Goal: Task Accomplishment & Management: Manage account settings

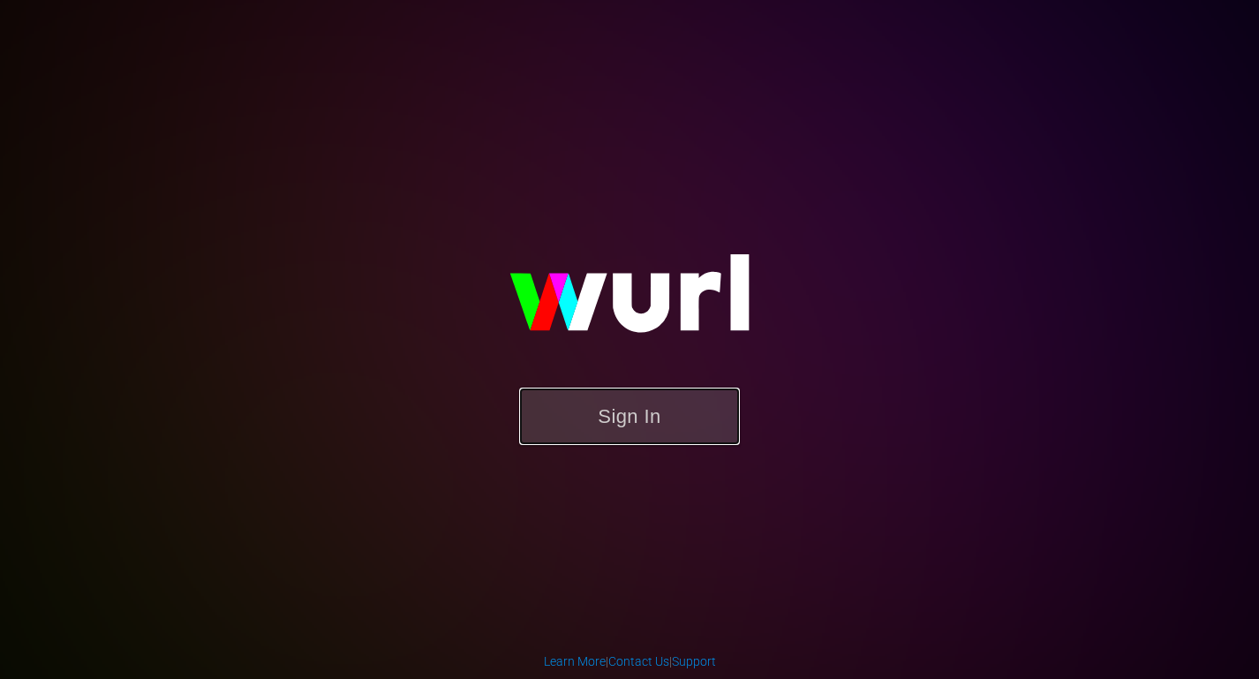
click at [612, 423] on button "Sign In" at bounding box center [629, 415] width 221 height 57
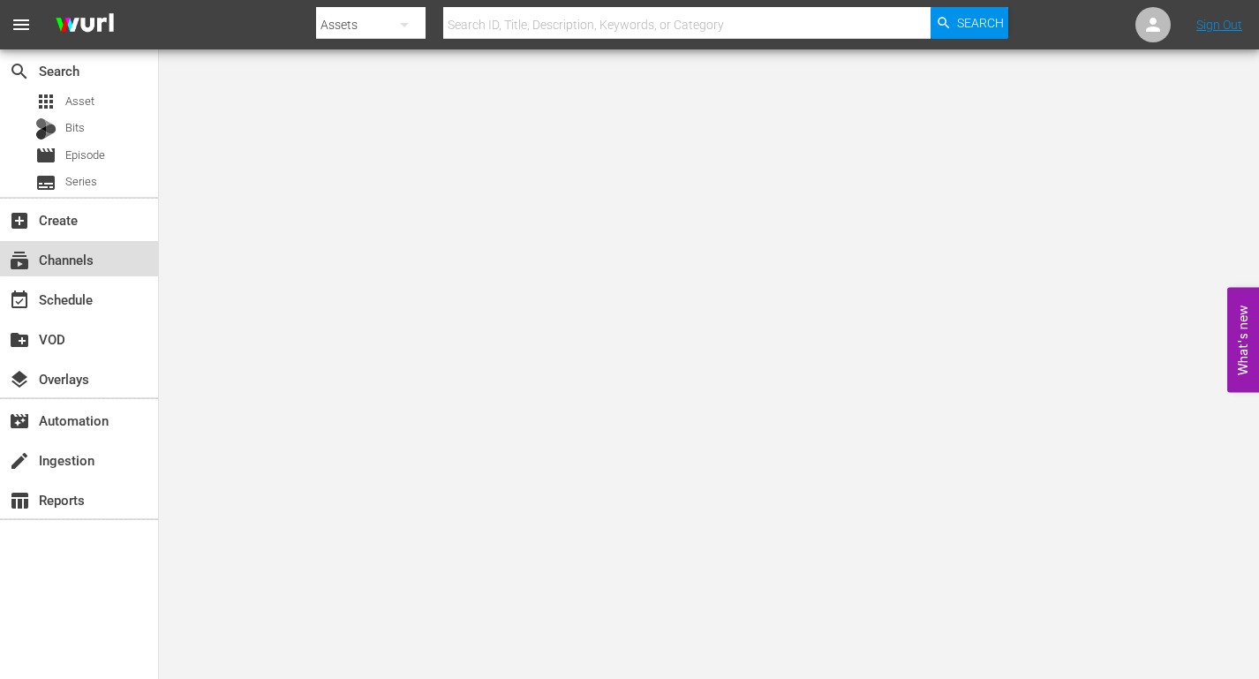
click at [91, 257] on div "subscriptions Channels" at bounding box center [49, 257] width 99 height 16
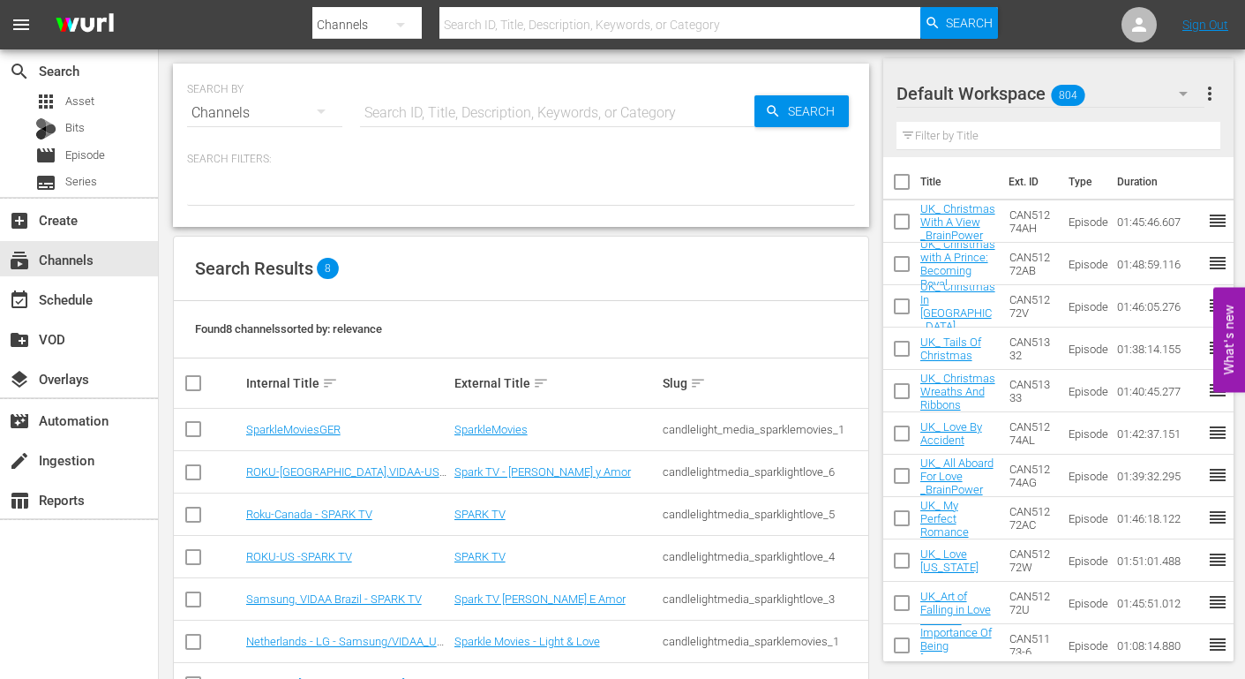
scroll to position [101, 0]
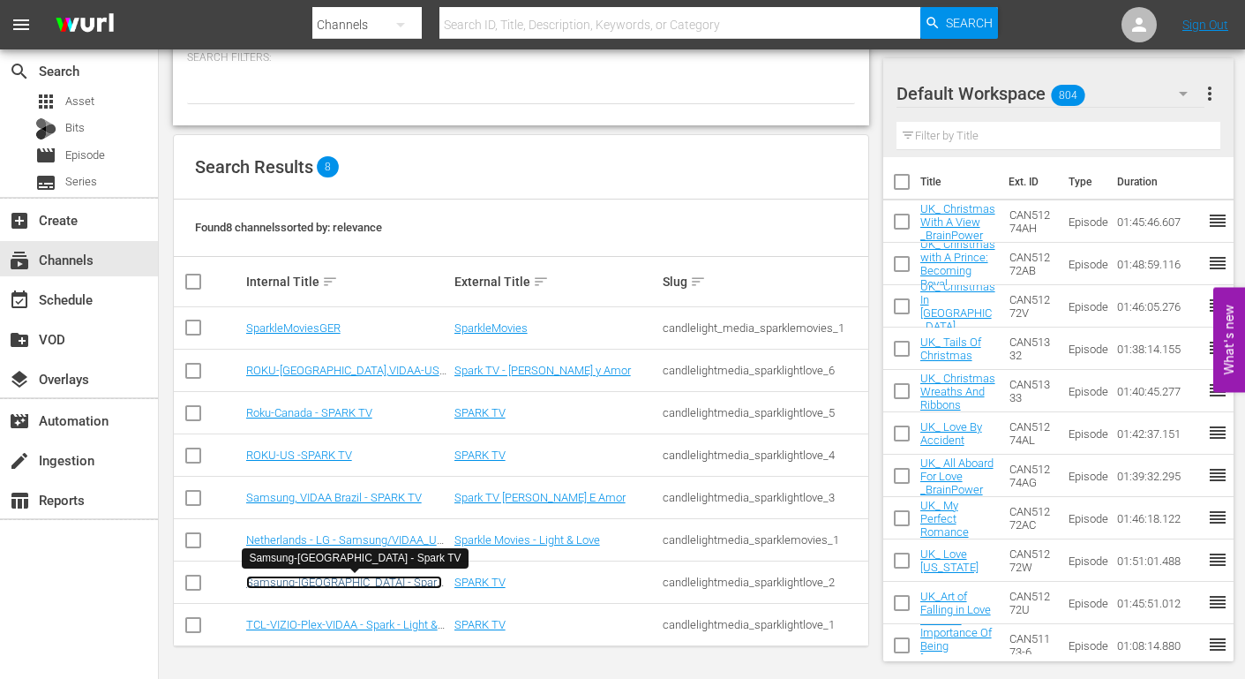
click at [331, 582] on link "Samsung-Mexico - Spark TV" at bounding box center [344, 588] width 196 height 26
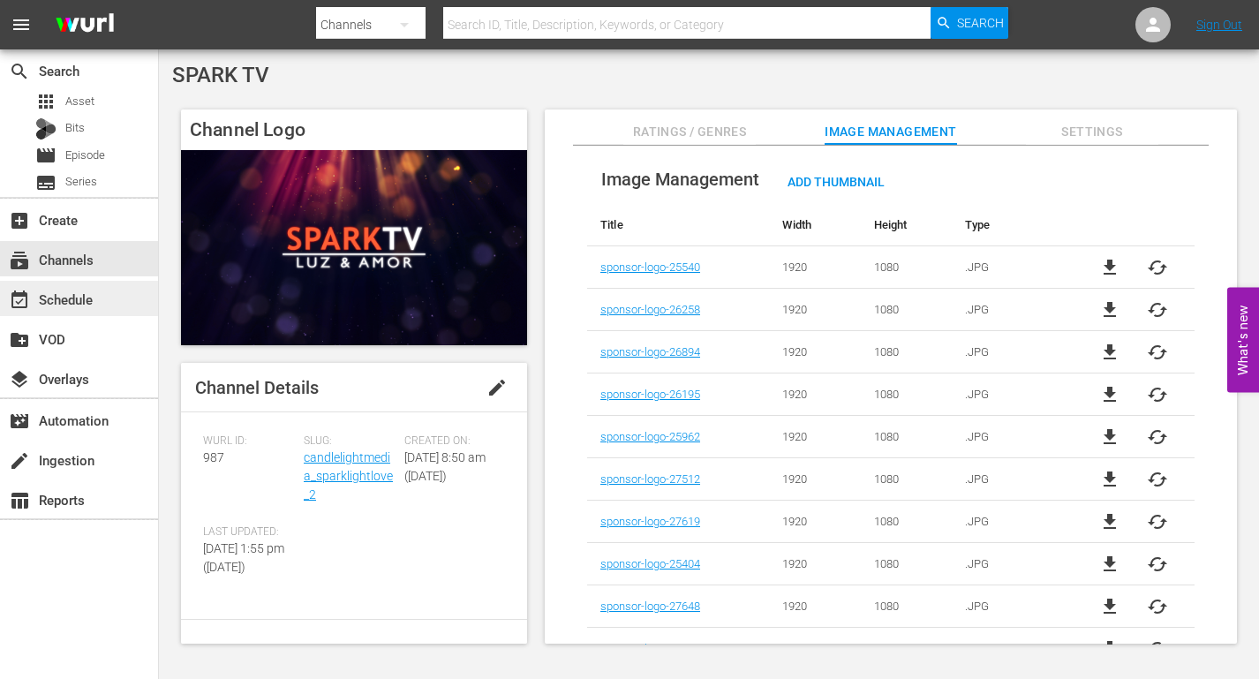
click at [91, 302] on div "event_available Schedule" at bounding box center [49, 297] width 99 height 16
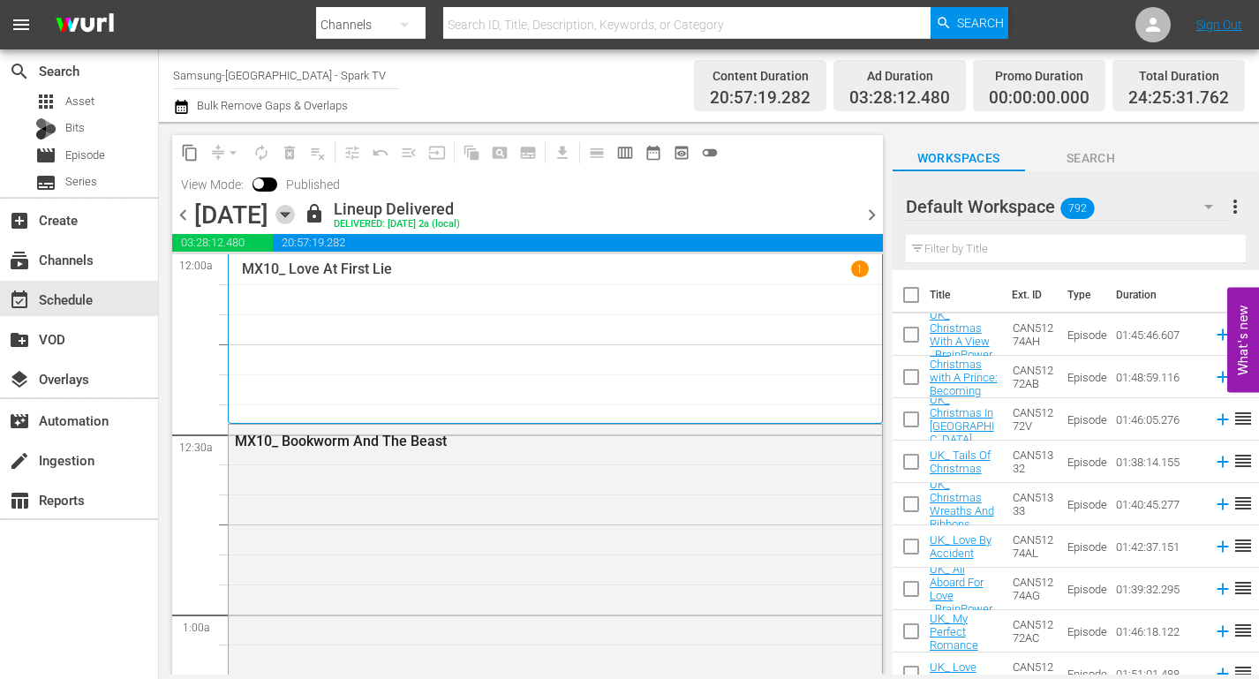
click at [289, 215] on icon "button" at bounding box center [285, 215] width 8 height 4
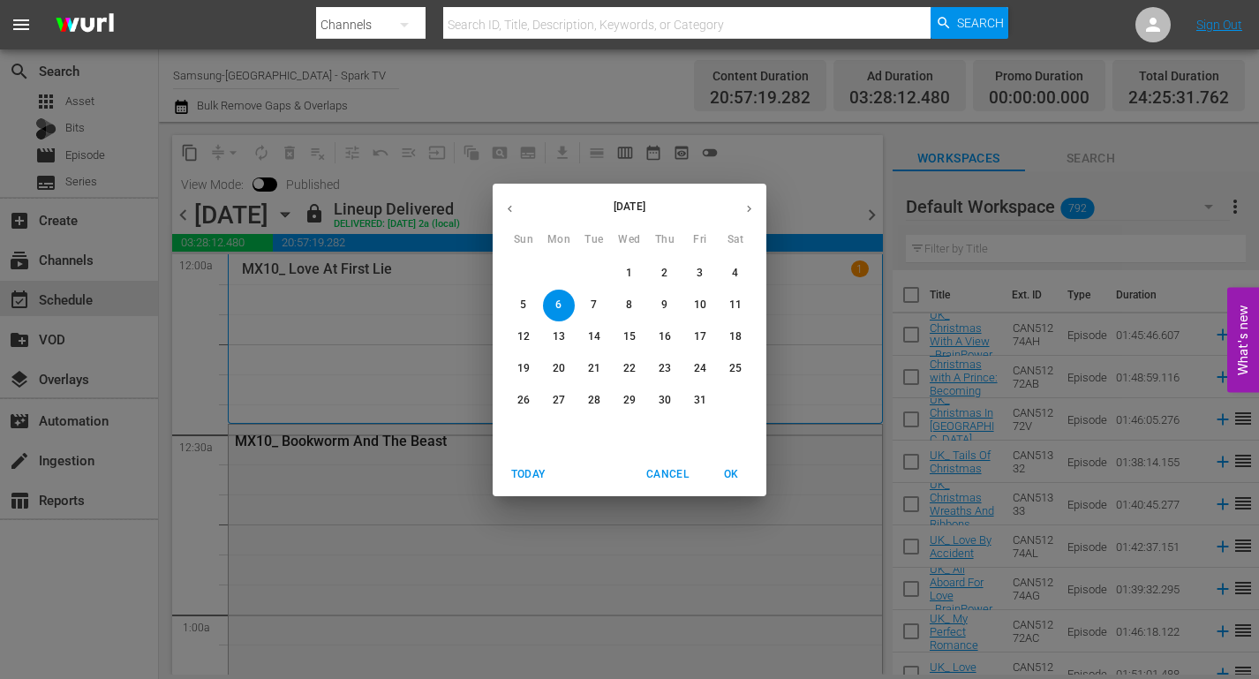
click at [702, 302] on p "10" at bounding box center [700, 304] width 12 height 15
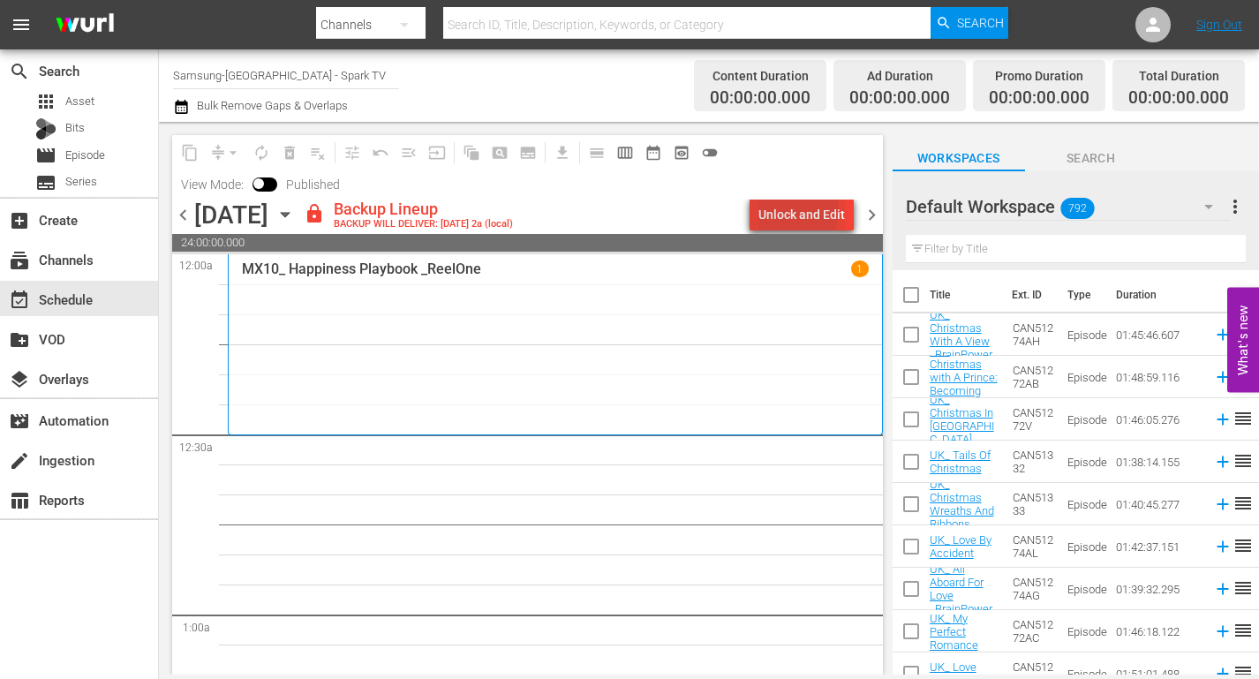
click at [797, 211] on div "Unlock and Edit" at bounding box center [801, 215] width 86 height 32
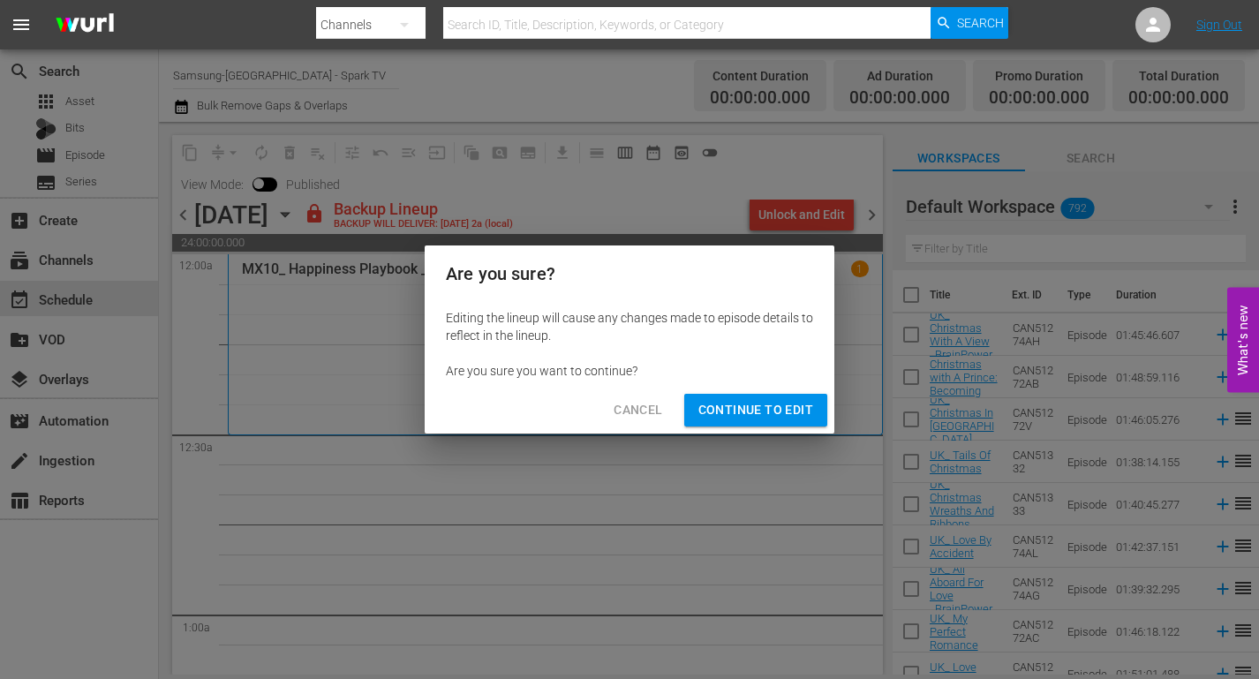
click at [770, 403] on span "Continue to Edit" at bounding box center [755, 410] width 115 height 22
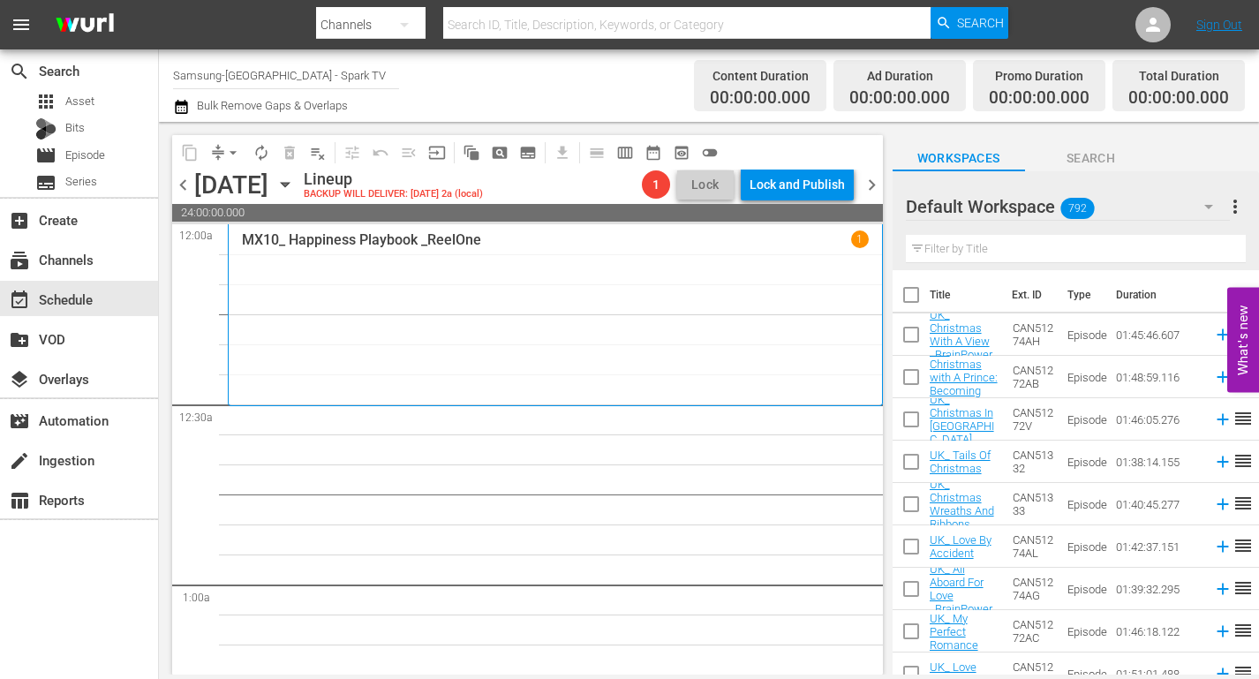
click at [1202, 207] on icon "button" at bounding box center [1208, 206] width 21 height 21
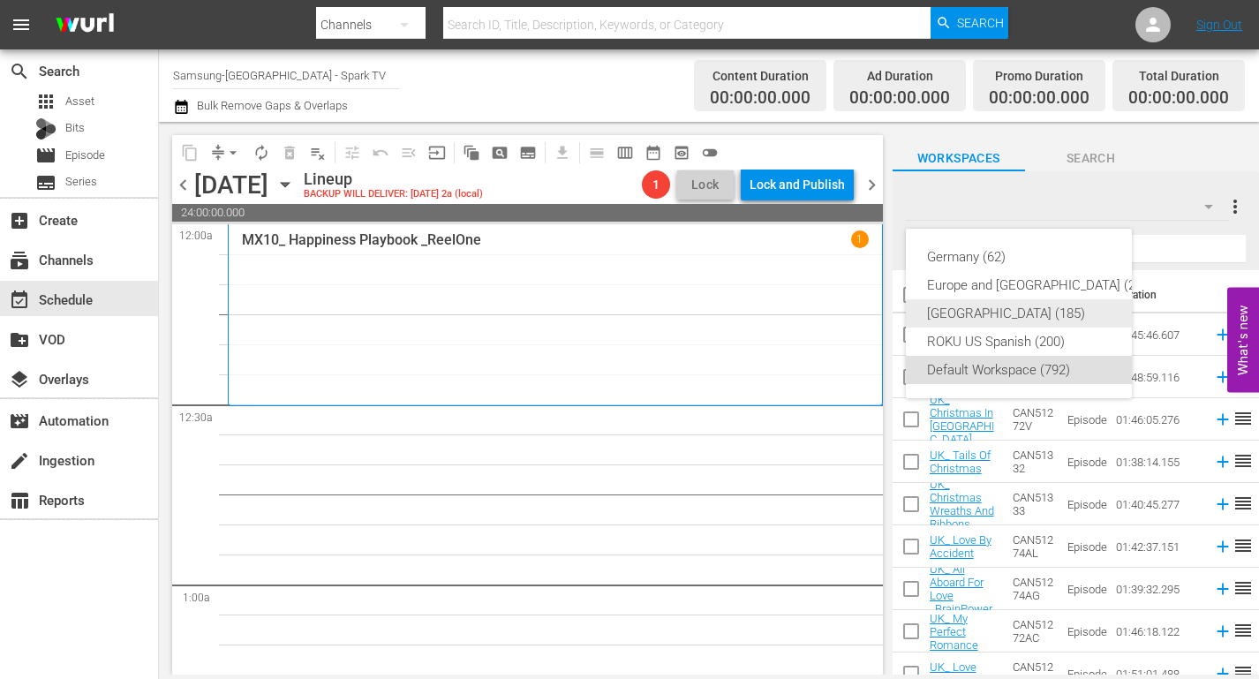
click at [965, 305] on div "Mexico (185)" at bounding box center [1040, 313] width 227 height 28
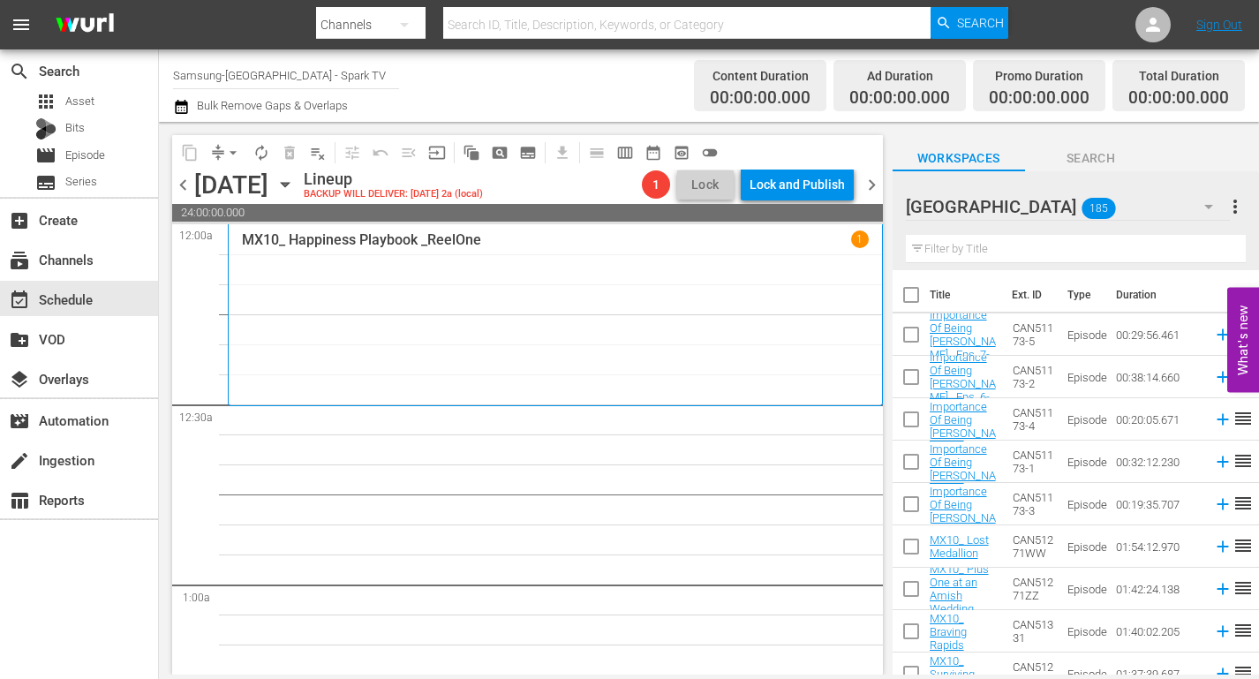
click at [948, 245] on input "text" at bounding box center [1076, 249] width 340 height 28
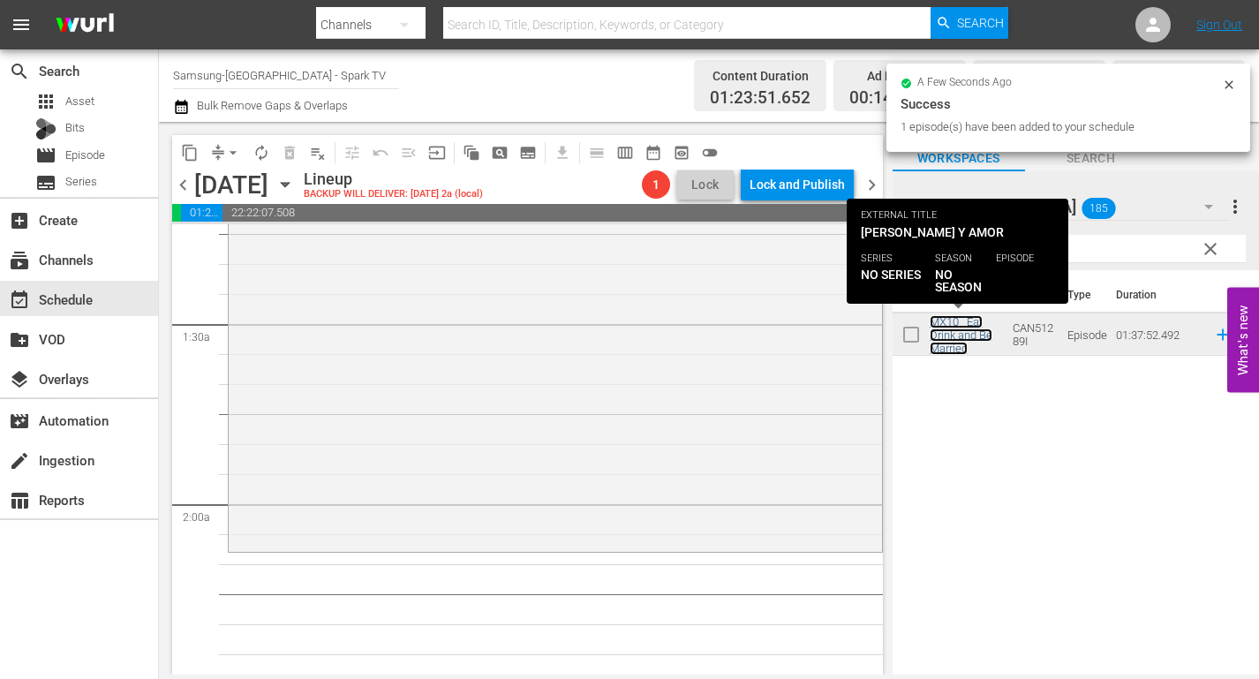
scroll to position [441, 0]
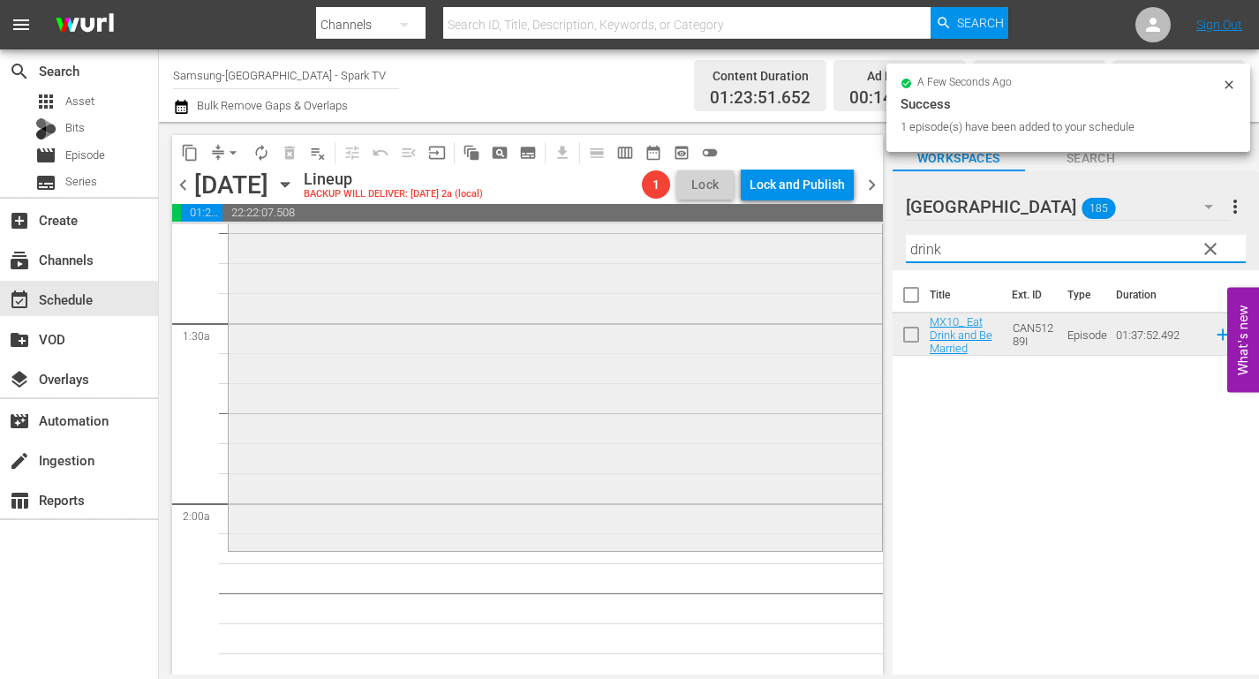
drag, startPoint x: 981, startPoint y: 259, endPoint x: 755, endPoint y: 261, distance: 225.1
click at [755, 259] on div "content_copy compress arrow_drop_down autorenew_outlined delete_forever_outline…" at bounding box center [709, 398] width 1100 height 552
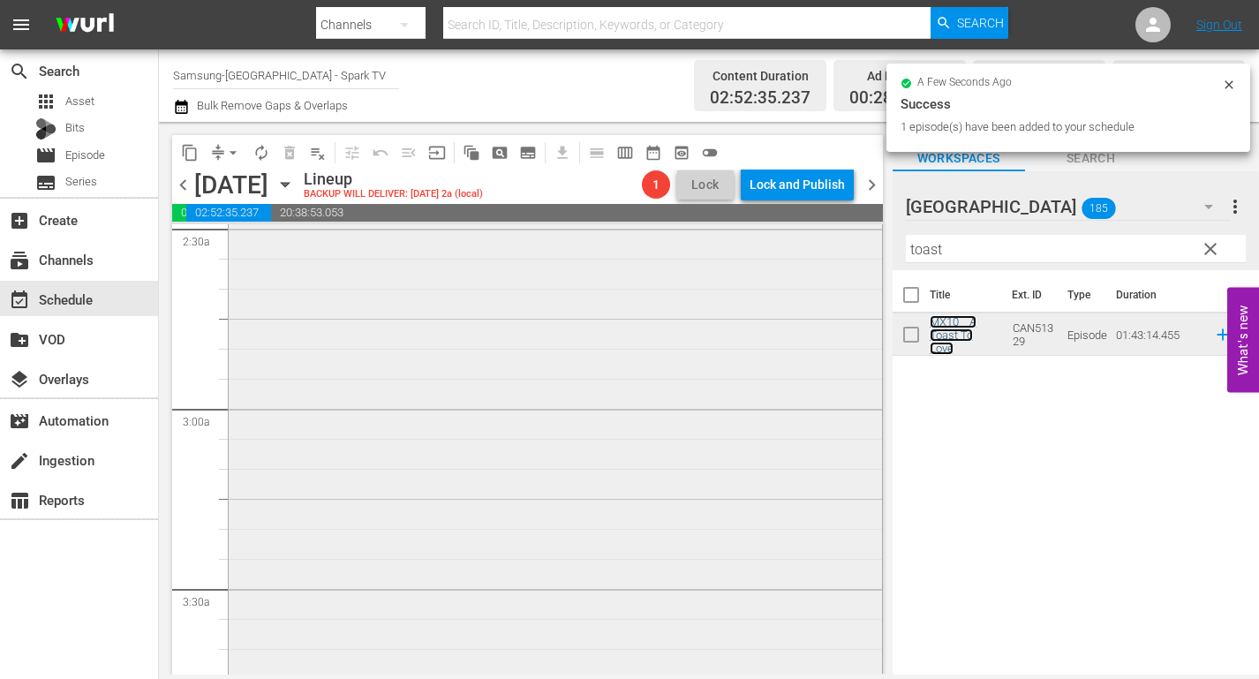
scroll to position [1059, 0]
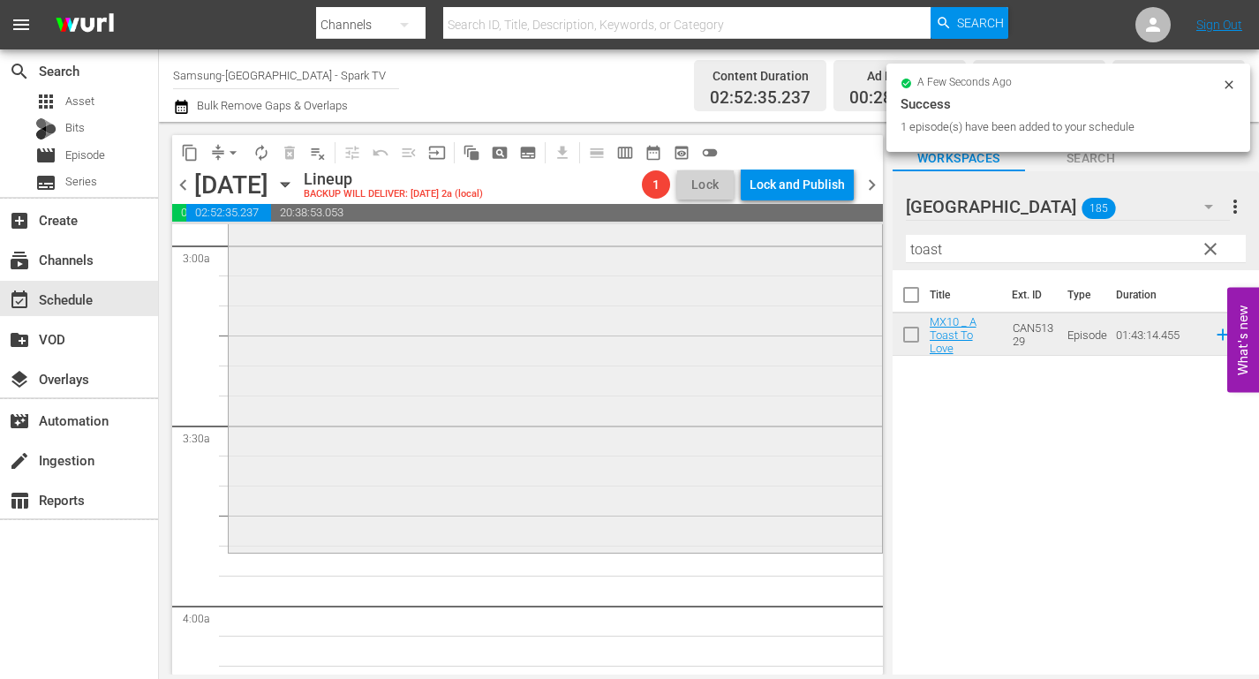
drag, startPoint x: 765, startPoint y: 251, endPoint x: 731, endPoint y: 251, distance: 34.4
click at [731, 251] on div "content_copy compress arrow_drop_down autorenew_outlined delete_forever_outline…" at bounding box center [709, 398] width 1100 height 552
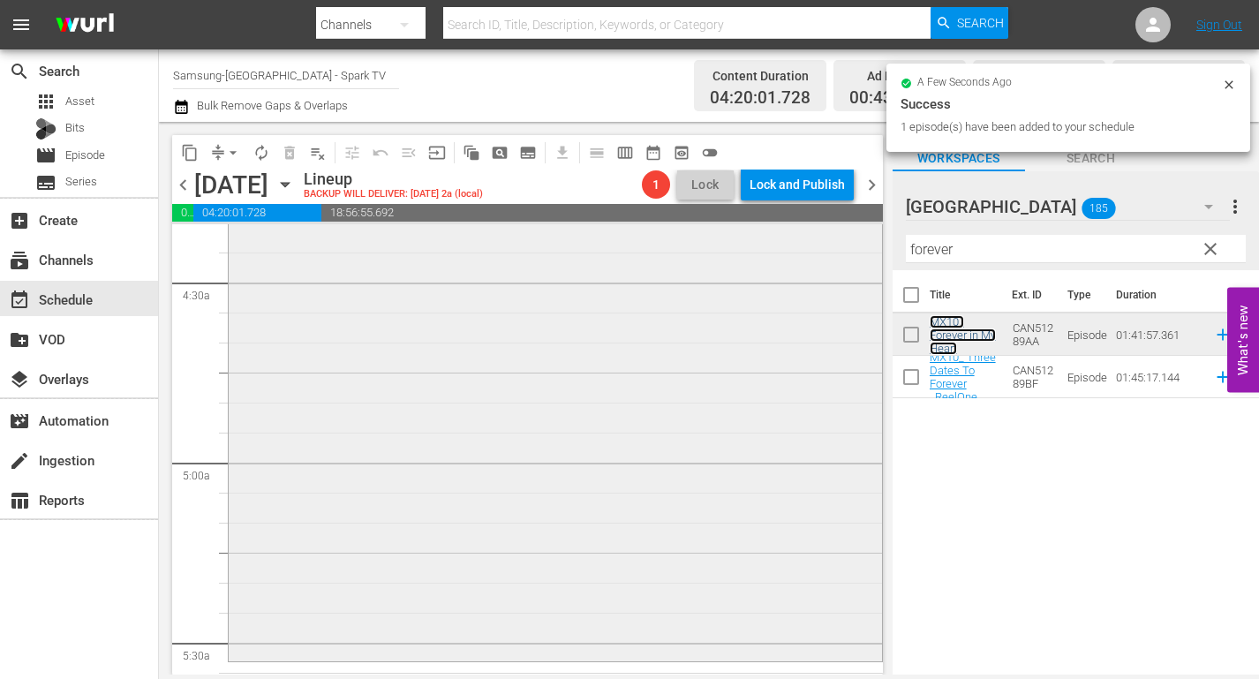
scroll to position [1589, 0]
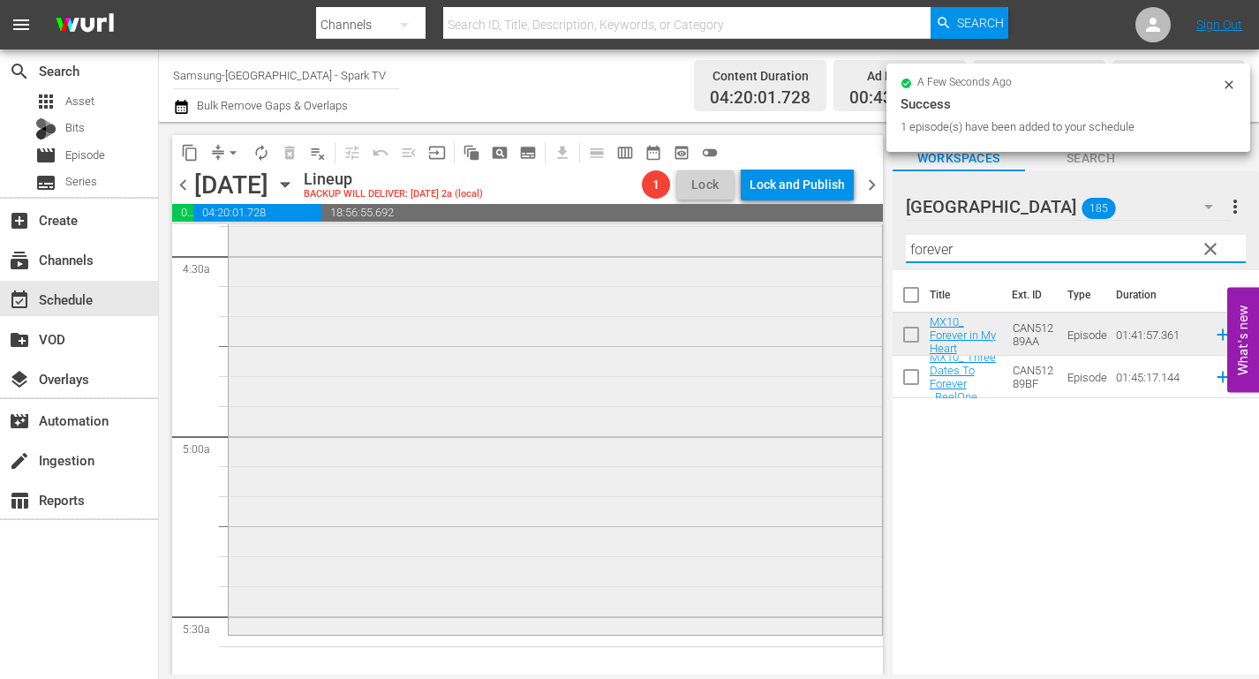
drag, startPoint x: 961, startPoint y: 256, endPoint x: 815, endPoint y: 259, distance: 145.6
click at [814, 257] on div "content_copy compress arrow_drop_down autorenew_outlined delete_forever_outline…" at bounding box center [709, 398] width 1100 height 552
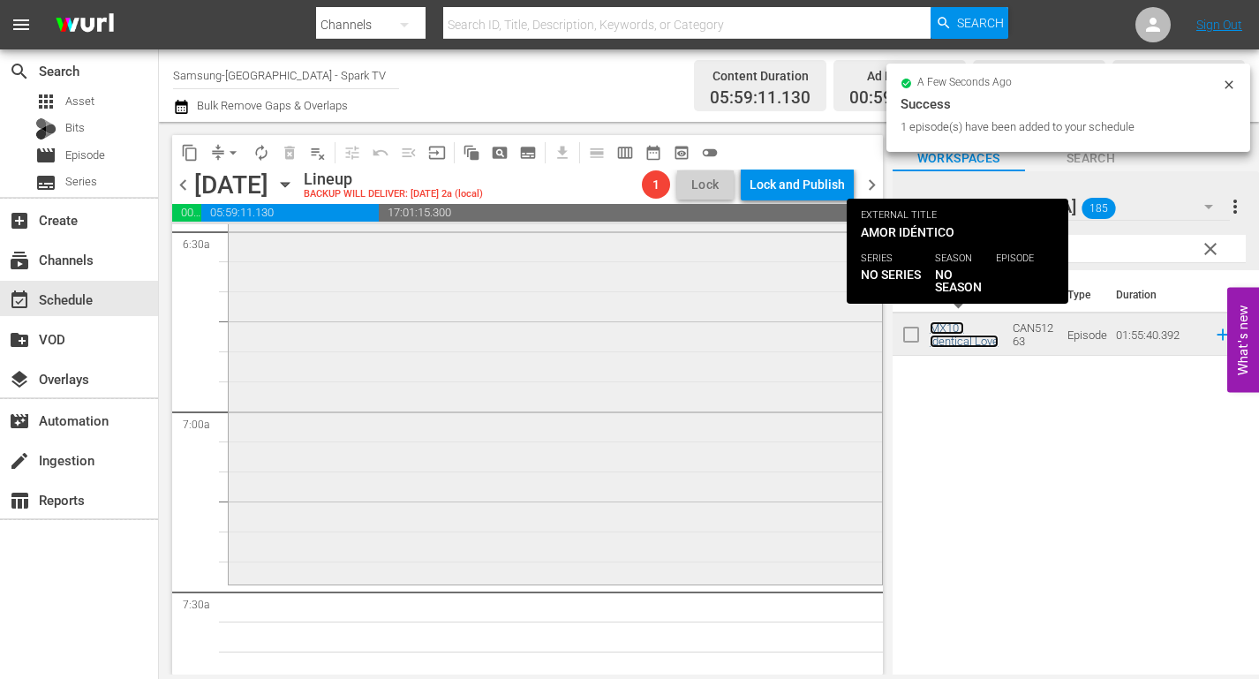
scroll to position [2383, 0]
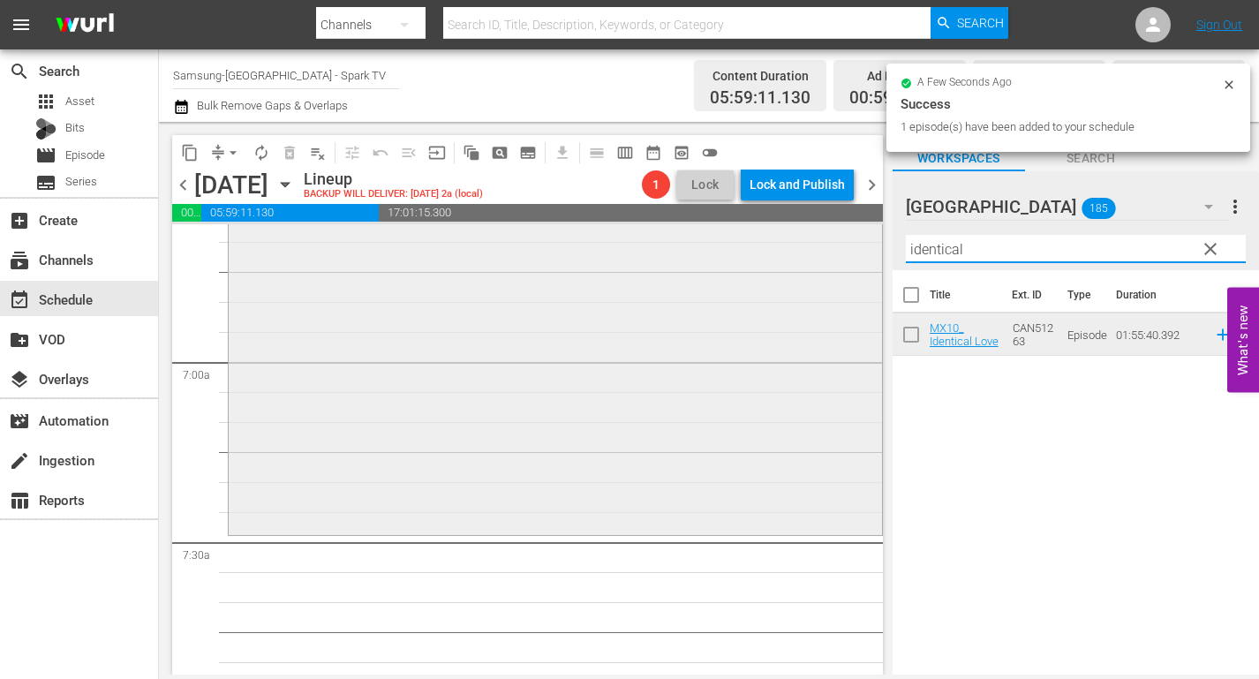
drag, startPoint x: 882, startPoint y: 245, endPoint x: 766, endPoint y: 244, distance: 115.6
click at [766, 244] on div "content_copy compress arrow_drop_down autorenew_outlined delete_forever_outline…" at bounding box center [709, 398] width 1100 height 552
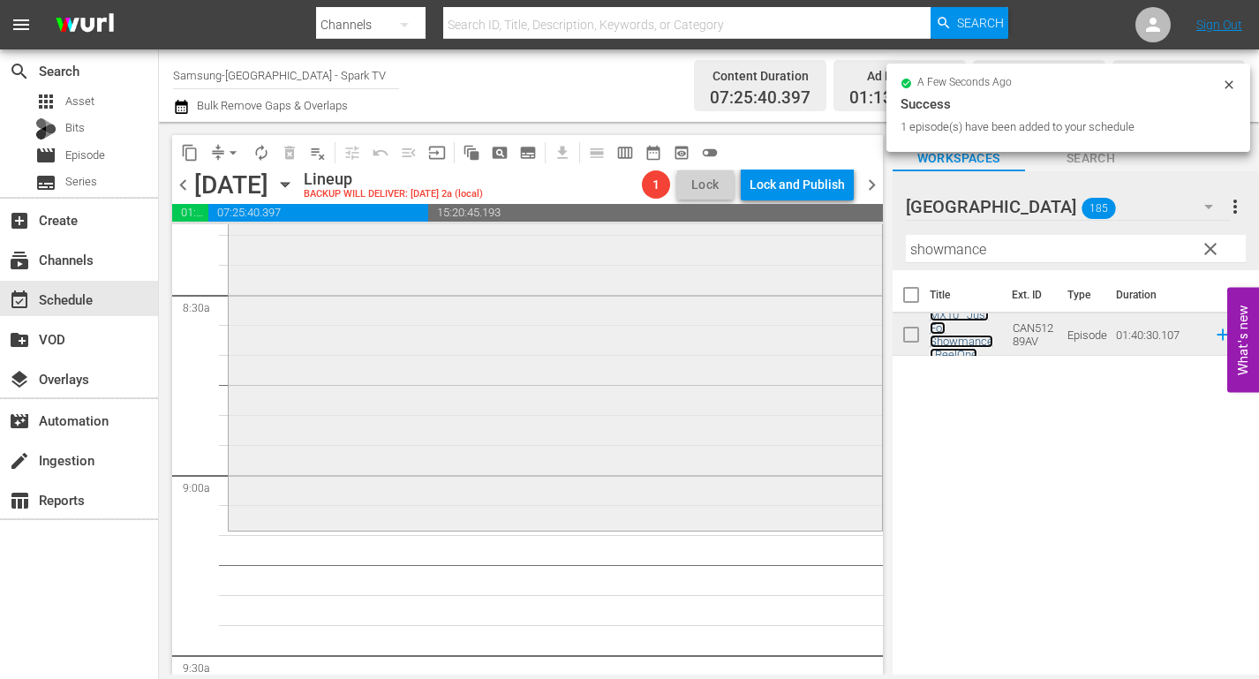
scroll to position [3001, 0]
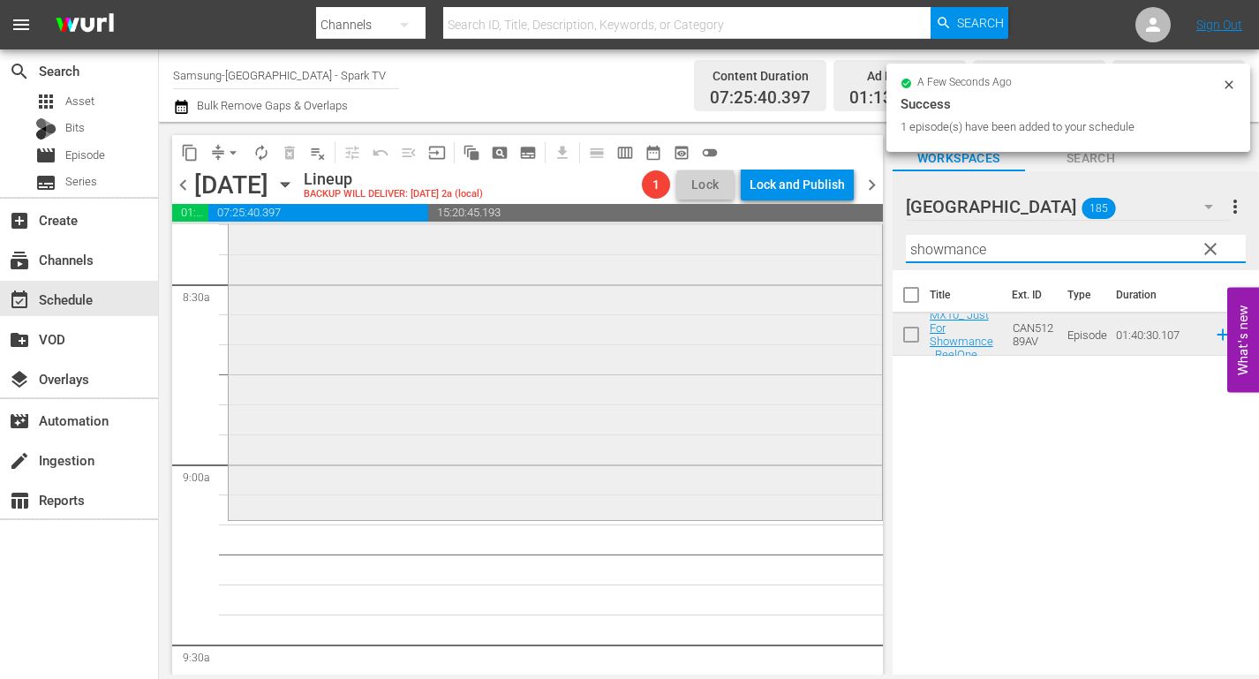
drag, startPoint x: 996, startPoint y: 252, endPoint x: 664, endPoint y: 254, distance: 332.7
click at [664, 254] on div "content_copy compress arrow_drop_down autorenew_outlined delete_forever_outline…" at bounding box center [709, 398] width 1100 height 552
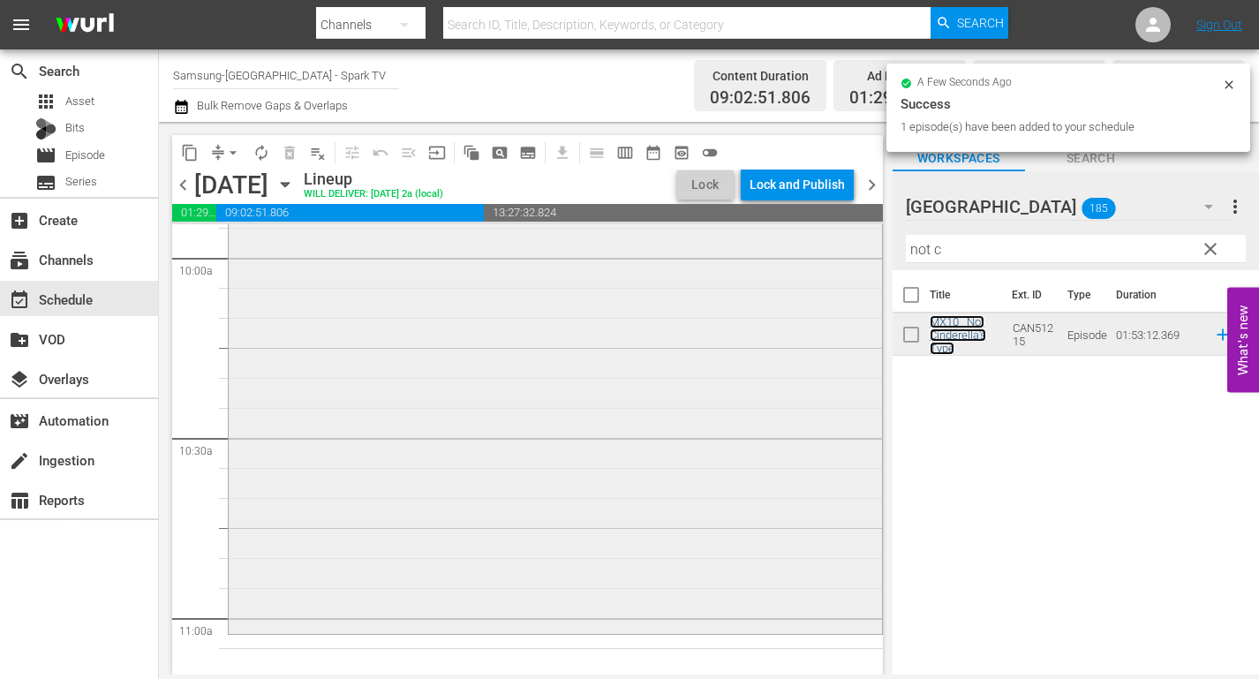
scroll to position [3619, 0]
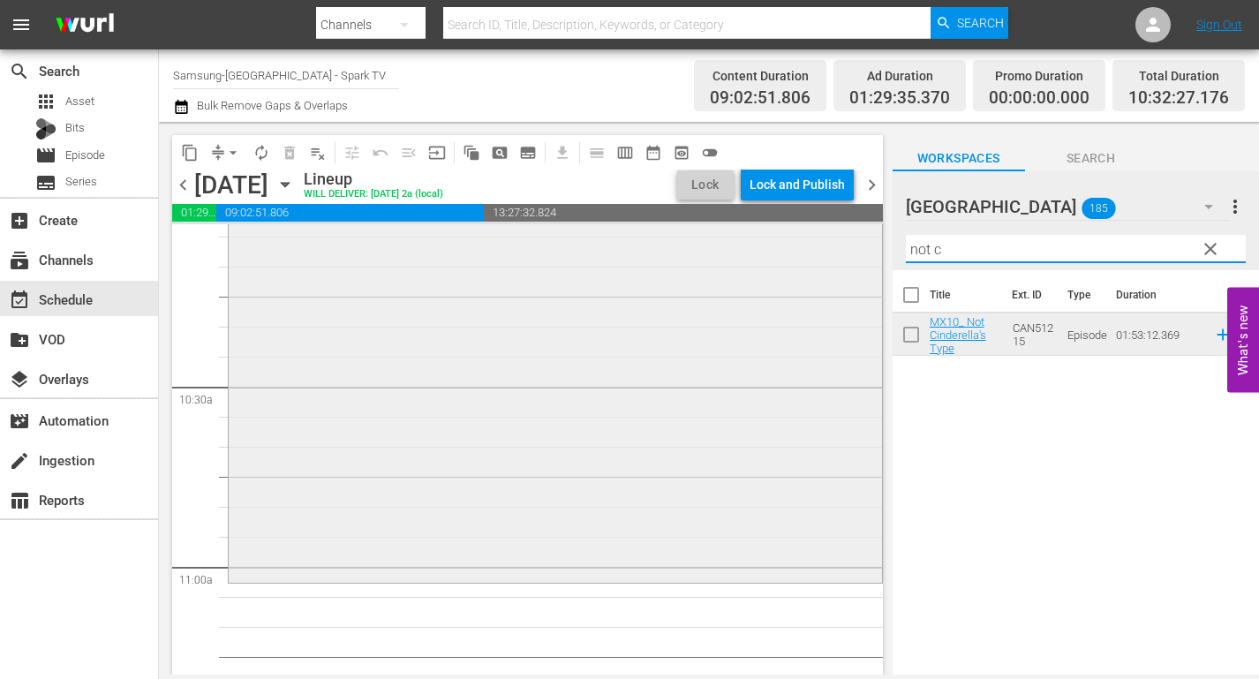
drag, startPoint x: 948, startPoint y: 245, endPoint x: 774, endPoint y: 248, distance: 173.9
click at [774, 248] on div "content_copy compress arrow_drop_down autorenew_outlined delete_forever_outline…" at bounding box center [709, 398] width 1100 height 552
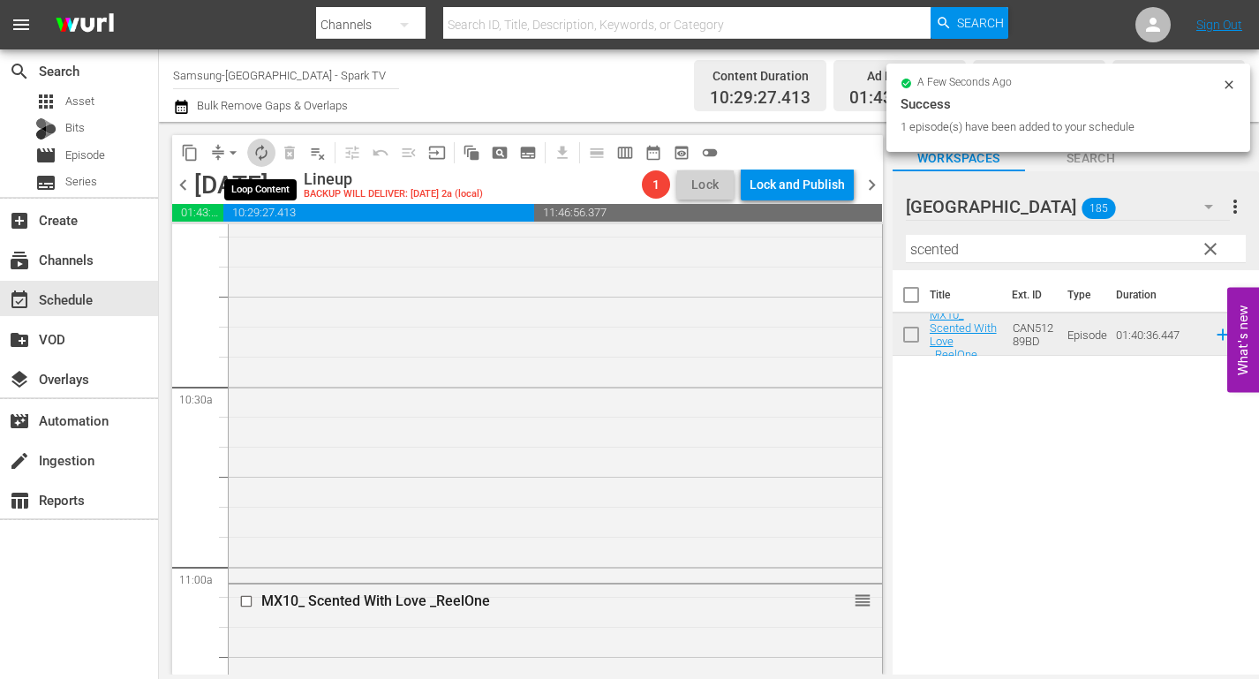
click at [263, 148] on span "autorenew_outlined" at bounding box center [261, 153] width 18 height 18
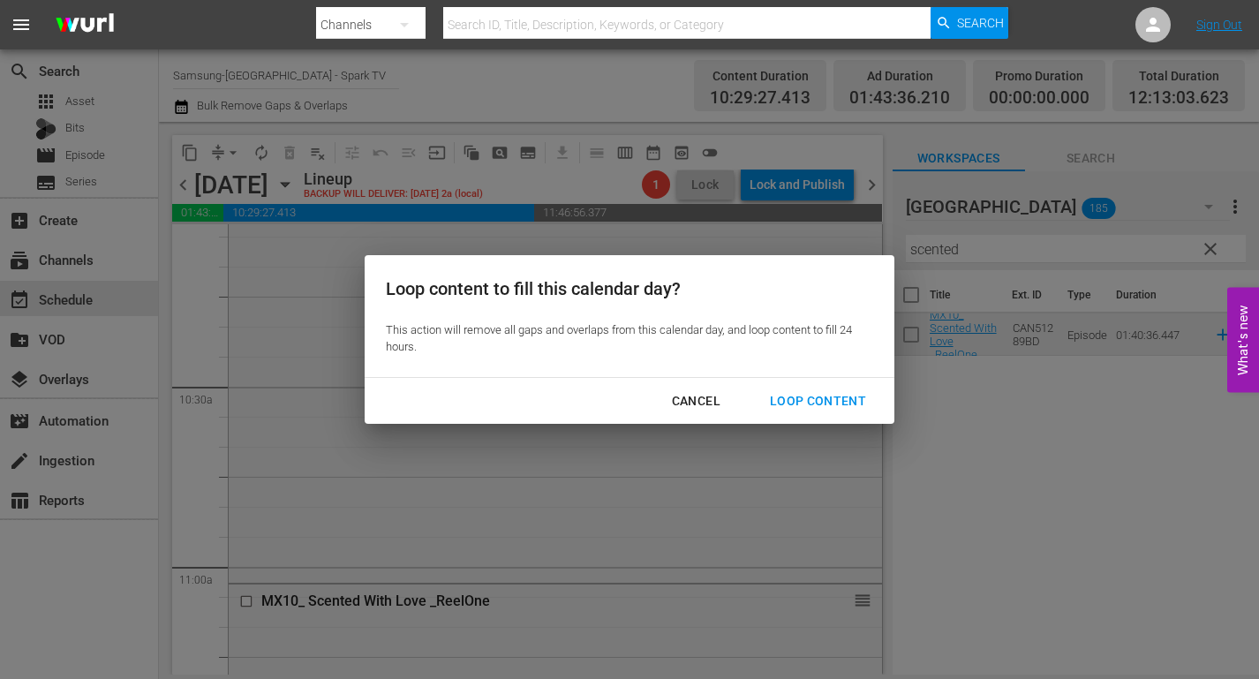
click at [829, 398] on div "Loop Content" at bounding box center [817, 401] width 124 height 22
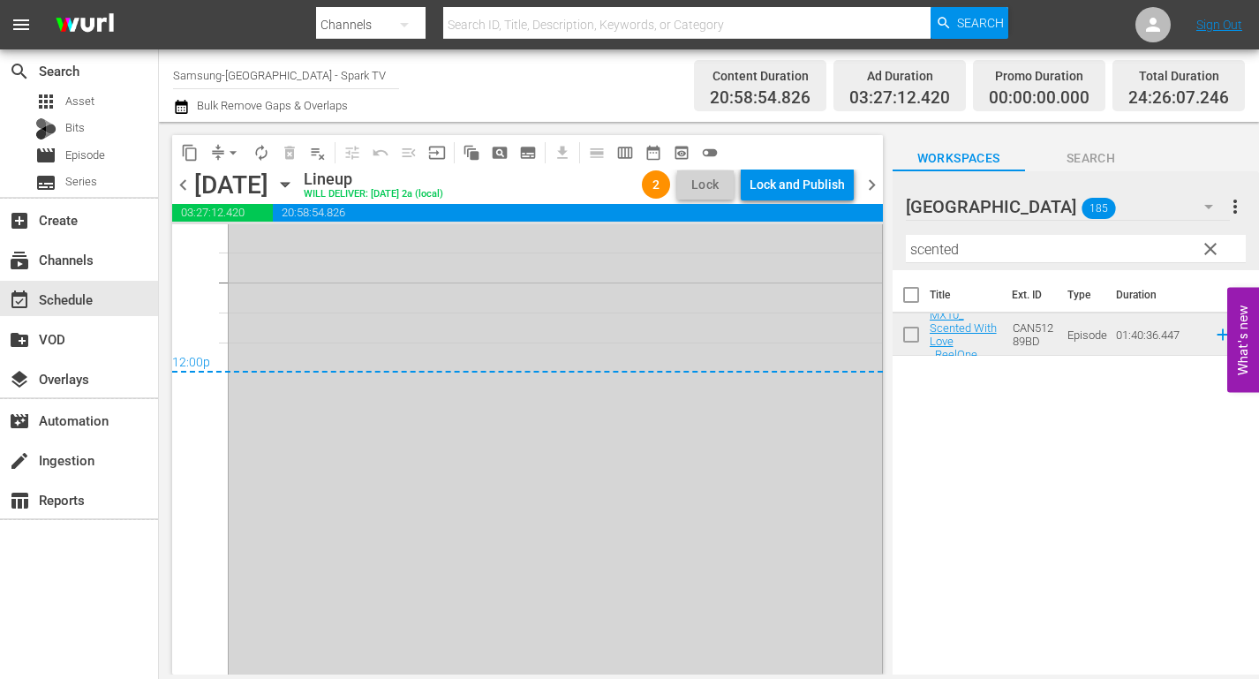
scroll to position [8530, 0]
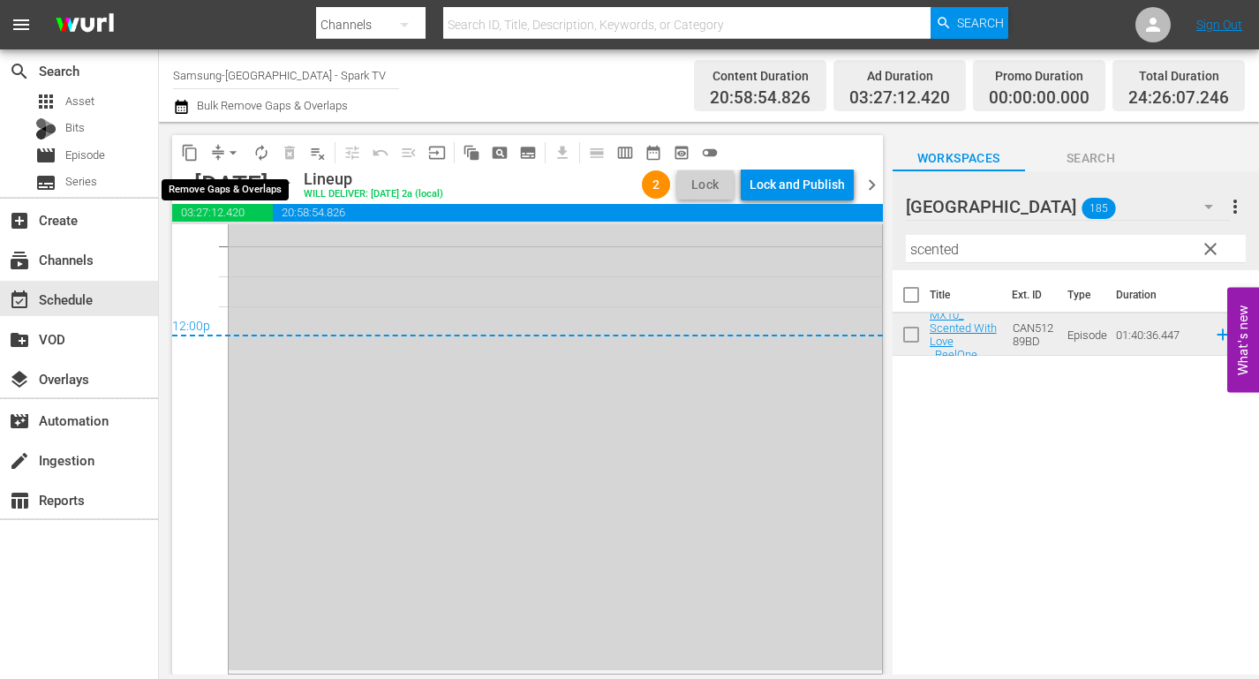
click at [231, 154] on span "arrow_drop_down" at bounding box center [233, 153] width 18 height 18
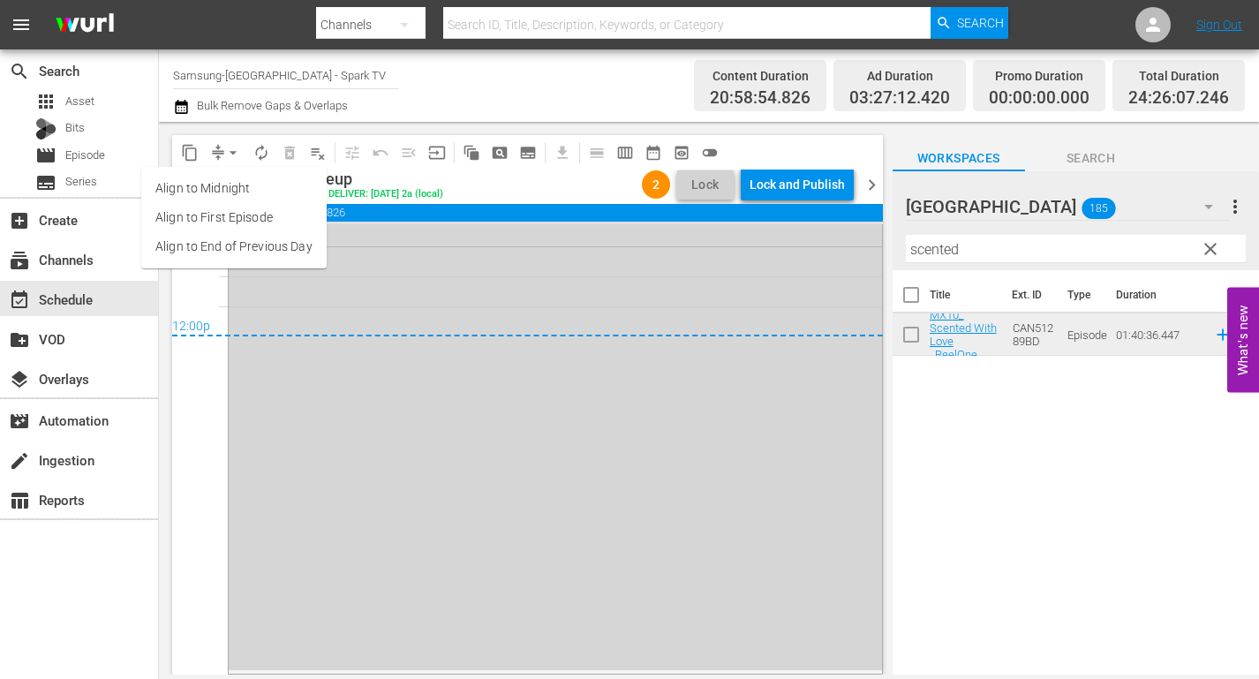
click at [282, 246] on li "Align to End of Previous Day" at bounding box center [233, 246] width 185 height 29
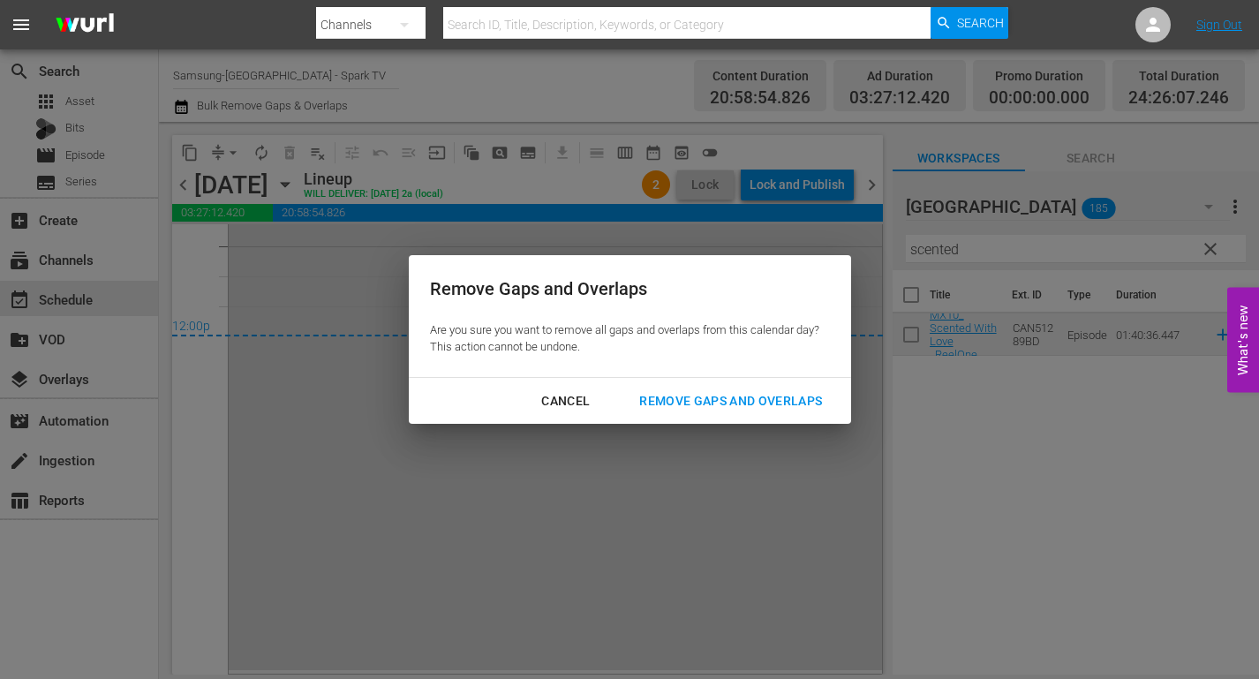
click at [755, 399] on div "Remove Gaps and Overlaps" at bounding box center [730, 401] width 211 height 22
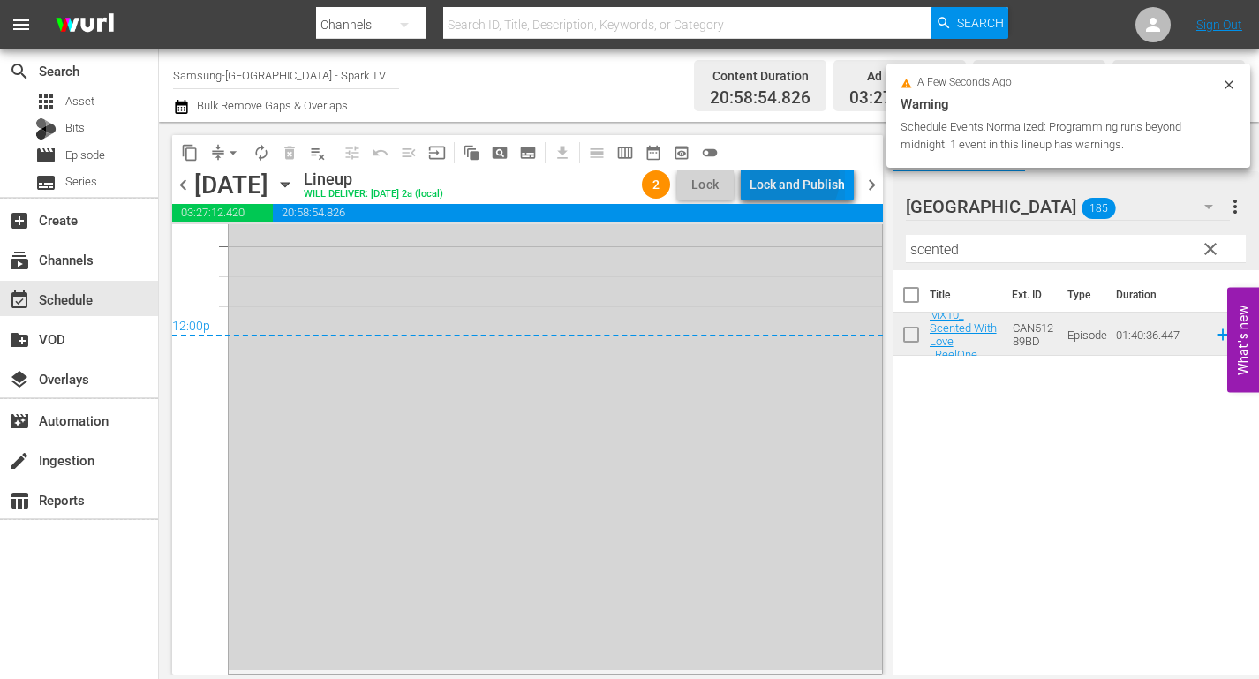
click at [794, 178] on div "Lock and Publish" at bounding box center [796, 185] width 95 height 32
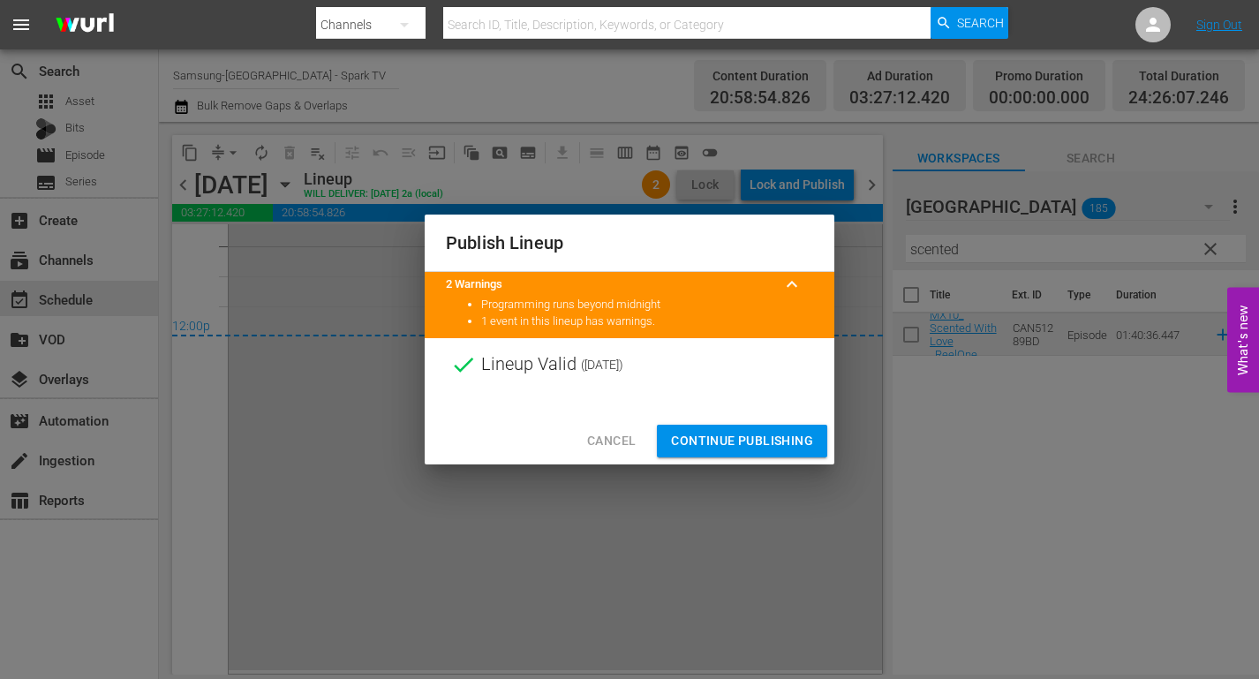
click at [763, 439] on span "Continue Publishing" at bounding box center [742, 441] width 142 height 22
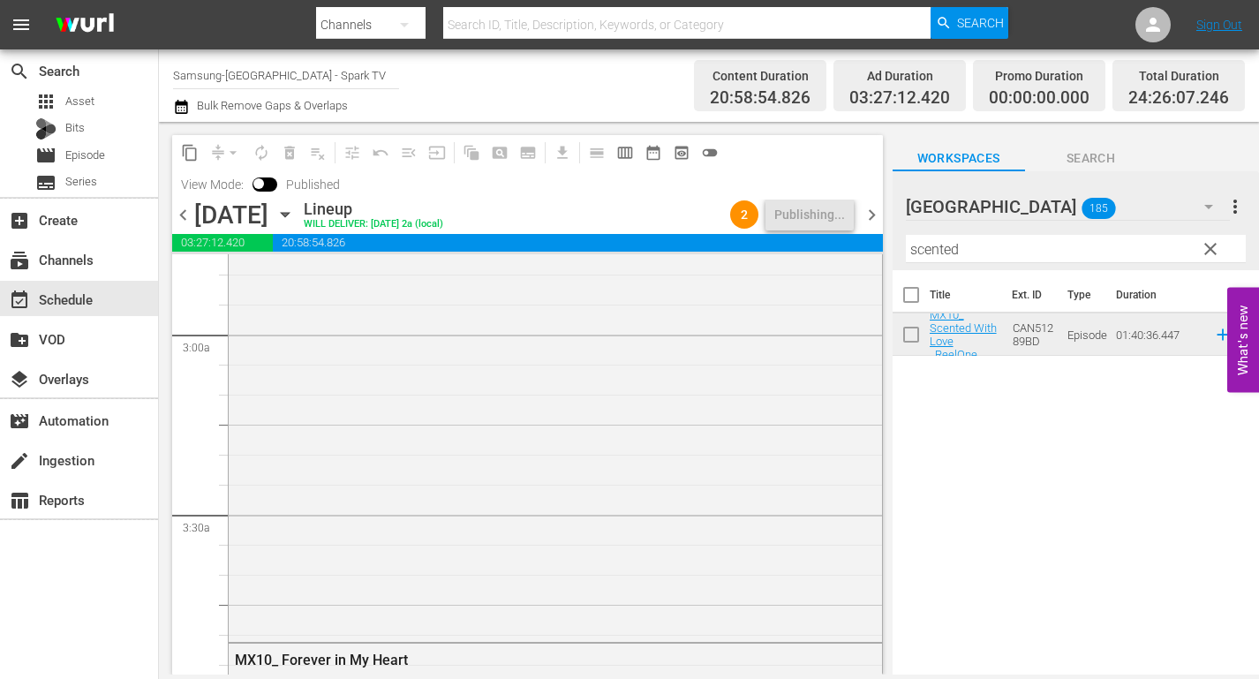
scroll to position [0, 0]
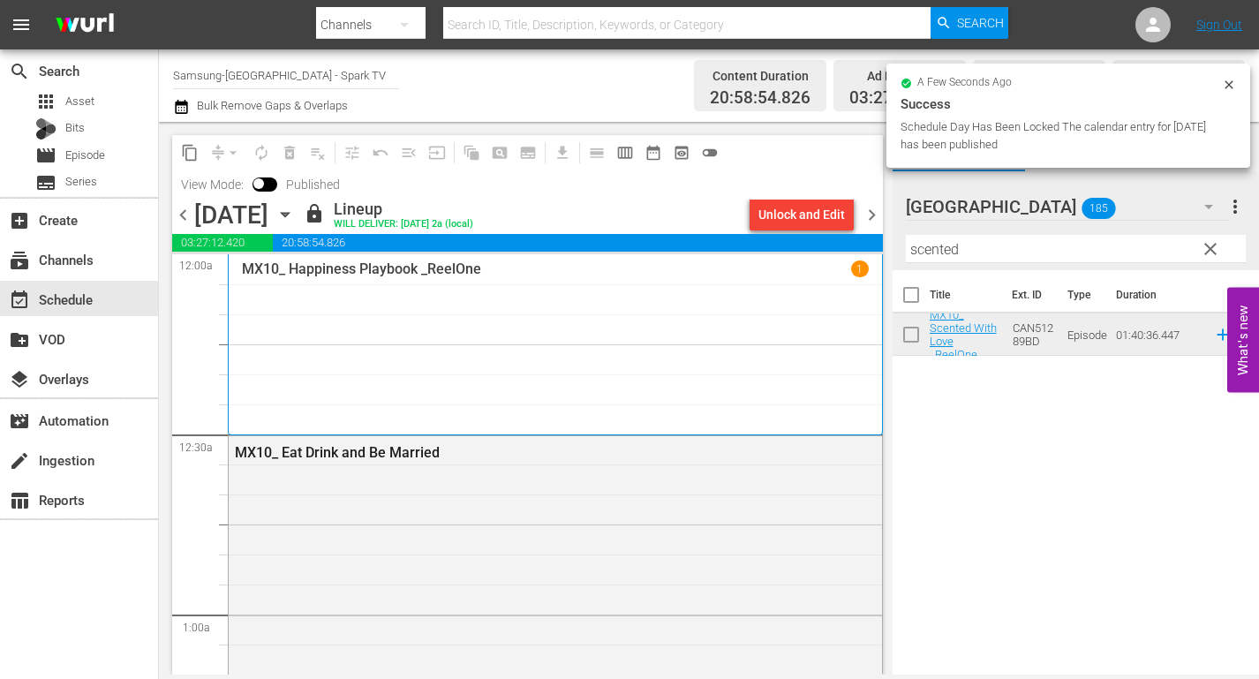
click at [295, 211] on icon "button" at bounding box center [284, 214] width 19 height 19
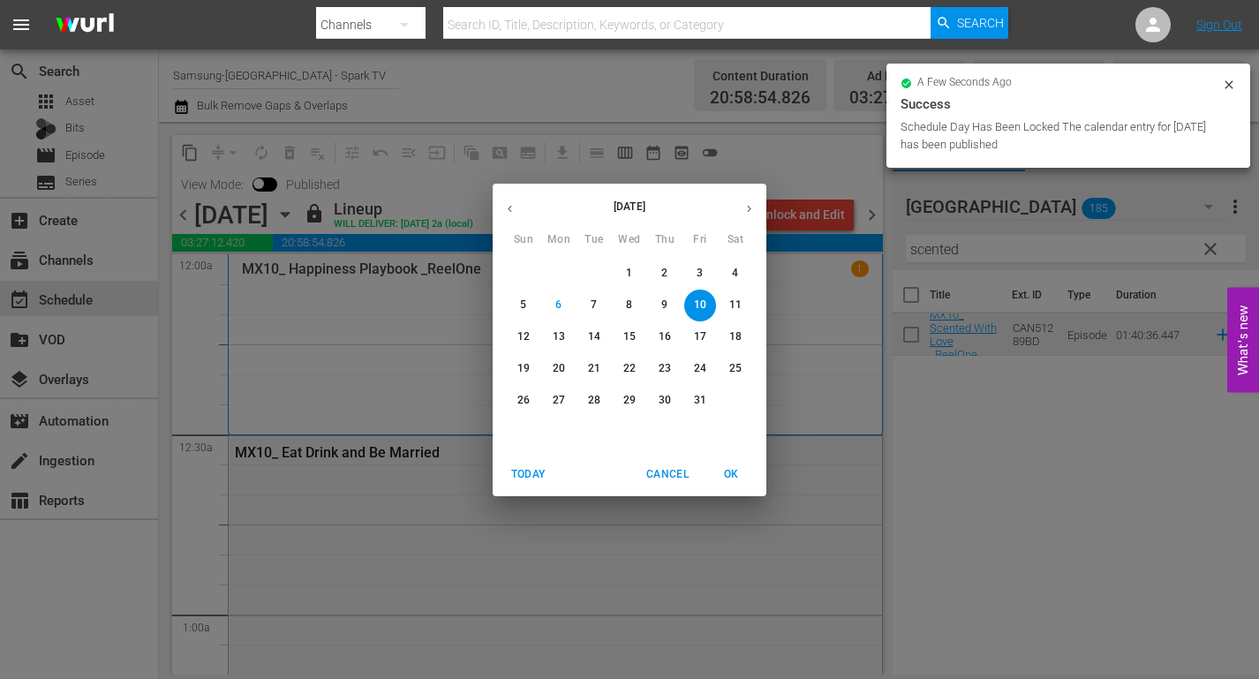
click at [739, 303] on p "11" at bounding box center [735, 304] width 12 height 15
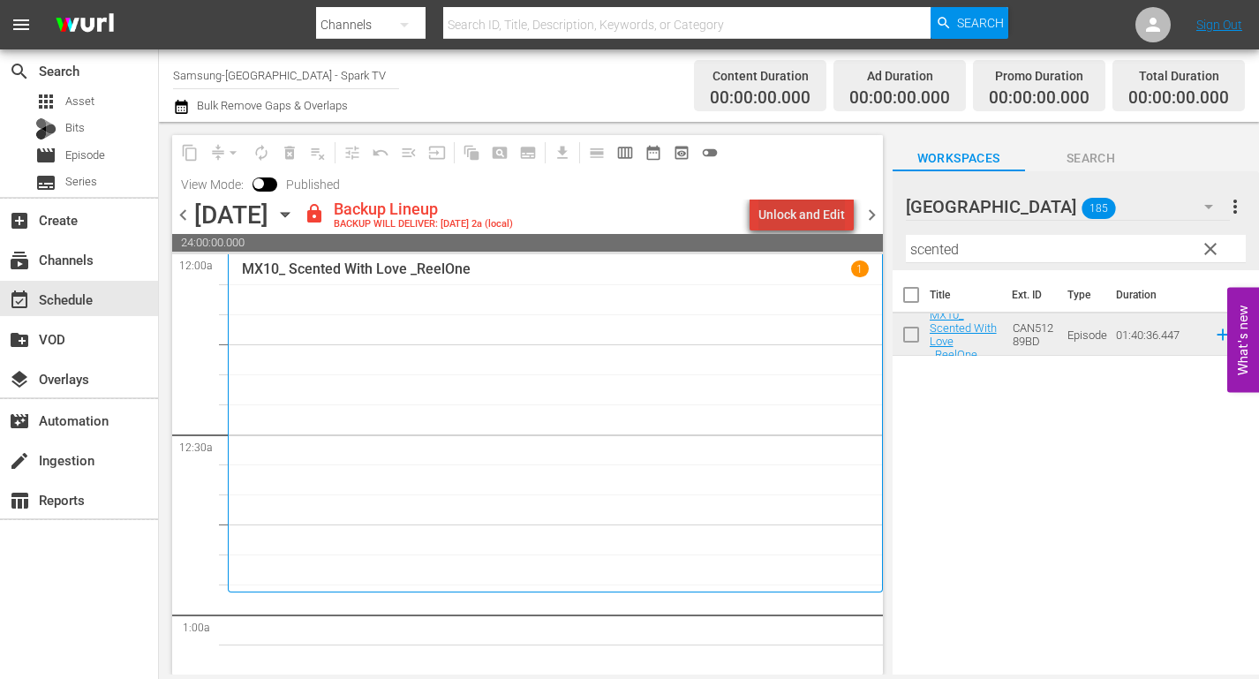
click at [815, 212] on div "Unlock and Edit" at bounding box center [801, 215] width 86 height 32
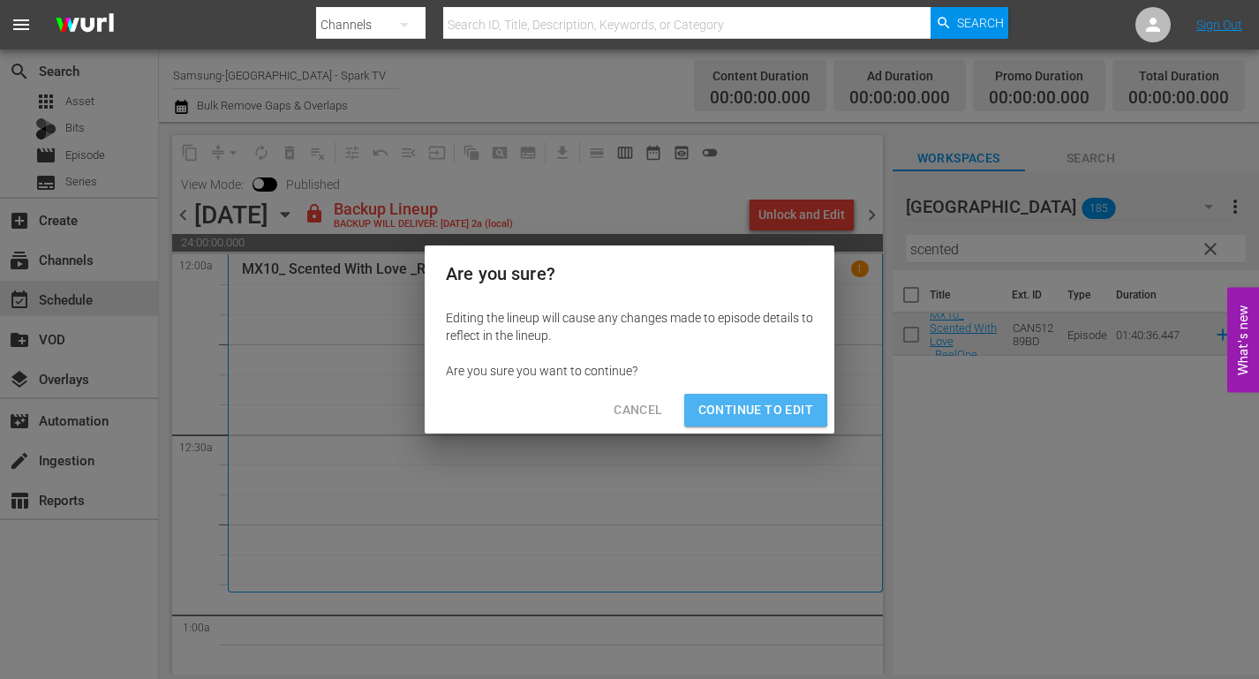
drag, startPoint x: 754, startPoint y: 410, endPoint x: 1009, endPoint y: 335, distance: 265.6
click at [755, 410] on span "Continue to Edit" at bounding box center [755, 410] width 115 height 22
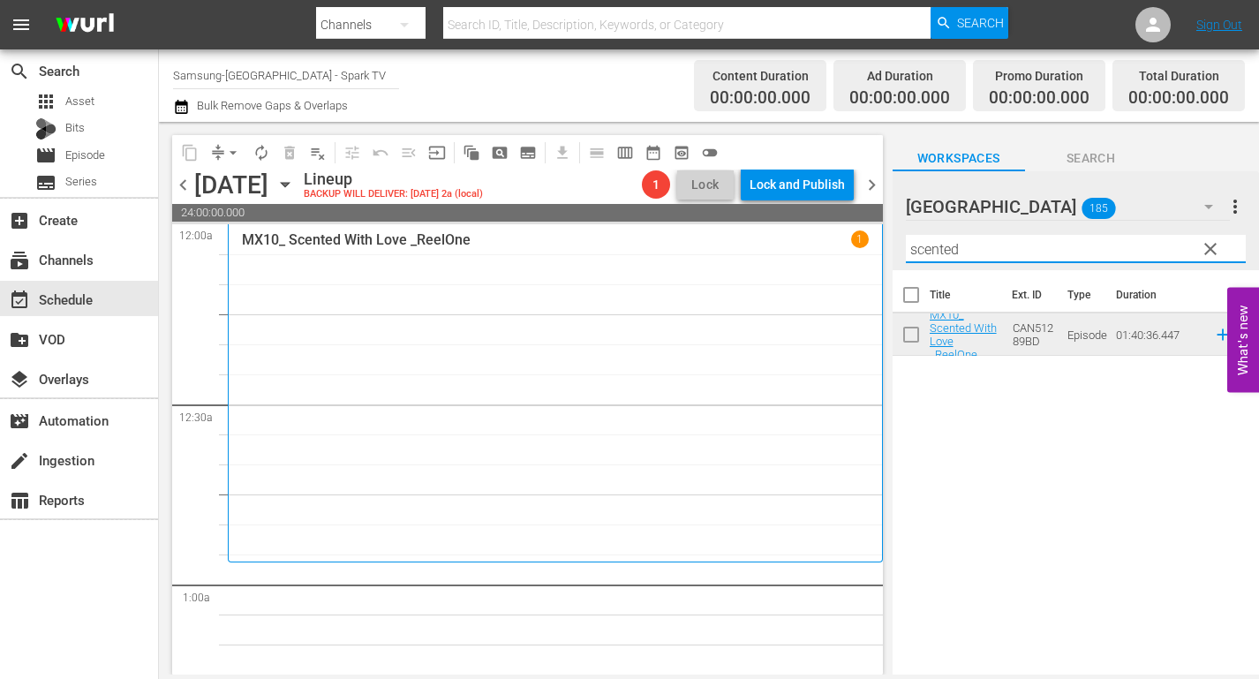
drag, startPoint x: 947, startPoint y: 252, endPoint x: 694, endPoint y: 259, distance: 253.4
click at [703, 257] on div "content_copy compress arrow_drop_down autorenew_outlined delete_forever_outline…" at bounding box center [709, 398] width 1100 height 552
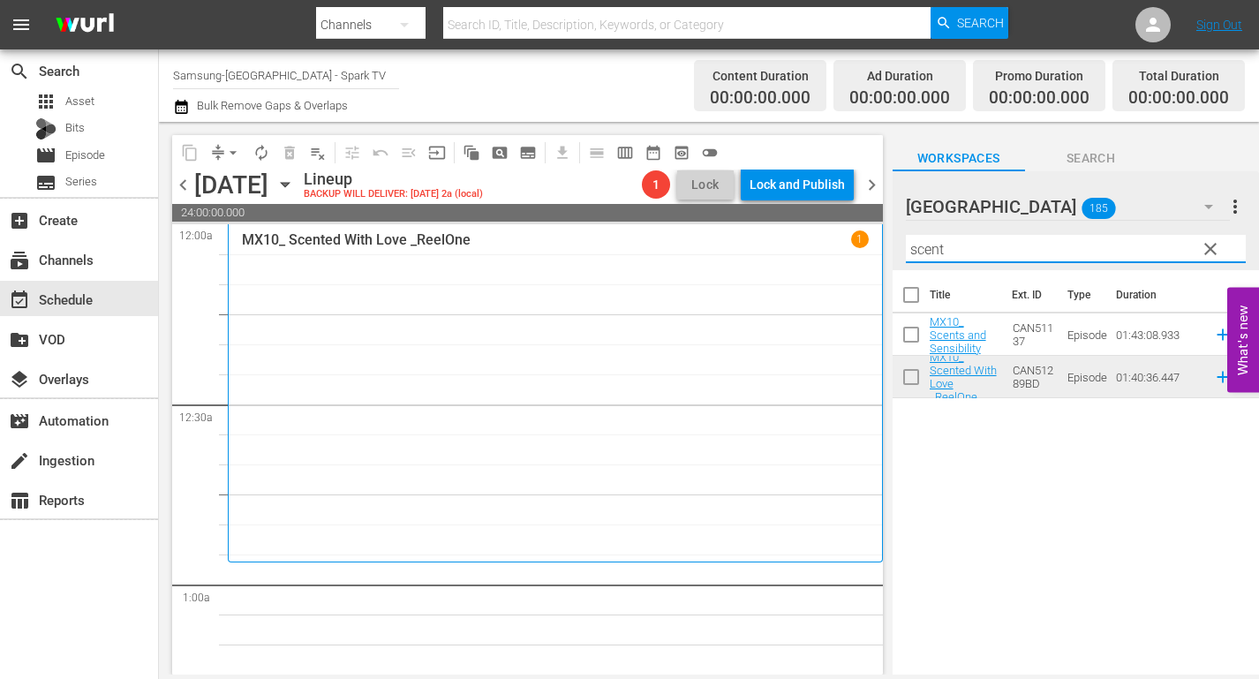
drag, startPoint x: 966, startPoint y: 249, endPoint x: 843, endPoint y: 249, distance: 123.6
click at [843, 249] on div "content_copy compress arrow_drop_down autorenew_outlined delete_forever_outline…" at bounding box center [709, 398] width 1100 height 552
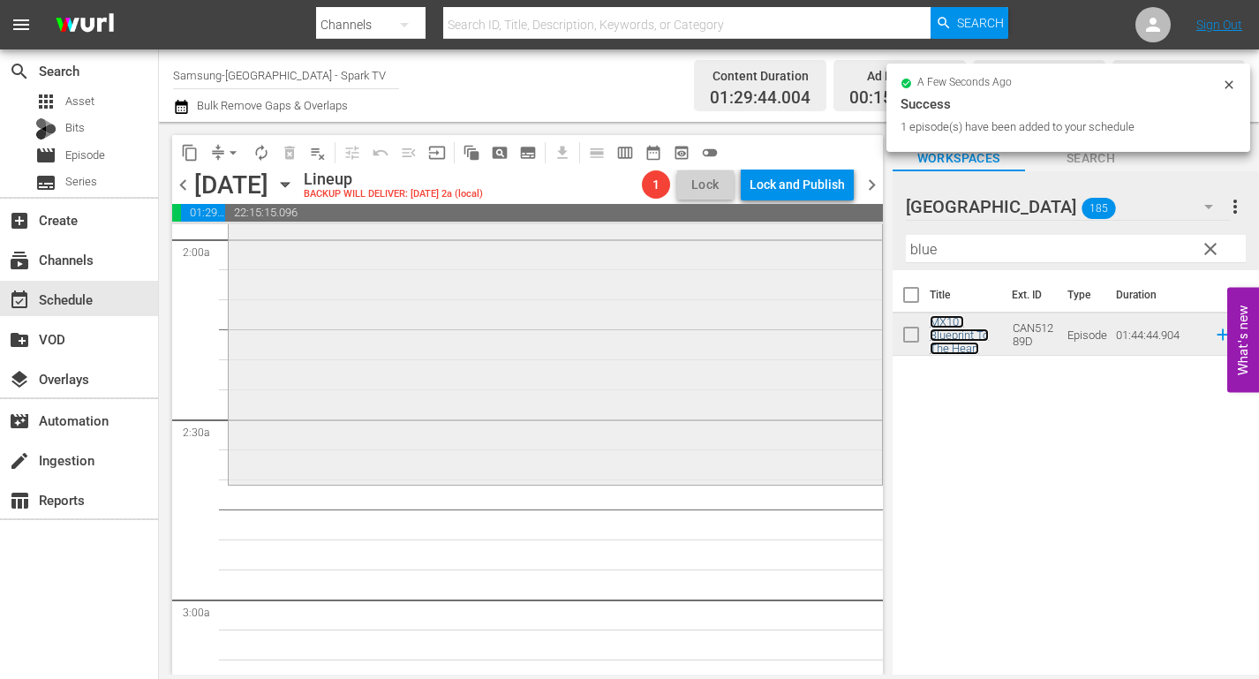
scroll to position [706, 0]
drag, startPoint x: 941, startPoint y: 246, endPoint x: 849, endPoint y: 251, distance: 91.9
click at [850, 251] on div "content_copy compress arrow_drop_down autorenew_outlined delete_forever_outline…" at bounding box center [709, 398] width 1100 height 552
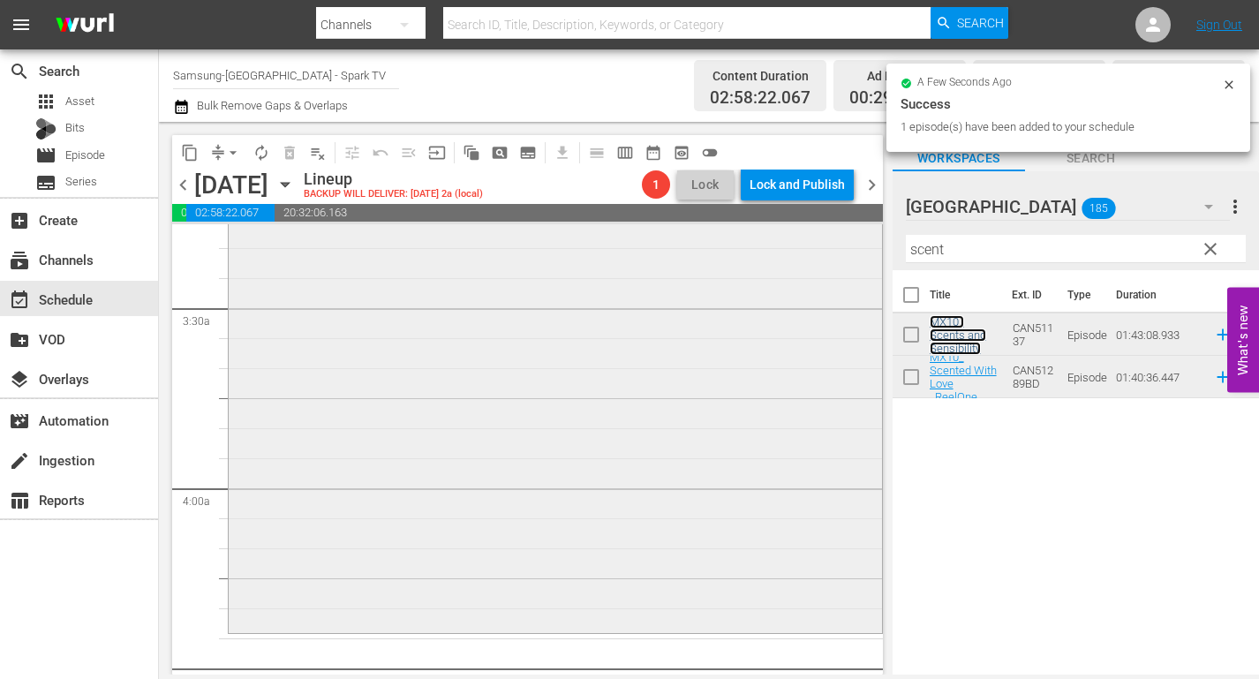
scroll to position [1324, 0]
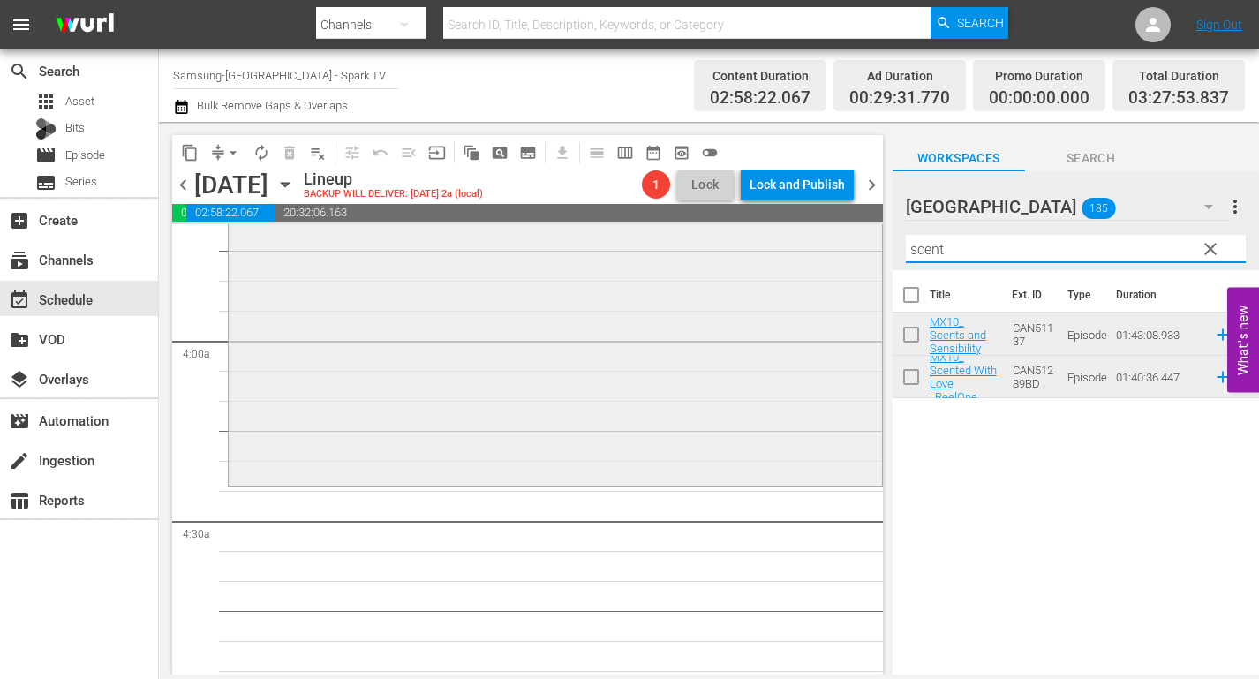
drag, startPoint x: 890, startPoint y: 247, endPoint x: 845, endPoint y: 244, distance: 45.1
click at [845, 244] on div "content_copy compress arrow_drop_down autorenew_outlined delete_forever_outline…" at bounding box center [709, 398] width 1100 height 552
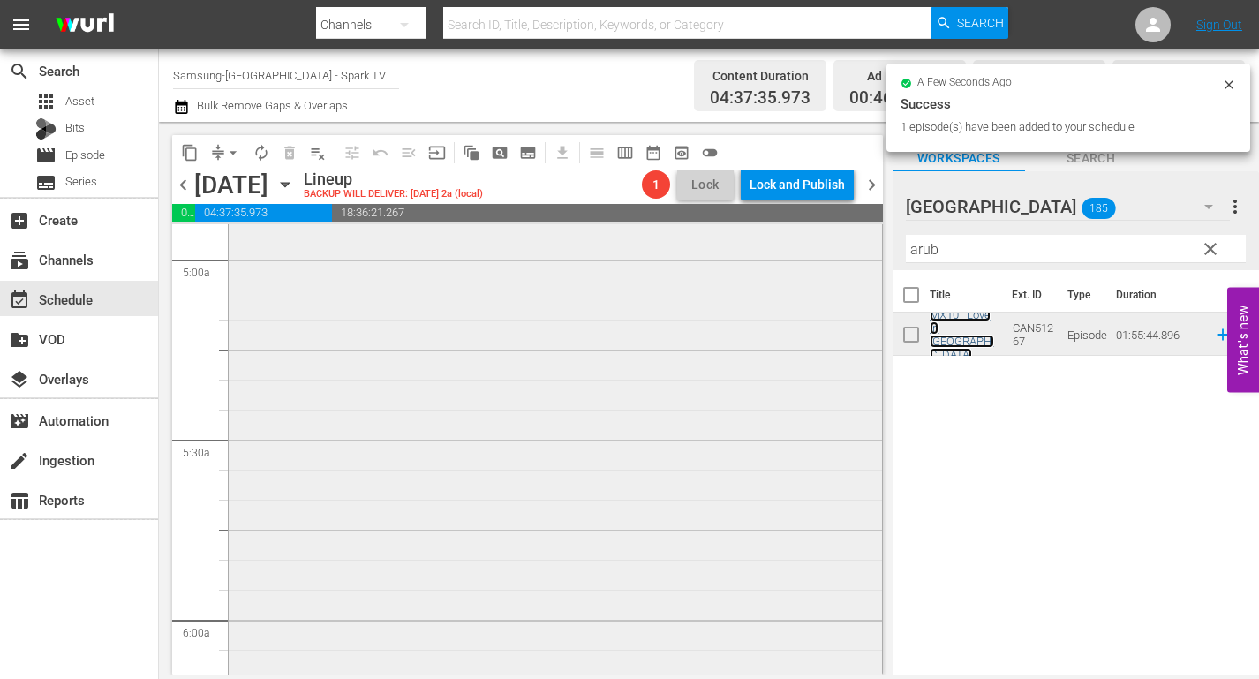
scroll to position [2030, 0]
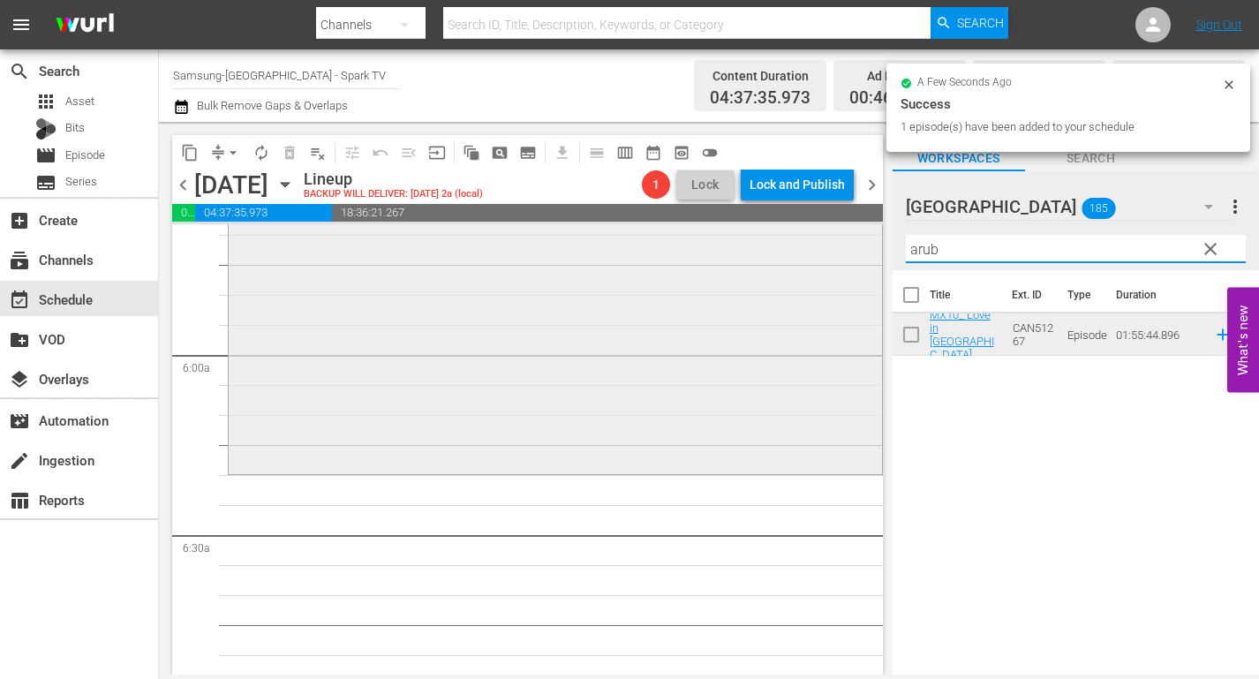
drag, startPoint x: 962, startPoint y: 250, endPoint x: 661, endPoint y: 253, distance: 301.0
click at [694, 251] on div "content_copy compress arrow_drop_down autorenew_outlined delete_forever_outline…" at bounding box center [709, 398] width 1100 height 552
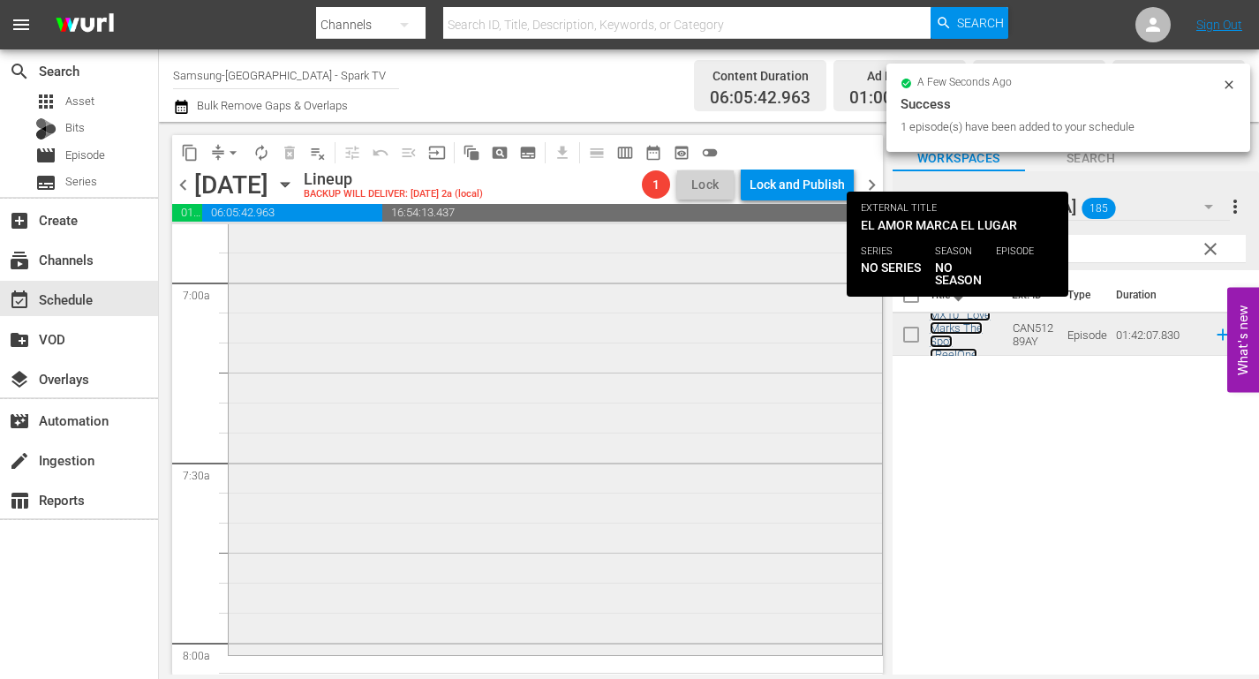
scroll to position [2471, 0]
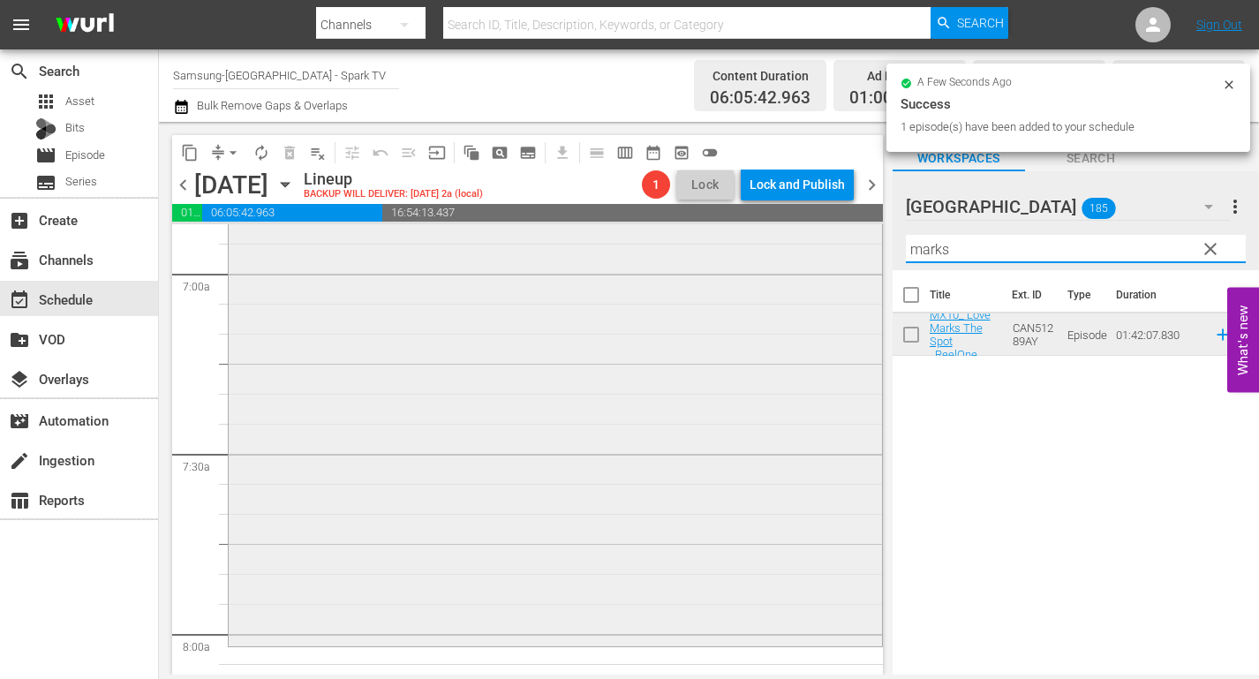
drag, startPoint x: 968, startPoint y: 252, endPoint x: 722, endPoint y: 267, distance: 246.6
click at [725, 263] on div "content_copy compress arrow_drop_down autorenew_outlined delete_forever_outline…" at bounding box center [709, 398] width 1100 height 552
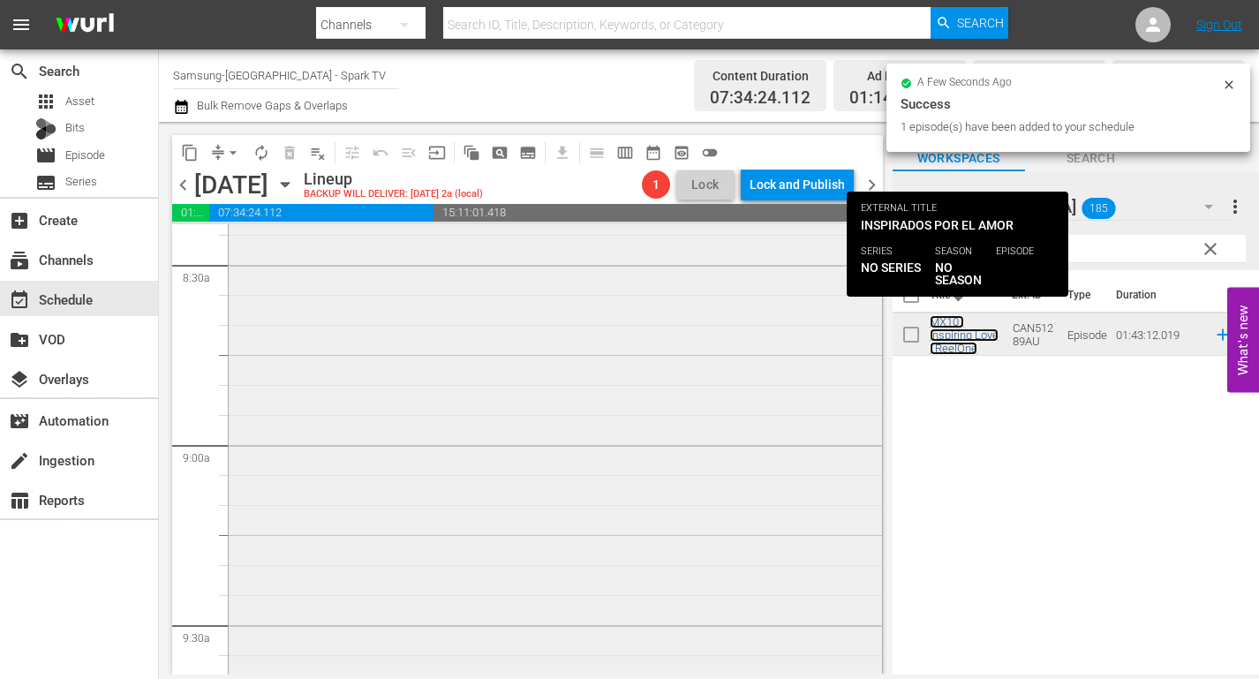
scroll to position [3089, 0]
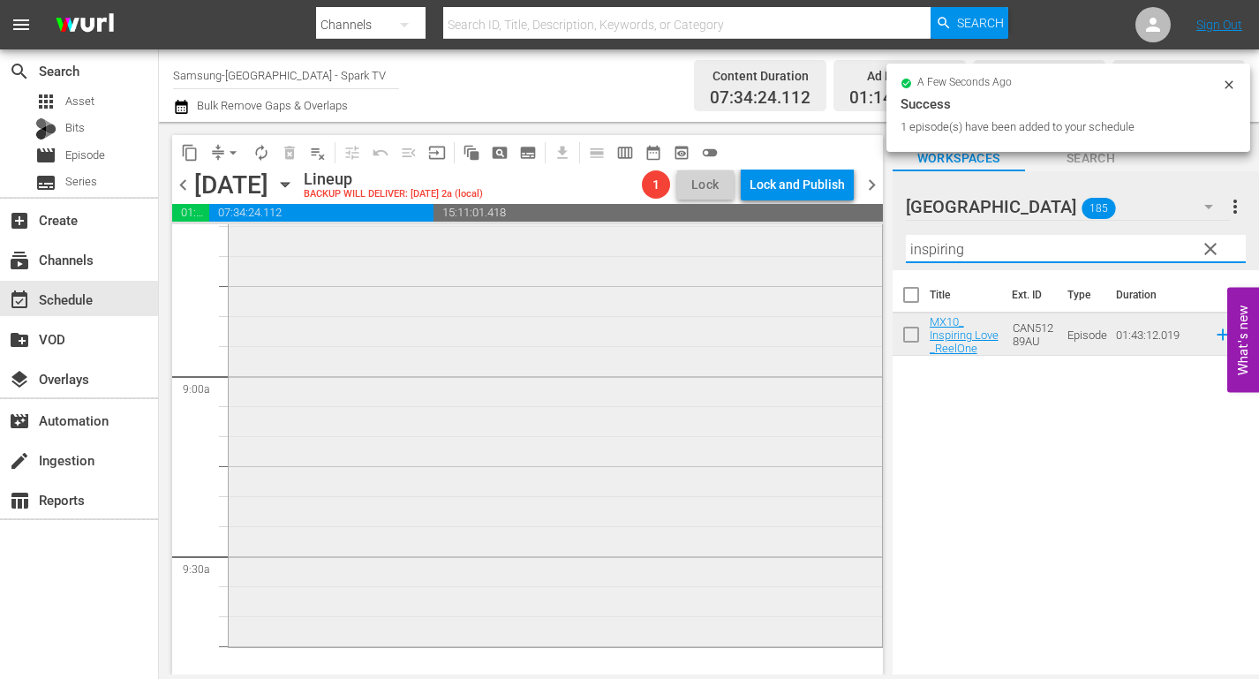
drag, startPoint x: 983, startPoint y: 257, endPoint x: 613, endPoint y: 262, distance: 370.7
click at [652, 259] on div "content_copy compress arrow_drop_down autorenew_outlined delete_forever_outline…" at bounding box center [709, 398] width 1100 height 552
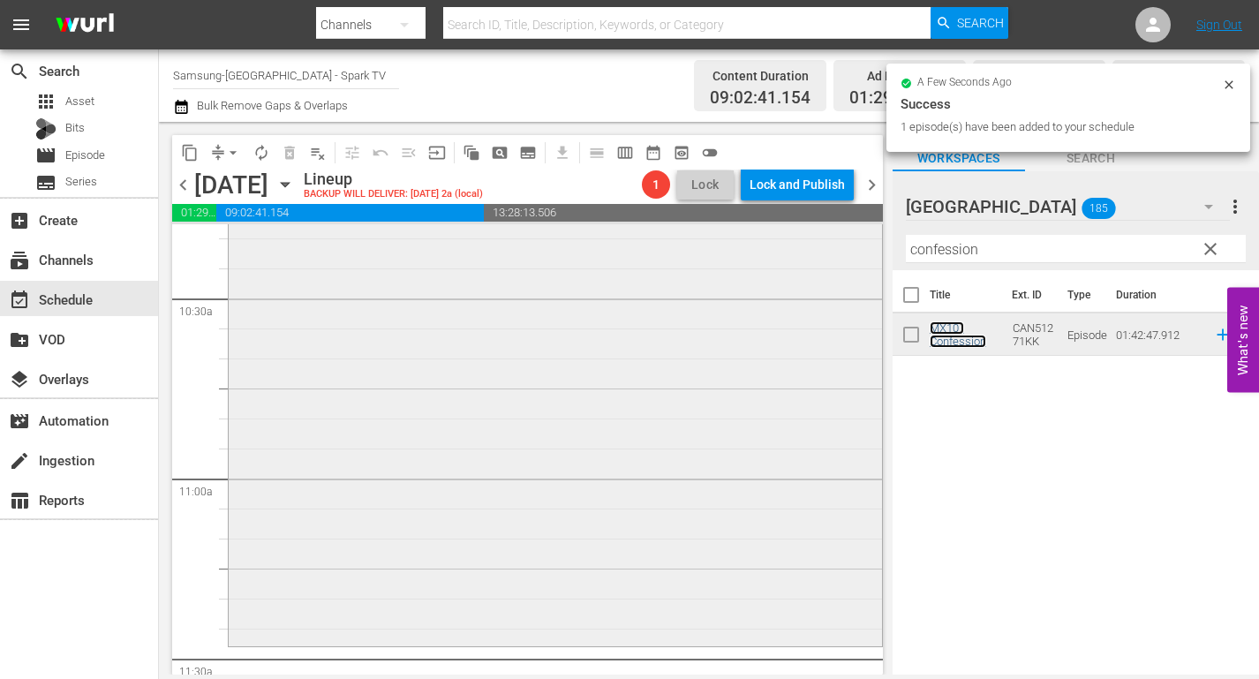
scroll to position [3883, 0]
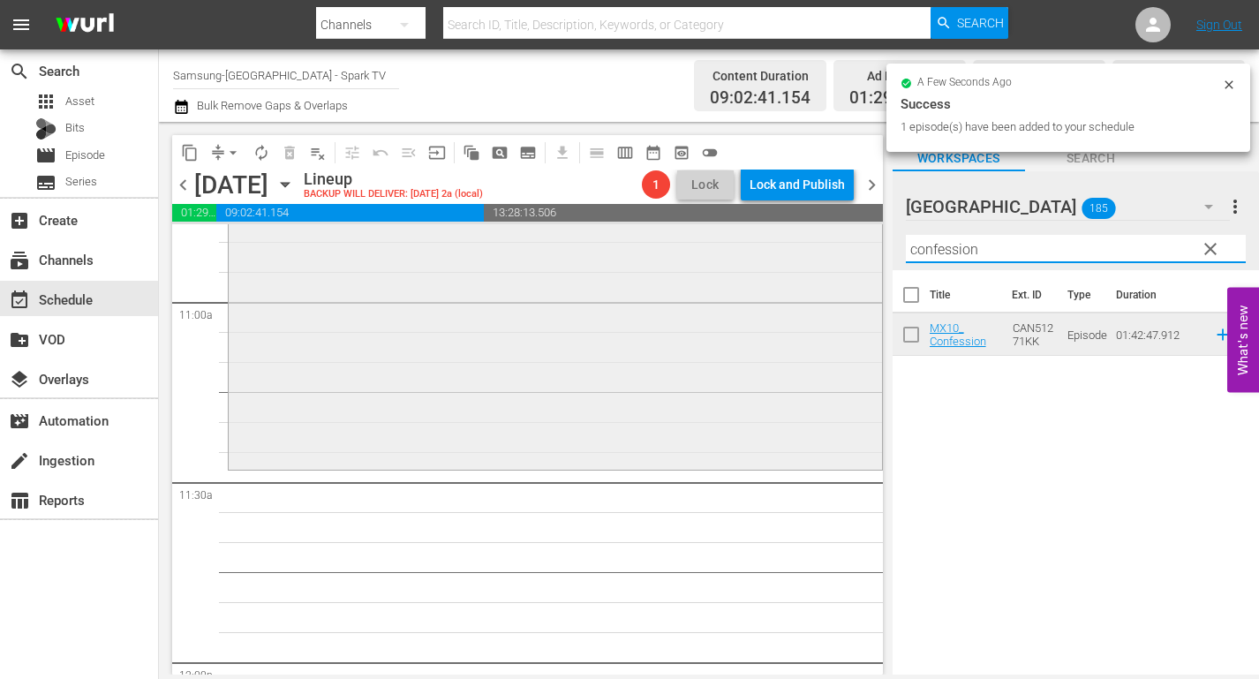
drag, startPoint x: 1016, startPoint y: 254, endPoint x: 593, endPoint y: 266, distance: 422.9
click at [594, 266] on div "content_copy compress arrow_drop_down autorenew_outlined delete_forever_outline…" at bounding box center [709, 398] width 1100 height 552
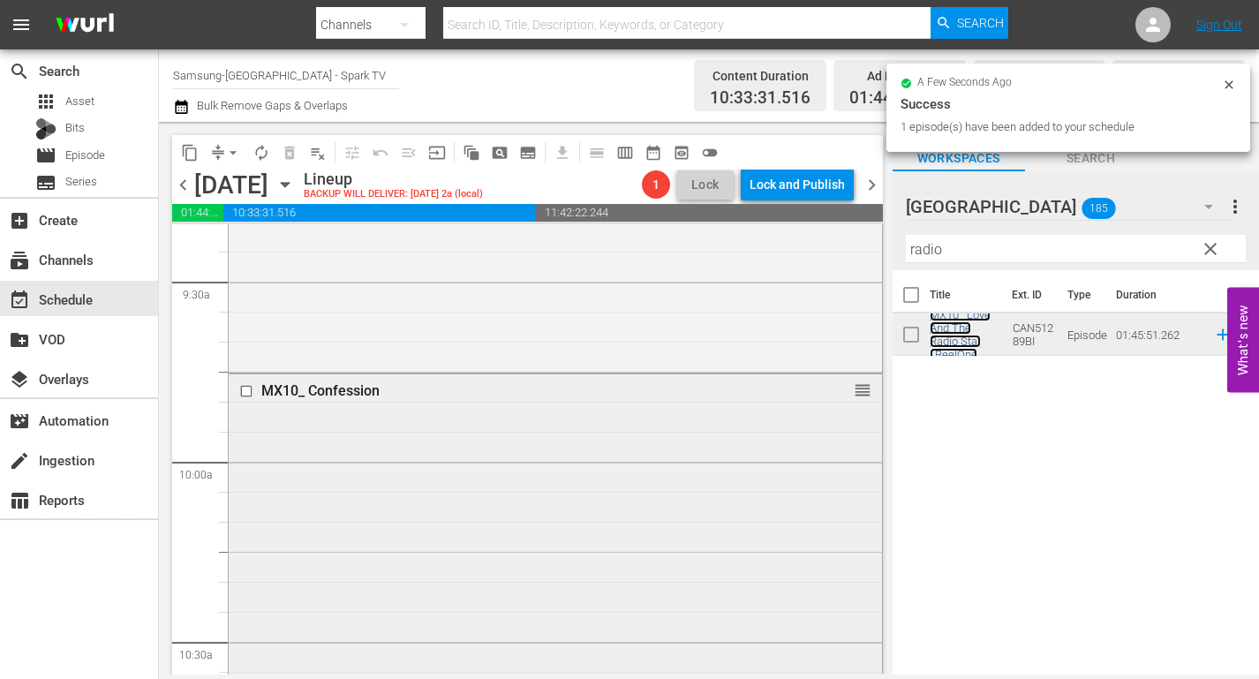
scroll to position [3354, 0]
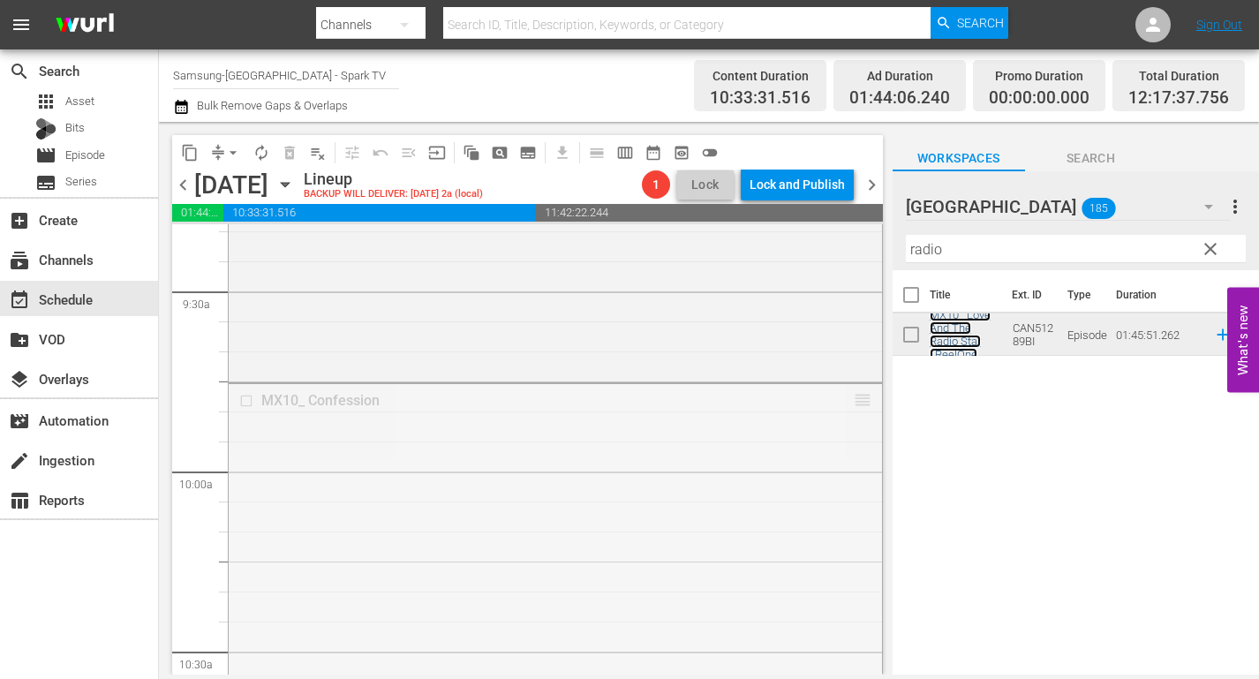
drag, startPoint x: 851, startPoint y: 400, endPoint x: 852, endPoint y: 508, distance: 108.6
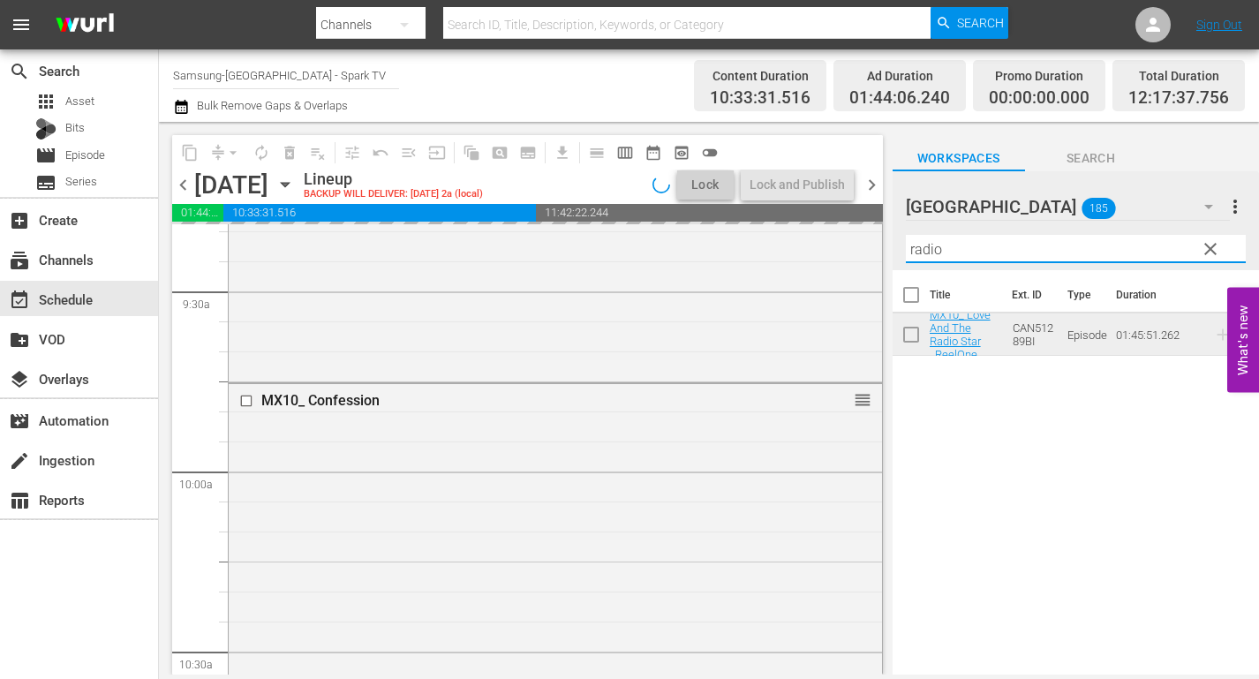
drag, startPoint x: 888, startPoint y: 255, endPoint x: 876, endPoint y: 255, distance: 11.5
click at [876, 255] on div "content_copy compress arrow_drop_down autorenew_outlined delete_forever_outline…" at bounding box center [709, 398] width 1100 height 552
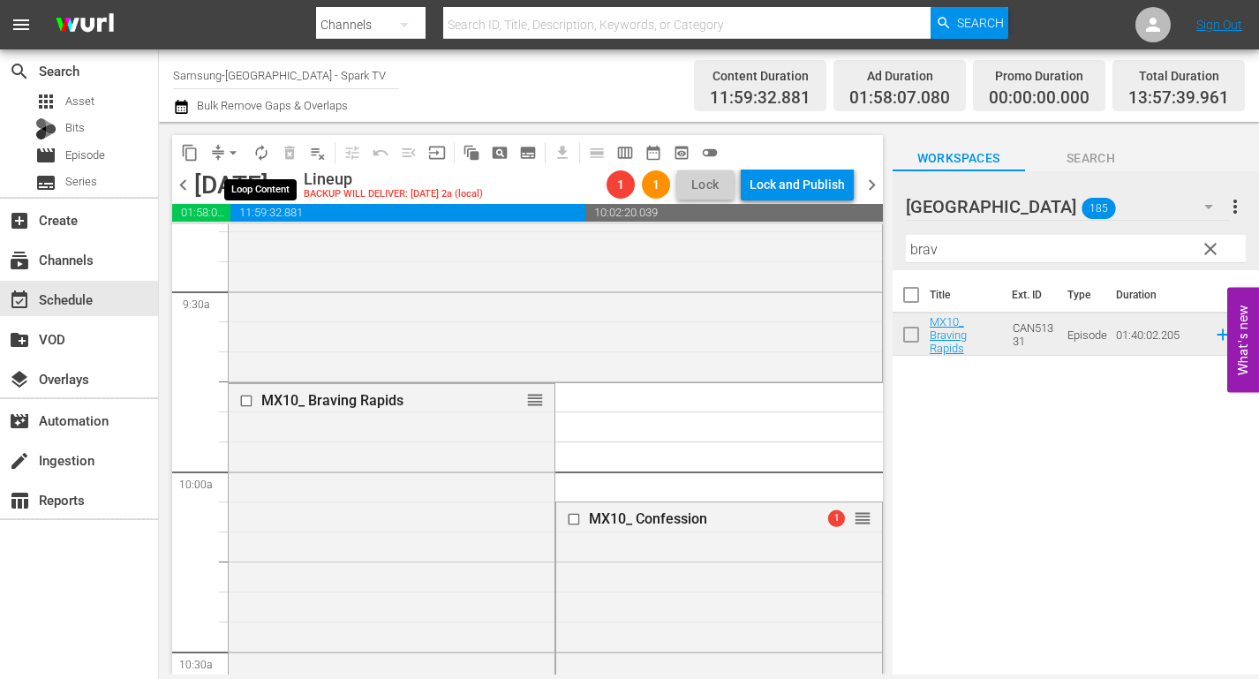
click at [257, 149] on span "autorenew_outlined" at bounding box center [261, 153] width 18 height 18
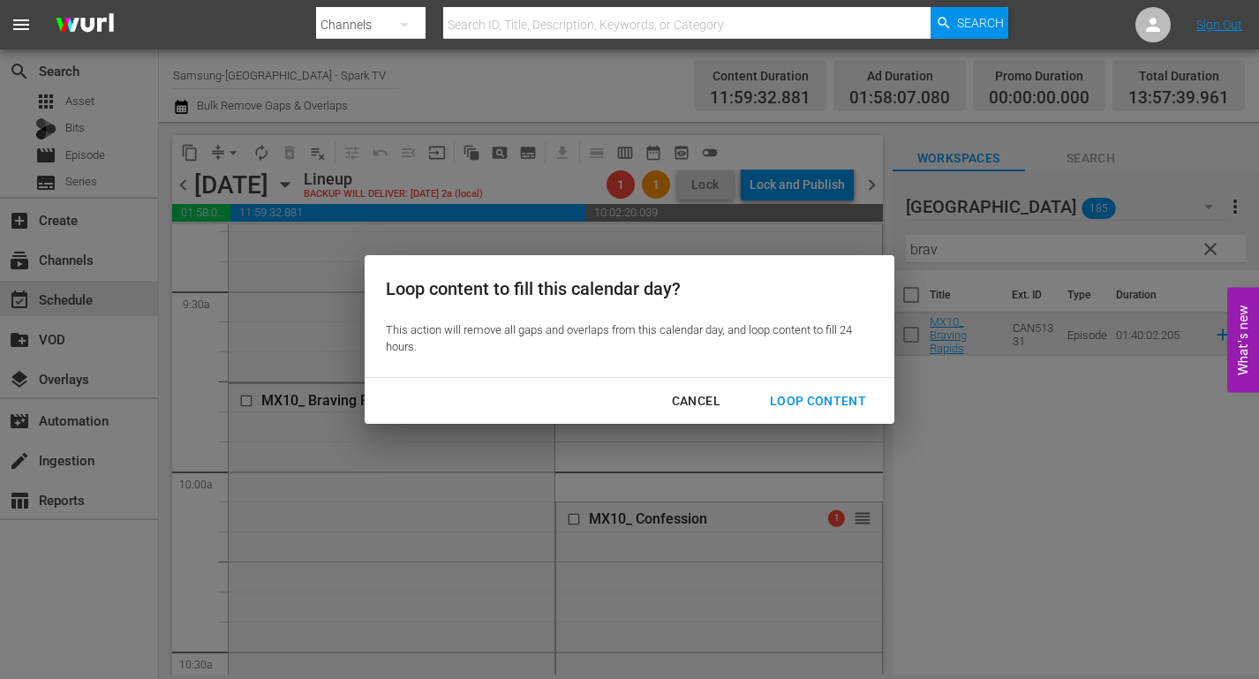
click at [805, 394] on div "Loop Content" at bounding box center [817, 401] width 124 height 22
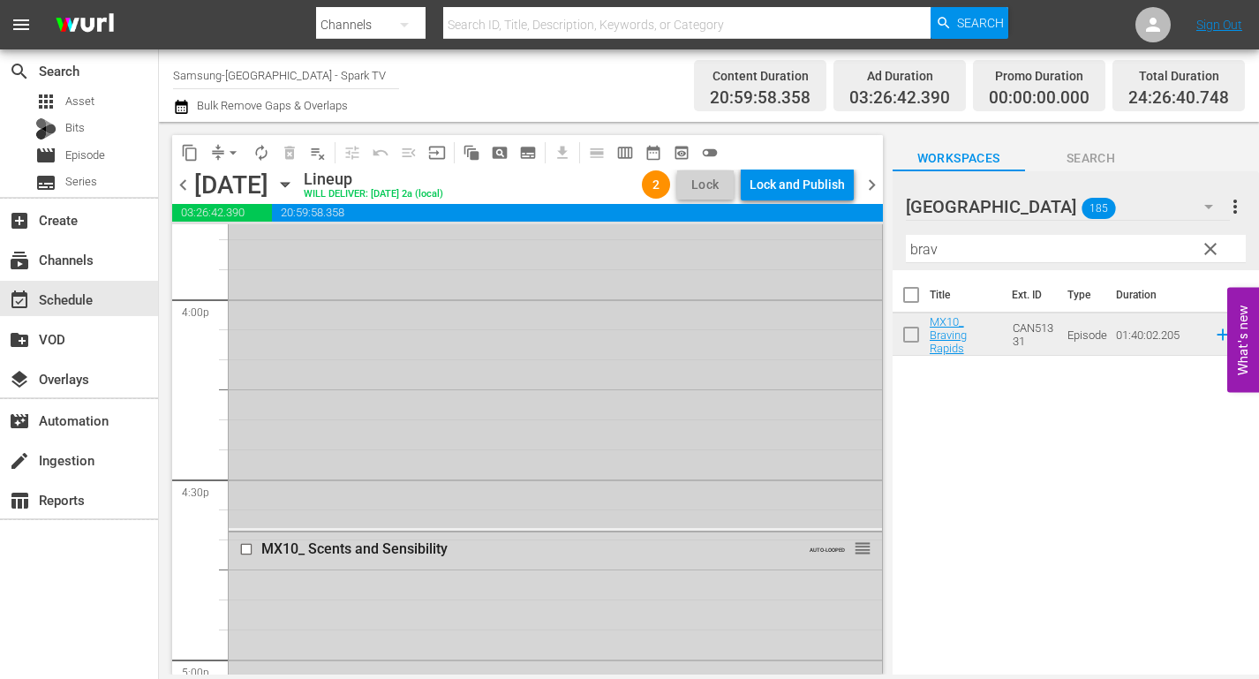
scroll to position [5737, 0]
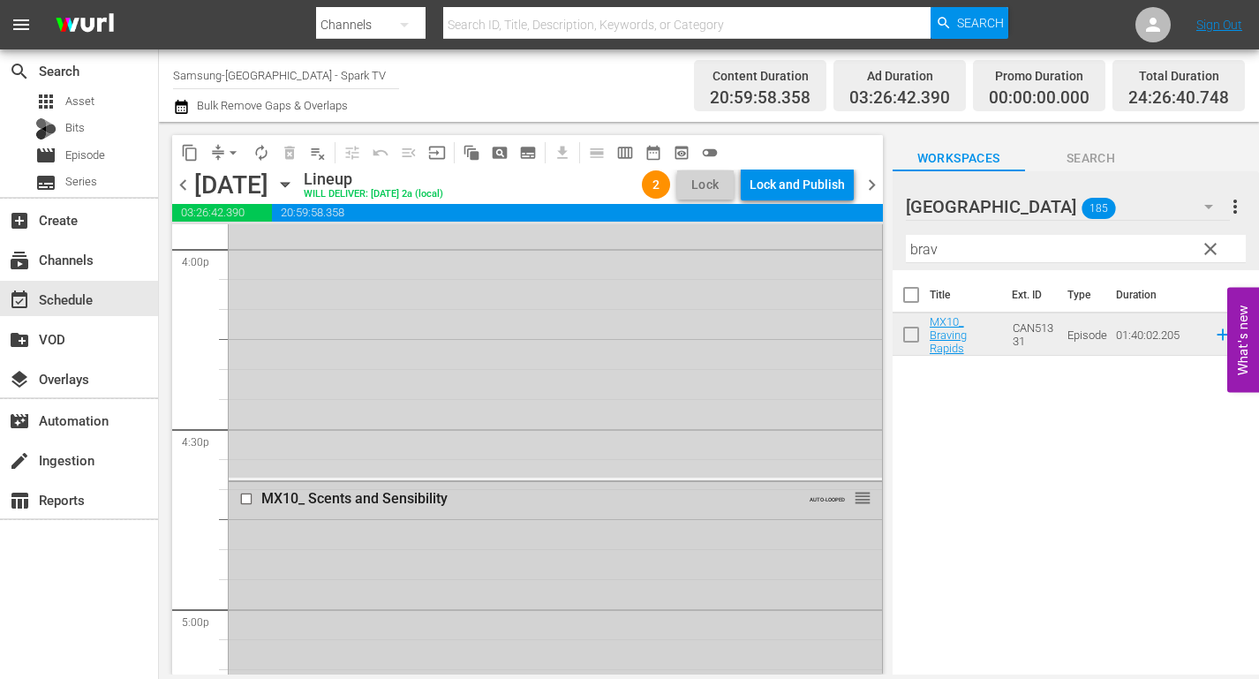
click at [244, 497] on input "checkbox" at bounding box center [248, 499] width 19 height 15
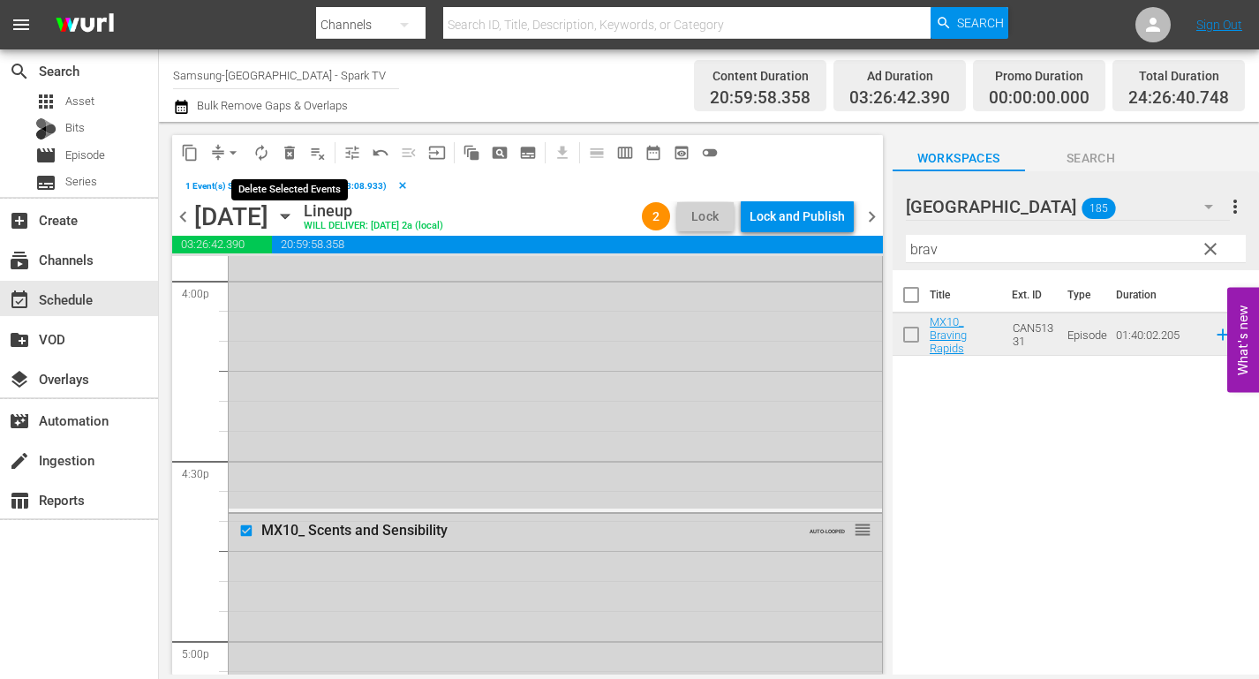
click at [287, 154] on span "delete_forever_outlined" at bounding box center [290, 153] width 18 height 18
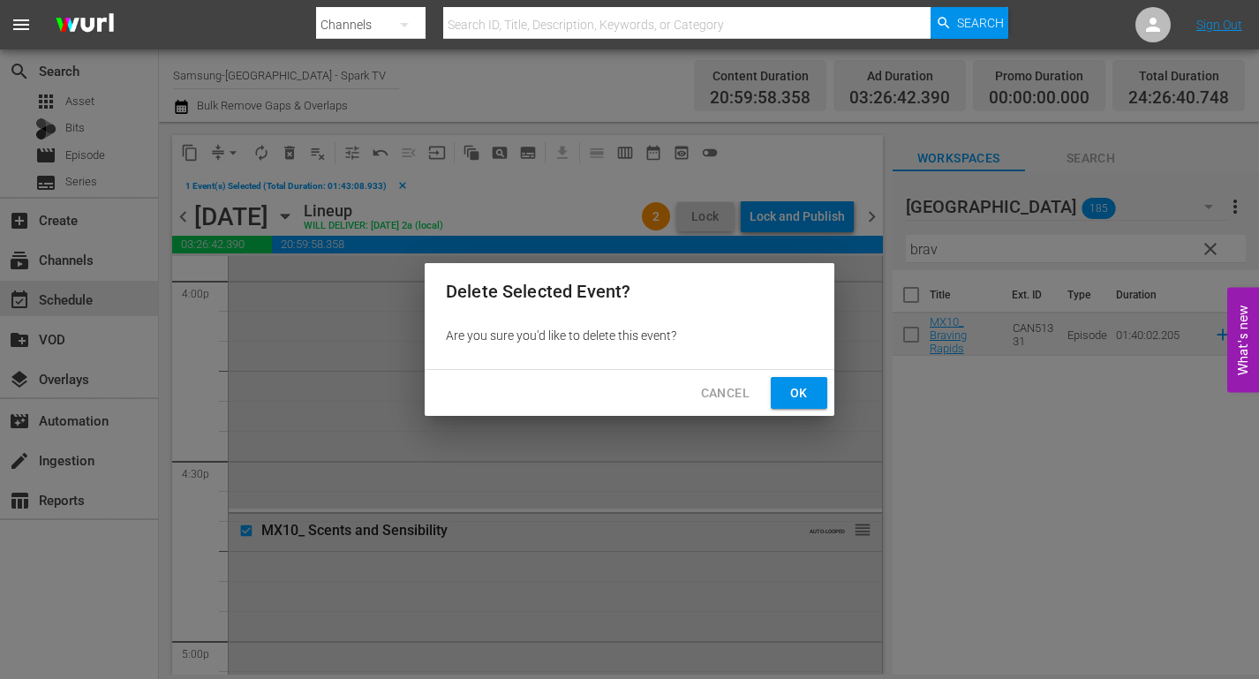
click at [786, 392] on span "Ok" at bounding box center [799, 393] width 28 height 22
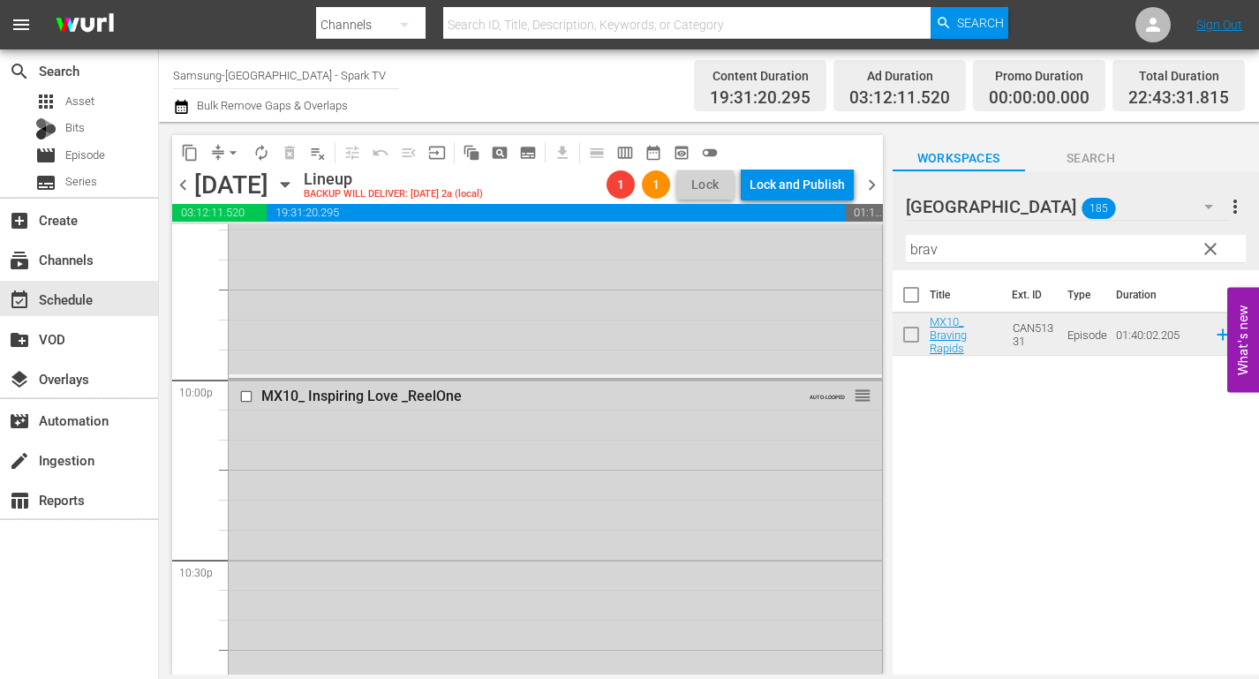
scroll to position [8208, 0]
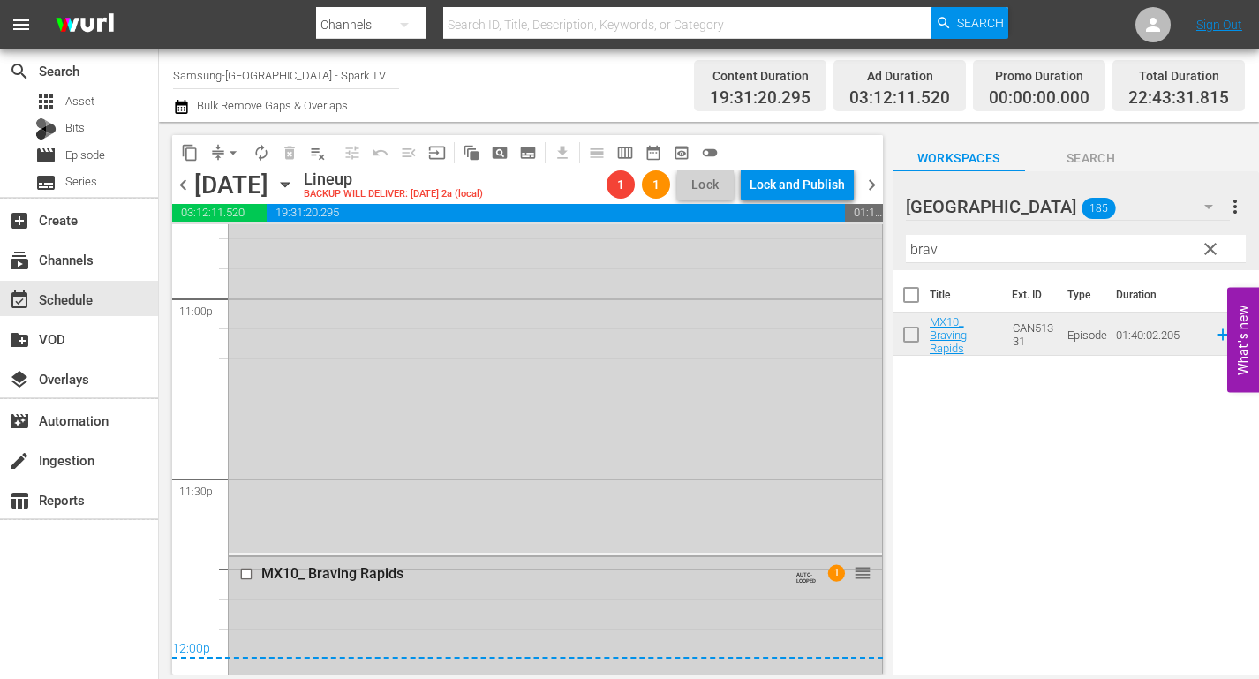
click at [247, 573] on input "checkbox" at bounding box center [248, 574] width 19 height 15
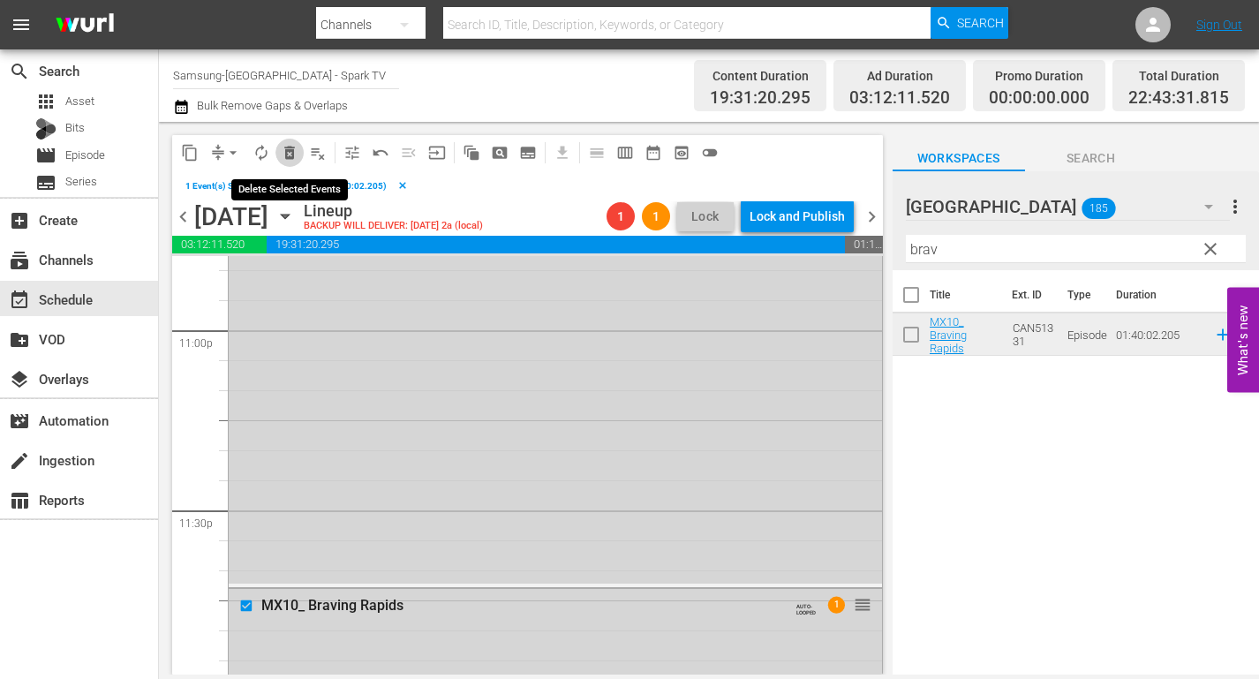
click at [290, 154] on span "delete_forever_outlined" at bounding box center [290, 153] width 18 height 18
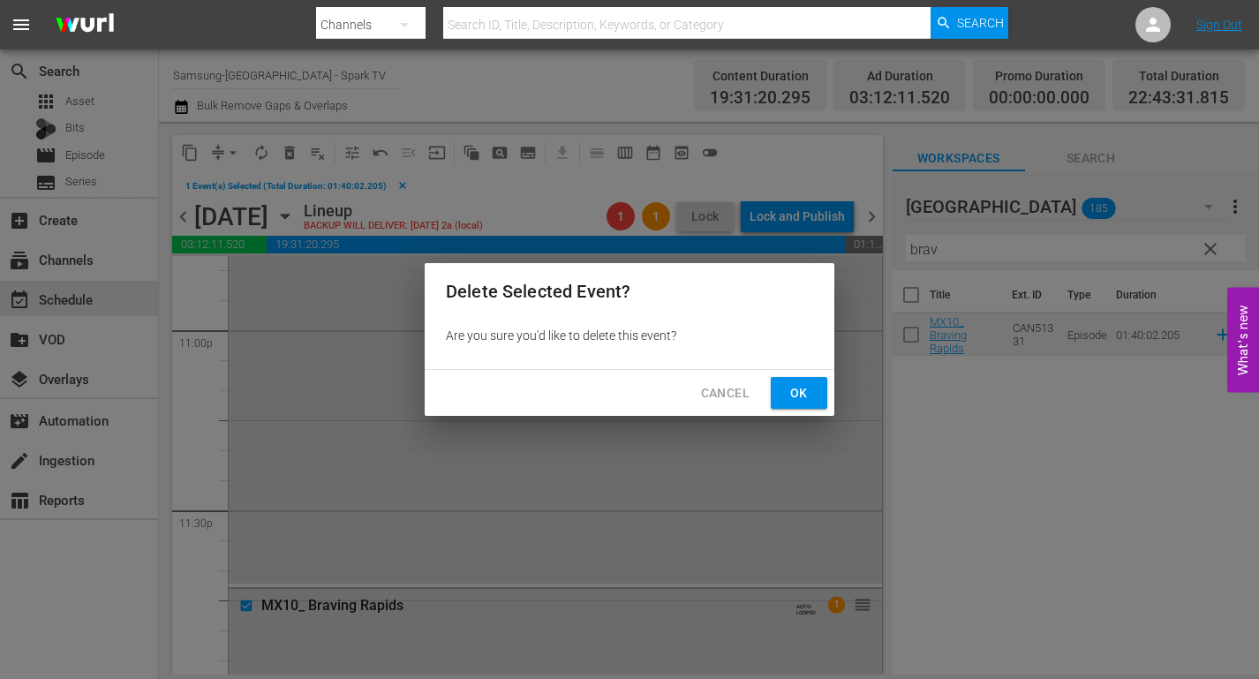
click at [779, 390] on button "Ok" at bounding box center [798, 393] width 56 height 33
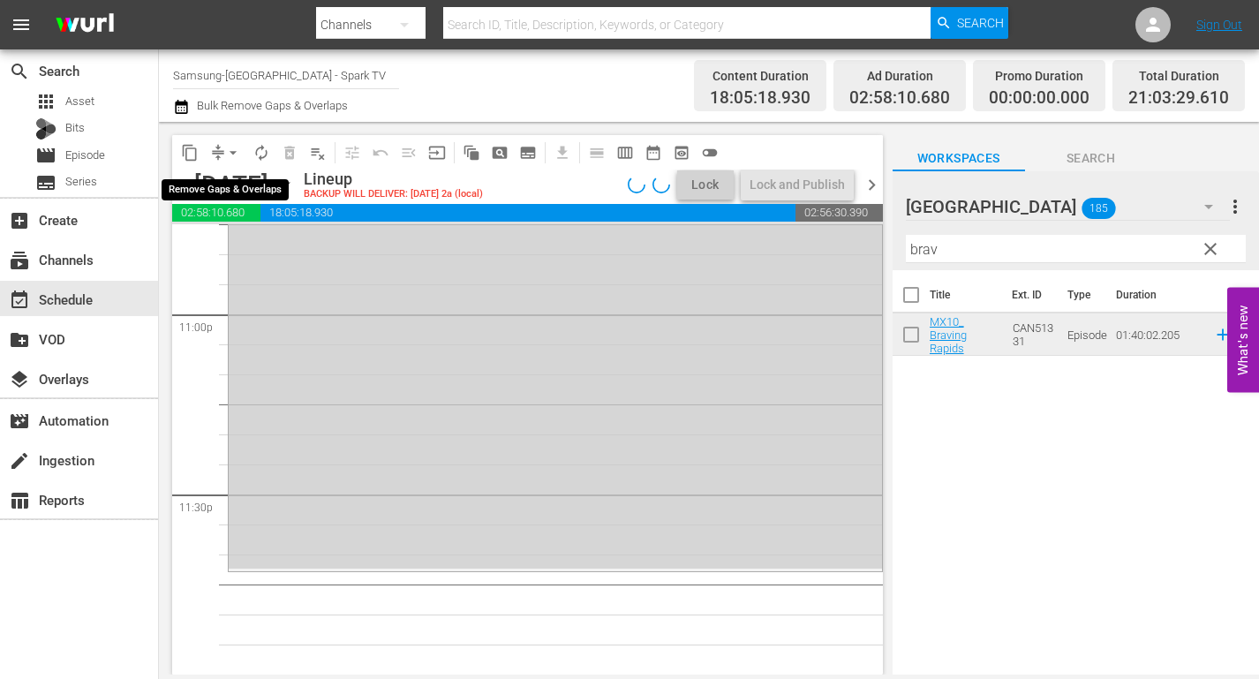
scroll to position [8192, 0]
click at [232, 152] on span "arrow_drop_down" at bounding box center [233, 153] width 18 height 18
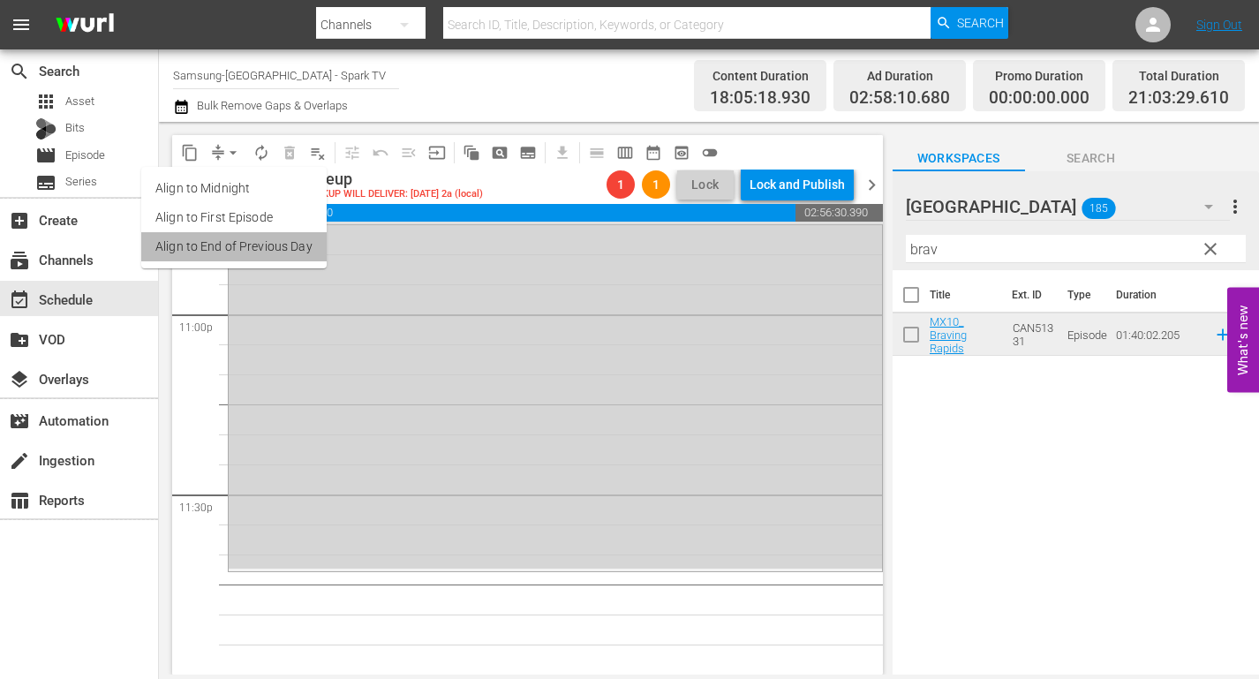
click at [266, 244] on li "Align to End of Previous Day" at bounding box center [233, 246] width 185 height 29
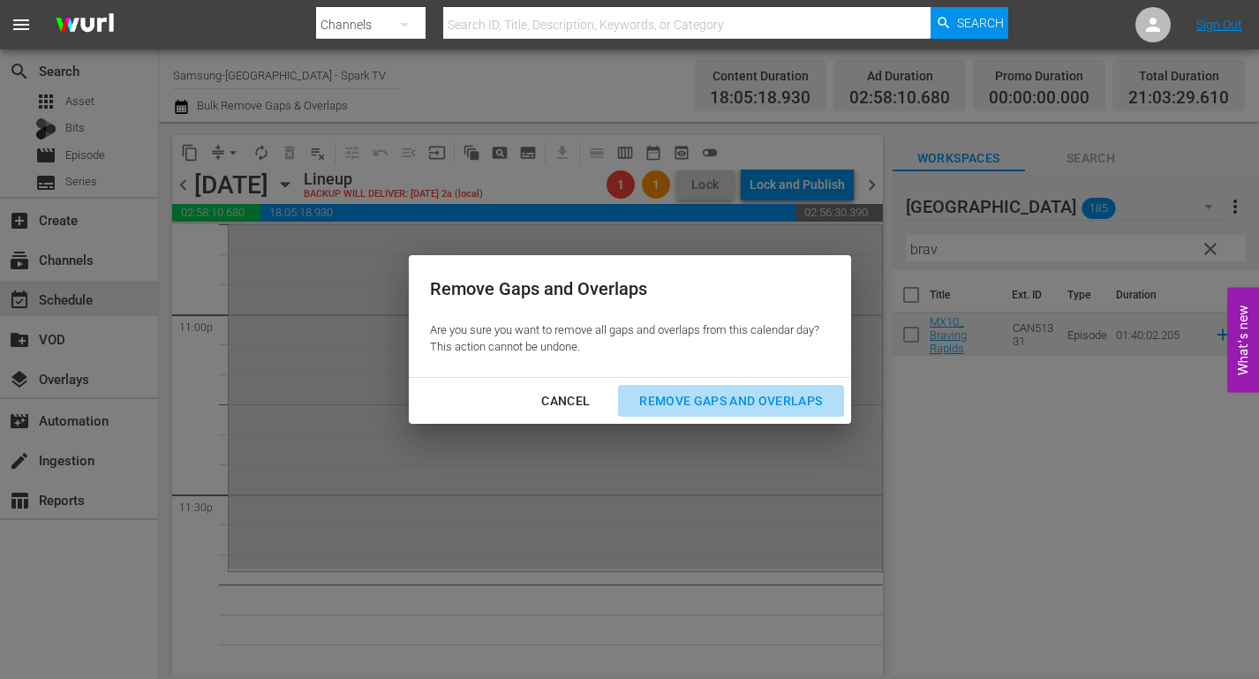
click at [755, 393] on div "Remove Gaps and Overlaps" at bounding box center [730, 401] width 211 height 22
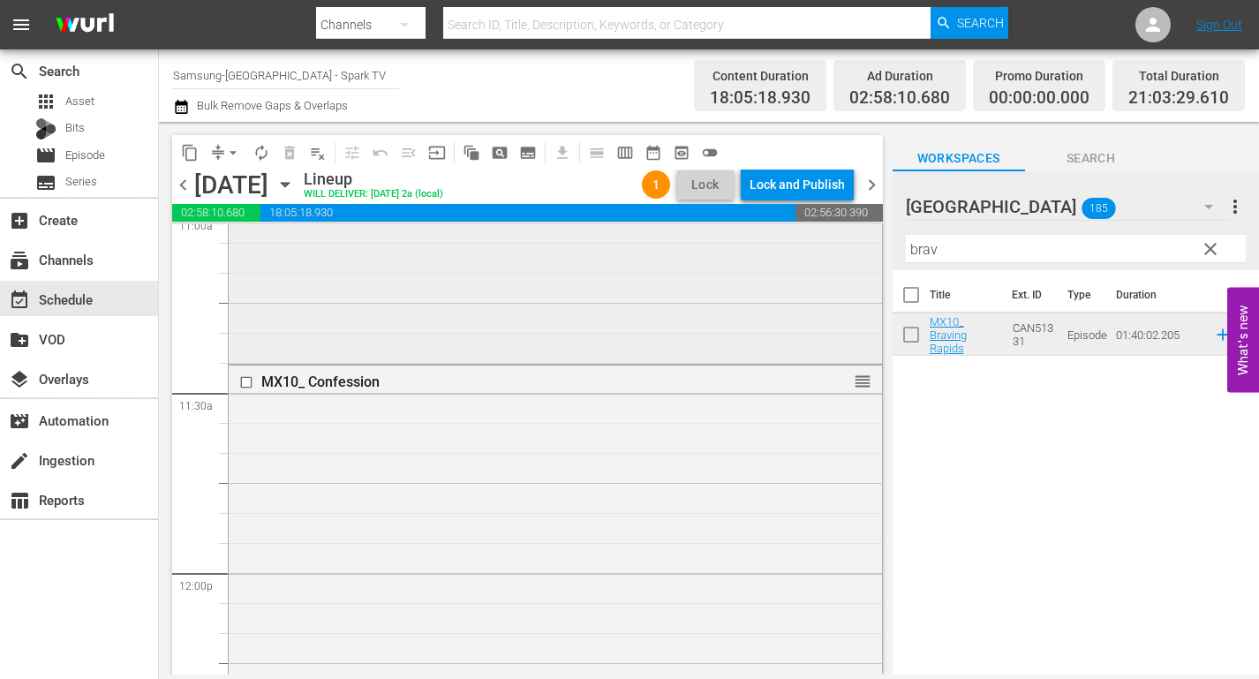
scroll to position [3972, 0]
click at [248, 386] on input "checkbox" at bounding box center [248, 383] width 19 height 15
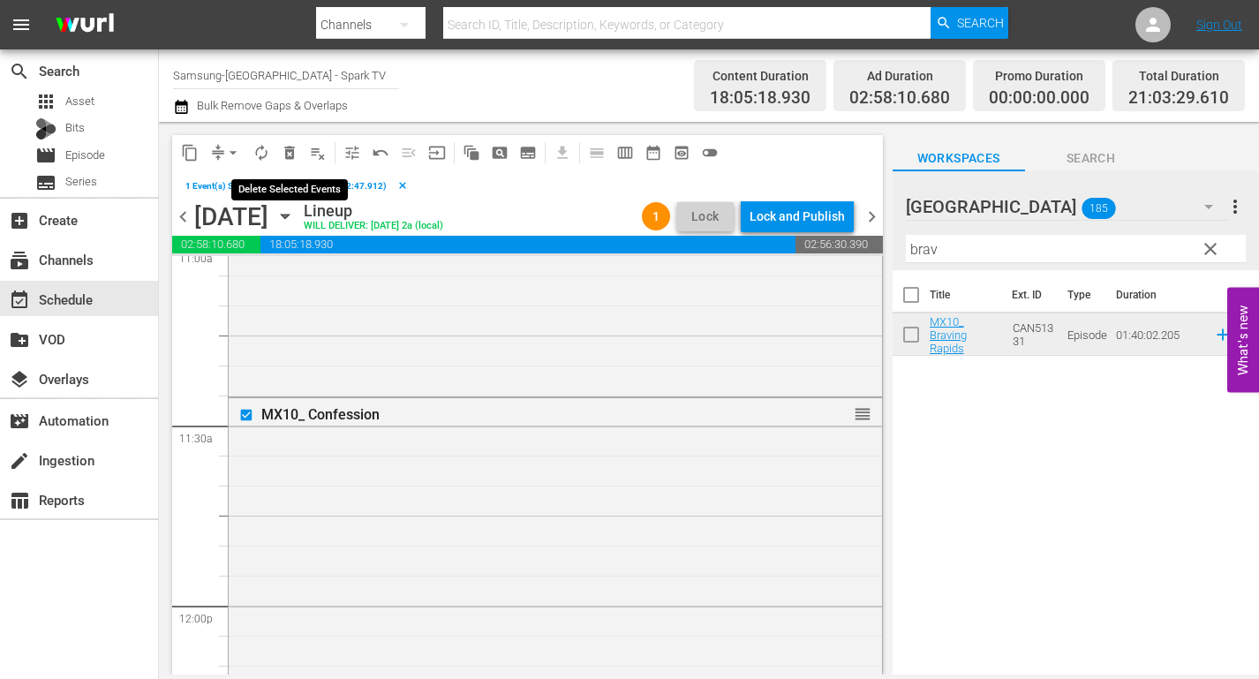
click at [289, 157] on span "delete_forever_outlined" at bounding box center [290, 153] width 18 height 18
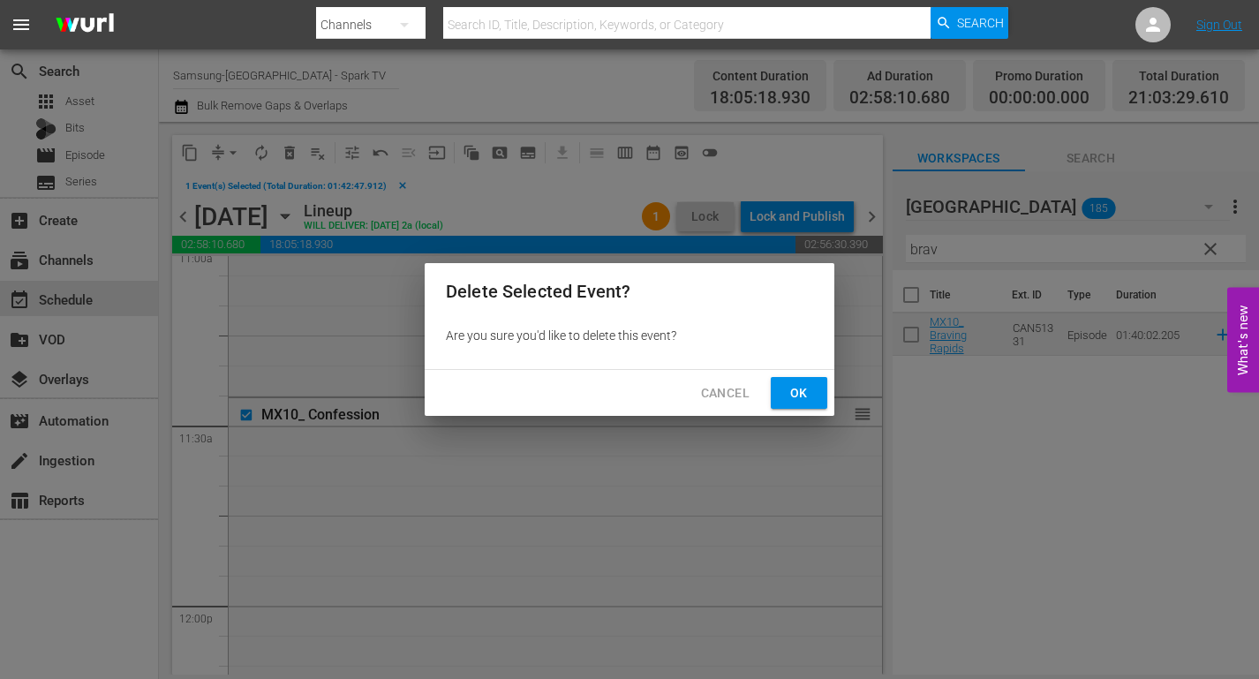
click at [802, 393] on span "Ok" at bounding box center [799, 393] width 28 height 22
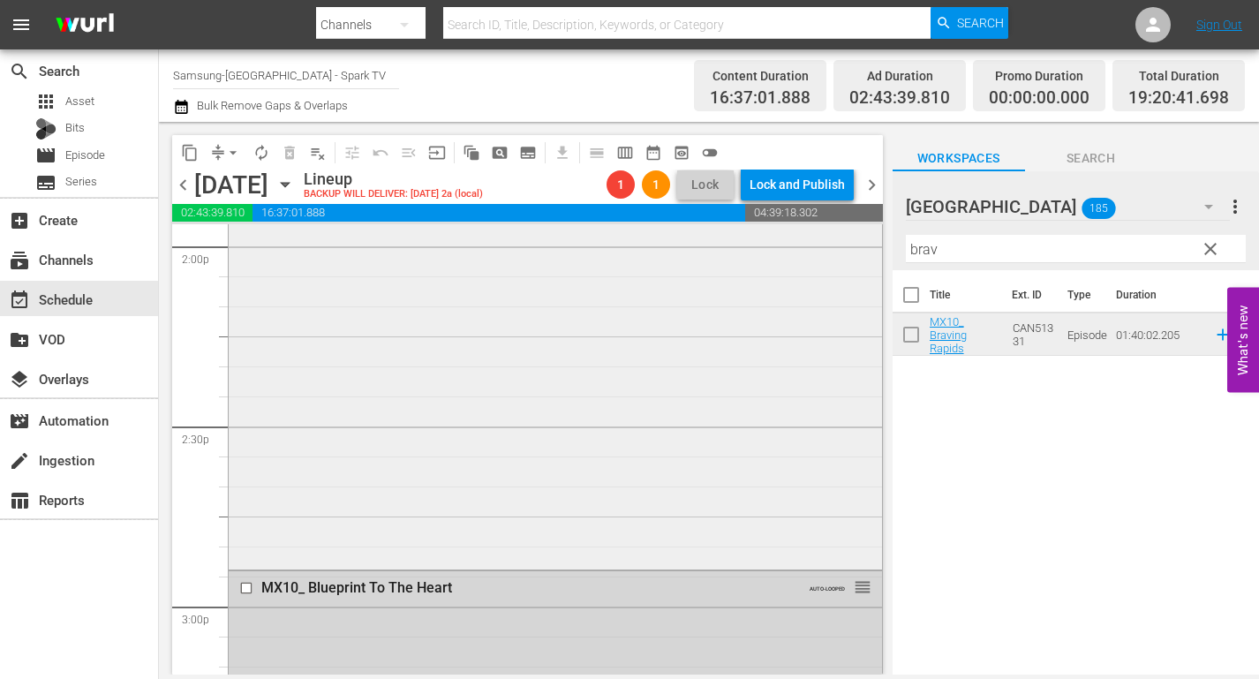
scroll to position [5119, 0]
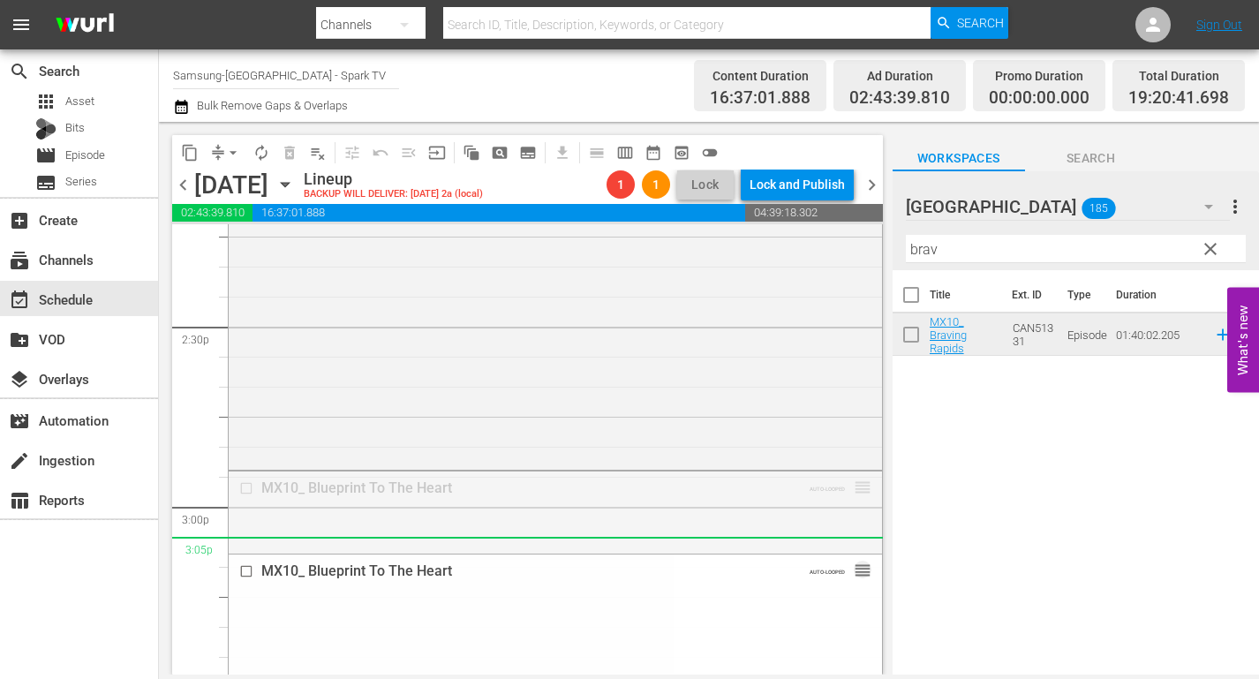
drag, startPoint x: 852, startPoint y: 485, endPoint x: 861, endPoint y: 546, distance: 61.5
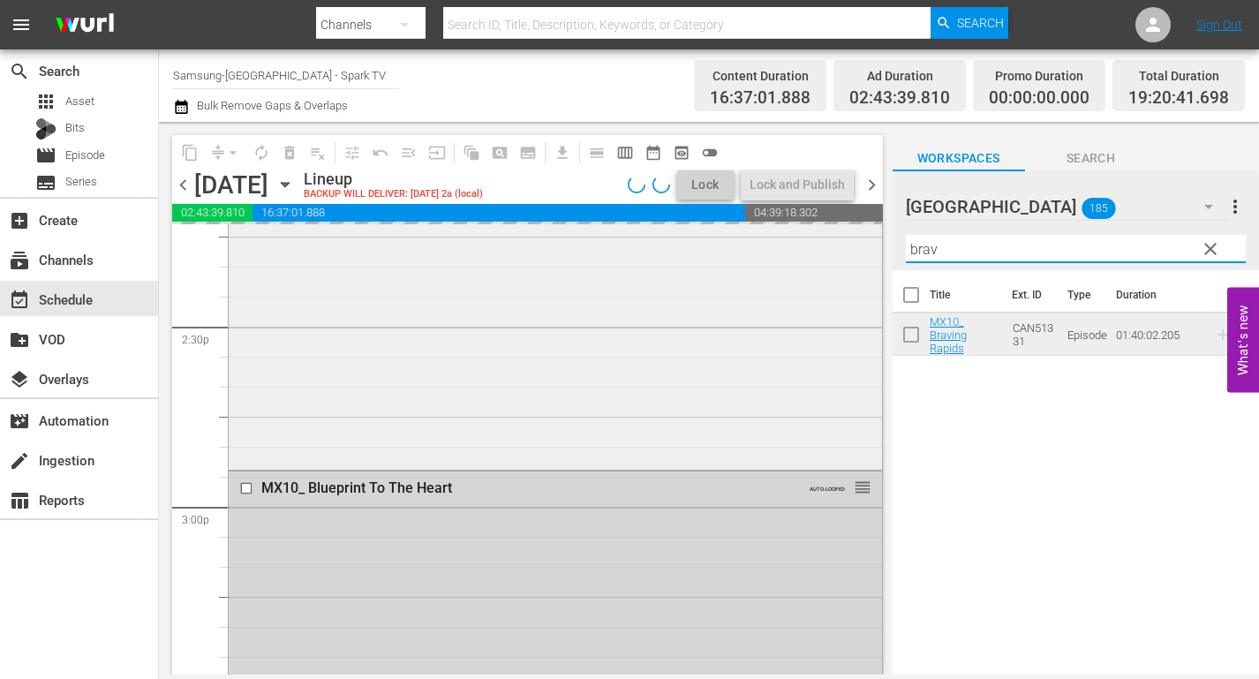
drag, startPoint x: 947, startPoint y: 254, endPoint x: 823, endPoint y: 259, distance: 123.6
click at [823, 259] on div "content_copy compress arrow_drop_down autorenew_outlined delete_forever_outline…" at bounding box center [709, 398] width 1100 height 552
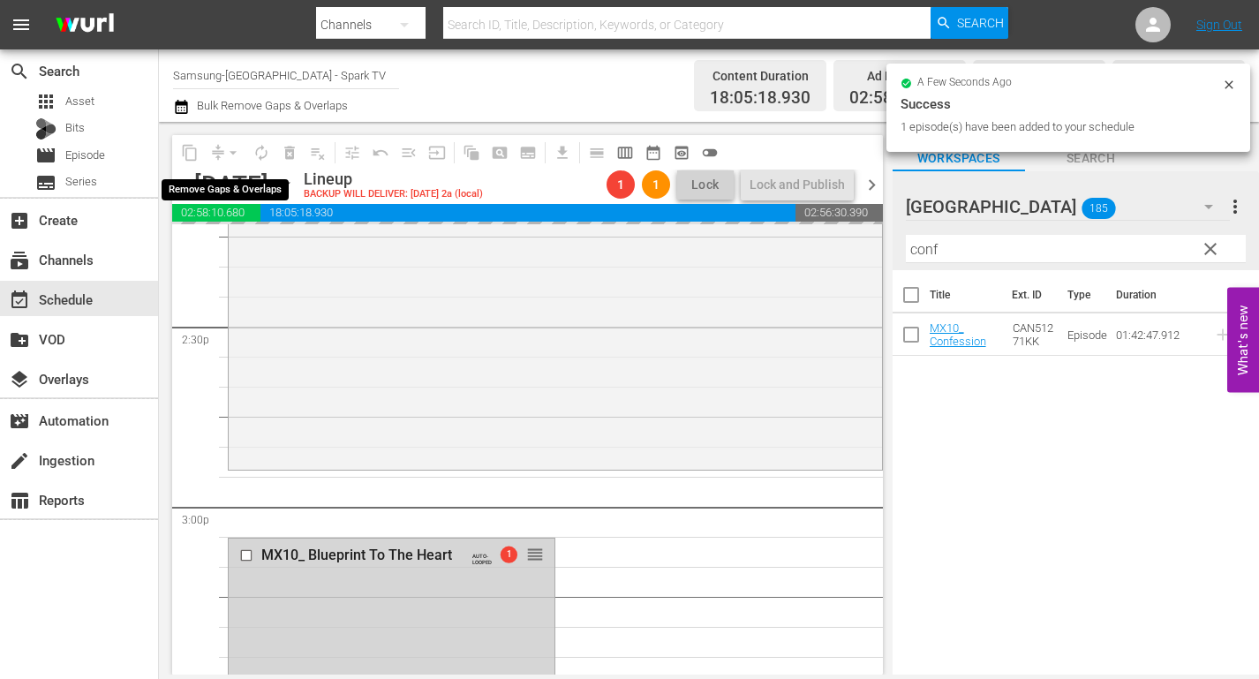
click at [230, 152] on div "arrow_drop_down" at bounding box center [233, 153] width 28 height 28
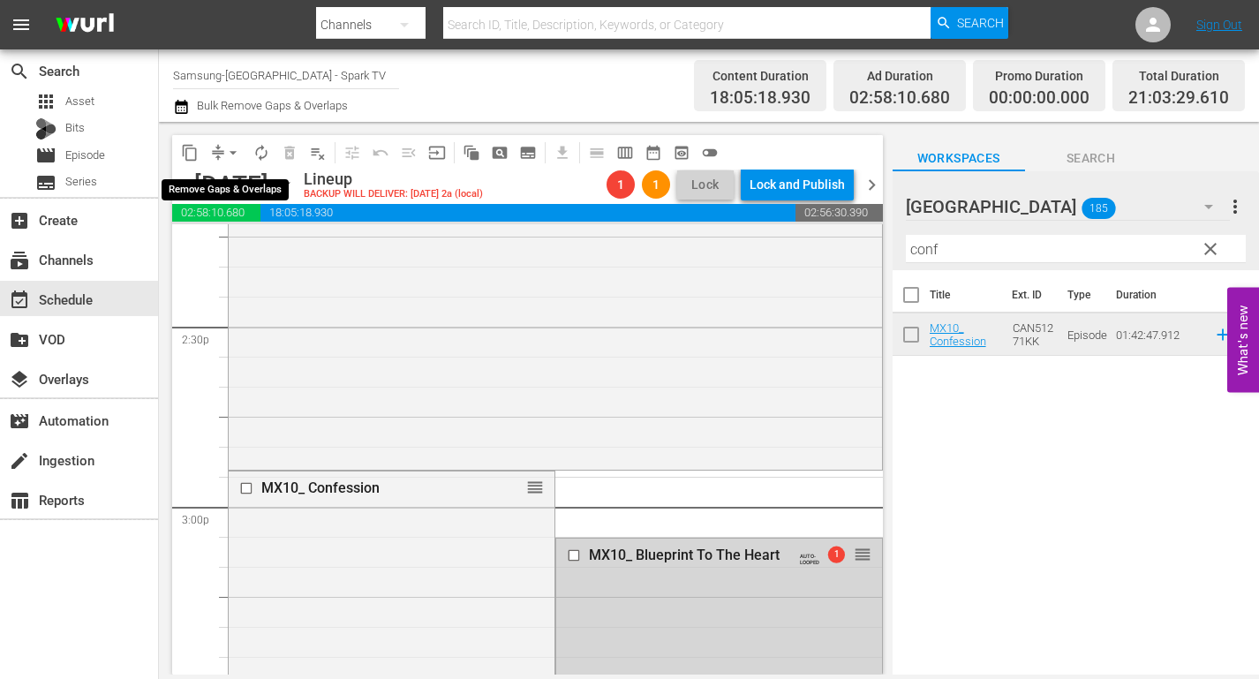
click at [233, 152] on span "arrow_drop_down" at bounding box center [233, 153] width 18 height 18
click at [273, 243] on li "Align to End of Previous Day" at bounding box center [233, 246] width 185 height 29
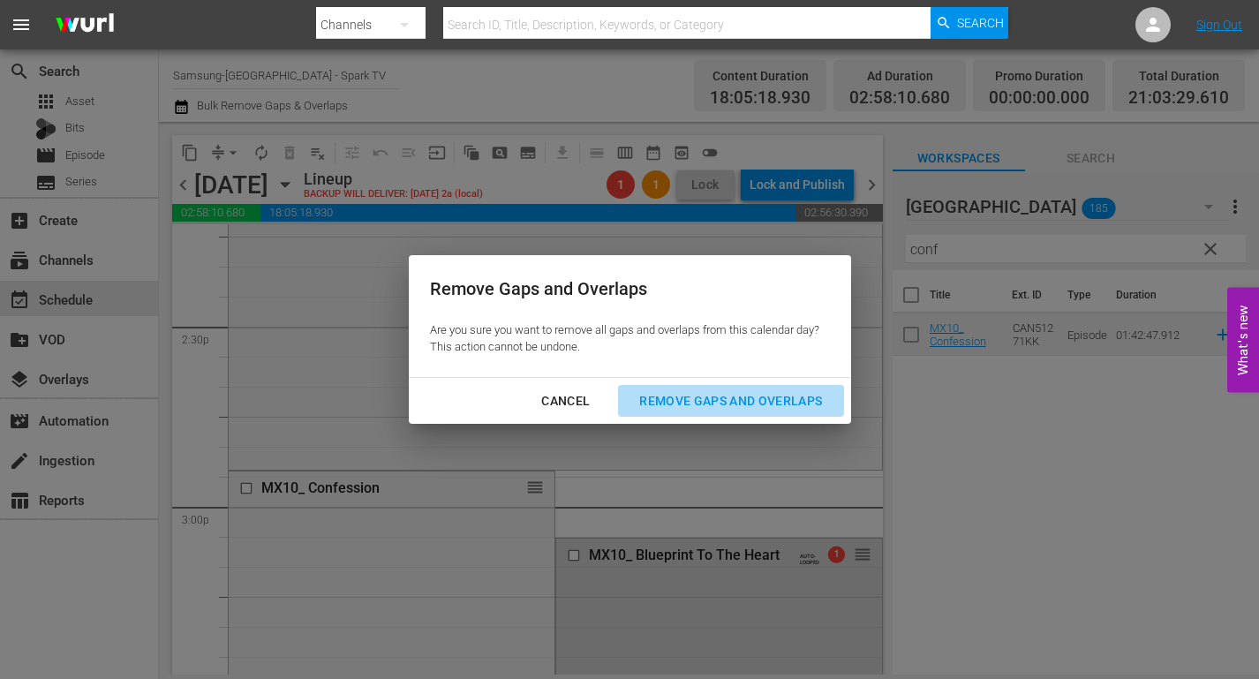
click at [761, 401] on div "Remove Gaps and Overlaps" at bounding box center [730, 401] width 211 height 22
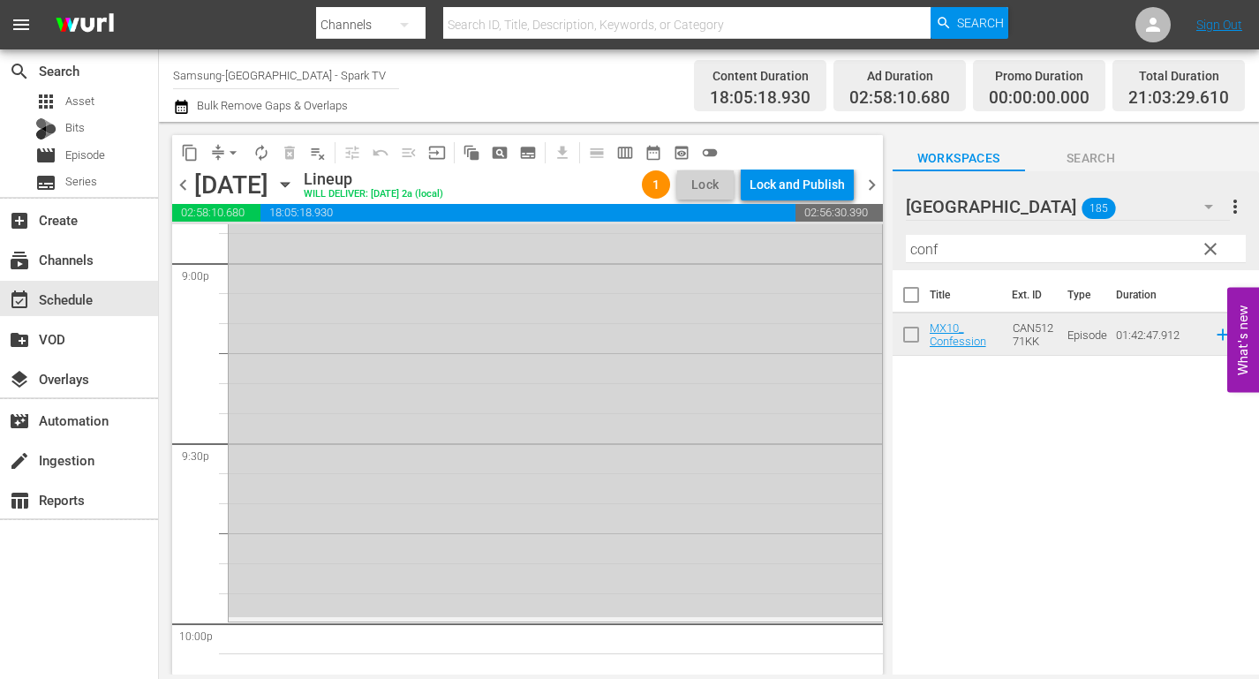
scroll to position [7560, 0]
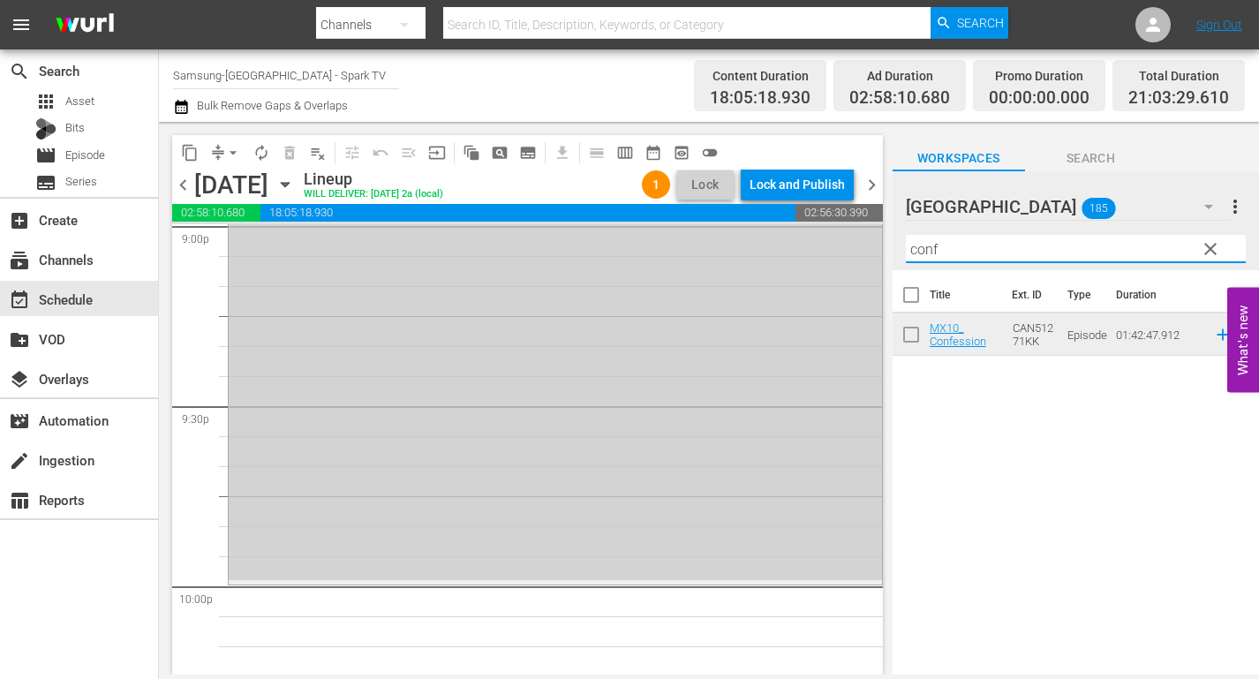
drag, startPoint x: 958, startPoint y: 252, endPoint x: 829, endPoint y: 249, distance: 129.8
click at [829, 249] on div "content_copy compress arrow_drop_down autorenew_outlined delete_forever_outline…" at bounding box center [709, 398] width 1100 height 552
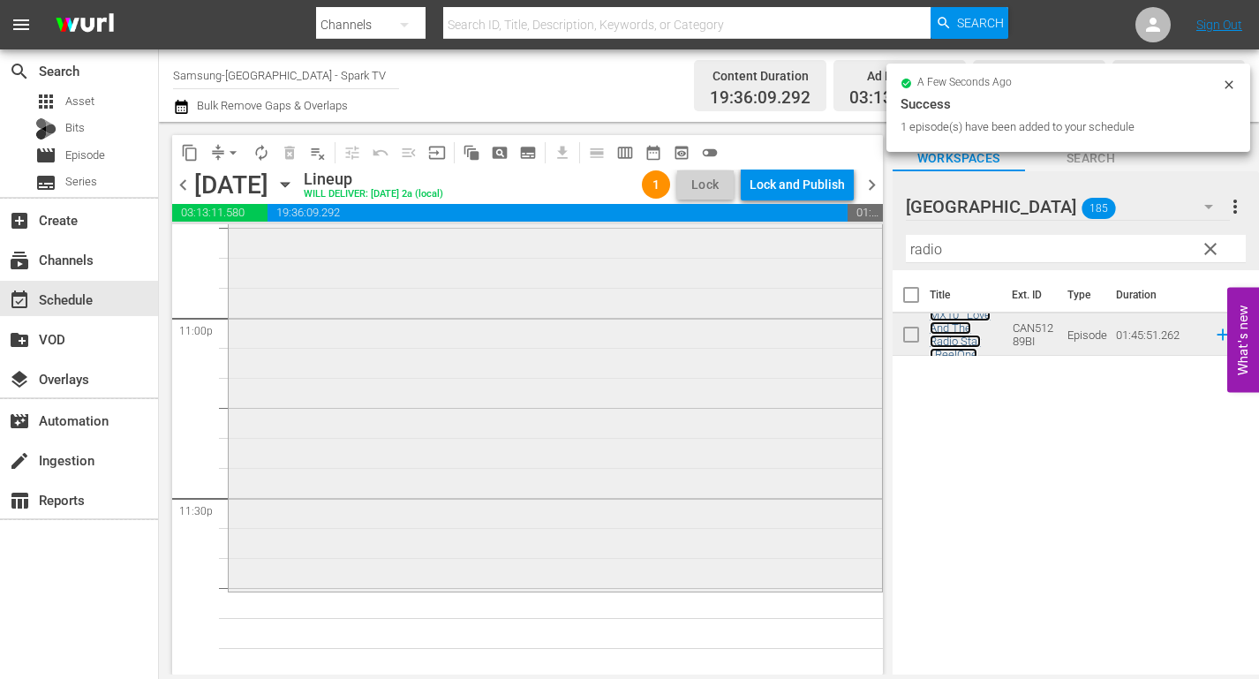
scroll to position [8192, 0]
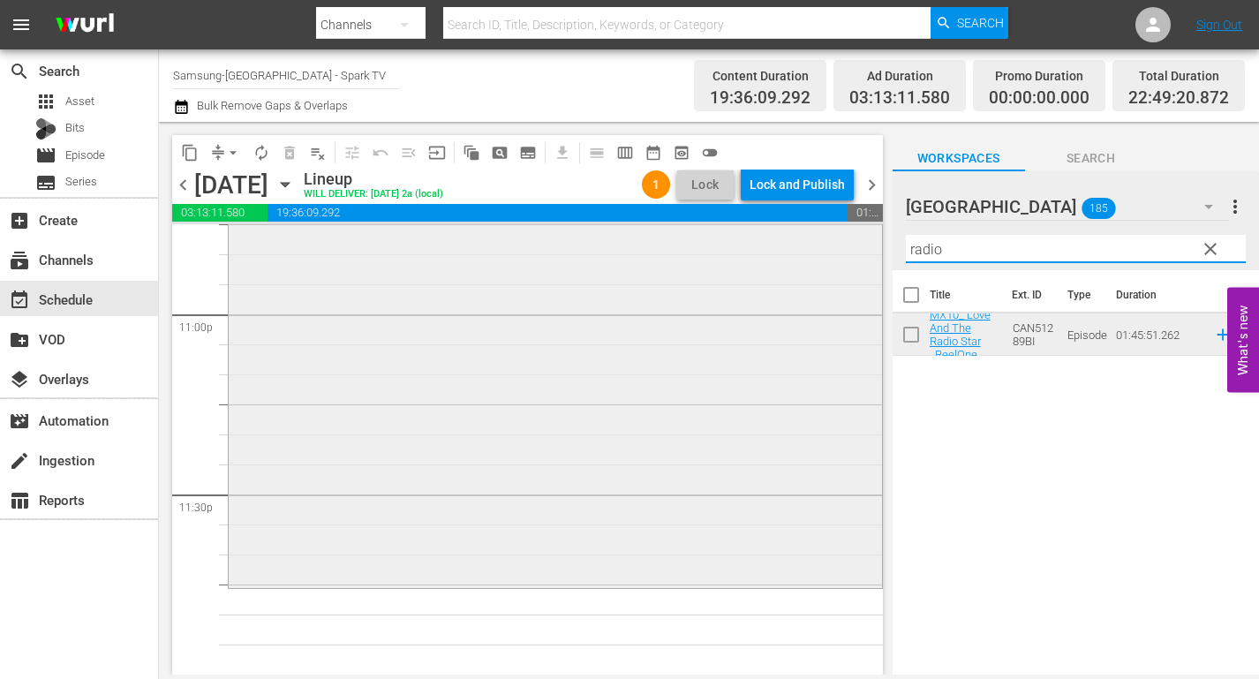
drag, startPoint x: 968, startPoint y: 250, endPoint x: 597, endPoint y: 235, distance: 371.9
click at [611, 237] on div "content_copy compress arrow_drop_down autorenew_outlined delete_forever_outline…" at bounding box center [709, 398] width 1100 height 552
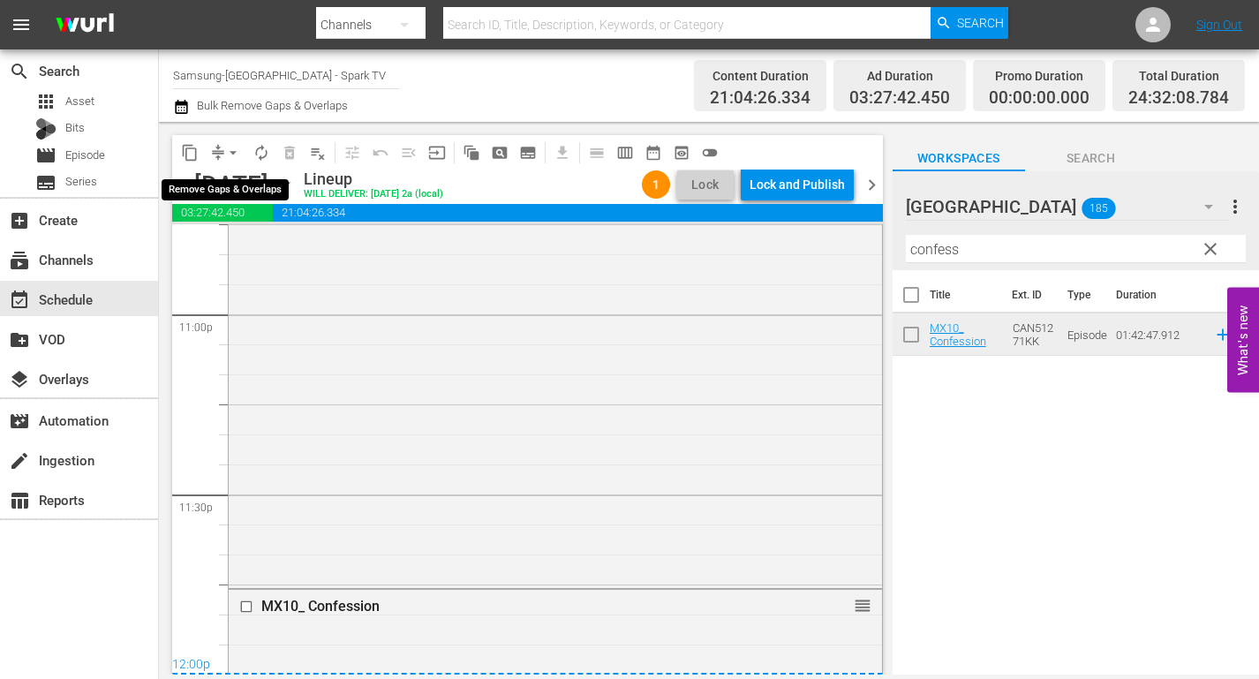
click at [236, 150] on span "arrow_drop_down" at bounding box center [233, 153] width 18 height 18
click at [297, 244] on li "Align to End of Previous Day" at bounding box center [233, 246] width 185 height 29
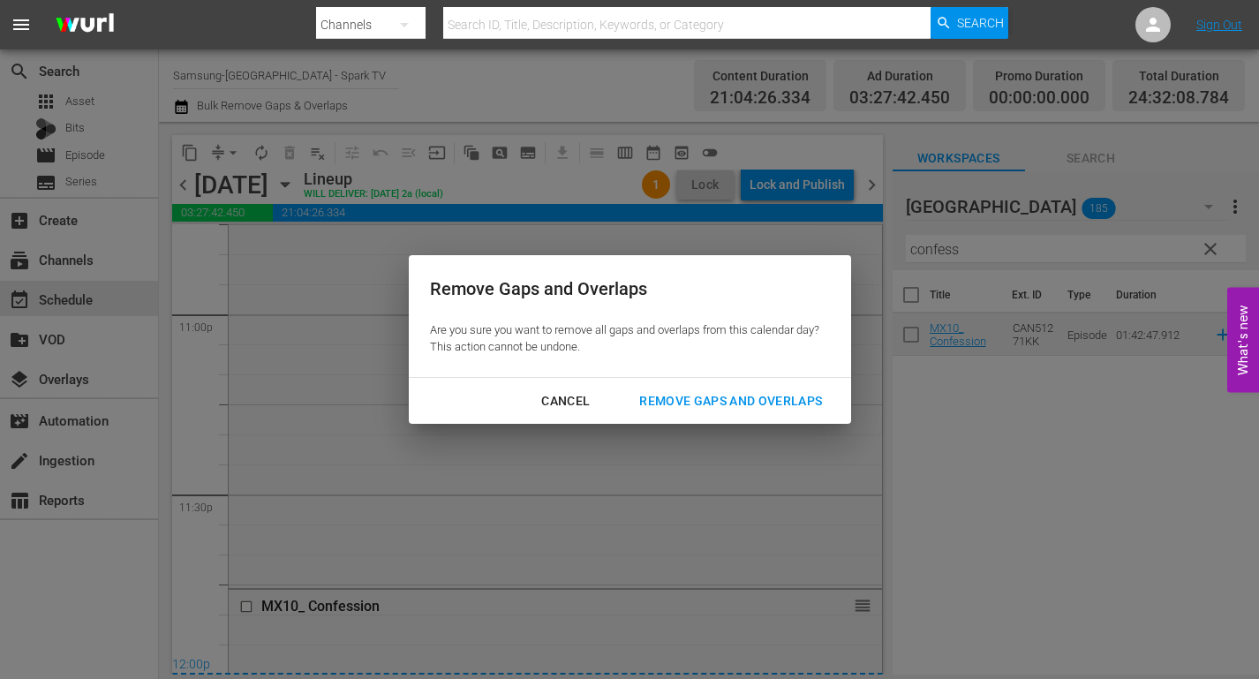
click at [824, 398] on div "Remove Gaps and Overlaps" at bounding box center [730, 401] width 211 height 22
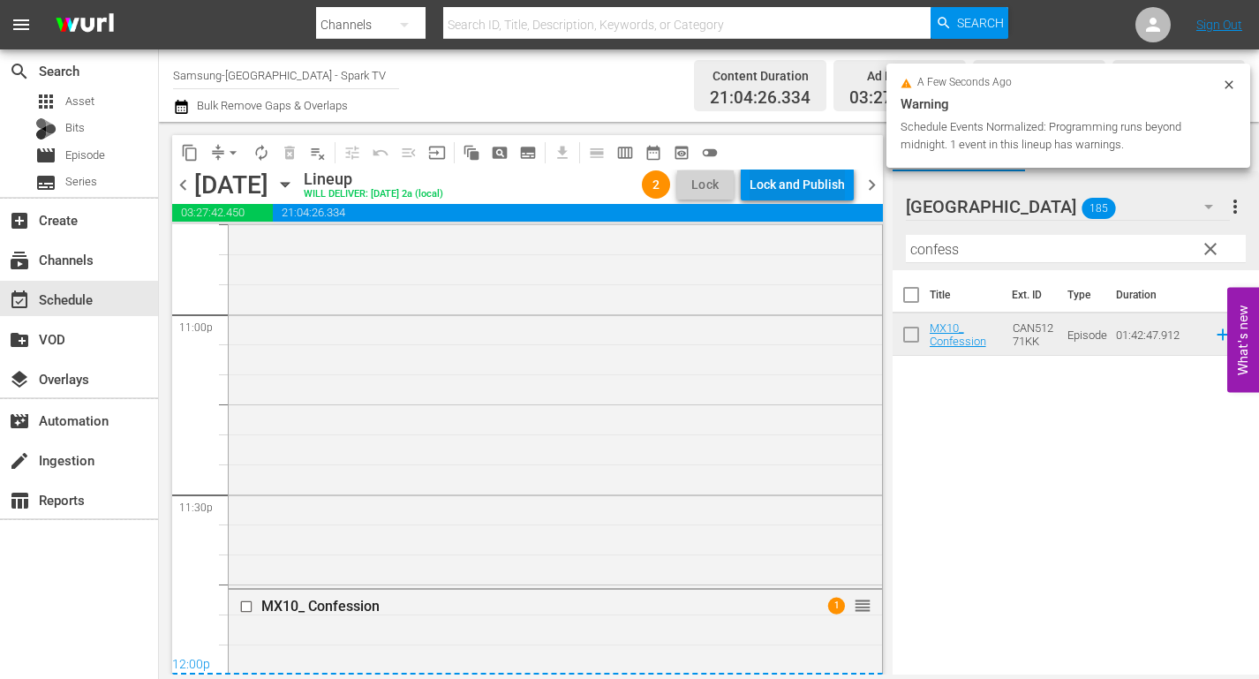
click at [778, 182] on div "Lock and Publish" at bounding box center [796, 185] width 95 height 32
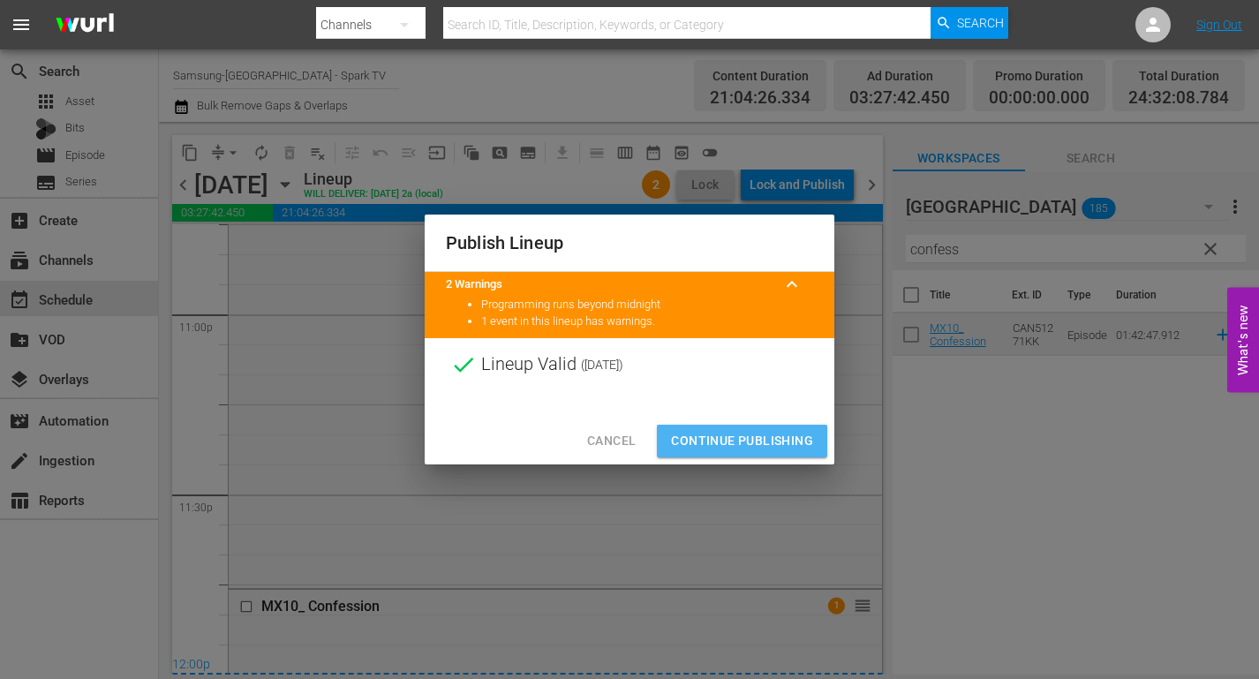
click at [739, 439] on span "Continue Publishing" at bounding box center [742, 441] width 142 height 22
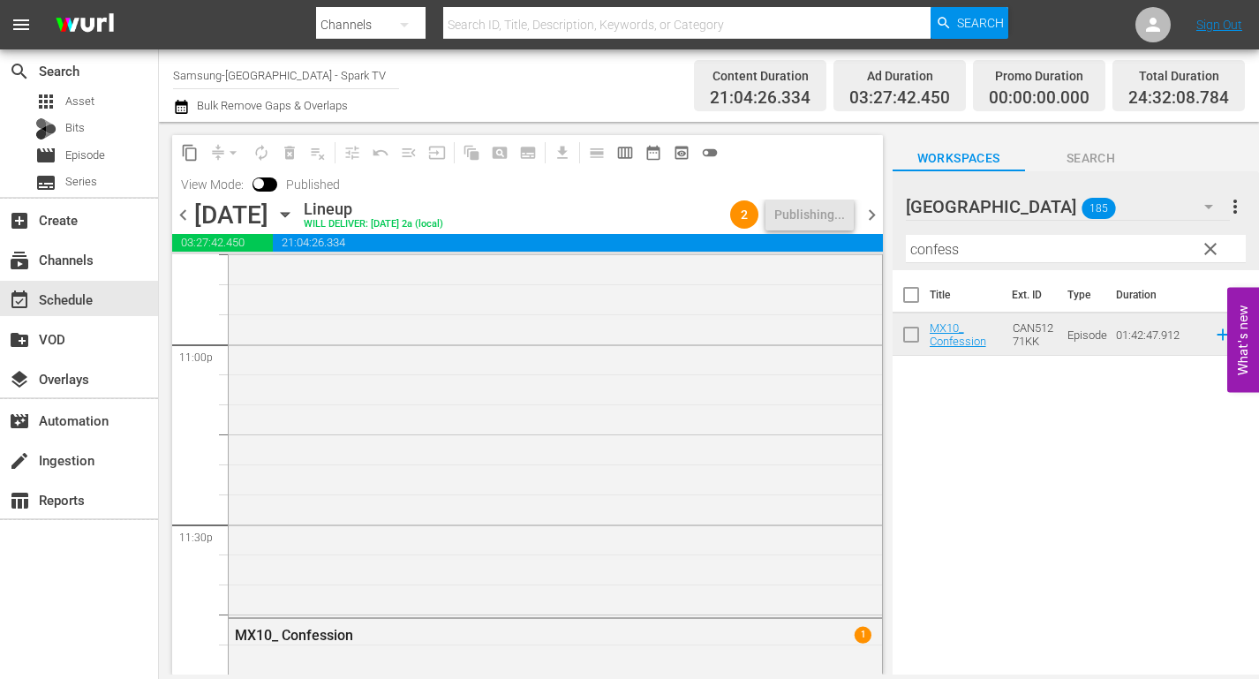
click at [295, 214] on icon "button" at bounding box center [284, 214] width 19 height 19
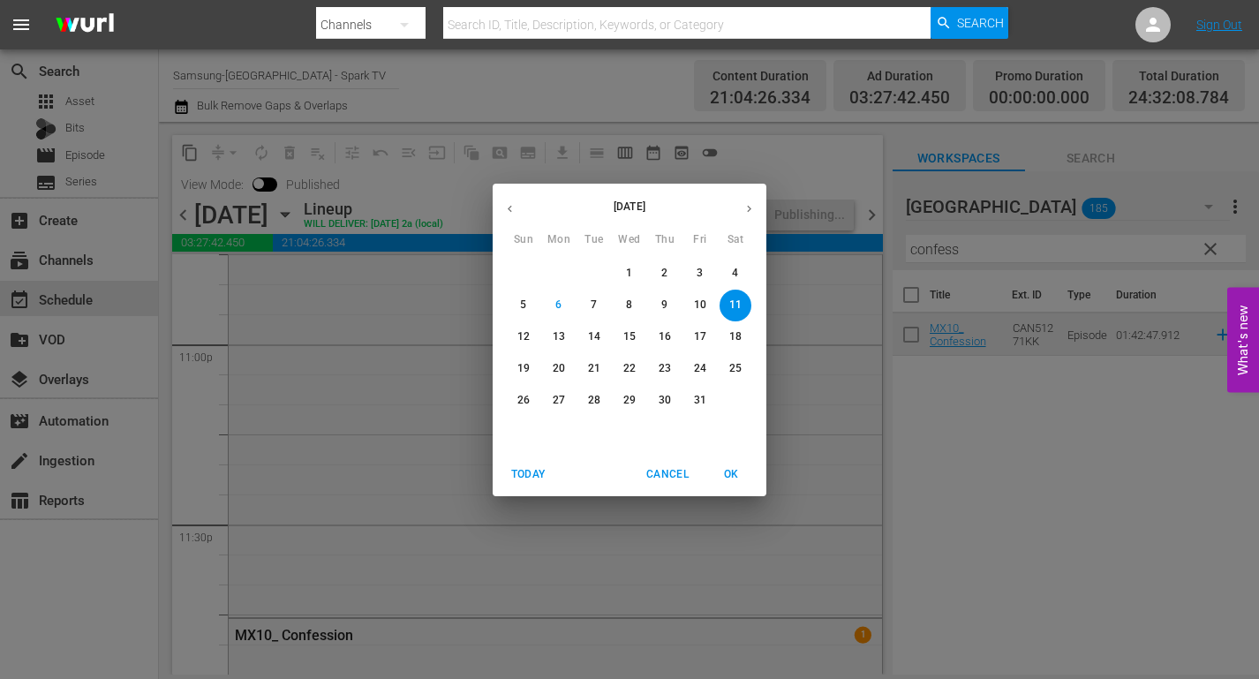
click at [524, 368] on p "19" at bounding box center [523, 368] width 12 height 15
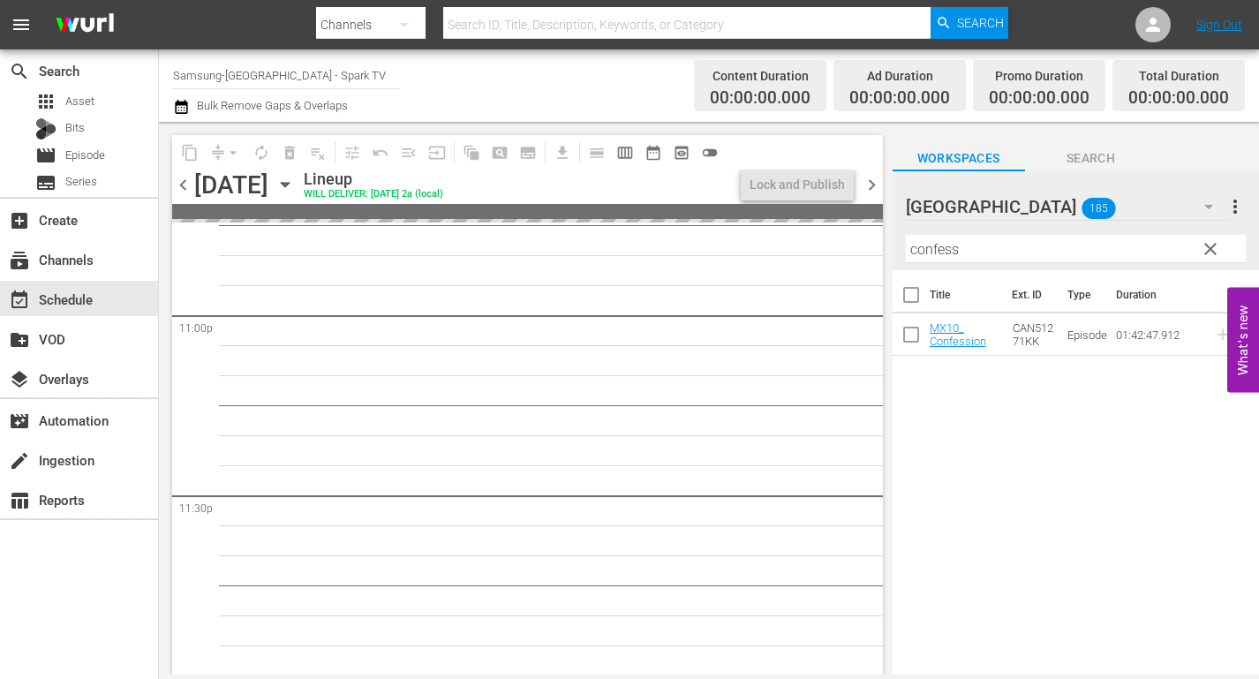
scroll to position [8190, 0]
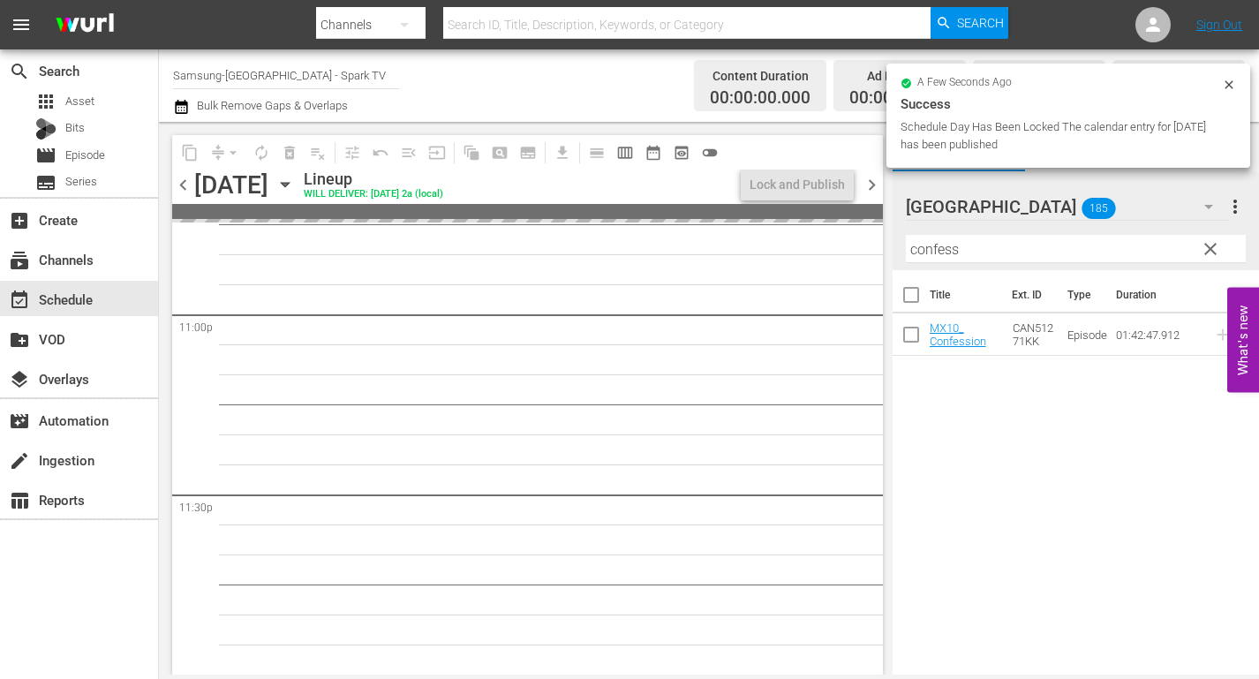
click at [289, 185] on icon "button" at bounding box center [285, 185] width 8 height 4
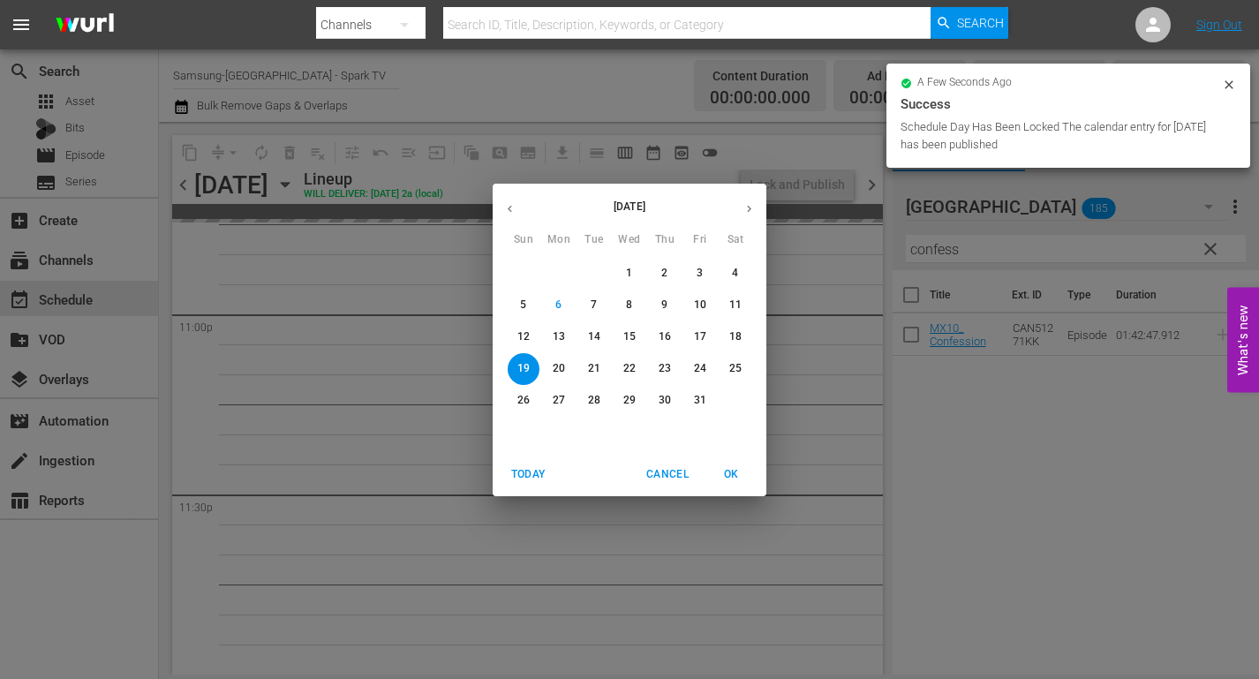
click at [525, 334] on p "12" at bounding box center [523, 336] width 12 height 15
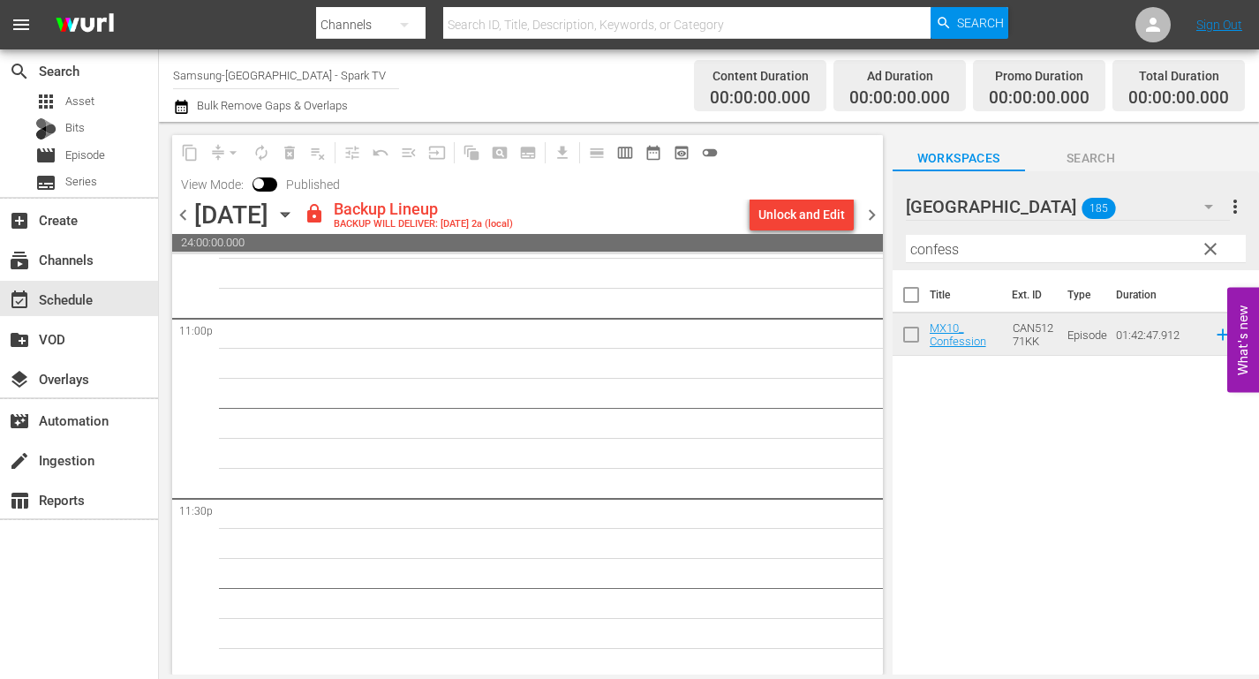
scroll to position [8222, 0]
click at [793, 213] on div "Unlock and Edit" at bounding box center [801, 215] width 86 height 32
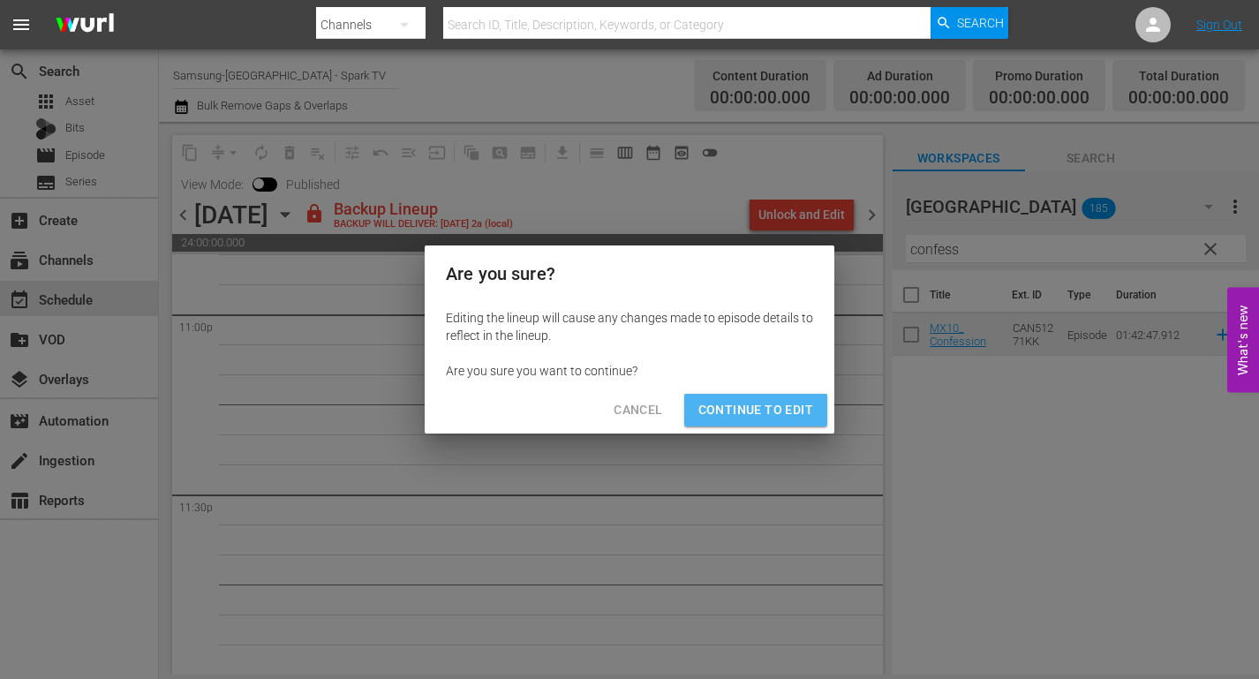
drag, startPoint x: 759, startPoint y: 410, endPoint x: 775, endPoint y: 433, distance: 28.6
click at [760, 410] on span "Continue to Edit" at bounding box center [755, 410] width 115 height 22
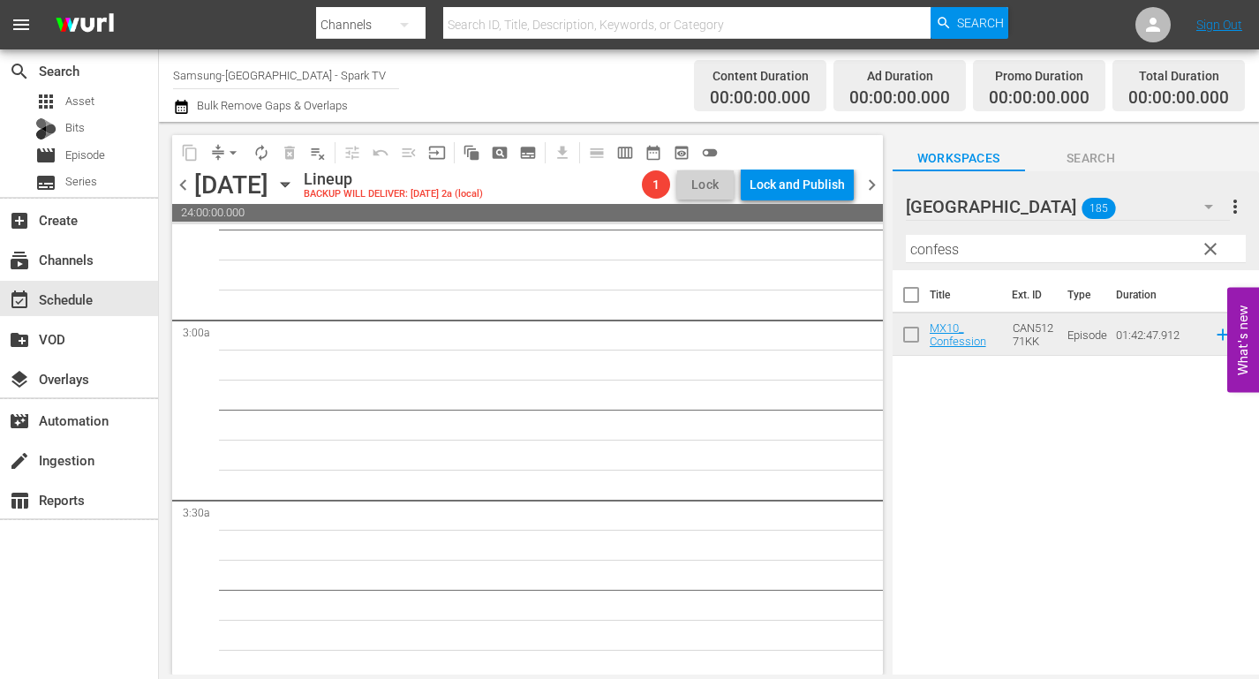
scroll to position [0, 0]
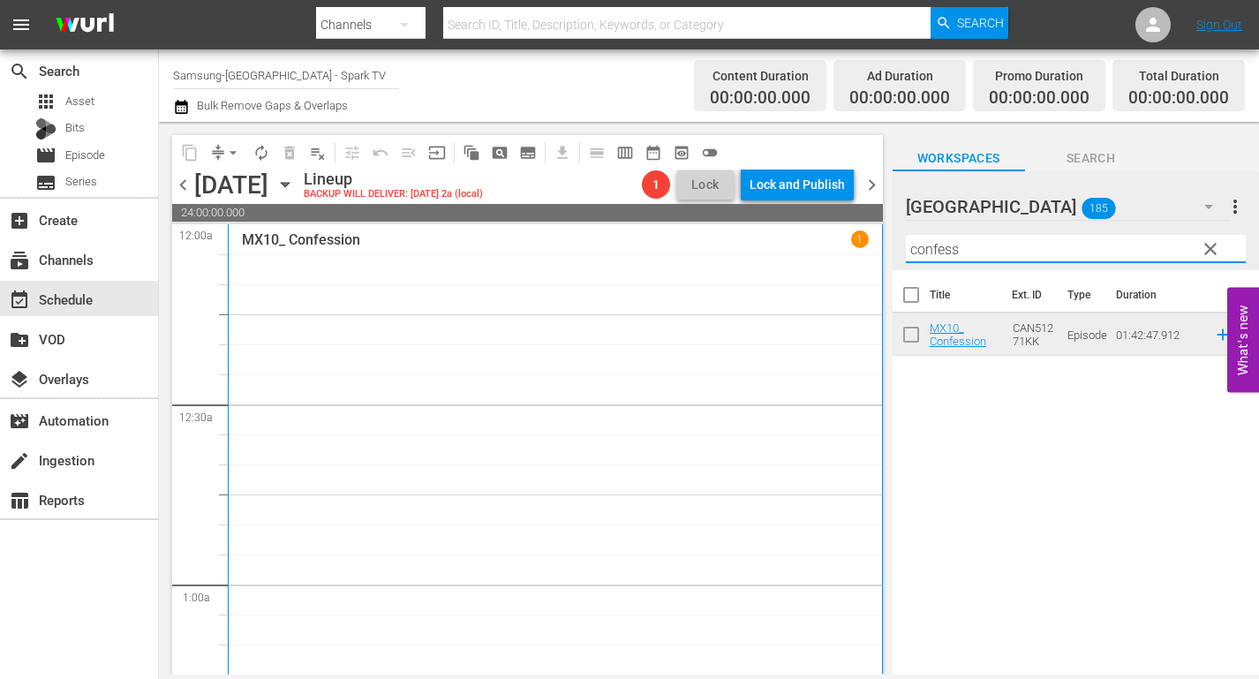
drag, startPoint x: 930, startPoint y: 245, endPoint x: 623, endPoint y: 245, distance: 307.1
click at [624, 245] on div "content_copy compress arrow_drop_down autorenew_outlined delete_forever_outline…" at bounding box center [709, 398] width 1100 height 552
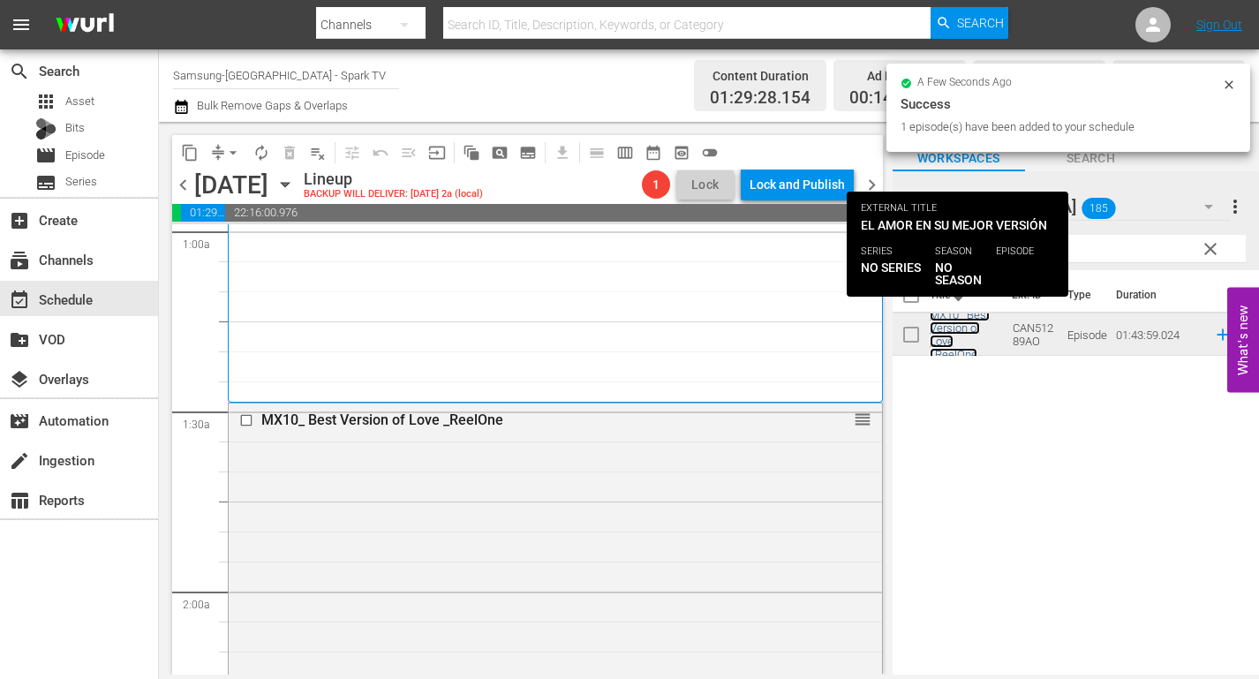
scroll to position [794, 0]
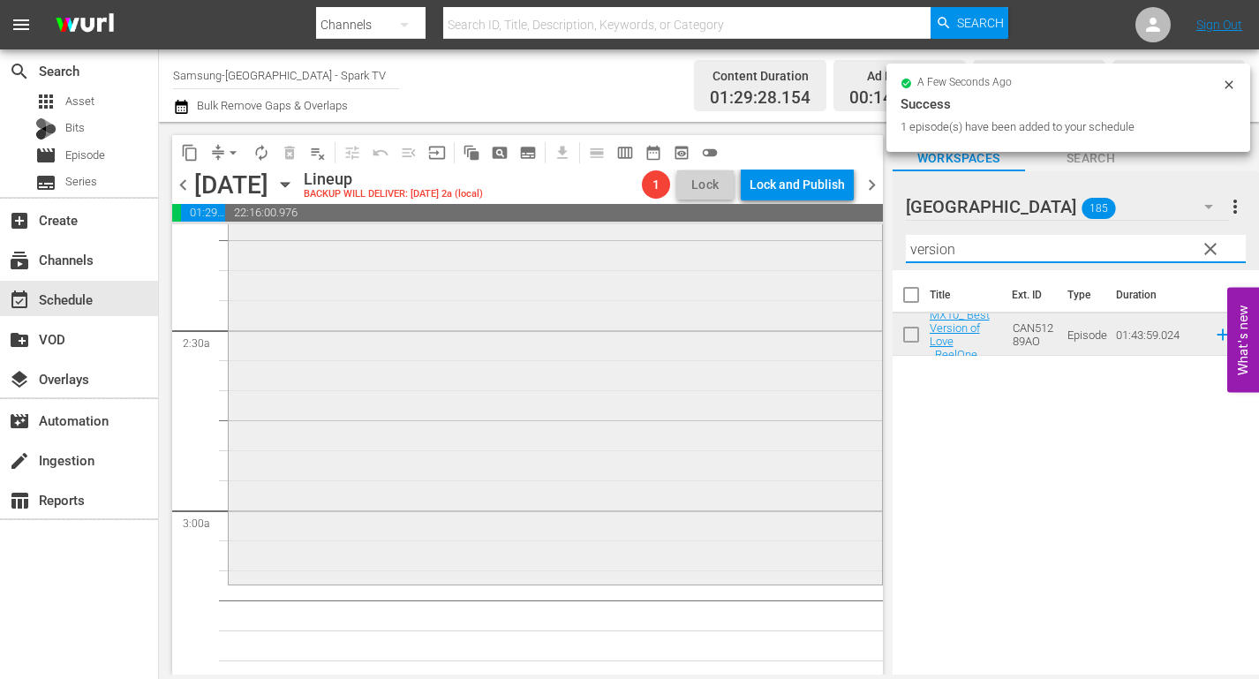
drag, startPoint x: 973, startPoint y: 252, endPoint x: 669, endPoint y: 259, distance: 303.7
click at [674, 259] on div "content_copy compress arrow_drop_down autorenew_outlined delete_forever_outline…" at bounding box center [709, 398] width 1100 height 552
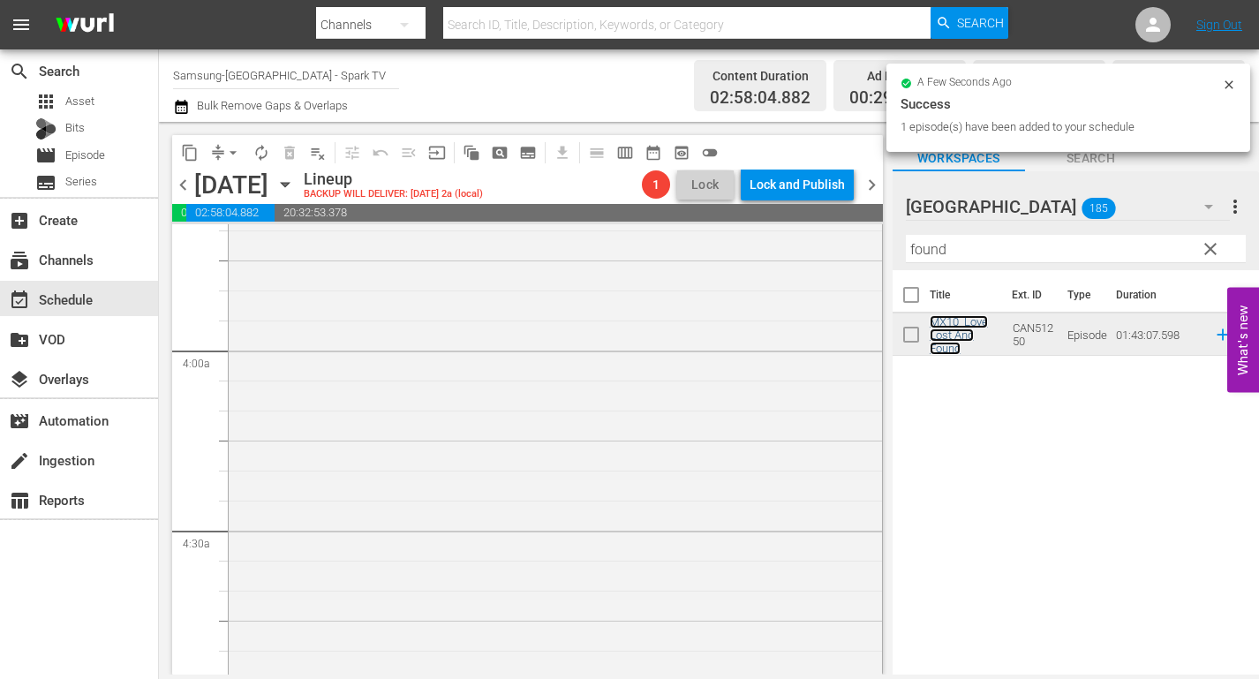
scroll to position [1412, 0]
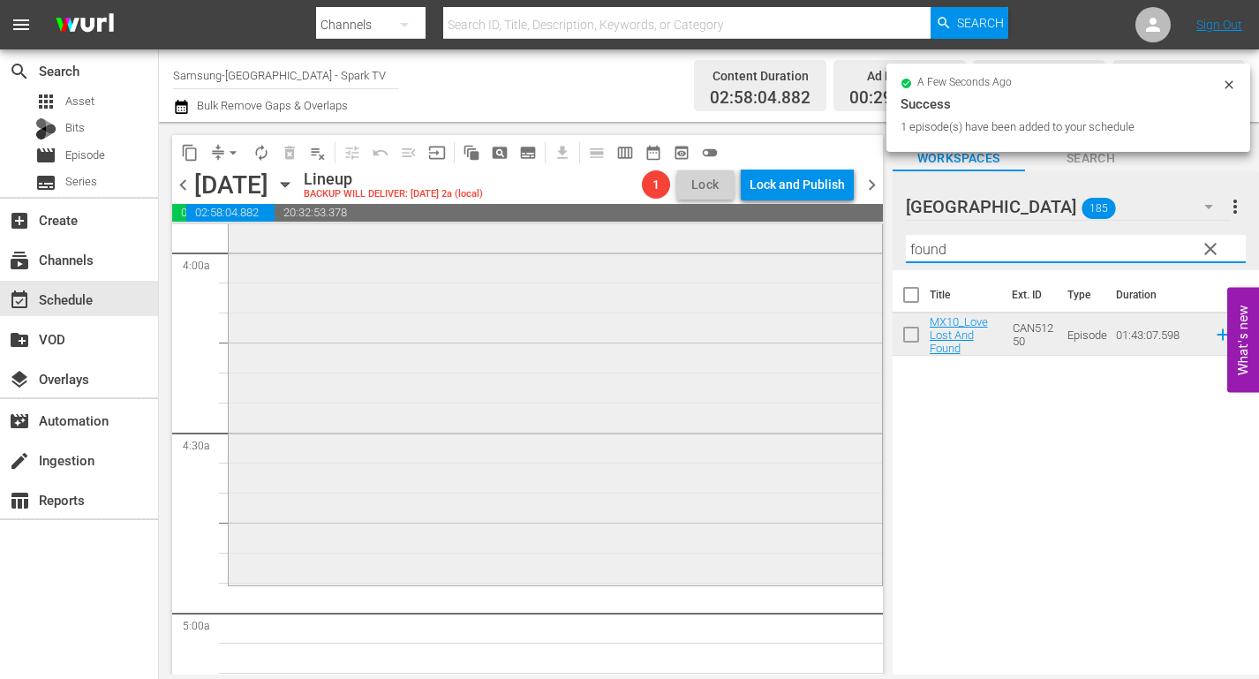
drag, startPoint x: 970, startPoint y: 251, endPoint x: 680, endPoint y: 250, distance: 290.4
click at [686, 251] on div "content_copy compress arrow_drop_down autorenew_outlined delete_forever_outline…" at bounding box center [709, 398] width 1100 height 552
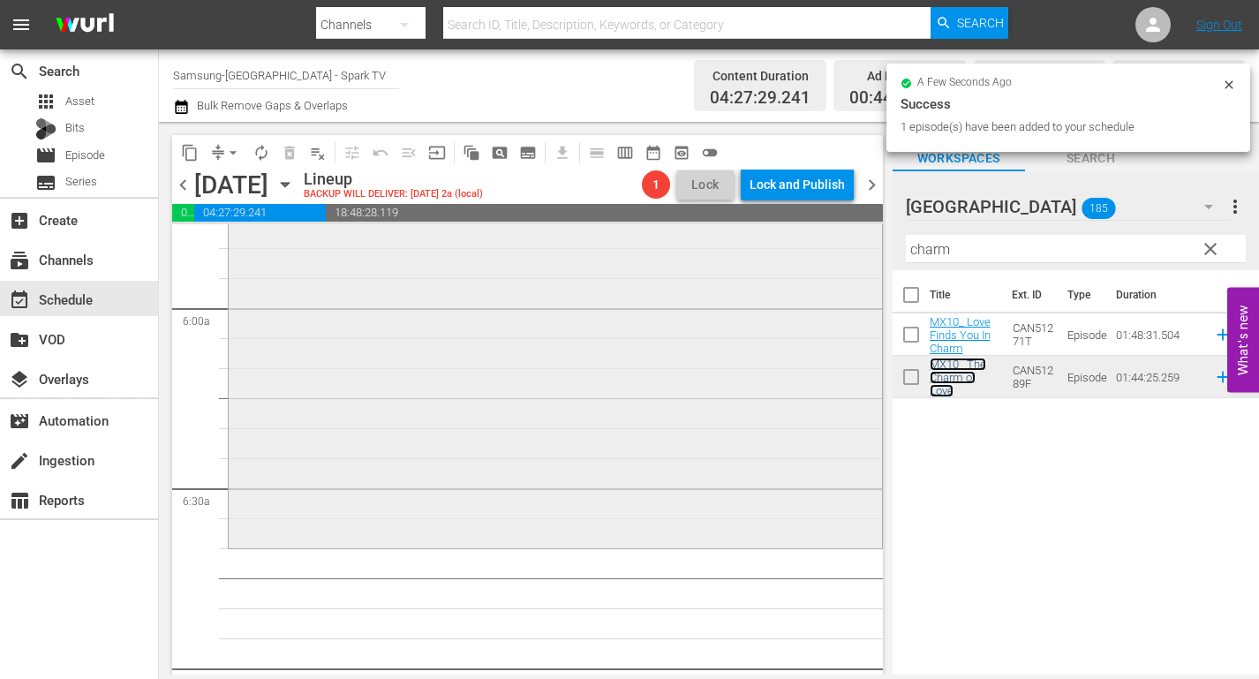
scroll to position [2118, 0]
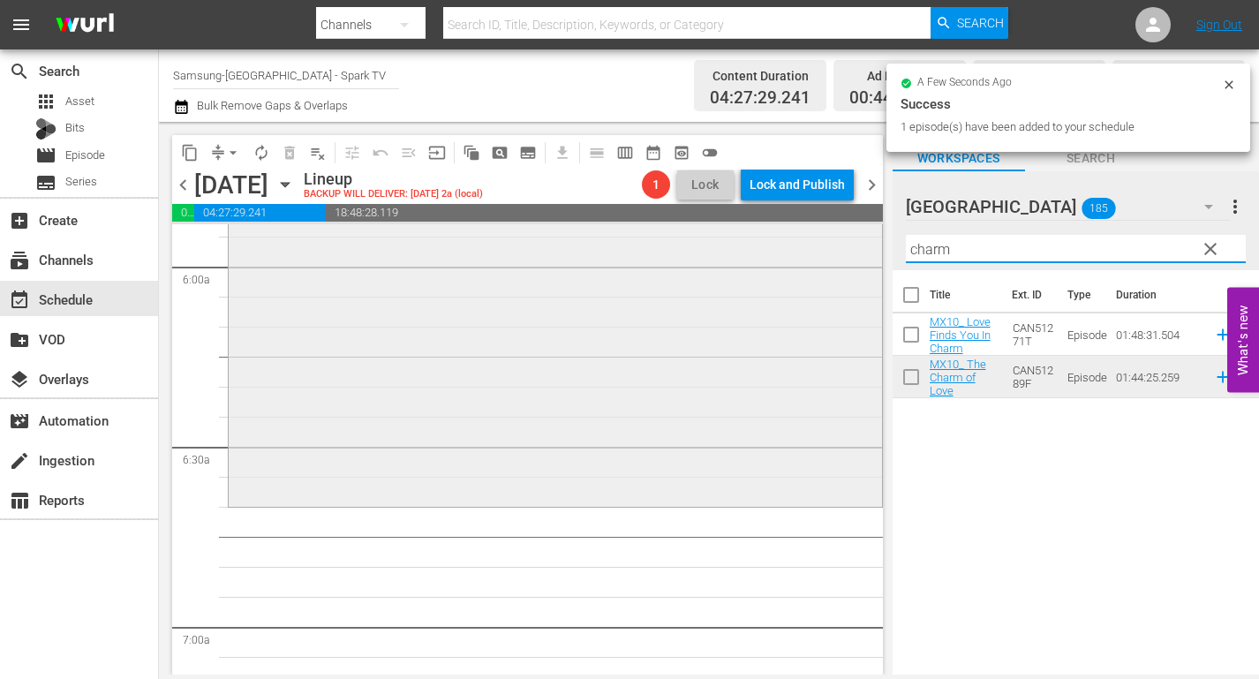
drag, startPoint x: 961, startPoint y: 251, endPoint x: 710, endPoint y: 271, distance: 252.4
click at [721, 271] on div "content_copy compress arrow_drop_down autorenew_outlined delete_forever_outline…" at bounding box center [709, 398] width 1100 height 552
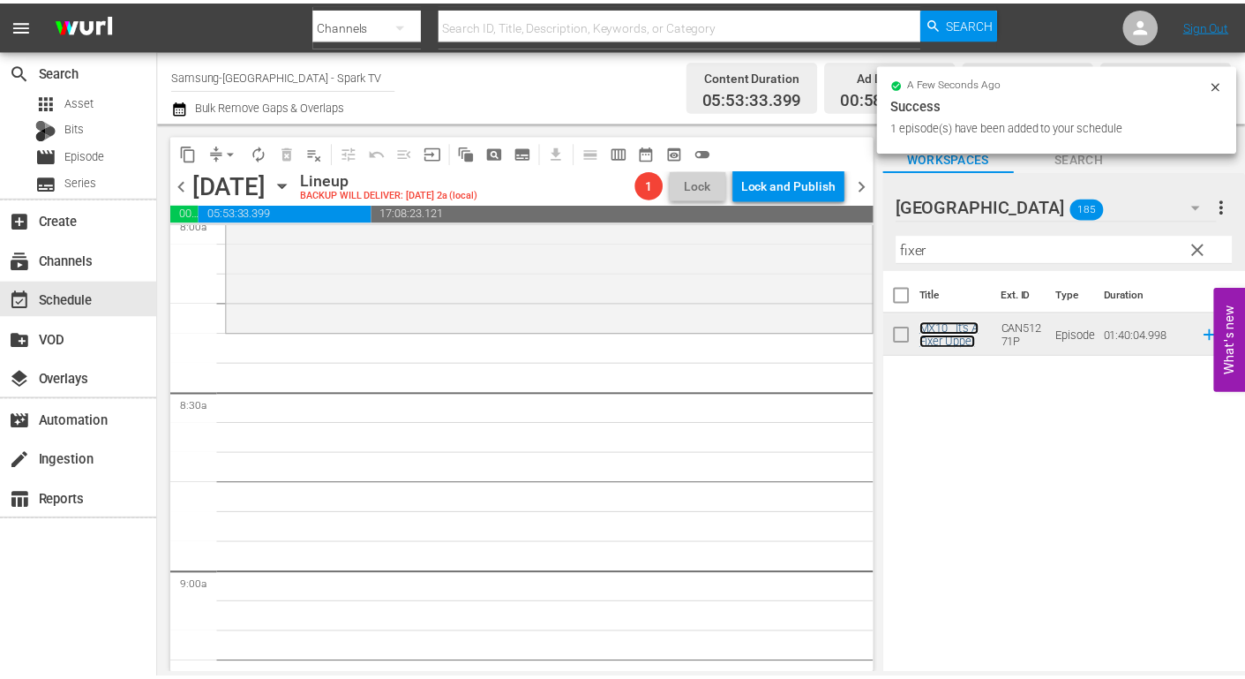
scroll to position [2912, 0]
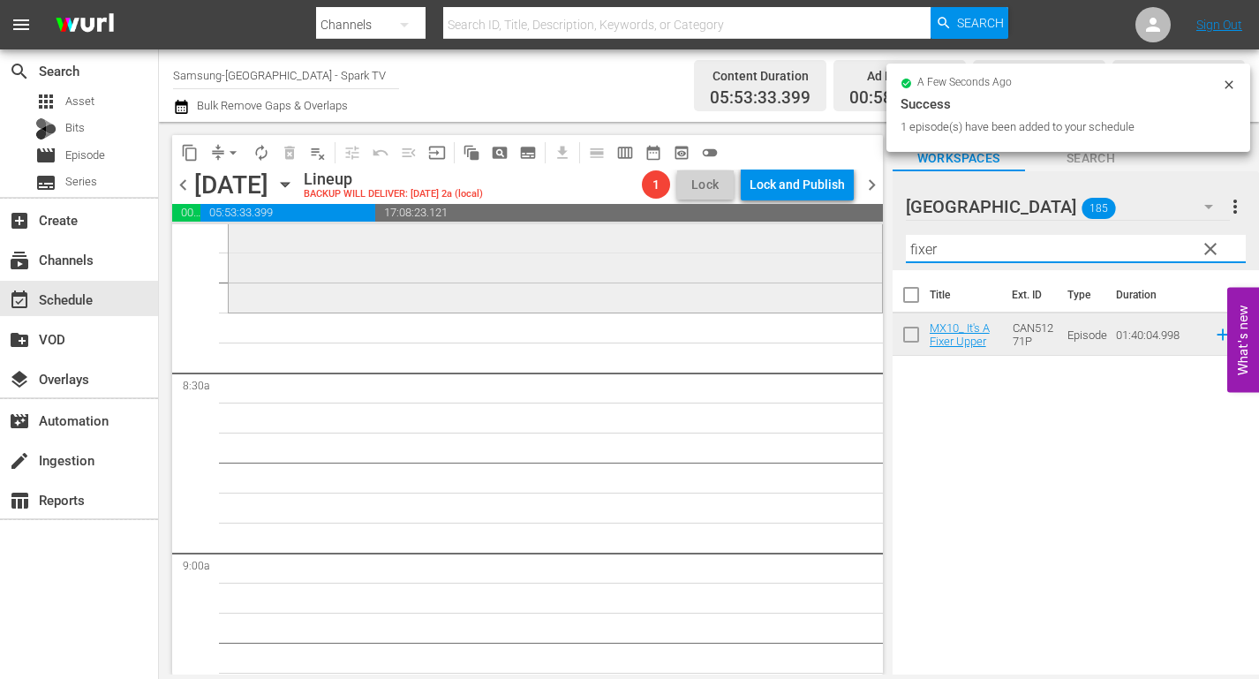
drag, startPoint x: 956, startPoint y: 252, endPoint x: 727, endPoint y: 252, distance: 228.6
click at [739, 252] on div "content_copy compress arrow_drop_down autorenew_outlined delete_forever_outline…" at bounding box center [709, 398] width 1100 height 552
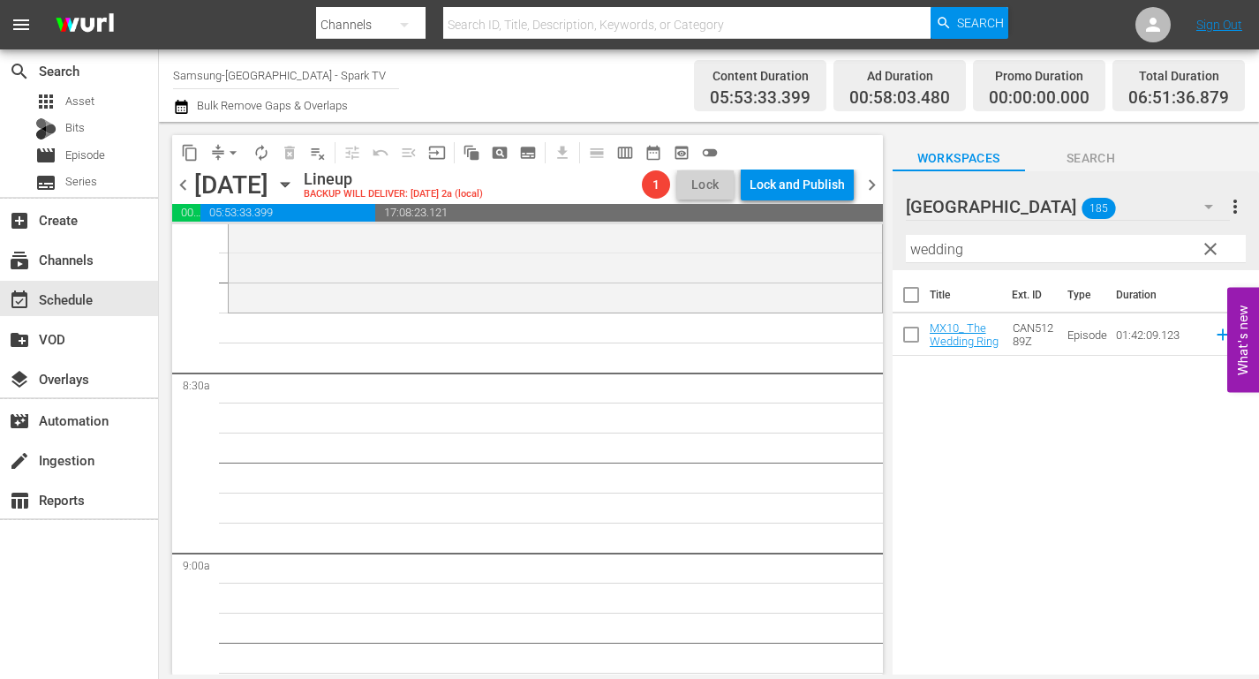
click at [1033, 487] on div "Title Ext. ID Type Duration MX10_ The Wedding Ring CAN51289Z Episode 01:42:09.1…" at bounding box center [1075, 473] width 366 height 407
drag, startPoint x: 993, startPoint y: 252, endPoint x: 775, endPoint y: 252, distance: 218.0
click at [775, 252] on div "content_copy compress arrow_drop_down autorenew_outlined delete_forever_outline…" at bounding box center [709, 398] width 1100 height 552
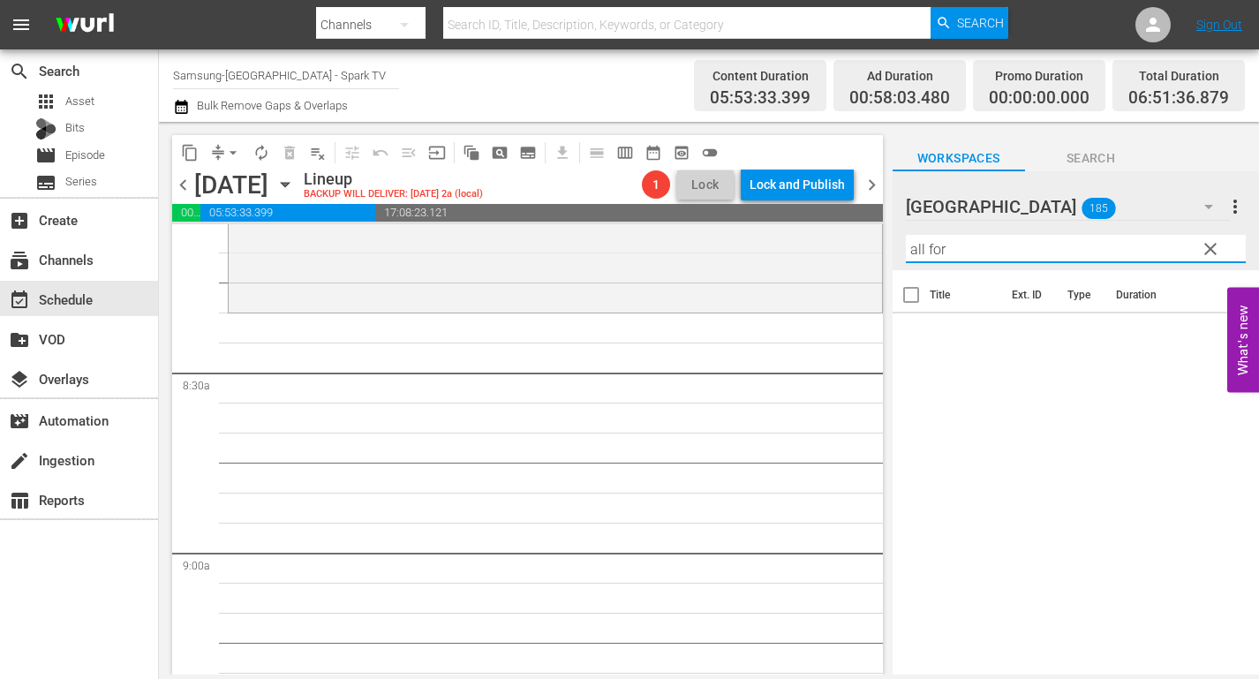
type input "all for love"
click at [1210, 208] on icon "button" at bounding box center [1208, 206] width 21 height 21
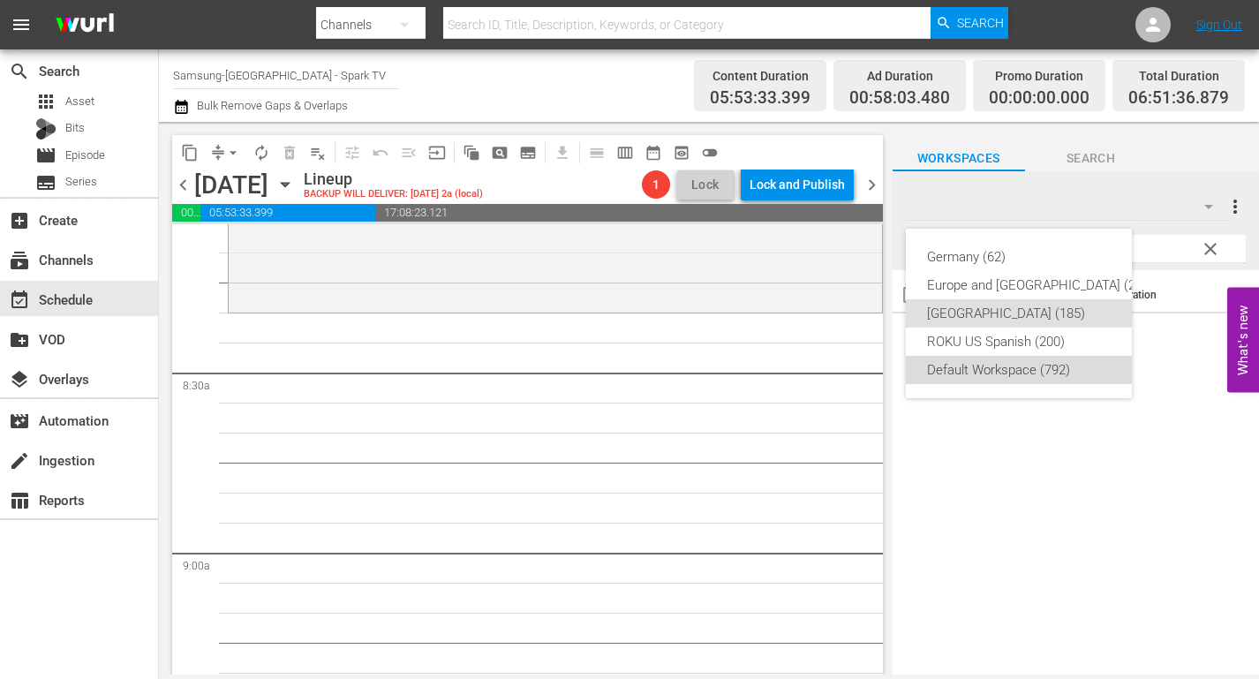
click at [1013, 365] on div "Default Workspace (792)" at bounding box center [1040, 370] width 227 height 28
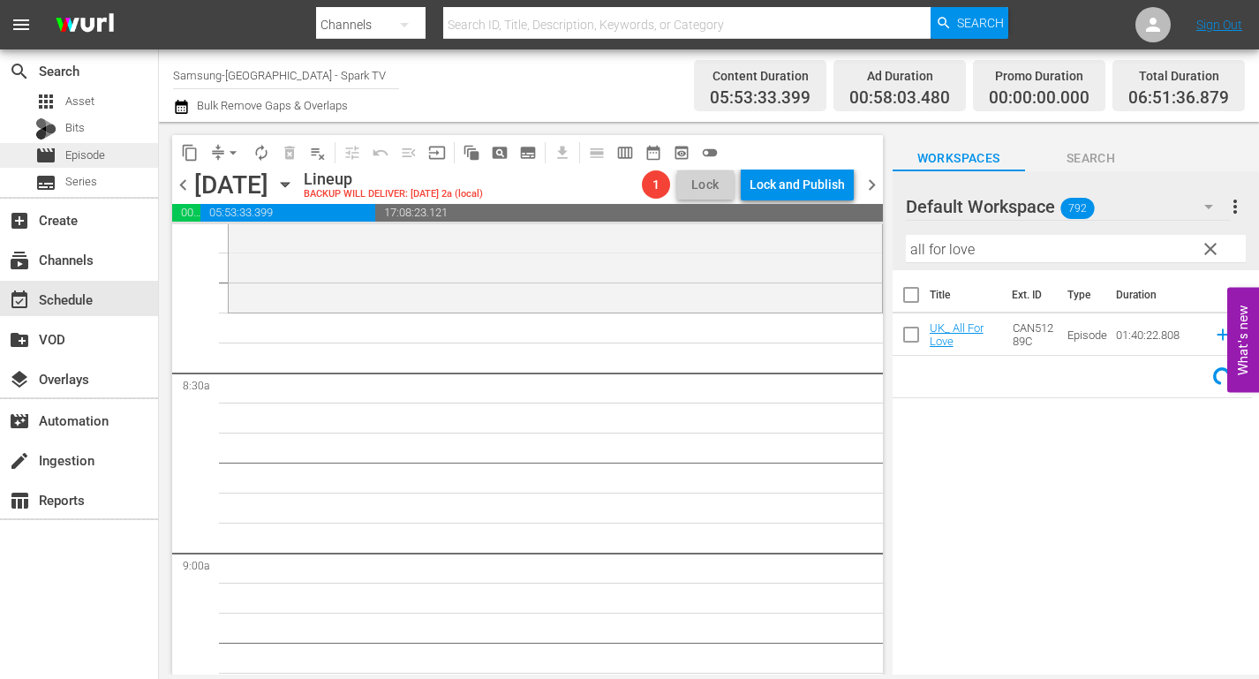
click at [92, 150] on span "Episode" at bounding box center [85, 156] width 40 height 18
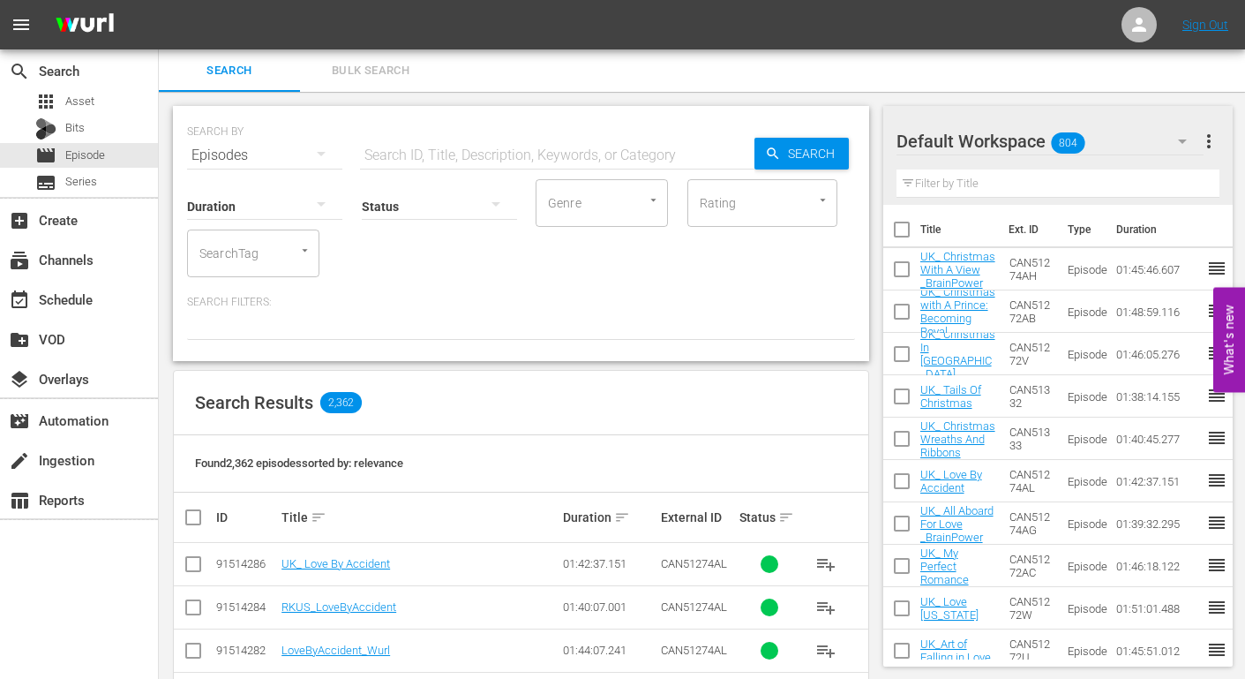
click at [420, 149] on input "text" at bounding box center [557, 155] width 395 height 42
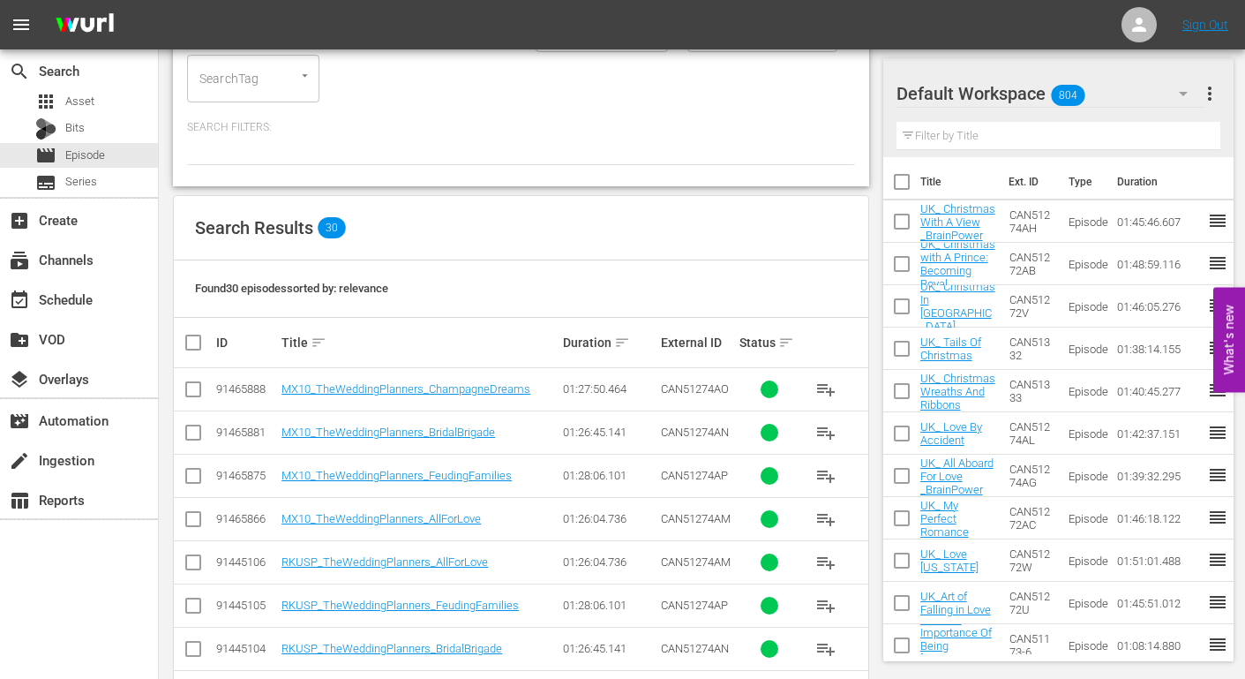
scroll to position [177, 0]
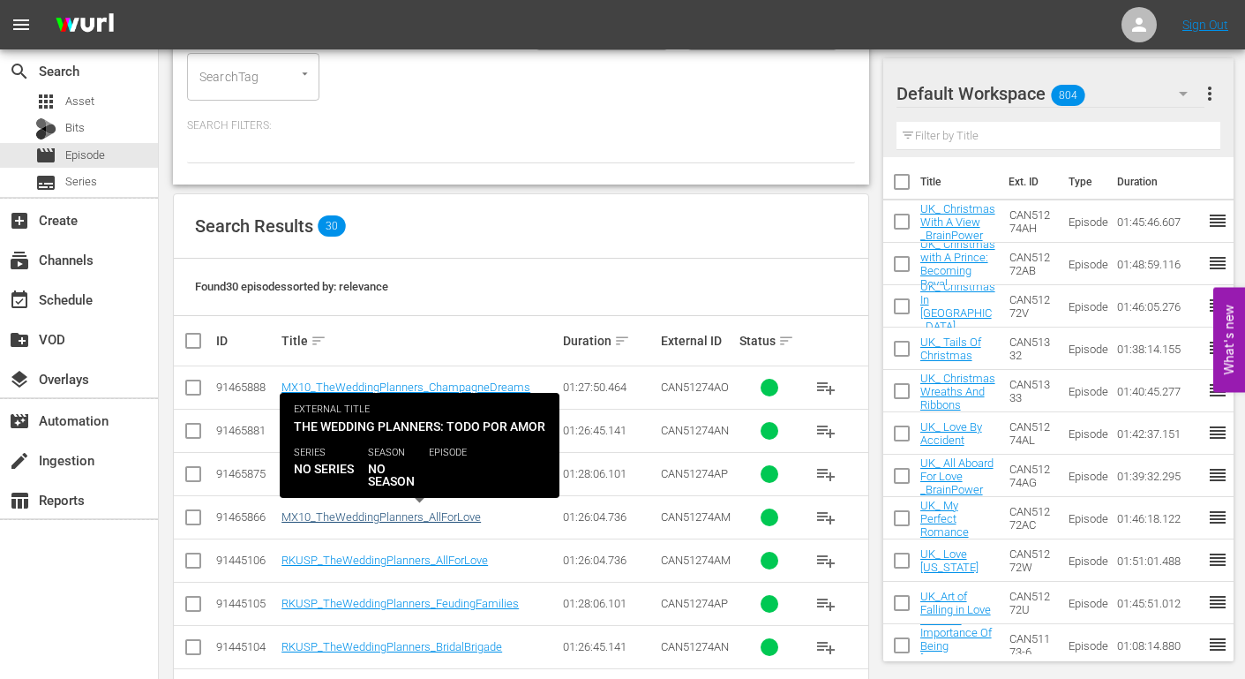
type input "wedding"
click at [356, 515] on link "MX10_TheWeddingPlanners_AllForLove" at bounding box center [381, 516] width 199 height 13
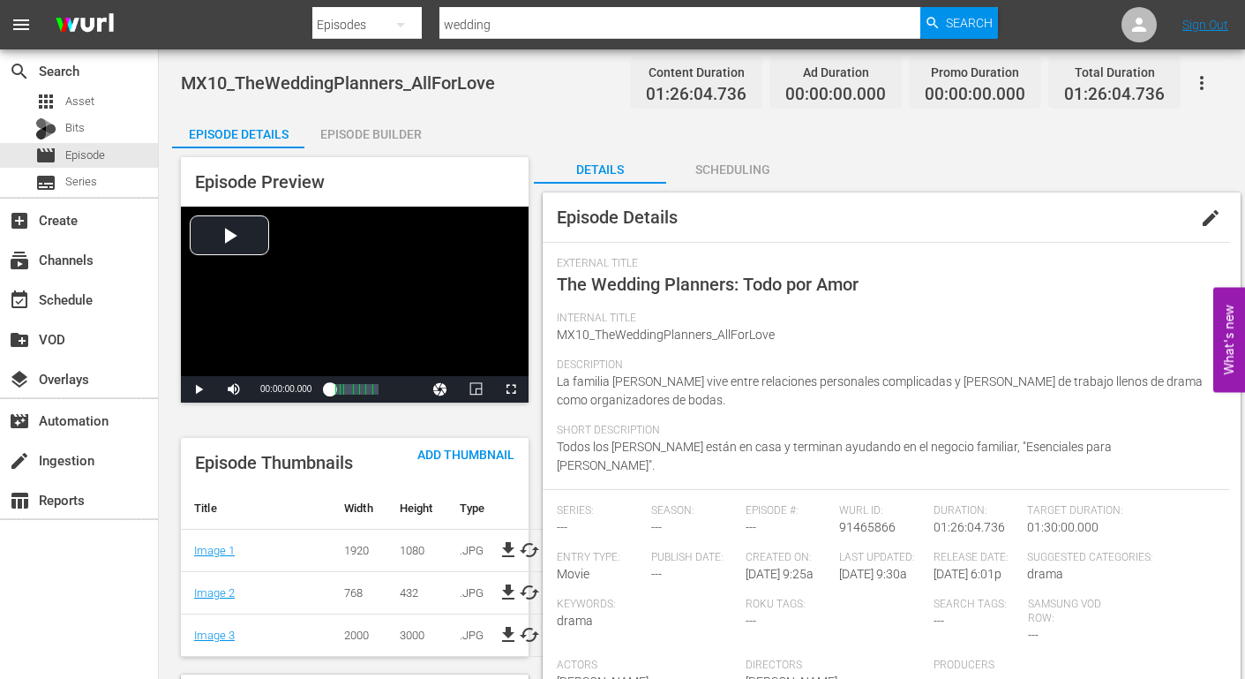
click at [1217, 221] on span "edit" at bounding box center [1210, 217] width 21 height 21
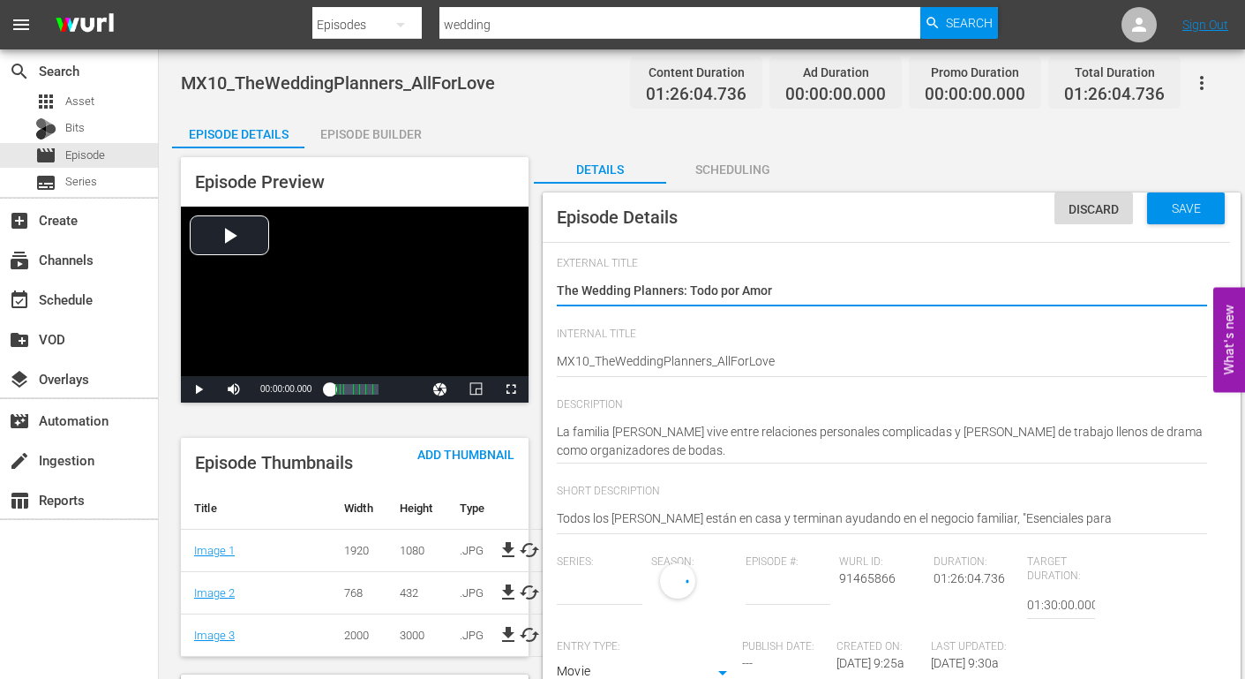
type input "No Series"
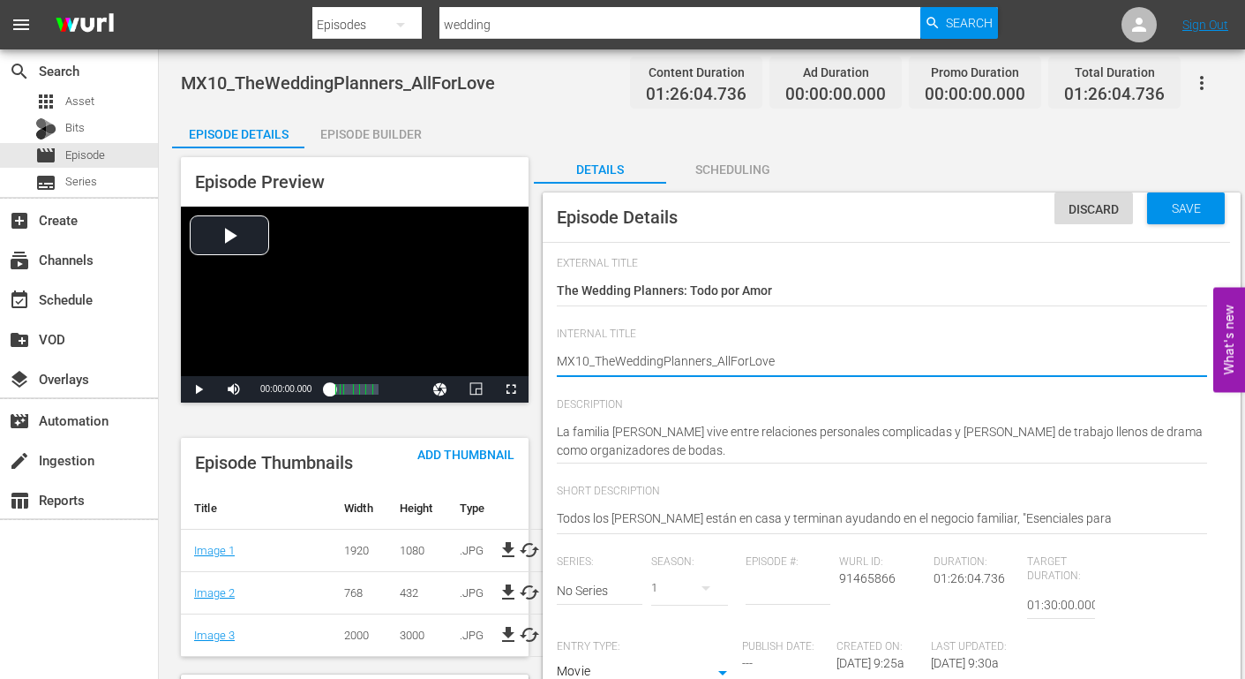
type textarea "MX10_ TheWeddingPlanners_AllForLove"
click at [619, 359] on textarea "MX10_TheWeddingPlanners_AllForLove" at bounding box center [882, 362] width 650 height 21
type textarea "MX10_ The WeddingPlanners_AllForLove"
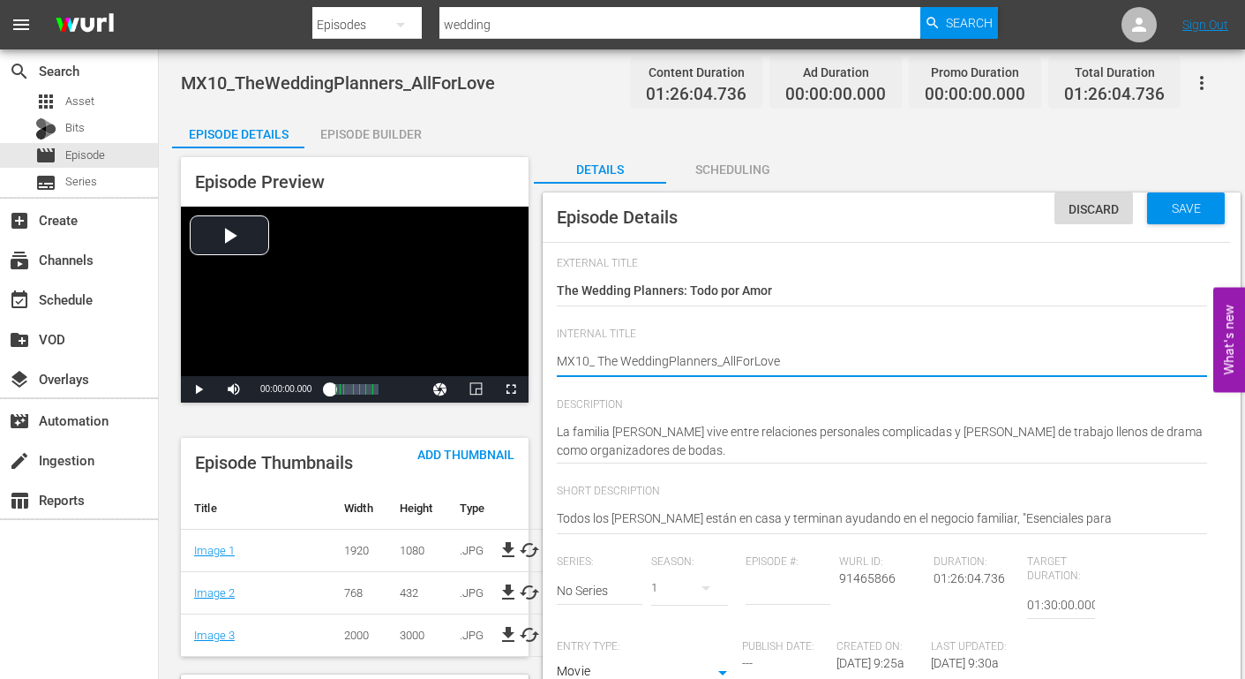
click at [668, 358] on textarea "MX10_TheWeddingPlanners_AllForLove" at bounding box center [882, 362] width 650 height 21
type textarea "MX10_ The Wedding Planners_AllForLove"
click at [717, 359] on textarea "MX10_TheWeddingPlanners_AllForLove" at bounding box center [882, 362] width 650 height 21
type textarea "MX10_ The Wedding Planners _AllForLove"
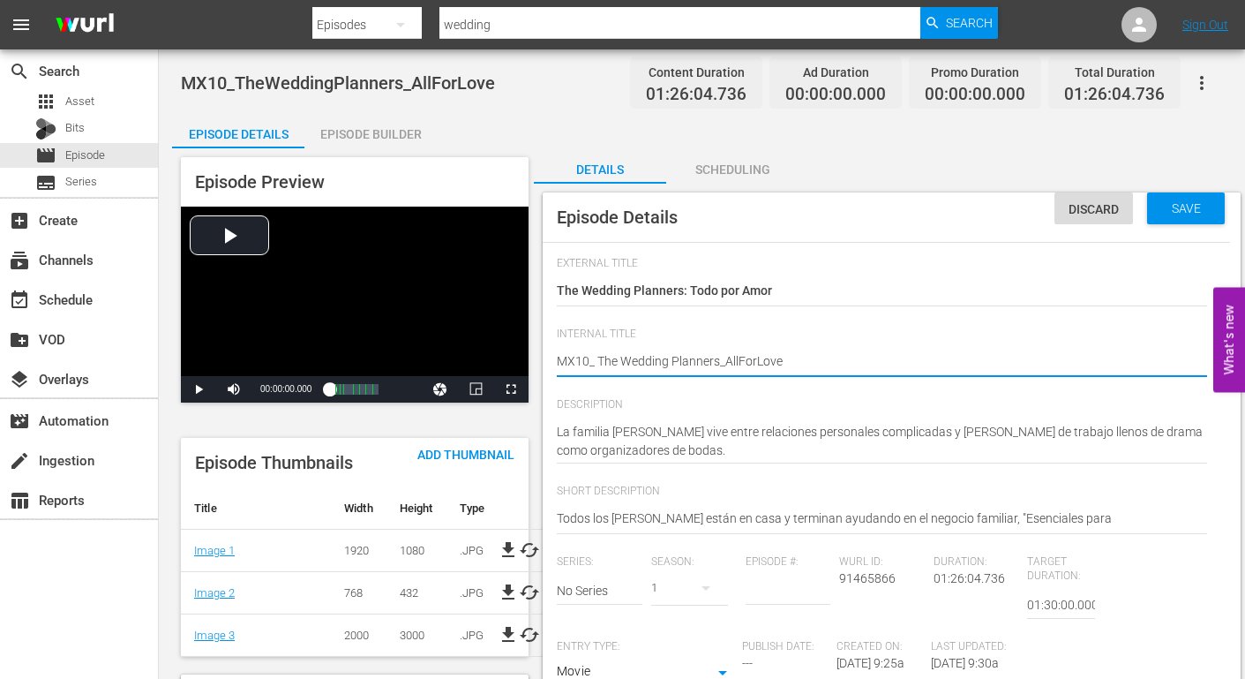
type textarea "MX10_ The Wedding Planners _AllForLove"
click at [851, 357] on textarea "MX10_TheWeddingPlanners_AllForLove" at bounding box center [882, 362] width 650 height 21
click at [726, 360] on textarea "MX10_TheWeddingPlanners_AllForLove" at bounding box center [882, 362] width 650 height 21
type textarea "MX10_ The Wedding Planners _ AllForLove"
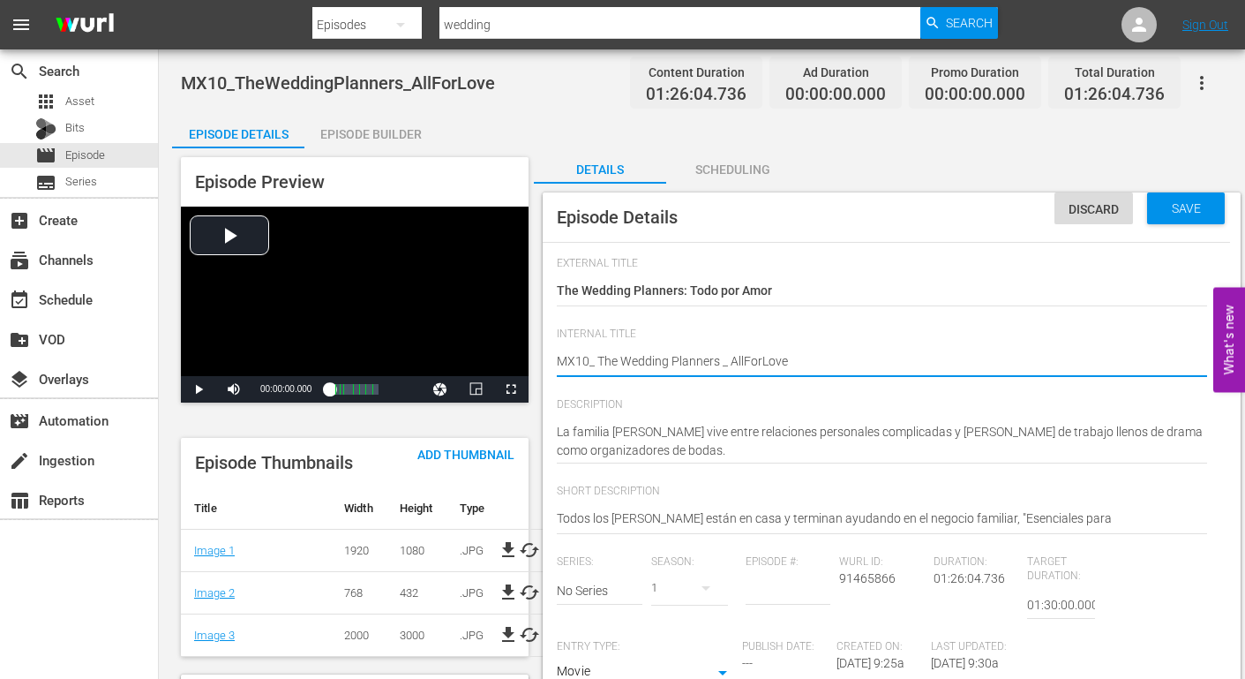
click at [743, 358] on textarea "MX10_TheWeddingPlanners_AllForLove" at bounding box center [882, 362] width 650 height 21
type textarea "MX10_ The Wedding Planners _ All ForLove"
click at [764, 360] on textarea "MX10_TheWeddingPlanners_AllForLove" at bounding box center [882, 362] width 650 height 21
type textarea "MX10_ The Wedding Planners _ All For Love"
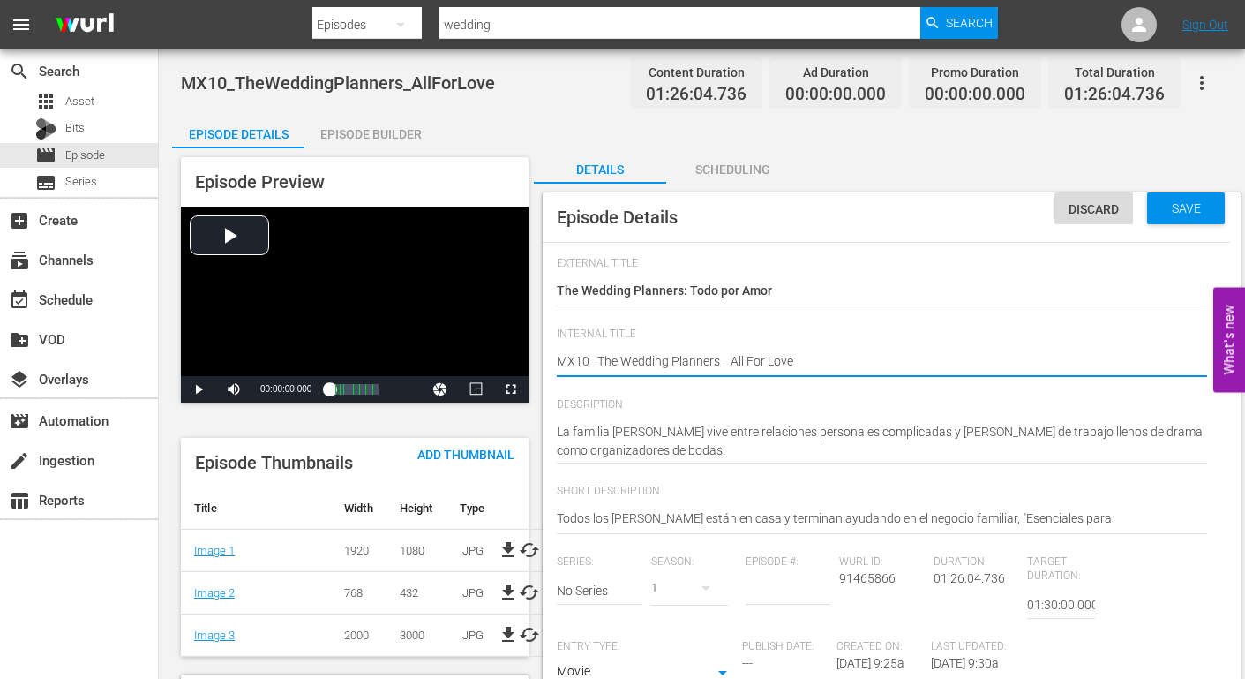
click at [847, 363] on textarea "MX10_TheWeddingPlanners_AllForLove" at bounding box center [882, 362] width 650 height 21
type textarea "MX10_ The Wedding Planners _ All For Love"
click at [1178, 208] on span "Save" at bounding box center [1186, 208] width 57 height 14
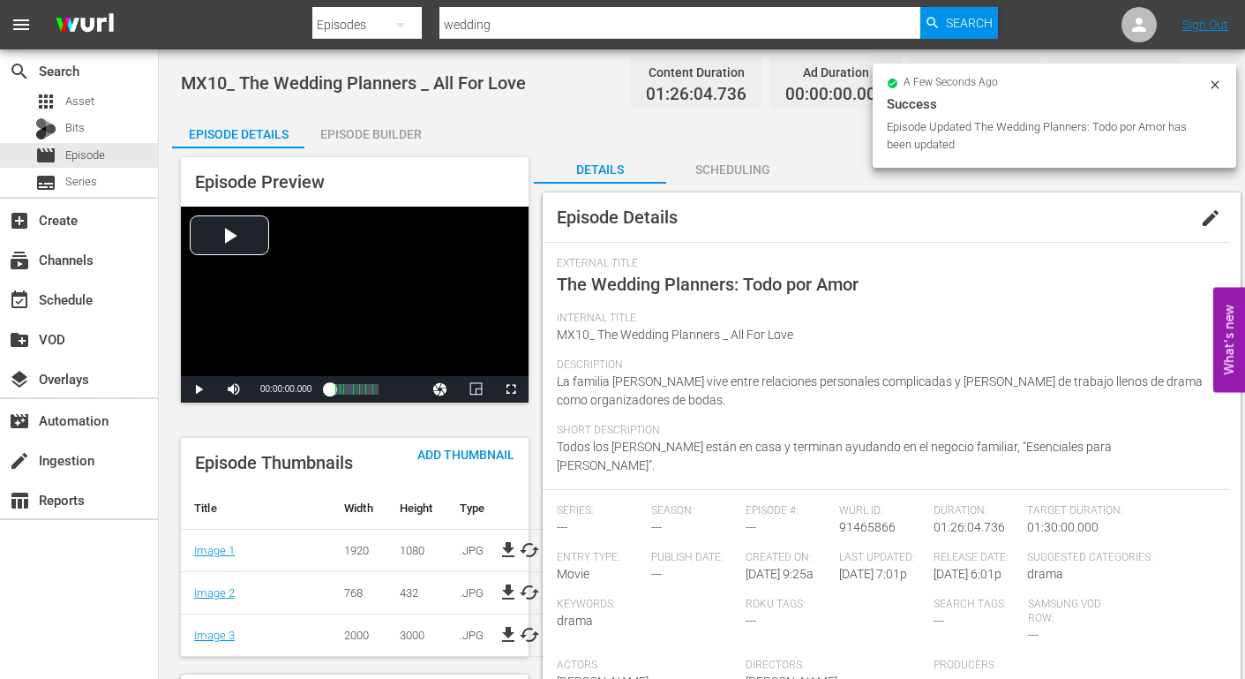
click at [369, 132] on div "Episode Builder" at bounding box center [370, 134] width 132 height 42
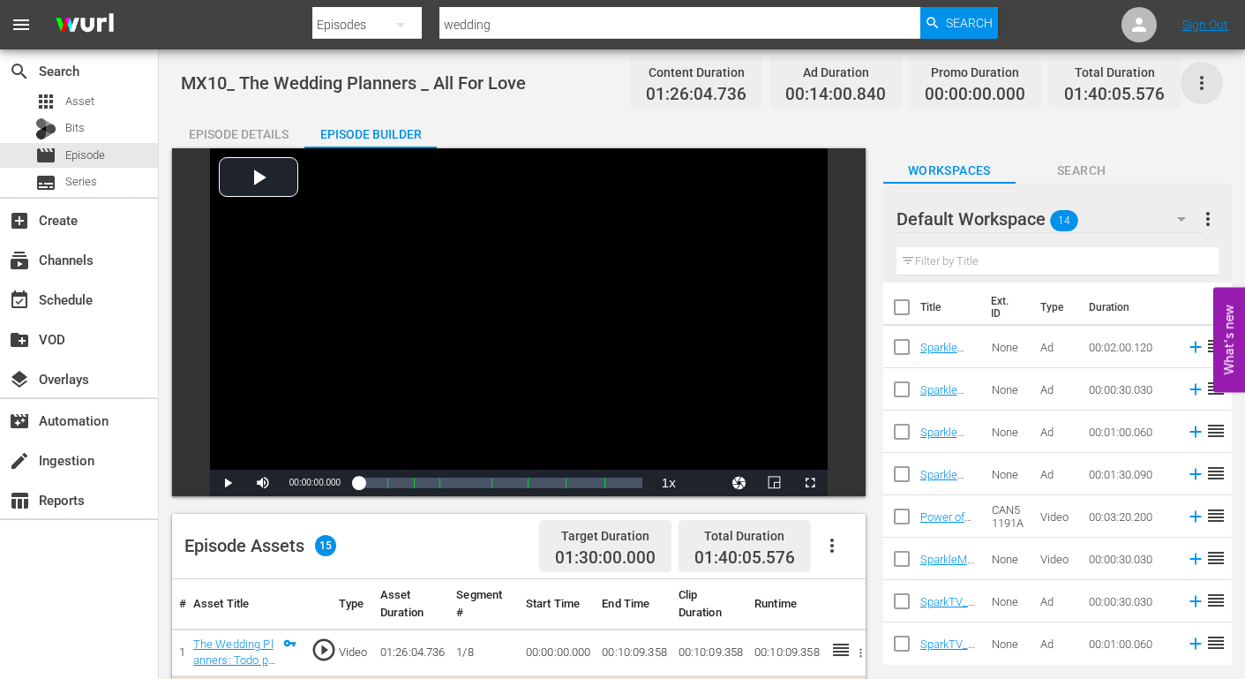
click at [1201, 74] on icon "button" at bounding box center [1201, 82] width 21 height 21
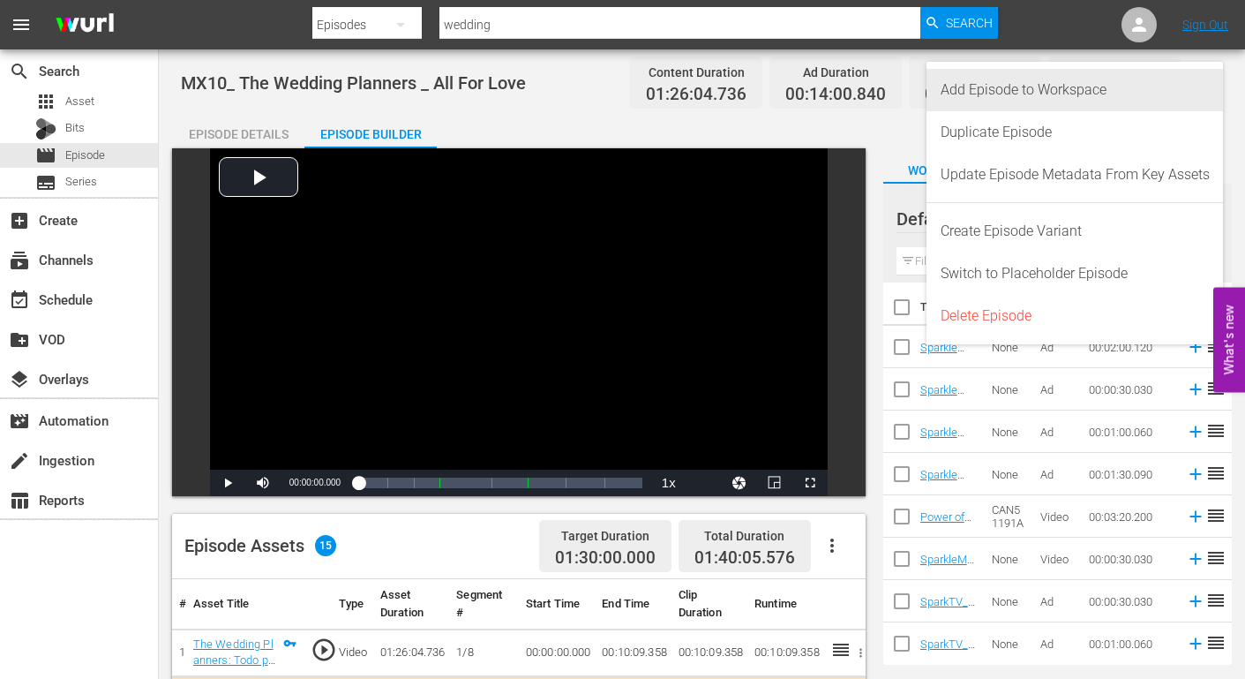
click at [1028, 94] on div "Add Episode to Workspace" at bounding box center [1075, 90] width 269 height 42
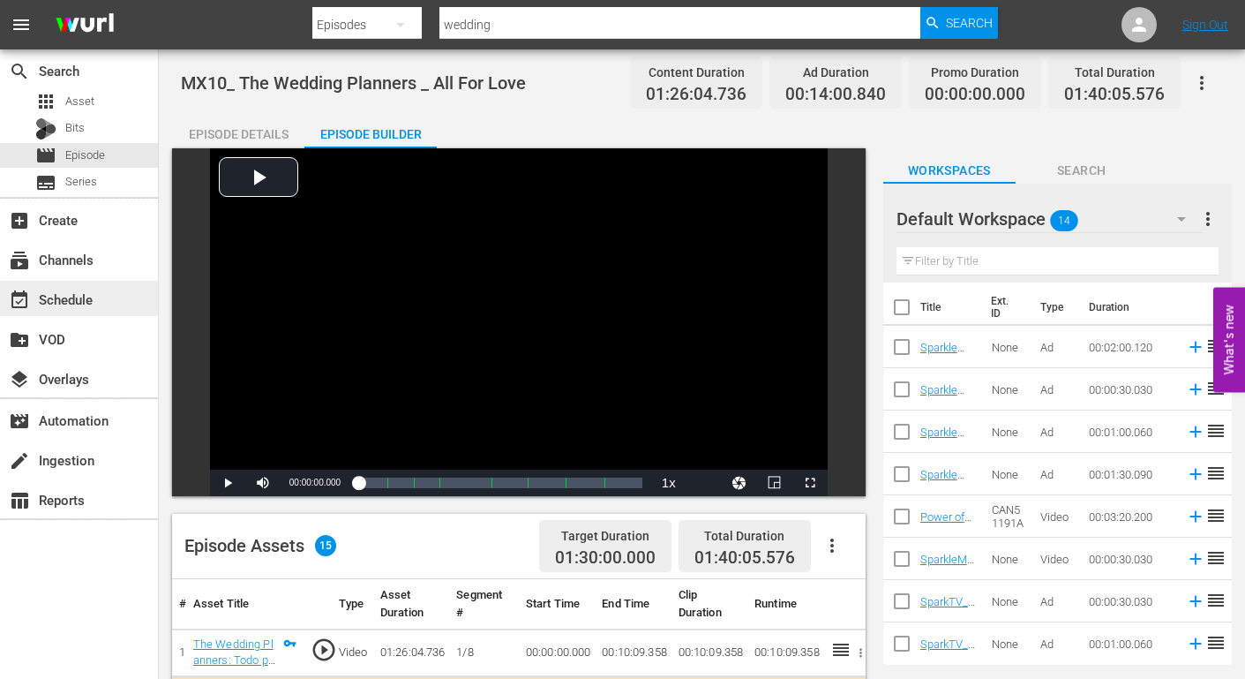
click at [83, 297] on div "event_available Schedule" at bounding box center [49, 297] width 99 height 16
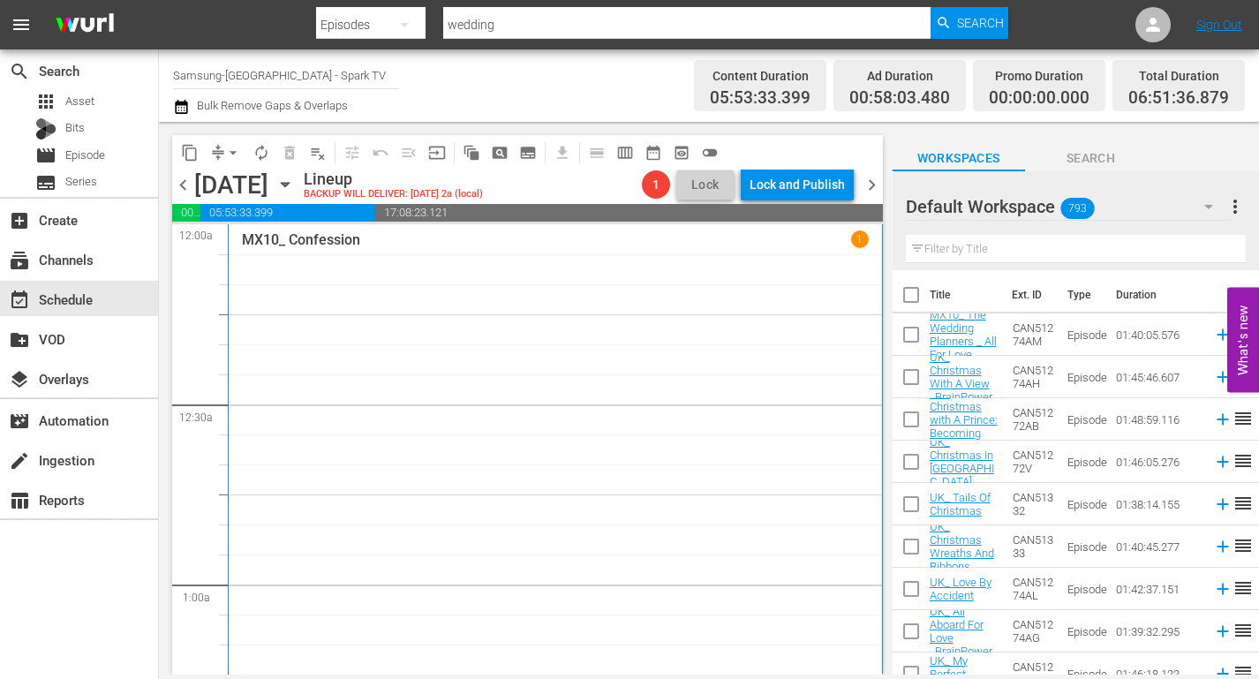
click at [913, 333] on input "checkbox" at bounding box center [910, 337] width 37 height 37
checkbox input "true"
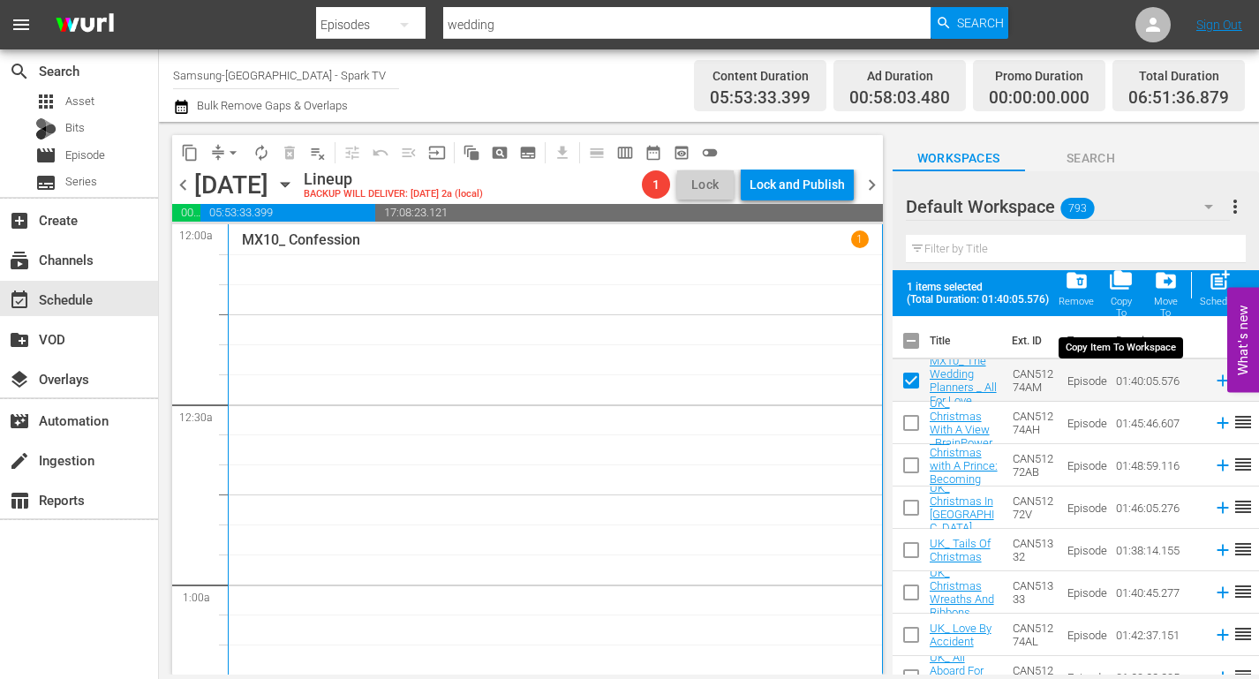
click at [1126, 281] on span "folder_copy" at bounding box center [1121, 280] width 24 height 24
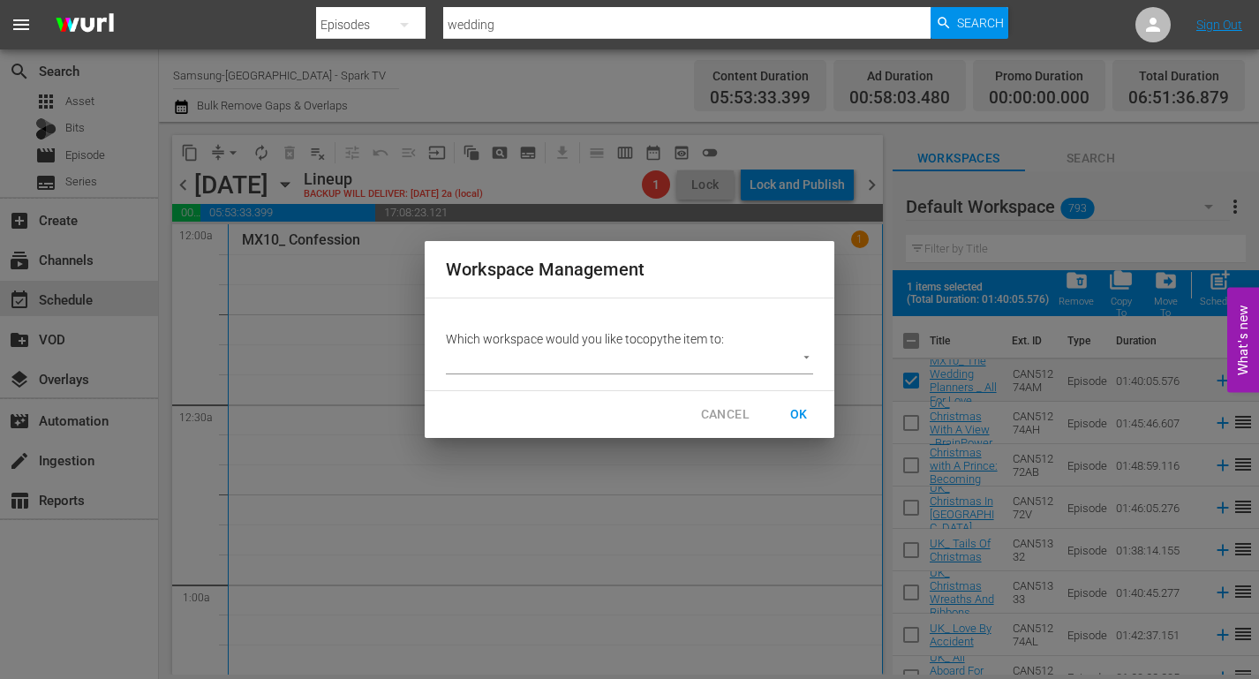
click at [808, 360] on body "menu Search By Episodes Search ID, Title, Description, Keywords, or Category we…" at bounding box center [629, 339] width 1259 height 679
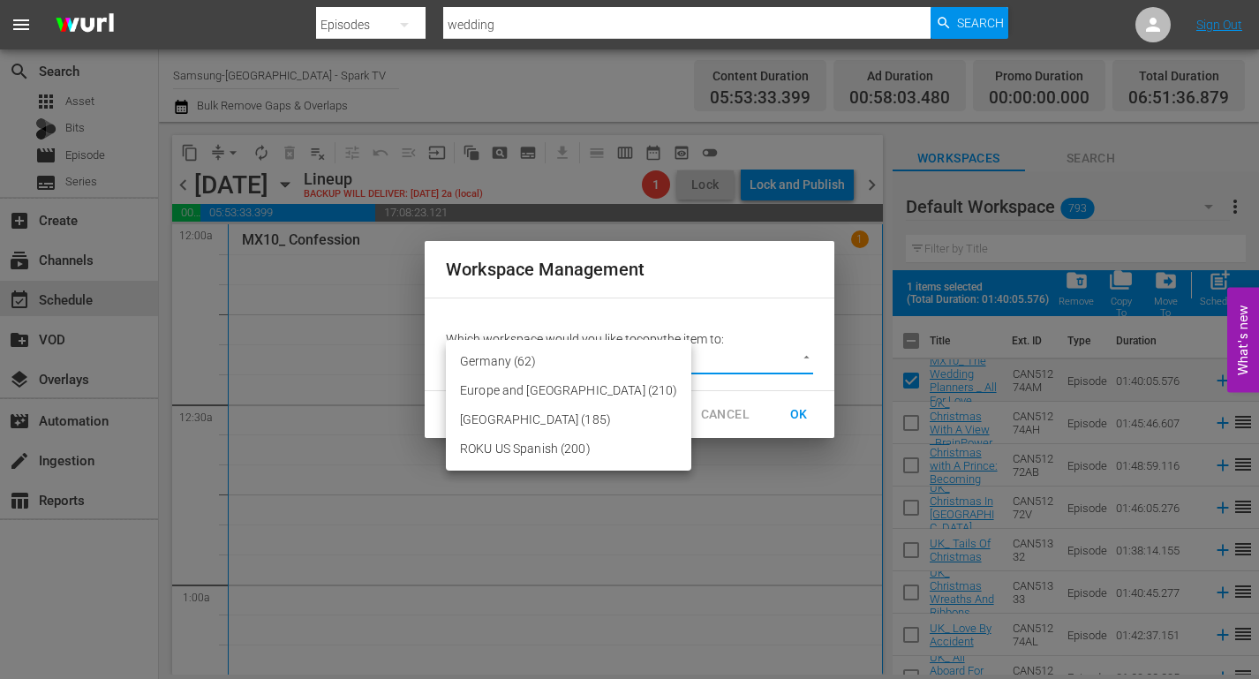
click at [510, 416] on li "Mexico (185)" at bounding box center [568, 419] width 245 height 29
type input "2214"
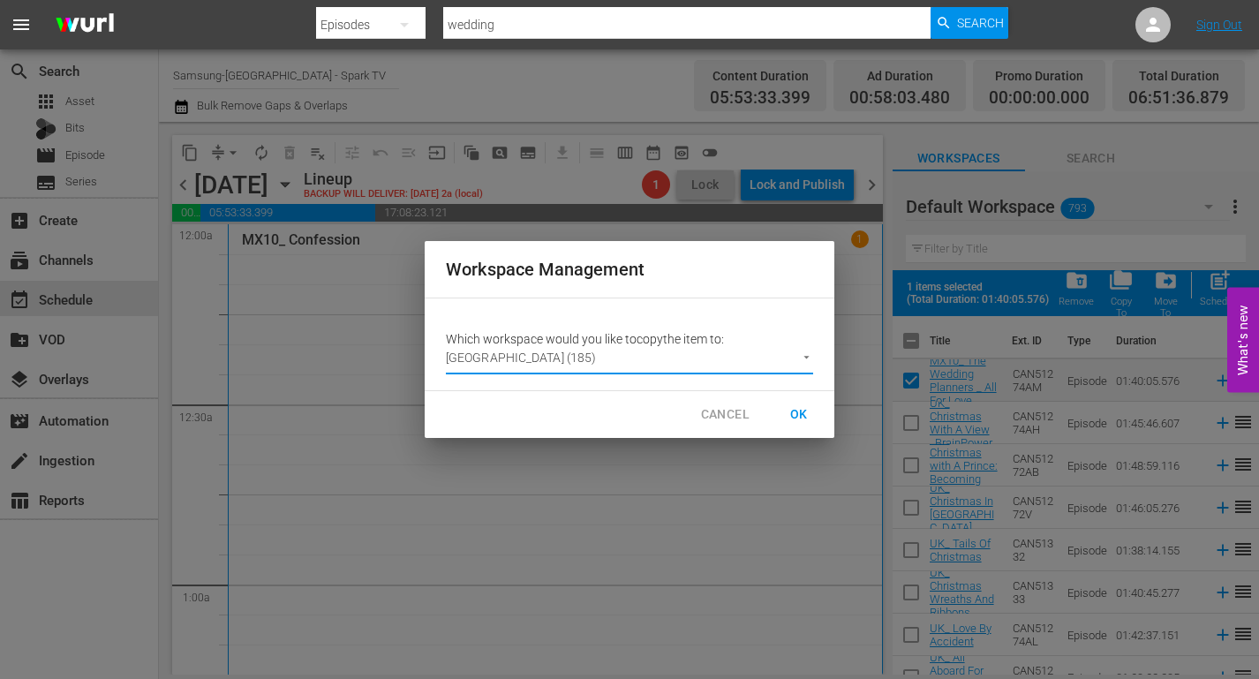
click at [797, 411] on span "OK" at bounding box center [799, 414] width 28 height 22
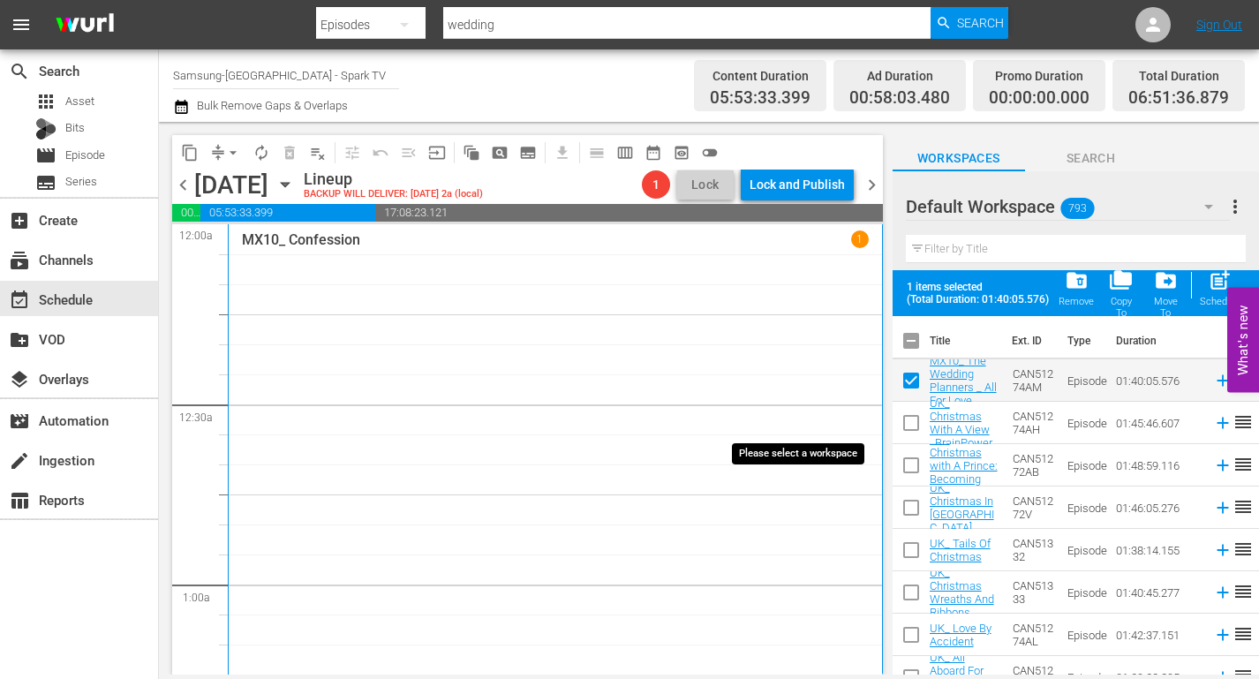
checkbox input "false"
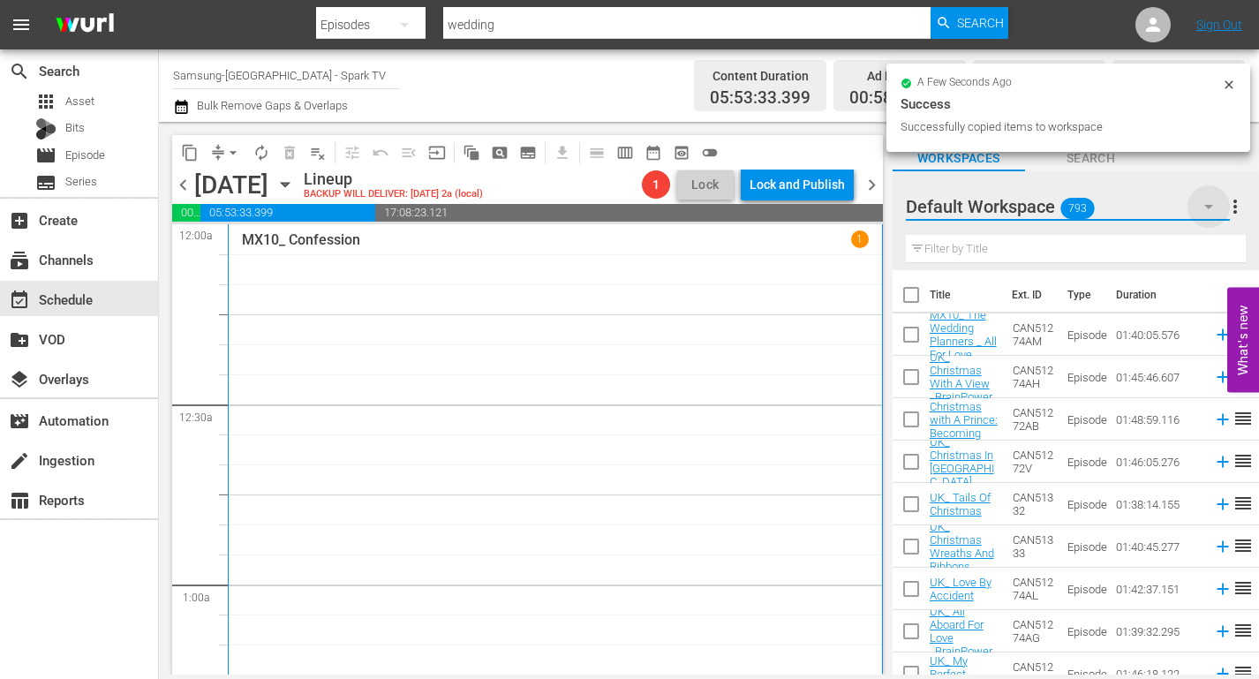
click at [1206, 208] on icon "button" at bounding box center [1208, 207] width 9 height 4
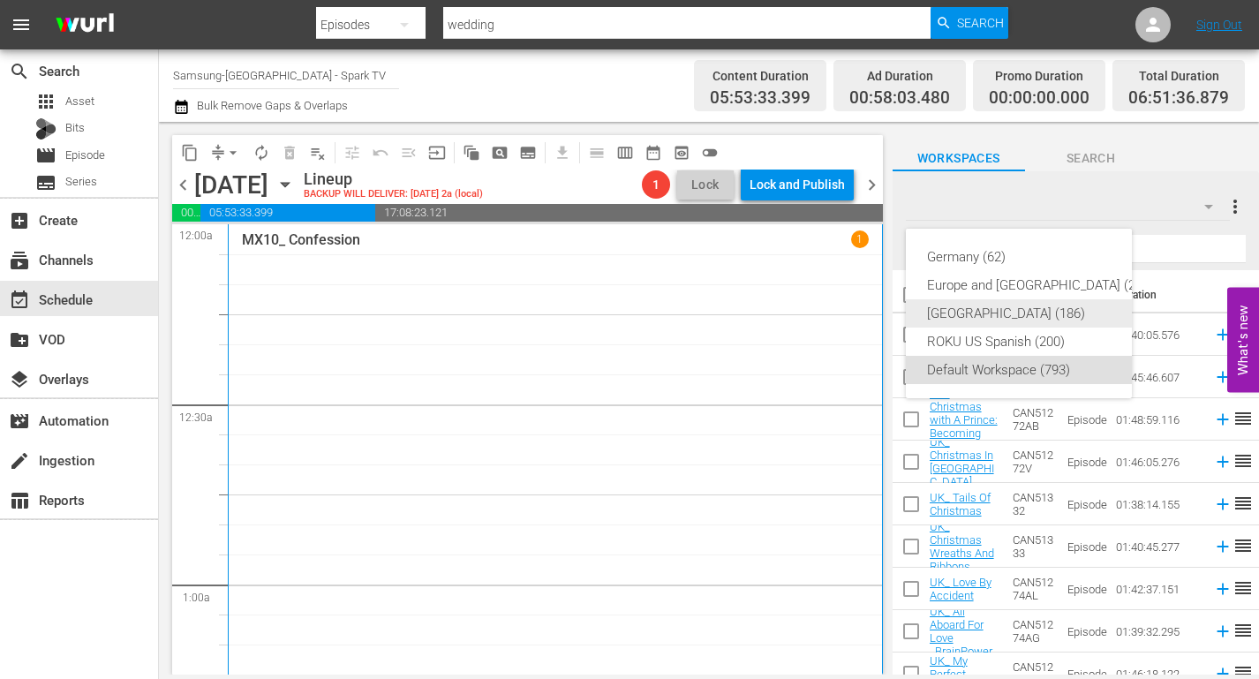
click at [945, 309] on div "Mexico (186)" at bounding box center [1040, 313] width 227 height 28
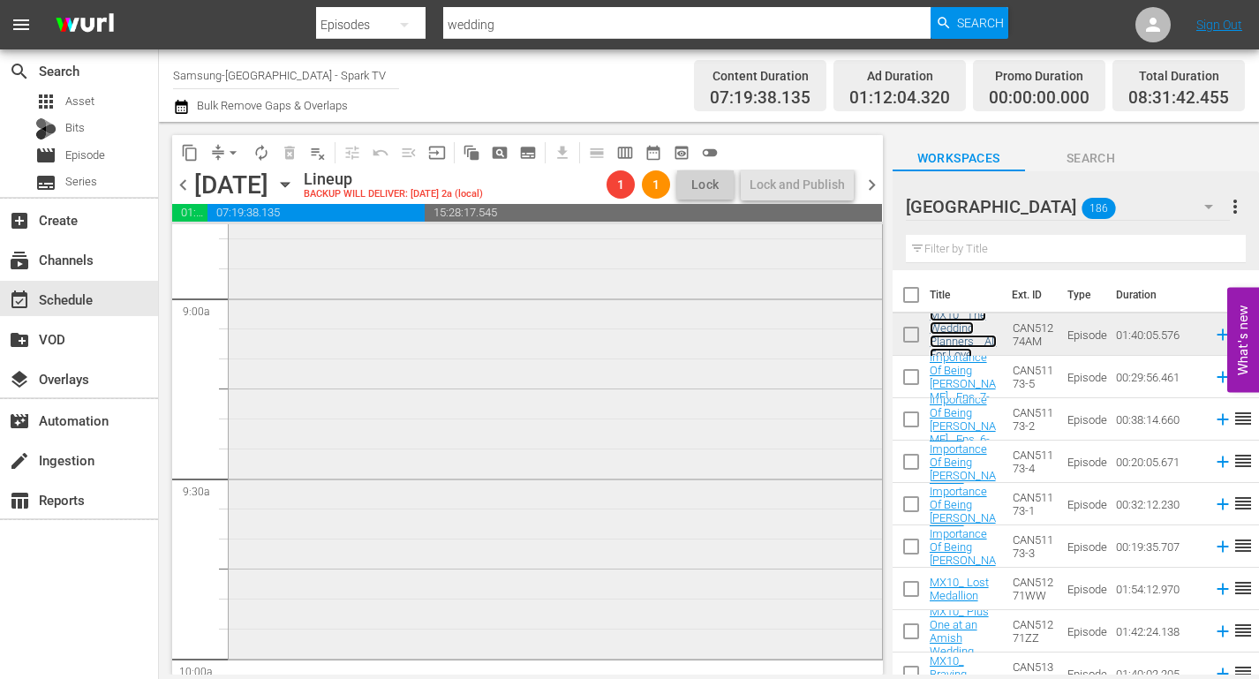
scroll to position [3177, 0]
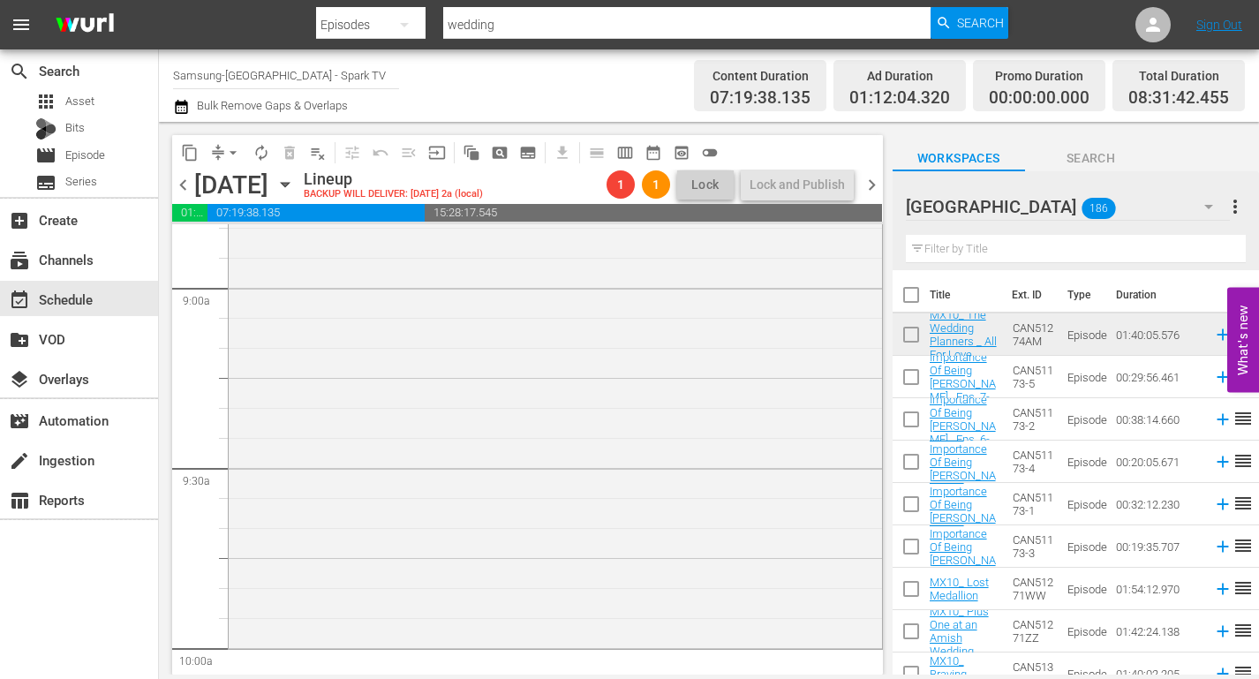
click at [958, 253] on input "text" at bounding box center [1076, 249] width 340 height 28
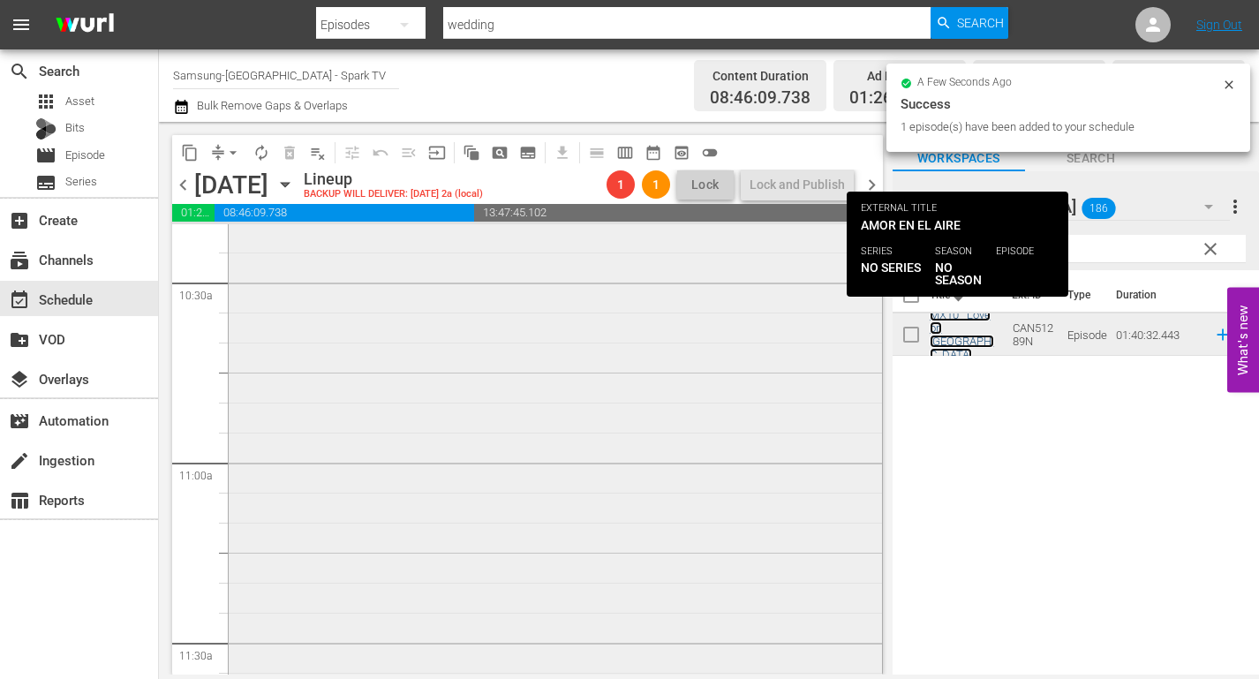
scroll to position [3795, 0]
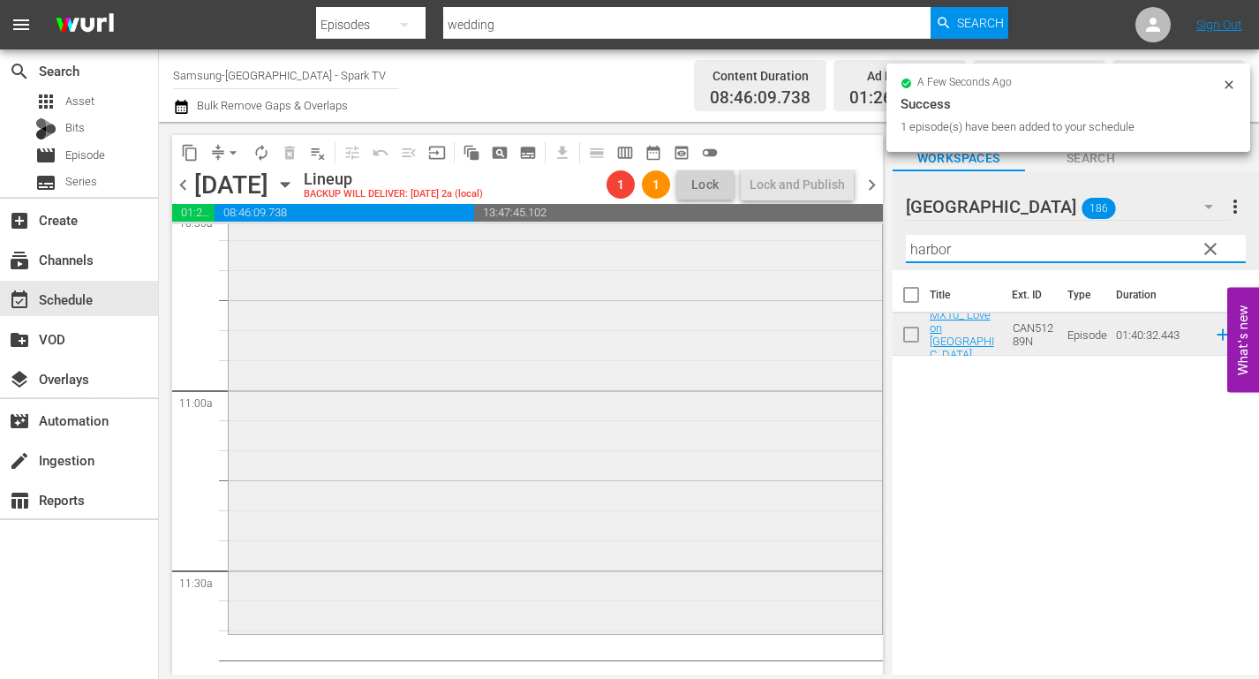
drag, startPoint x: 969, startPoint y: 252, endPoint x: 759, endPoint y: 252, distance: 210.1
click at [759, 252] on div "content_copy compress arrow_drop_down autorenew_outlined delete_forever_outline…" at bounding box center [709, 398] width 1100 height 552
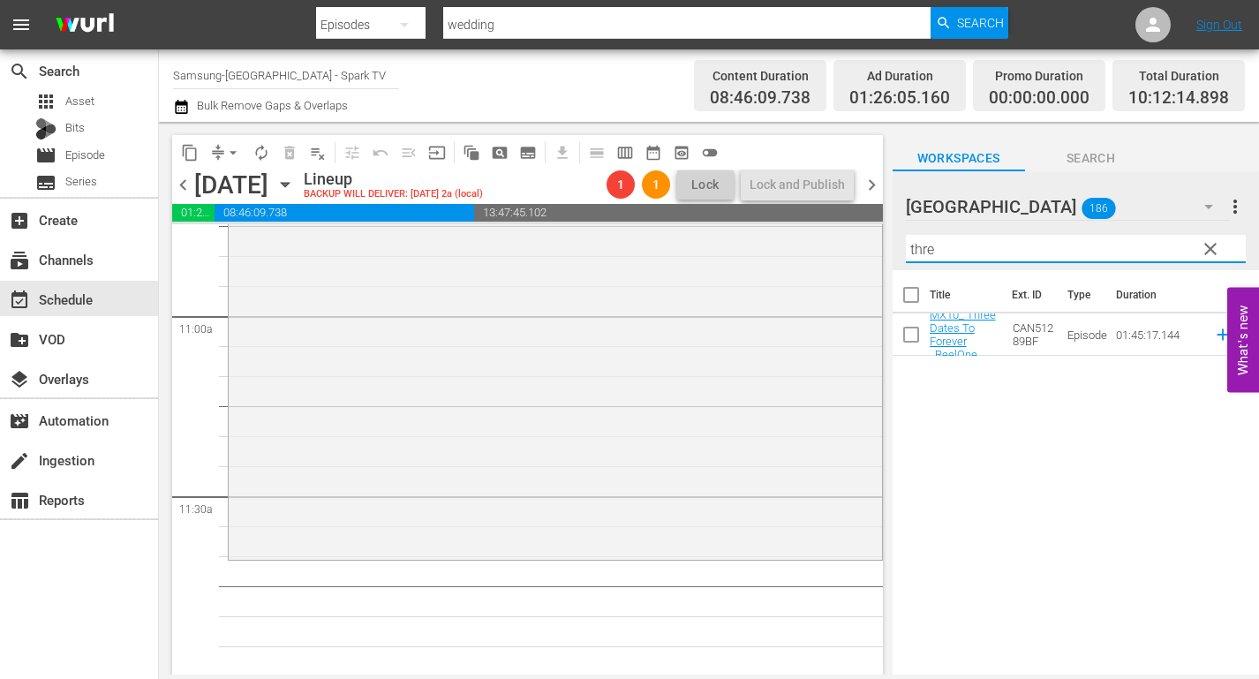
scroll to position [3972, 0]
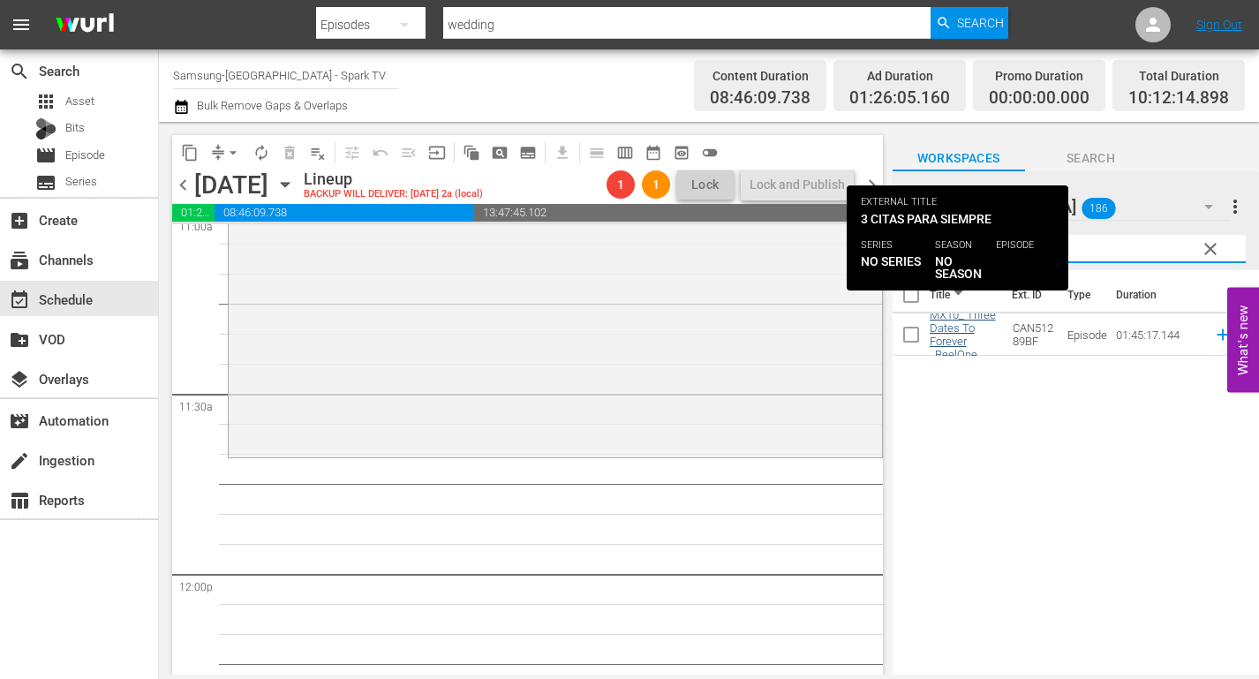
type input "thre"
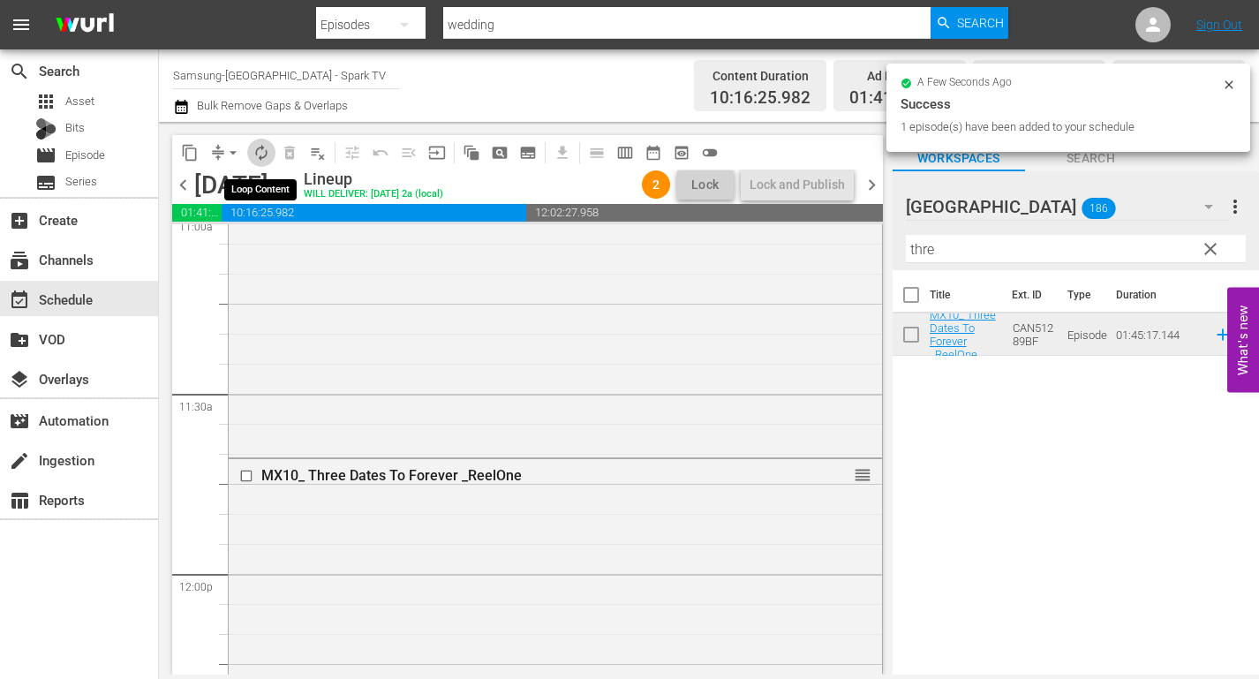
click at [259, 152] on span "autorenew_outlined" at bounding box center [261, 153] width 18 height 18
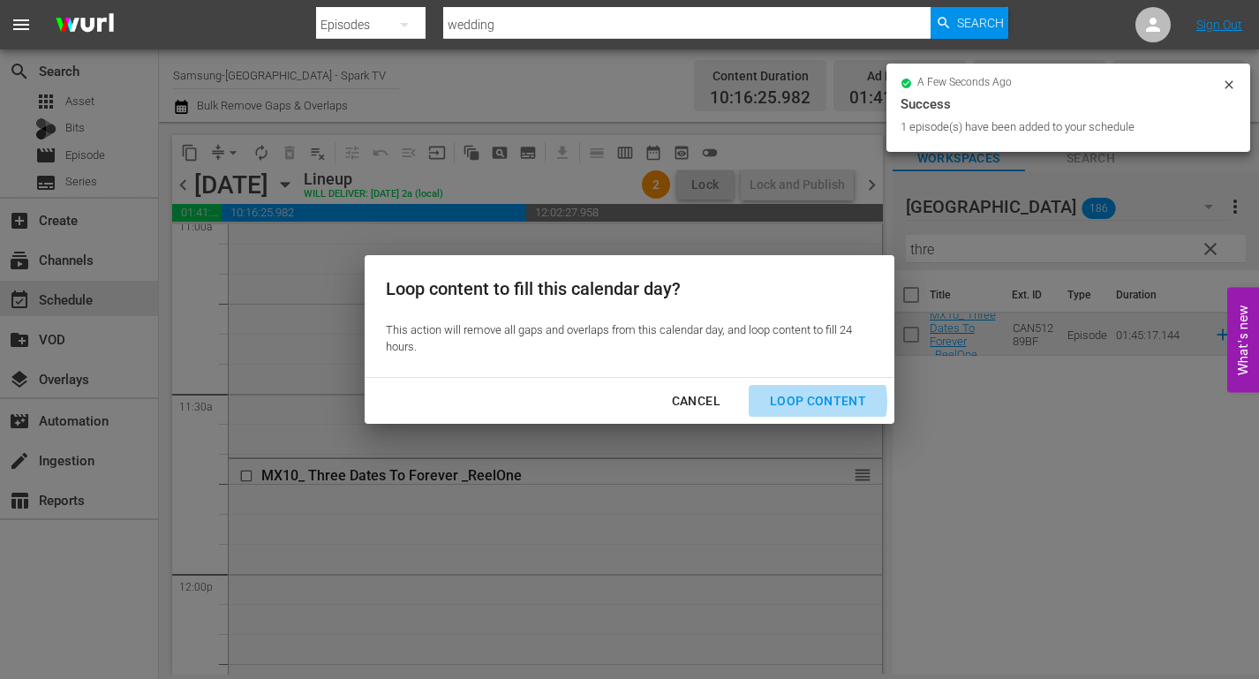
click at [808, 401] on div "Loop Content" at bounding box center [817, 401] width 124 height 22
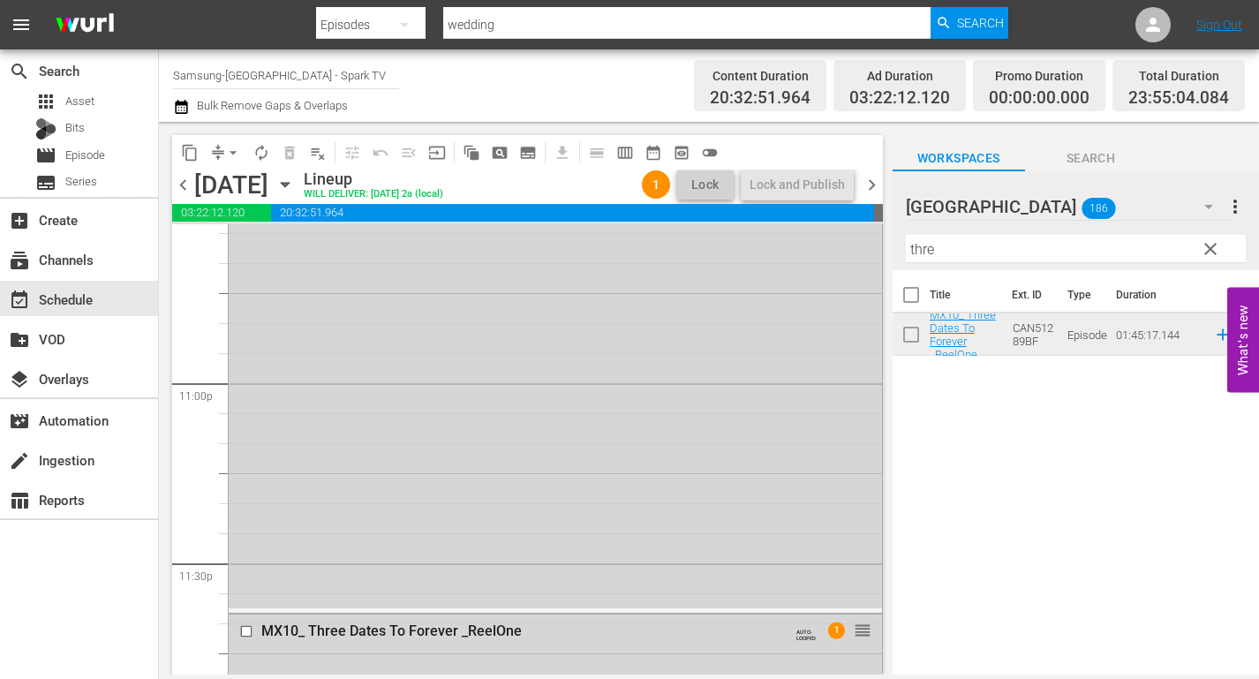
scroll to position [8208, 0]
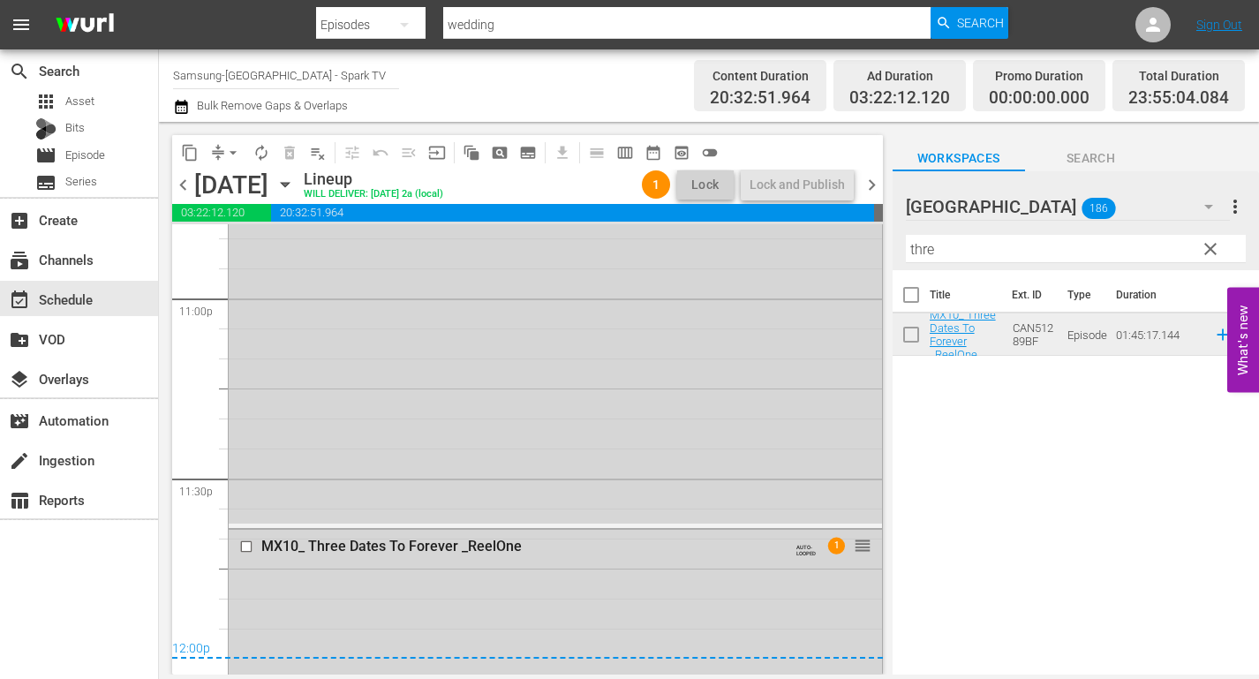
click at [295, 182] on icon "button" at bounding box center [284, 184] width 19 height 19
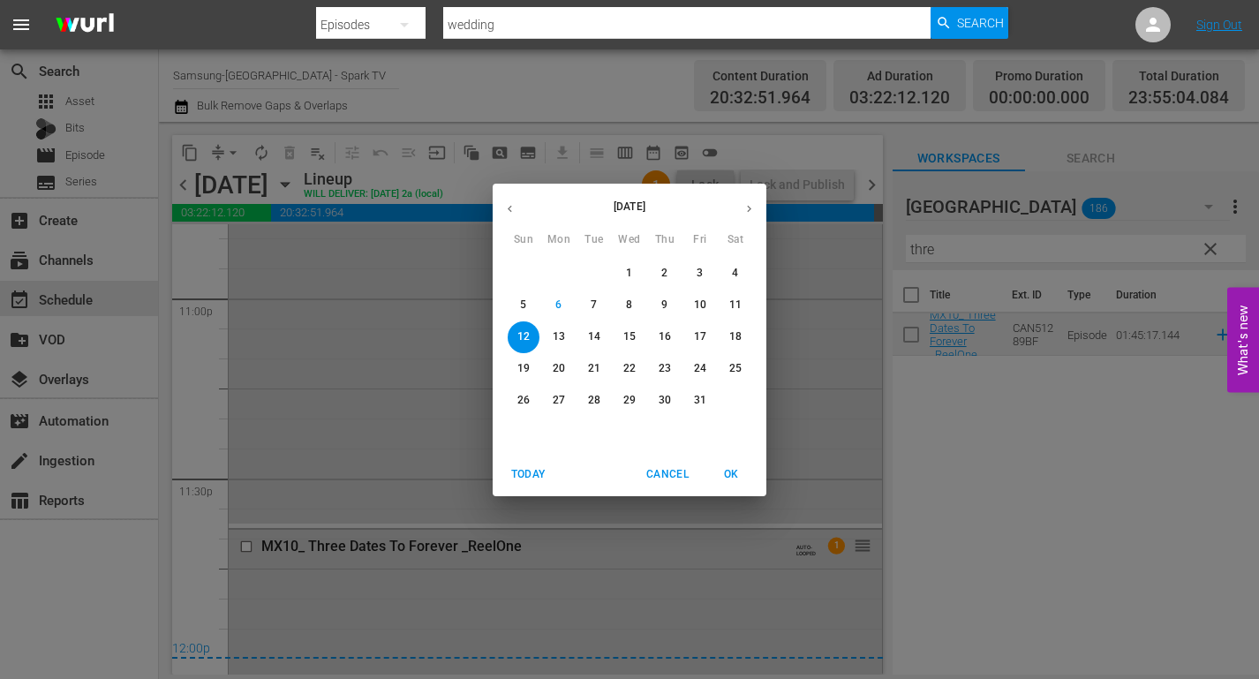
click at [664, 302] on p "9" at bounding box center [664, 304] width 6 height 15
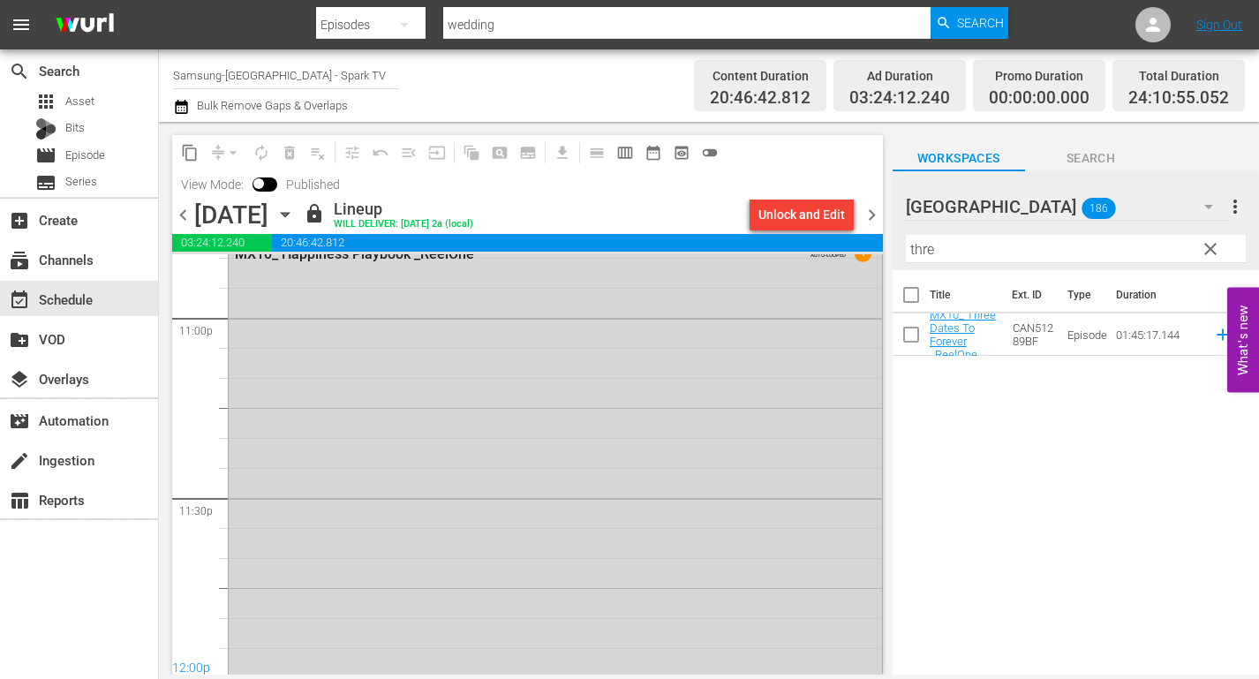
scroll to position [8118, 0]
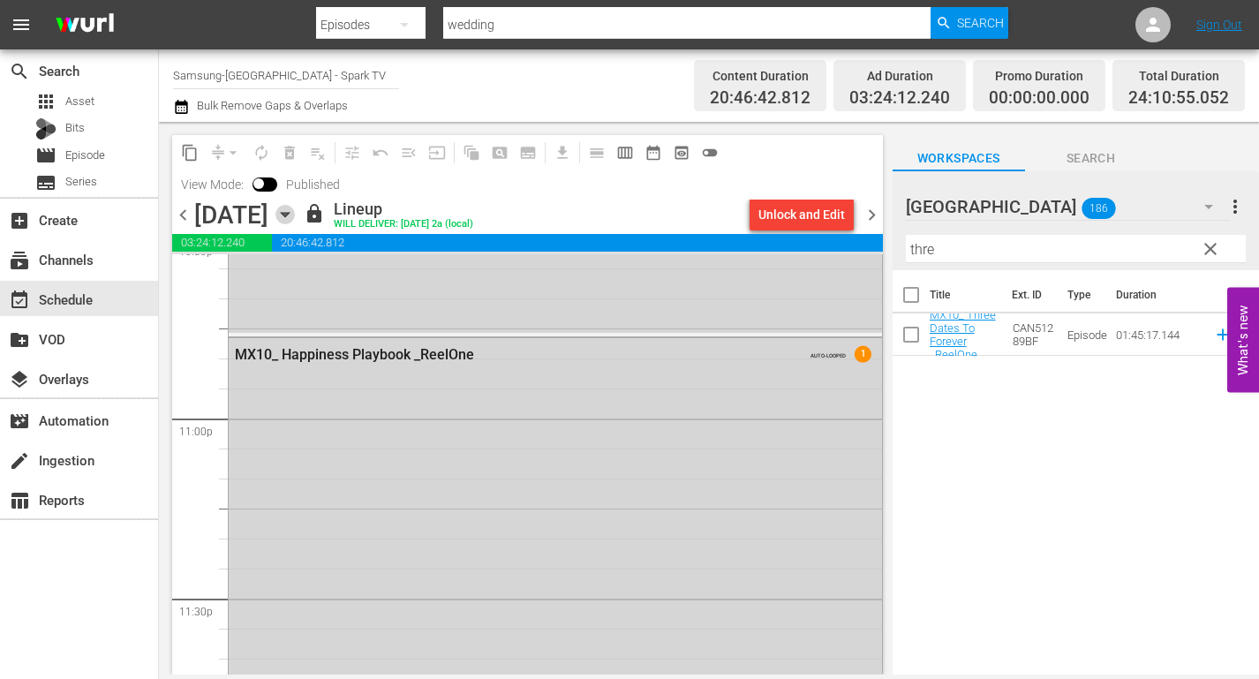
click at [289, 213] on icon "button" at bounding box center [285, 215] width 8 height 4
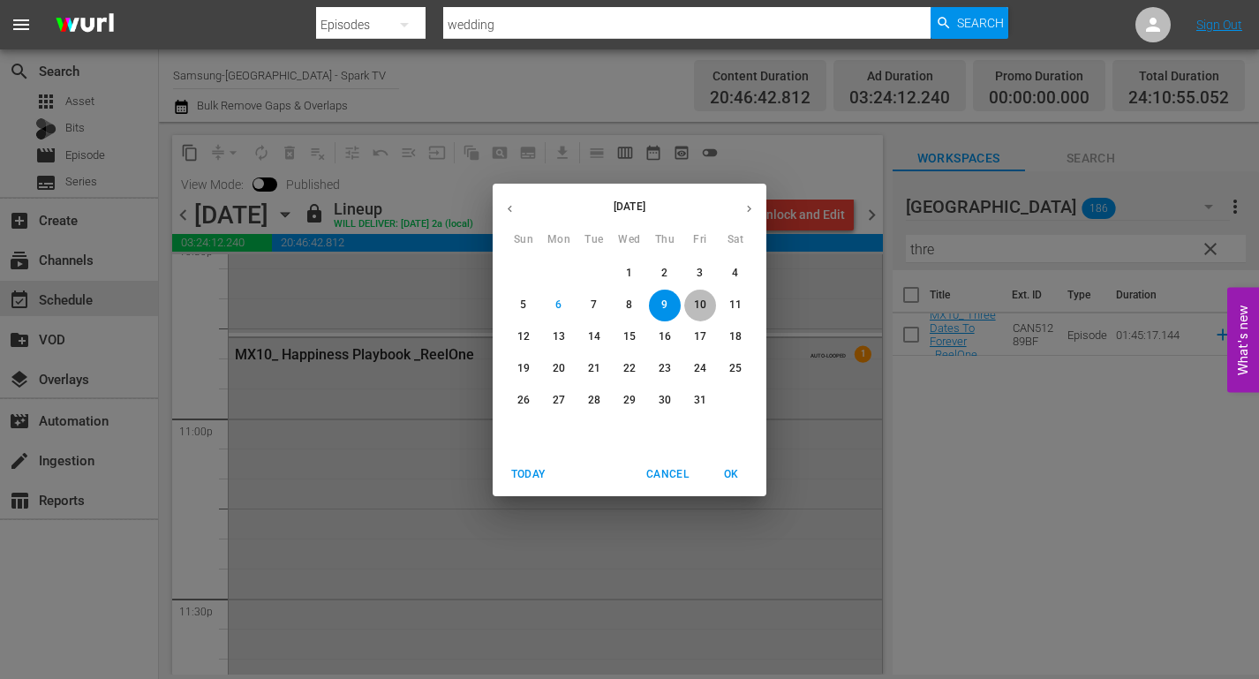
click at [703, 300] on p "10" at bounding box center [700, 304] width 12 height 15
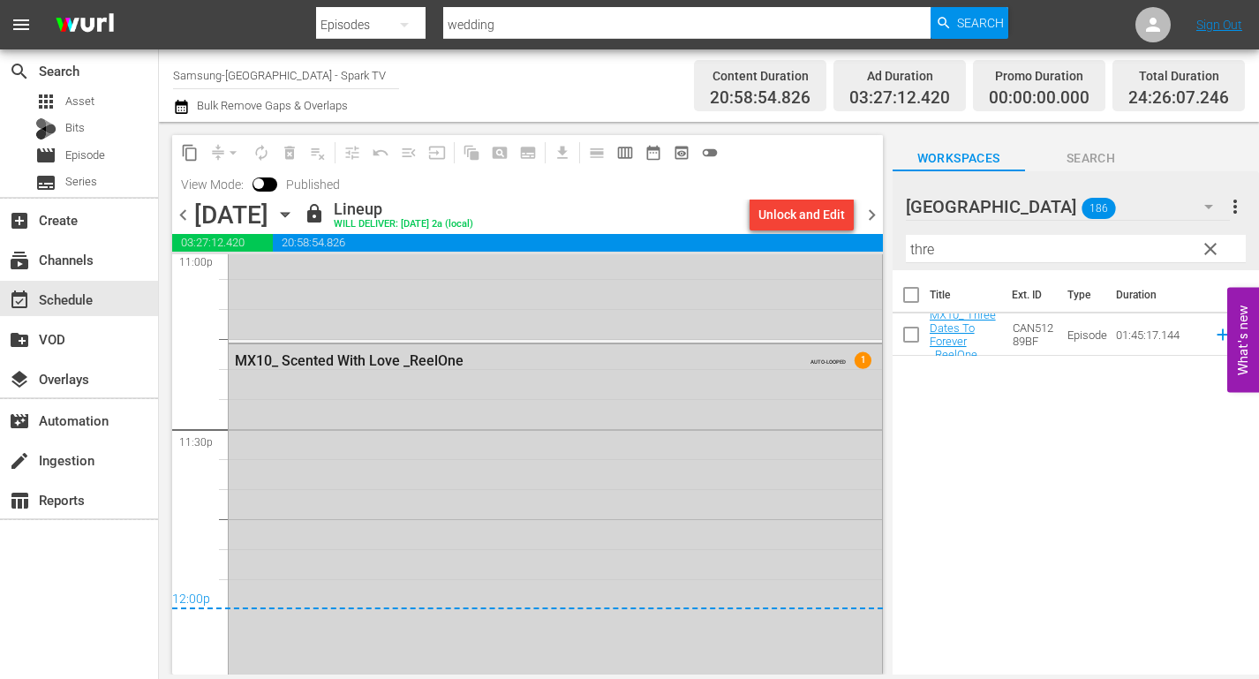
scroll to position [8560, 0]
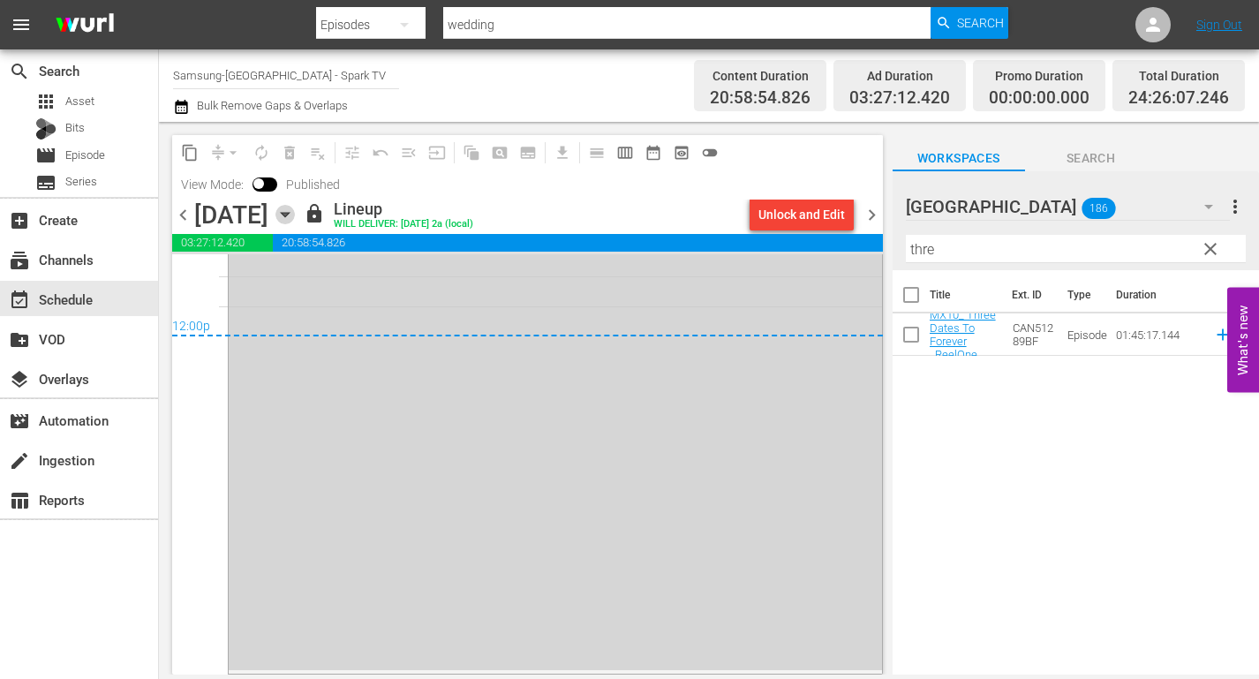
click at [289, 216] on icon "button" at bounding box center [285, 215] width 8 height 4
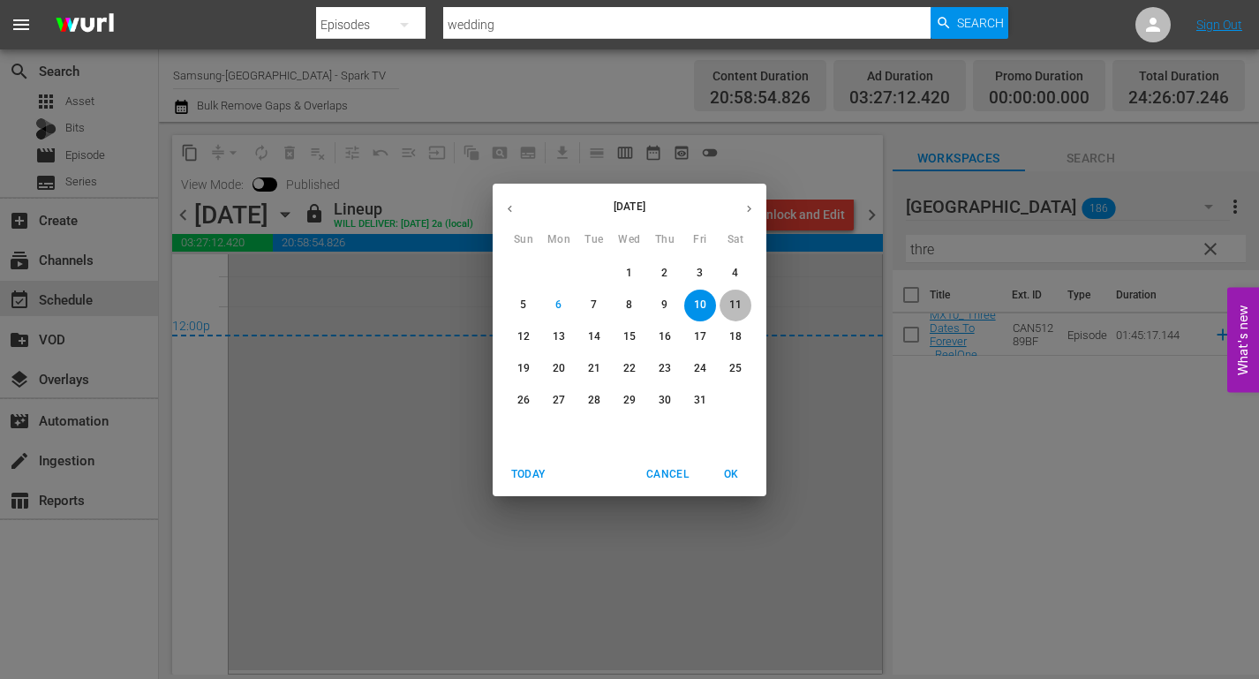
click at [732, 300] on p "11" at bounding box center [735, 304] width 12 height 15
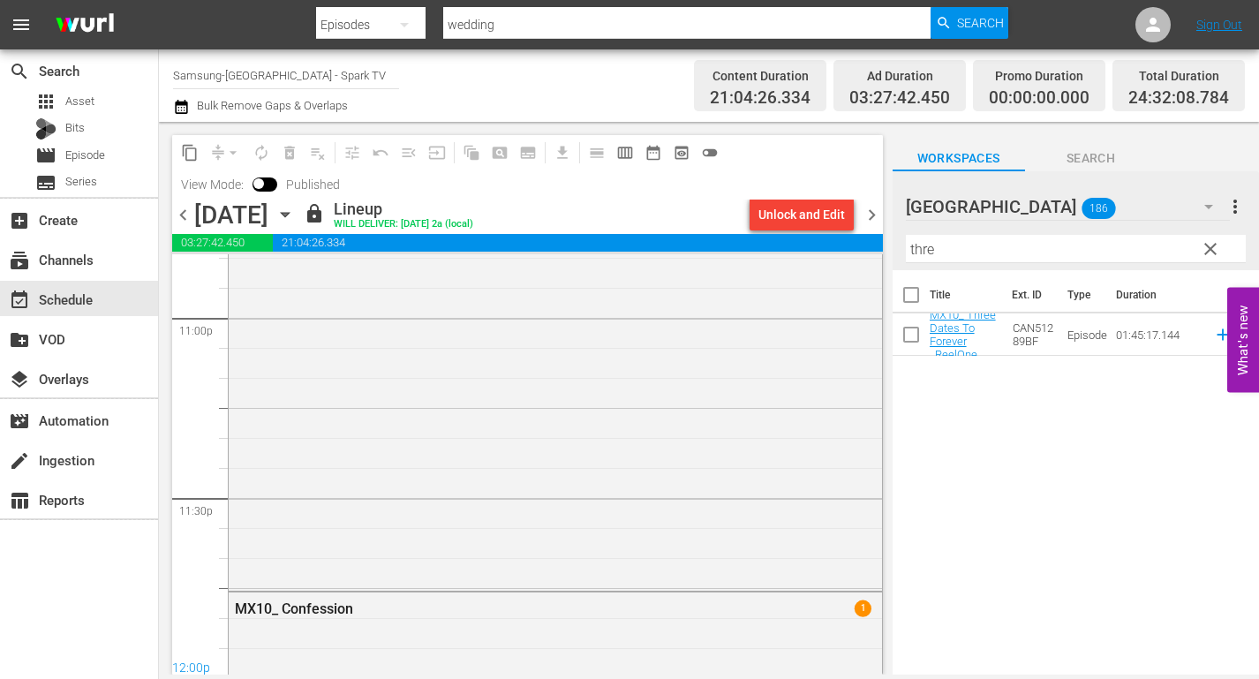
scroll to position [8560, 0]
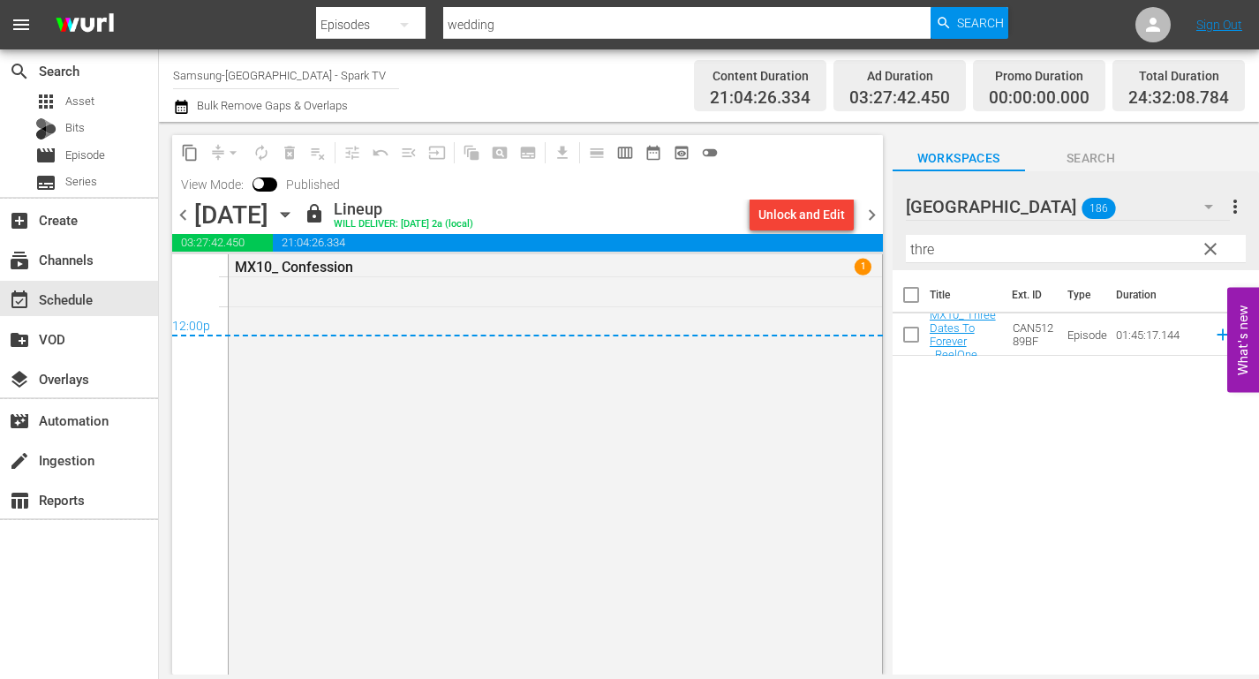
click at [289, 214] on icon "button" at bounding box center [285, 215] width 8 height 4
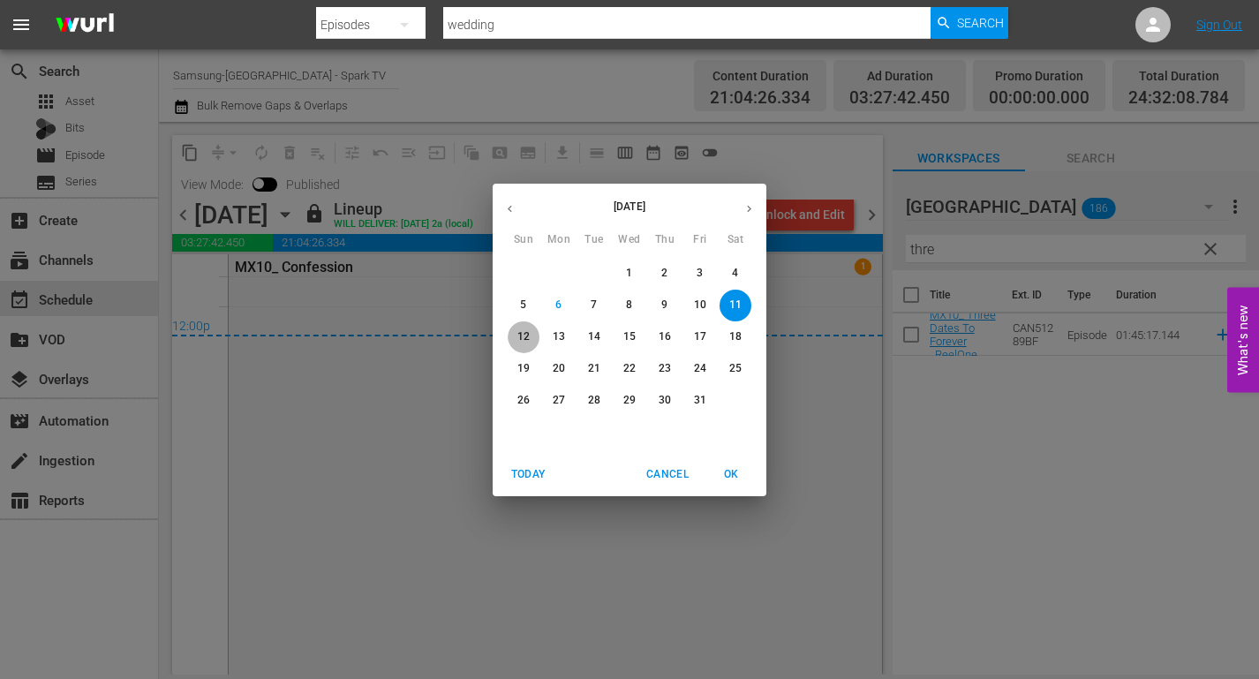
click at [526, 333] on p "12" at bounding box center [523, 336] width 12 height 15
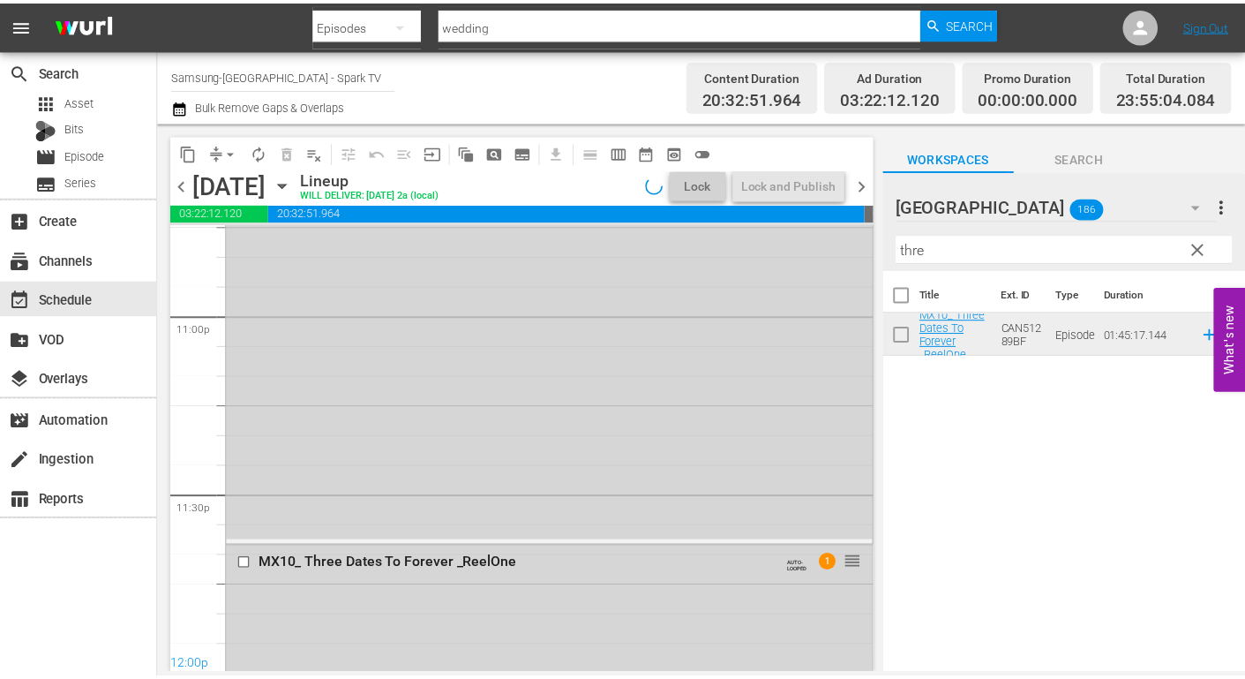
scroll to position [8560, 0]
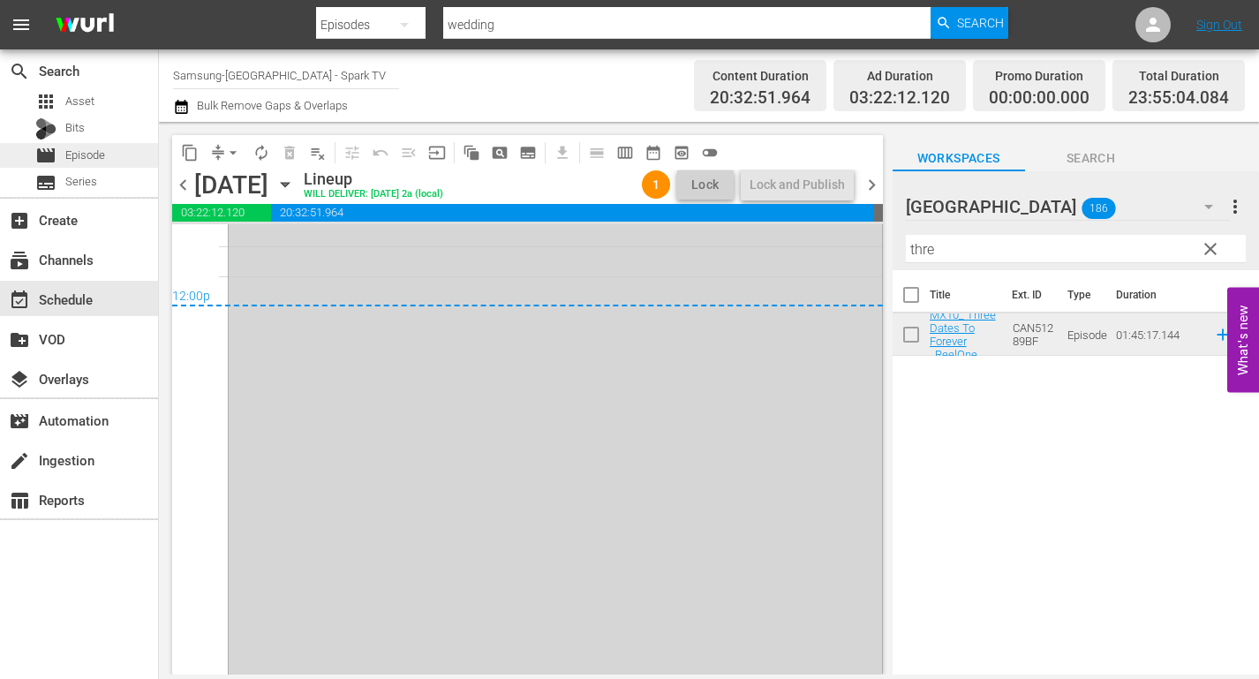
click at [94, 160] on span "Episode" at bounding box center [85, 156] width 40 height 18
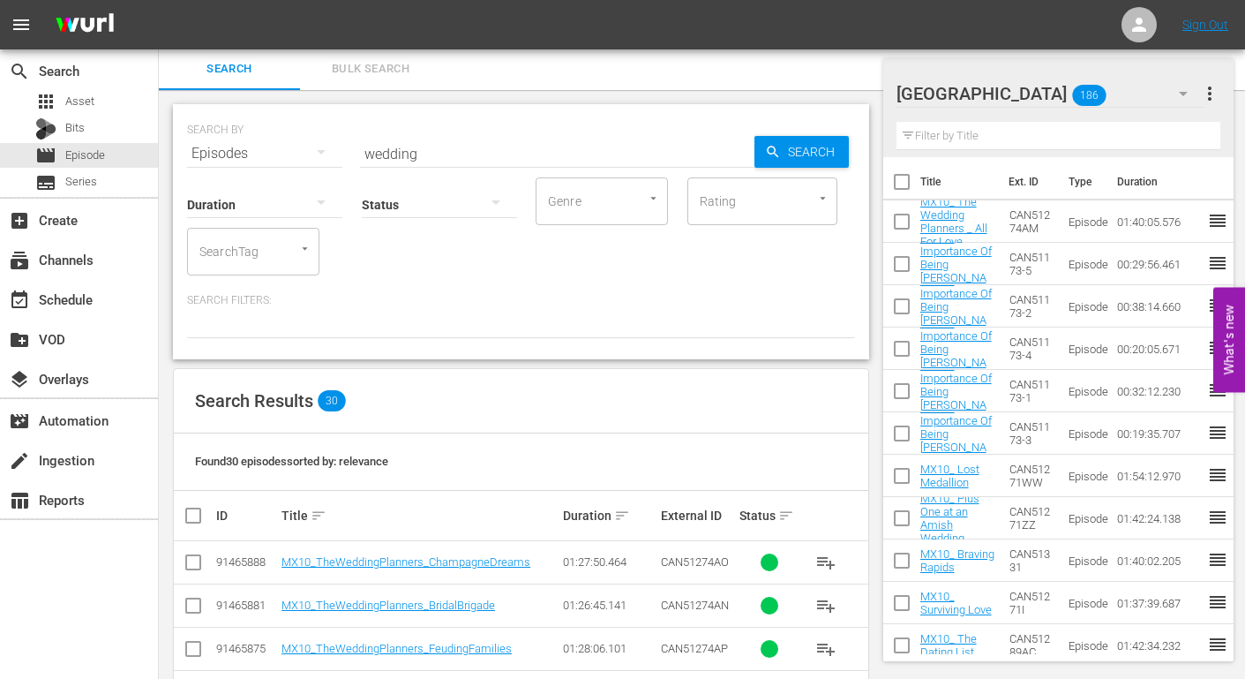
scroll to position [267, 0]
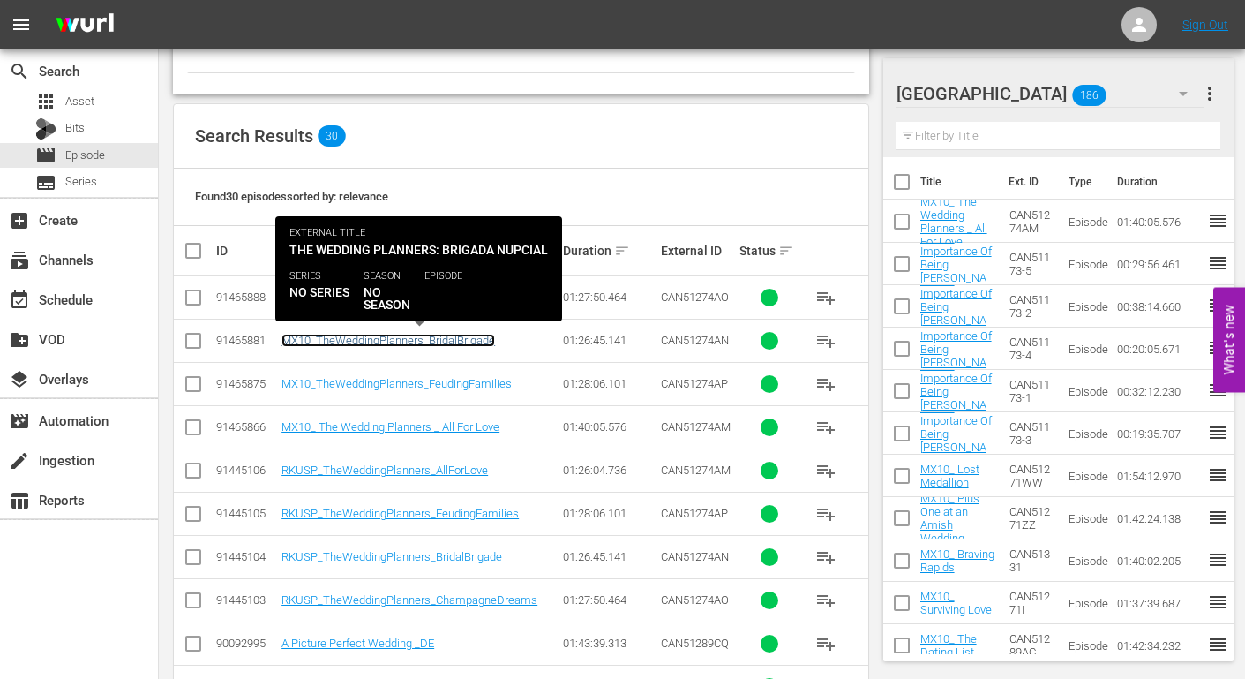
click at [419, 342] on link "MX10_TheWeddingPlanners_BridalBrigade" at bounding box center [389, 340] width 214 height 13
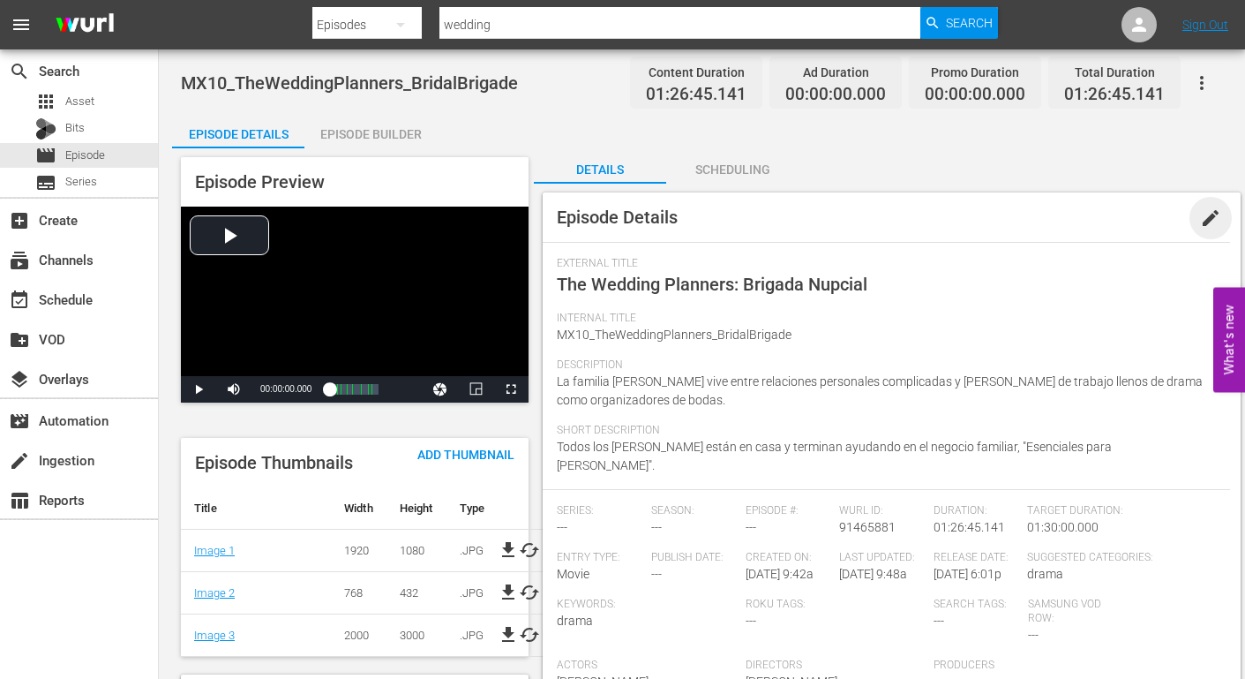
click at [1205, 223] on span "edit" at bounding box center [1210, 217] width 21 height 21
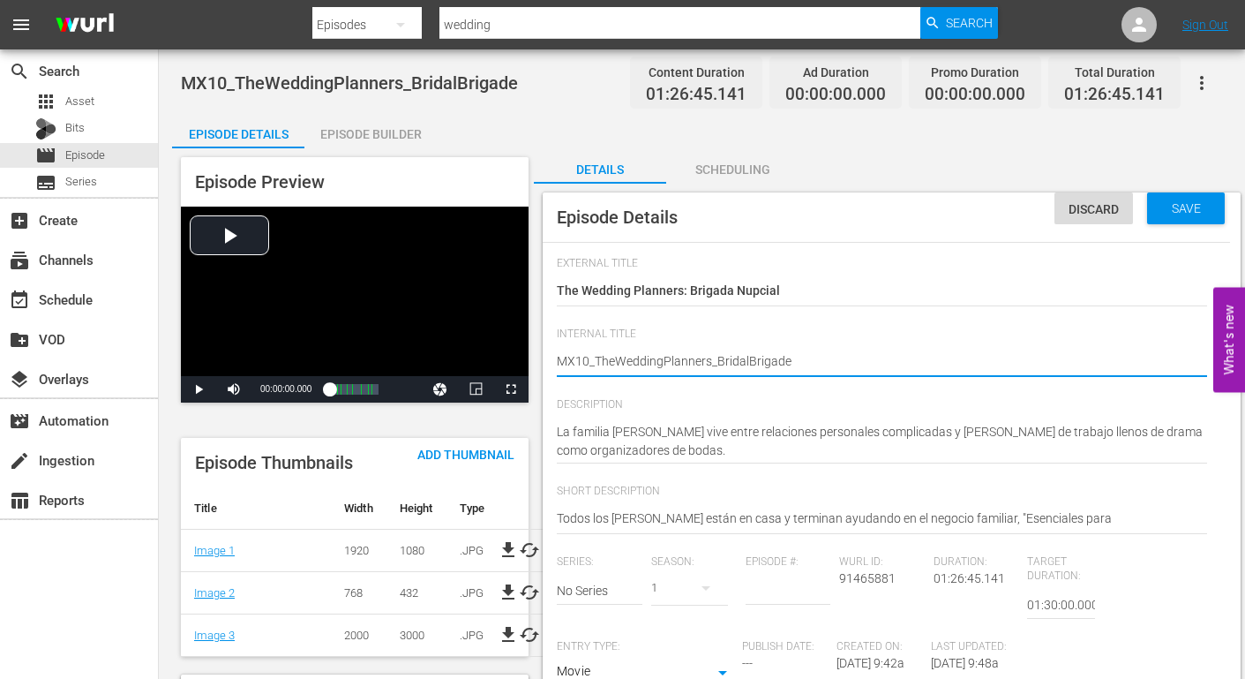
type textarea "MX10_ TheWeddingPlanners_BridalBrigade"
click at [618, 357] on textarea "MX10_TheWeddingPlanners_BridalBrigade" at bounding box center [882, 362] width 650 height 21
type textarea "MX10_ The WeddingPlanners_BridalBrigade"
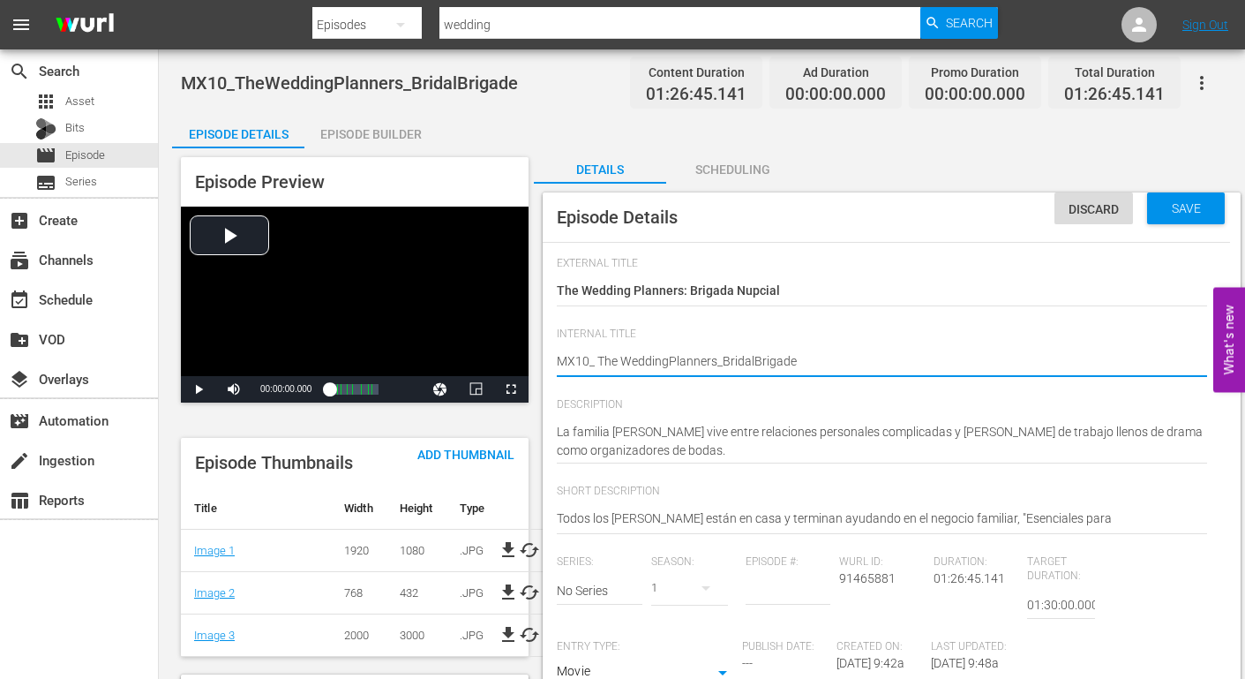
click at [669, 357] on textarea "MX10_TheWeddingPlanners_BridalBrigade" at bounding box center [882, 362] width 650 height 21
type textarea "MX10_ The Wedding Planners_BridalBrigade"
click at [717, 359] on textarea "MX10_TheWeddingPlanners_BridalBrigade" at bounding box center [882, 362] width 650 height 21
type textarea "MX10_ The Wedding Planners _BridalBrigade"
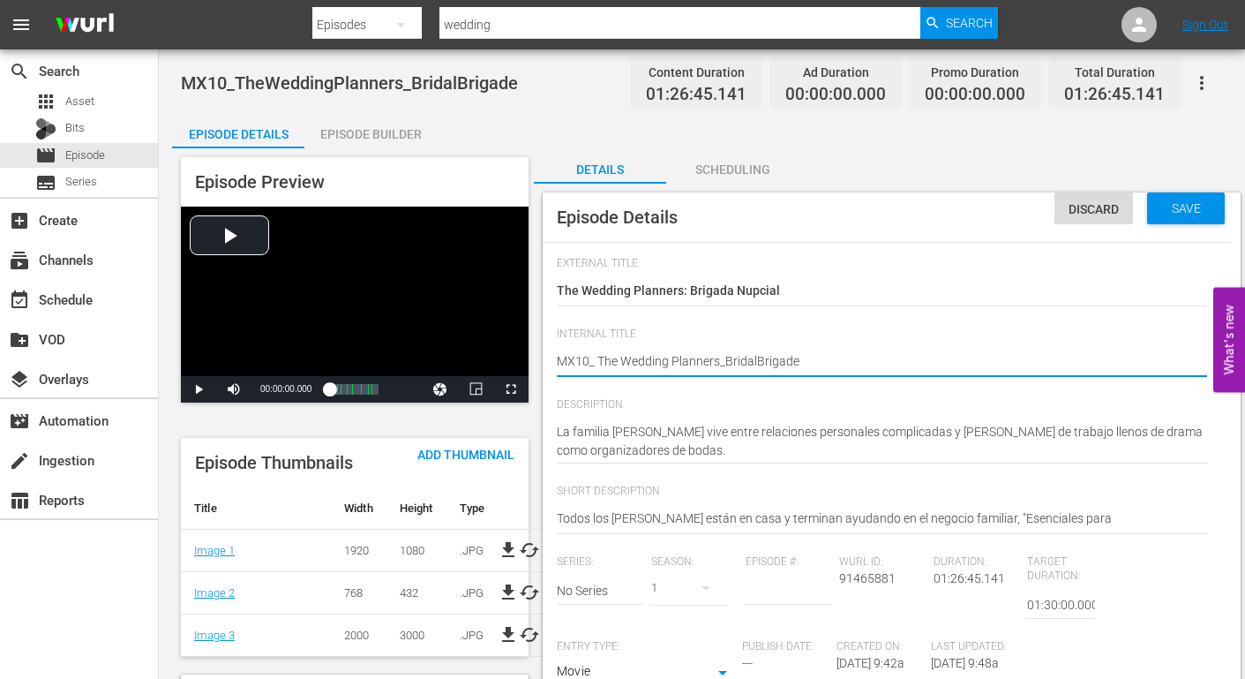
type textarea "MX10_ The Wedding Planners _BridalBrigade"
click at [729, 359] on textarea "MX10_TheWeddingPlanners_BridalBrigade" at bounding box center [882, 362] width 650 height 21
type textarea "MX10_ The Wedding Planners _ BridalBrigade"
click at [760, 358] on textarea "MX10_TheWeddingPlanners_BridalBrigade" at bounding box center [882, 362] width 650 height 21
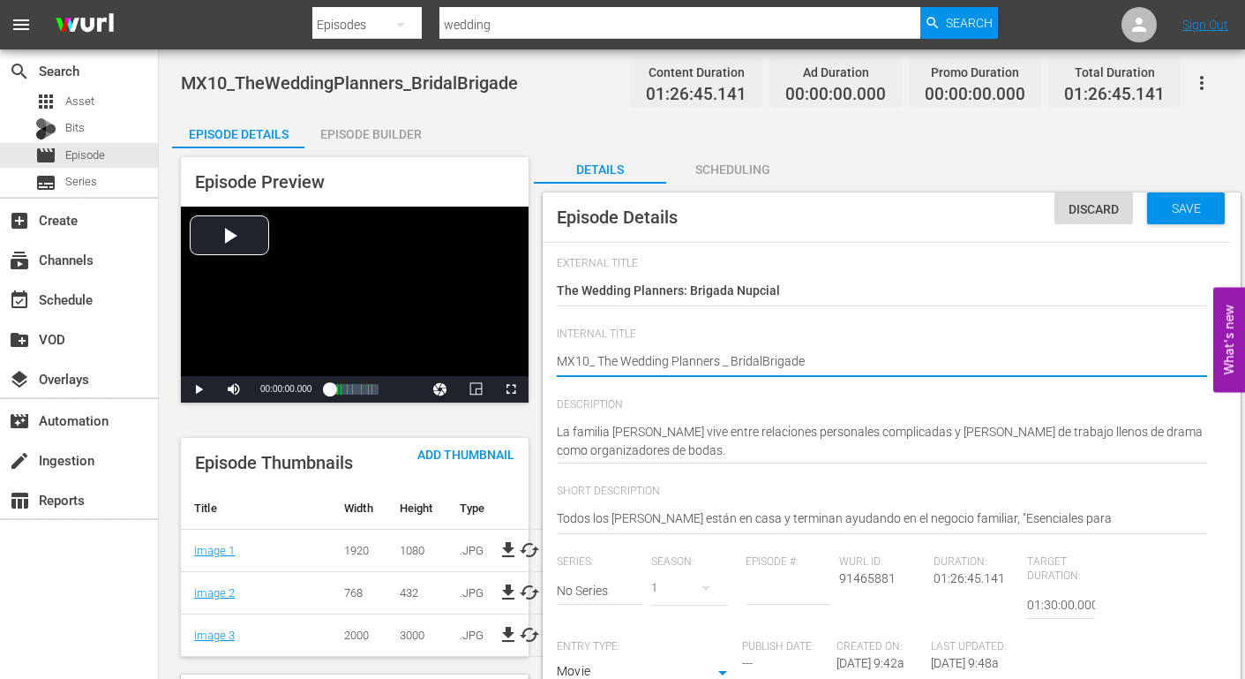
type textarea "MX10_ The Wedding Planners _ Bridal Brigade"
click at [893, 372] on div "MX10_TheWeddingPlanners_BridalBrigade MX10_TheWeddingPlanners_BridalBrigade" at bounding box center [882, 363] width 650 height 42
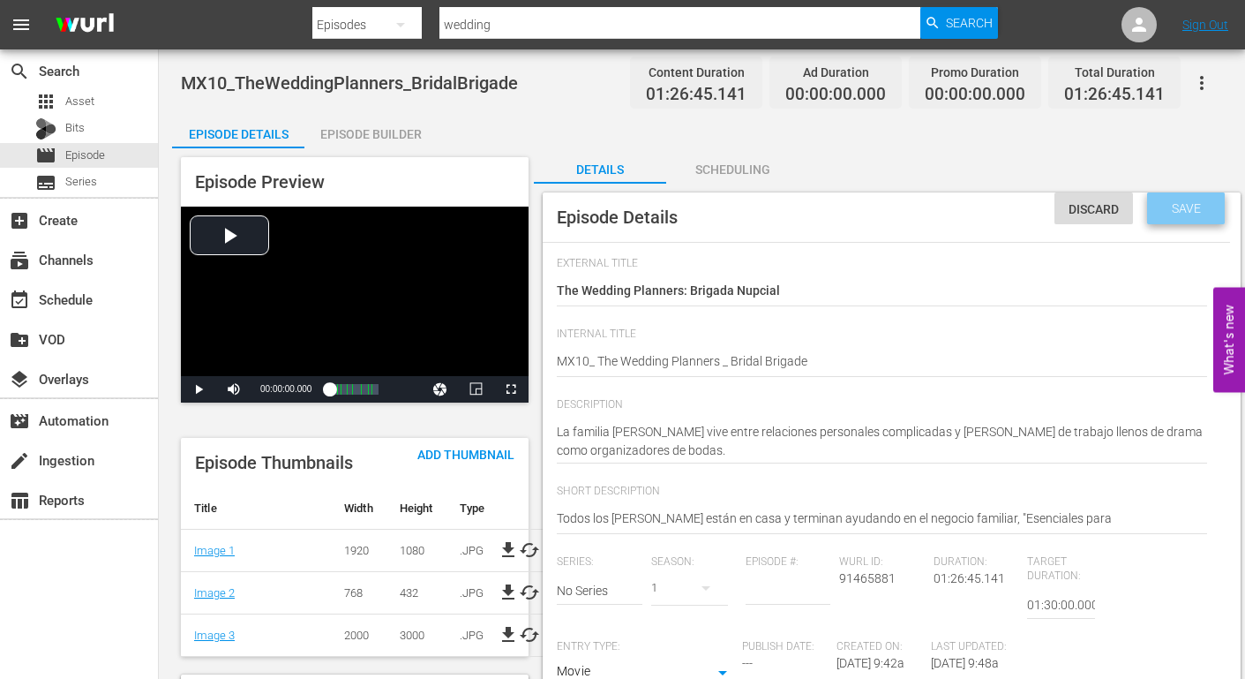
click at [1185, 206] on span "Save" at bounding box center [1186, 208] width 57 height 14
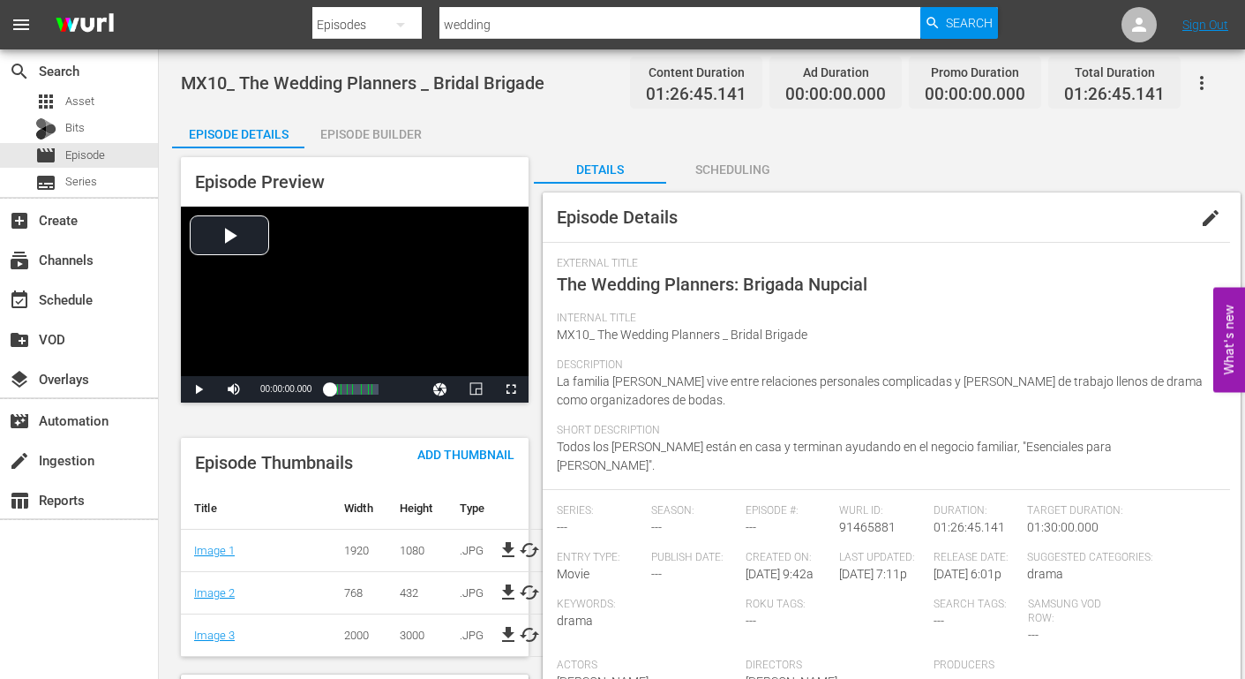
click at [812, 334] on div "Internal Title MX10_ The Wedding Planners _ Bridal Brigade" at bounding box center [886, 335] width 659 height 47
click at [1213, 213] on span "edit" at bounding box center [1210, 217] width 21 height 21
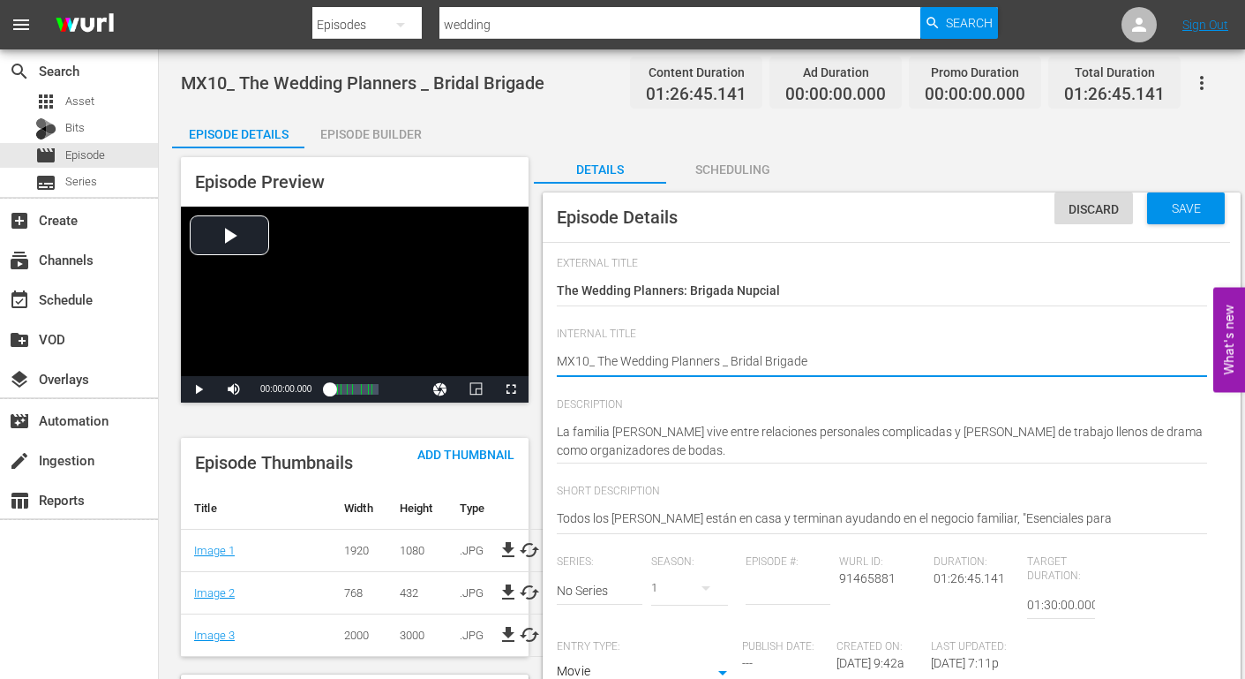
type textarea "MX10_ The Wedding Planners _ Bridal Brigade"
type textarea "MX10_ The Wedding Planners _ Bridal Brigade -"
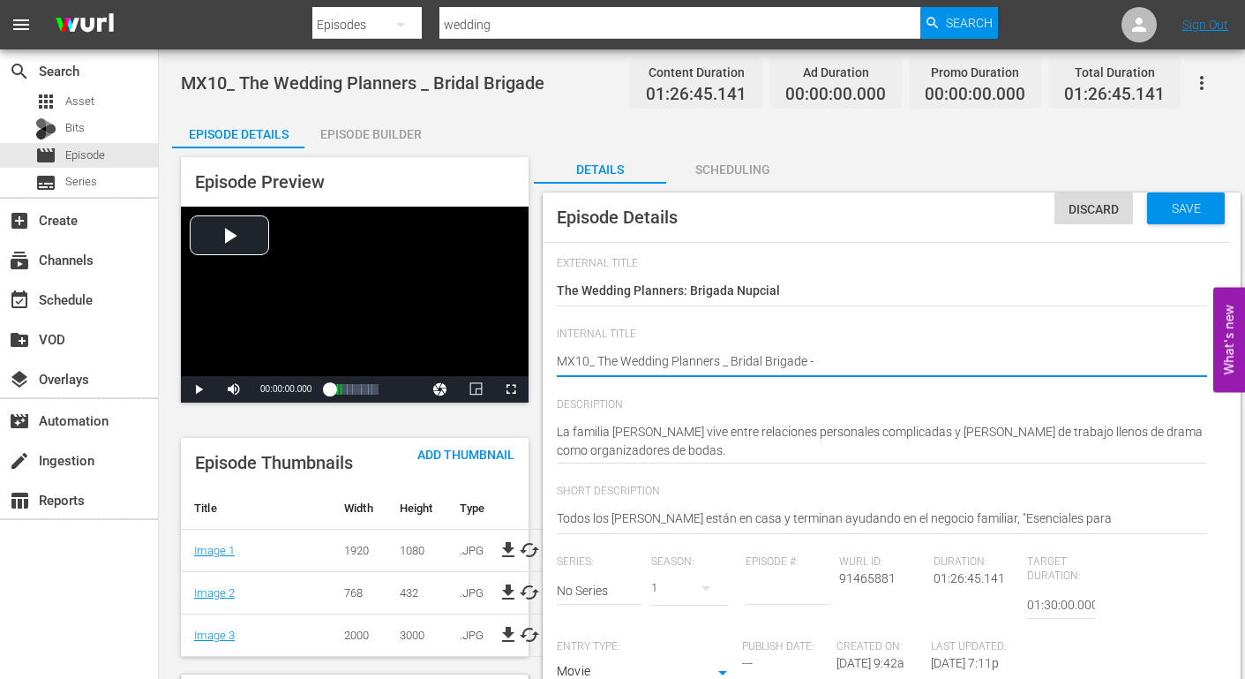
type textarea "MX10_ The Wedding Planners _ Bridal Brigade -"
type textarea "MX10_ The Wedding Planners _ Bridal Brigade - W"
type textarea "MX10_ The Wedding Planners _ Bridal Brigade - WP"
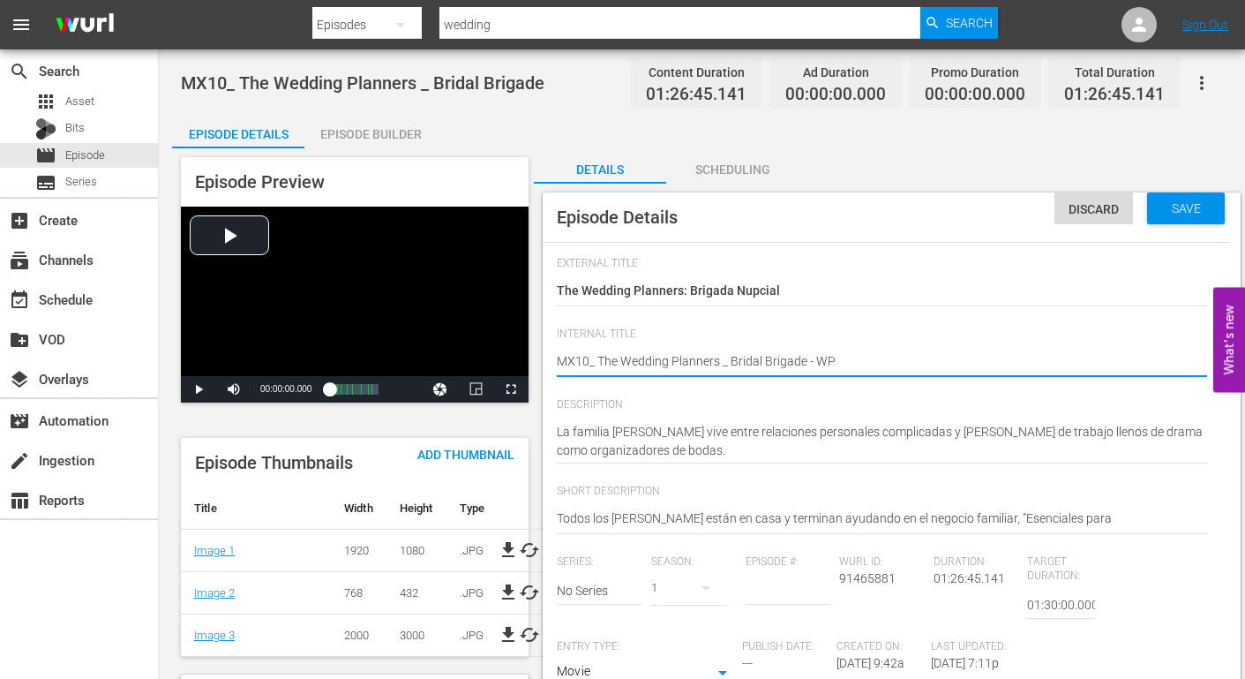
drag, startPoint x: 727, startPoint y: 363, endPoint x: 598, endPoint y: 362, distance: 128.9
click at [598, 362] on textarea "MX10_ The Wedding Planners _ Bridal Brigade" at bounding box center [882, 362] width 650 height 21
type textarea "MX10_ Bridal Brigade - WP"
click at [364, 137] on div "Episode Builder" at bounding box center [370, 134] width 132 height 42
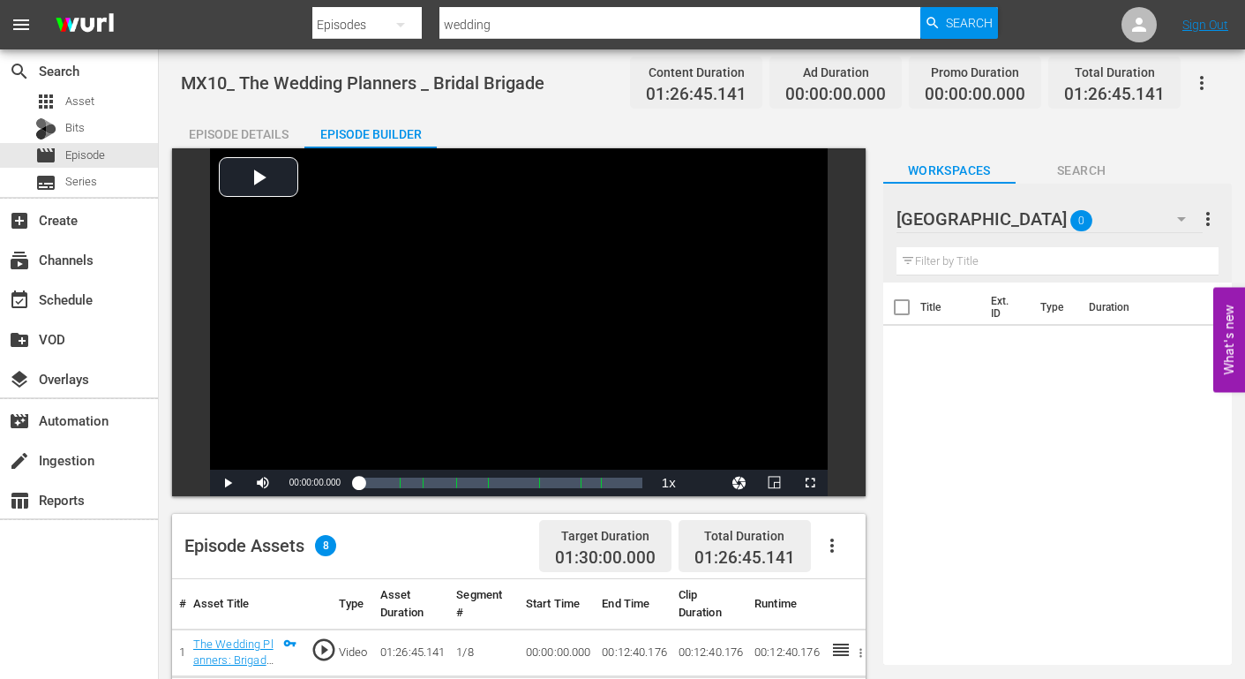
click at [229, 132] on div "Episode Details" at bounding box center [238, 134] width 132 height 42
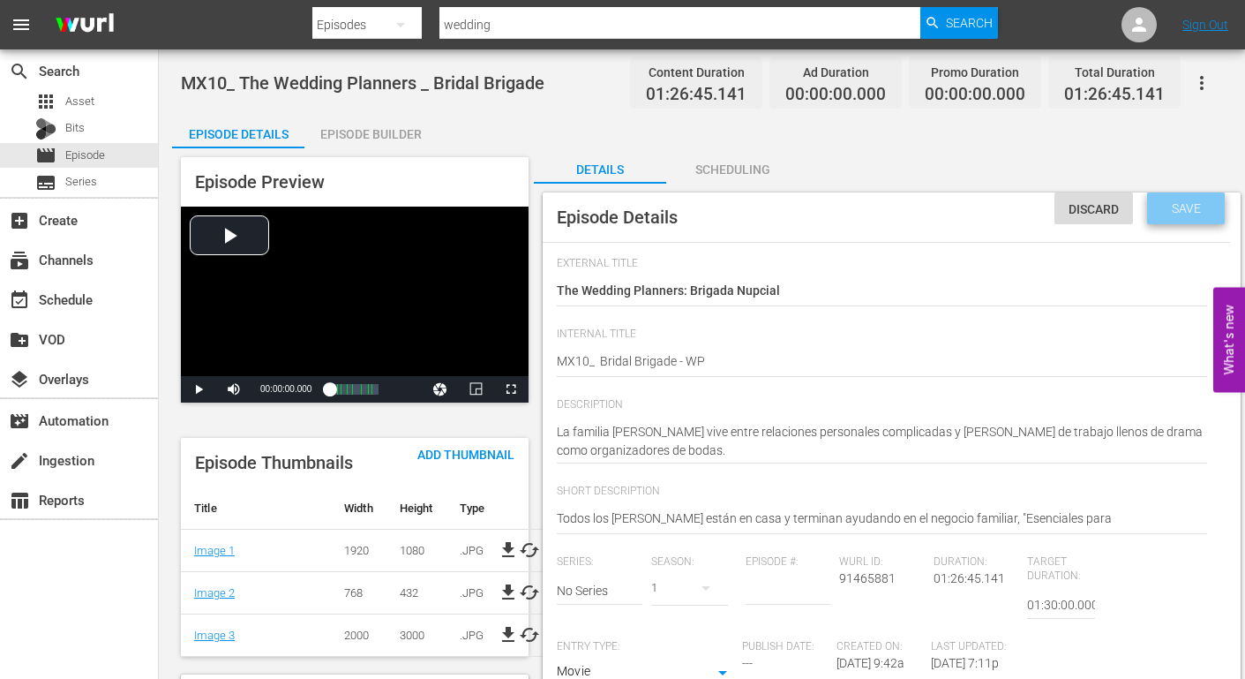
click at [1187, 207] on span "Save" at bounding box center [1186, 208] width 57 height 14
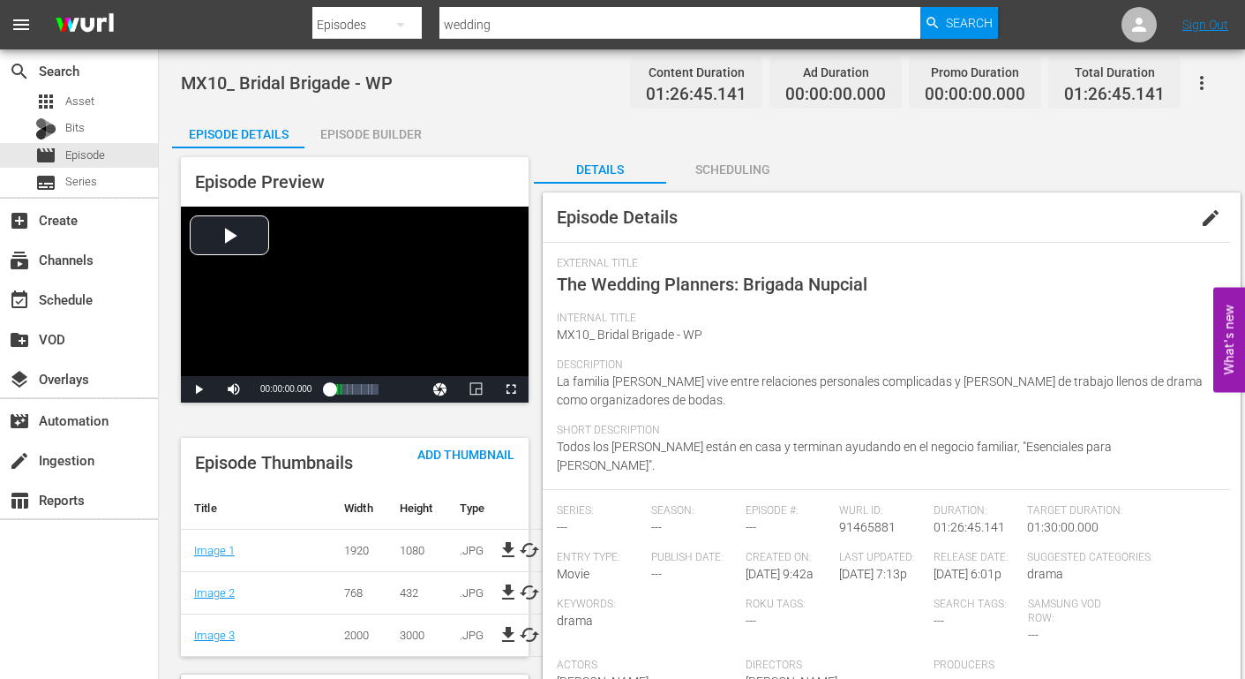
click at [354, 132] on div "Episode Builder" at bounding box center [370, 134] width 132 height 42
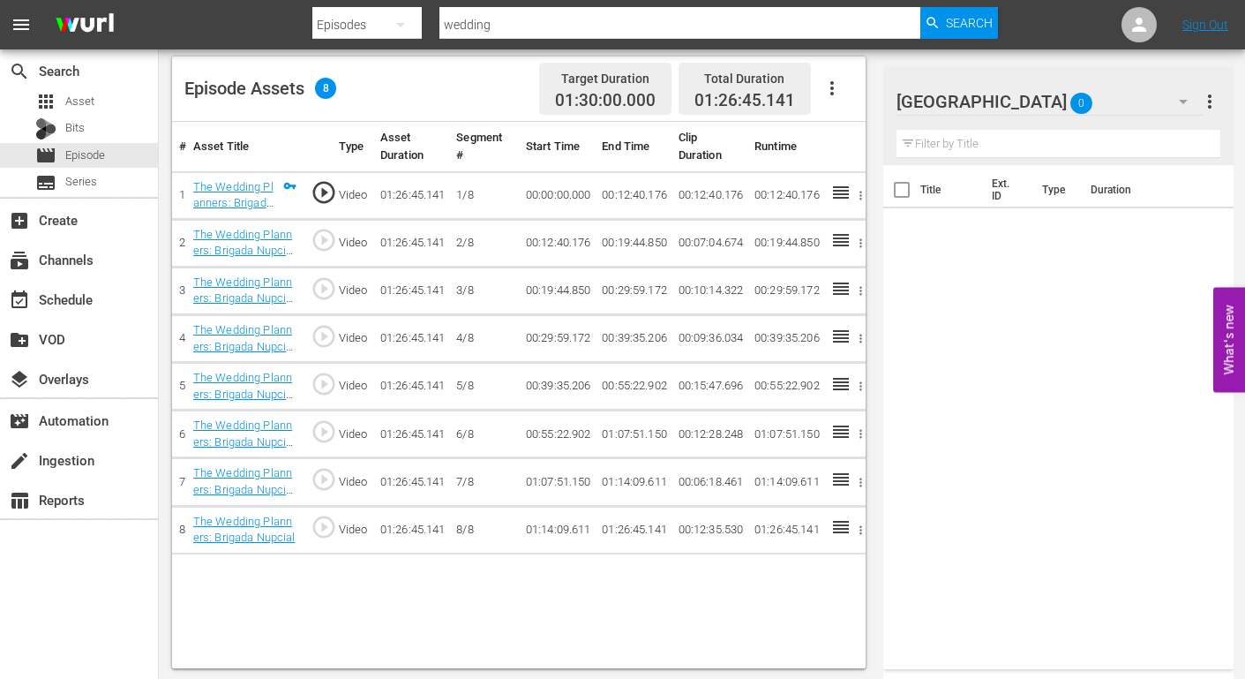
scroll to position [460, 0]
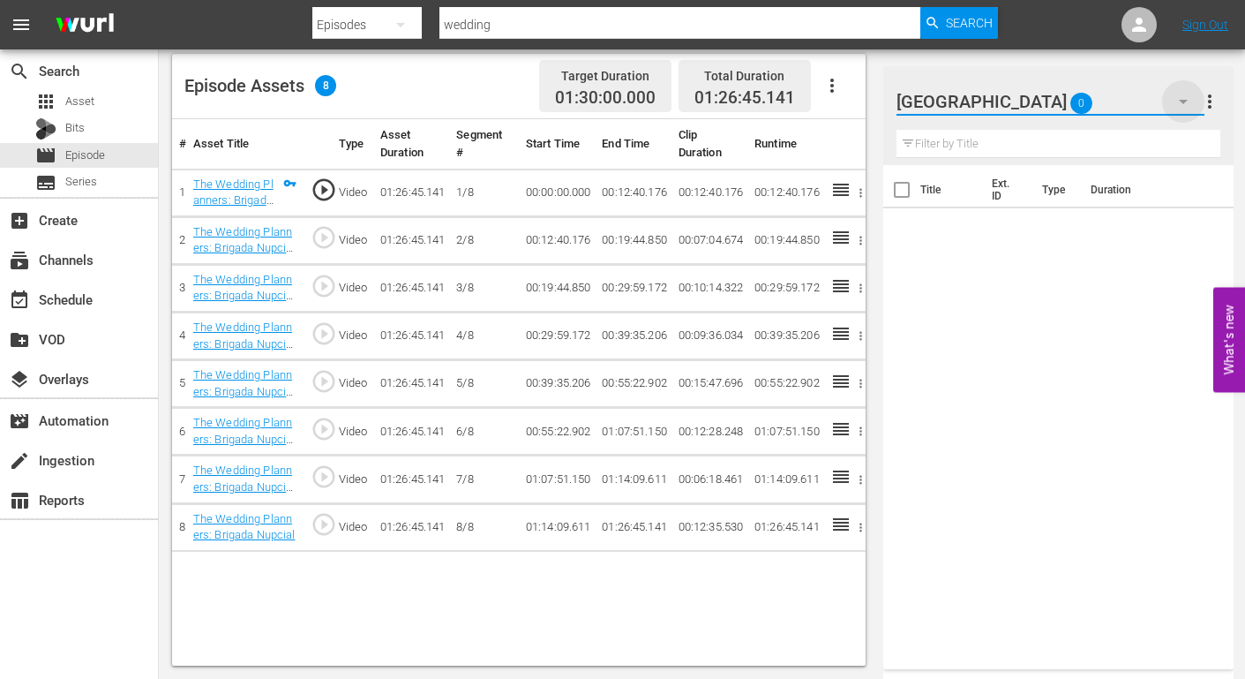
click at [1179, 98] on icon "button" at bounding box center [1183, 101] width 21 height 21
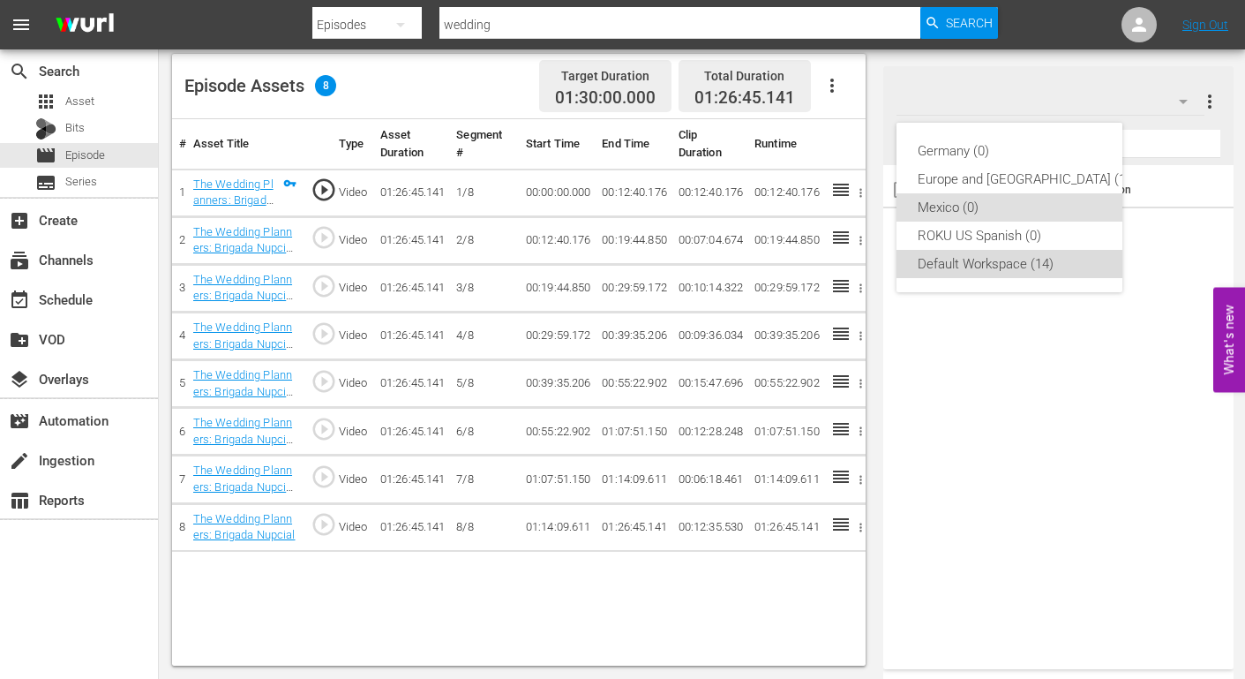
click at [1003, 258] on div "Default Workspace (14)" at bounding box center [1024, 264] width 213 height 28
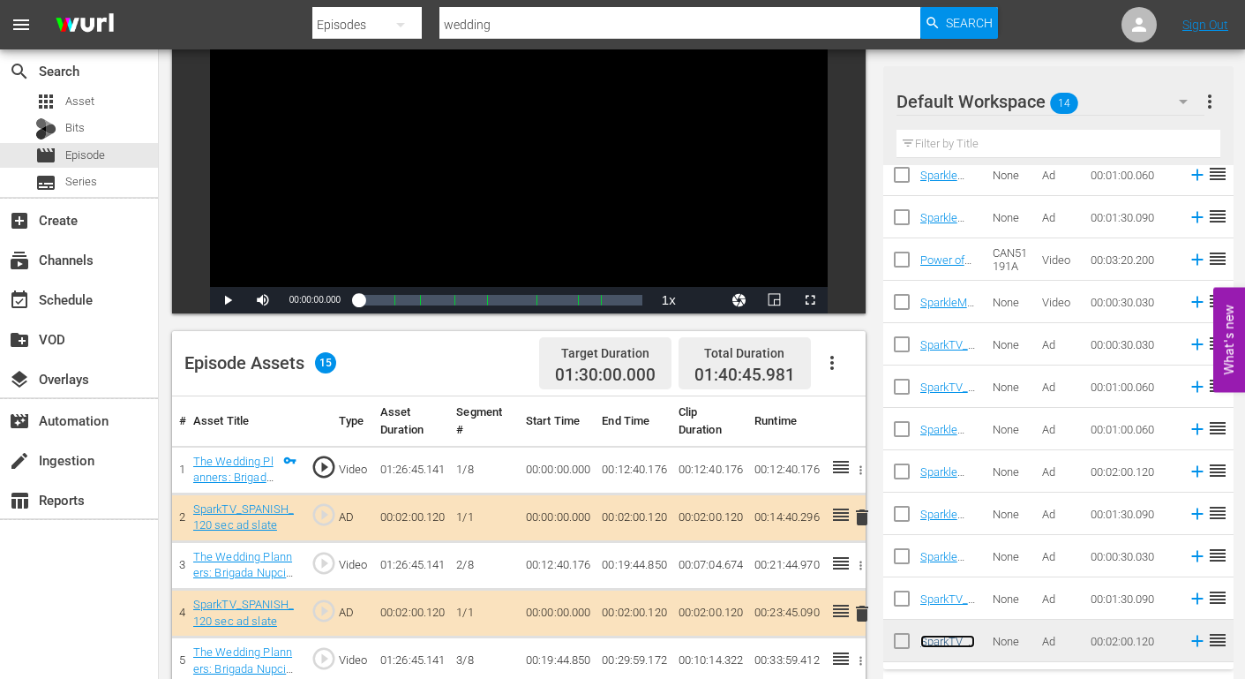
scroll to position [0, 0]
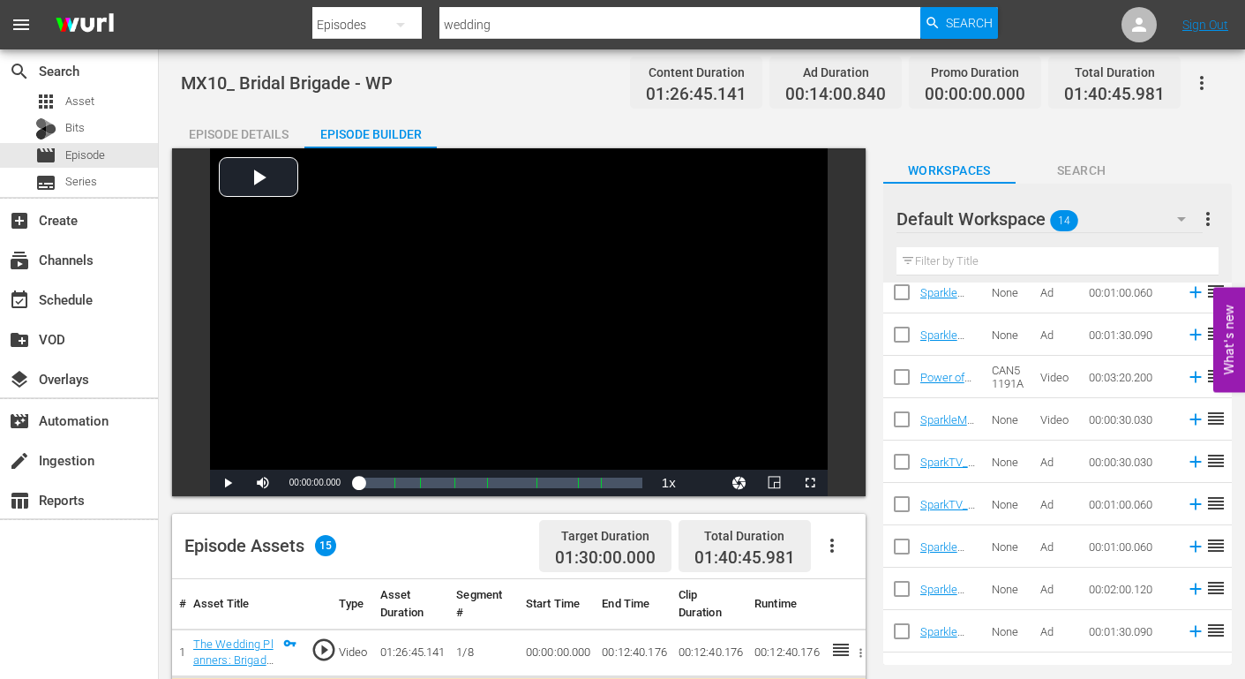
click at [1201, 77] on icon "button" at bounding box center [1202, 83] width 4 height 14
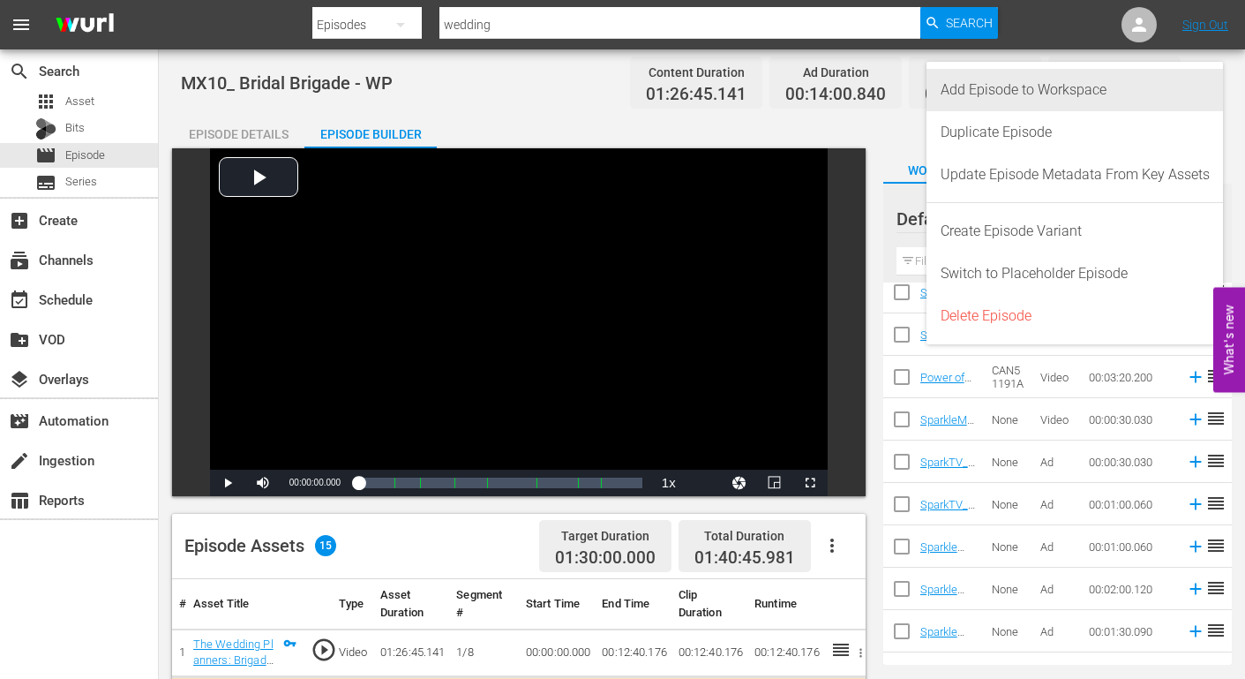
click at [1057, 86] on div "Add Episode to Workspace" at bounding box center [1075, 90] width 269 height 42
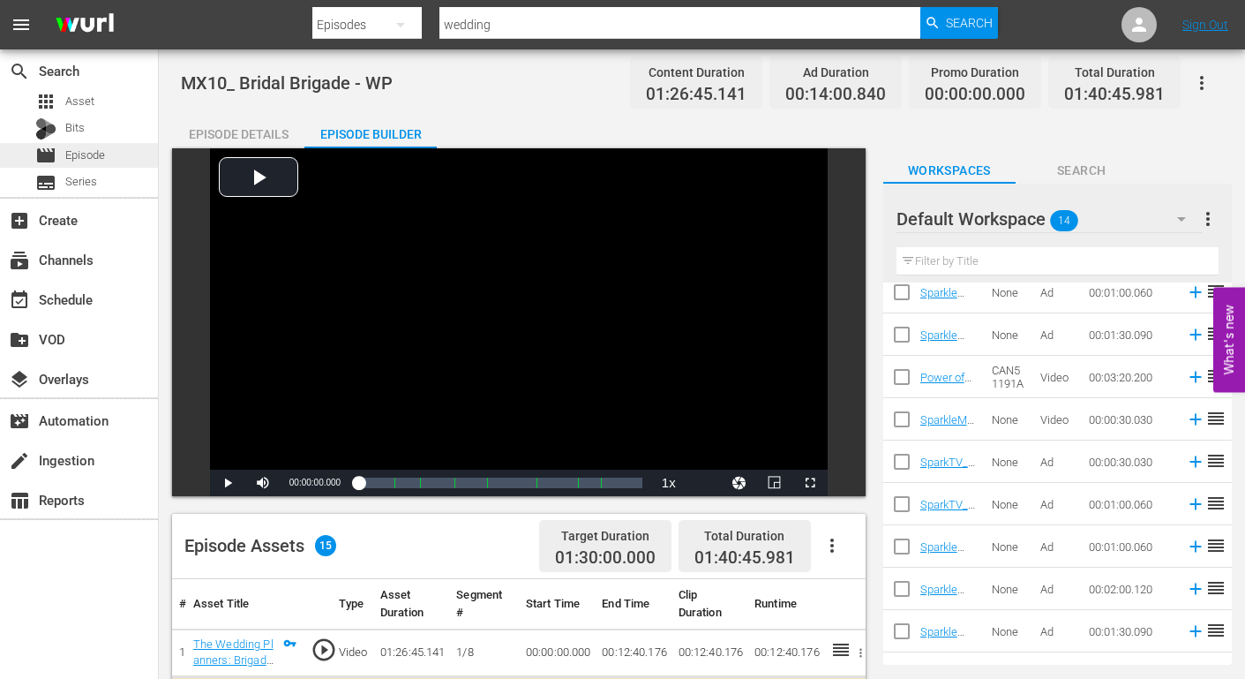
click at [94, 156] on span "Episode" at bounding box center [85, 156] width 40 height 18
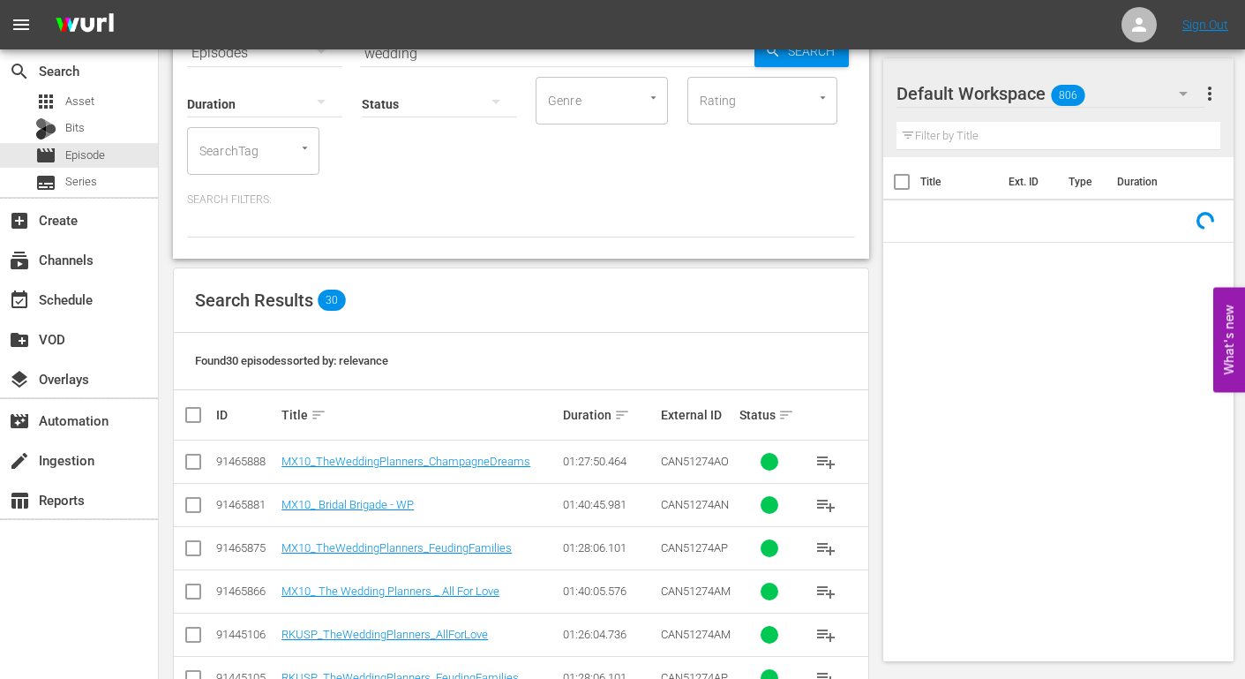
scroll to position [353, 0]
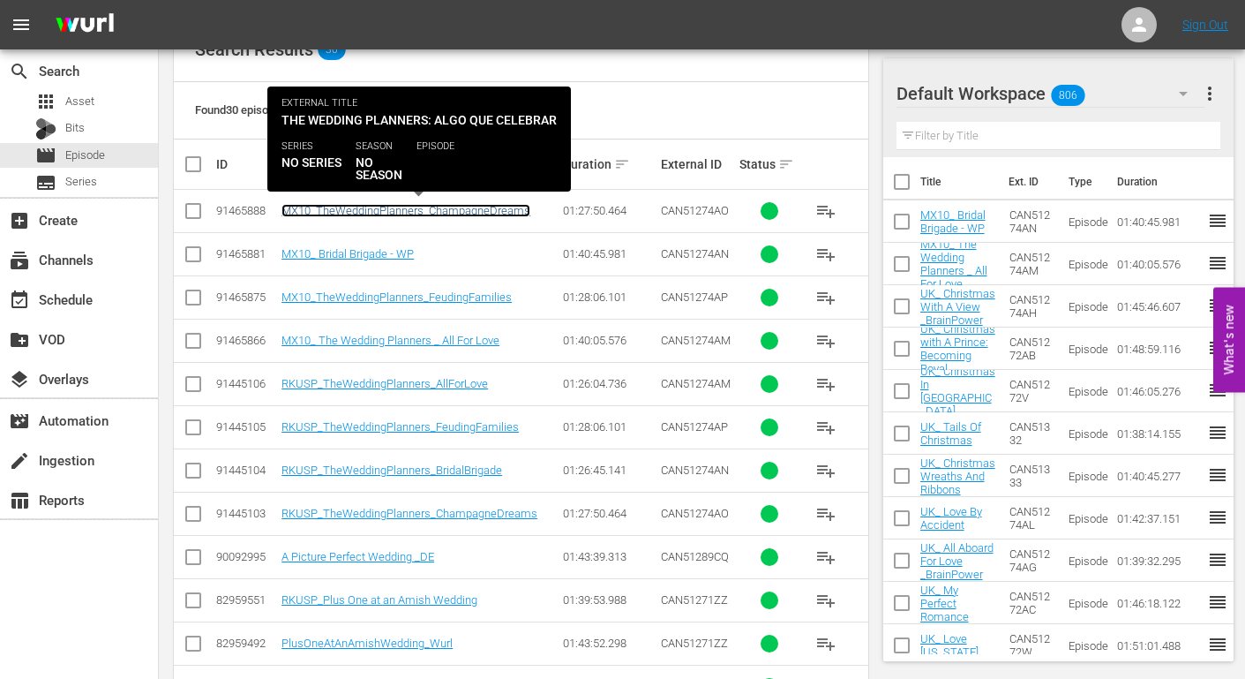
click at [416, 208] on link "MX10_TheWeddingPlanners_ChampagneDreams" at bounding box center [406, 210] width 249 height 13
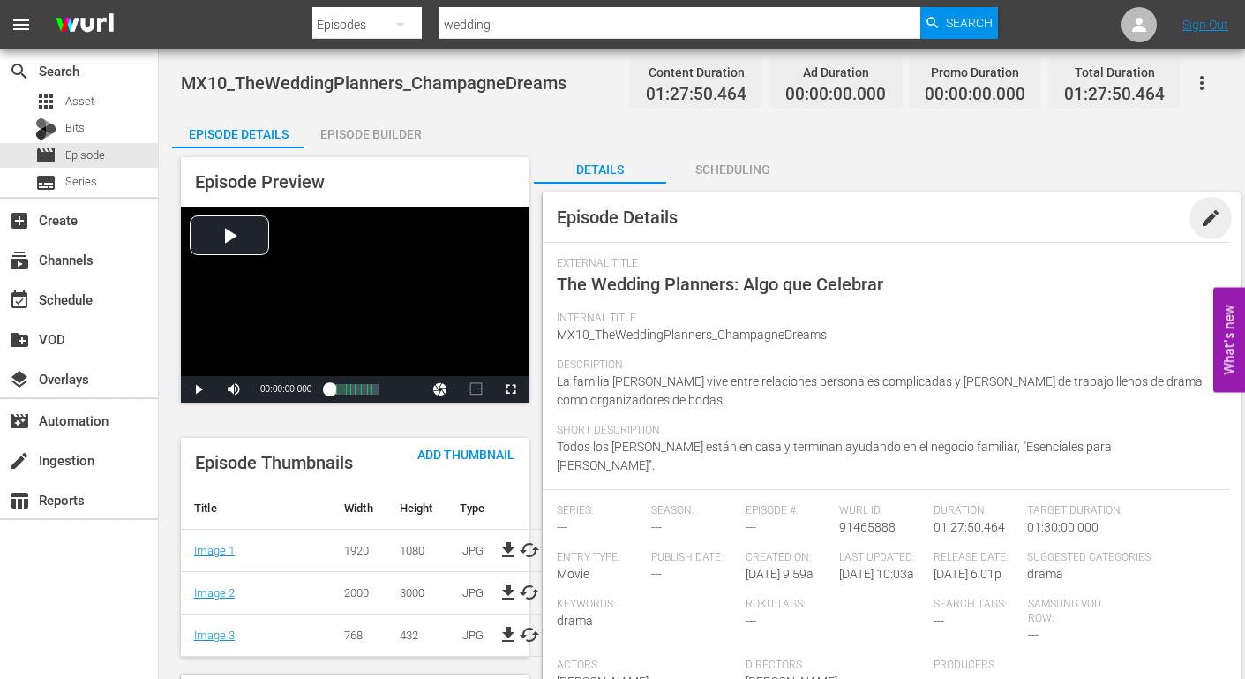
drag, startPoint x: 1209, startPoint y: 217, endPoint x: 1188, endPoint y: 225, distance: 22.6
click at [1209, 216] on span "edit" at bounding box center [1210, 217] width 21 height 21
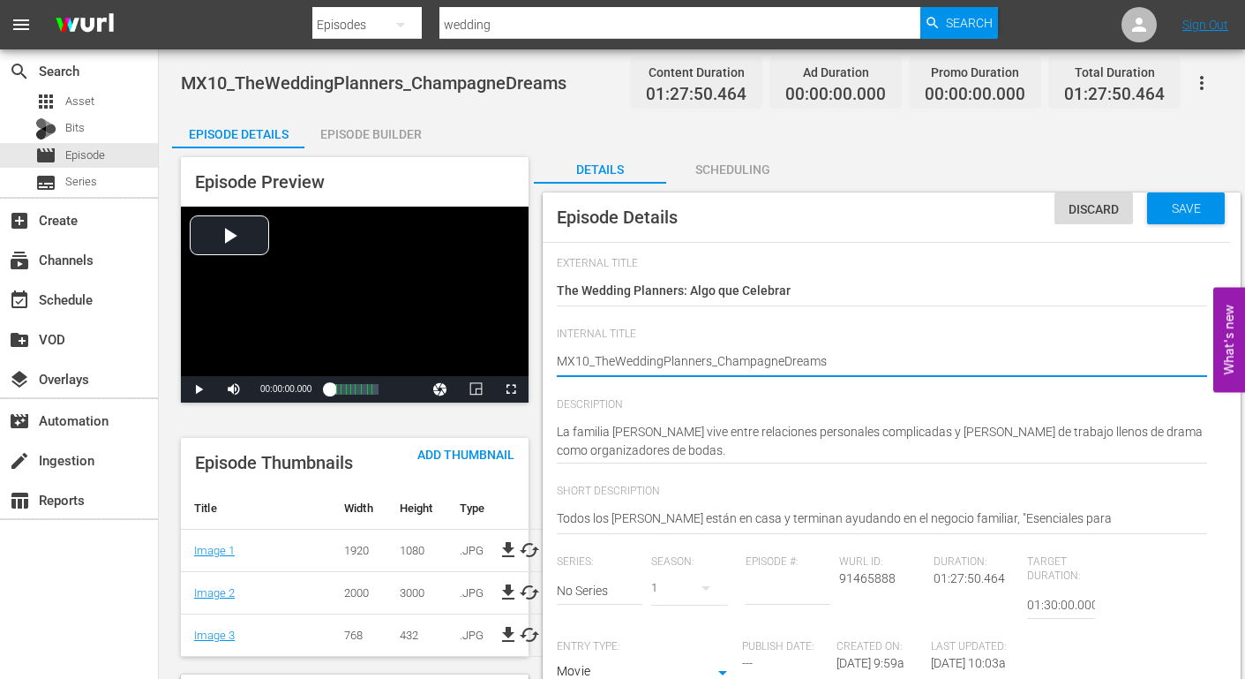
type textarea "MX10_TheWeddingPlanners_Champagne Dreams"
drag, startPoint x: 715, startPoint y: 361, endPoint x: 597, endPoint y: 361, distance: 118.3
click at [597, 361] on textarea "MX10_TheWeddingPlanners_ChampagneDreams" at bounding box center [882, 362] width 650 height 21
type textarea "MX10_ Champagne Dreams"
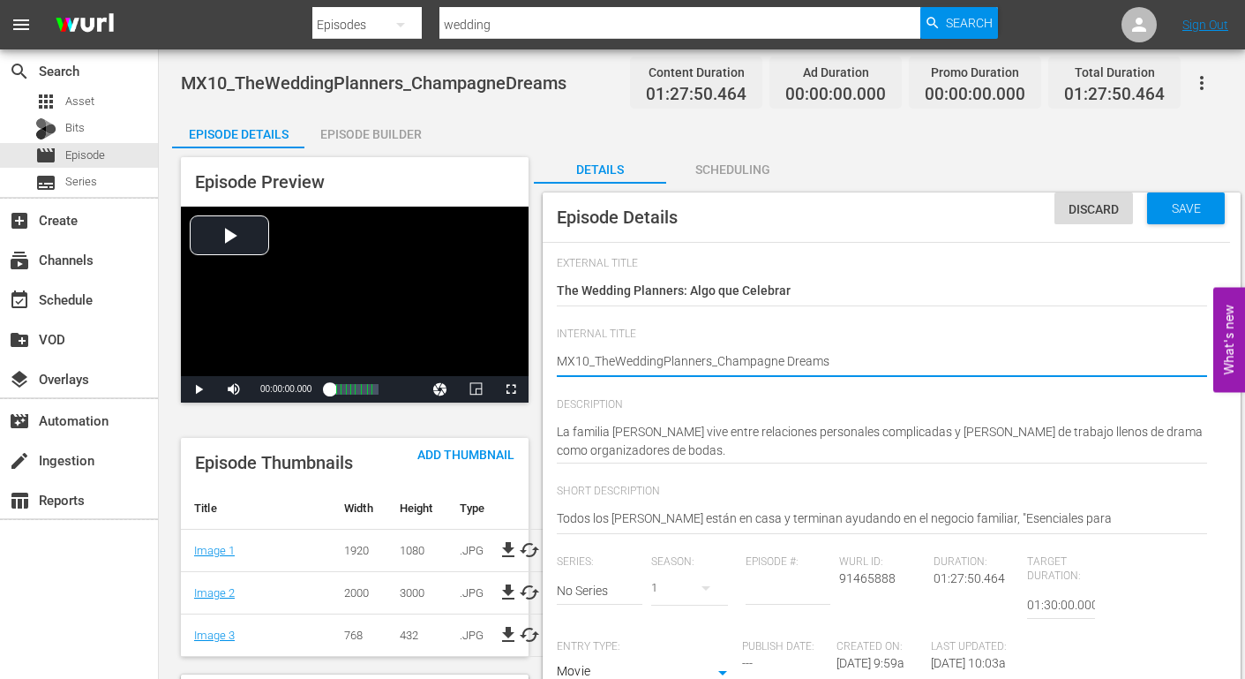
type textarea "MX10_ Champagne Dreams"
click at [716, 359] on textarea "MX10_TheWeddingPlanners_ChampagneDreams" at bounding box center [882, 362] width 650 height 21
type textarea "MX10_ Champagne Dreams_"
type textarea "MX10_ Champagne Dreams"
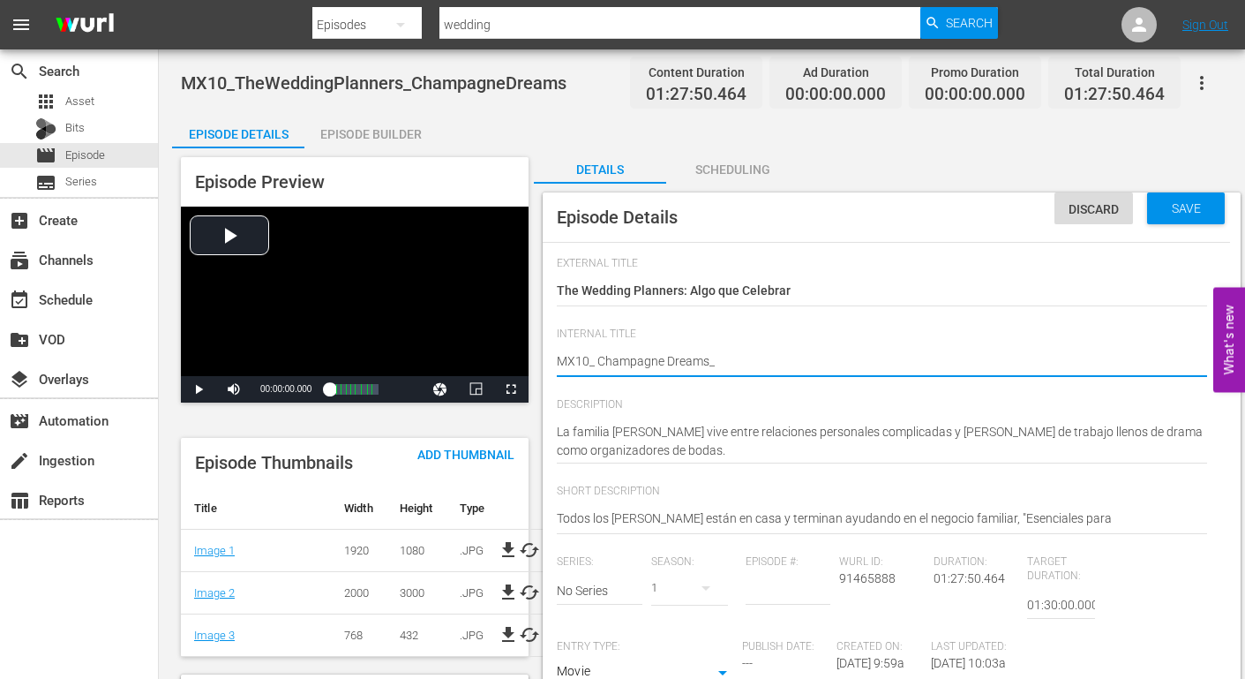
type textarea "MX10_ Champagne Dreams"
type textarea "MX10_ Champagne Dreams -"
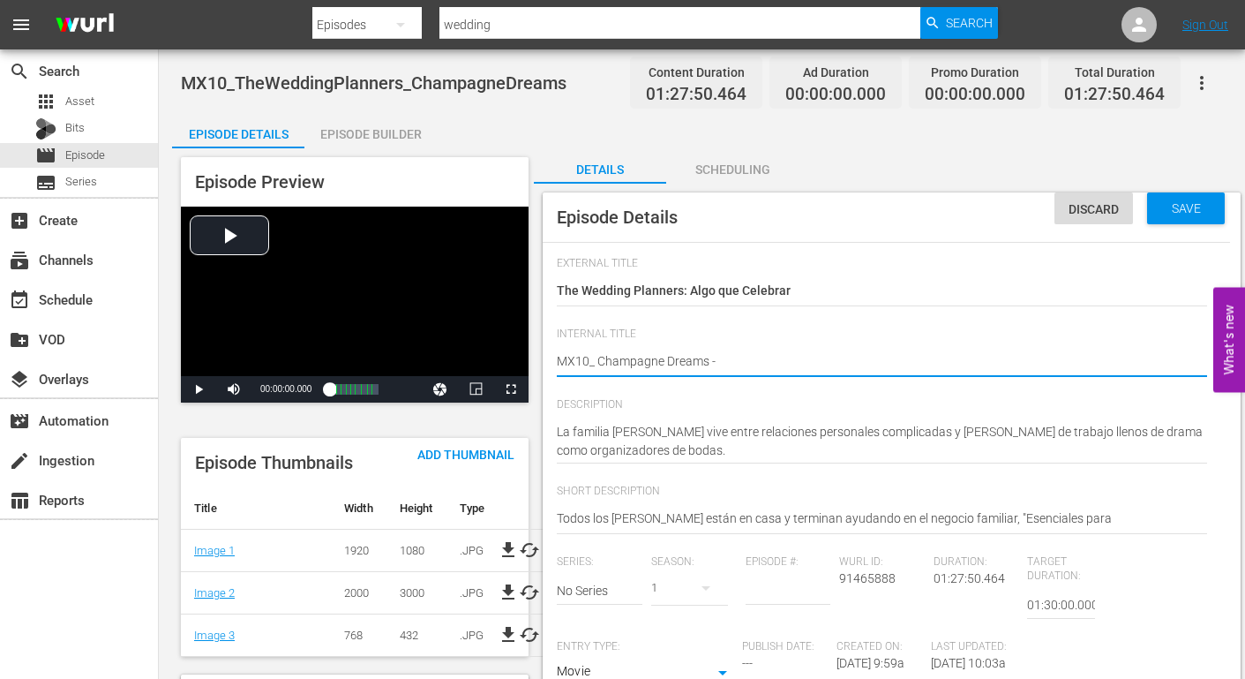
type textarea "MX10_ Champagne Dreams -"
type textarea "MX10_ Champagne Dreams - W"
type textarea "MX10_ Champagne Dreams - WP"
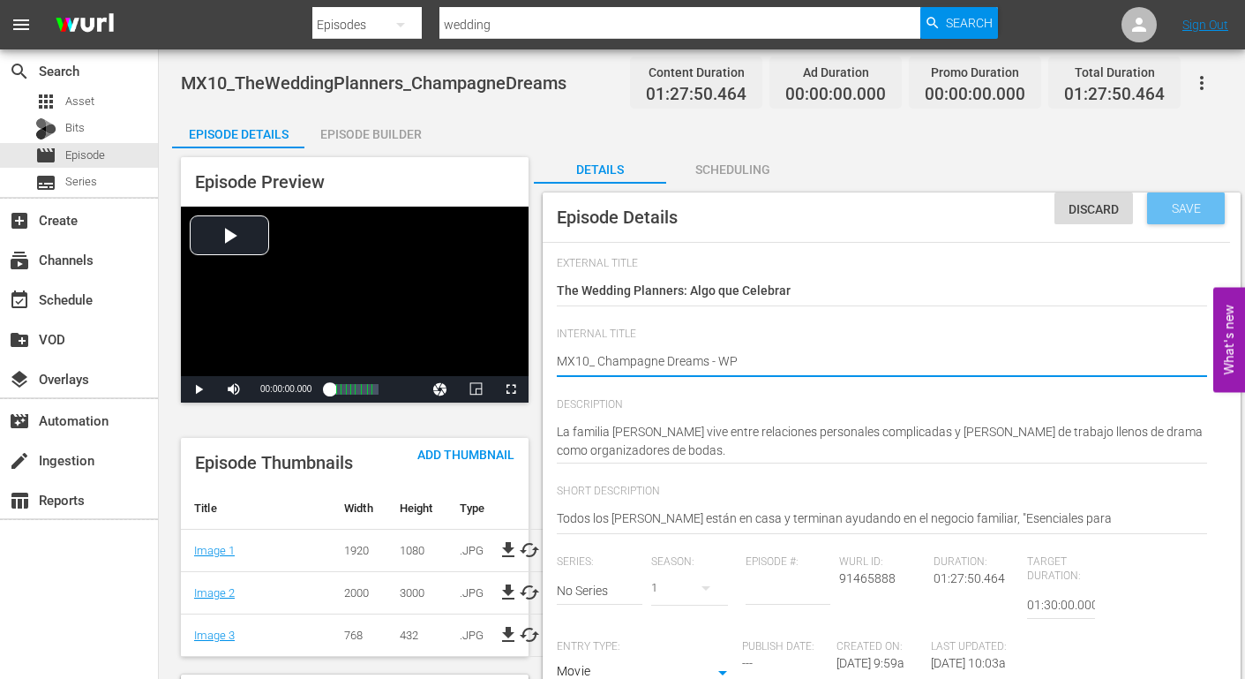
type textarea "MX10_ Champagne Dreams - WP"
click at [1172, 204] on span "Save" at bounding box center [1186, 208] width 57 height 14
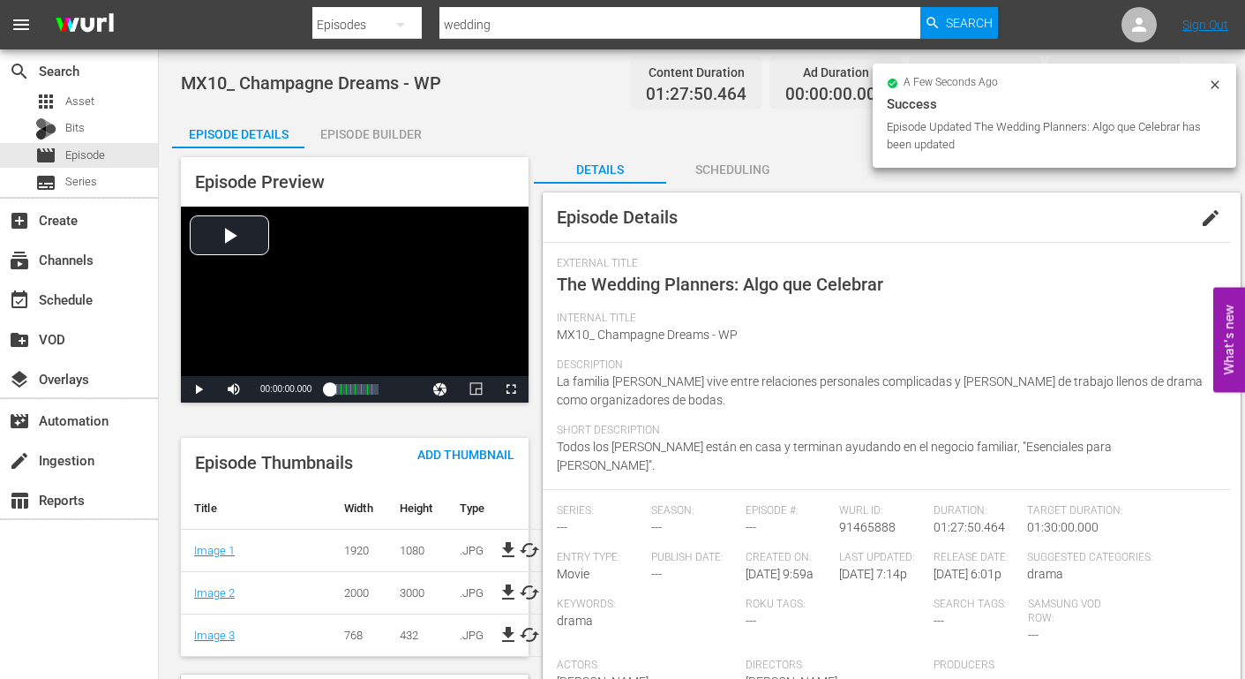
click at [374, 131] on div "Episode Builder" at bounding box center [370, 134] width 132 height 42
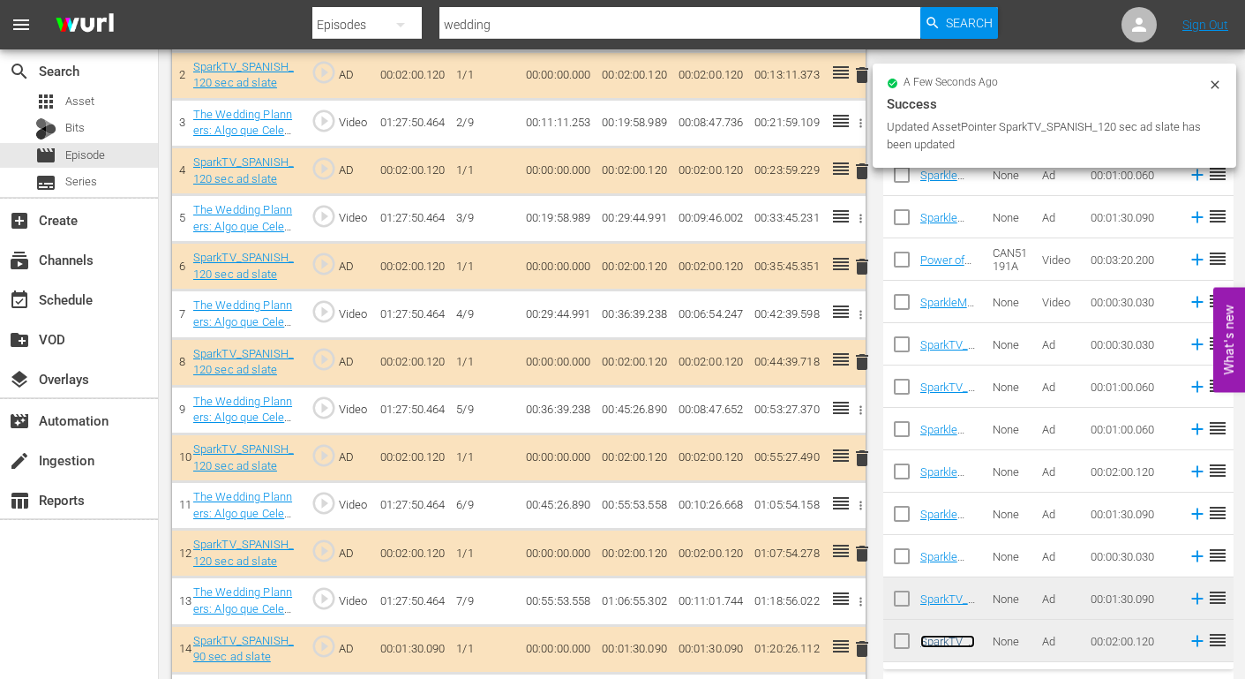
scroll to position [463, 0]
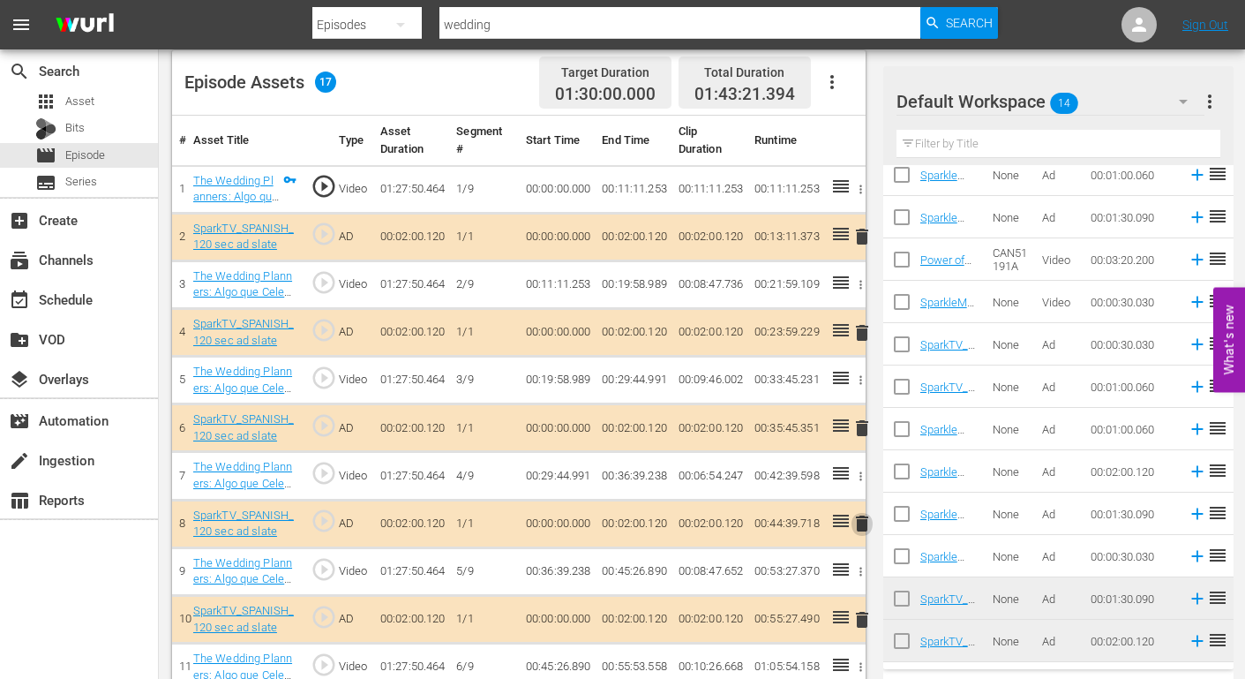
click at [862, 525] on span "delete" at bounding box center [862, 523] width 21 height 21
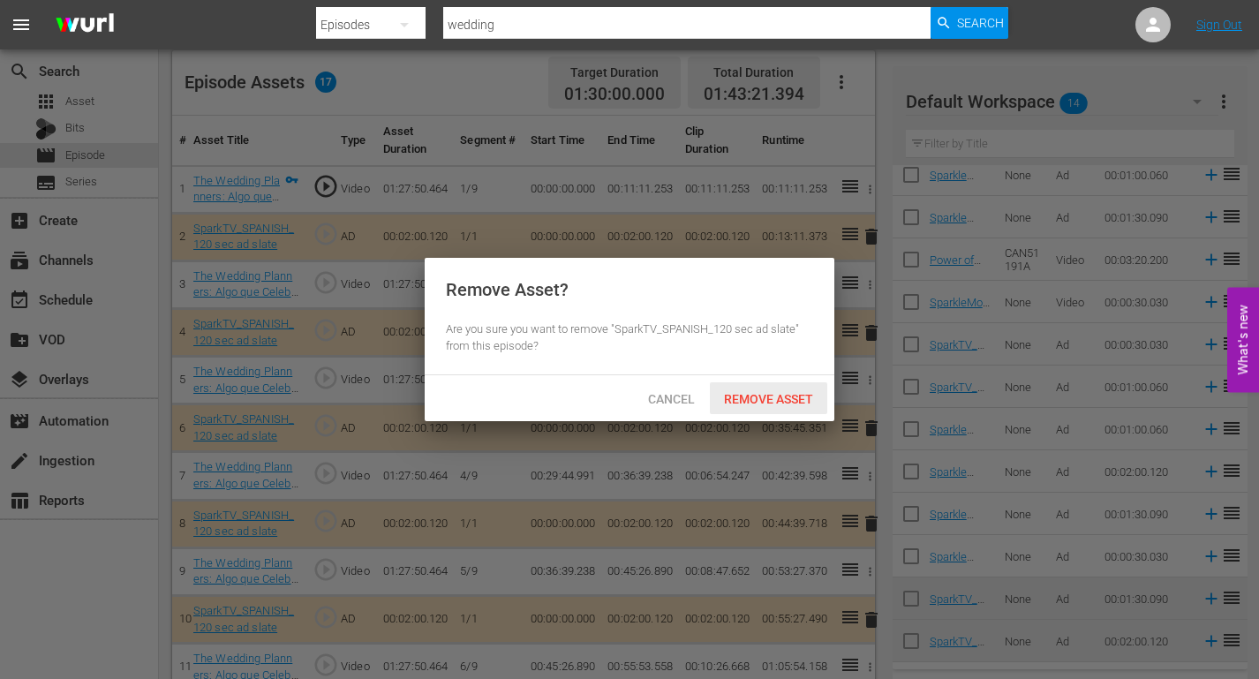
click at [782, 398] on span "Remove Asset" at bounding box center [768, 399] width 117 height 14
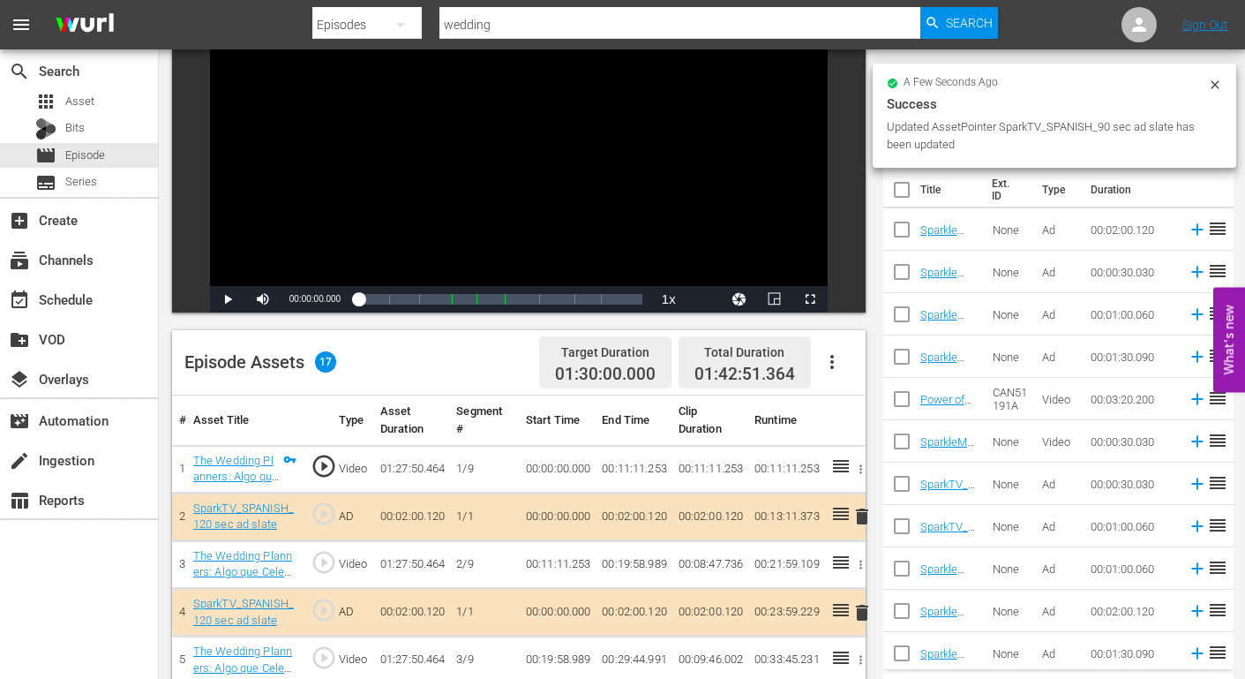
scroll to position [530, 0]
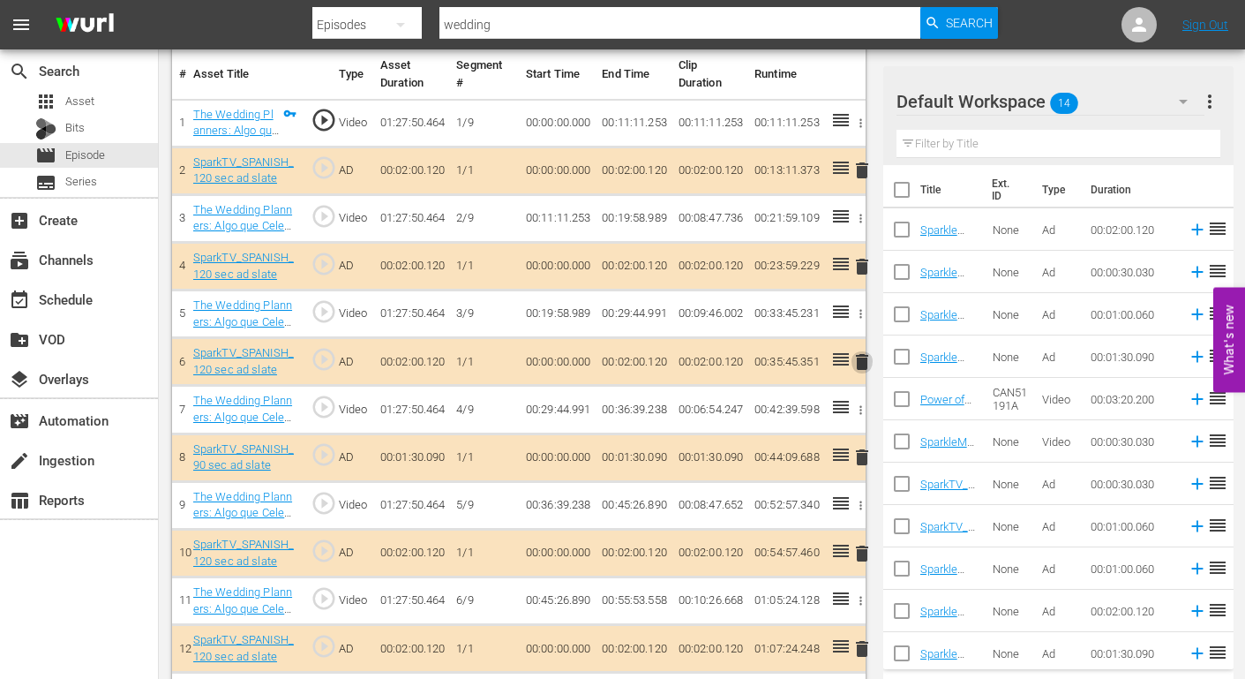
click at [867, 362] on span "delete" at bounding box center [862, 361] width 21 height 21
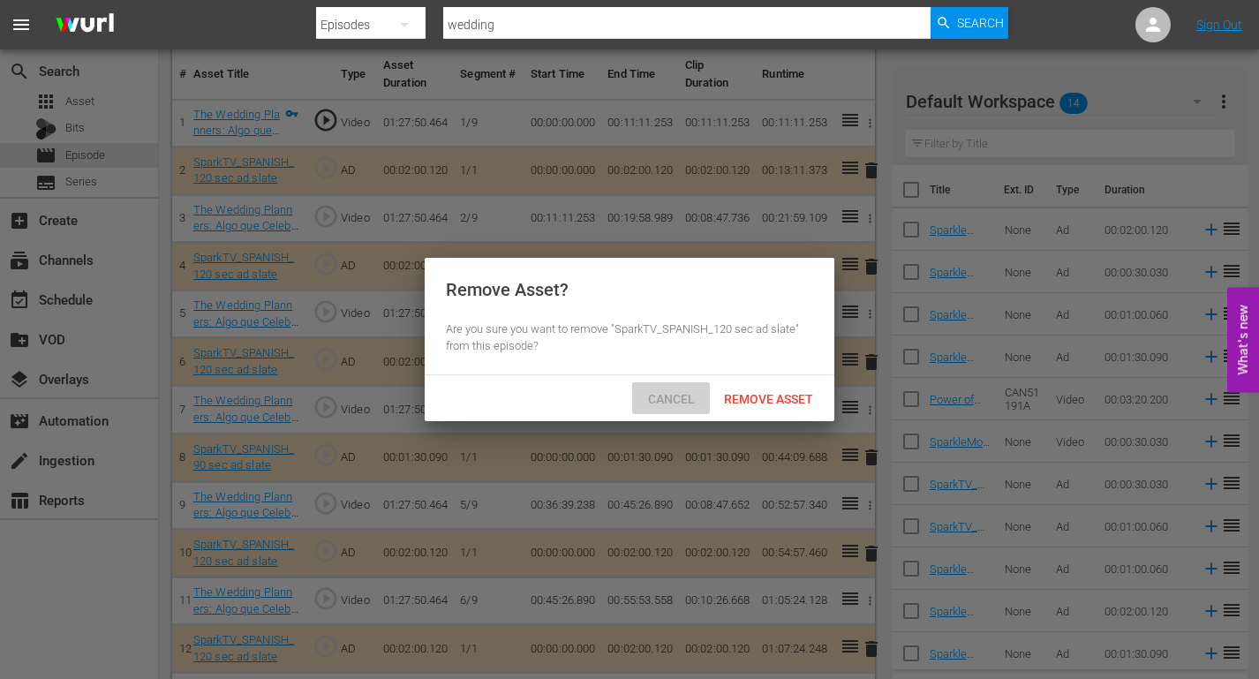
click at [662, 399] on span "Cancel" at bounding box center [671, 399] width 75 height 14
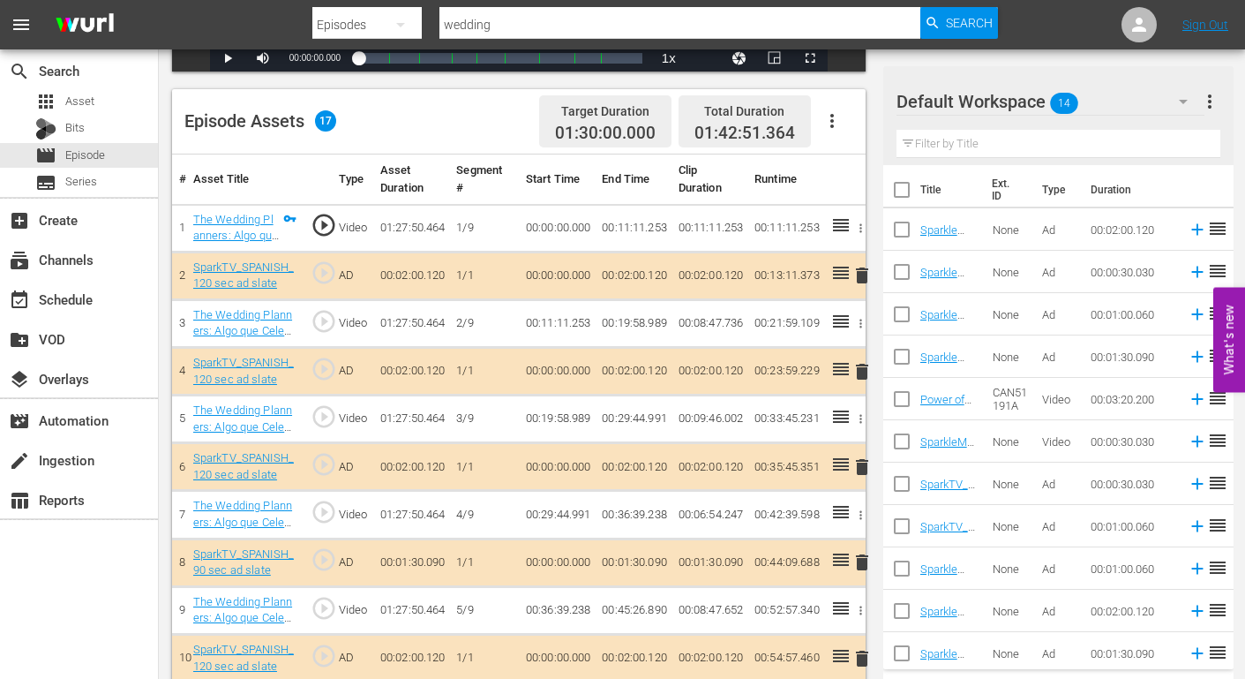
scroll to position [423, 0]
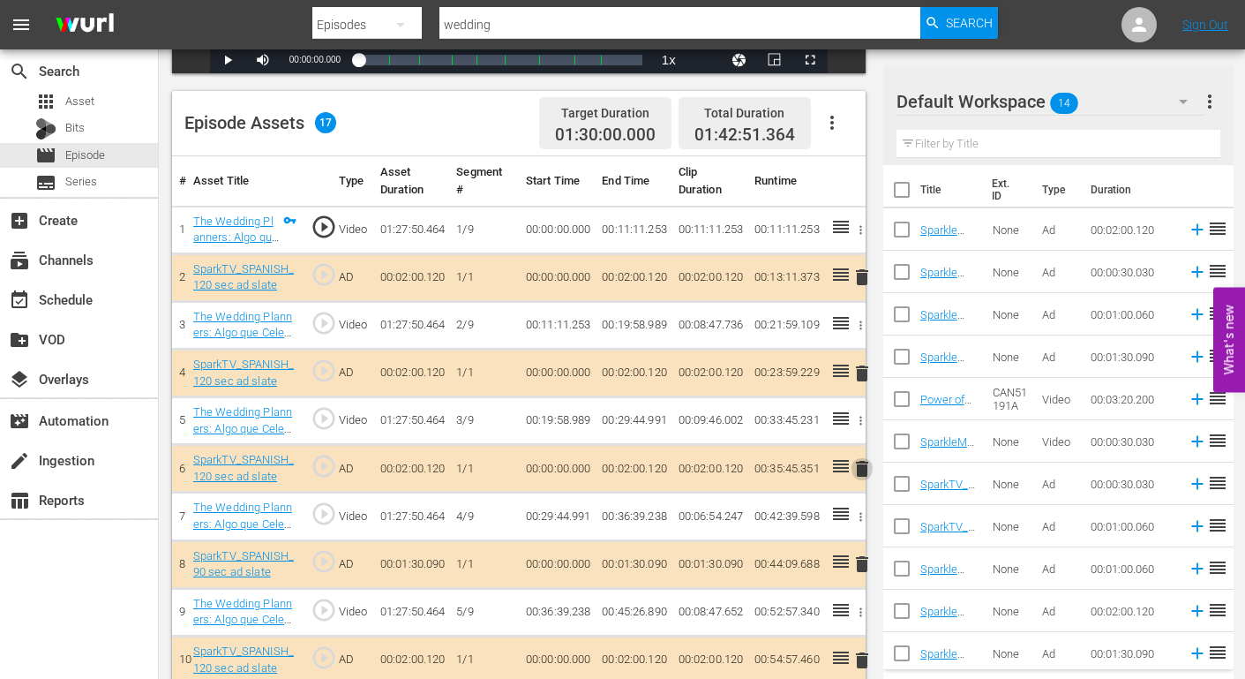
click at [861, 467] on span "delete" at bounding box center [862, 468] width 21 height 21
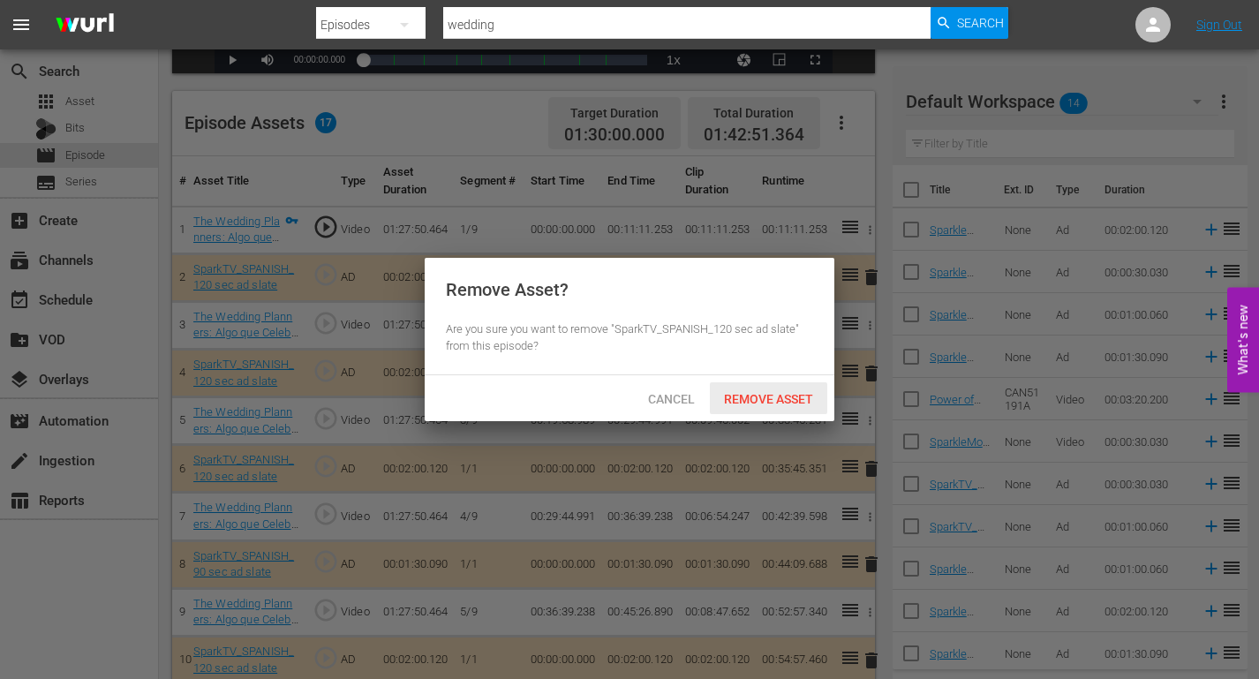
click at [784, 394] on span "Remove Asset" at bounding box center [768, 399] width 117 height 14
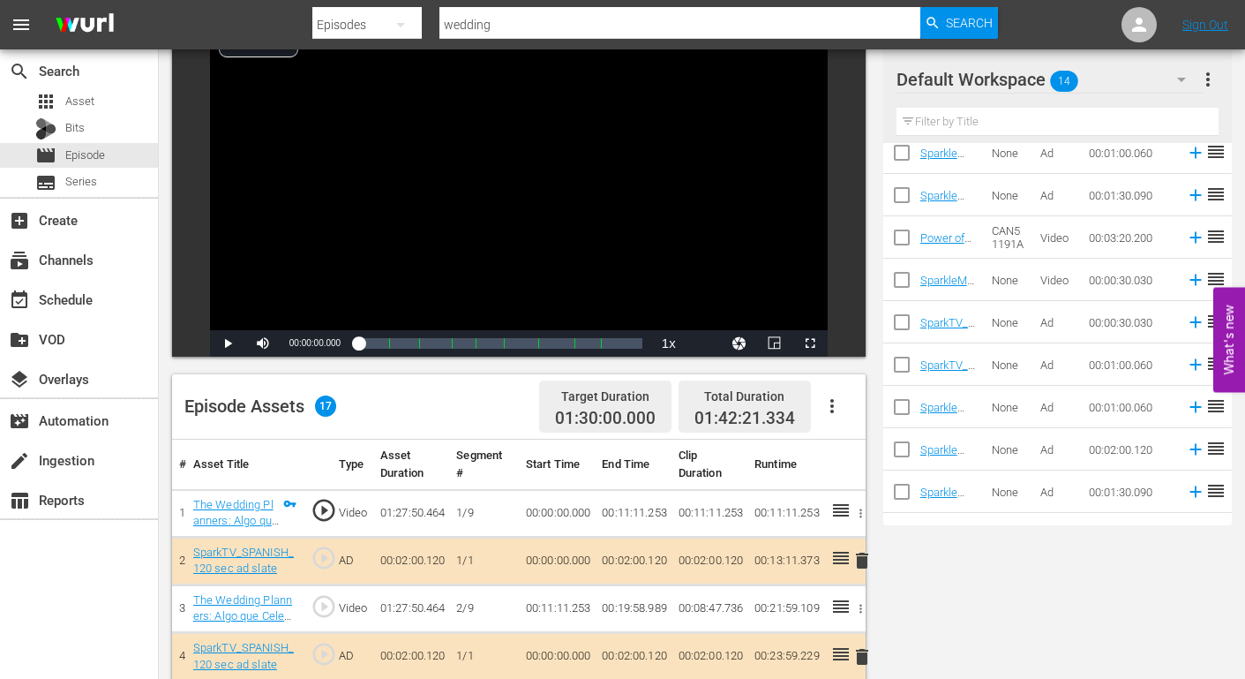
scroll to position [0, 0]
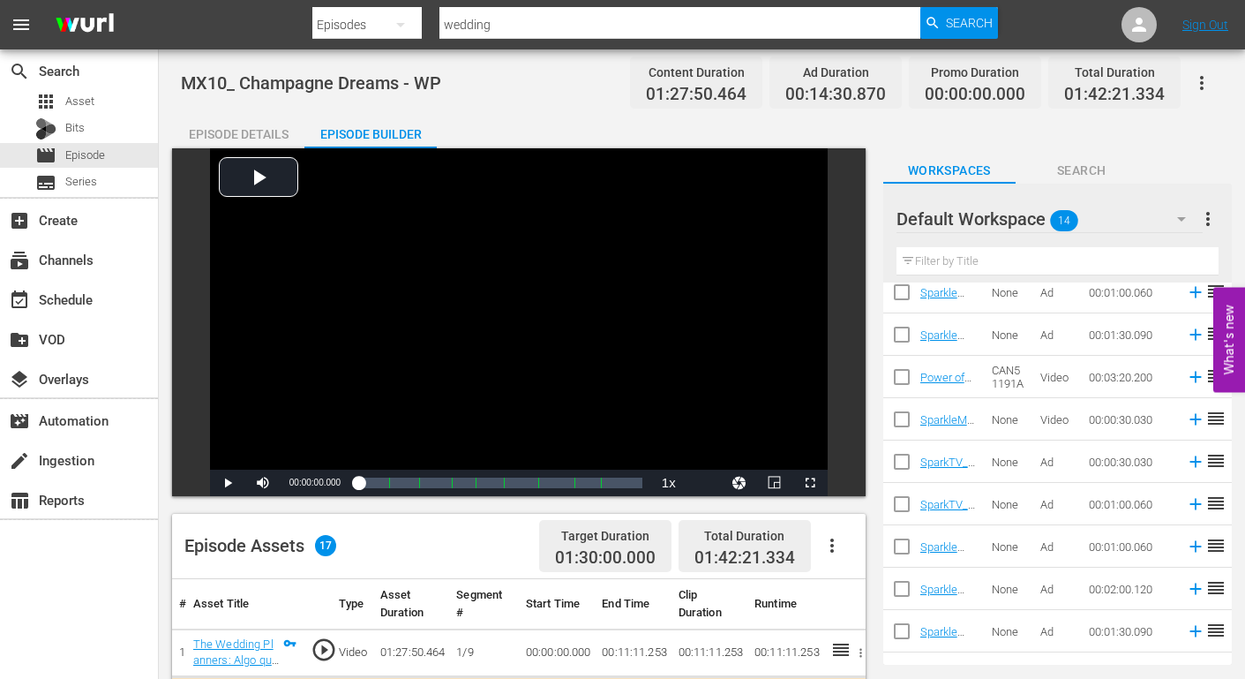
click at [1204, 76] on icon "button" at bounding box center [1201, 82] width 21 height 21
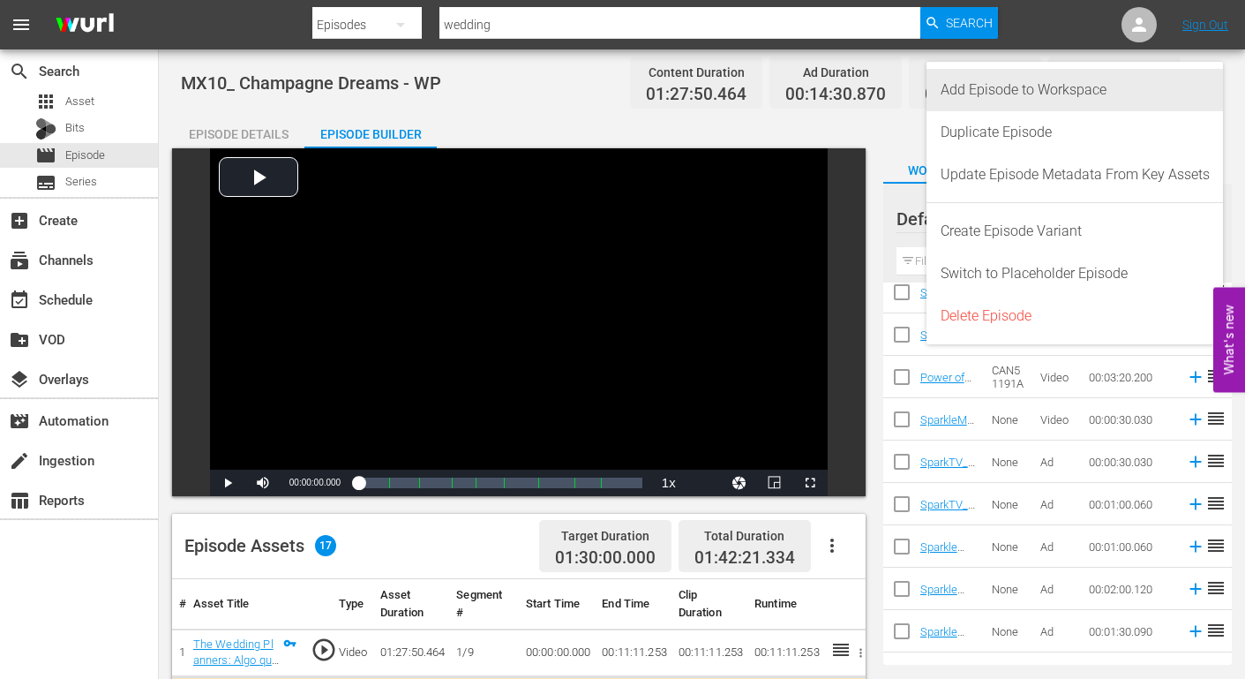
click at [1089, 79] on div "Add Episode to Workspace" at bounding box center [1075, 90] width 269 height 42
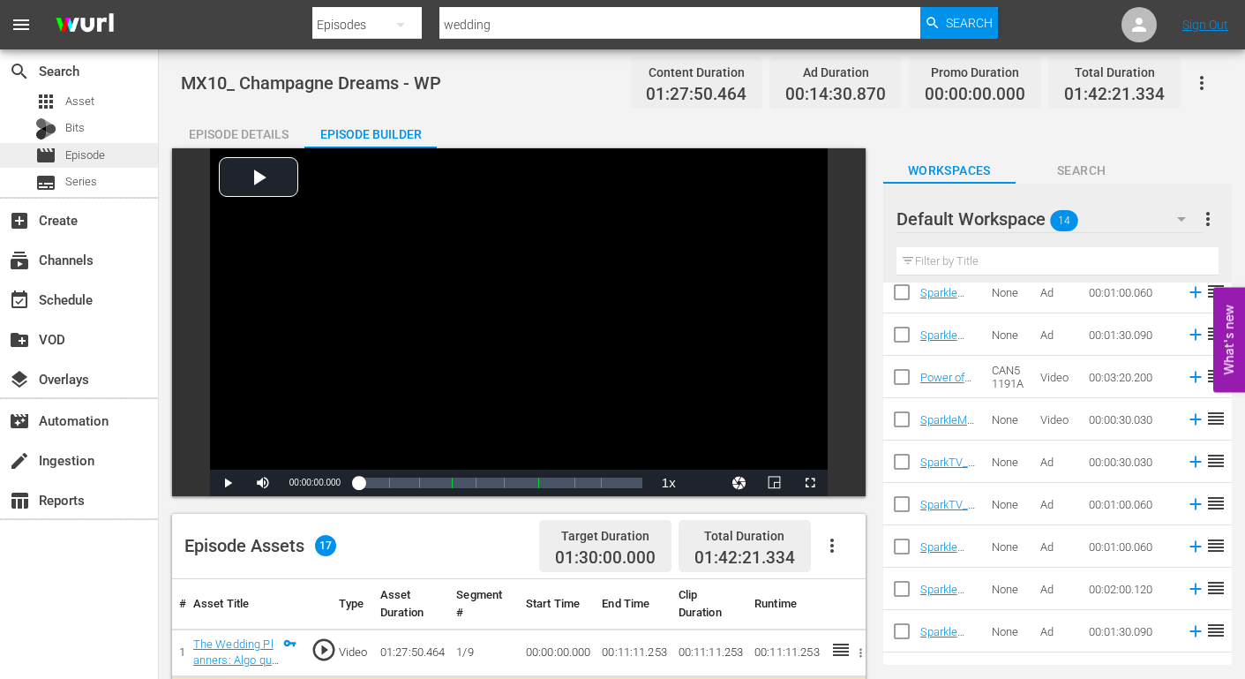
click at [96, 155] on span "Episode" at bounding box center [85, 156] width 40 height 18
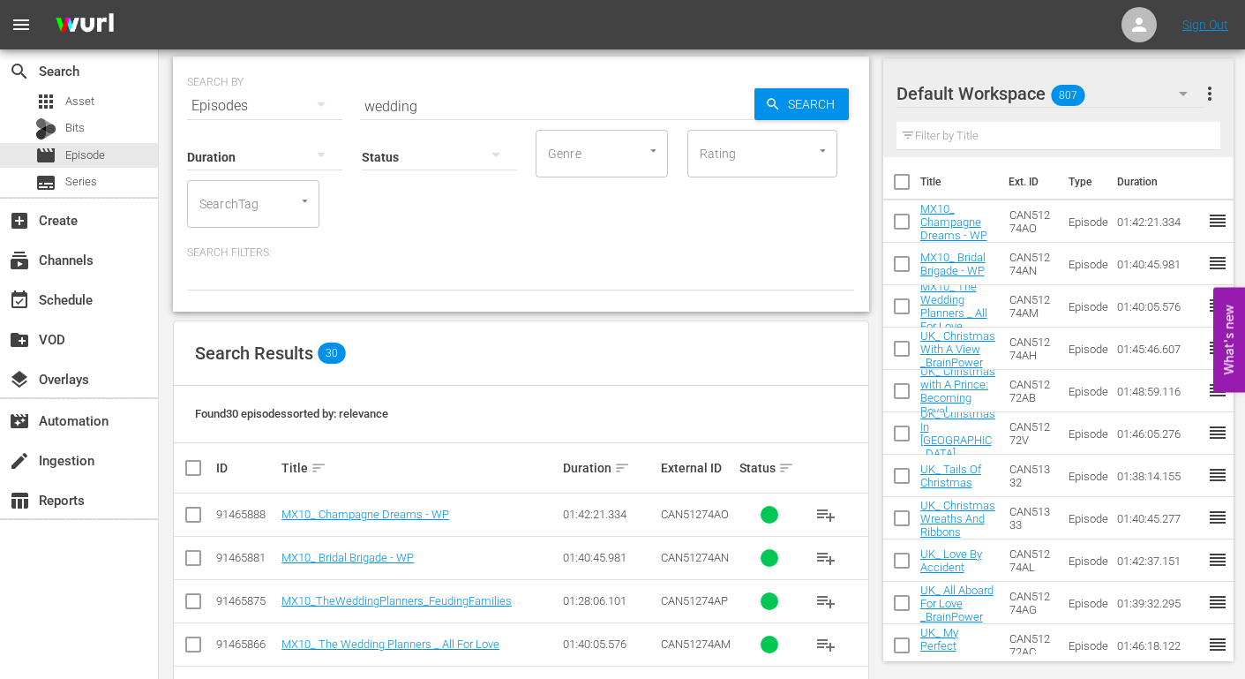
scroll to position [265, 0]
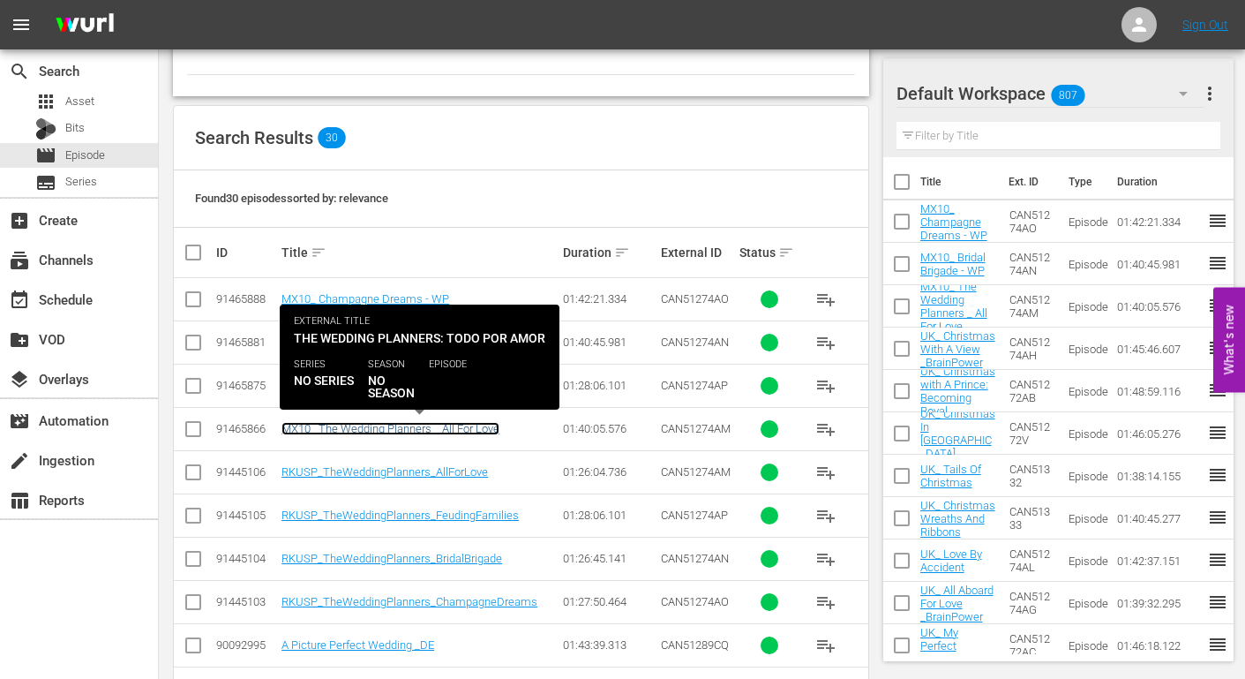
click at [371, 429] on link "MX10_ The Wedding Planners _ All For Love" at bounding box center [391, 428] width 218 height 13
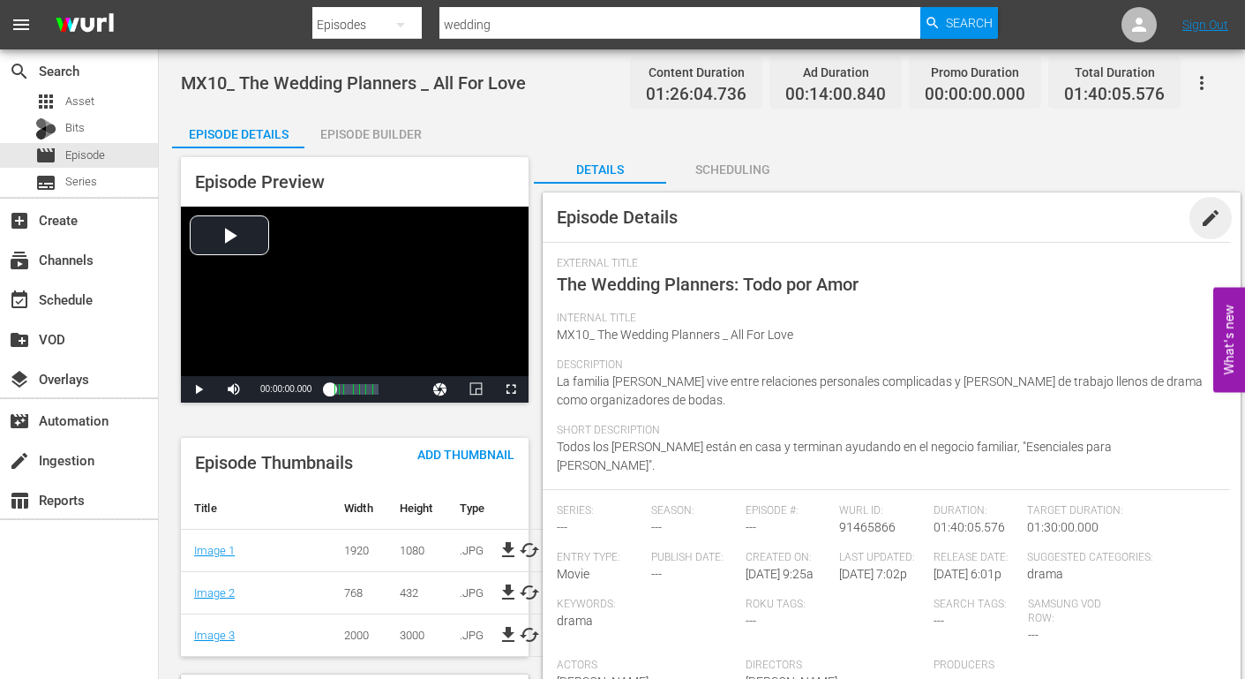
click at [1206, 214] on span "edit" at bounding box center [1210, 217] width 21 height 21
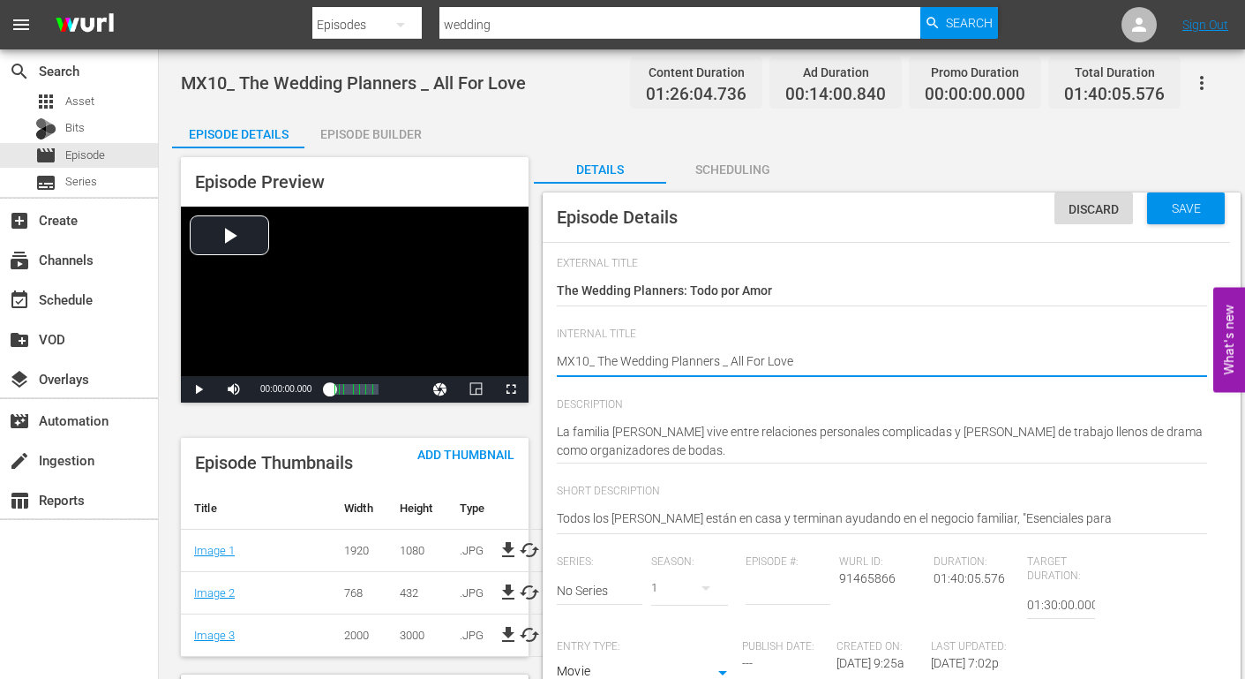
drag, startPoint x: 718, startPoint y: 359, endPoint x: 598, endPoint y: 357, distance: 119.2
type textarea "MX10_ _ All For Love"
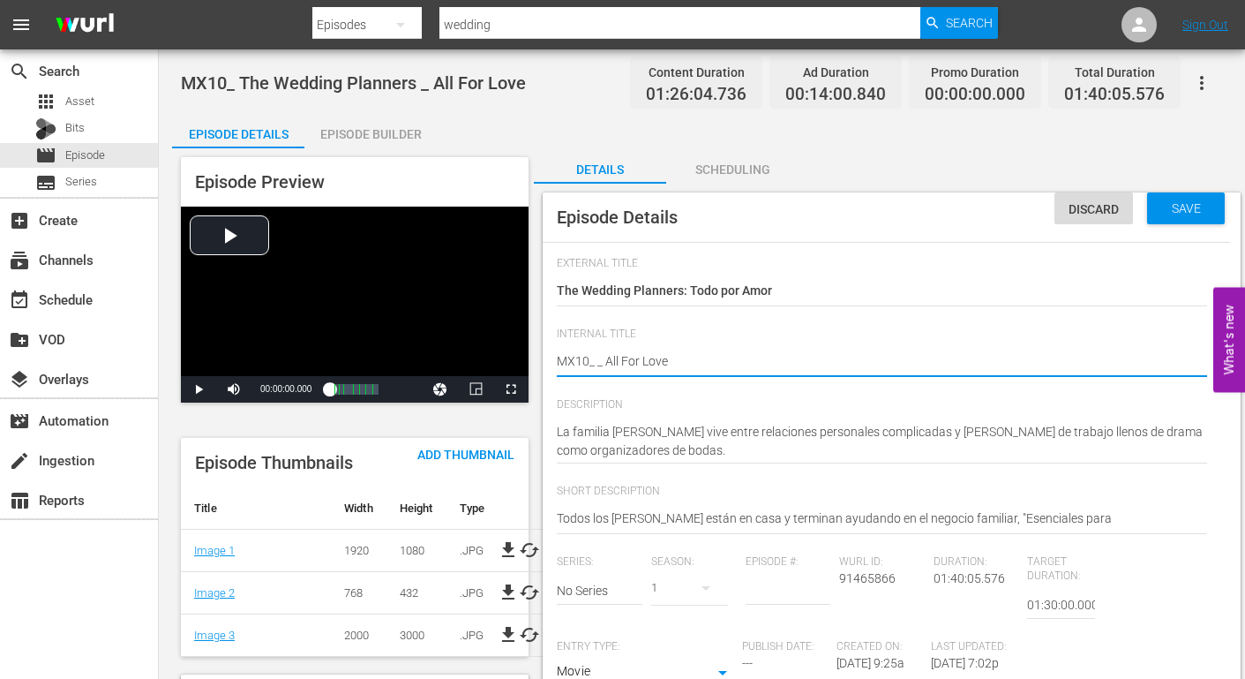
type textarea "MX10_ All For Love"
click at [667, 357] on textarea "MX10_ The Wedding Planners _ All For Love" at bounding box center [882, 362] width 650 height 21
type textarea "MX10_ All For Love"
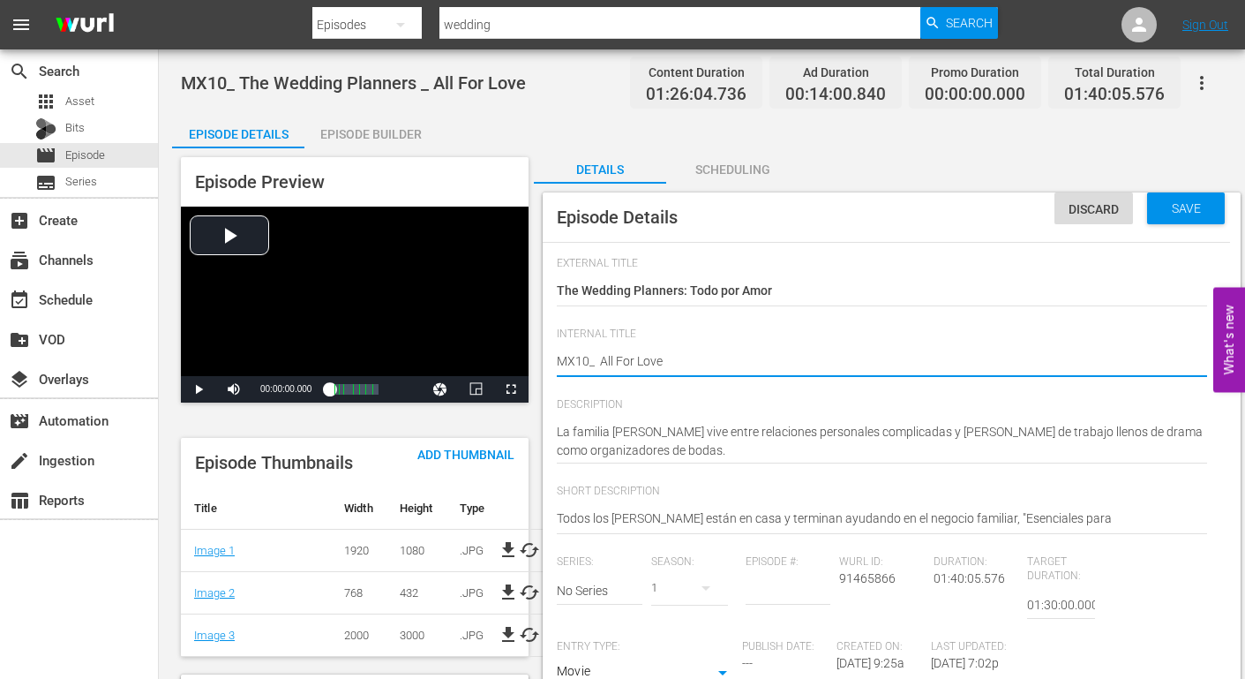
type textarea "MX10_ All For Love -"
type textarea "MX10_ All For Love - W"
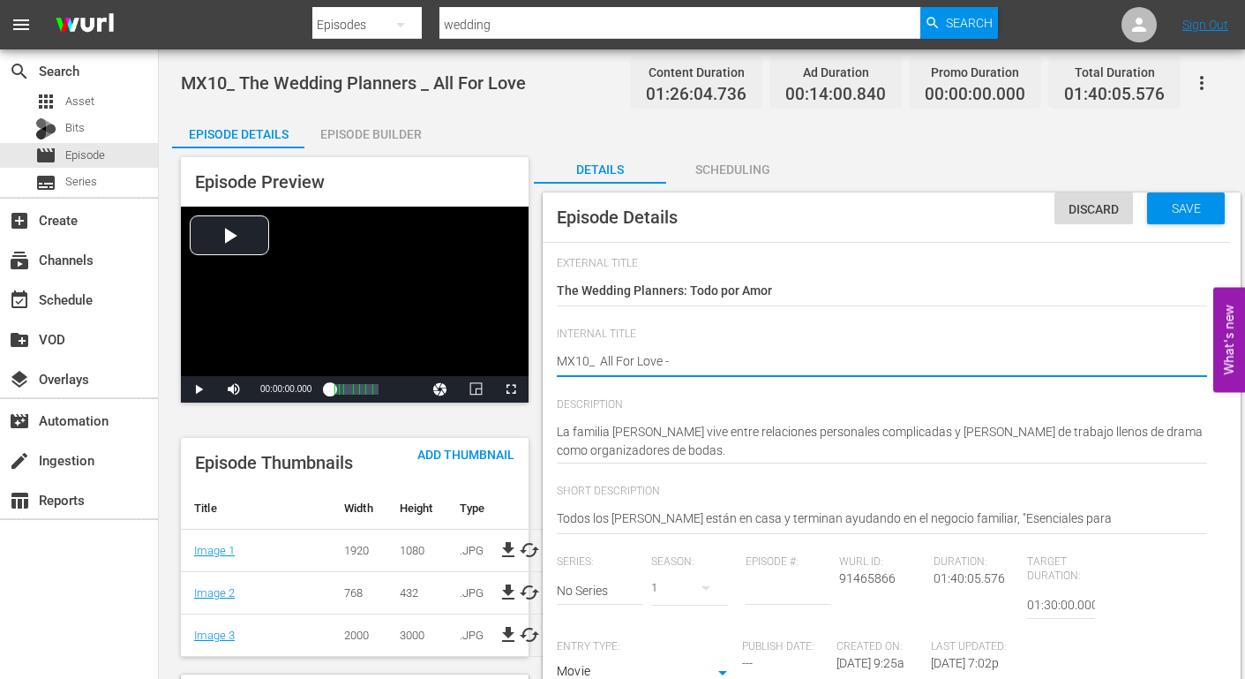
type textarea "MX10_ All For Love - W"
type textarea "MX10_ All For Love - WP"
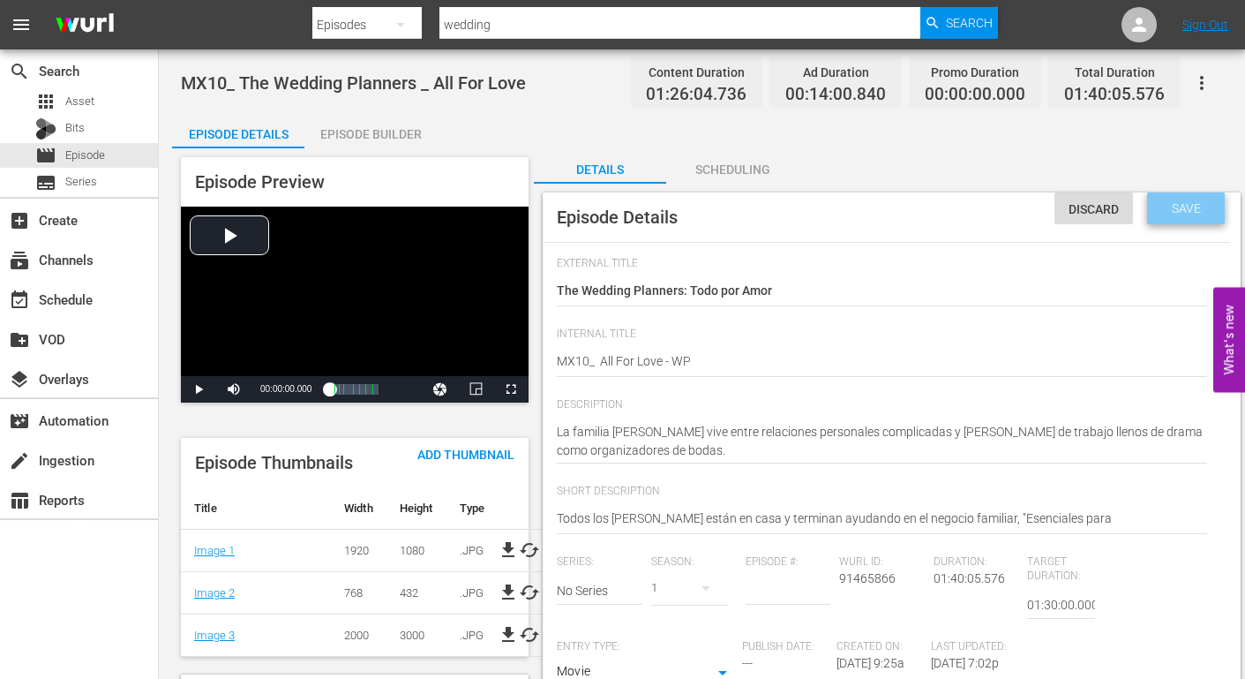
click at [1182, 205] on span "Save" at bounding box center [1186, 208] width 57 height 14
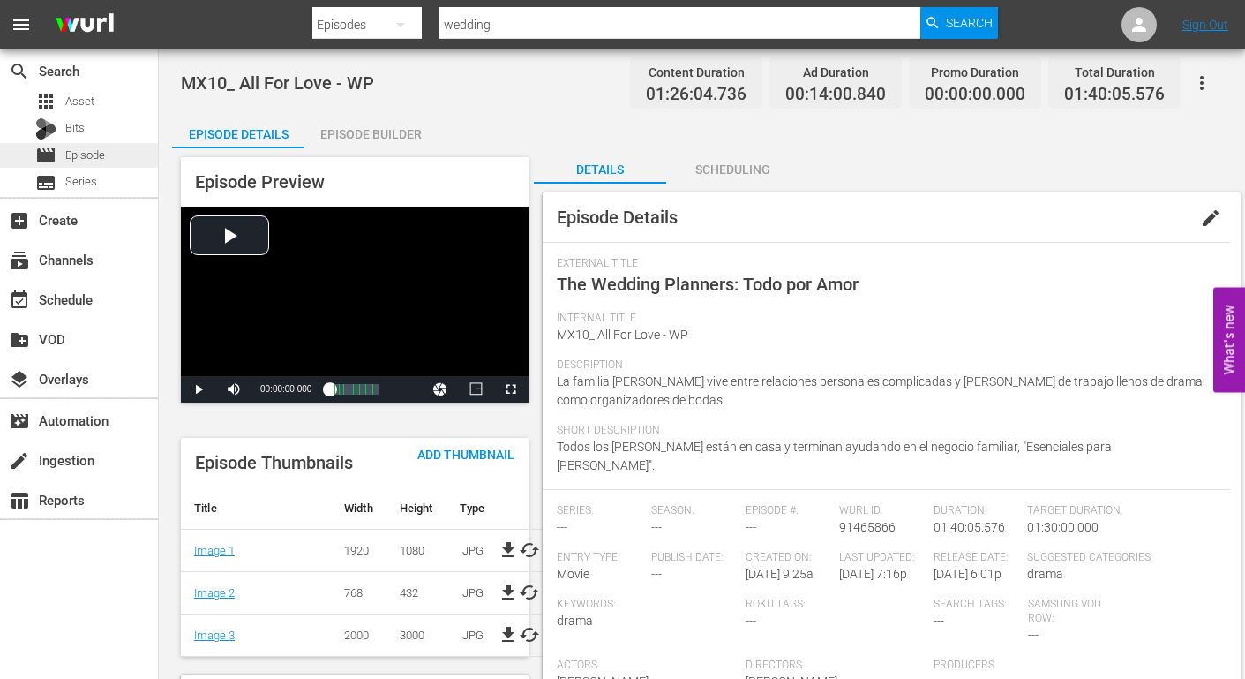
click at [79, 156] on span "Episode" at bounding box center [85, 156] width 40 height 18
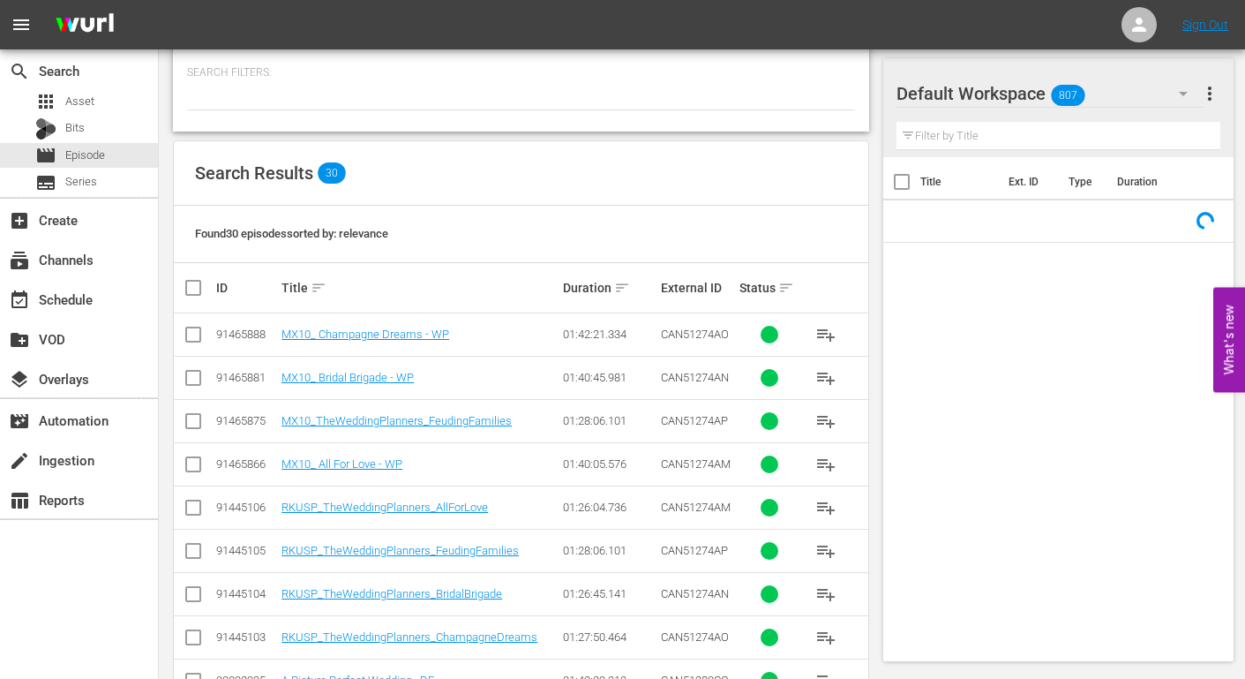
scroll to position [265, 0]
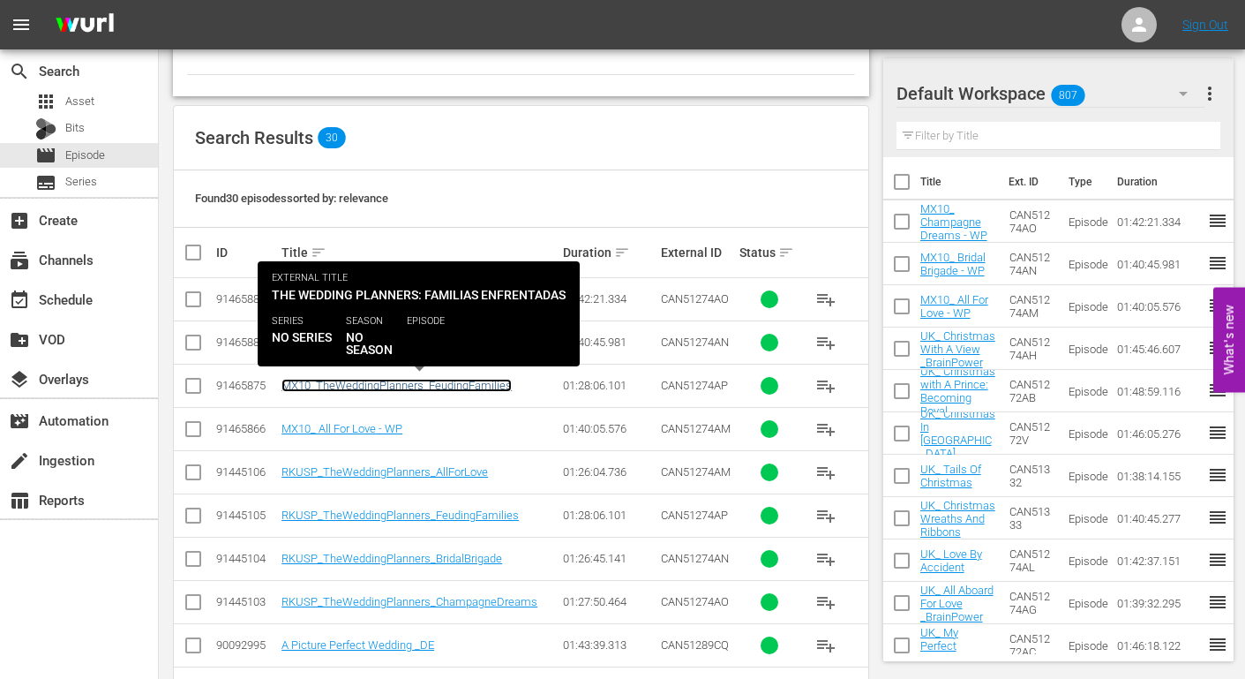
click at [380, 387] on link "MX10_TheWeddingPlanners_FeudingFamilies" at bounding box center [397, 385] width 230 height 13
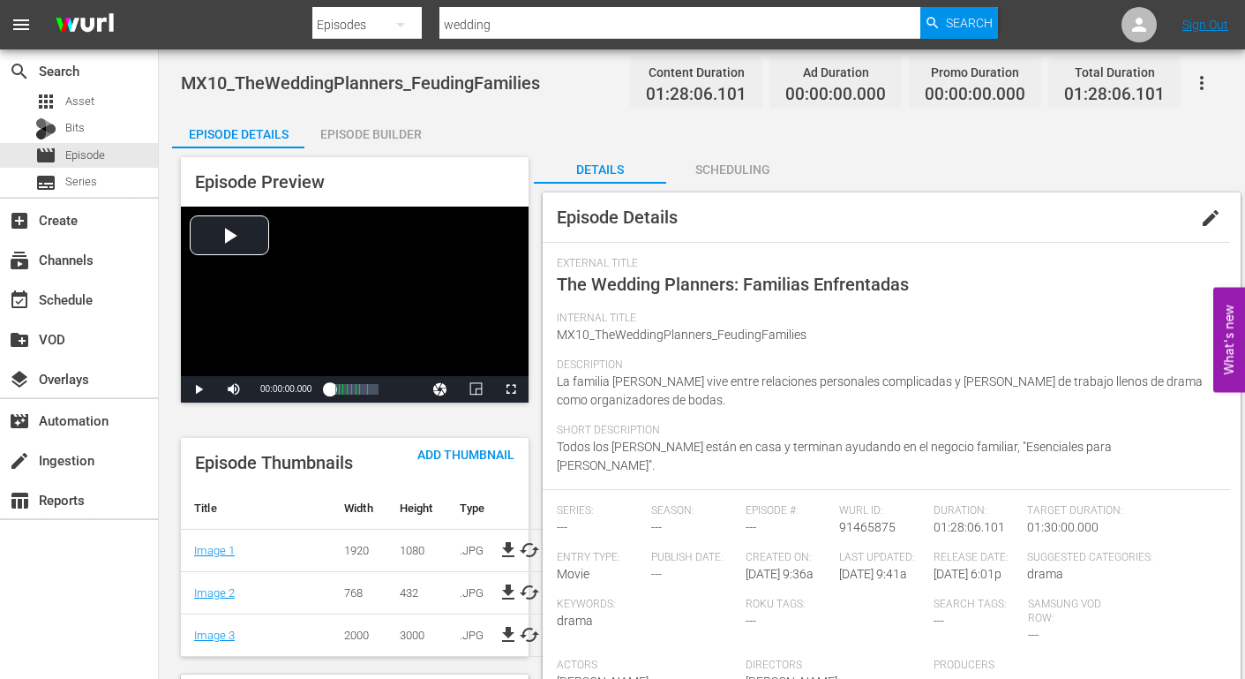
click at [1217, 214] on span "edit" at bounding box center [1210, 217] width 21 height 21
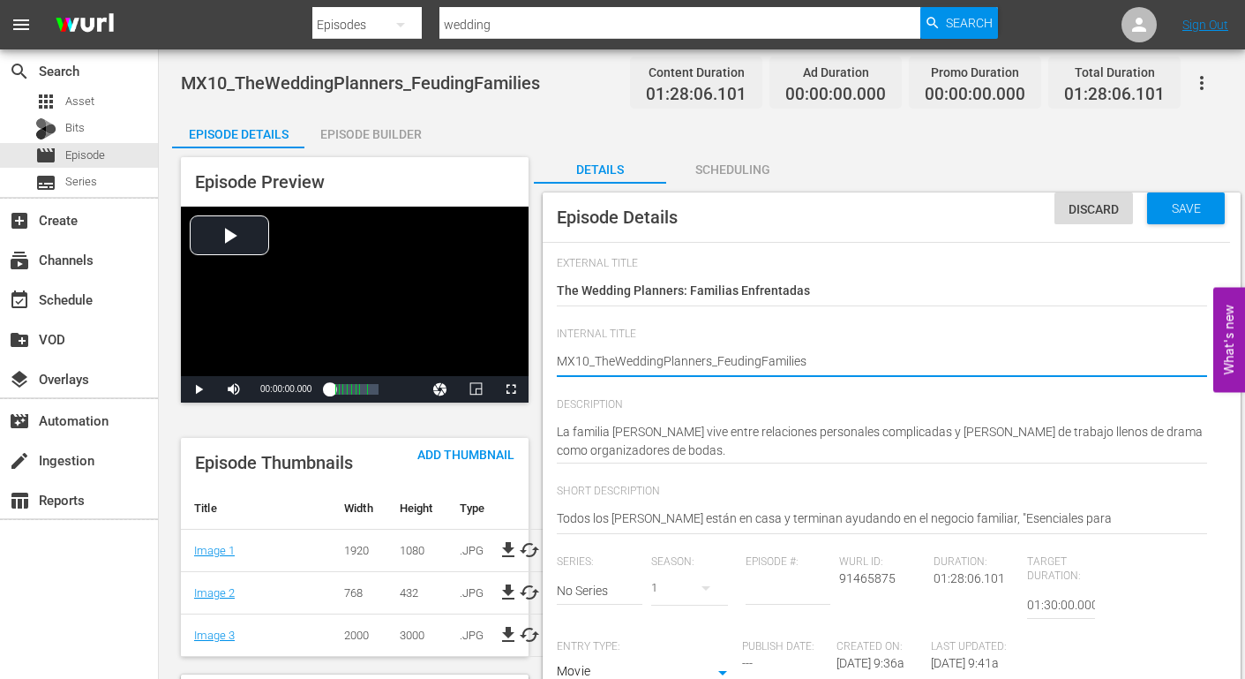
drag, startPoint x: 715, startPoint y: 361, endPoint x: 597, endPoint y: 358, distance: 117.4
type textarea "MX10_ FeudingFamilies"
click at [640, 358] on textarea "MX10_TheWeddingPlanners_FeudingFamilies" at bounding box center [882, 362] width 650 height 21
type textarea "MX10_ Feuding Families"
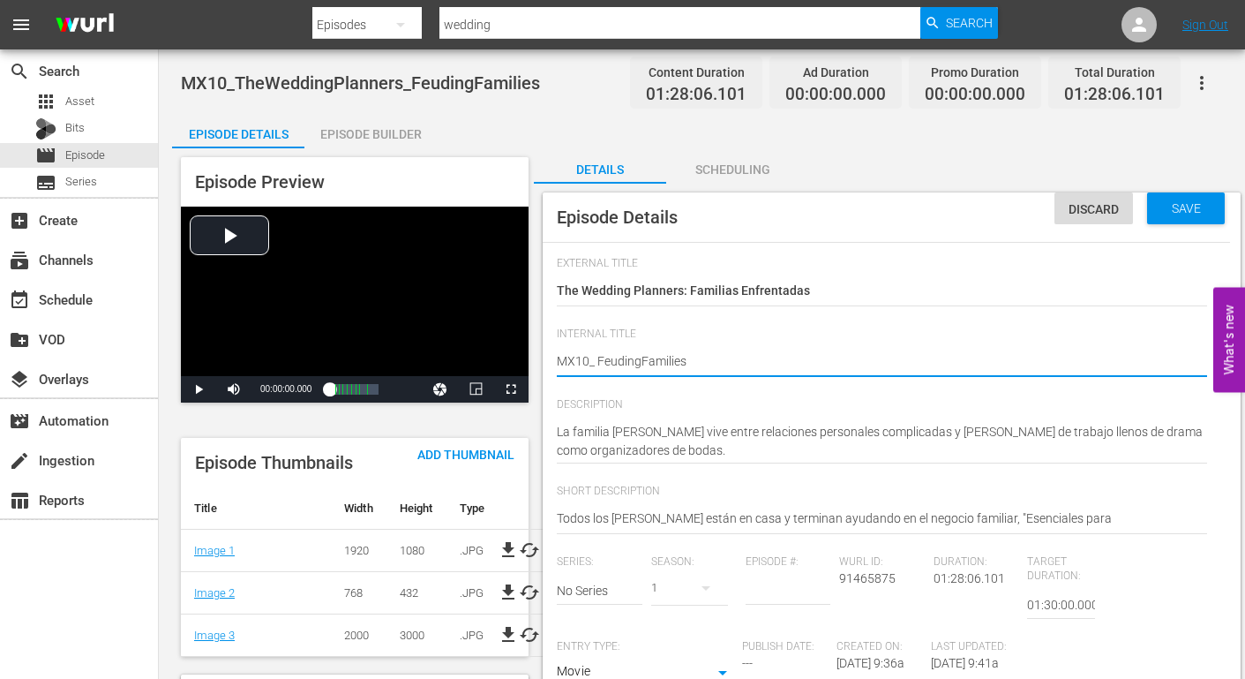
type textarea "MX10_ Feuding Families"
click at [699, 357] on textarea "MX10_TheWeddingPlanners_FeudingFamilies" at bounding box center [882, 362] width 650 height 21
type textarea "MX10_ Feuding Families"
type textarea "MX10_ Feuding Families -"
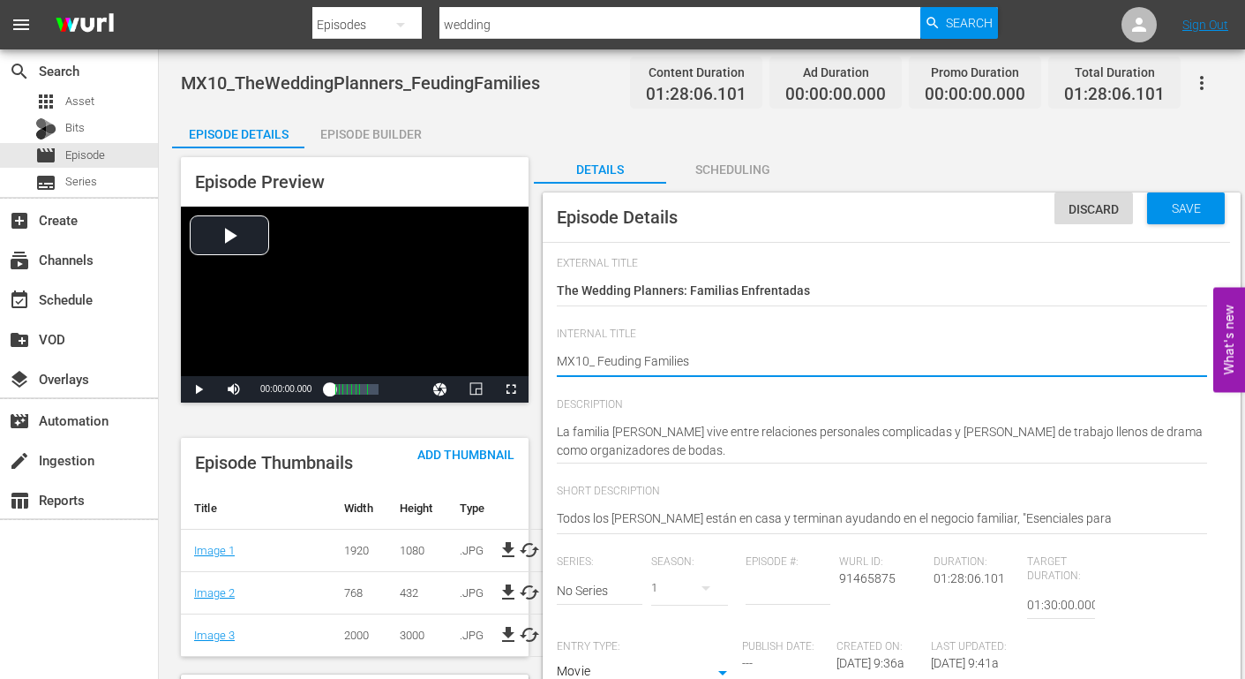
type textarea "MX10_ Feuding Families -"
type textarea "MX10_ Feuding Families -W"
type textarea "MX10_ Feuding Families -WP"
click at [786, 360] on textarea "MX10_TheWeddingPlanners_FeudingFamilies" at bounding box center [882, 362] width 650 height 21
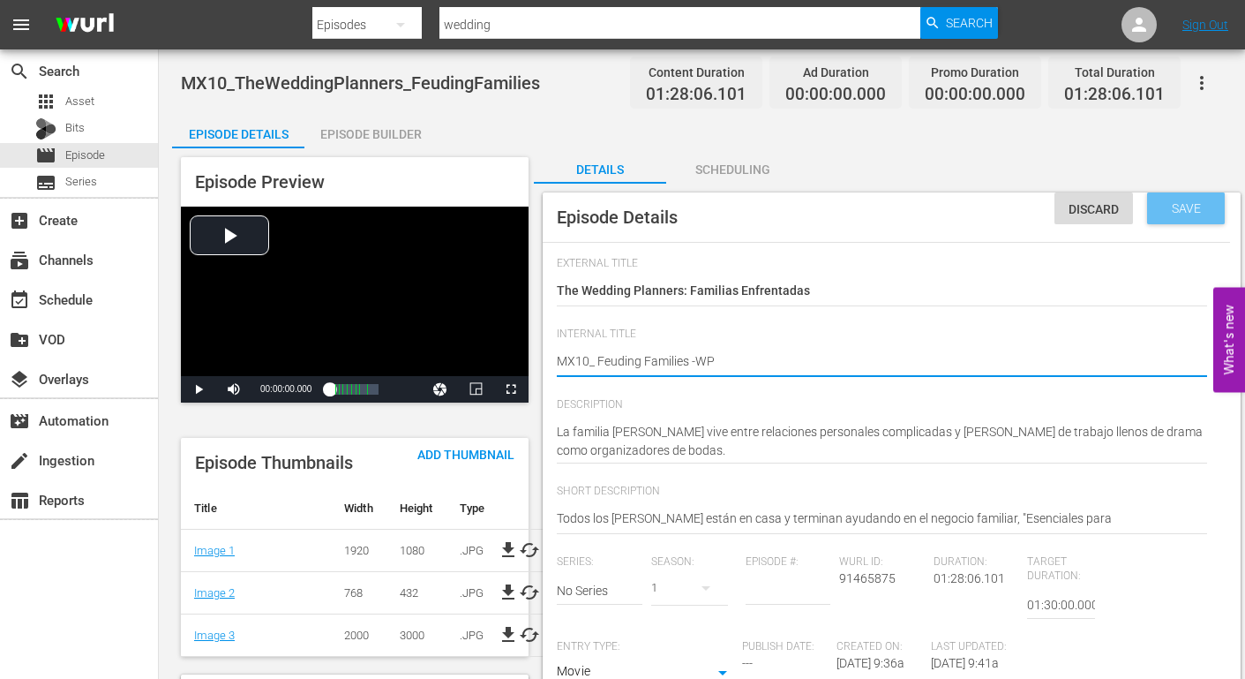
type textarea "MX10_ Feuding Families -WP"
click at [1169, 210] on span "Save" at bounding box center [1186, 208] width 57 height 14
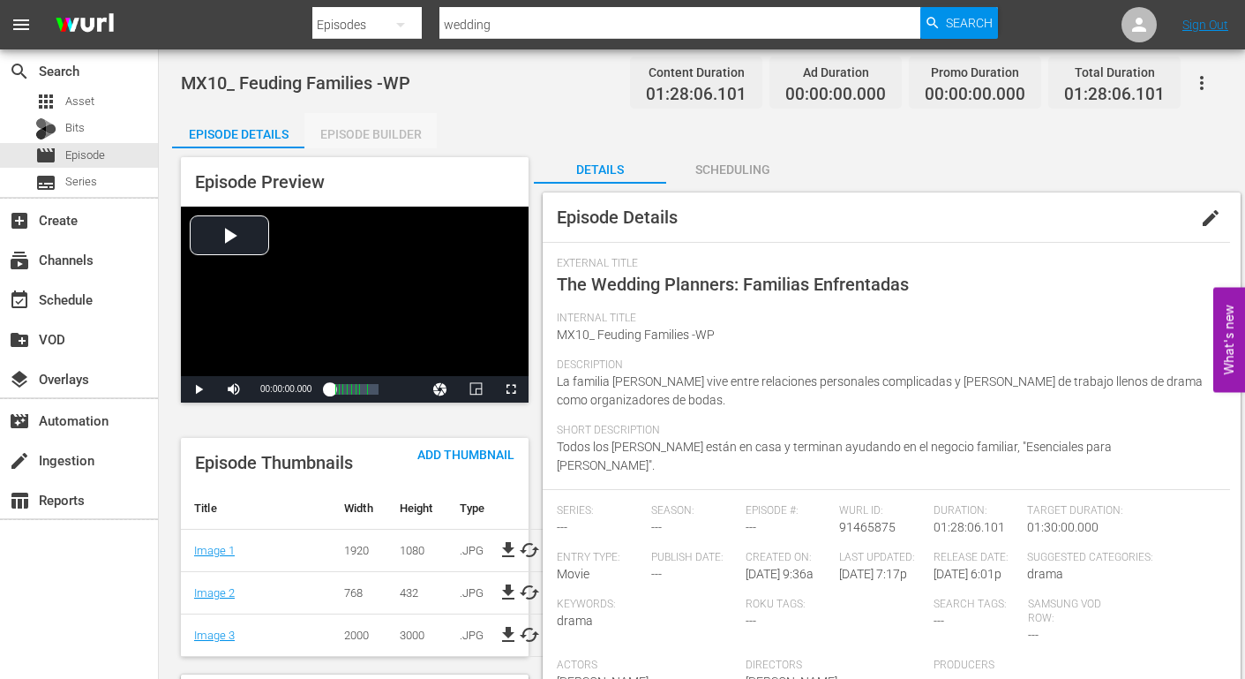
click at [360, 132] on div "Episode Builder" at bounding box center [370, 134] width 132 height 42
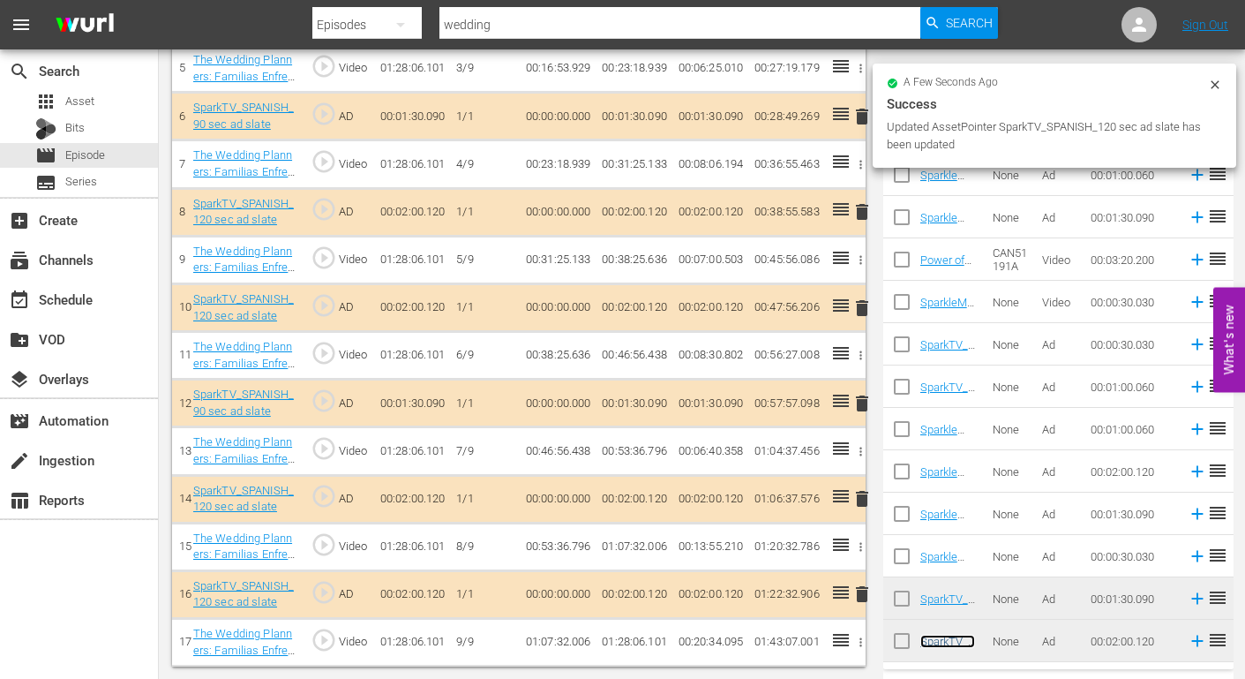
scroll to position [776, 0]
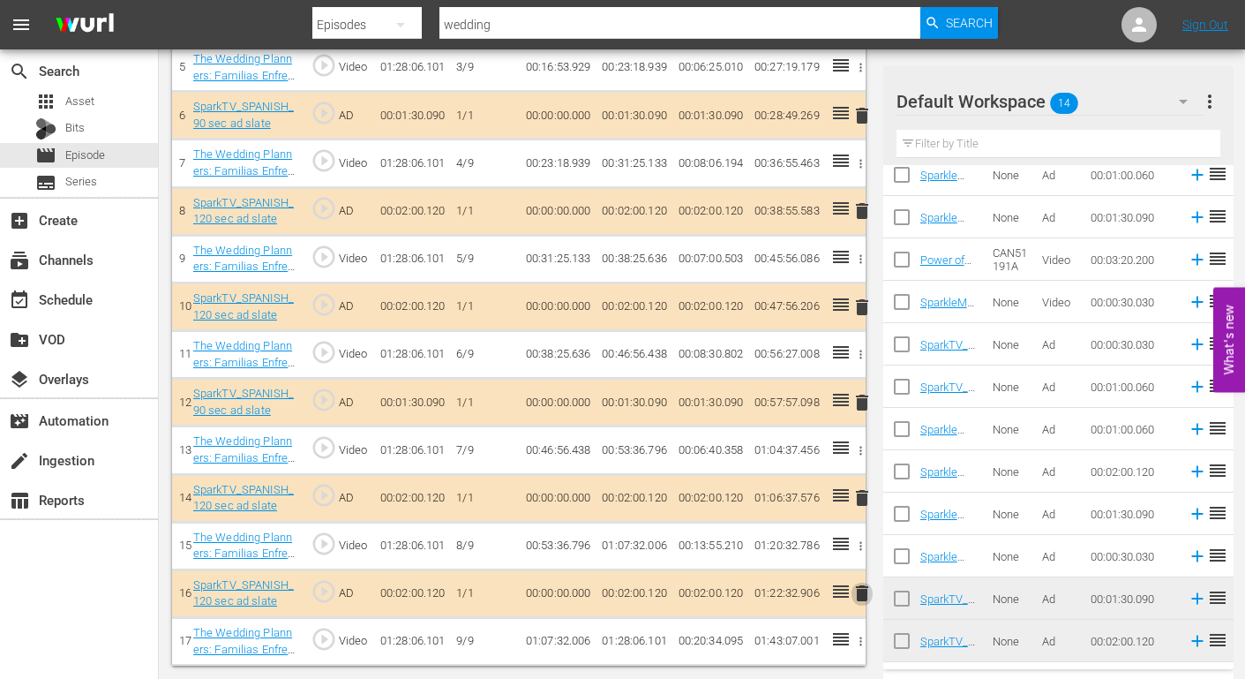
click at [861, 594] on span "delete" at bounding box center [862, 592] width 21 height 21
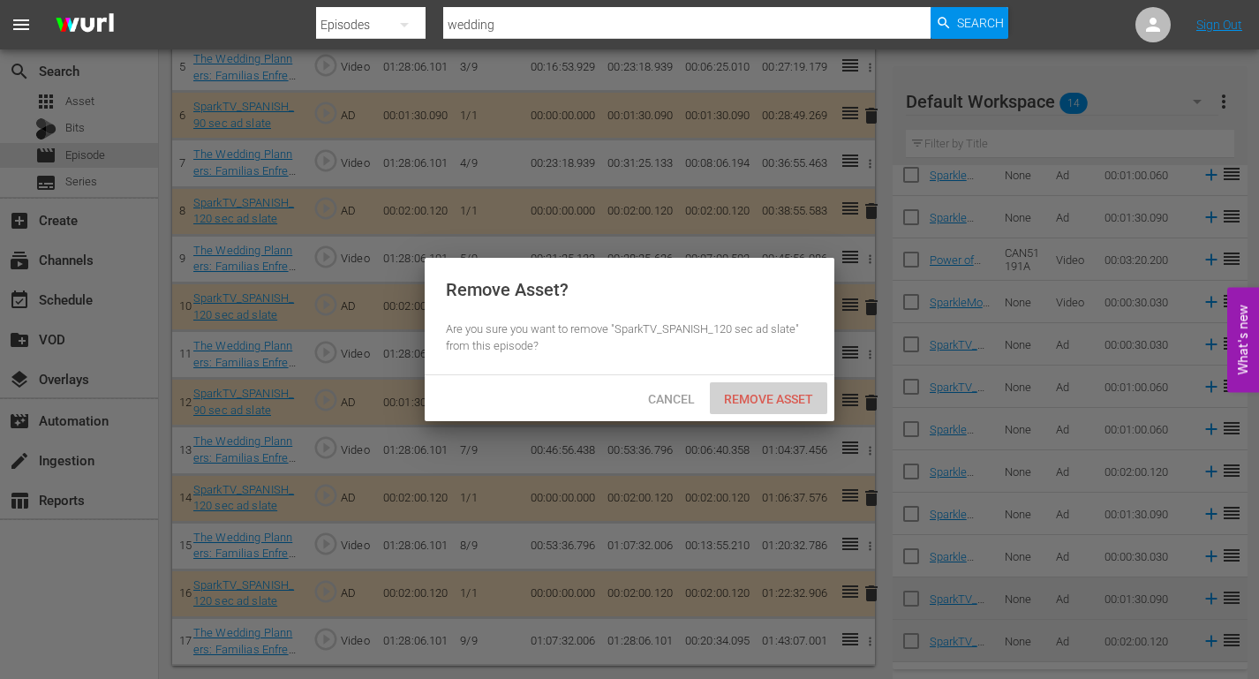
click at [785, 395] on span "Remove Asset" at bounding box center [768, 399] width 117 height 14
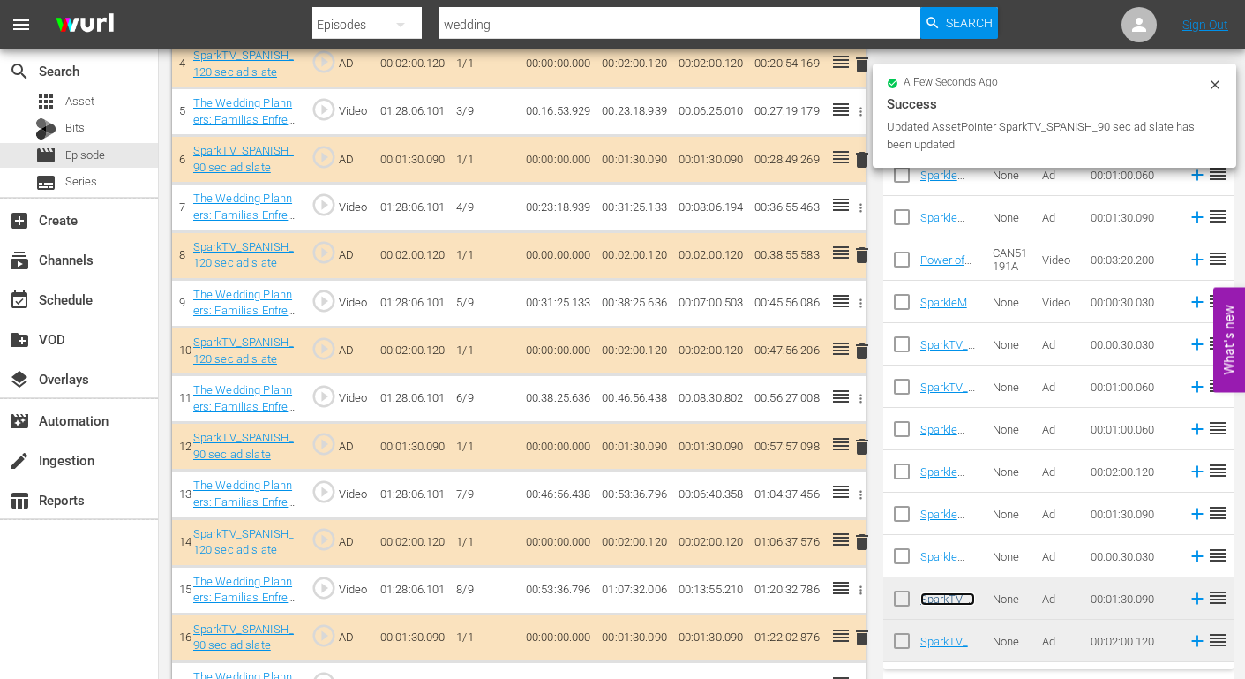
scroll to position [728, 0]
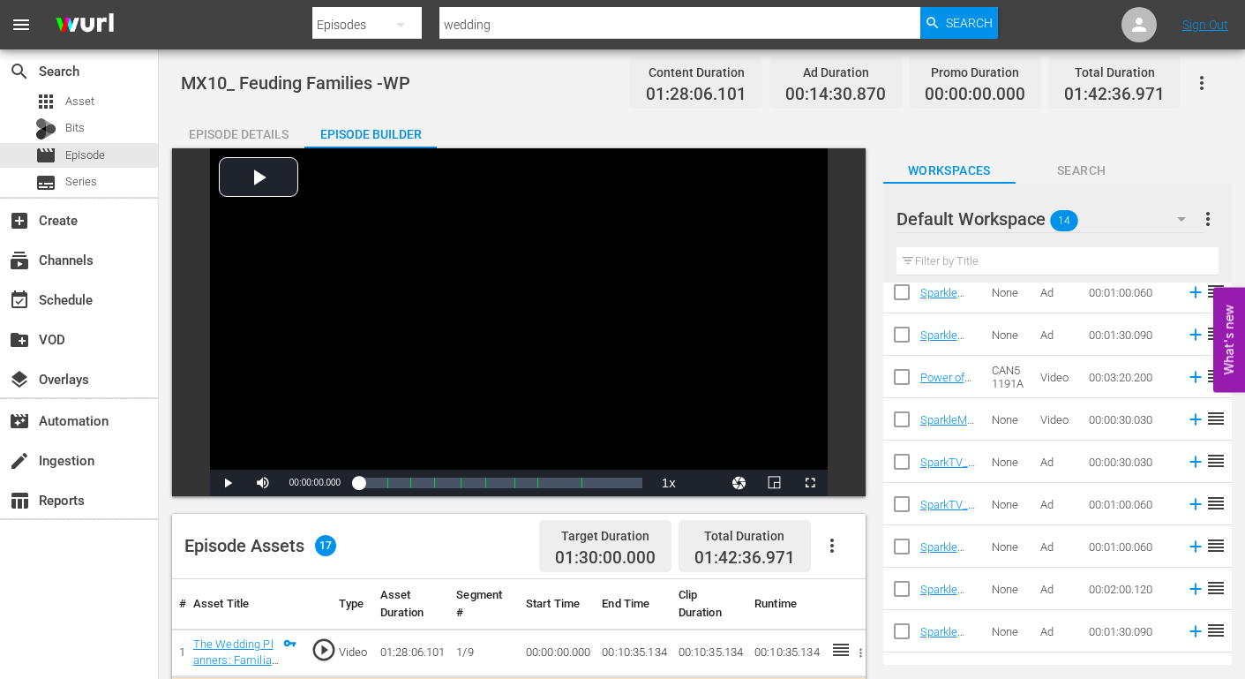
click at [1202, 80] on icon "button" at bounding box center [1201, 82] width 21 height 21
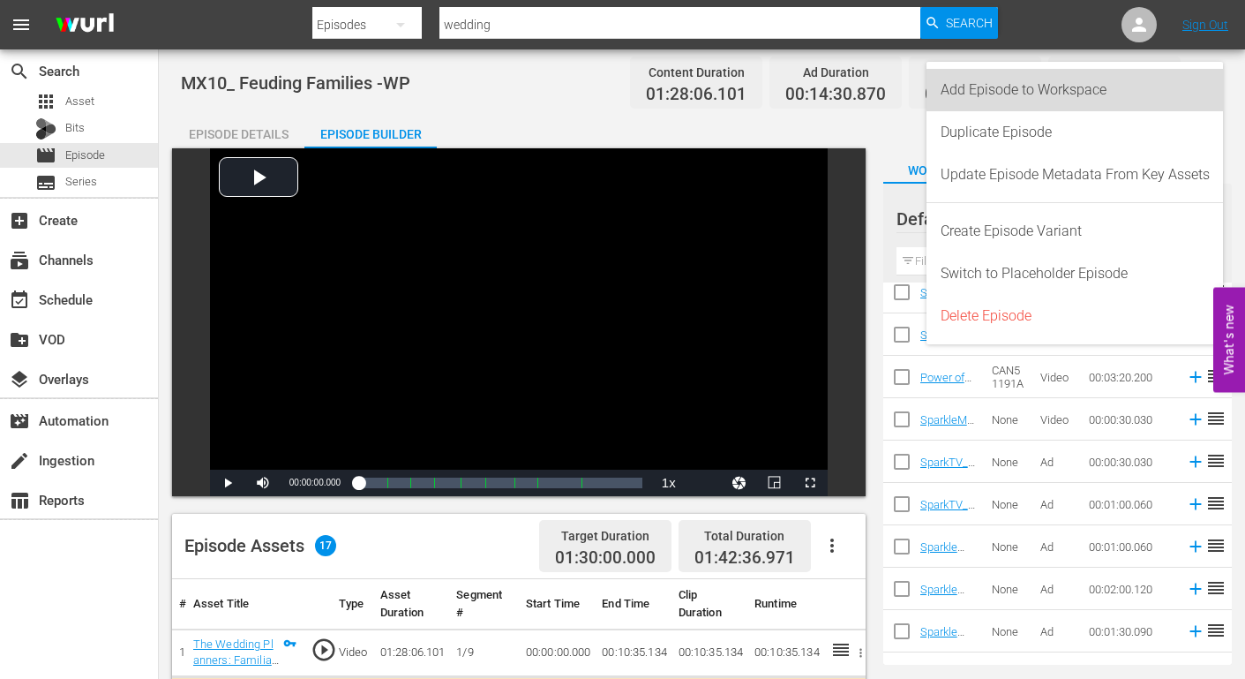
click at [1077, 82] on div "Add Episode to Workspace" at bounding box center [1075, 90] width 269 height 42
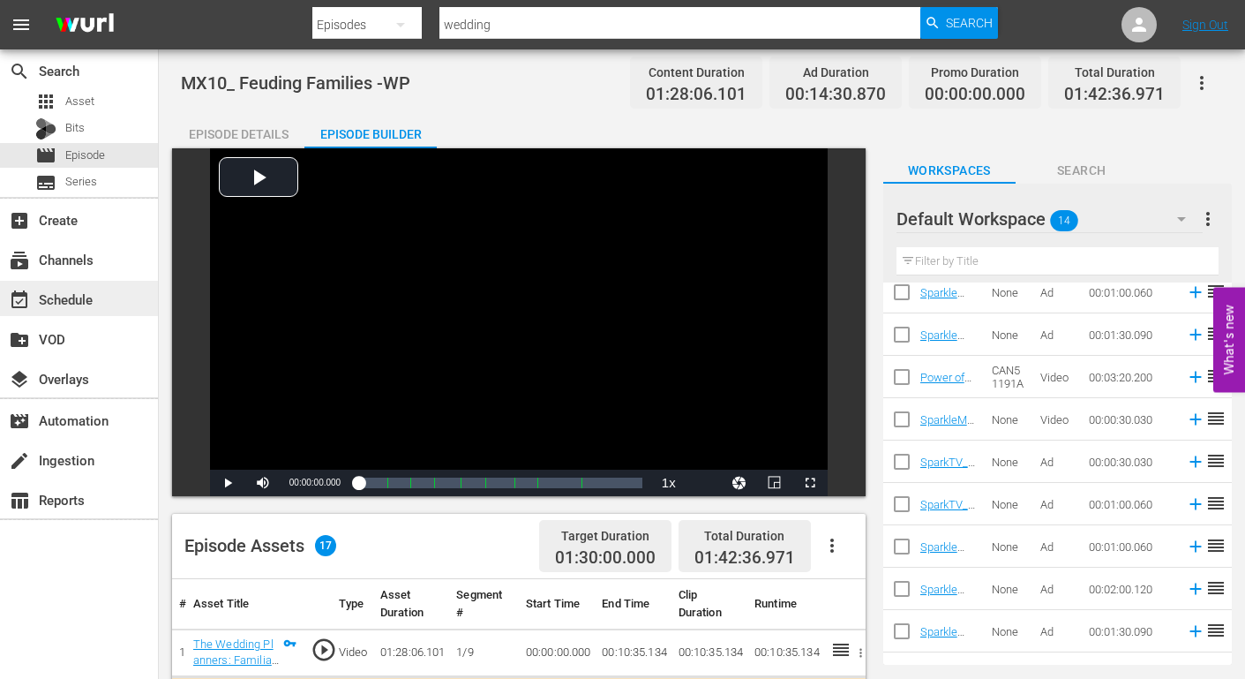
click at [73, 302] on div "event_available Schedule" at bounding box center [49, 297] width 99 height 16
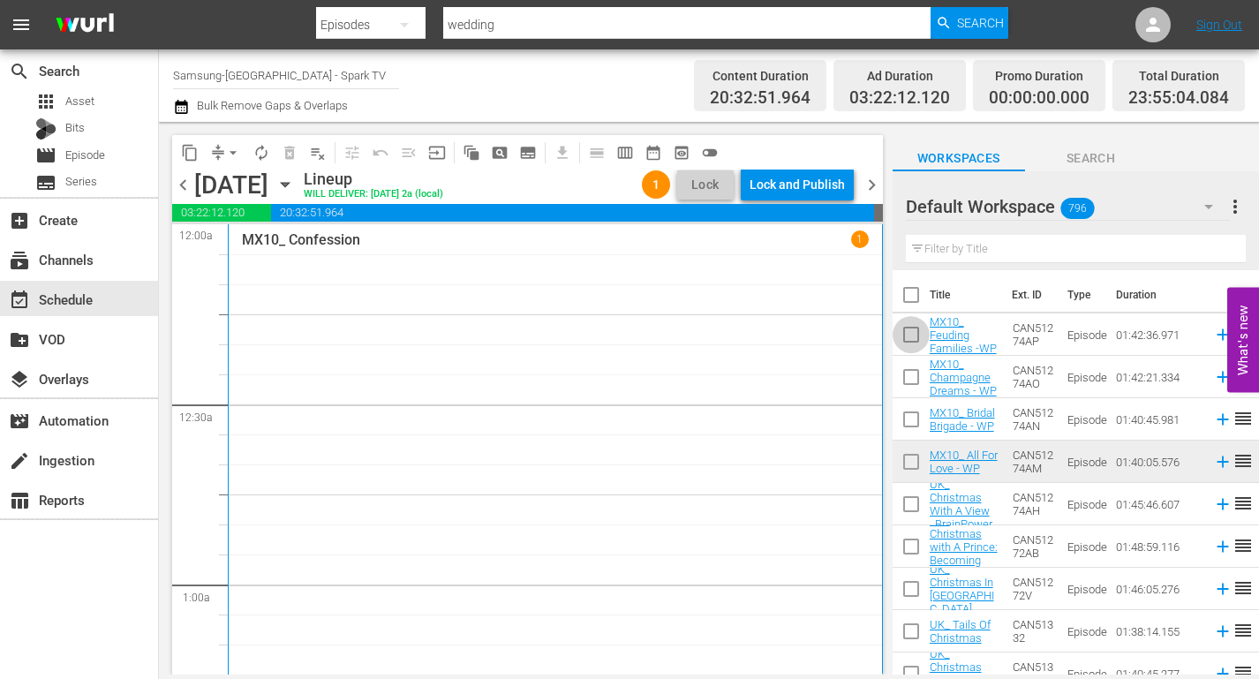
click at [910, 335] on input "checkbox" at bounding box center [910, 337] width 37 height 37
checkbox input "true"
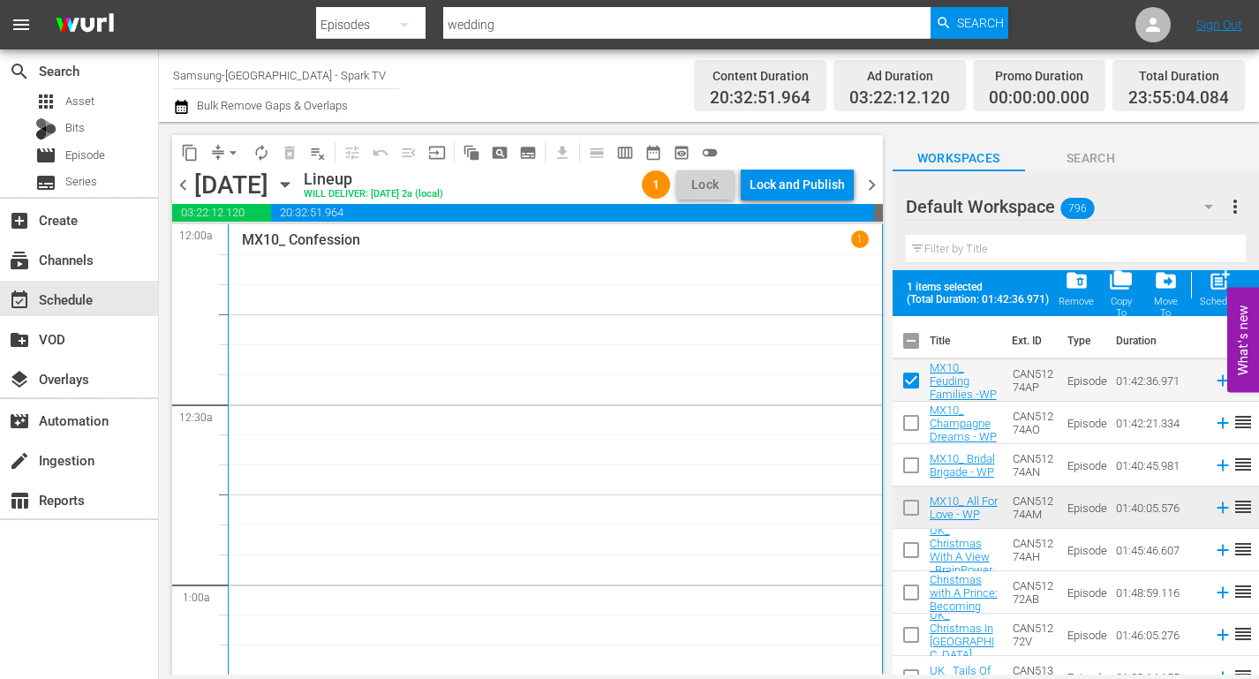
click at [911, 421] on input "checkbox" at bounding box center [910, 426] width 37 height 37
checkbox input "true"
click at [909, 469] on input "checkbox" at bounding box center [910, 468] width 37 height 37
checkbox input "true"
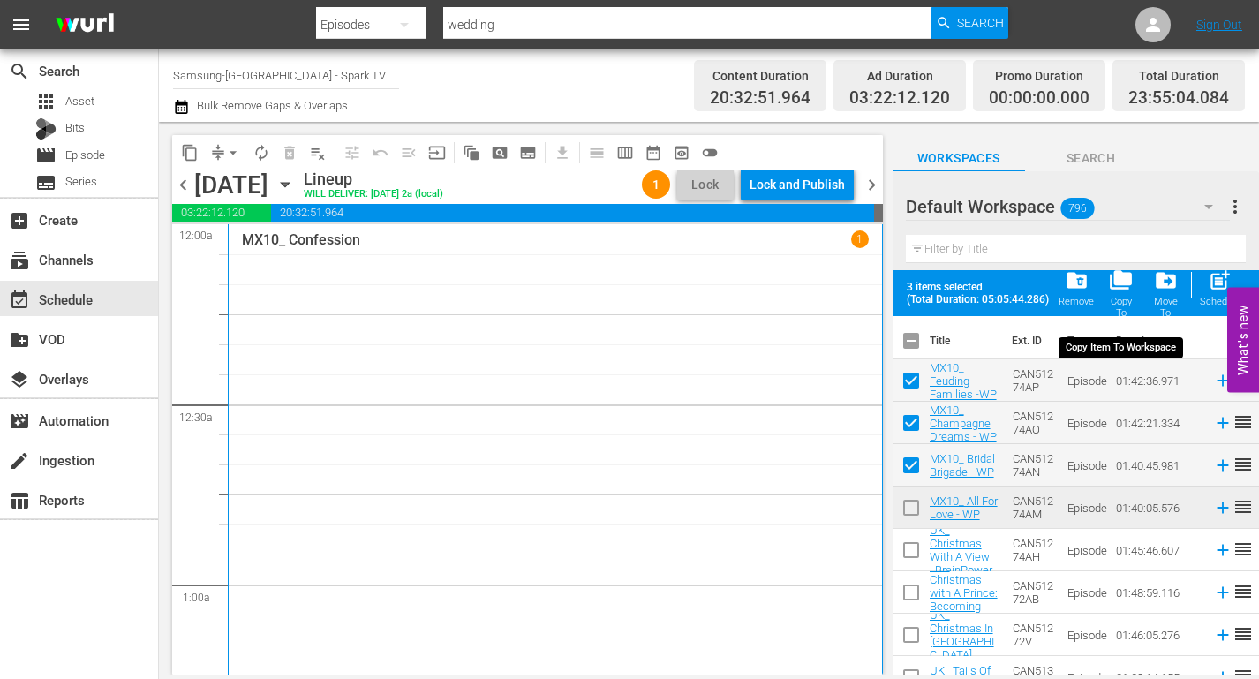
click at [1119, 284] on span "folder_copy" at bounding box center [1121, 280] width 24 height 24
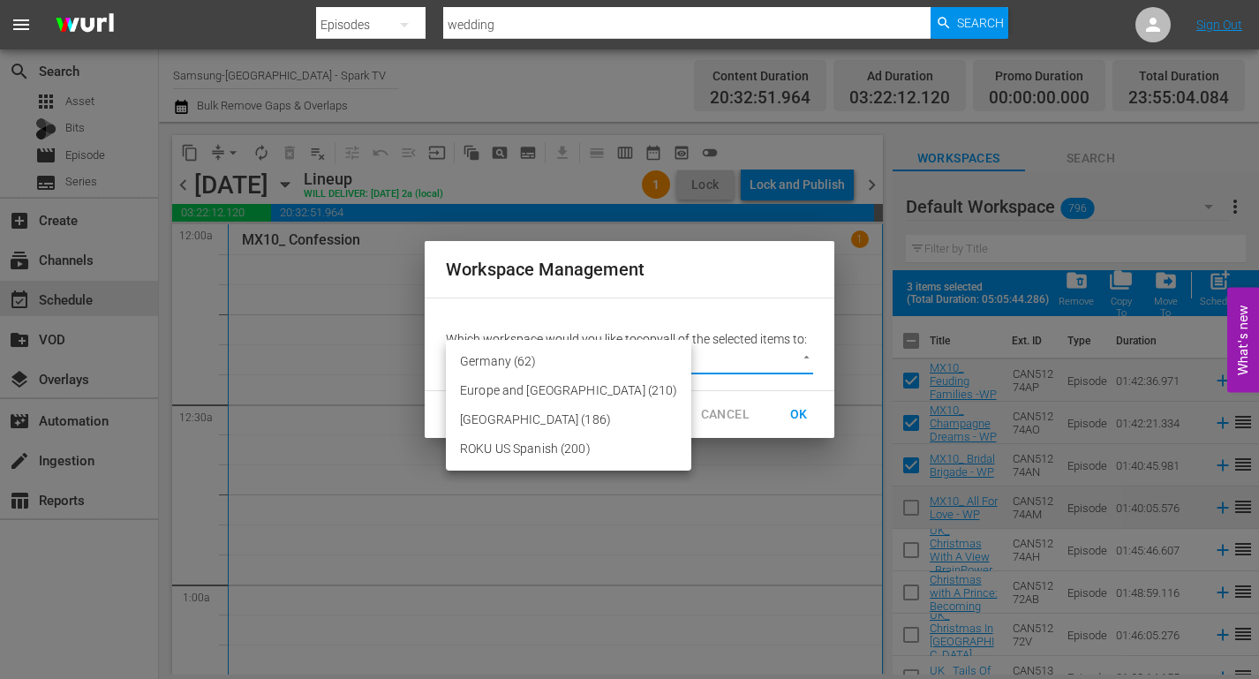
click at [804, 358] on body "menu Search By Episodes Search ID, Title, Description, Keywords, or Category we…" at bounding box center [629, 339] width 1259 height 679
click at [521, 416] on li "Mexico (186)" at bounding box center [568, 419] width 245 height 29
type input "2214"
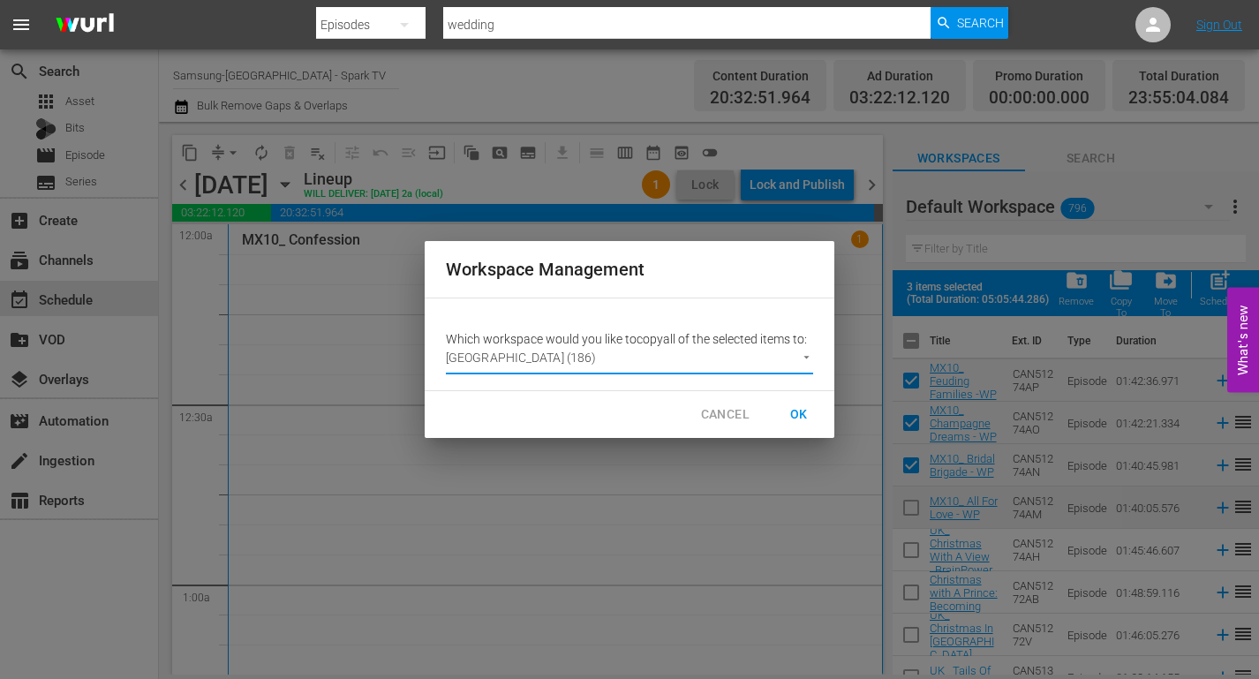
click at [799, 410] on span "OK" at bounding box center [799, 414] width 28 height 22
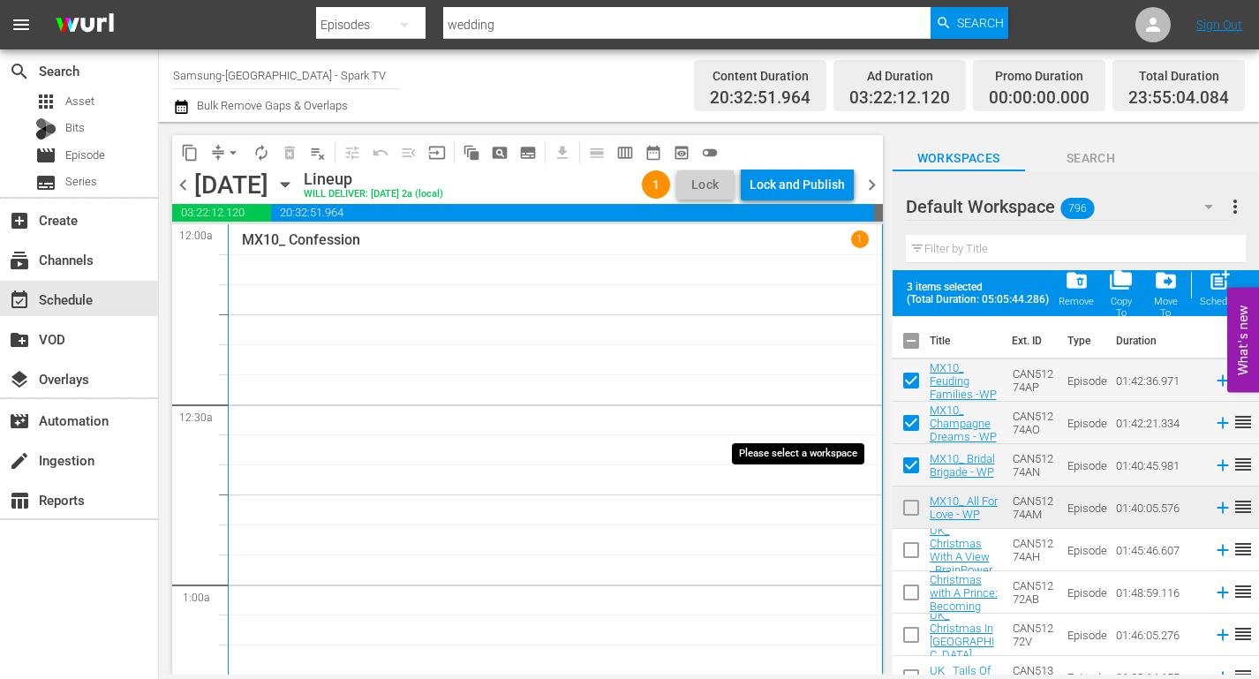
checkbox input "false"
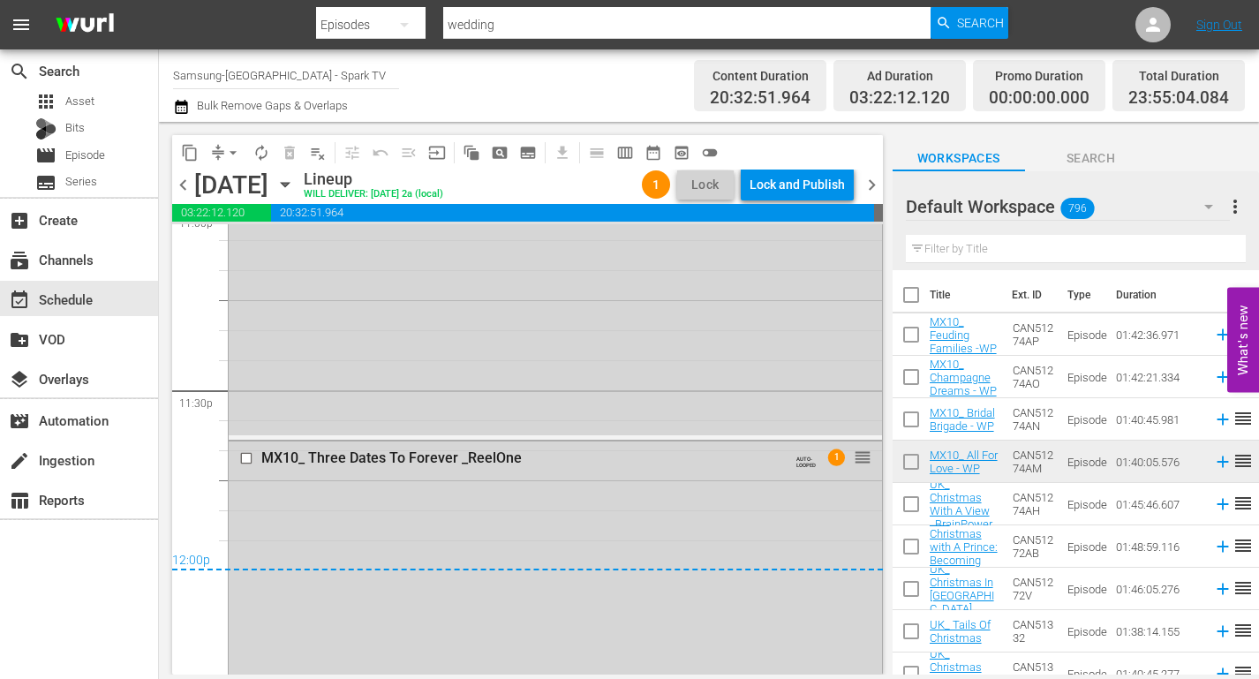
scroll to position [8693, 0]
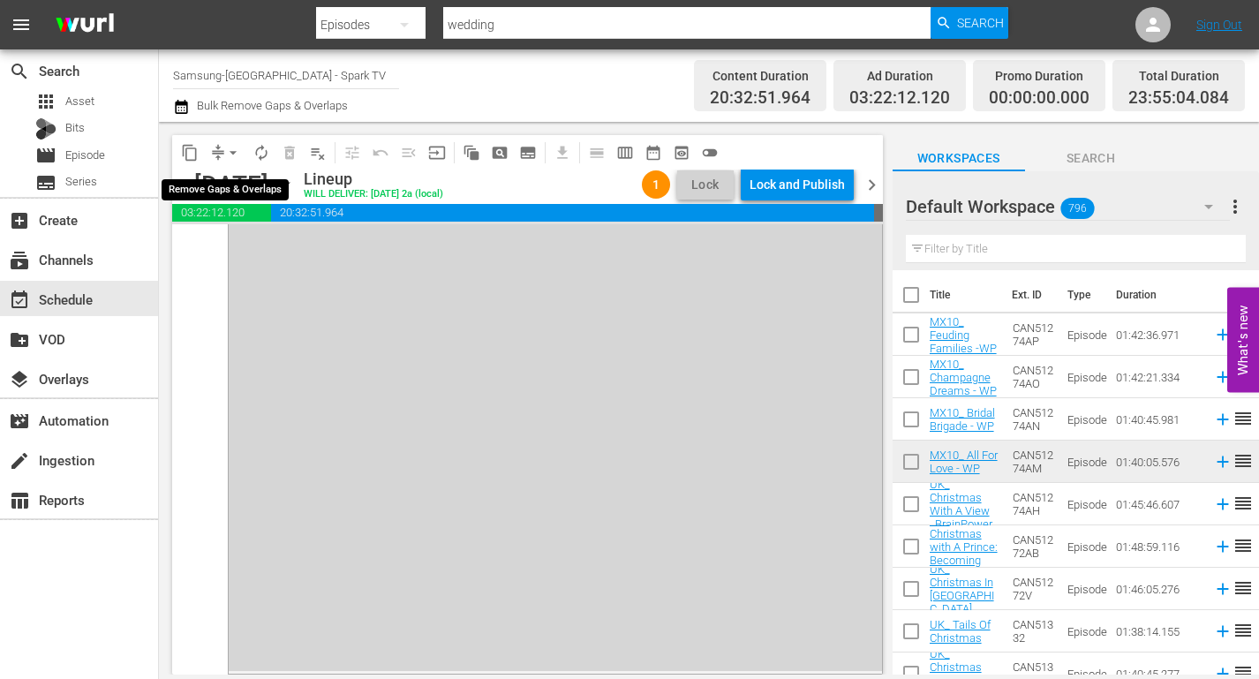
click at [229, 156] on span "arrow_drop_down" at bounding box center [233, 153] width 18 height 18
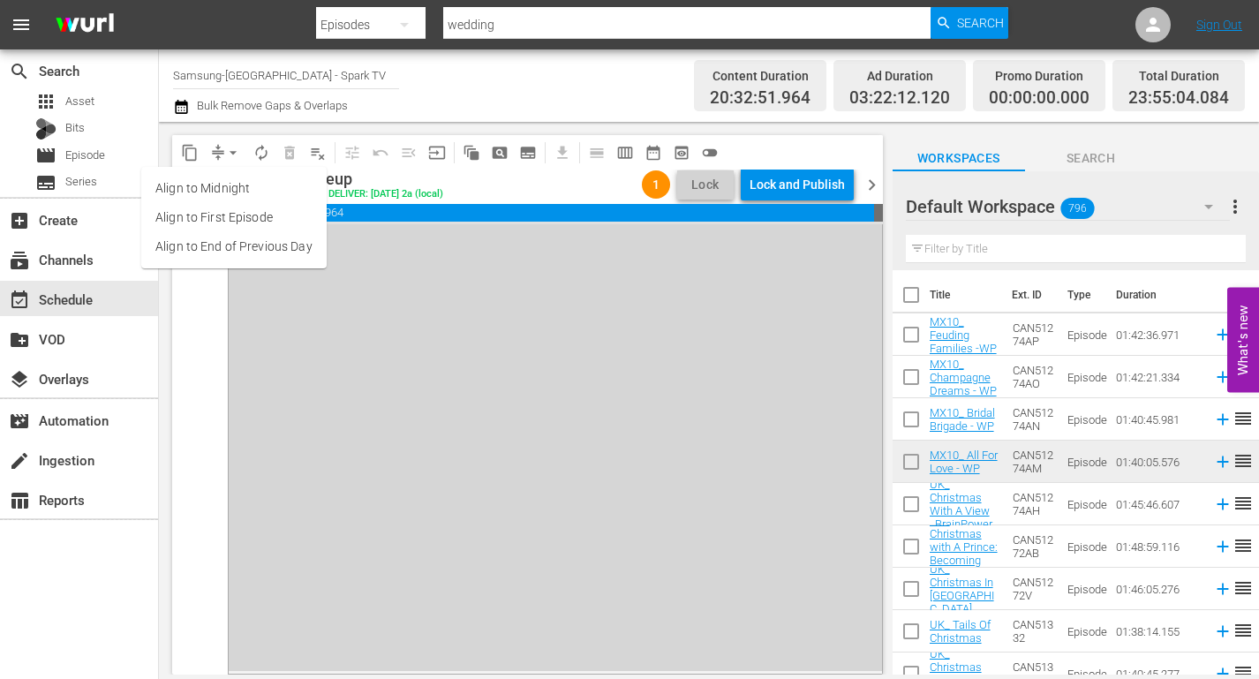
click at [243, 237] on li "Align to End of Previous Day" at bounding box center [233, 246] width 185 height 29
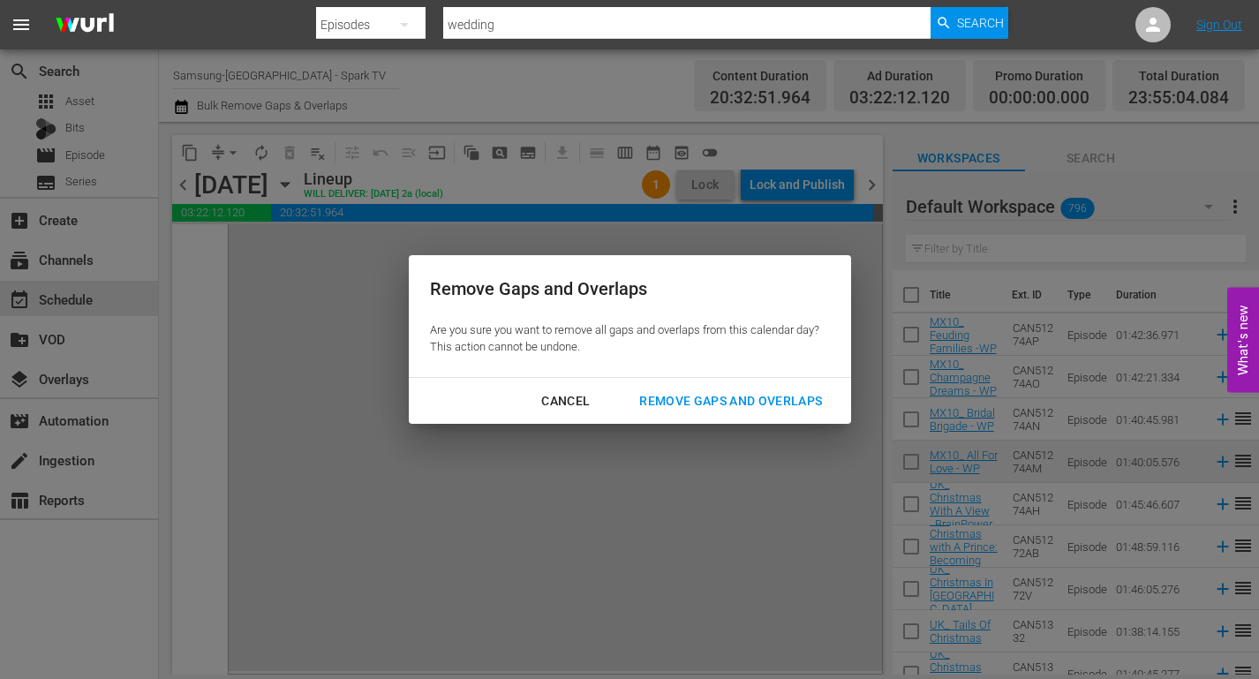
click at [755, 402] on div "Remove Gaps and Overlaps" at bounding box center [730, 401] width 211 height 22
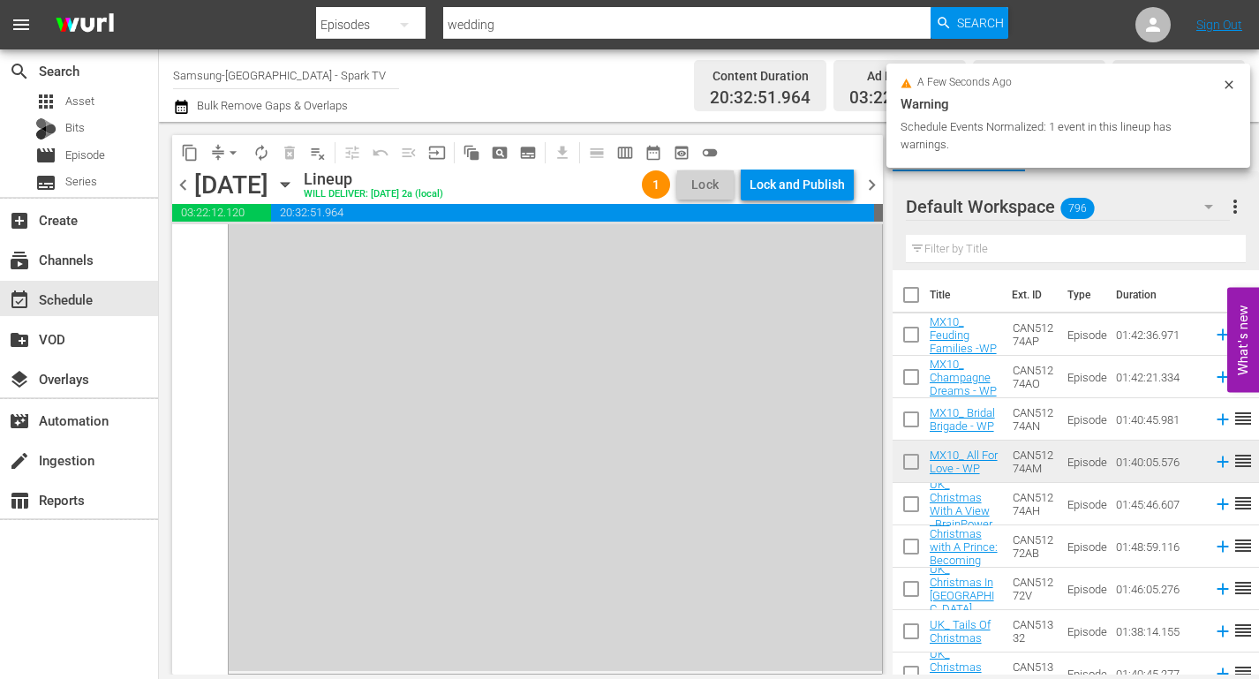
click at [795, 184] on div "Lock and Publish" at bounding box center [796, 185] width 95 height 32
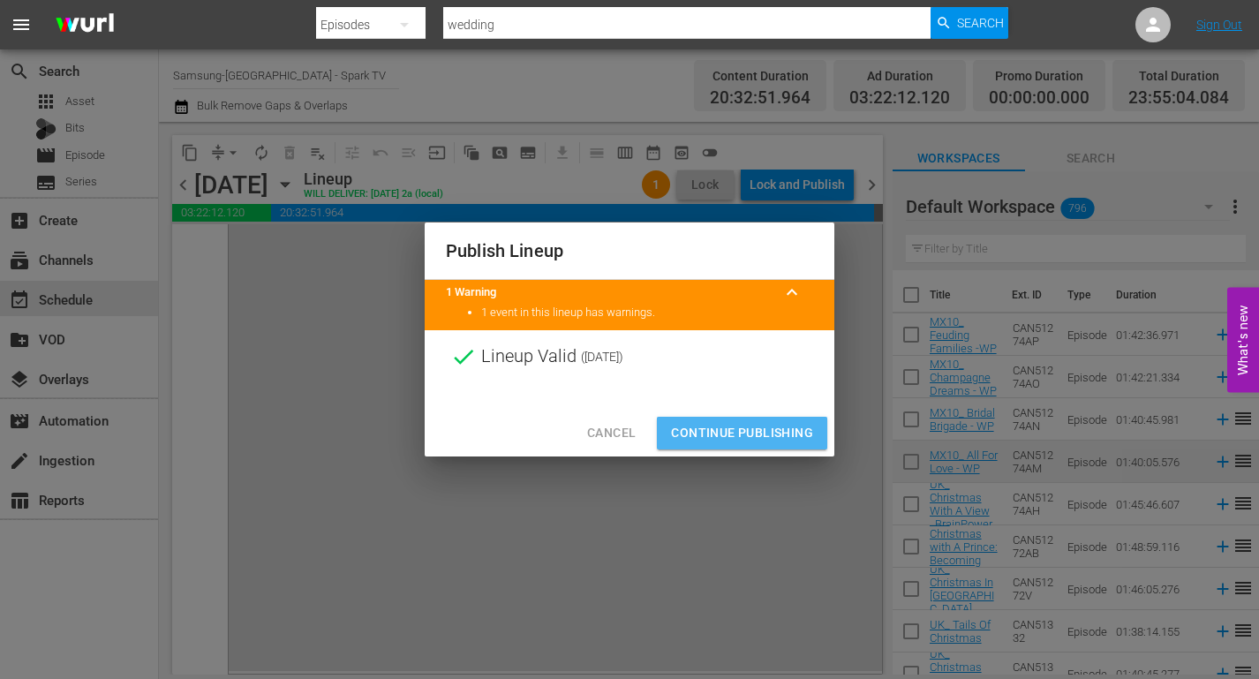
click at [748, 435] on span "Continue Publishing" at bounding box center [742, 433] width 142 height 22
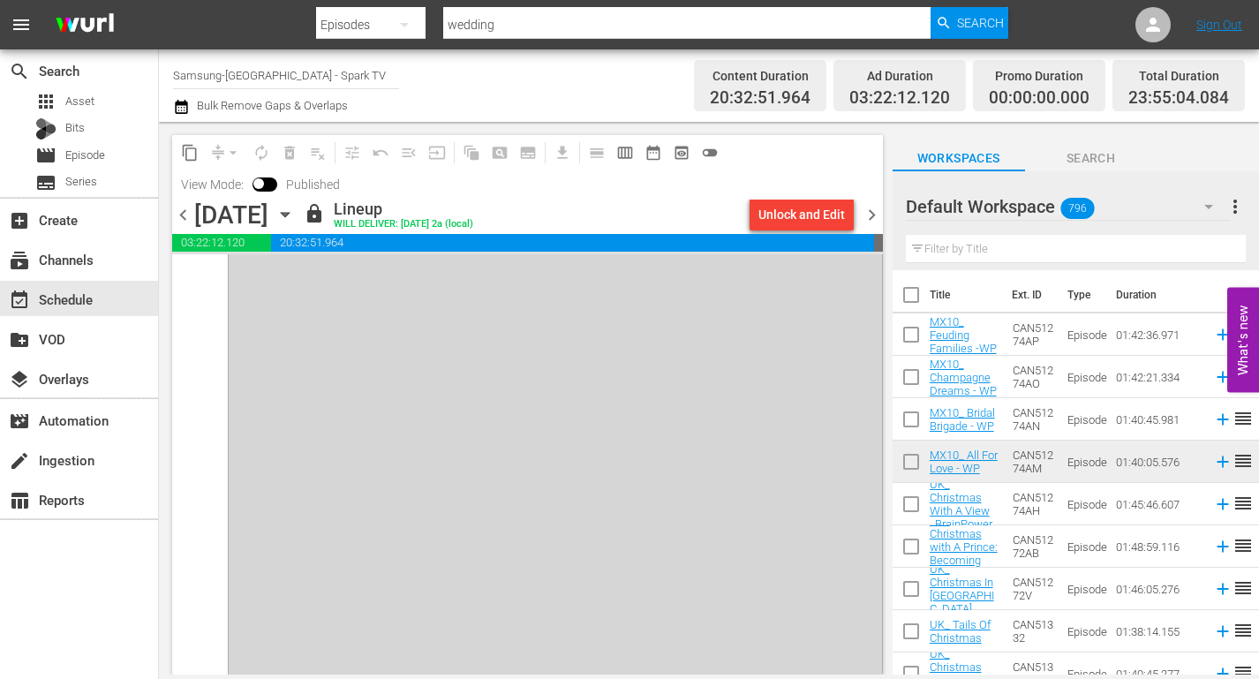
click at [1213, 205] on icon "button" at bounding box center [1208, 206] width 21 height 21
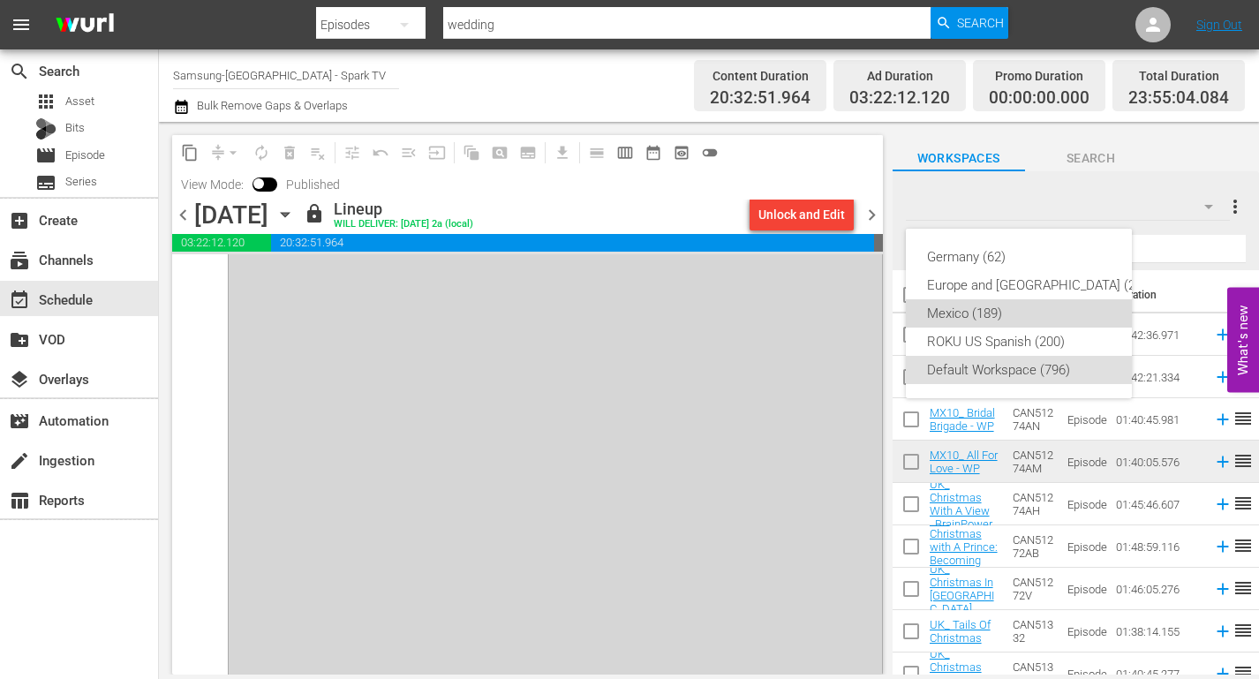
click at [957, 303] on div "Mexico (189)" at bounding box center [1040, 313] width 227 height 28
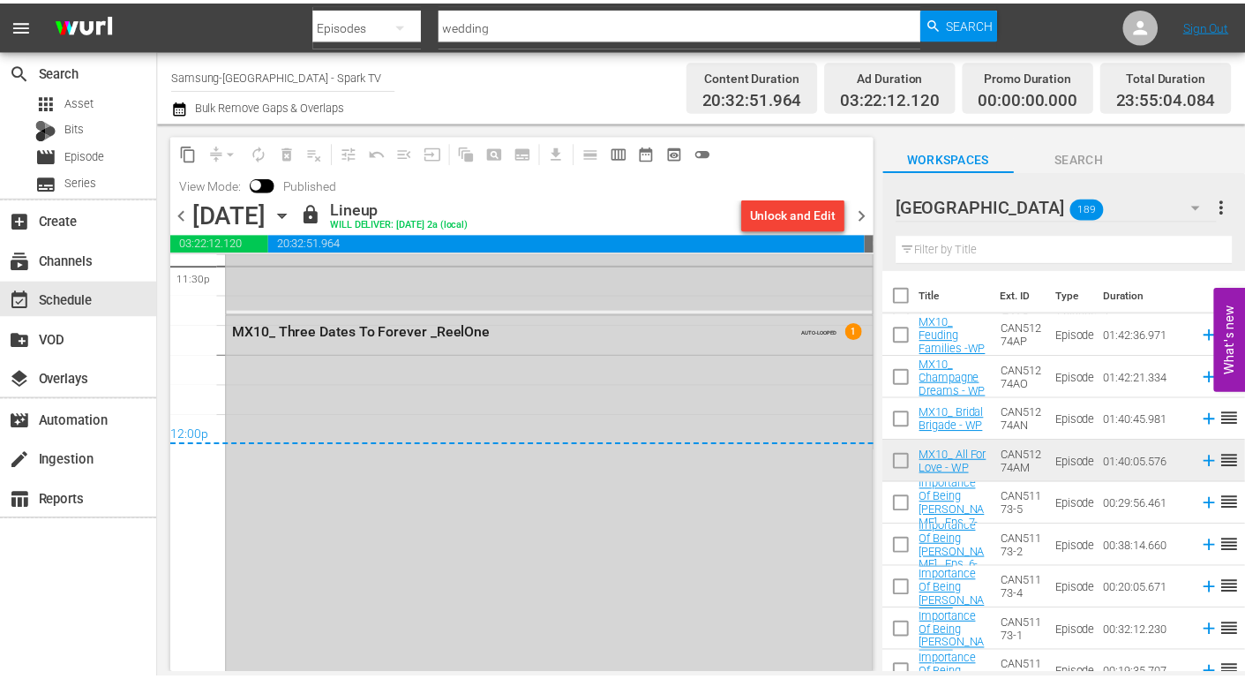
scroll to position [8429, 0]
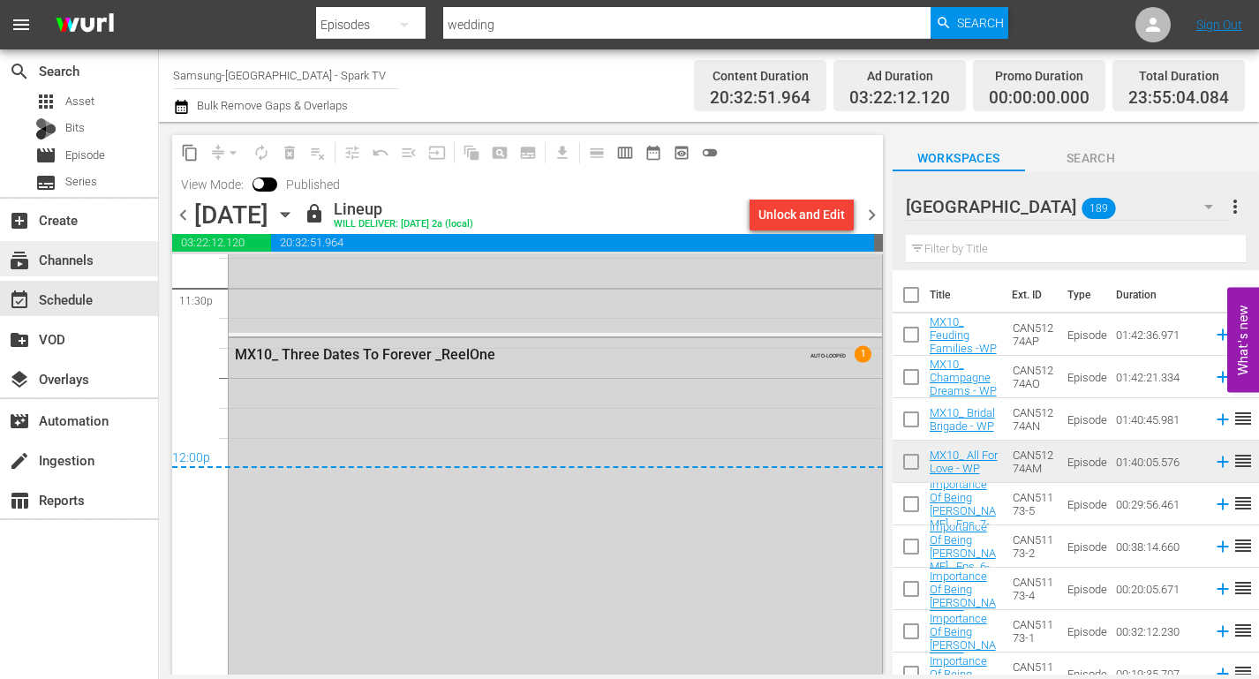
click at [91, 259] on div "subscriptions Channels" at bounding box center [49, 257] width 99 height 16
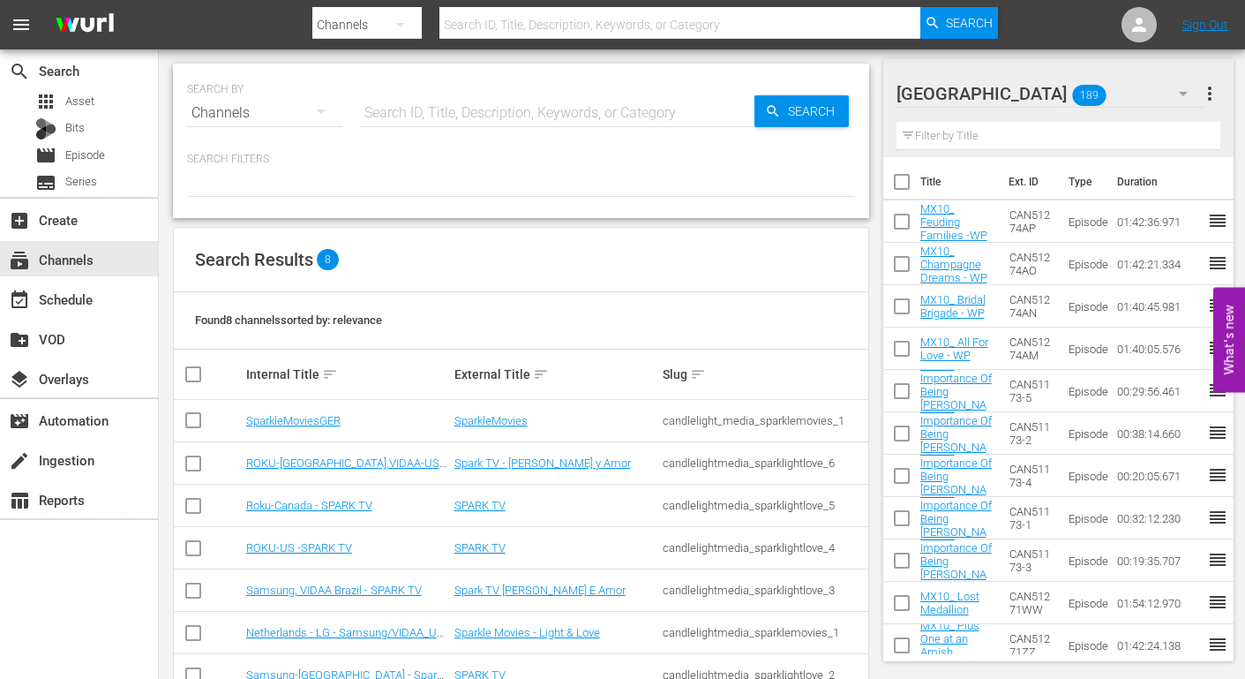
scroll to position [93, 0]
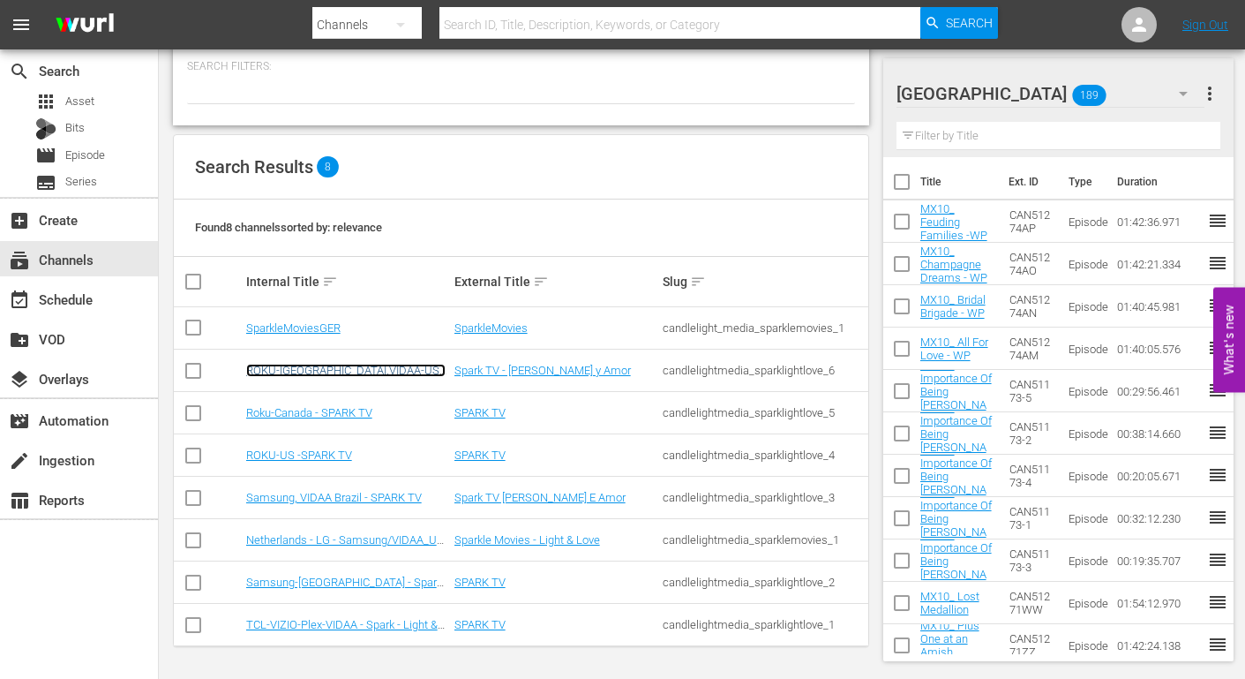
click at [381, 365] on link "ROKU-US,VIDAA-US - Spanish - Spark TV - Luz y Amor" at bounding box center [345, 384] width 199 height 40
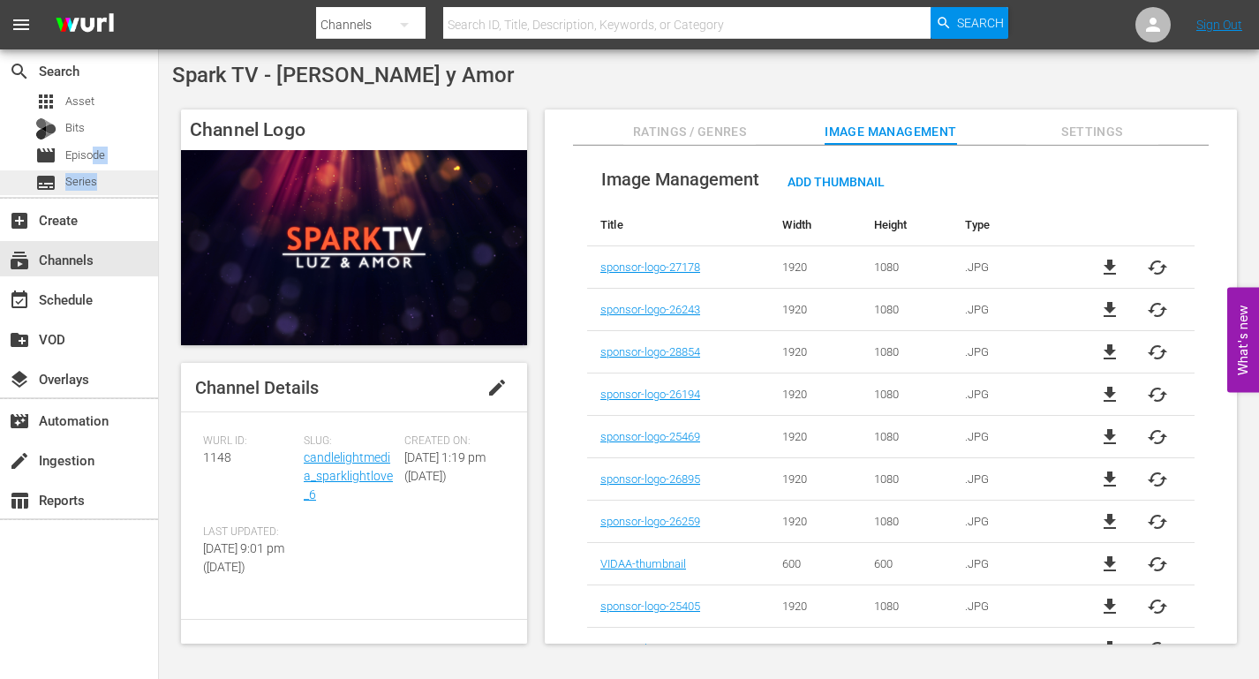
drag, startPoint x: 93, startPoint y: 151, endPoint x: 109, endPoint y: 190, distance: 42.3
click at [109, 190] on div "apps Asset Bits movie Episode subtitles Series" at bounding box center [79, 142] width 158 height 106
click at [73, 296] on div "event_available Schedule" at bounding box center [49, 297] width 99 height 16
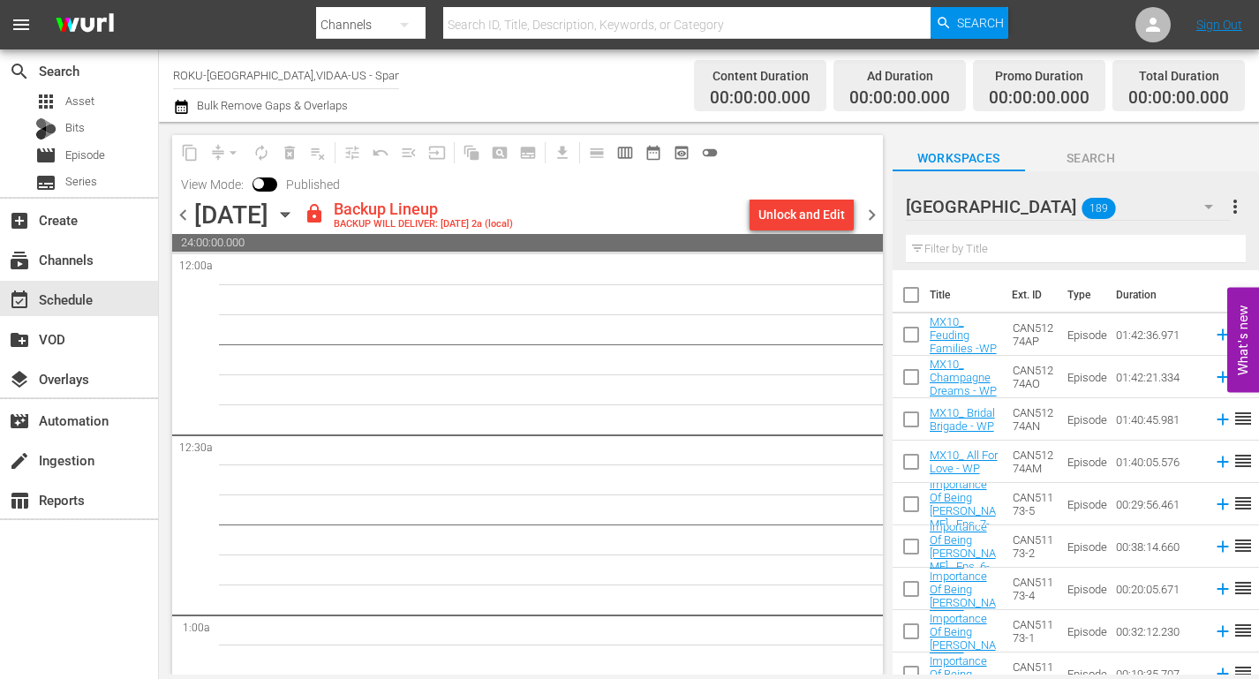
click at [289, 214] on icon "button" at bounding box center [285, 215] width 8 height 4
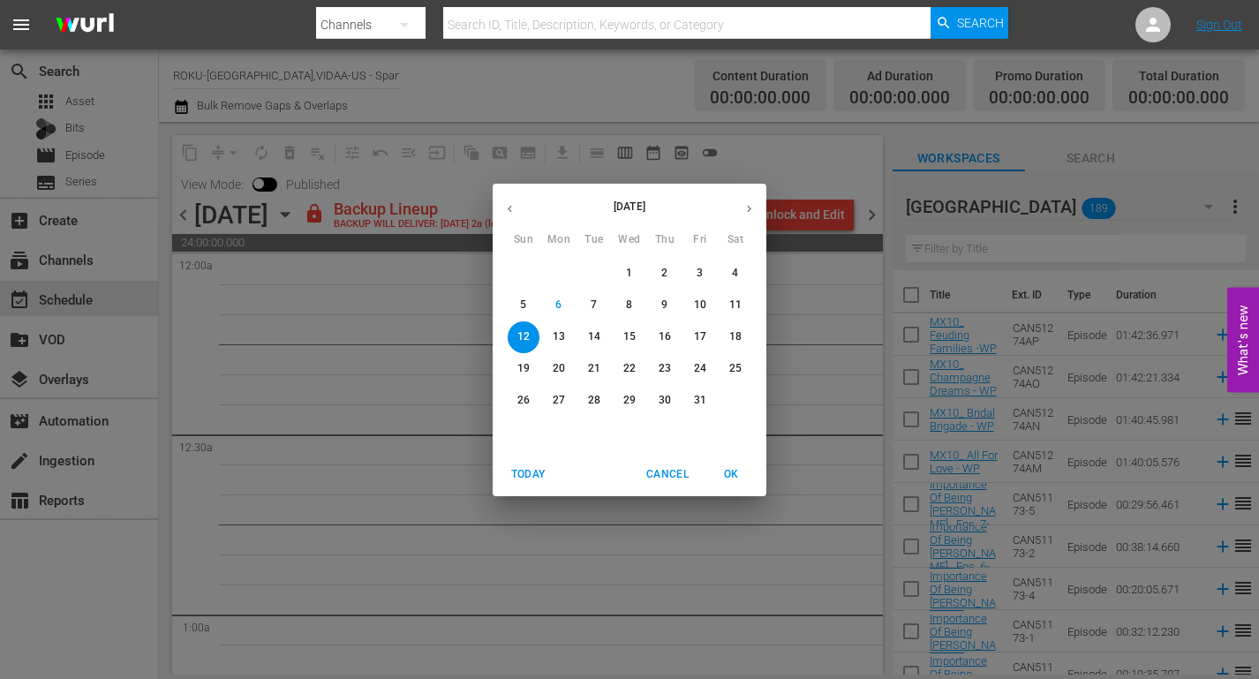
click at [630, 304] on p "8" at bounding box center [629, 304] width 6 height 15
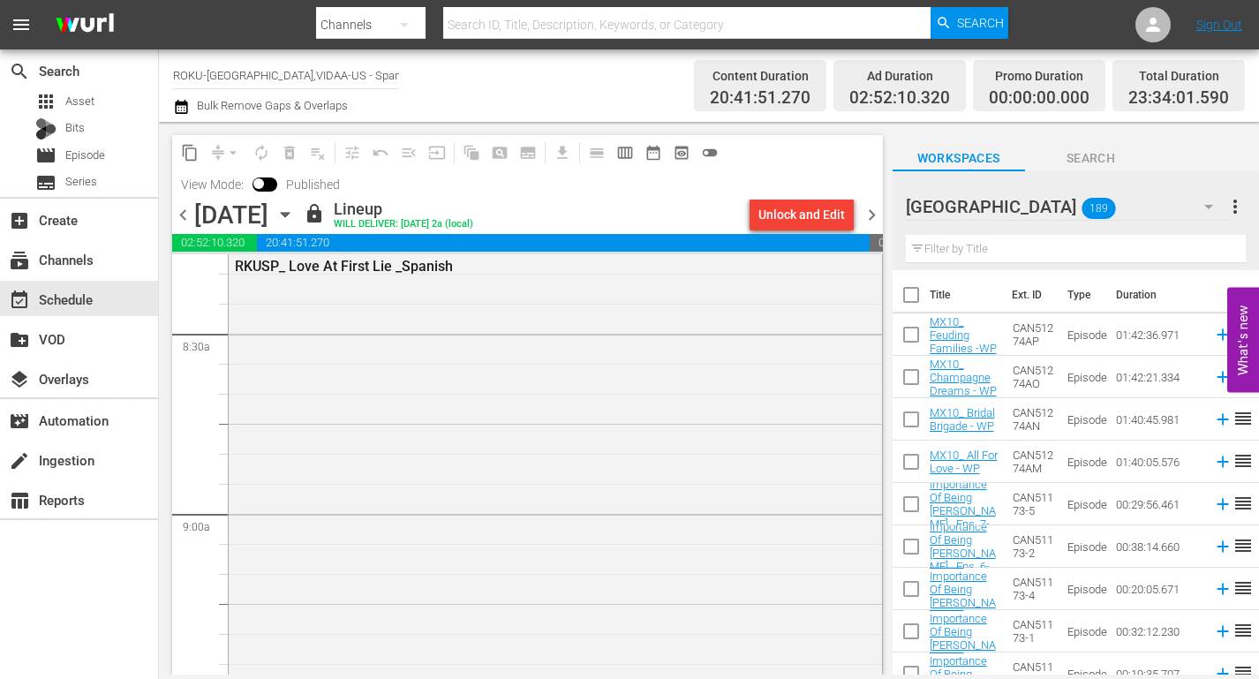
scroll to position [3266, 0]
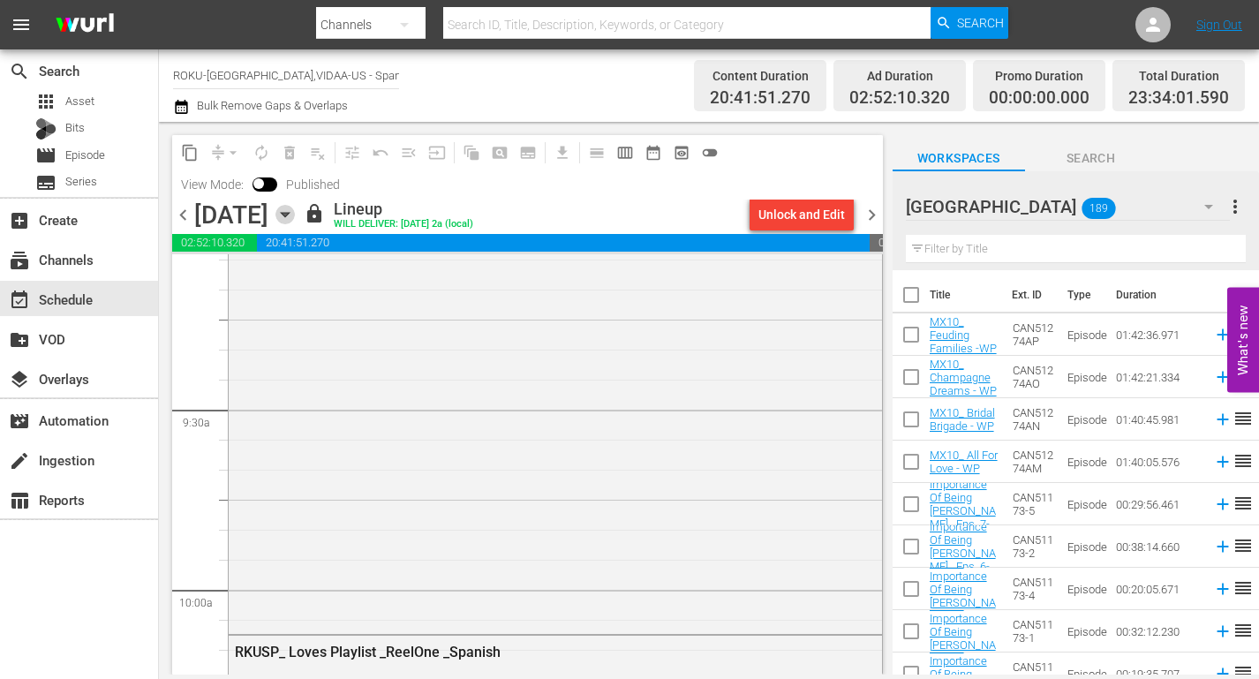
click at [295, 213] on icon "button" at bounding box center [284, 214] width 19 height 19
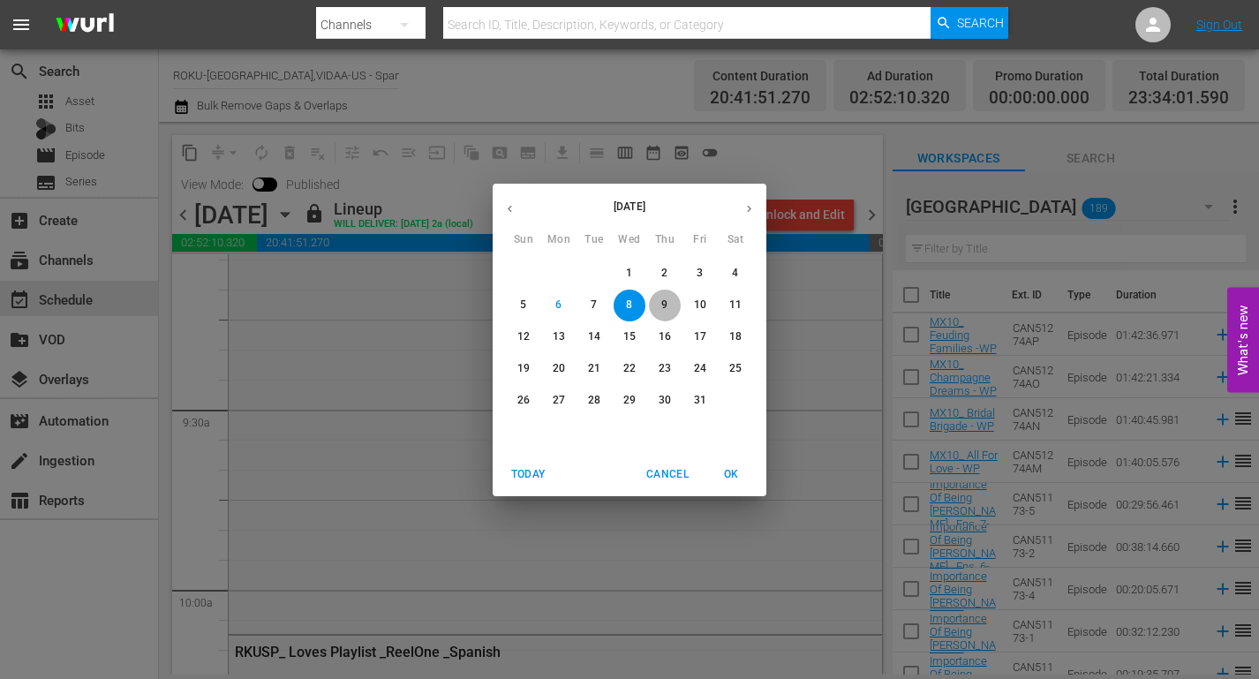
click at [665, 304] on p "9" at bounding box center [664, 304] width 6 height 15
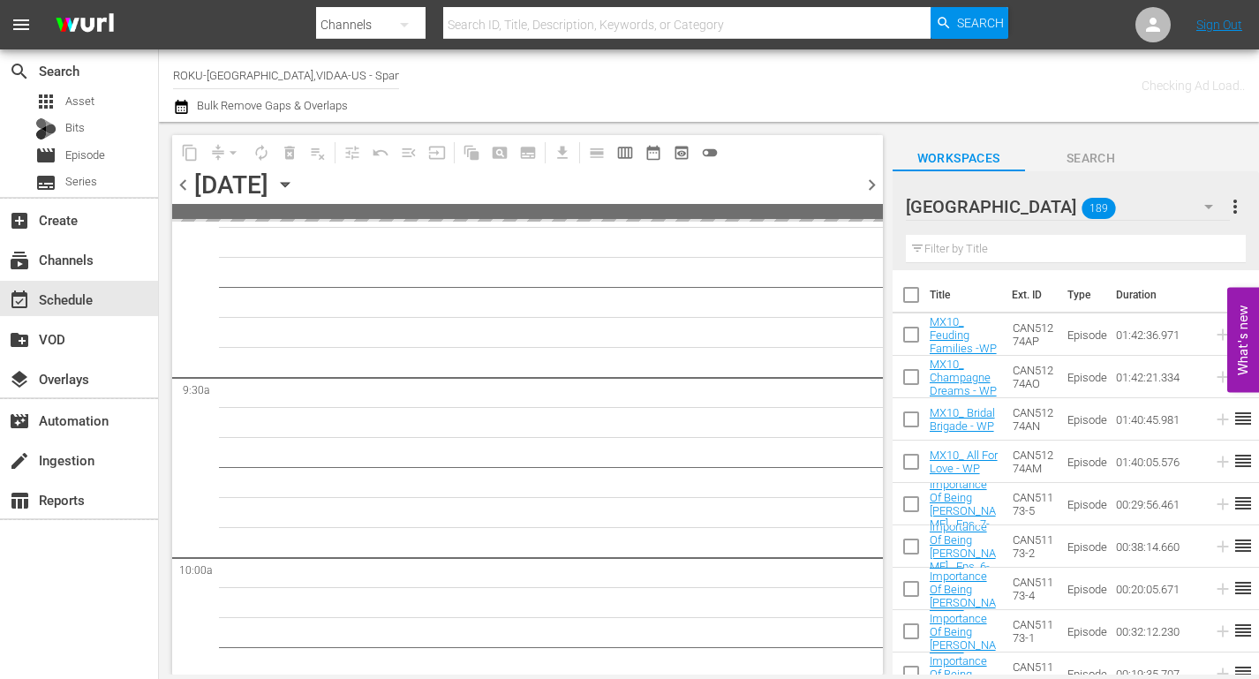
scroll to position [3386, 0]
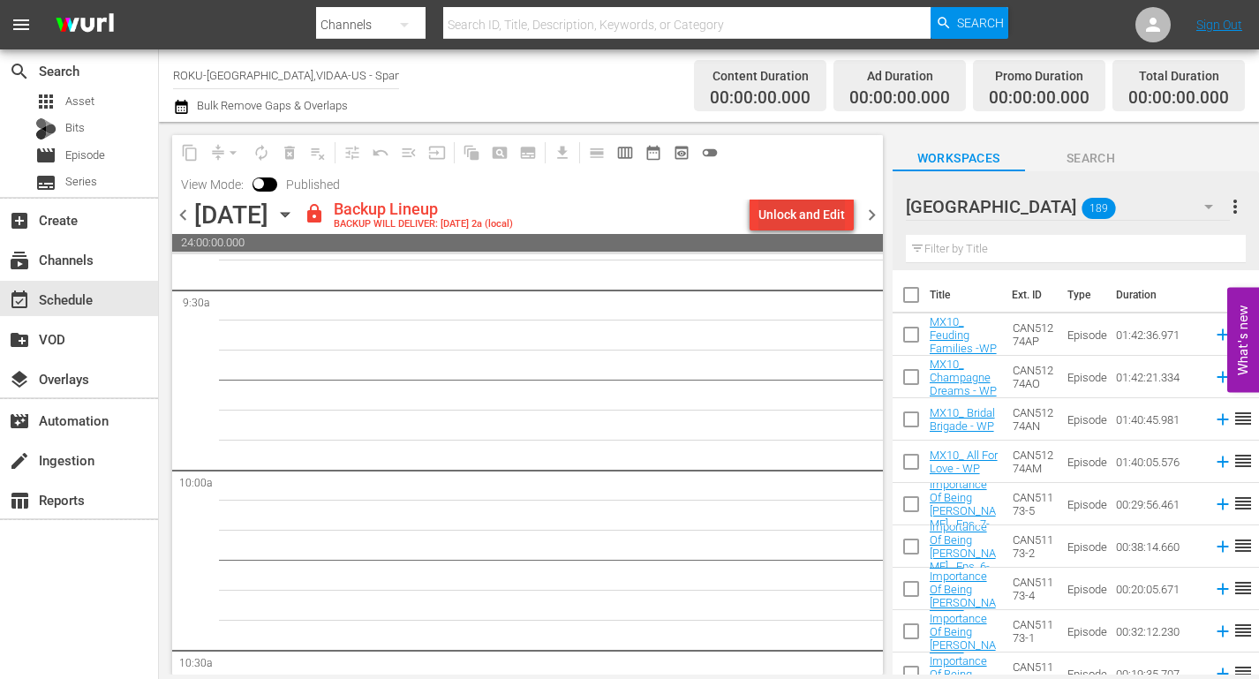
click at [796, 218] on div "Unlock and Edit" at bounding box center [801, 215] width 86 height 32
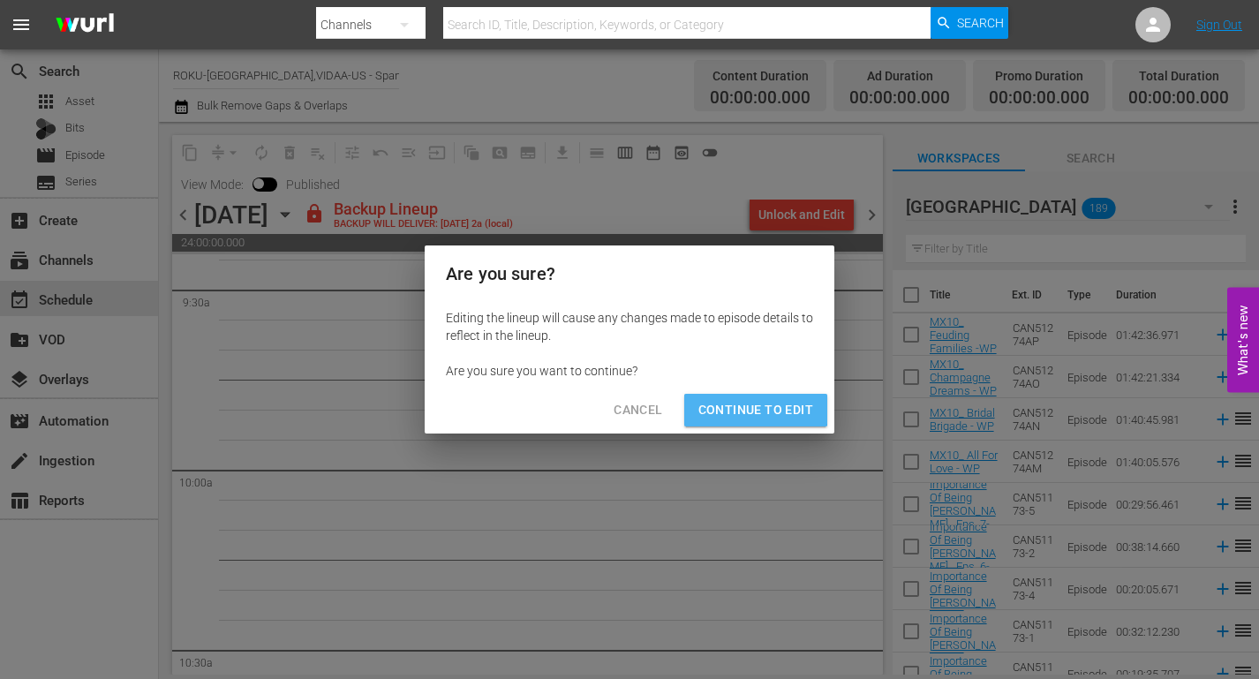
click at [753, 407] on span "Continue to Edit" at bounding box center [755, 410] width 115 height 22
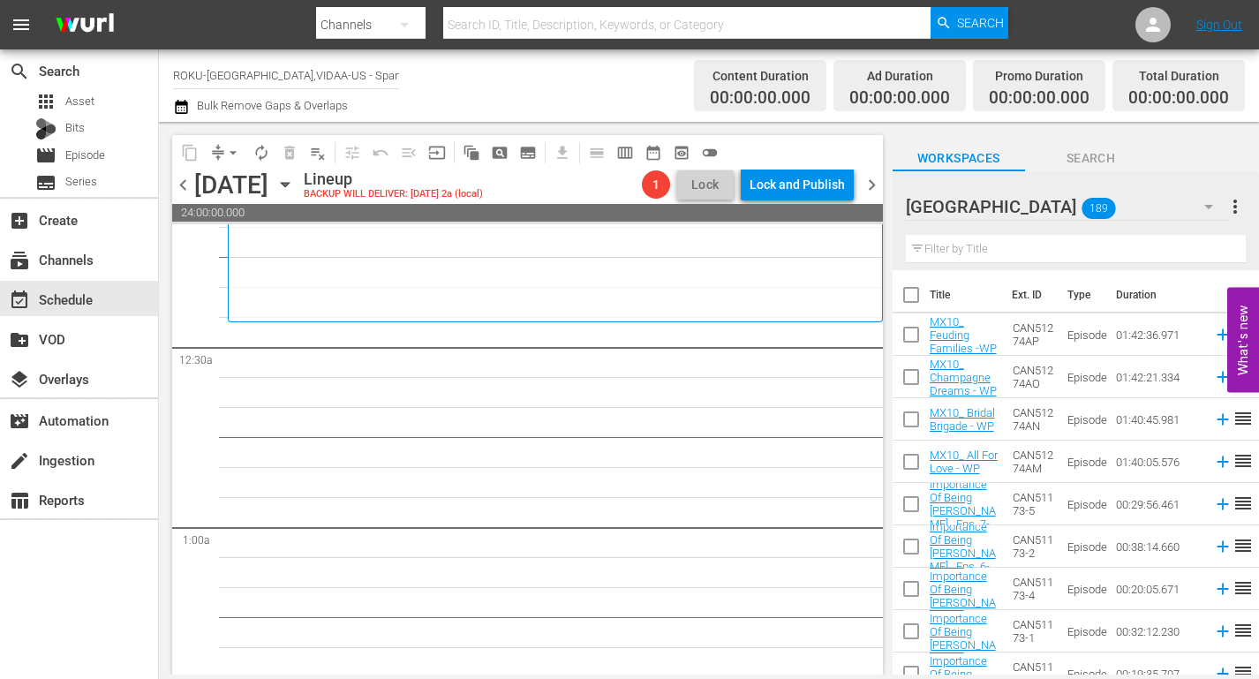
scroll to position [0, 0]
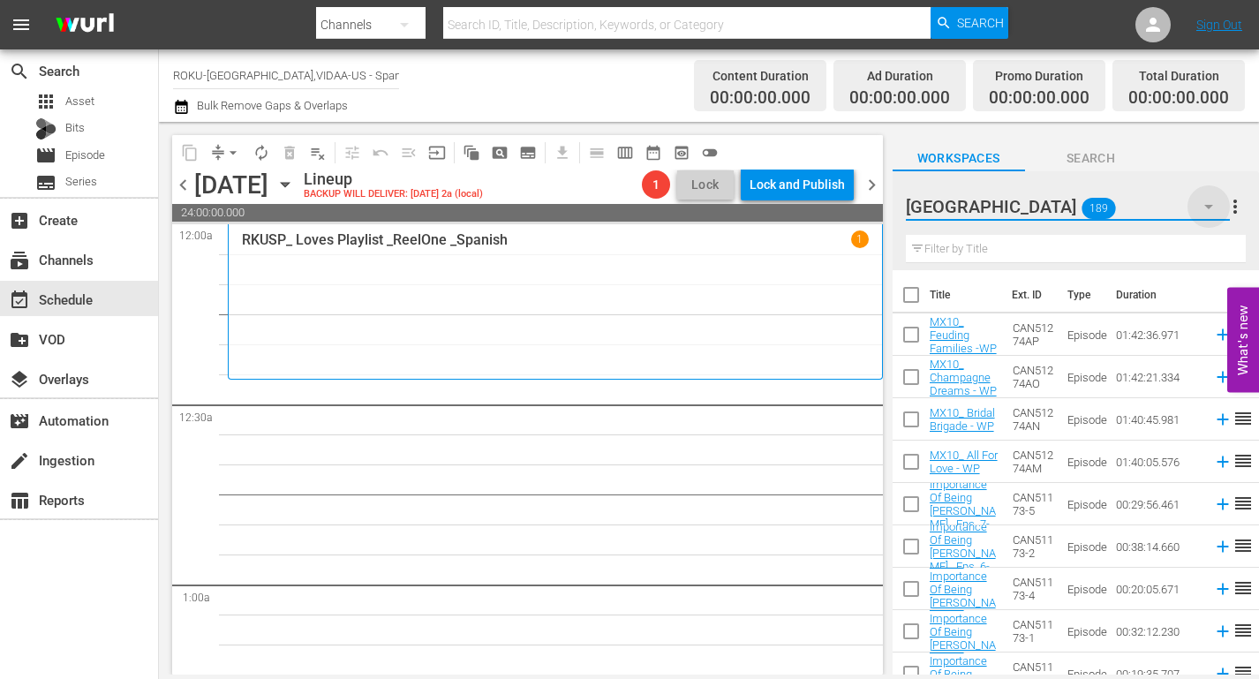
click at [1208, 209] on icon "button" at bounding box center [1208, 207] width 9 height 4
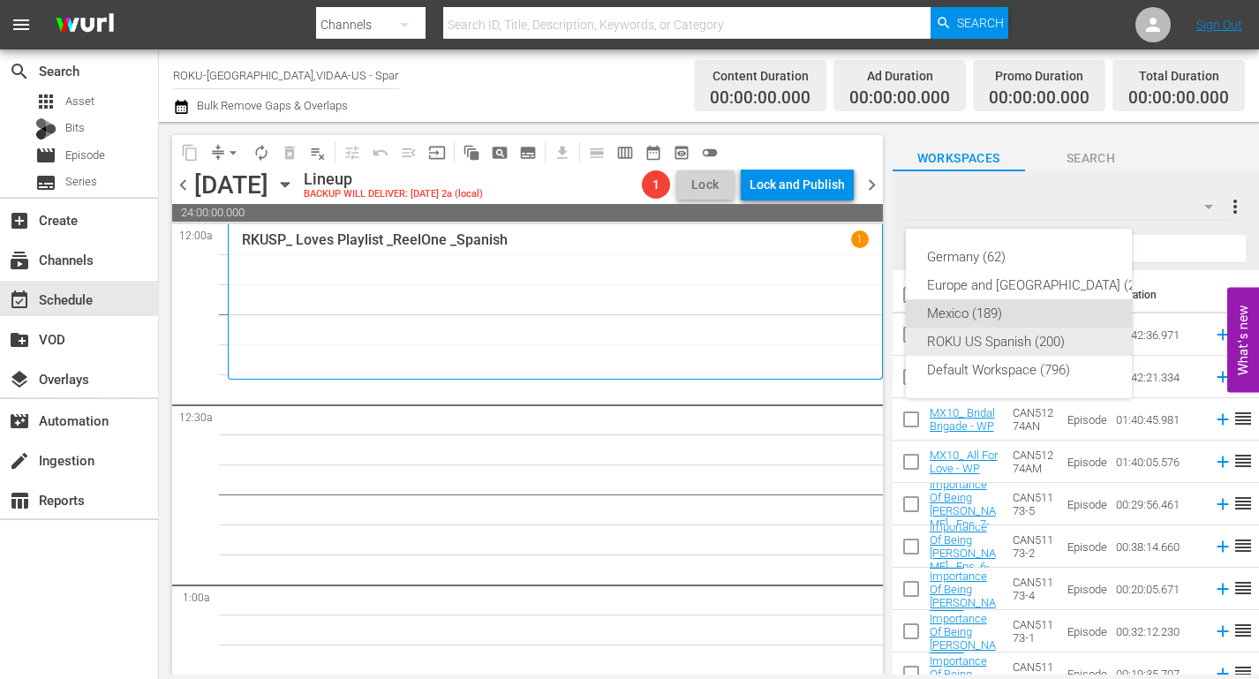
click at [1003, 337] on div "ROKU US Spanish (200)" at bounding box center [1040, 341] width 227 height 28
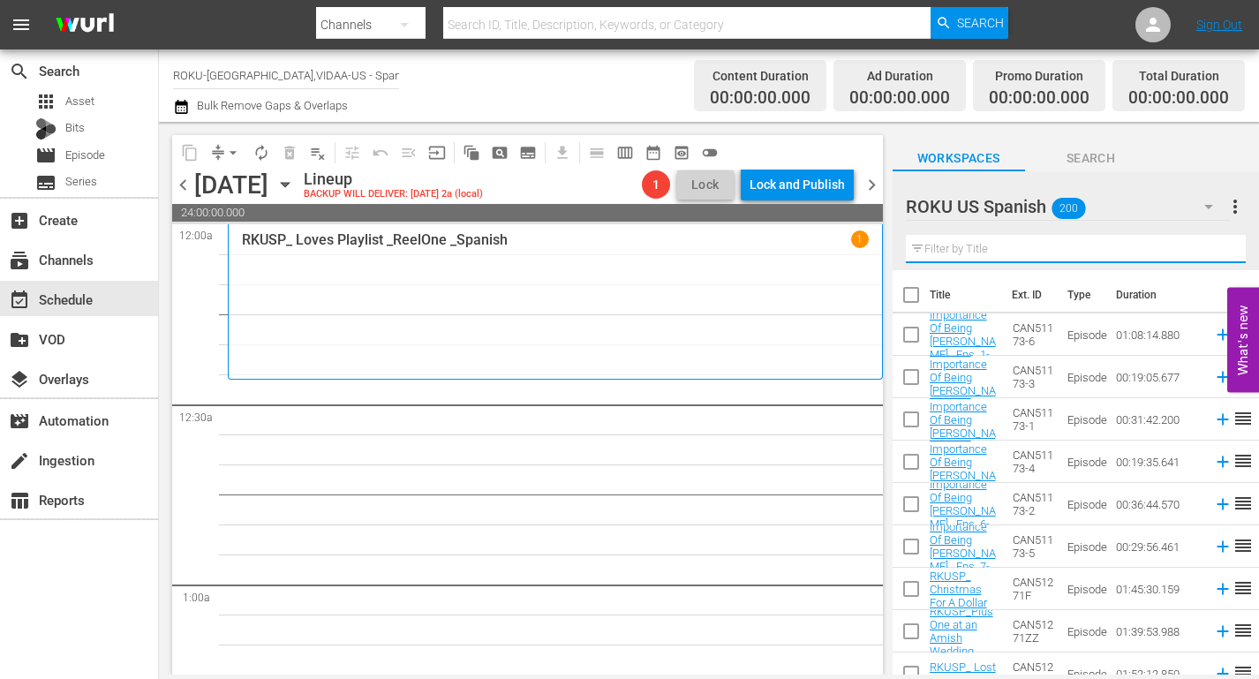
click at [958, 254] on input "text" at bounding box center [1076, 249] width 340 height 28
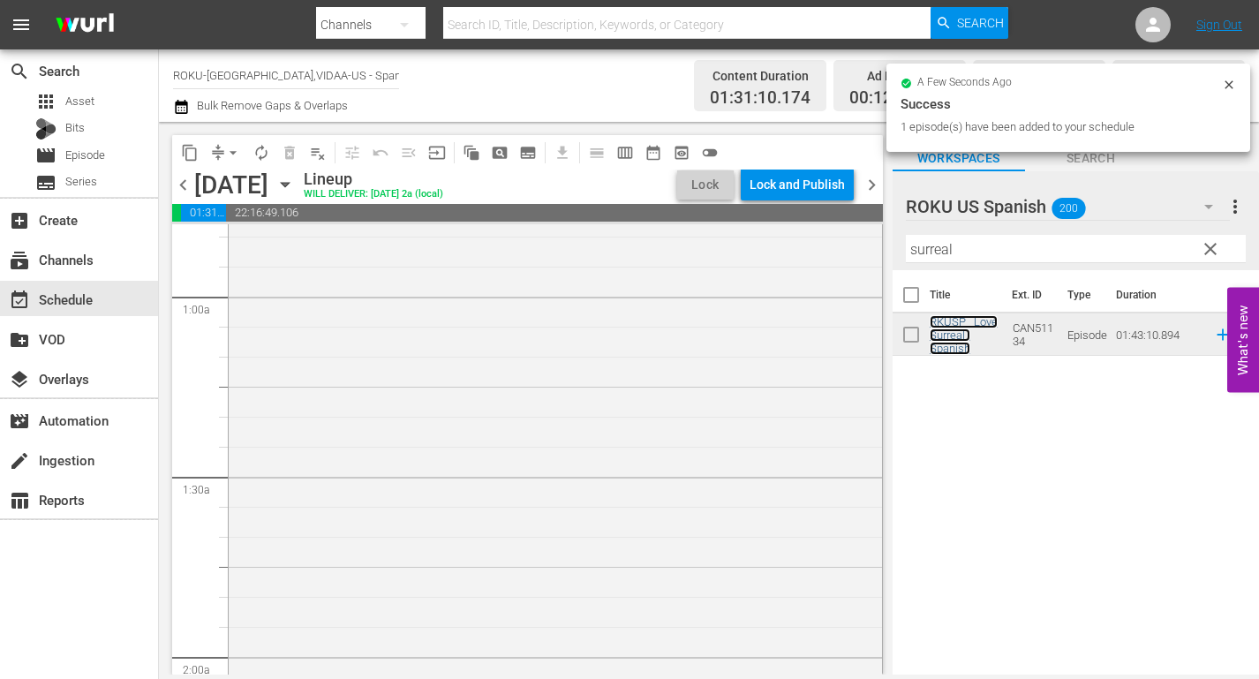
scroll to position [441, 0]
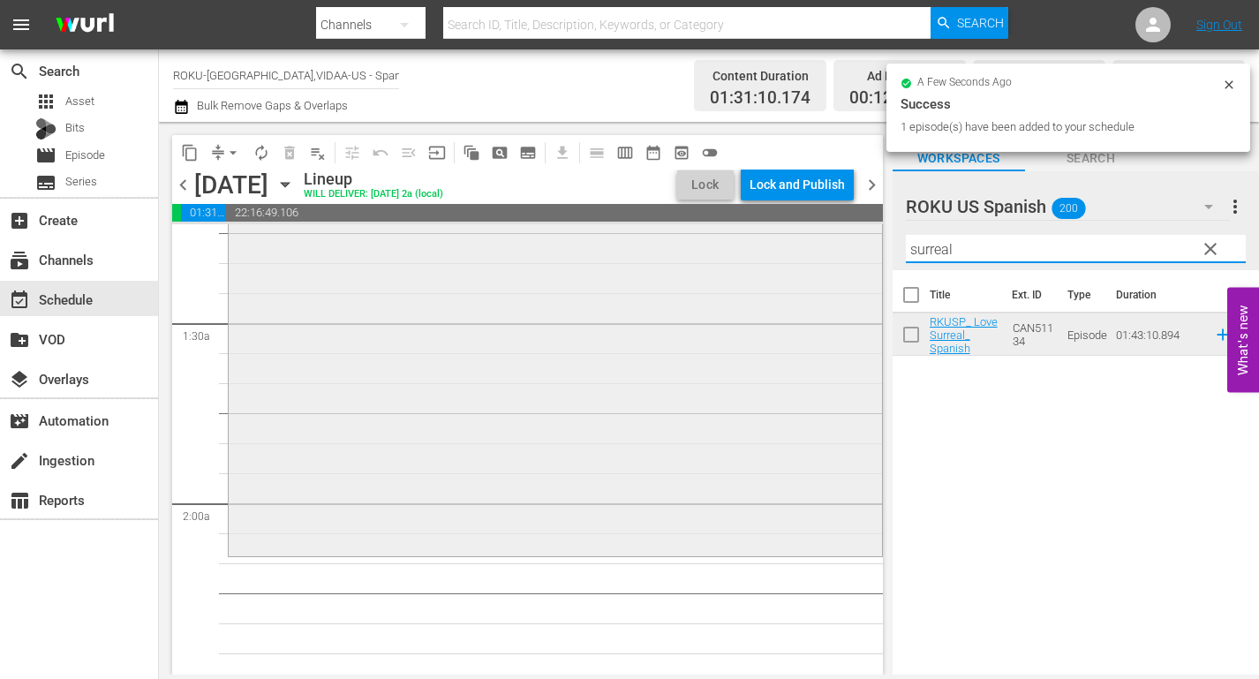
drag, startPoint x: 1013, startPoint y: 251, endPoint x: 860, endPoint y: 256, distance: 153.7
click at [862, 256] on div "content_copy compress arrow_drop_down autorenew_outlined delete_forever_outline…" at bounding box center [709, 398] width 1100 height 552
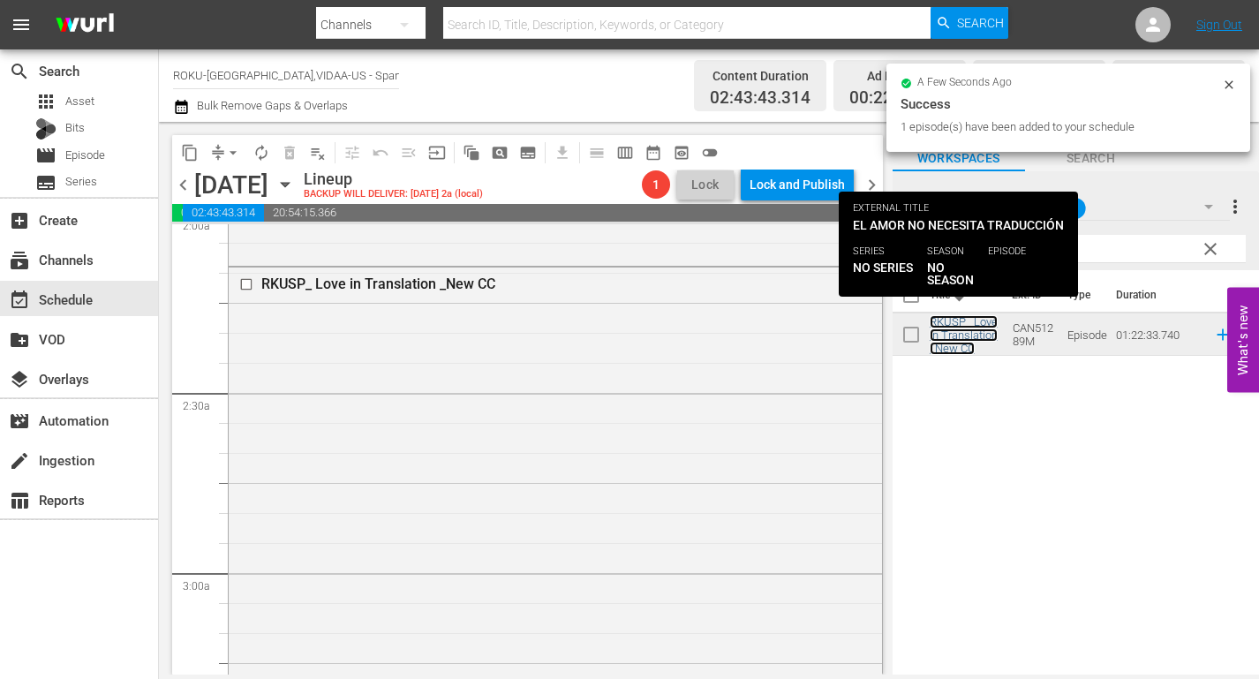
scroll to position [1147, 0]
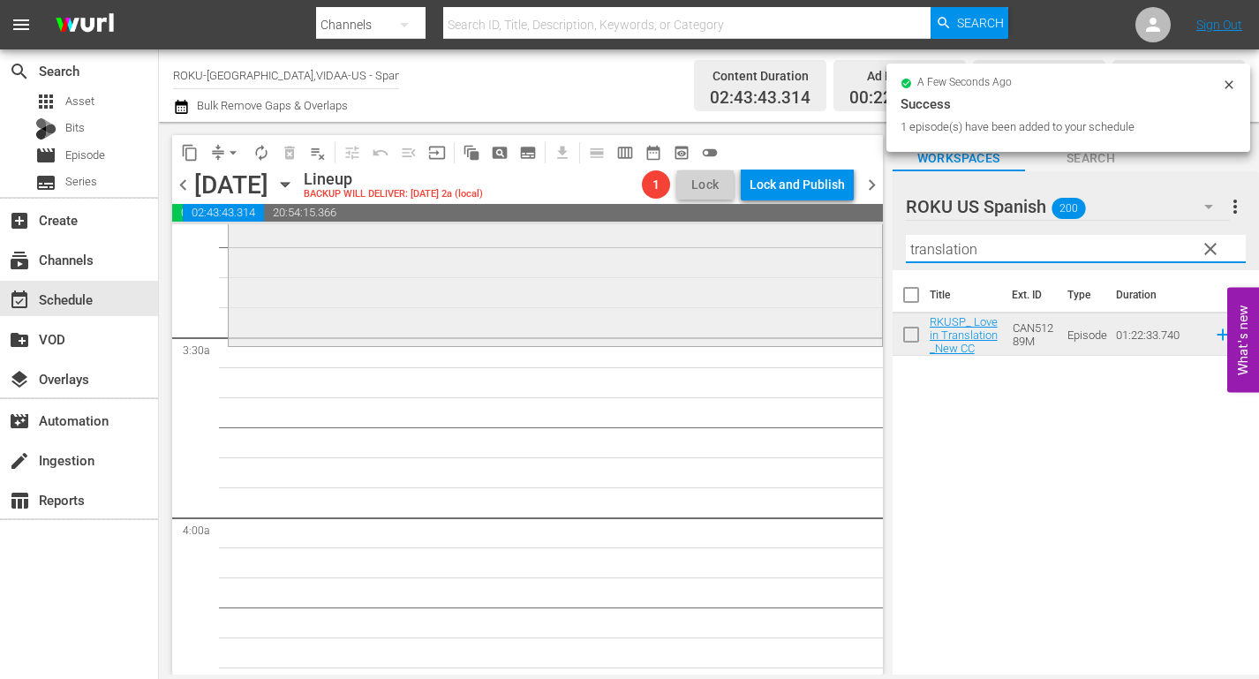
drag, startPoint x: 990, startPoint y: 245, endPoint x: 778, endPoint y: 246, distance: 211.8
click at [779, 246] on div "content_copy compress arrow_drop_down autorenew_outlined delete_forever_outline…" at bounding box center [709, 398] width 1100 height 552
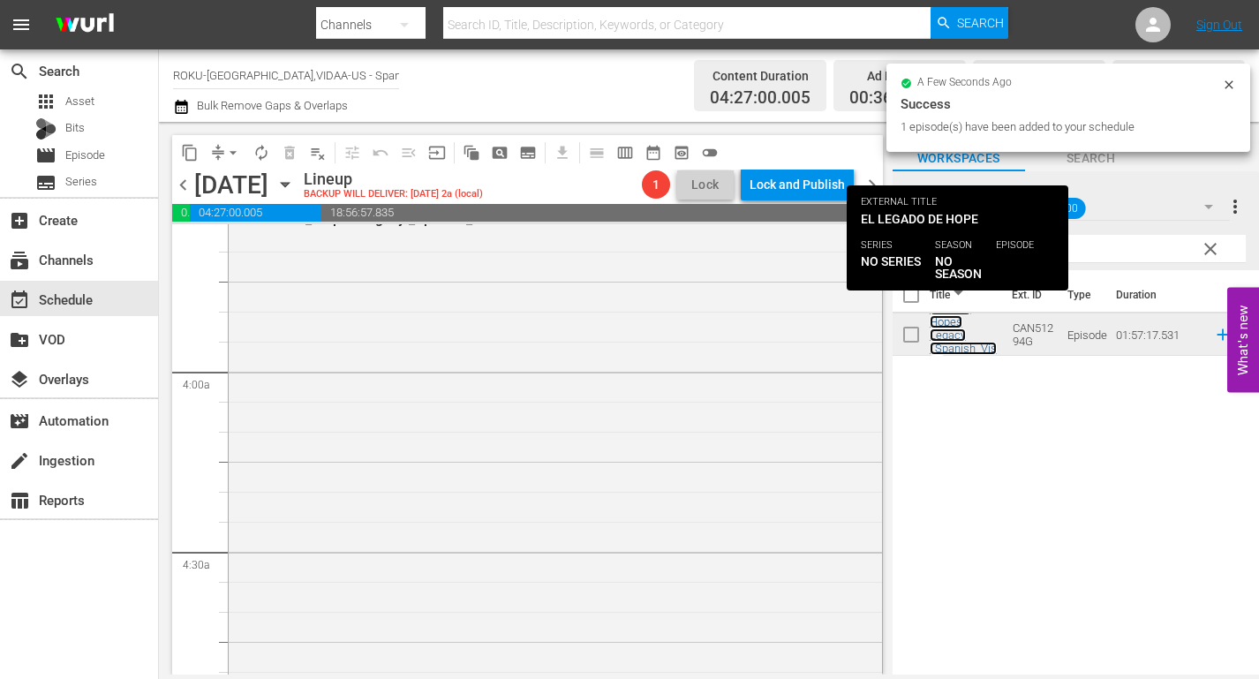
scroll to position [1677, 0]
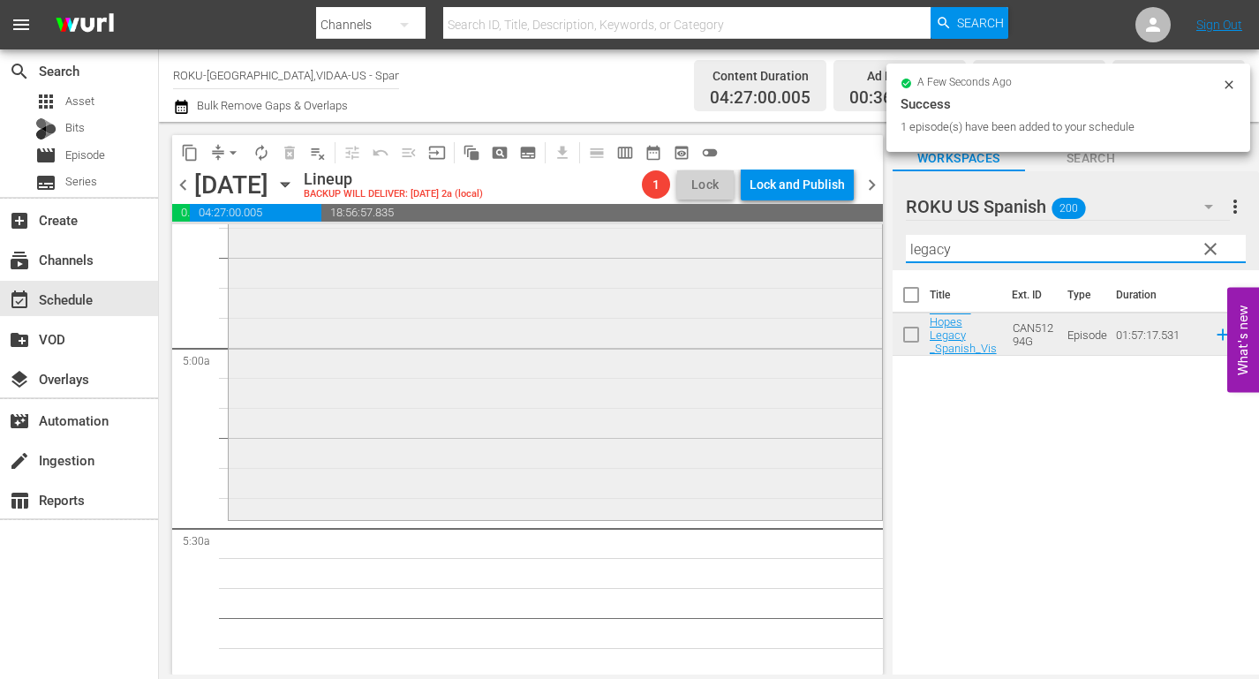
drag, startPoint x: 981, startPoint y: 253, endPoint x: 847, endPoint y: 255, distance: 133.3
click at [847, 255] on div "content_copy compress arrow_drop_down autorenew_outlined delete_forever_outline…" at bounding box center [709, 398] width 1100 height 552
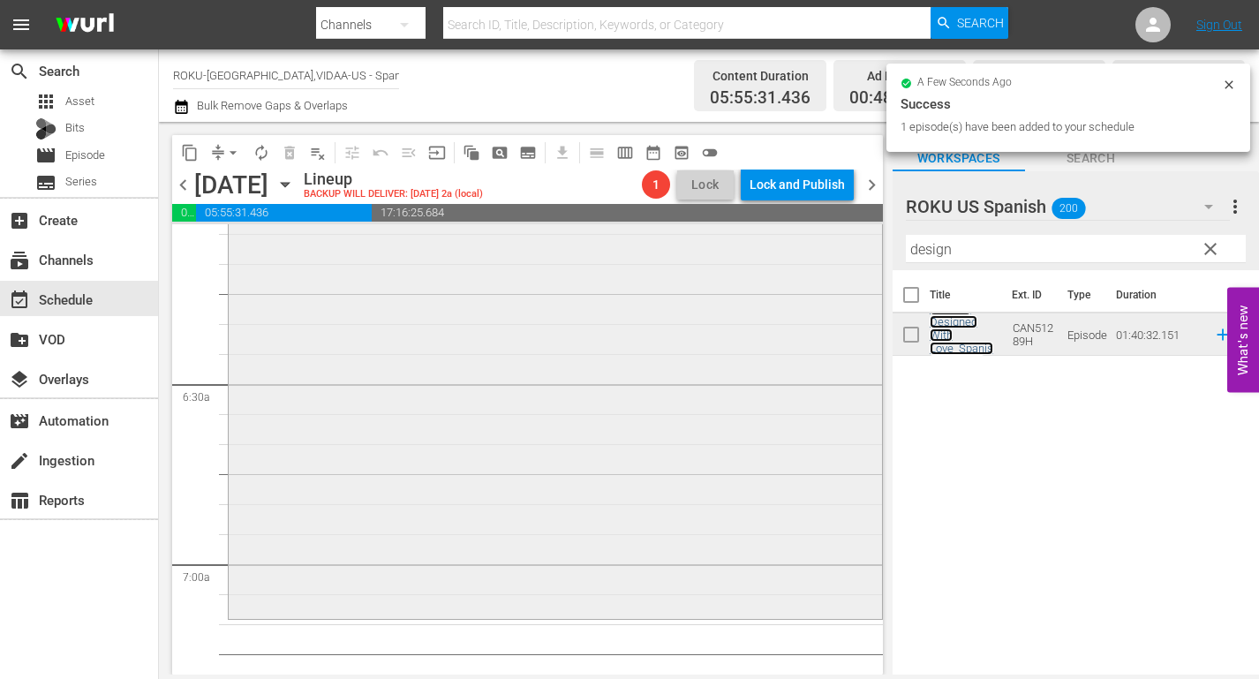
scroll to position [2206, 0]
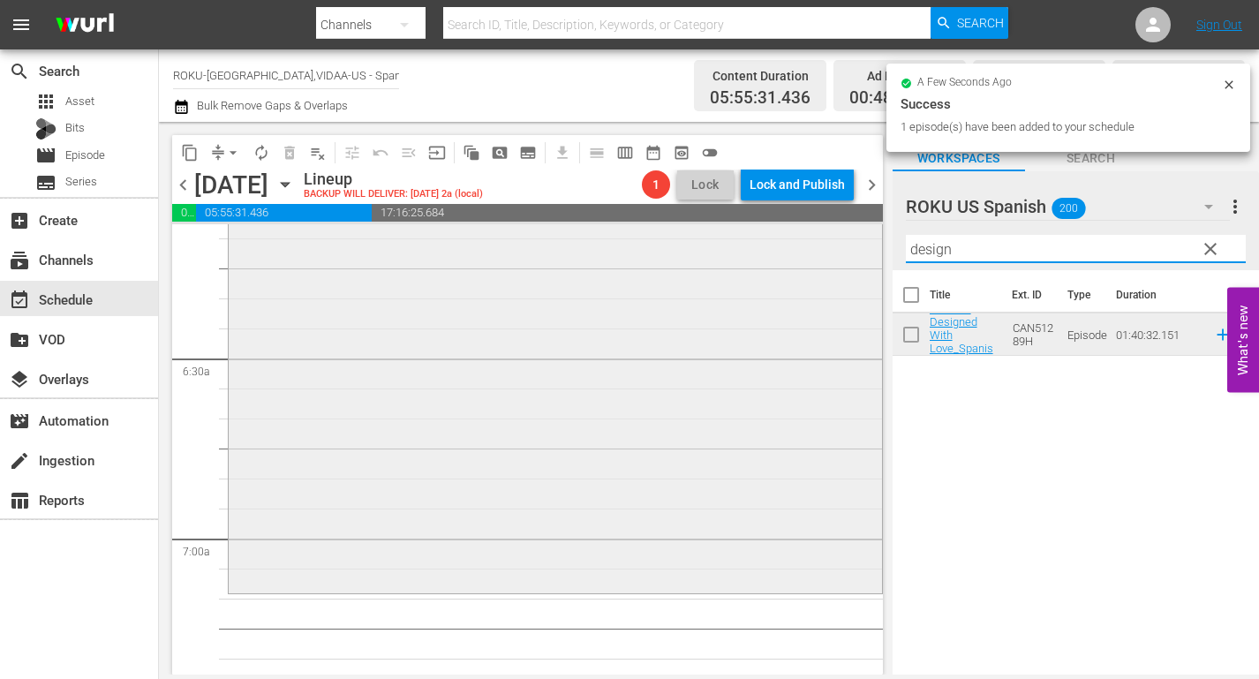
drag, startPoint x: 890, startPoint y: 251, endPoint x: 783, endPoint y: 247, distance: 106.8
click at [800, 248] on div "content_copy compress arrow_drop_down autorenew_outlined delete_forever_outline…" at bounding box center [709, 398] width 1100 height 552
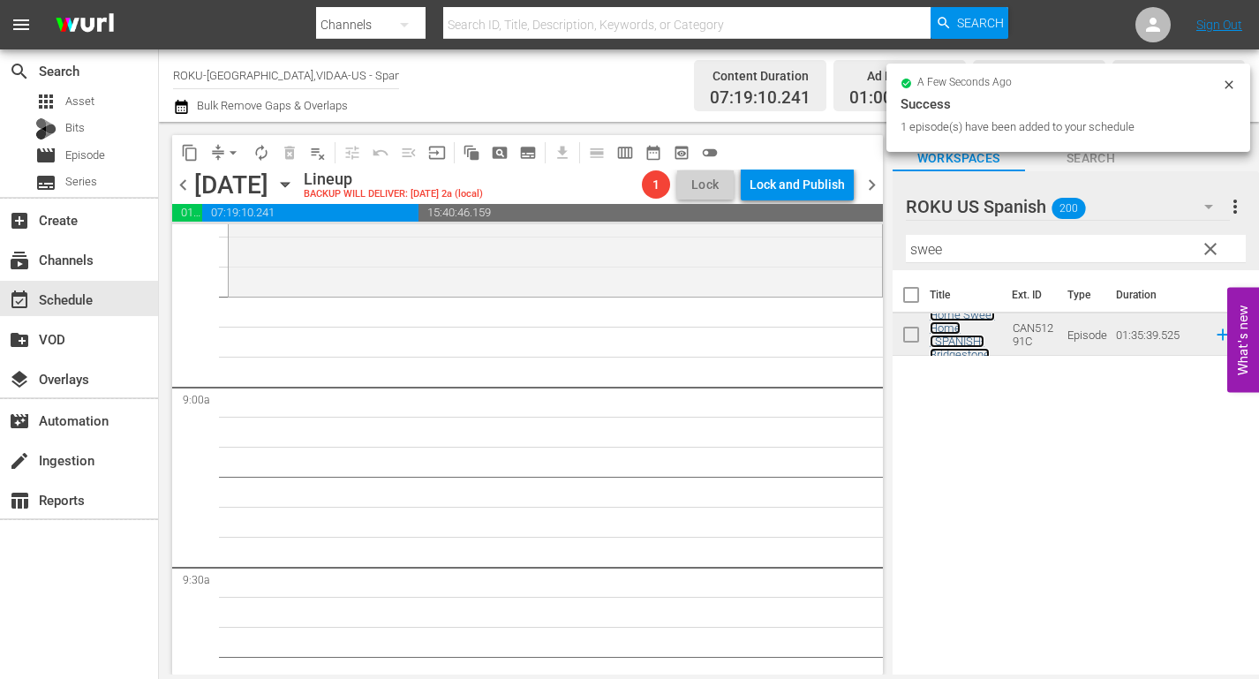
scroll to position [3089, 0]
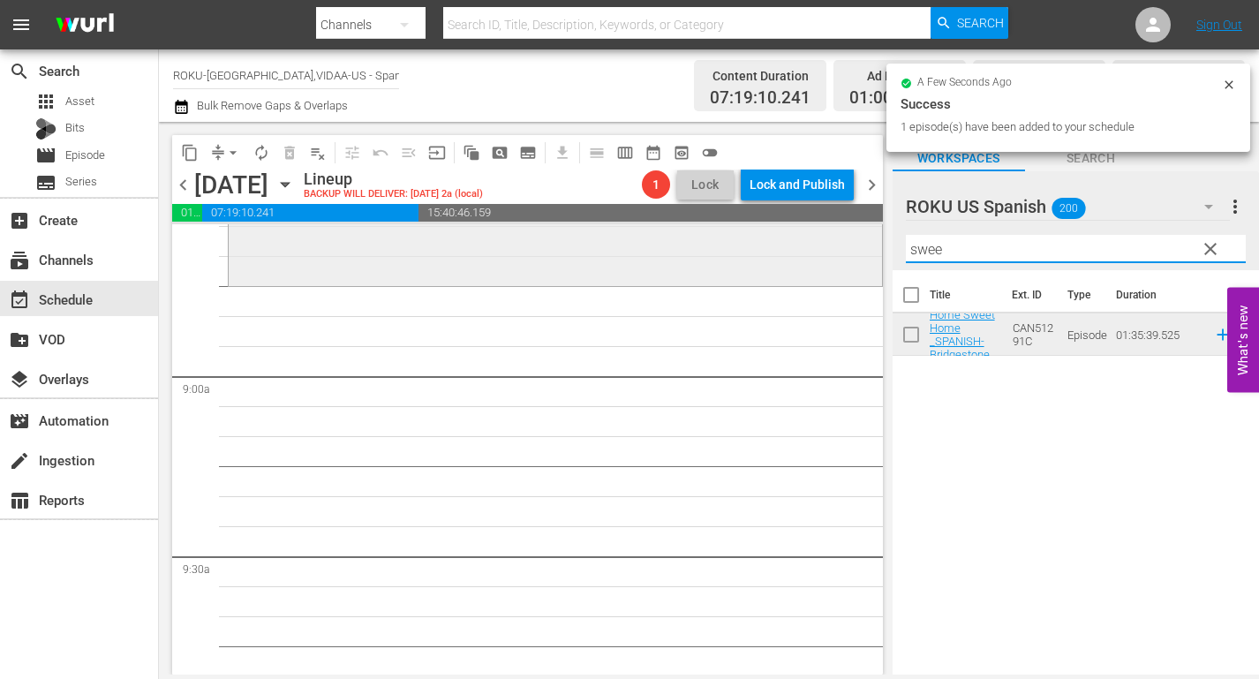
drag, startPoint x: 961, startPoint y: 248, endPoint x: 769, endPoint y: 247, distance: 192.4
click at [773, 249] on div "content_copy compress arrow_drop_down autorenew_outlined delete_forever_outline…" at bounding box center [709, 398] width 1100 height 552
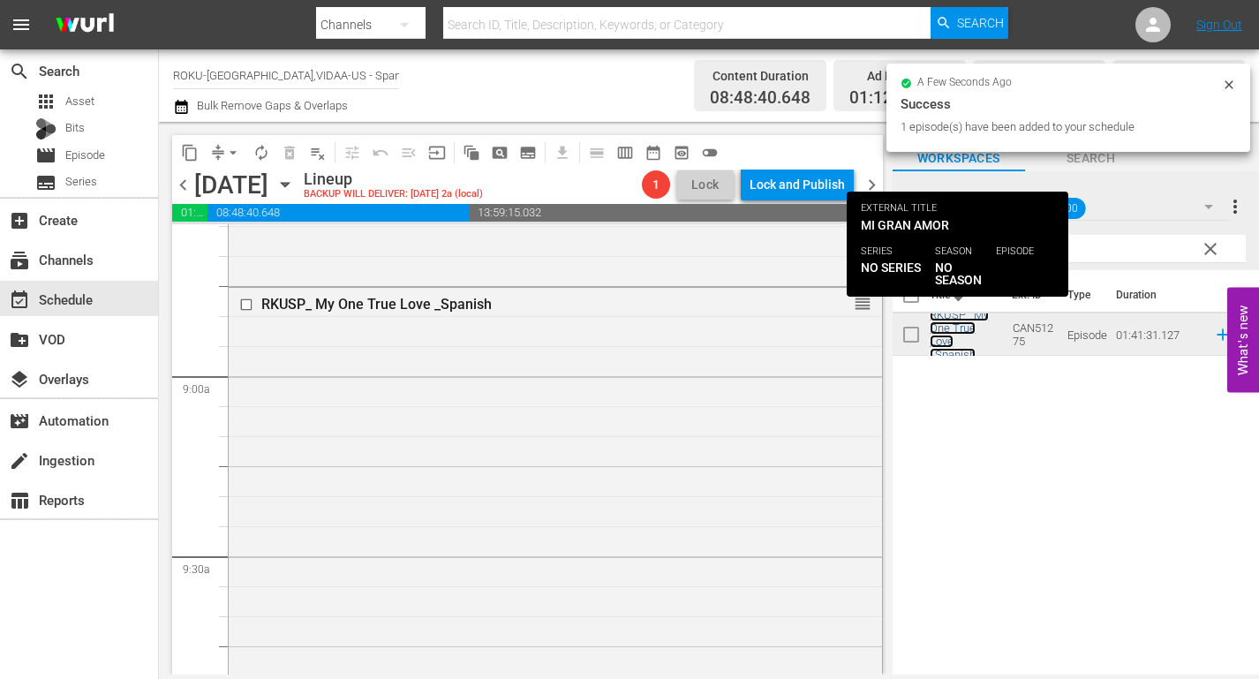
scroll to position [3530, 0]
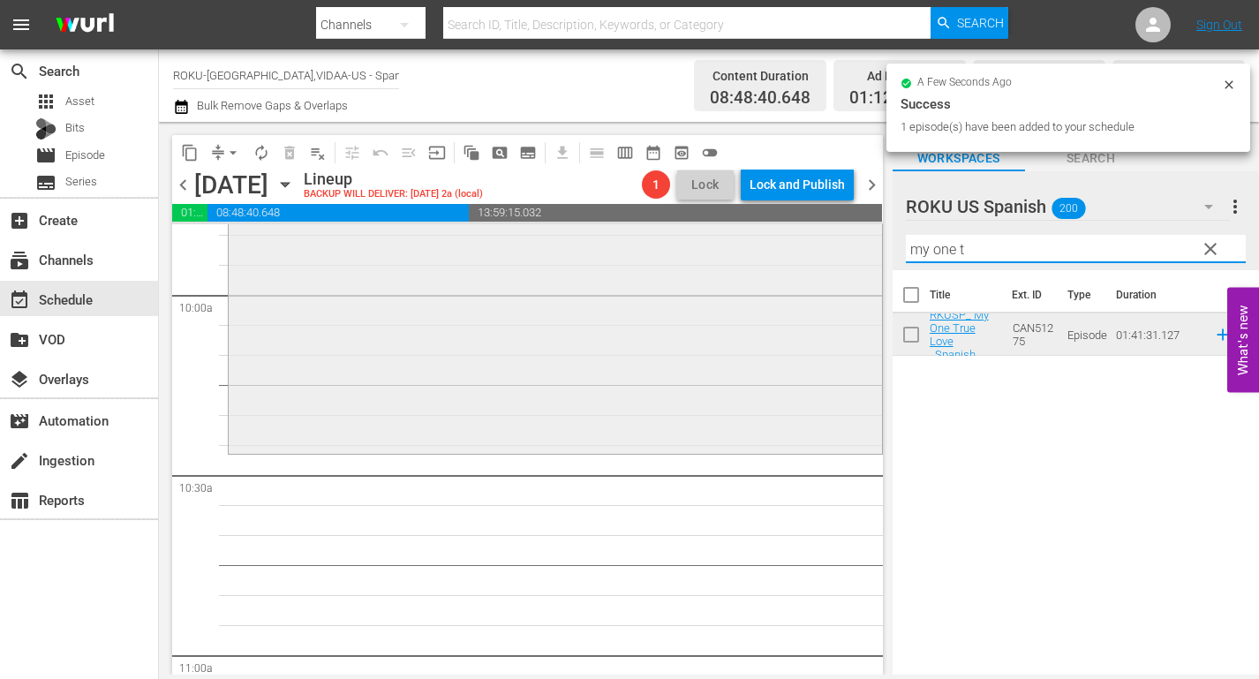
drag, startPoint x: 1014, startPoint y: 254, endPoint x: 808, endPoint y: 254, distance: 205.6
click at [808, 254] on div "content_copy compress arrow_drop_down autorenew_outlined delete_forever_outline…" at bounding box center [709, 398] width 1100 height 552
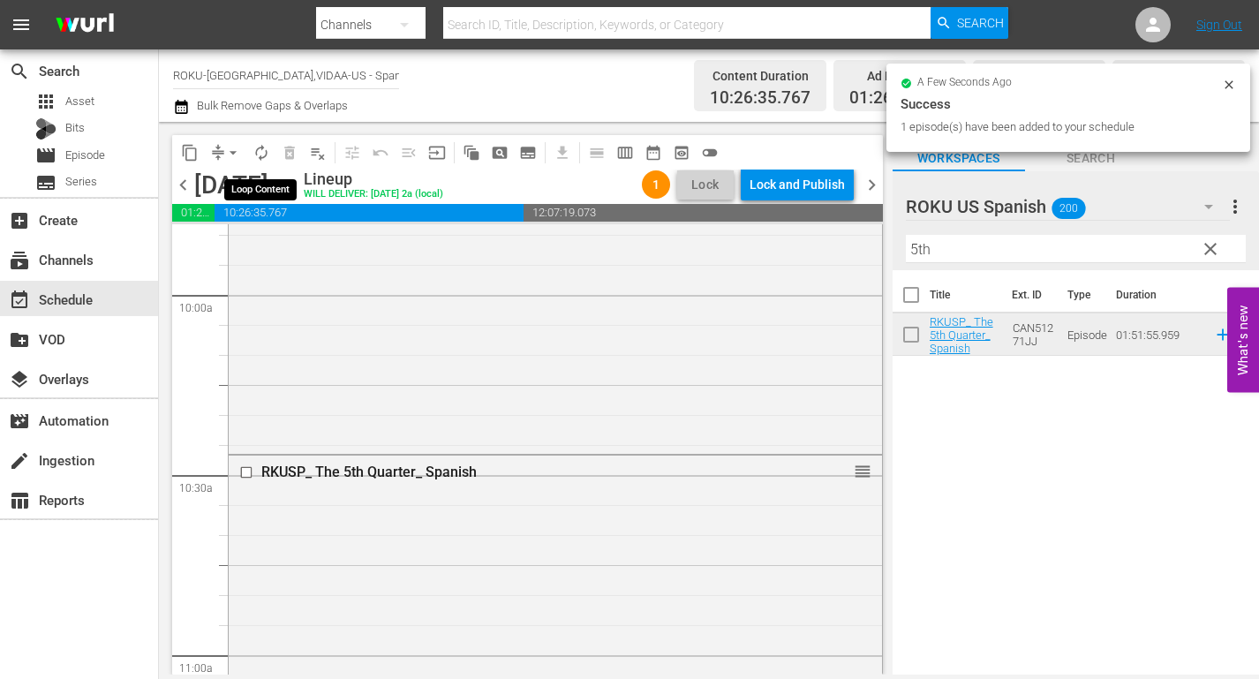
click at [264, 156] on span "autorenew_outlined" at bounding box center [261, 153] width 18 height 18
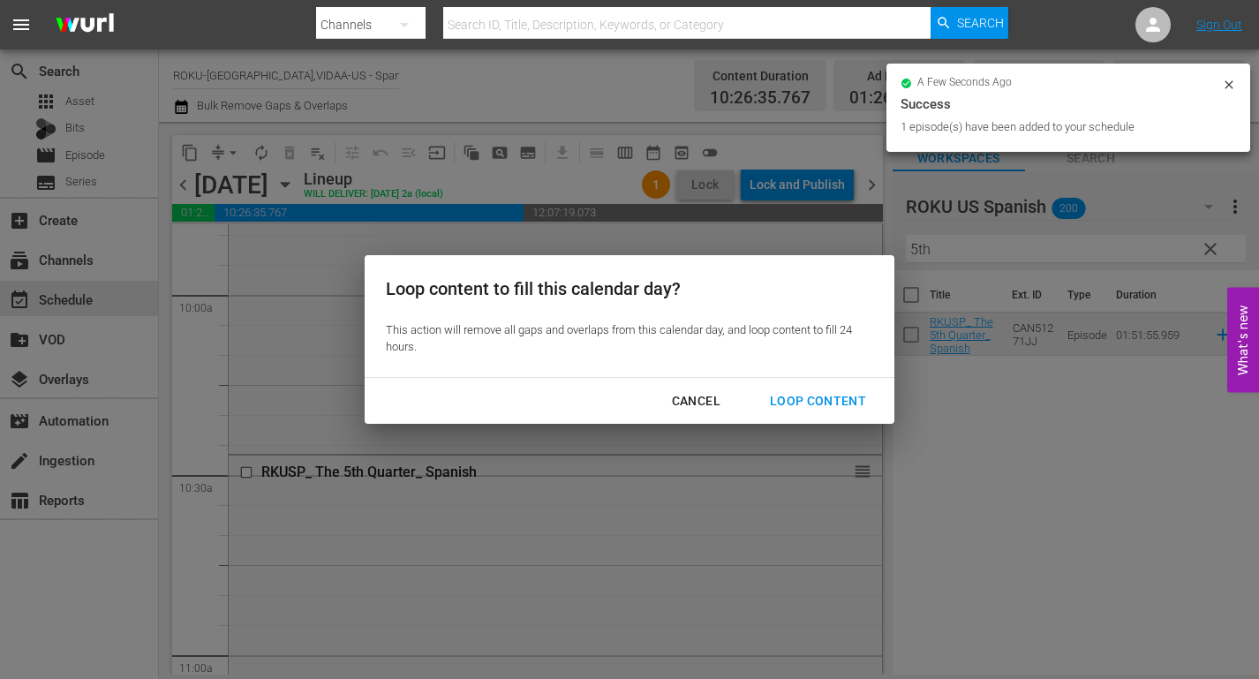
drag, startPoint x: 827, startPoint y: 399, endPoint x: 873, endPoint y: 425, distance: 52.5
click at [829, 400] on div "Loop Content" at bounding box center [817, 401] width 124 height 22
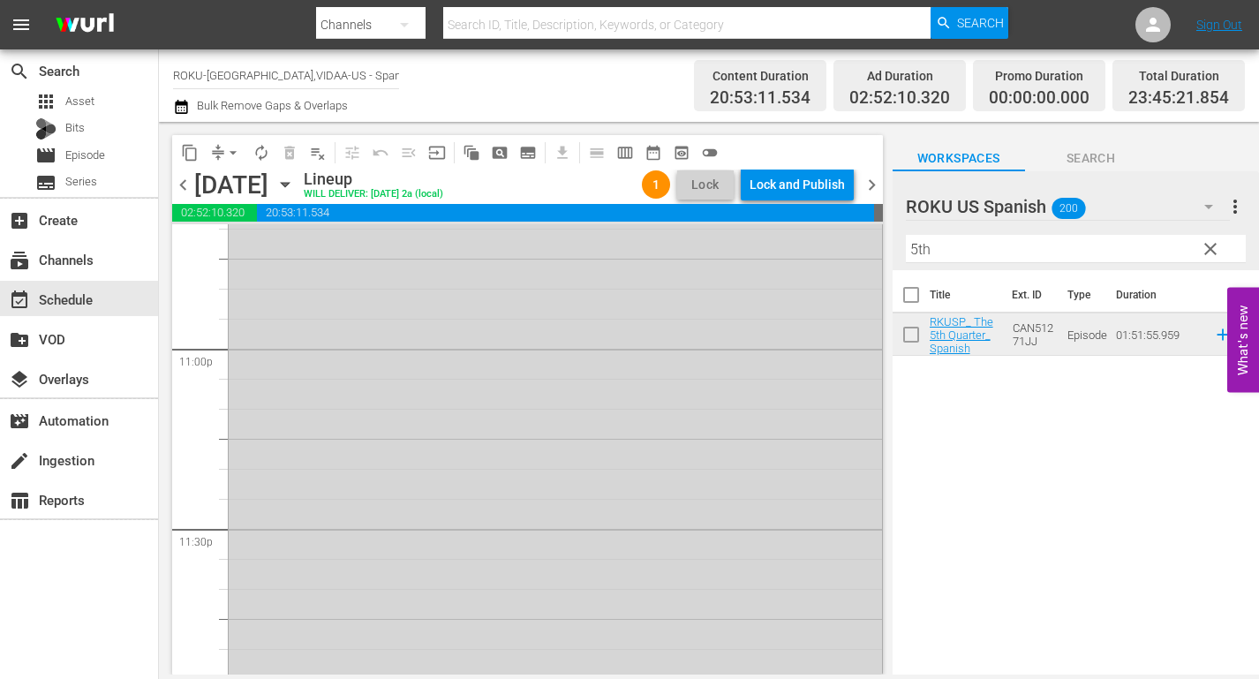
scroll to position [8258, 0]
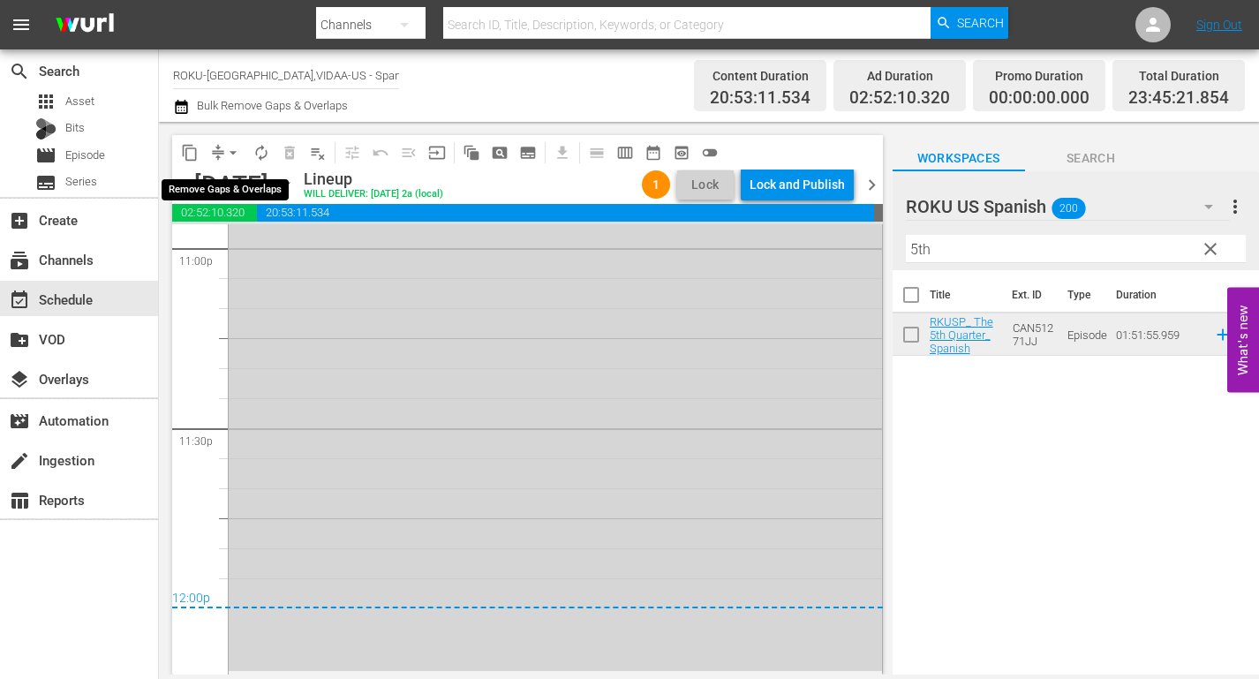
click at [236, 150] on span "arrow_drop_down" at bounding box center [233, 153] width 18 height 18
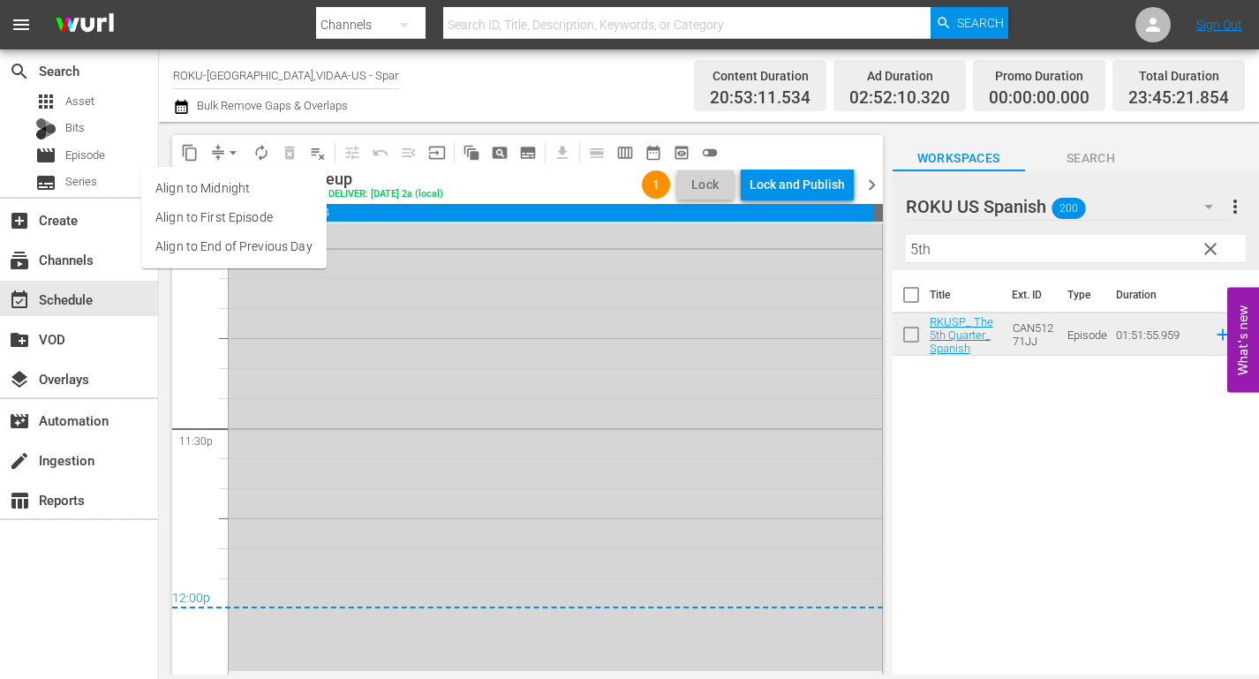
click at [284, 244] on li "Align to End of Previous Day" at bounding box center [233, 246] width 185 height 29
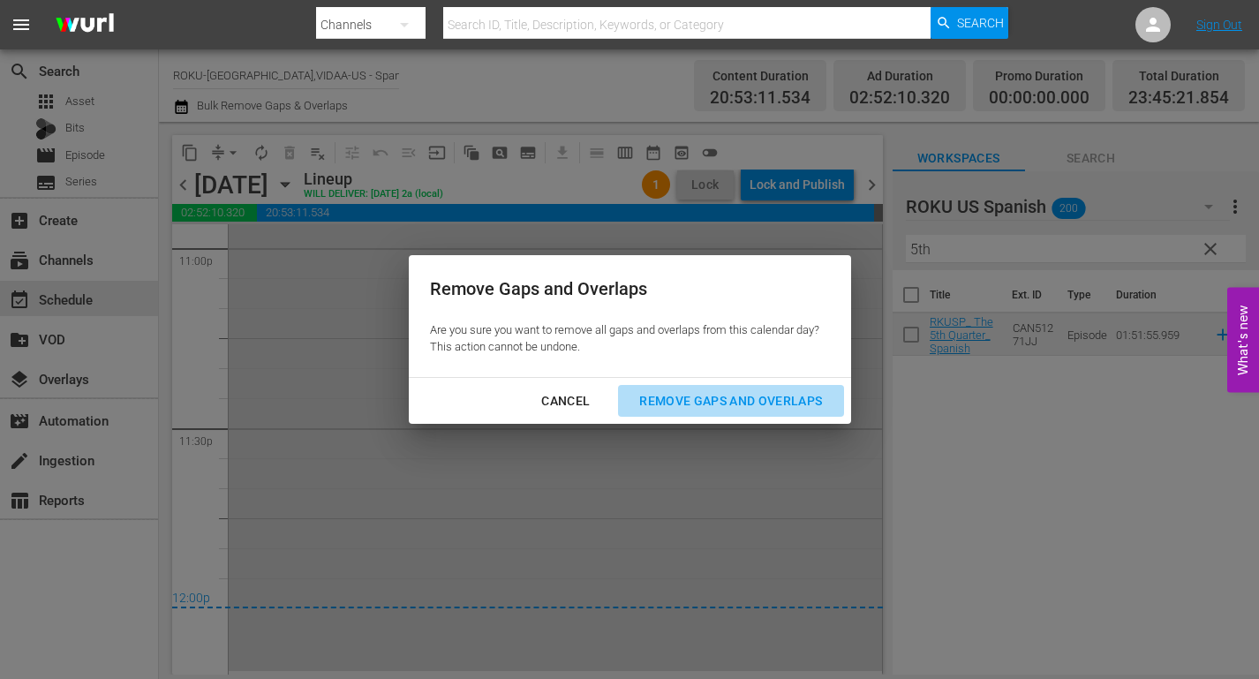
click at [776, 398] on div "Remove Gaps and Overlaps" at bounding box center [730, 401] width 211 height 22
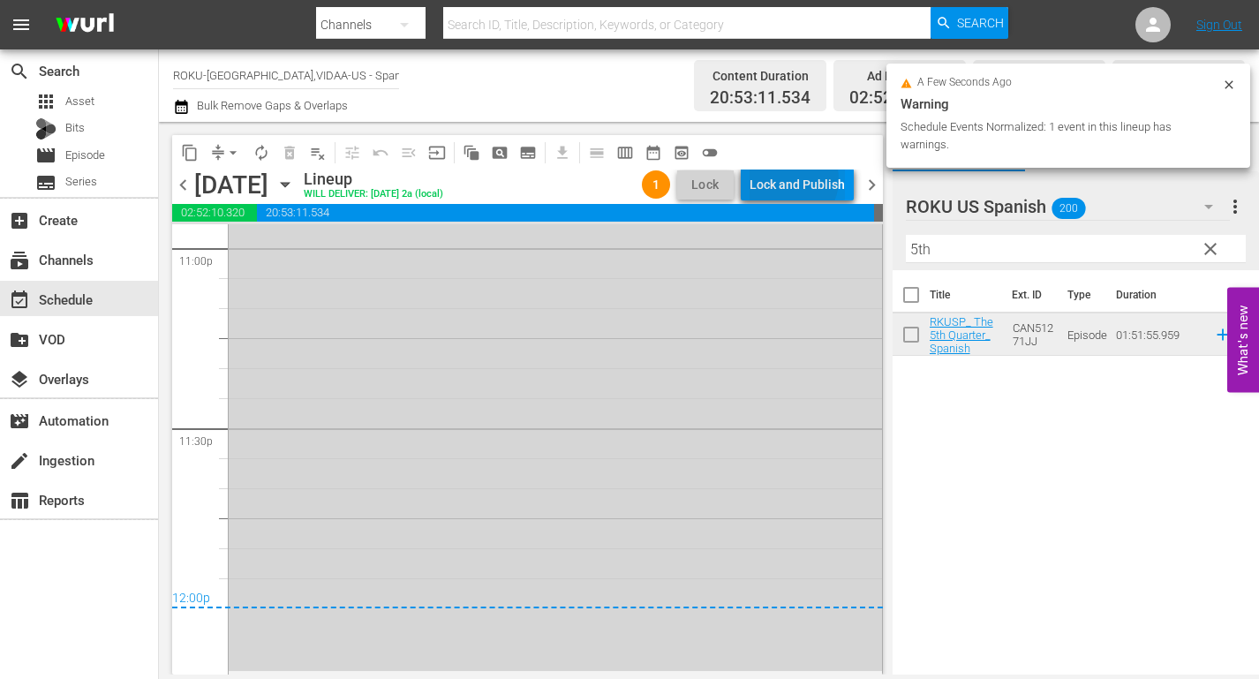
click at [791, 179] on div "Lock and Publish" at bounding box center [796, 185] width 95 height 32
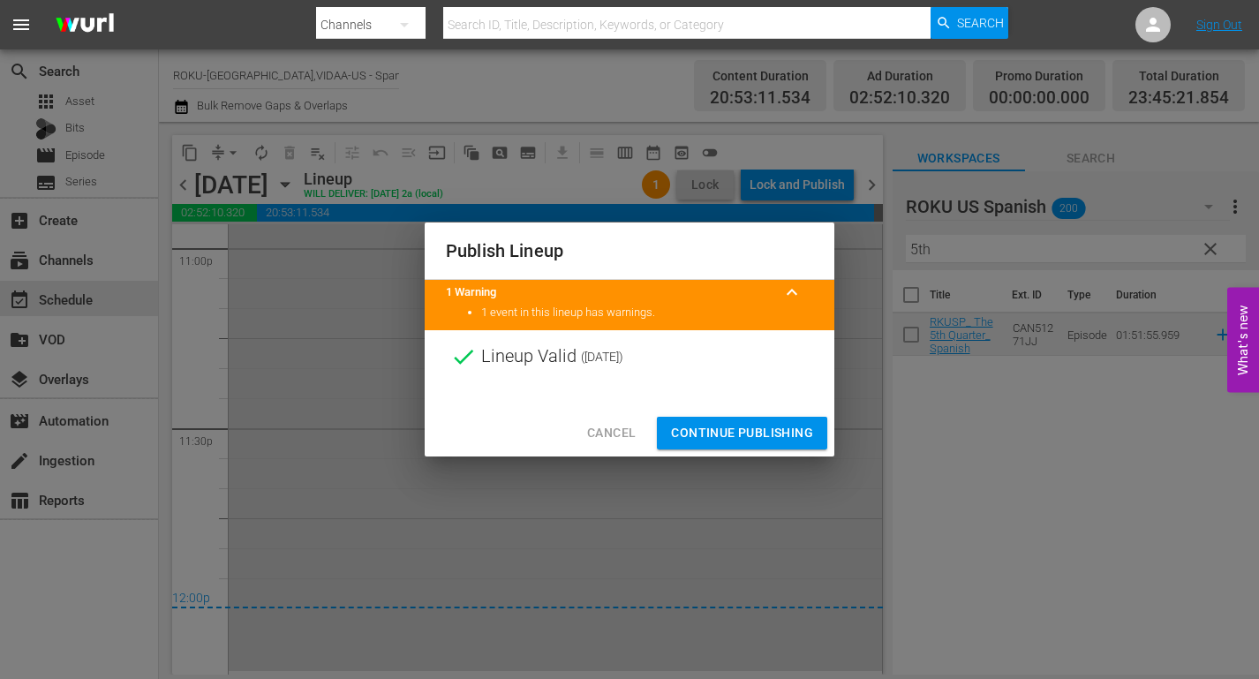
click at [768, 429] on span "Continue Publishing" at bounding box center [742, 433] width 142 height 22
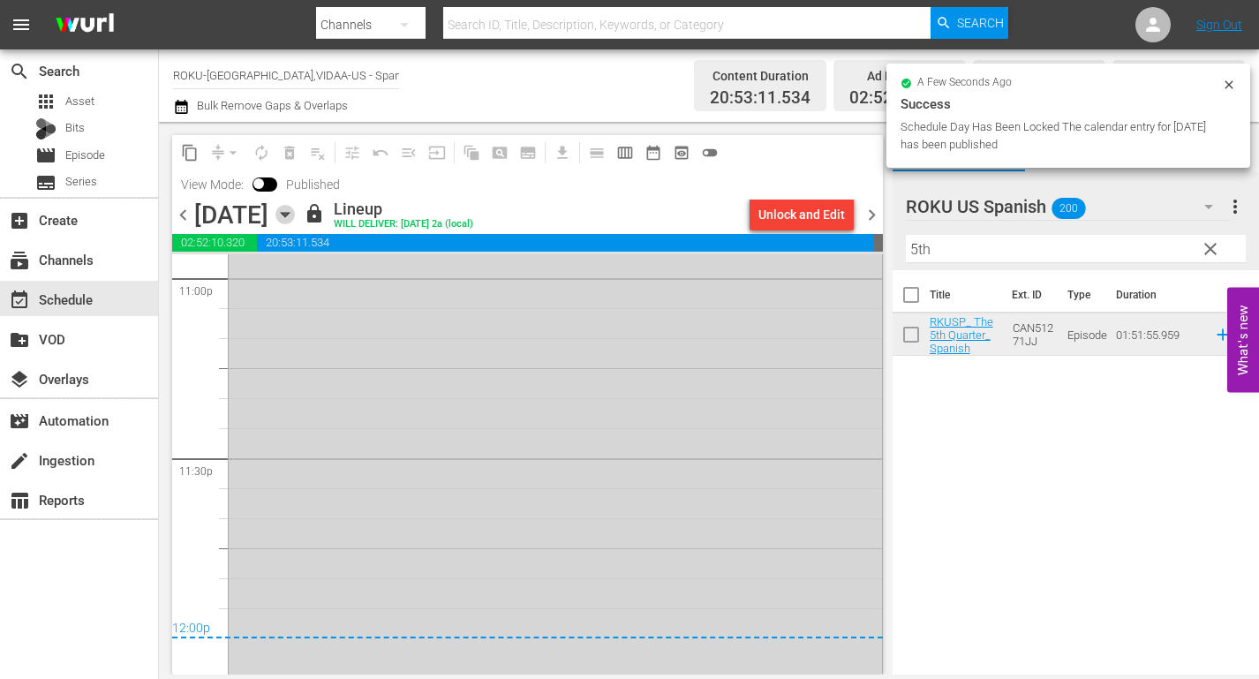
click at [289, 214] on icon "button" at bounding box center [285, 215] width 8 height 4
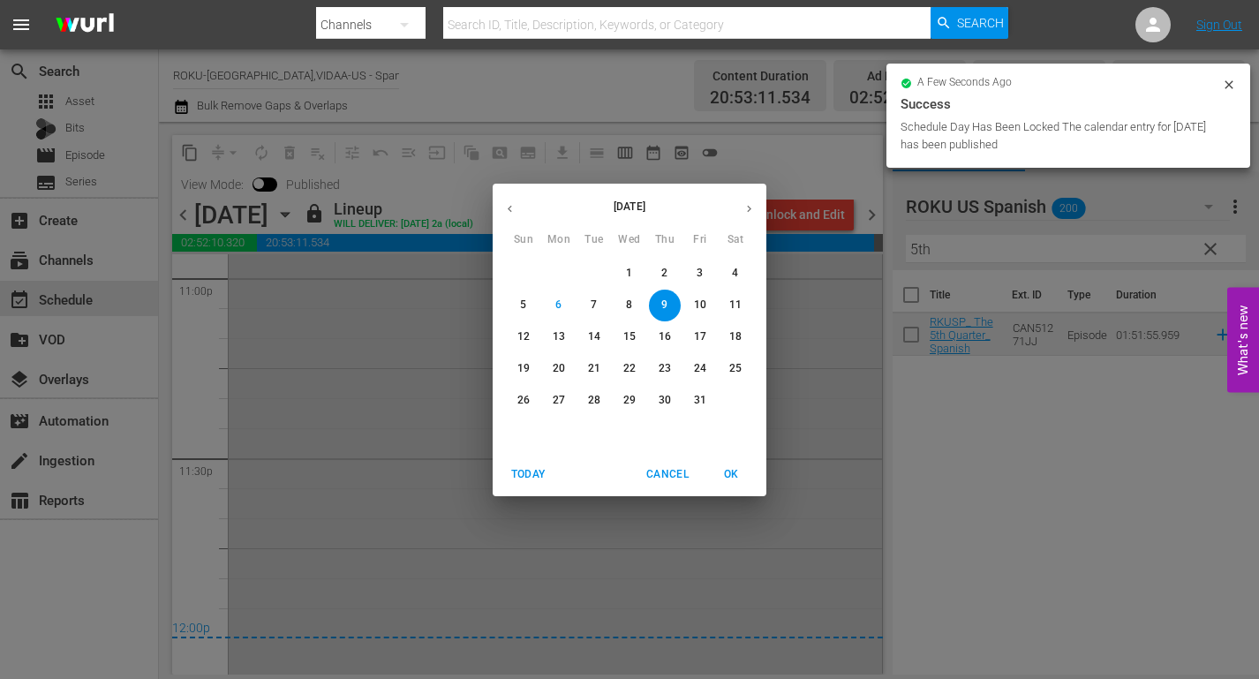
click at [703, 304] on p "10" at bounding box center [700, 304] width 12 height 15
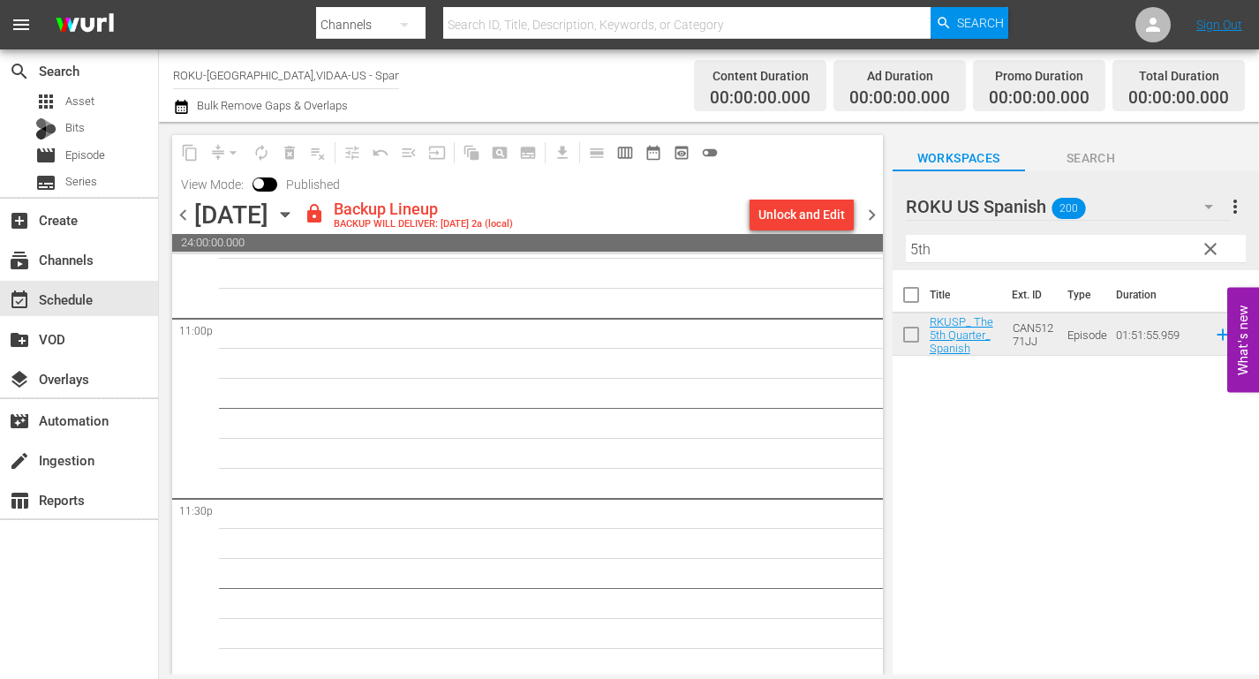
scroll to position [8222, 0]
click at [786, 209] on div "Unlock and Edit" at bounding box center [801, 215] width 86 height 32
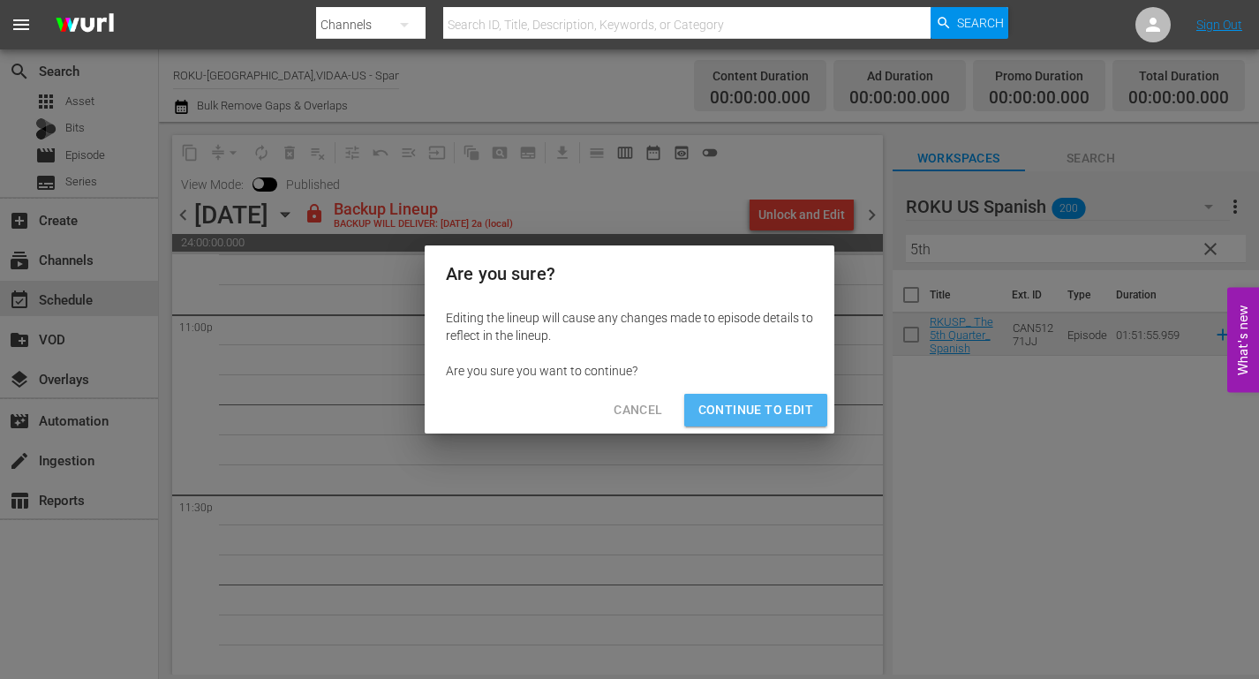
click at [765, 414] on span "Continue to Edit" at bounding box center [755, 410] width 115 height 22
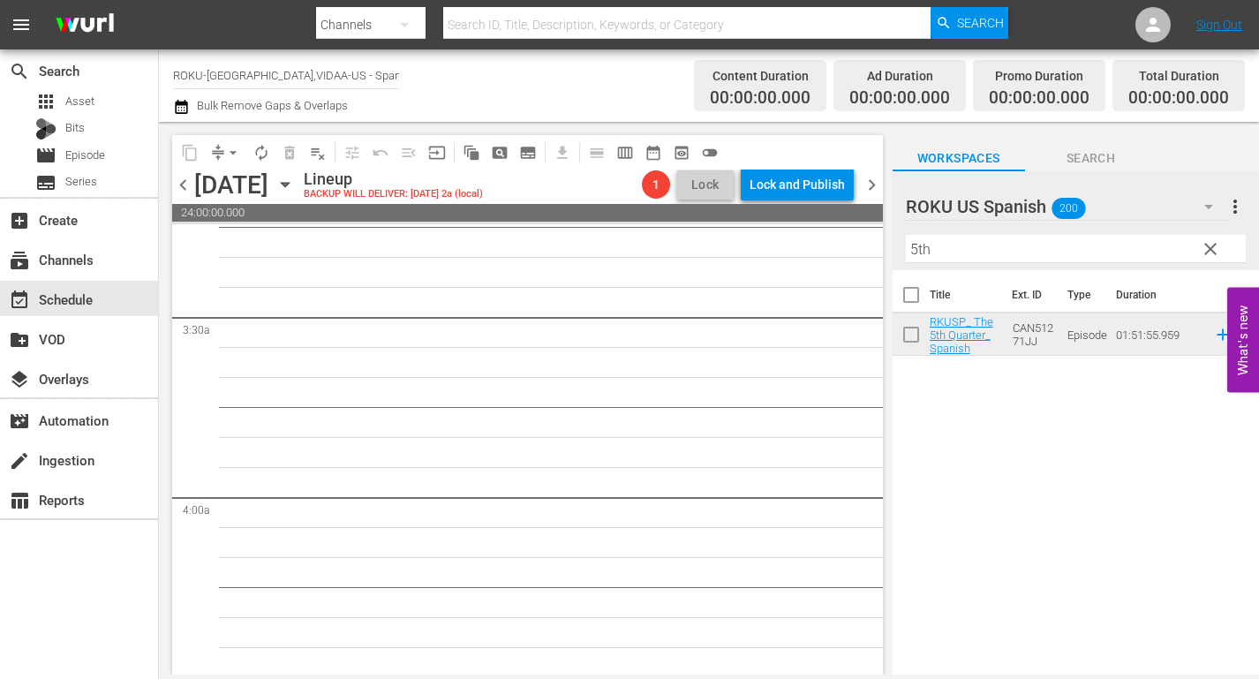
scroll to position [0, 0]
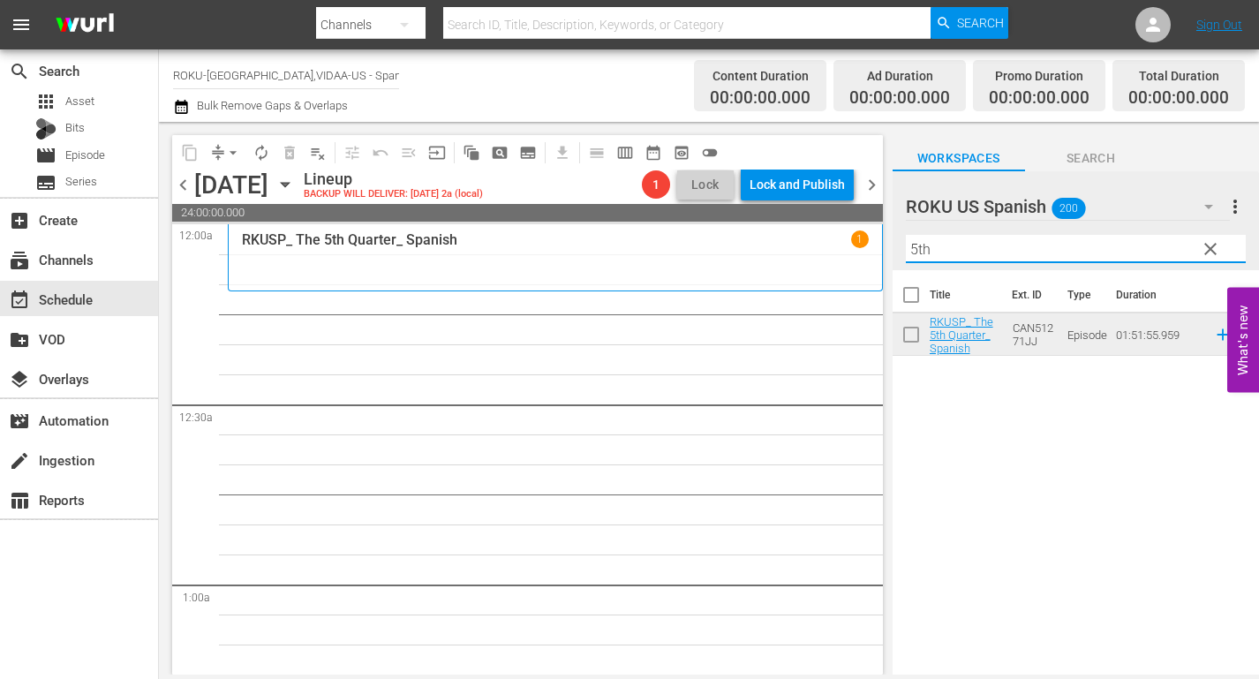
drag, startPoint x: 979, startPoint y: 247, endPoint x: 645, endPoint y: 221, distance: 334.7
click at [649, 223] on div "content_copy compress arrow_drop_down autorenew_outlined delete_forever_outline…" at bounding box center [709, 398] width 1100 height 552
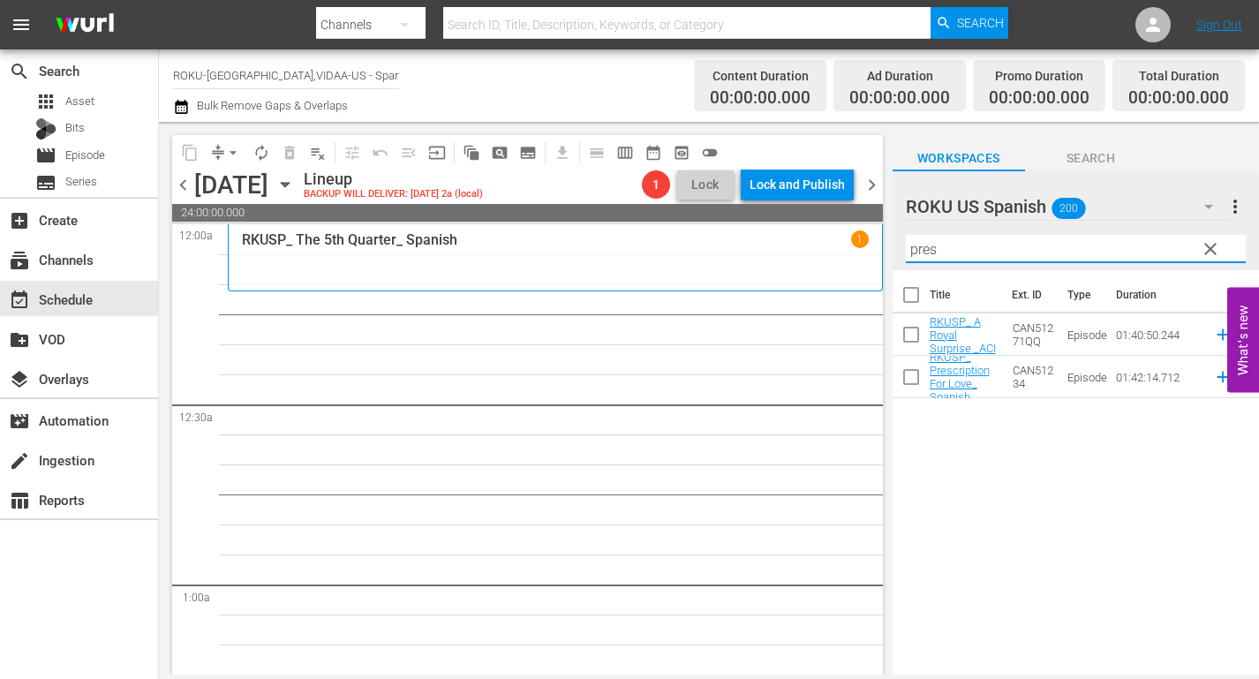
click at [918, 447] on div "Title Ext. ID Type Duration RKUSP_ A Royal Surprise _ACI CAN51271QQ Episode 01:…" at bounding box center [1075, 473] width 366 height 407
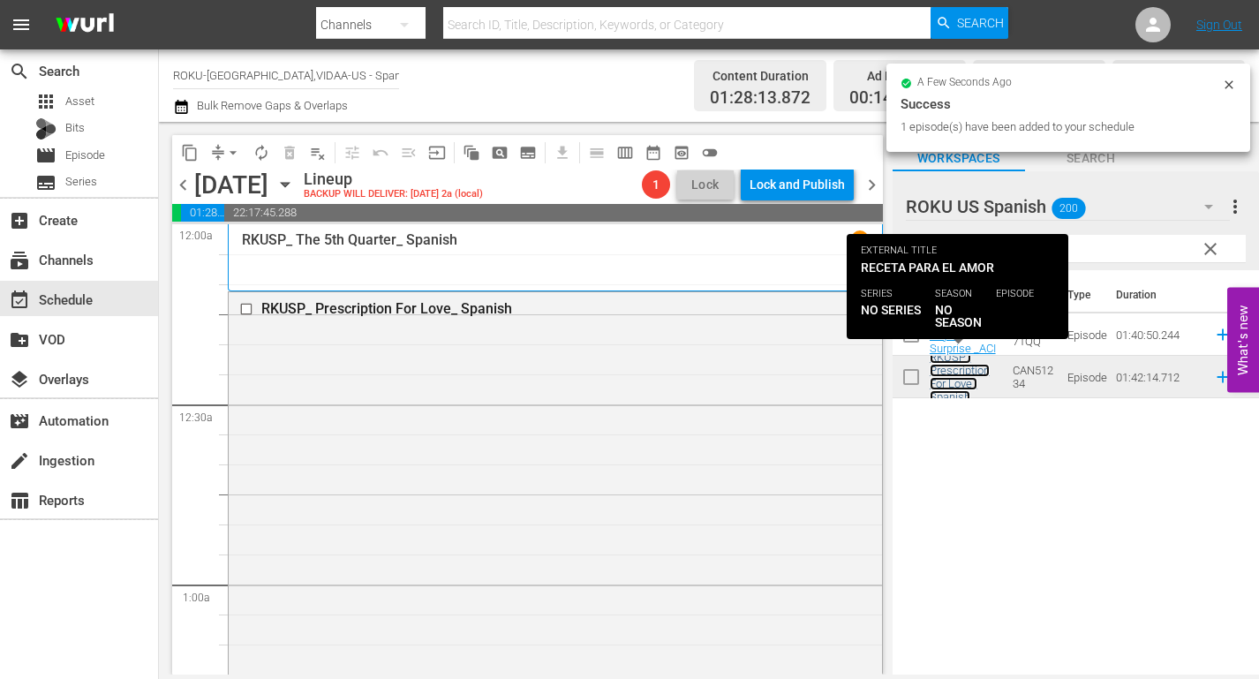
scroll to position [265, 0]
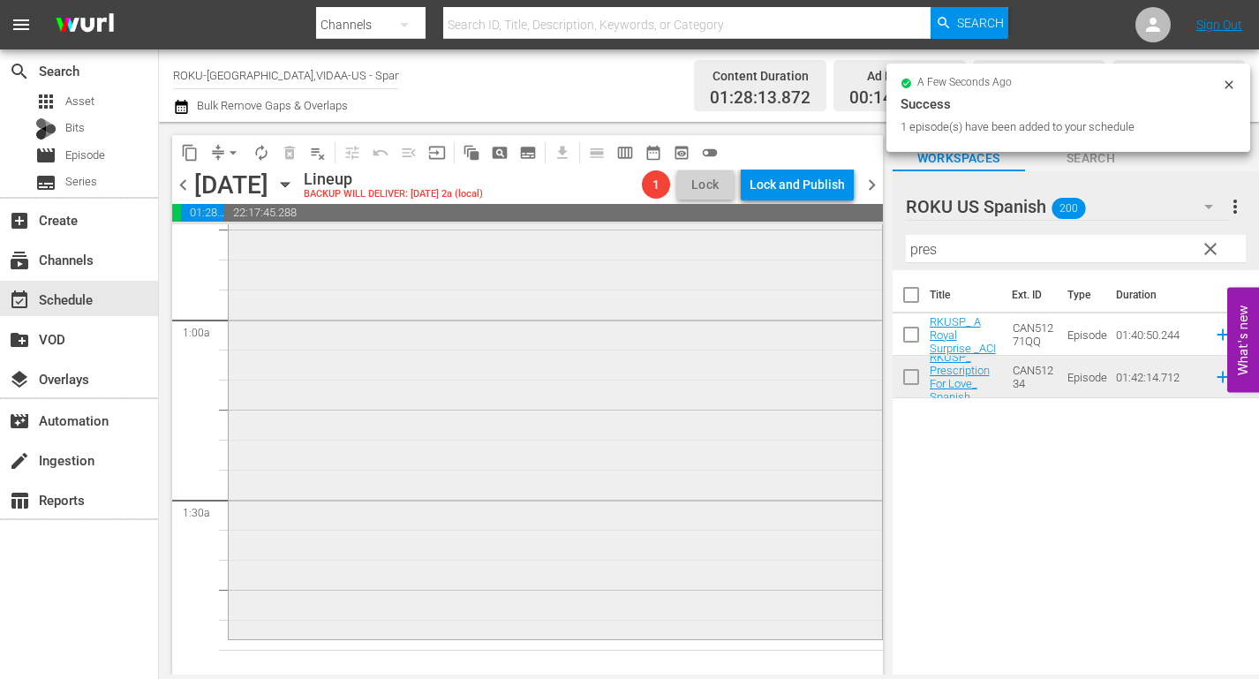
drag, startPoint x: 814, startPoint y: 240, endPoint x: 804, endPoint y: 240, distance: 9.7
click at [804, 240] on div "content_copy compress arrow_drop_down autorenew_outlined delete_forever_outline…" at bounding box center [709, 398] width 1100 height 552
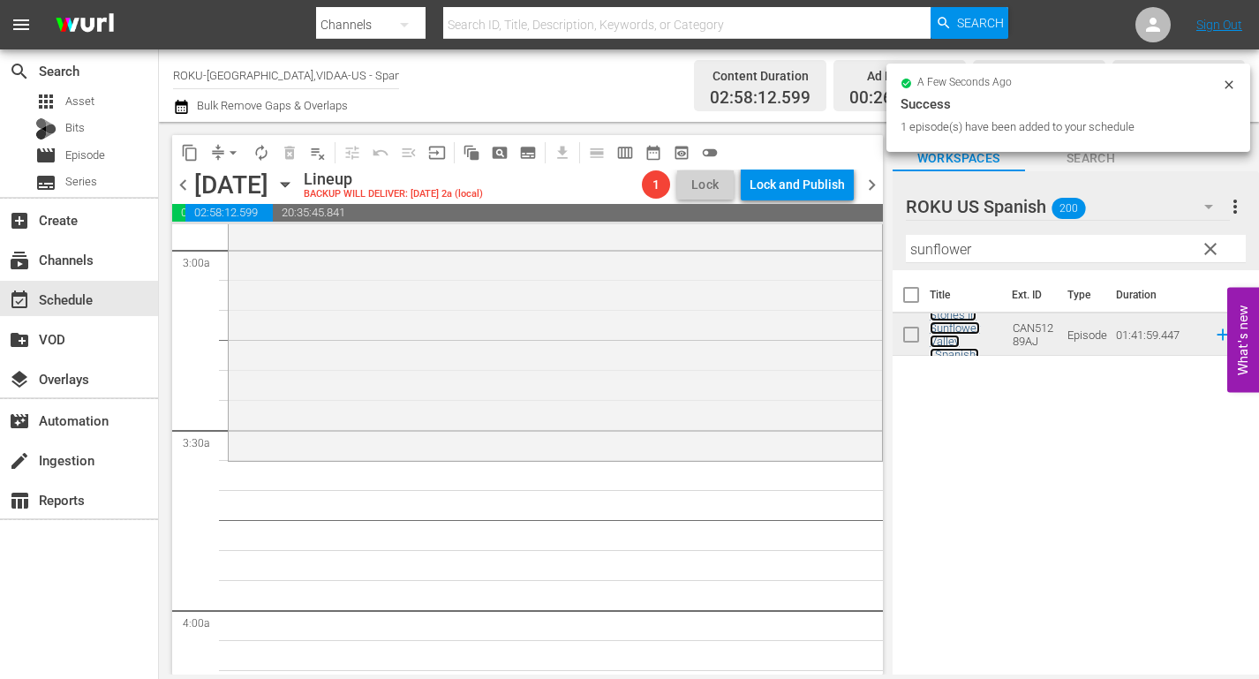
scroll to position [1059, 0]
drag, startPoint x: 891, startPoint y: 245, endPoint x: 661, endPoint y: 253, distance: 229.6
click at [670, 253] on div "content_copy compress arrow_drop_down autorenew_outlined delete_forever_outline…" at bounding box center [709, 398] width 1100 height 552
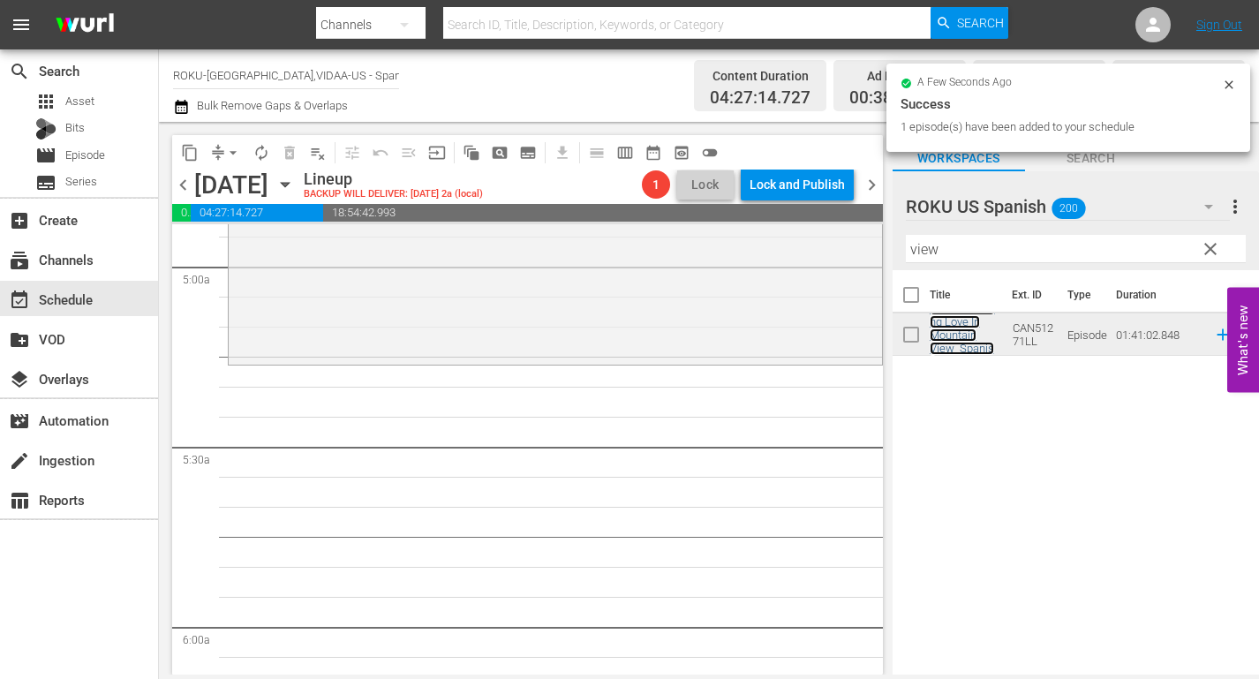
scroll to position [1765, 0]
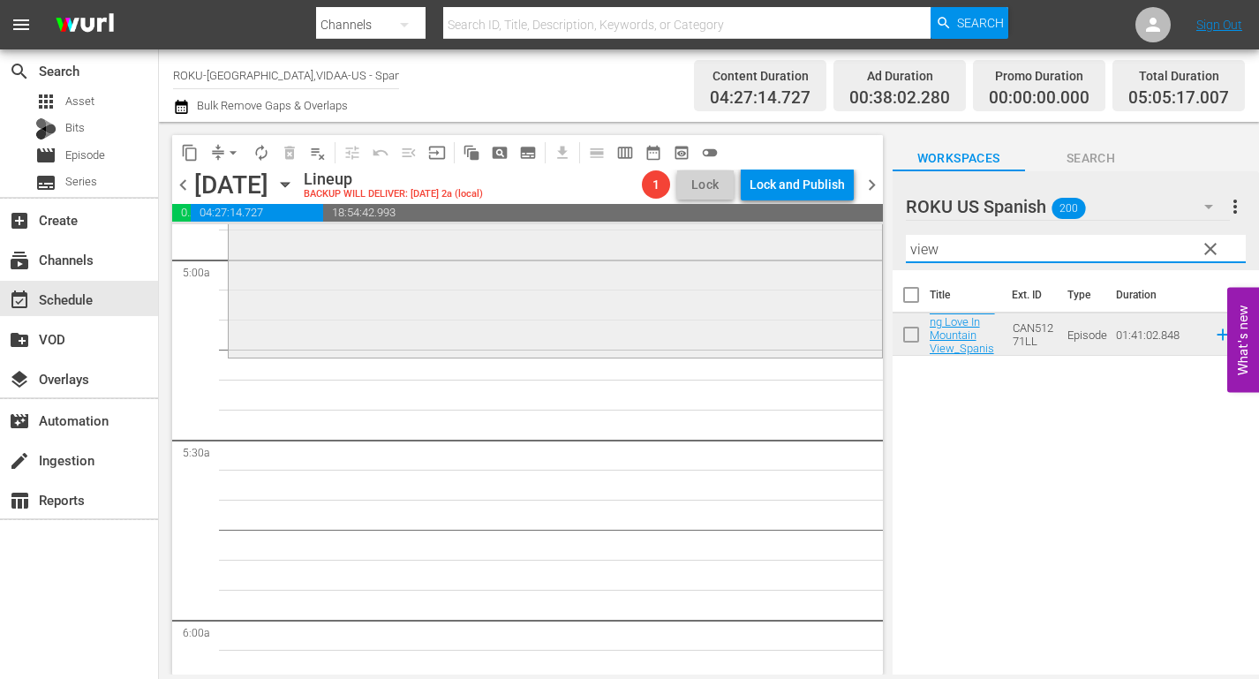
drag, startPoint x: 999, startPoint y: 244, endPoint x: 682, endPoint y: 250, distance: 316.9
click at [685, 250] on div "content_copy compress arrow_drop_down autorenew_outlined delete_forever_outline…" at bounding box center [709, 398] width 1100 height 552
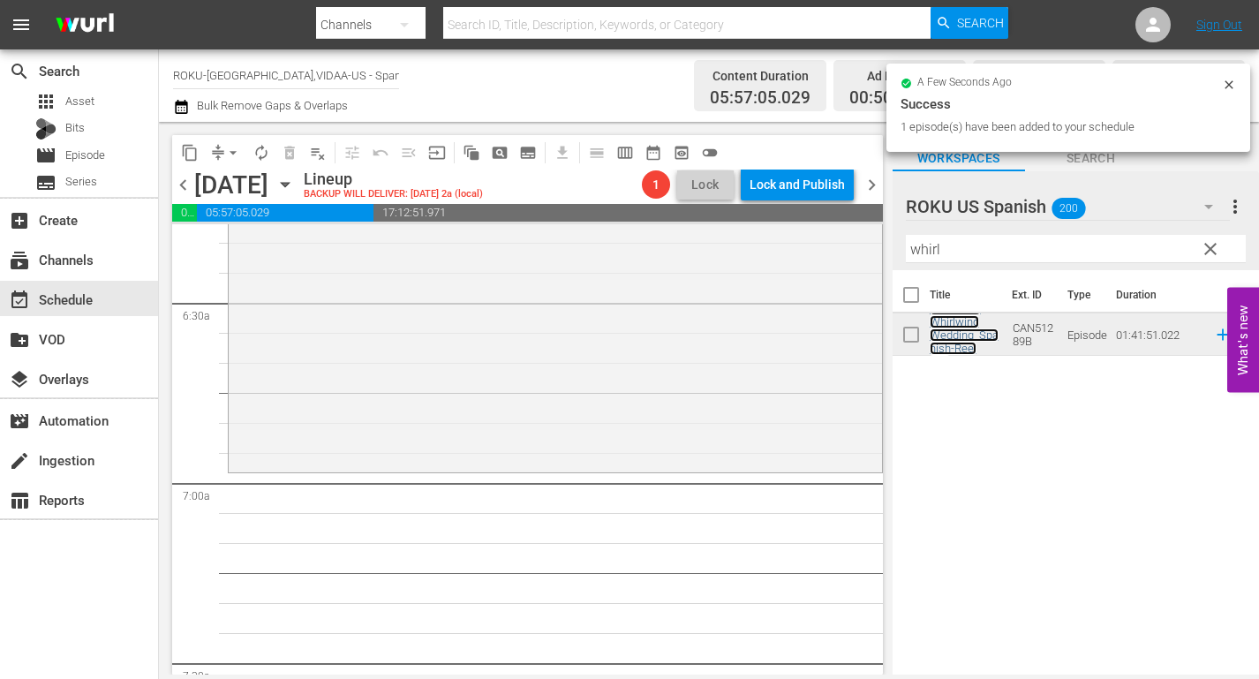
scroll to position [2206, 0]
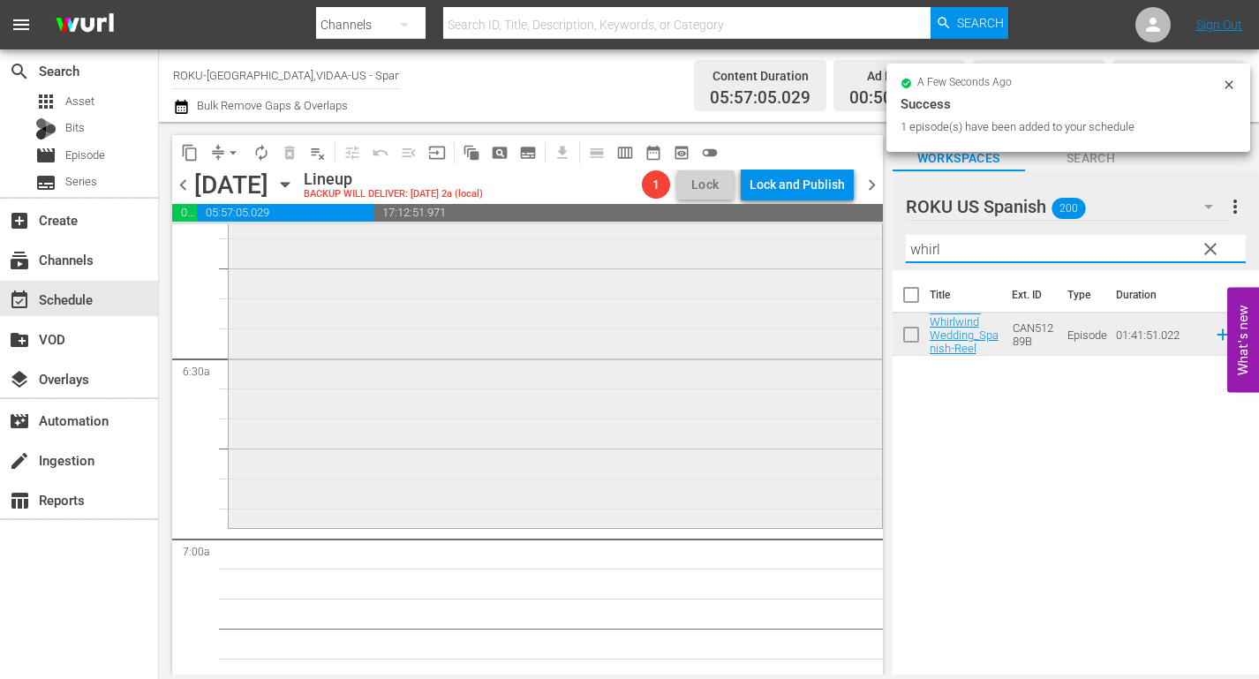
drag, startPoint x: 957, startPoint y: 248, endPoint x: 789, endPoint y: 242, distance: 167.8
click at [800, 243] on div "content_copy compress arrow_drop_down autorenew_outlined delete_forever_outline…" at bounding box center [709, 398] width 1100 height 552
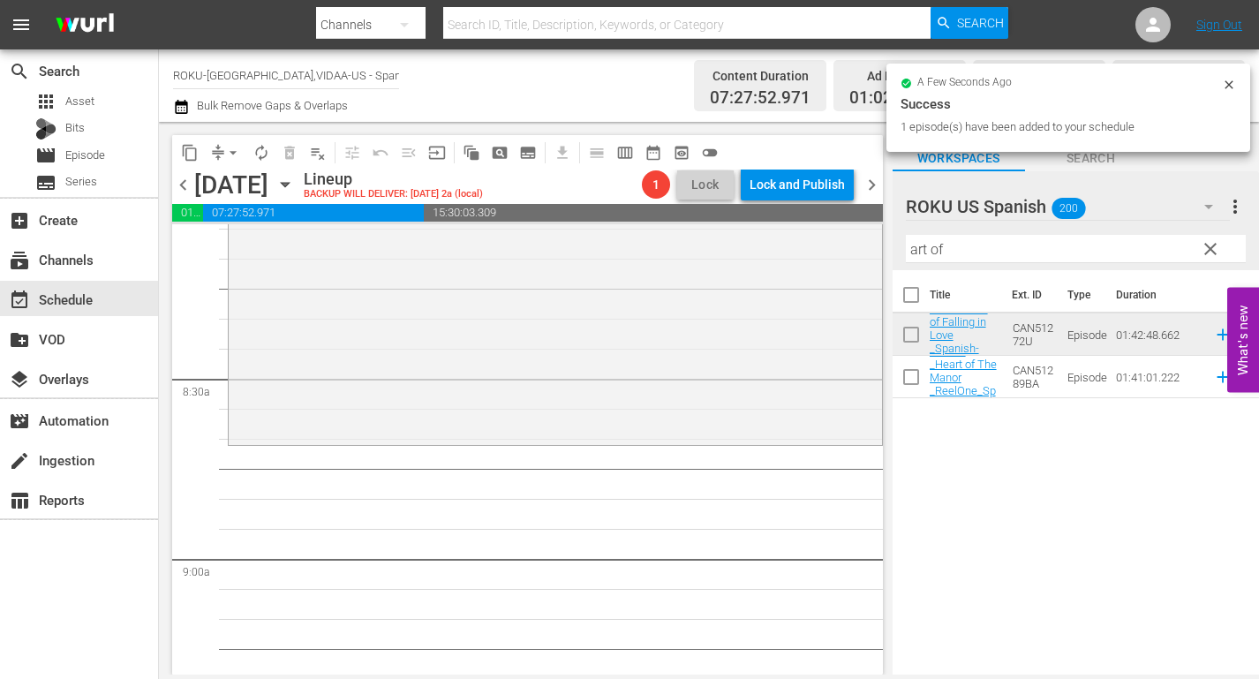
scroll to position [2912, 0]
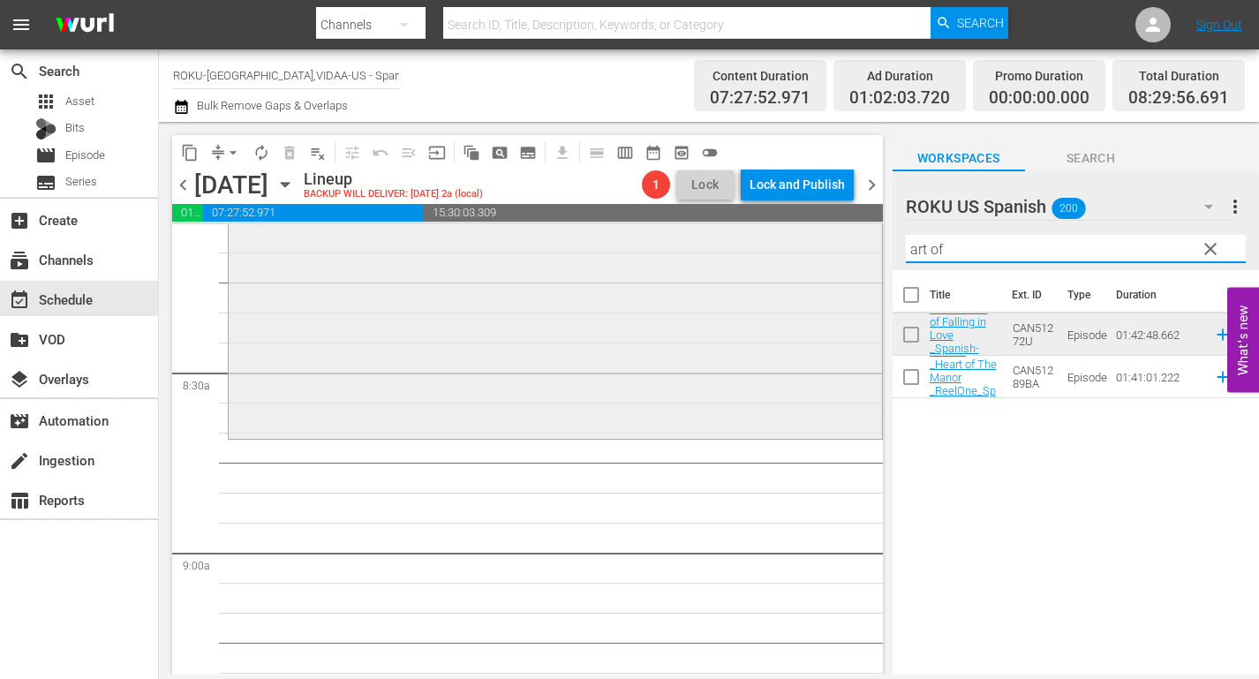
drag, startPoint x: 988, startPoint y: 249, endPoint x: 743, endPoint y: 256, distance: 245.5
click at [743, 256] on div "content_copy compress arrow_drop_down autorenew_outlined delete_forever_outline…" at bounding box center [709, 398] width 1100 height 552
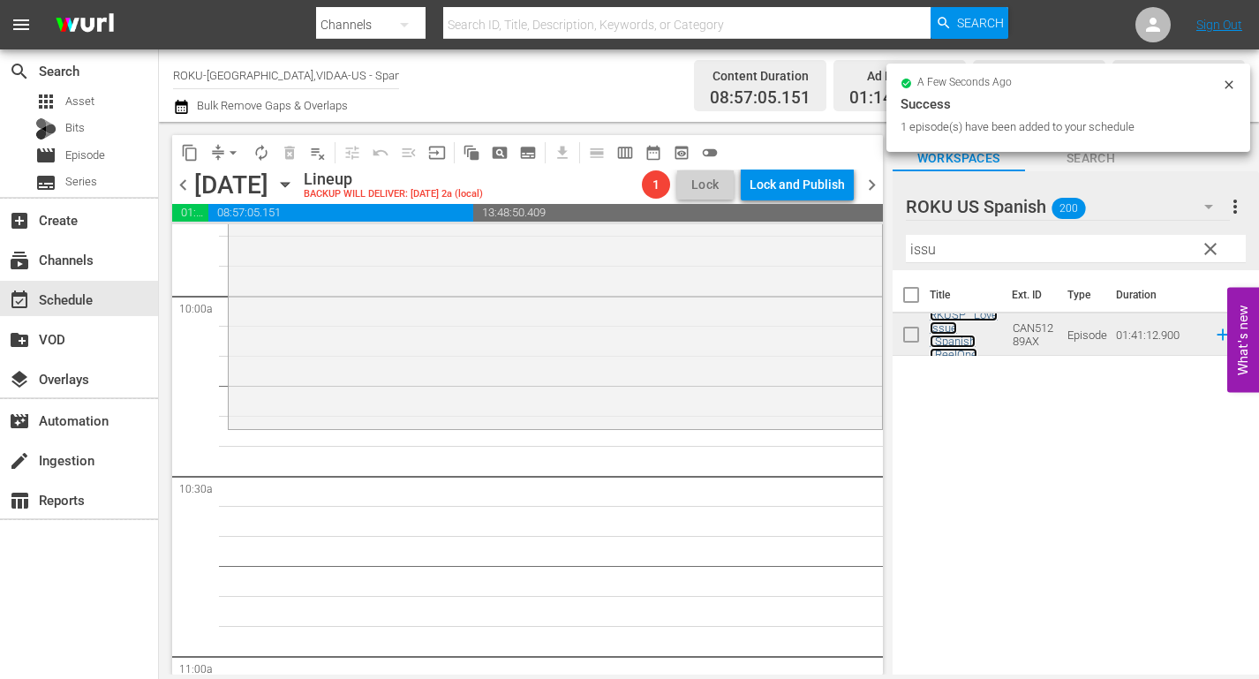
scroll to position [3530, 0]
click at [787, 249] on div "content_copy compress arrow_drop_down autorenew_outlined delete_forever_outline…" at bounding box center [709, 398] width 1100 height 552
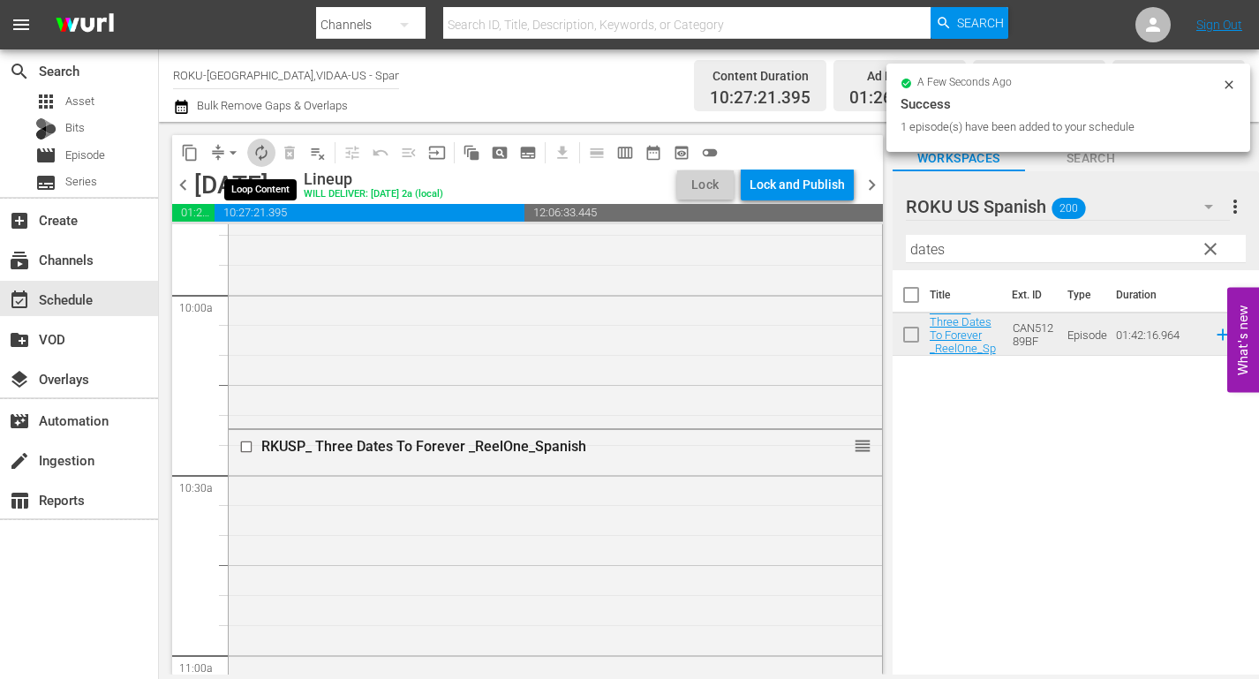
click at [264, 156] on span "autorenew_outlined" at bounding box center [261, 153] width 18 height 18
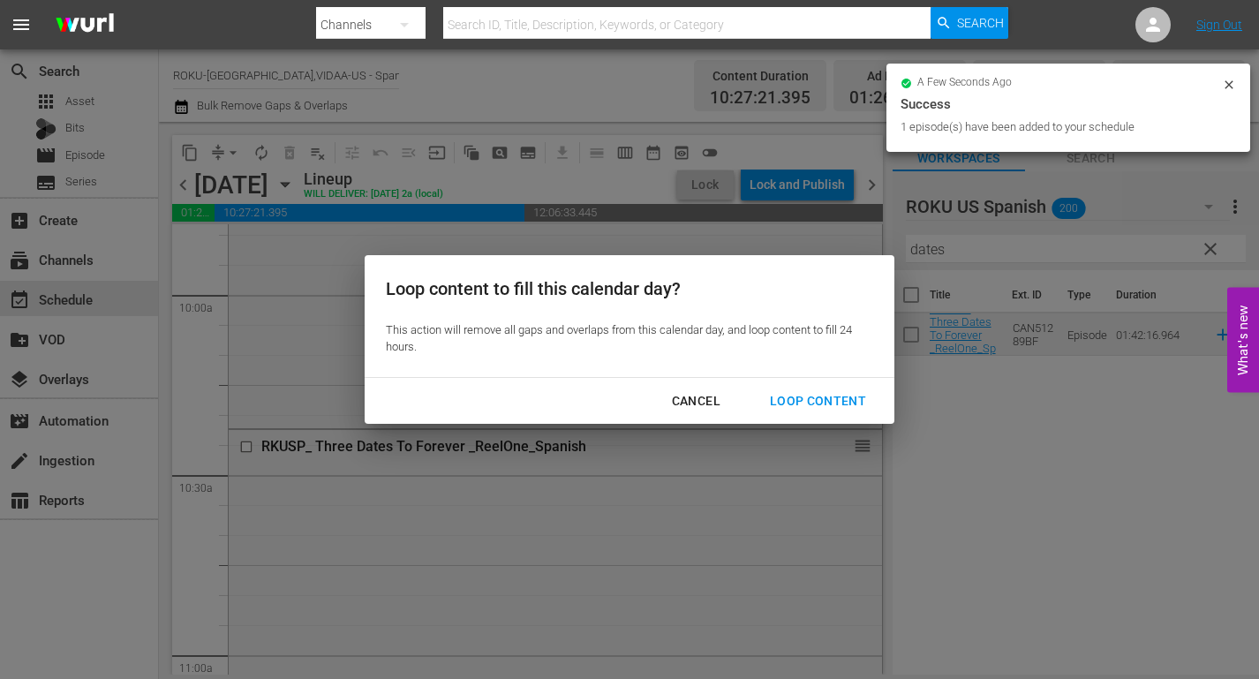
click at [807, 395] on div "Loop Content" at bounding box center [817, 401] width 124 height 22
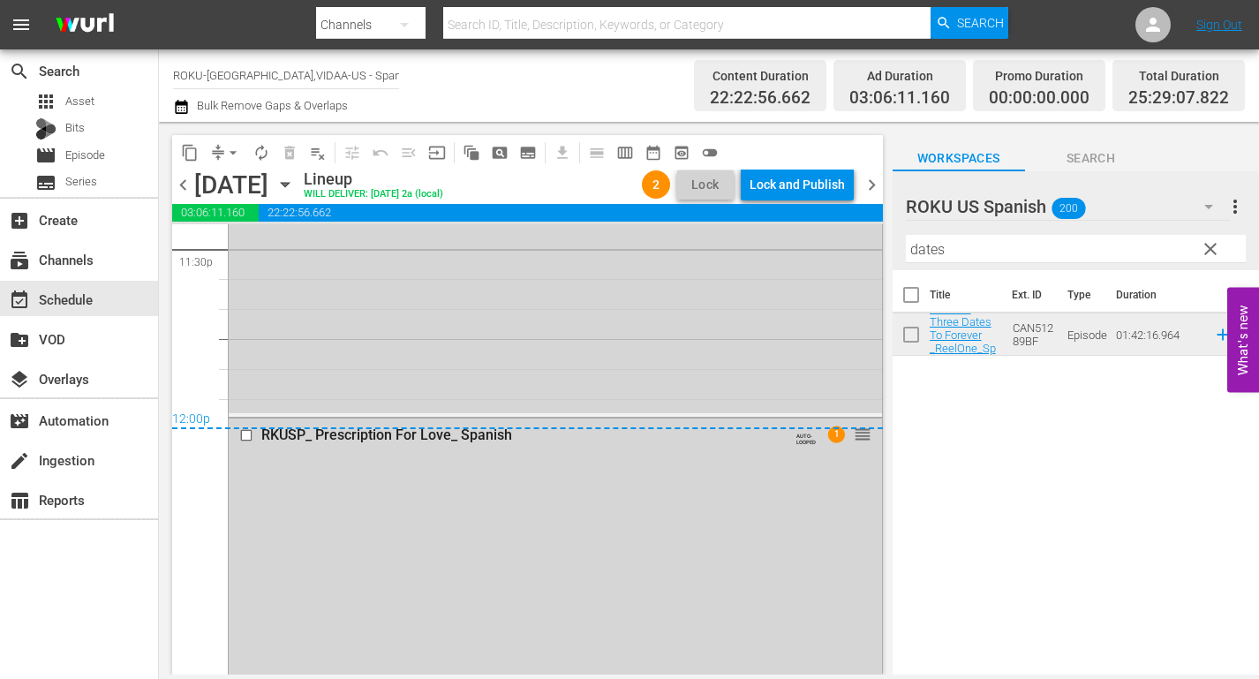
scroll to position [8384, 0]
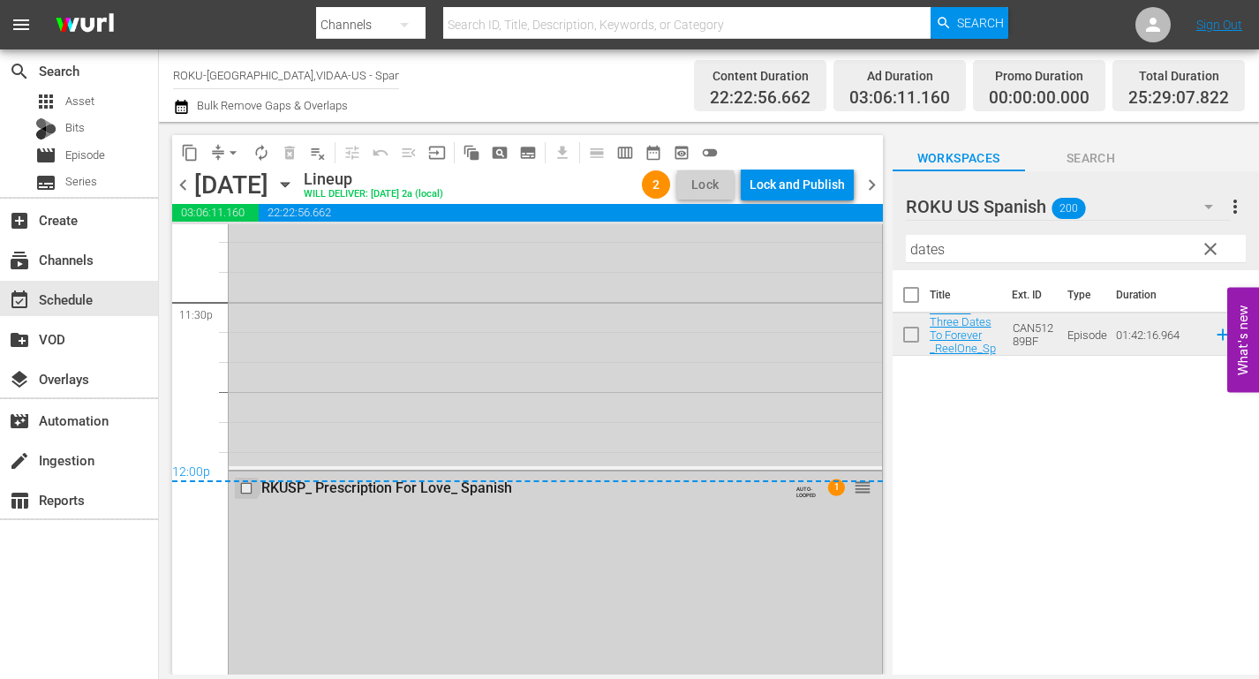
click at [246, 491] on input "checkbox" at bounding box center [248, 487] width 19 height 15
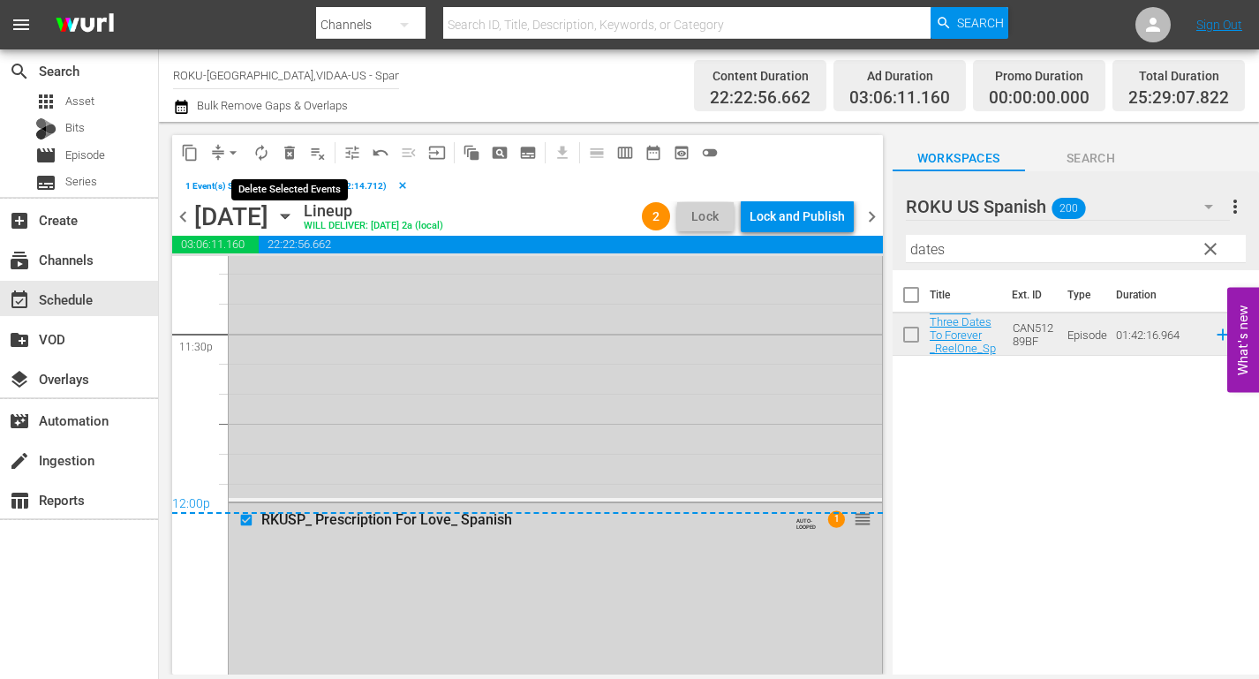
click at [291, 151] on span "delete_forever_outlined" at bounding box center [290, 153] width 18 height 18
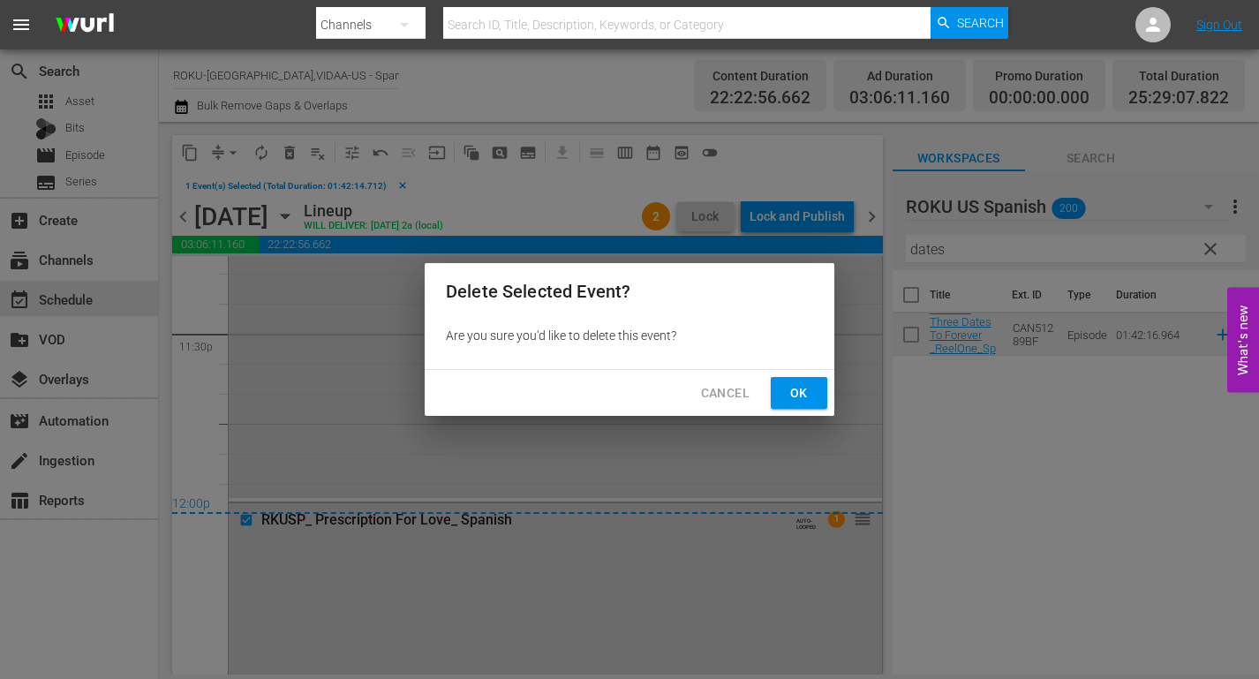
click at [815, 396] on button "Ok" at bounding box center [798, 393] width 56 height 33
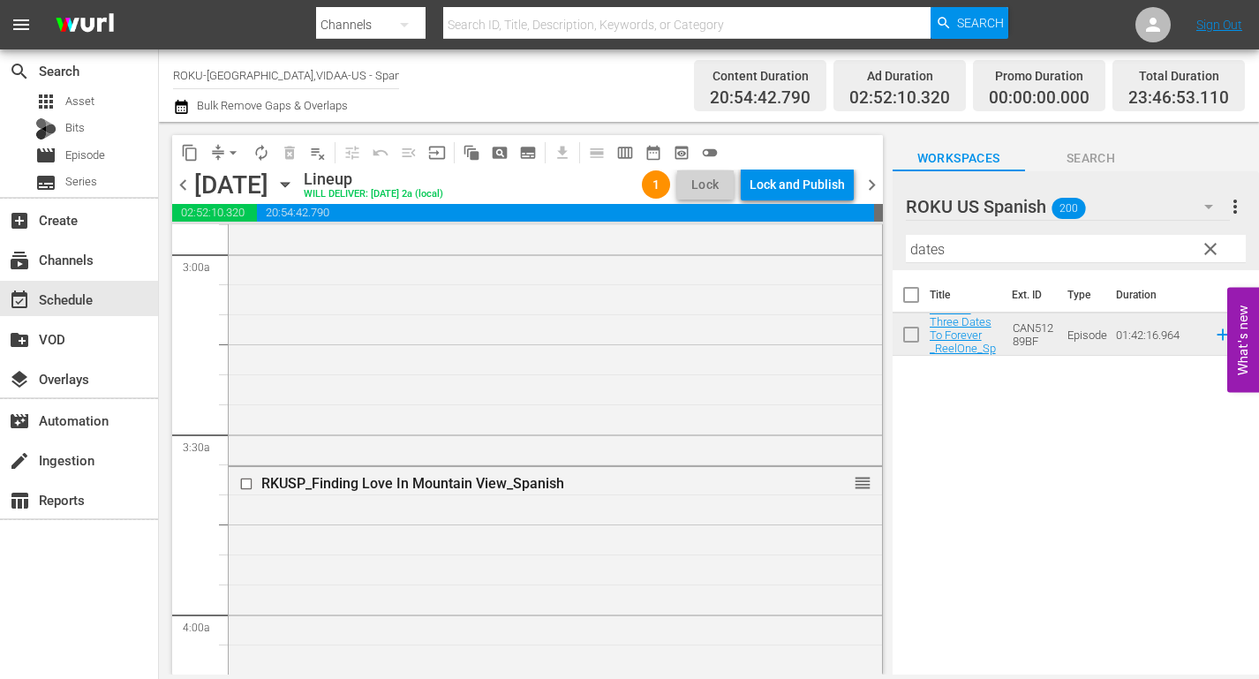
scroll to position [1059, 0]
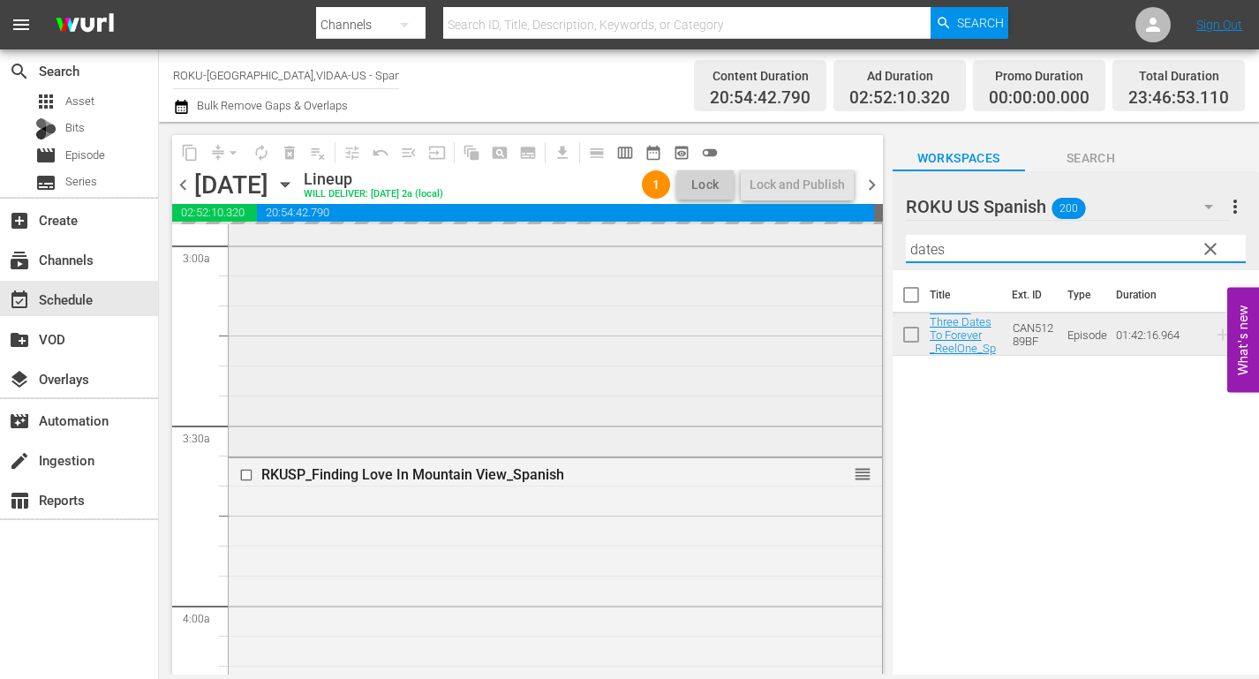
click at [777, 240] on div "content_copy compress arrow_drop_down autorenew_outlined delete_forever_outline…" at bounding box center [709, 398] width 1100 height 552
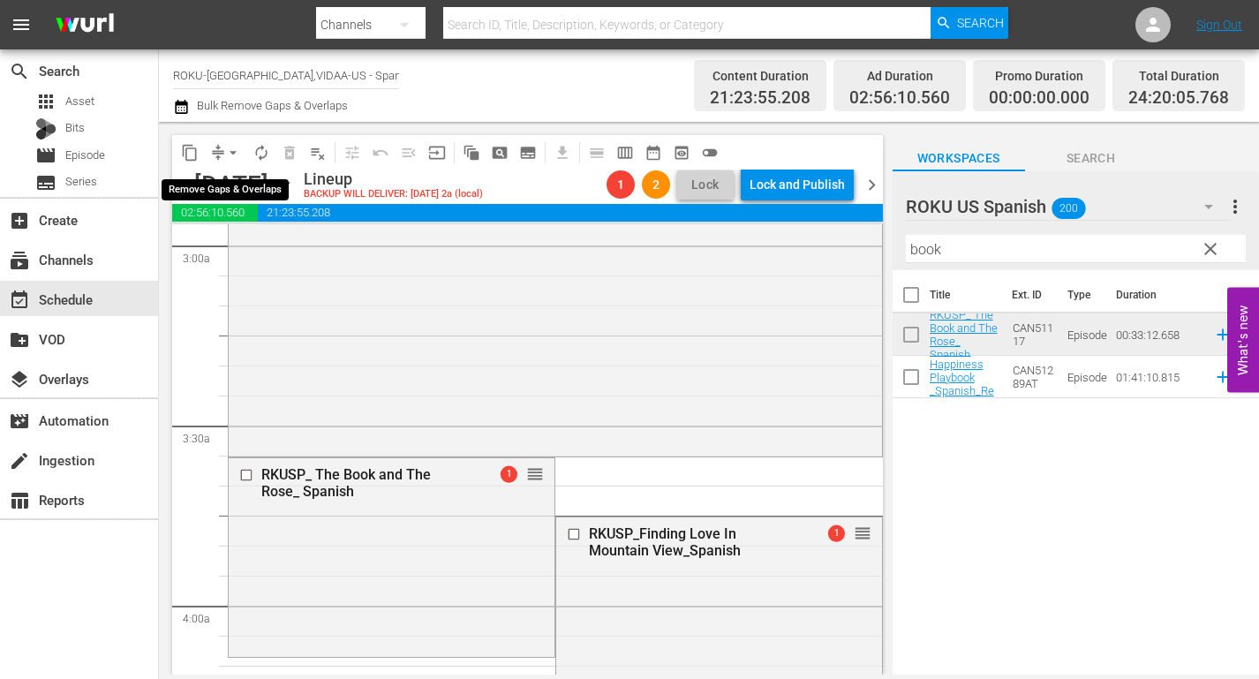
click at [233, 148] on span "arrow_drop_down" at bounding box center [233, 153] width 18 height 18
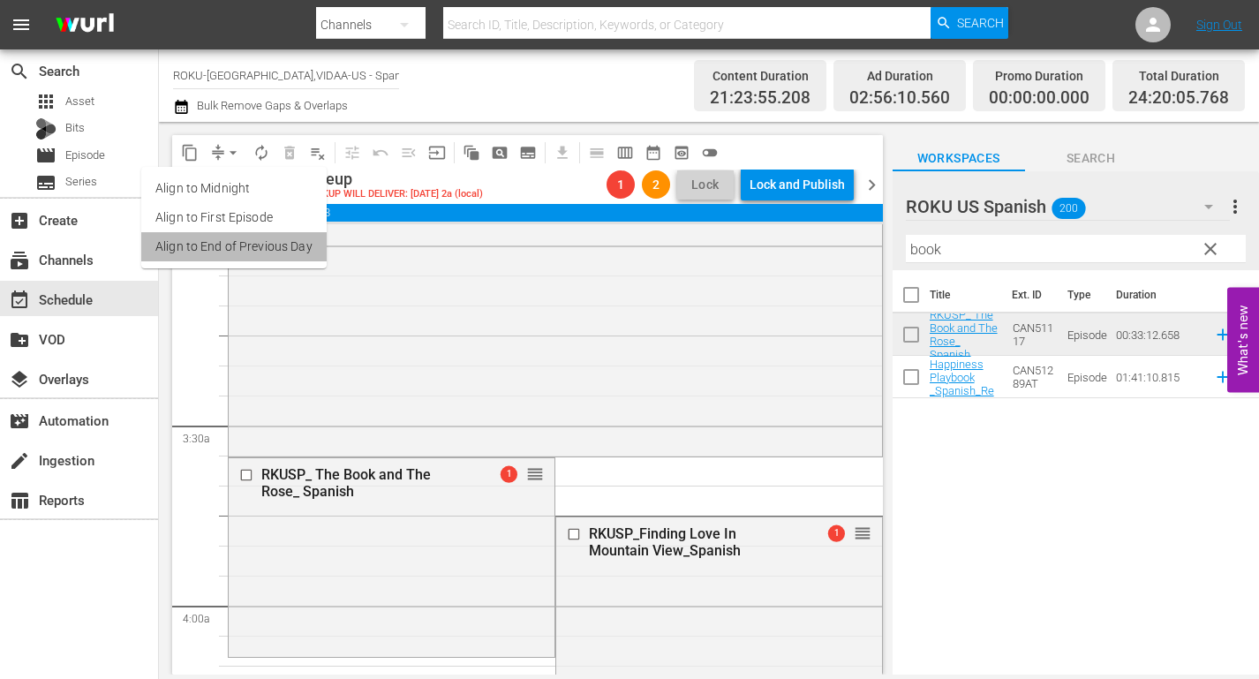
click at [259, 244] on li "Align to End of Previous Day" at bounding box center [233, 246] width 185 height 29
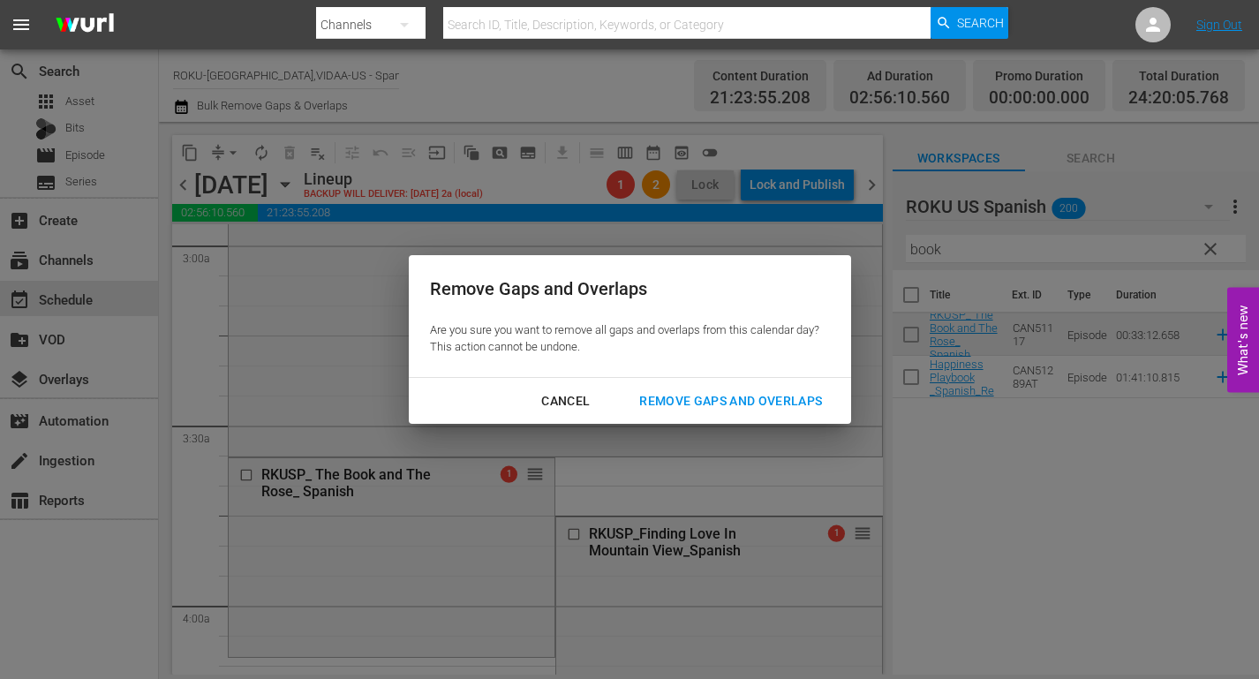
click at [727, 395] on div "Remove Gaps and Overlaps" at bounding box center [730, 401] width 211 height 22
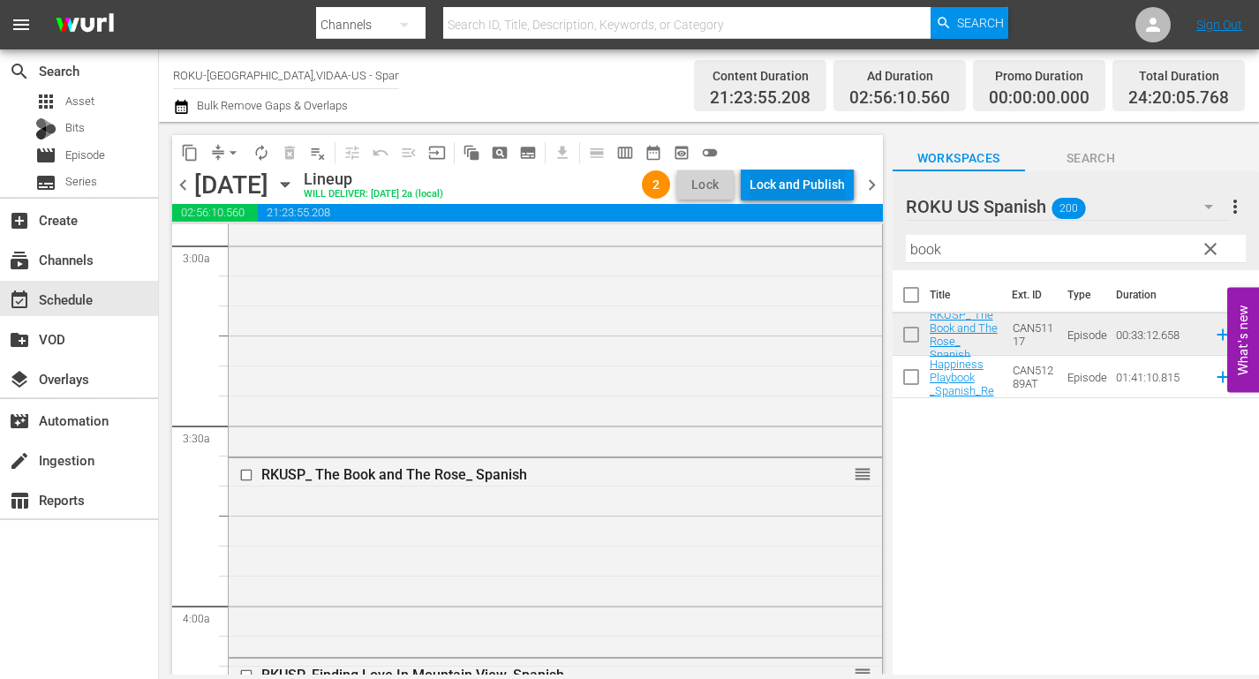
click at [772, 183] on div "Lock and Publish" at bounding box center [796, 185] width 95 height 32
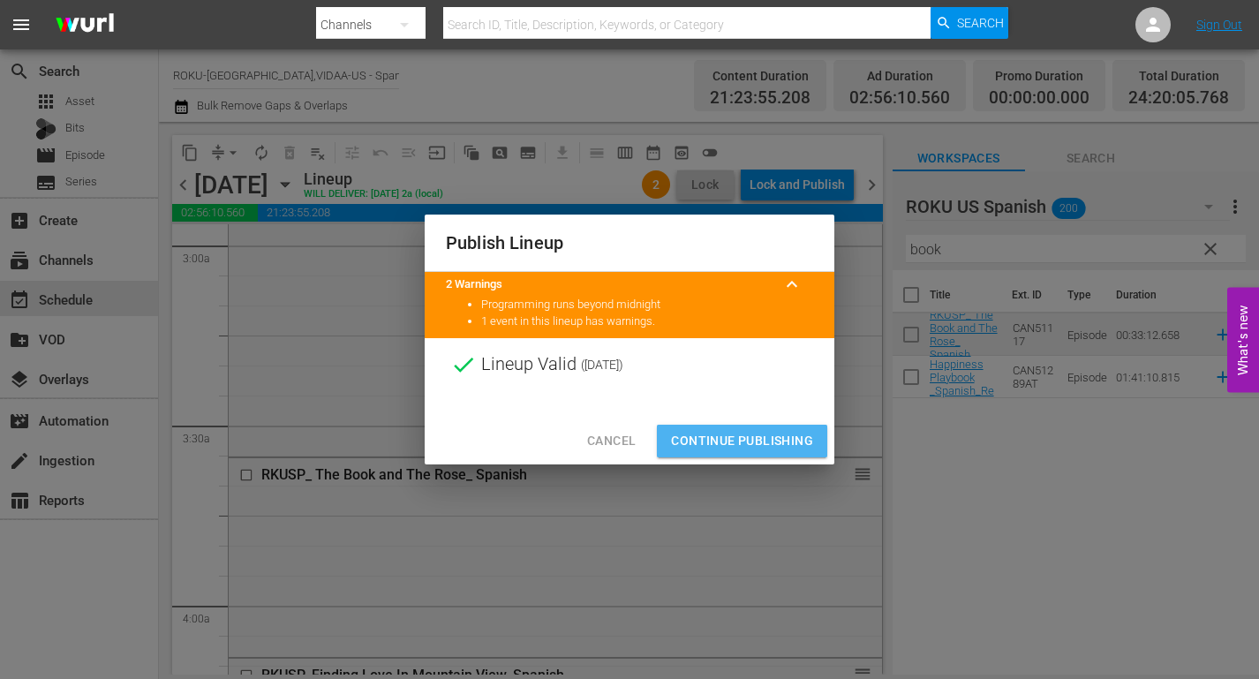
click at [737, 440] on span "Continue Publishing" at bounding box center [742, 441] width 142 height 22
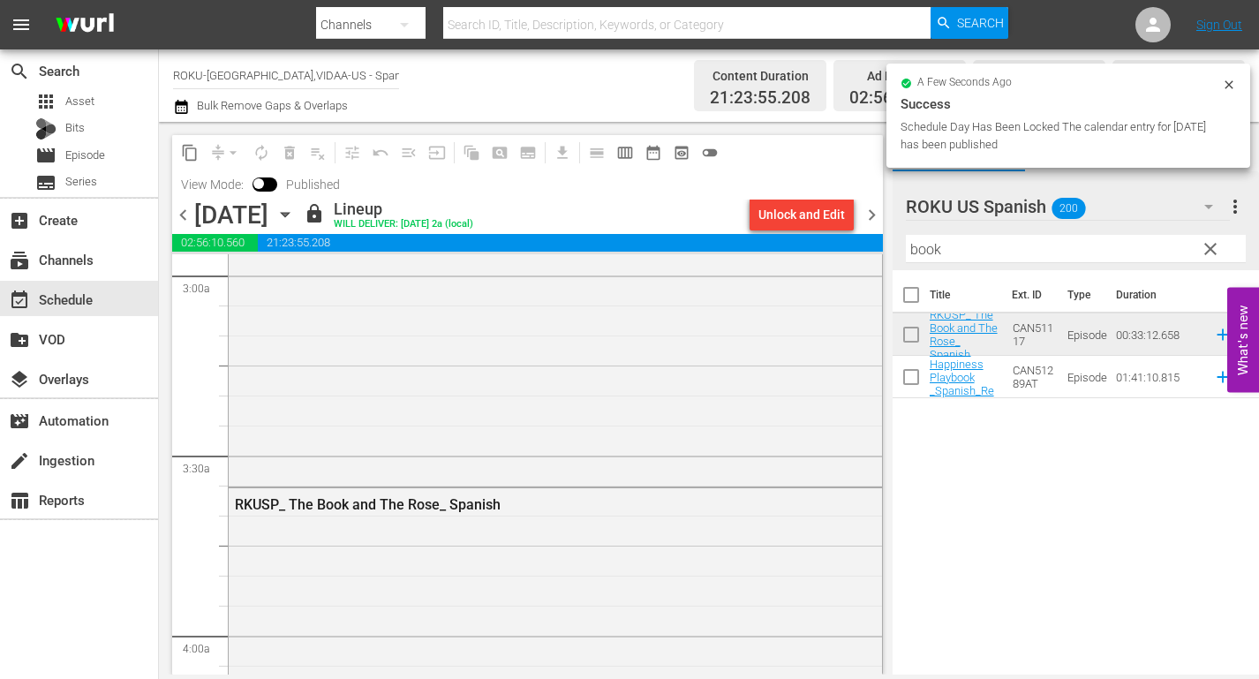
click at [289, 217] on icon "button" at bounding box center [285, 215] width 8 height 4
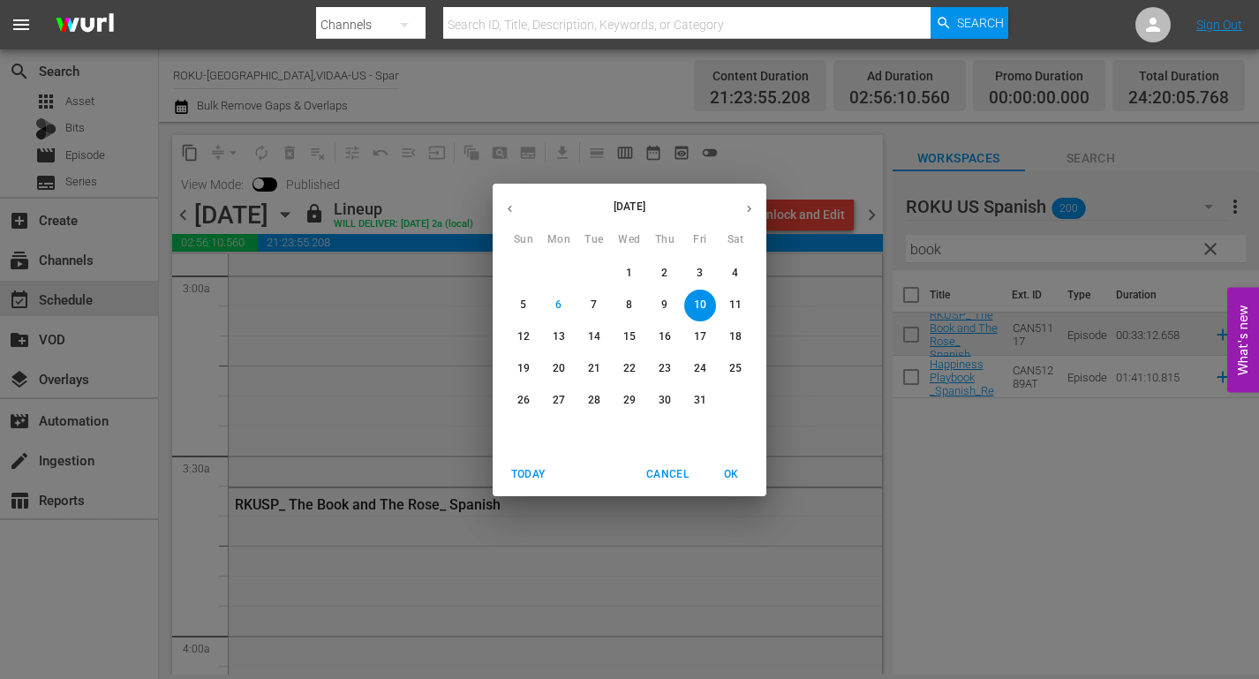
click at [732, 306] on p "11" at bounding box center [735, 304] width 12 height 15
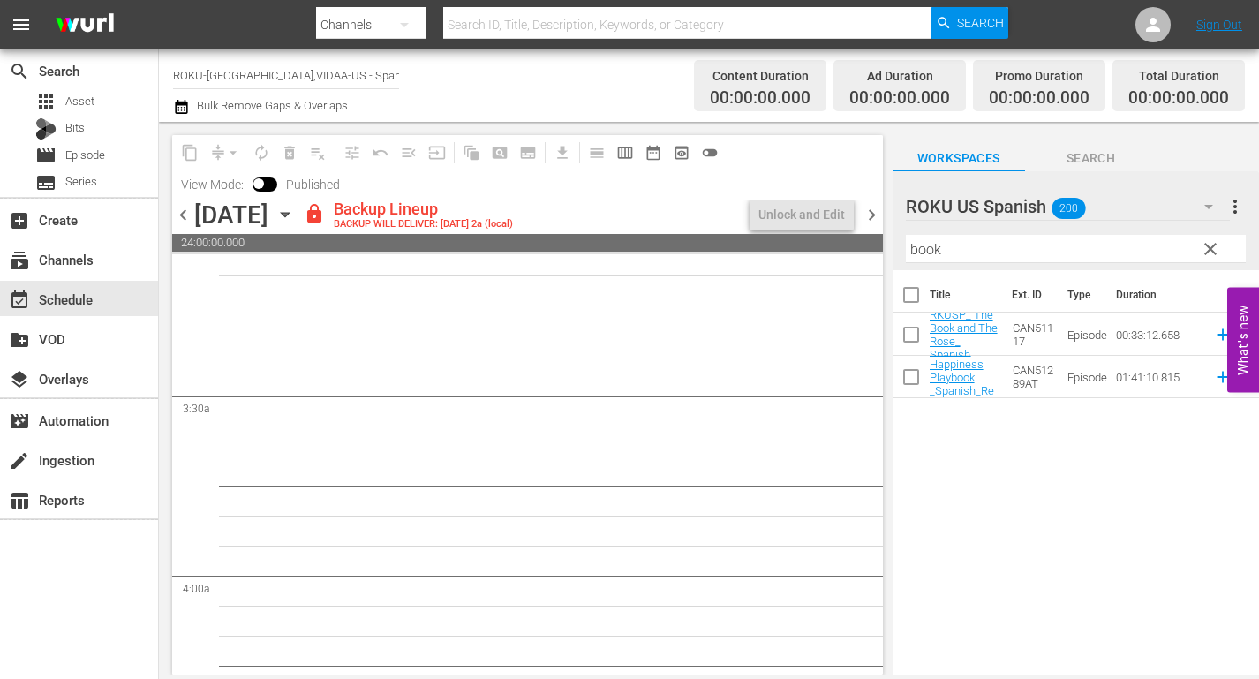
scroll to position [1089, 0]
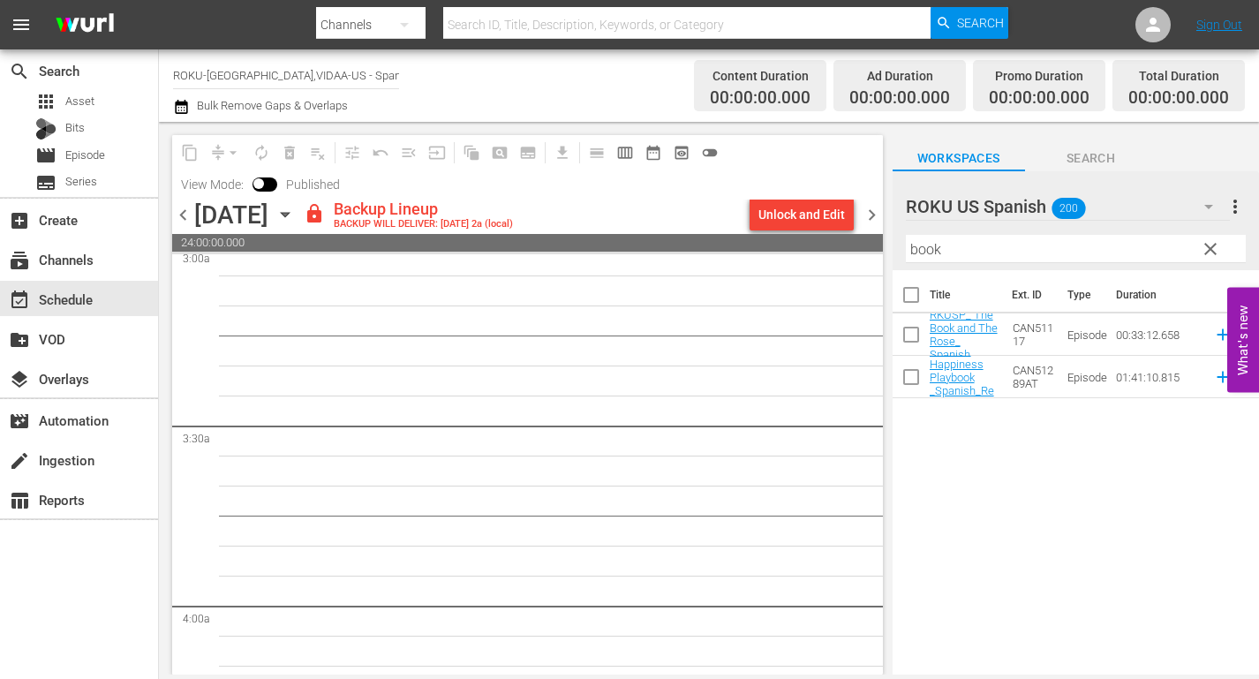
click at [781, 214] on div "Unlock and Edit" at bounding box center [801, 215] width 86 height 32
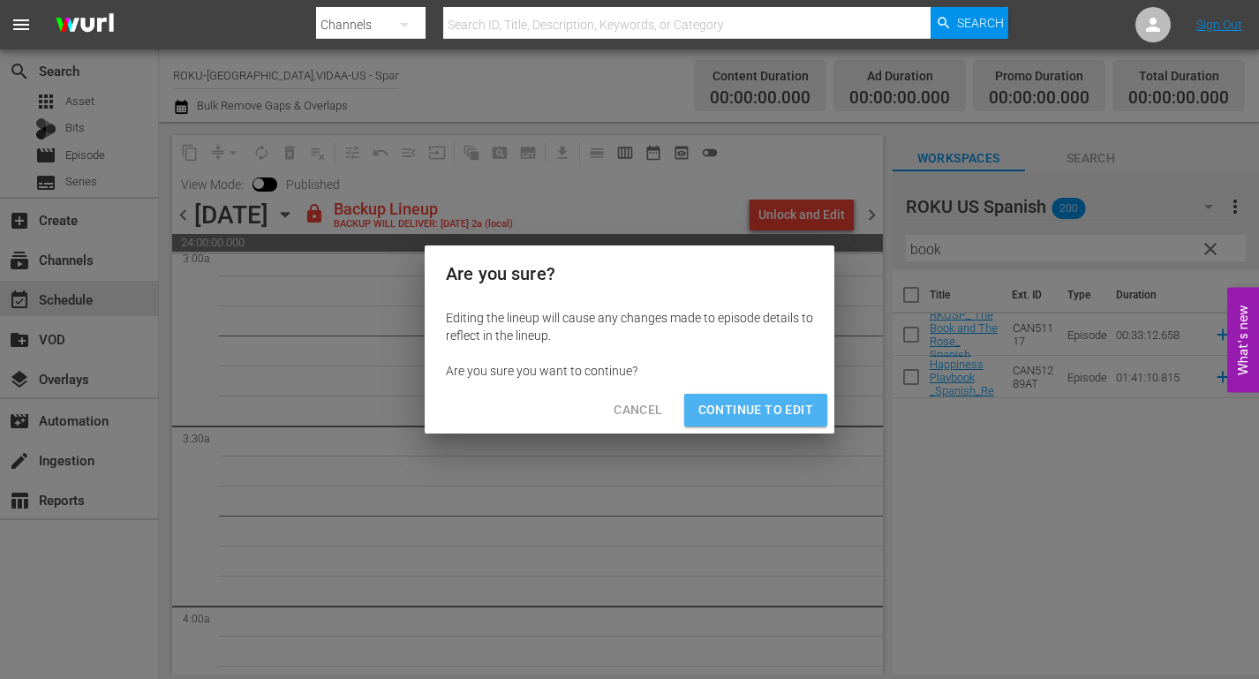
click at [770, 408] on span "Continue to Edit" at bounding box center [755, 410] width 115 height 22
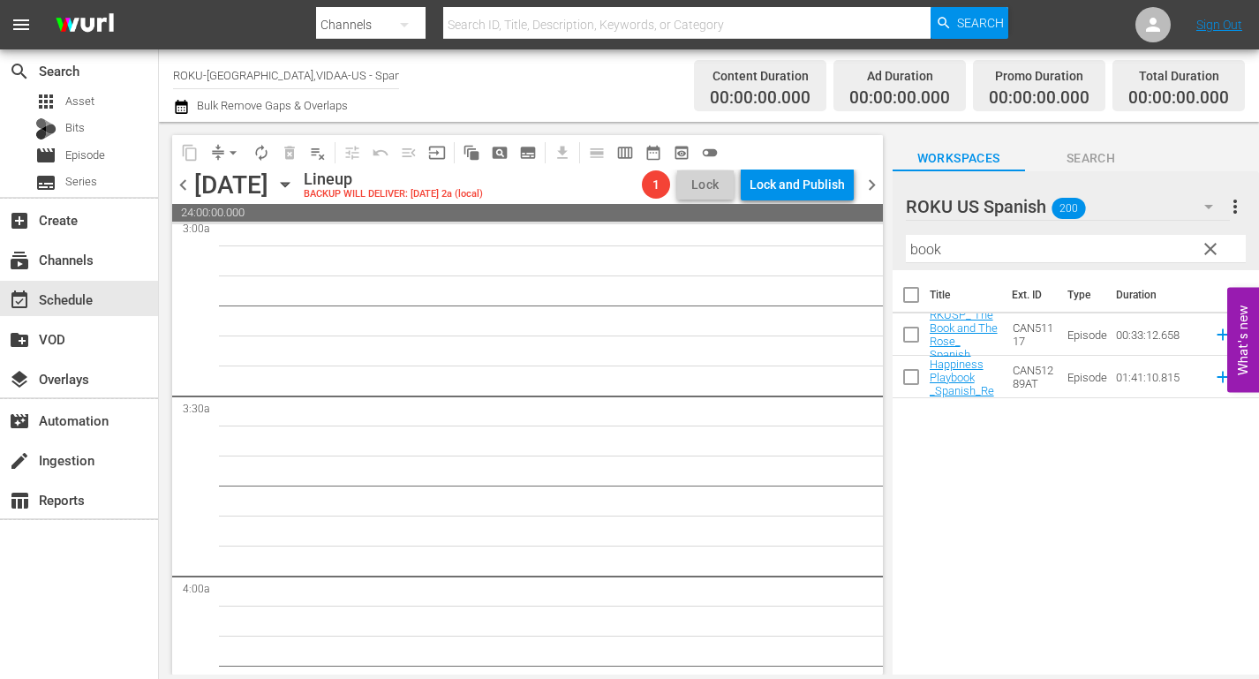
scroll to position [0, 0]
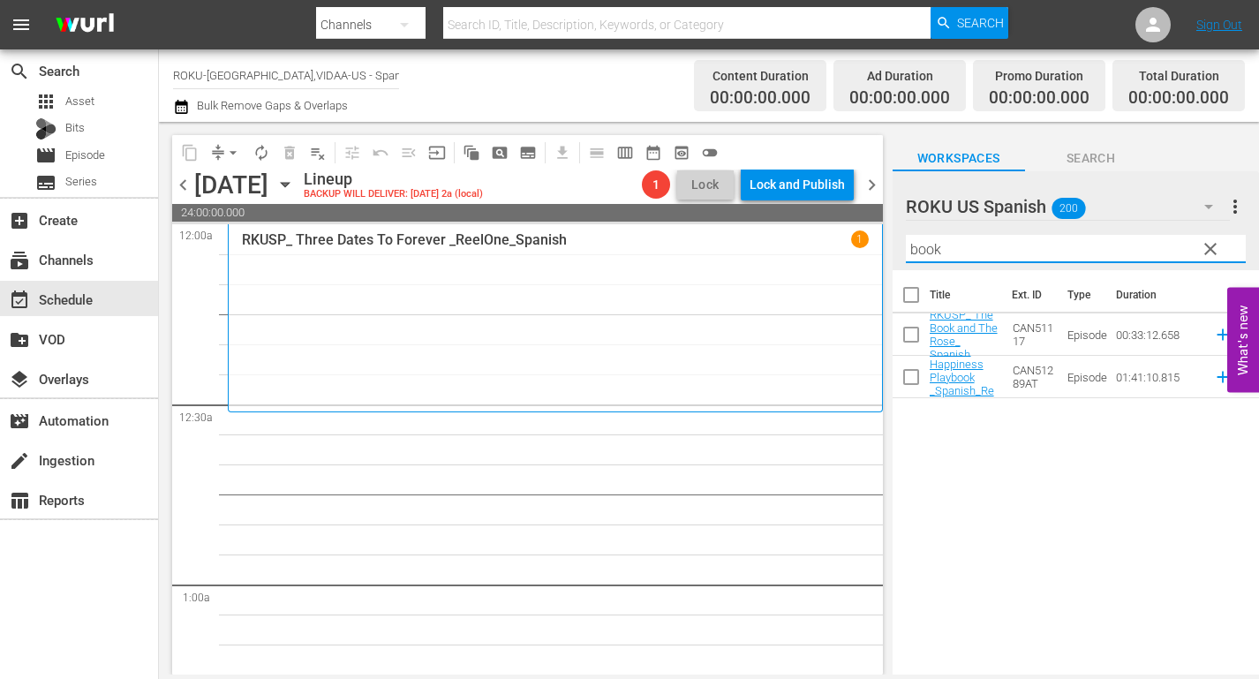
drag, startPoint x: 917, startPoint y: 241, endPoint x: 811, endPoint y: 244, distance: 105.9
click at [811, 244] on div "content_copy compress arrow_drop_down autorenew_outlined delete_forever_outline…" at bounding box center [709, 398] width 1100 height 552
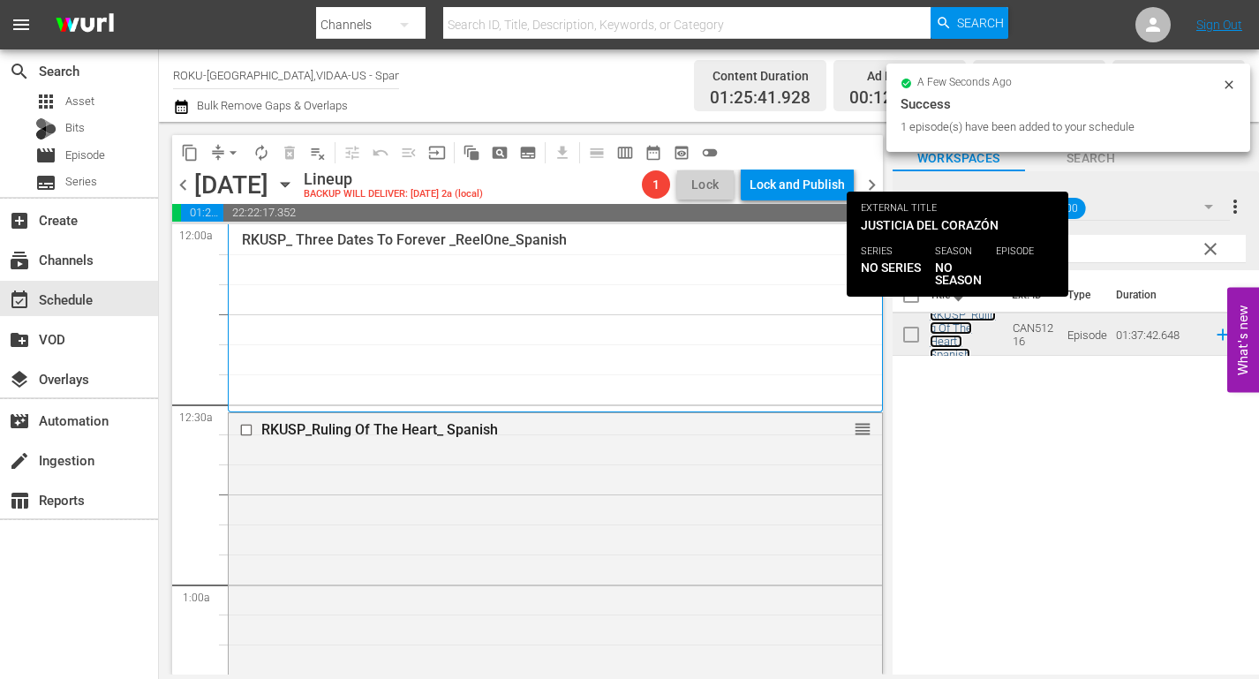
scroll to position [530, 0]
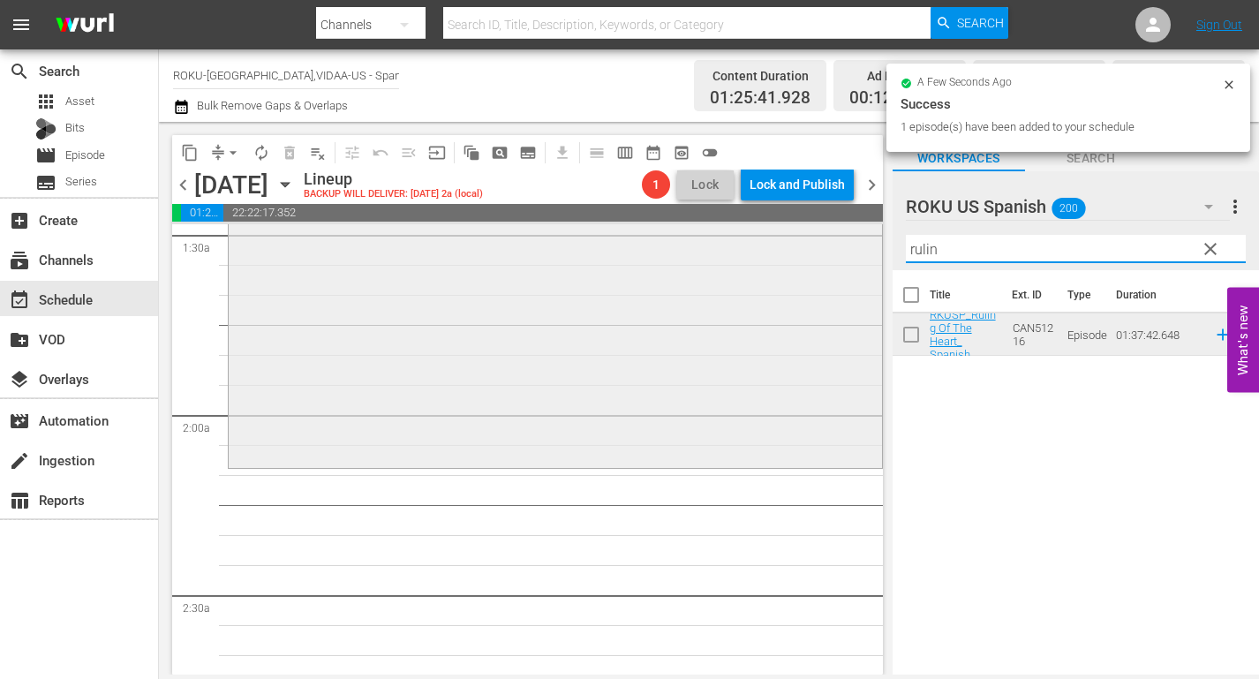
drag, startPoint x: 984, startPoint y: 253, endPoint x: 843, endPoint y: 254, distance: 141.2
click at [843, 254] on div "content_copy compress arrow_drop_down autorenew_outlined delete_forever_outline…" at bounding box center [709, 398] width 1100 height 552
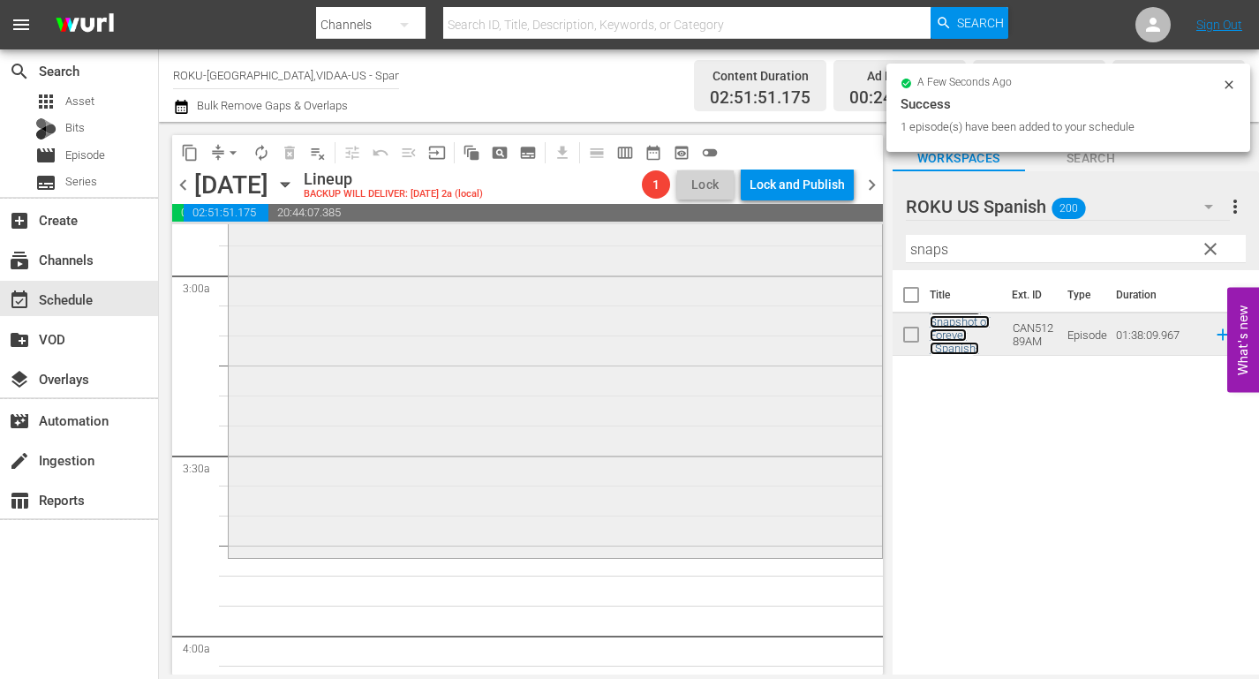
scroll to position [1059, 0]
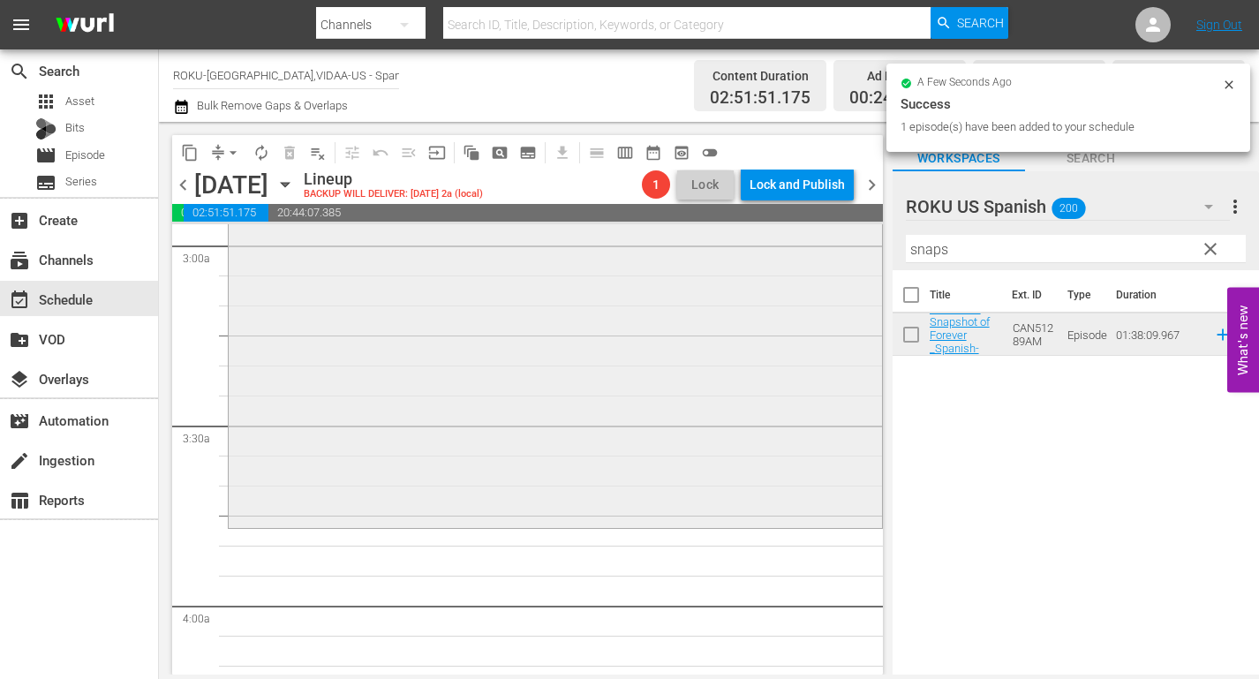
drag, startPoint x: 976, startPoint y: 252, endPoint x: 714, endPoint y: 229, distance: 263.2
click at [750, 233] on div "content_copy compress arrow_drop_down autorenew_outlined delete_forever_outline…" at bounding box center [709, 398] width 1100 height 552
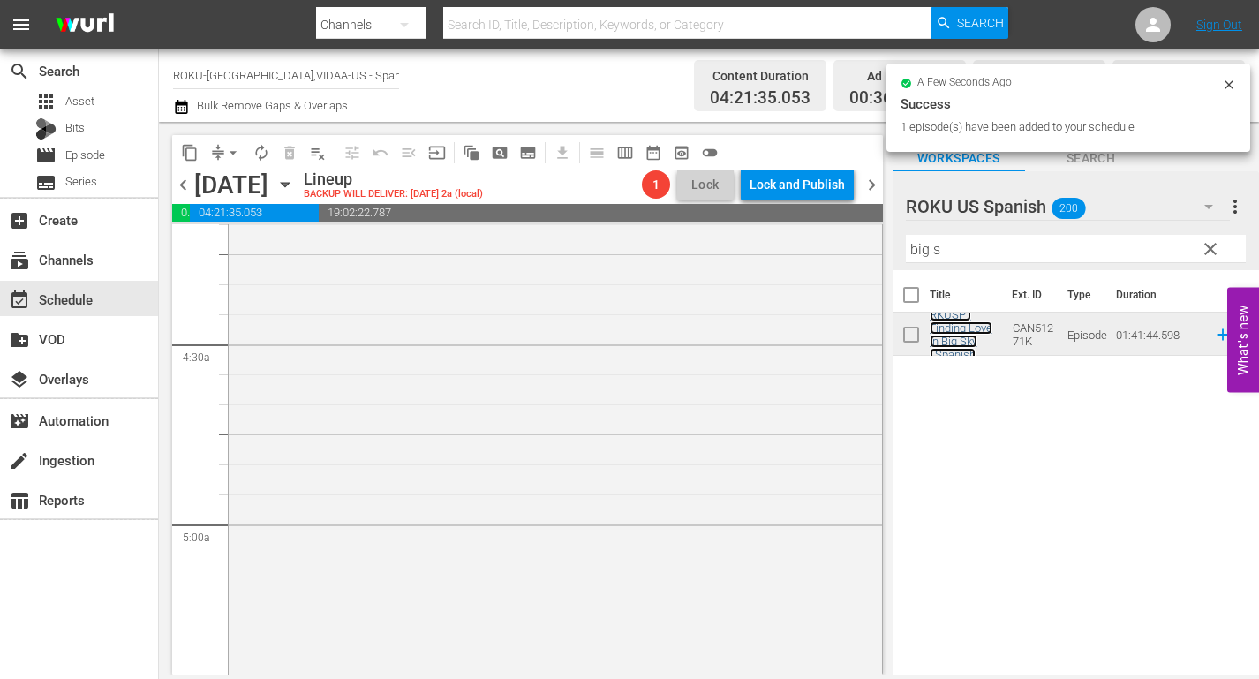
scroll to position [1853, 0]
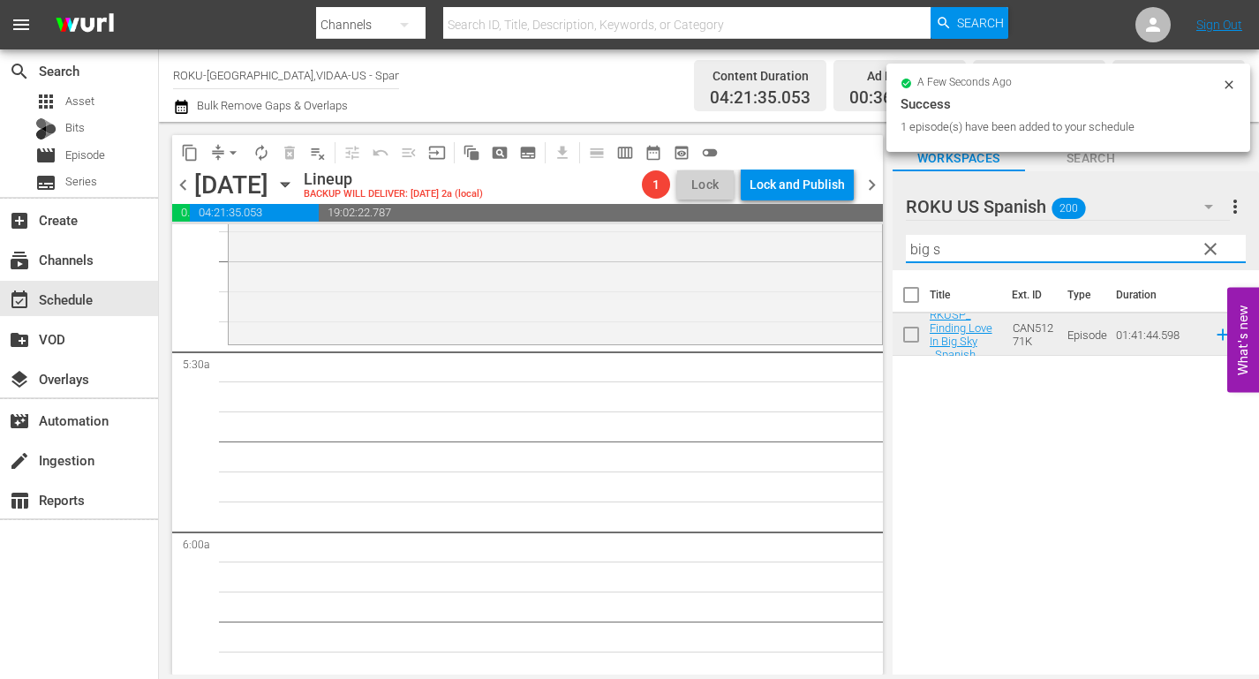
click at [829, 253] on div "content_copy compress arrow_drop_down autorenew_outlined delete_forever_outline…" at bounding box center [709, 398] width 1100 height 552
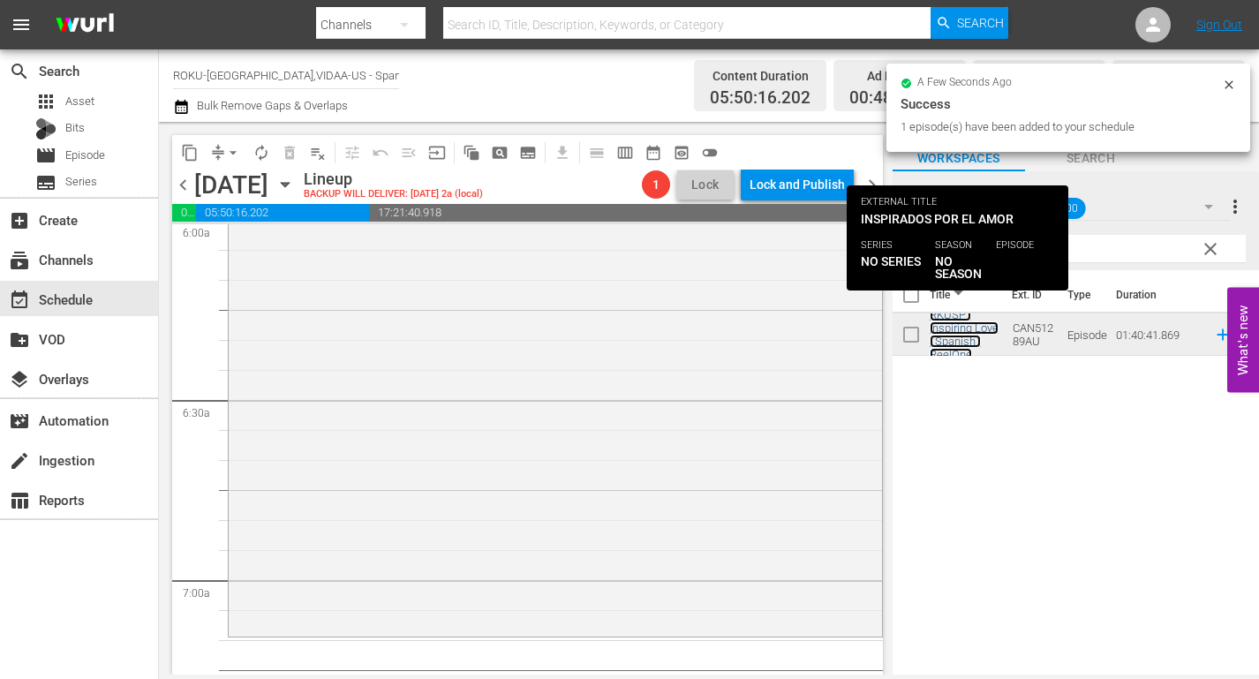
scroll to position [2295, 0]
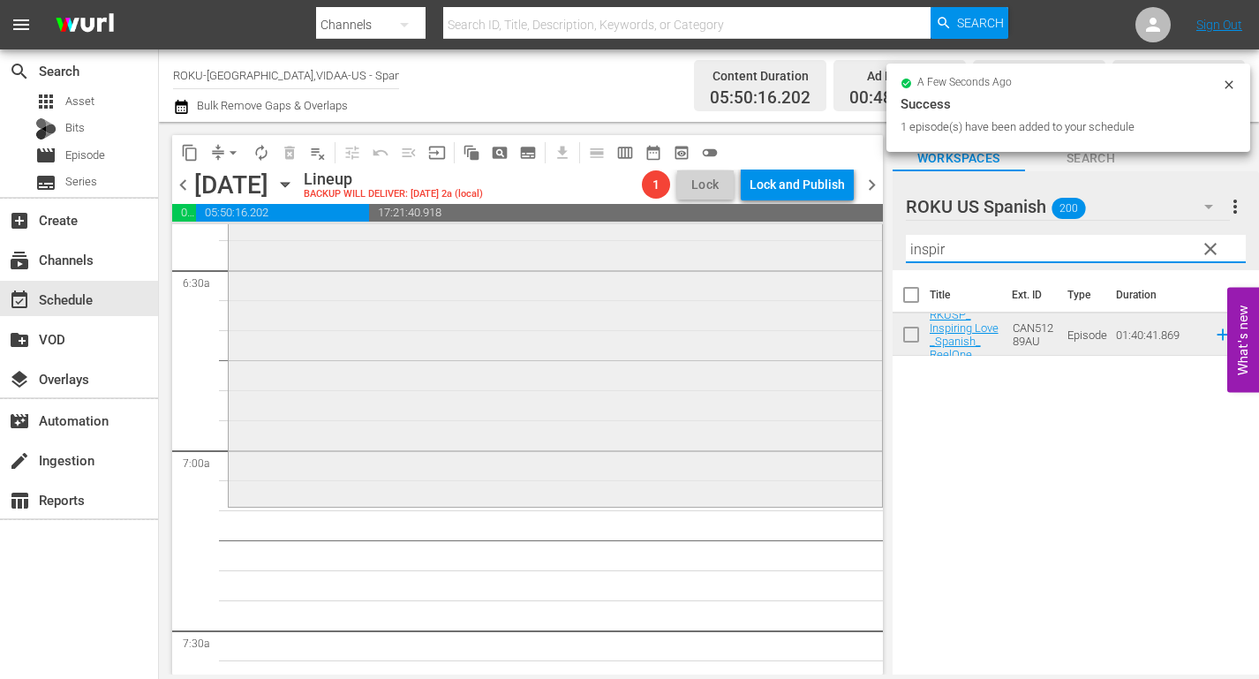
drag, startPoint x: 962, startPoint y: 249, endPoint x: 706, endPoint y: 252, distance: 256.0
click at [706, 252] on div "content_copy compress arrow_drop_down autorenew_outlined delete_forever_outline…" at bounding box center [709, 398] width 1100 height 552
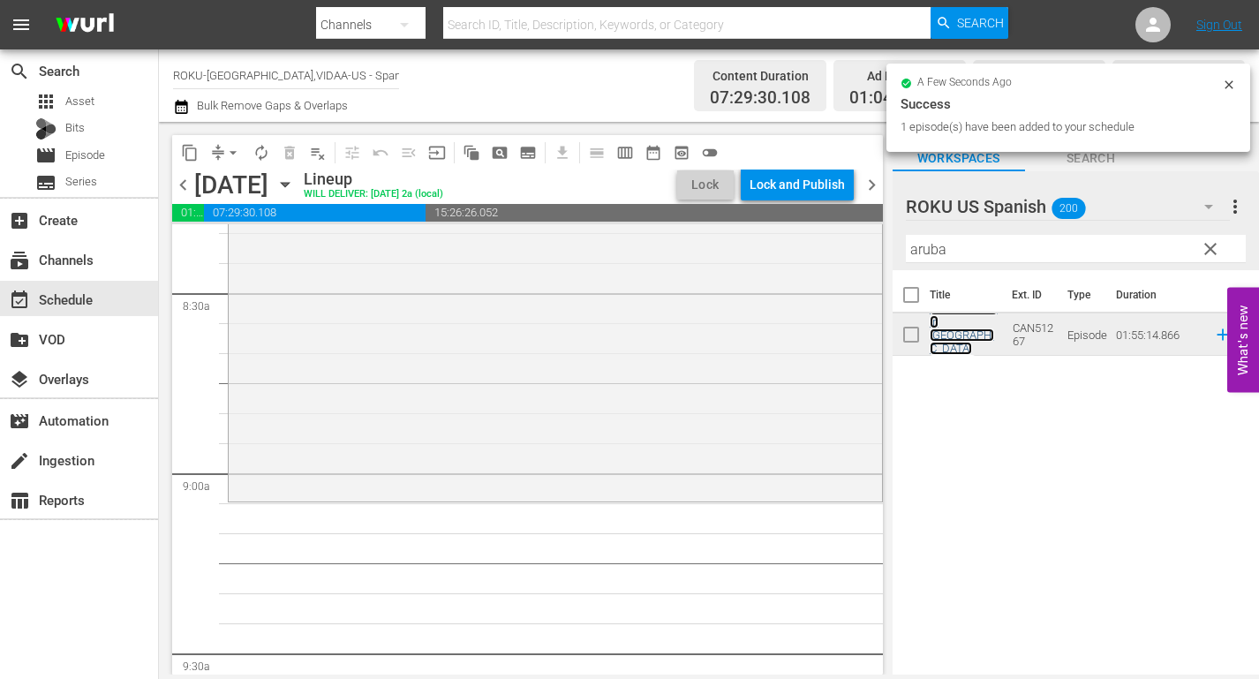
scroll to position [3001, 0]
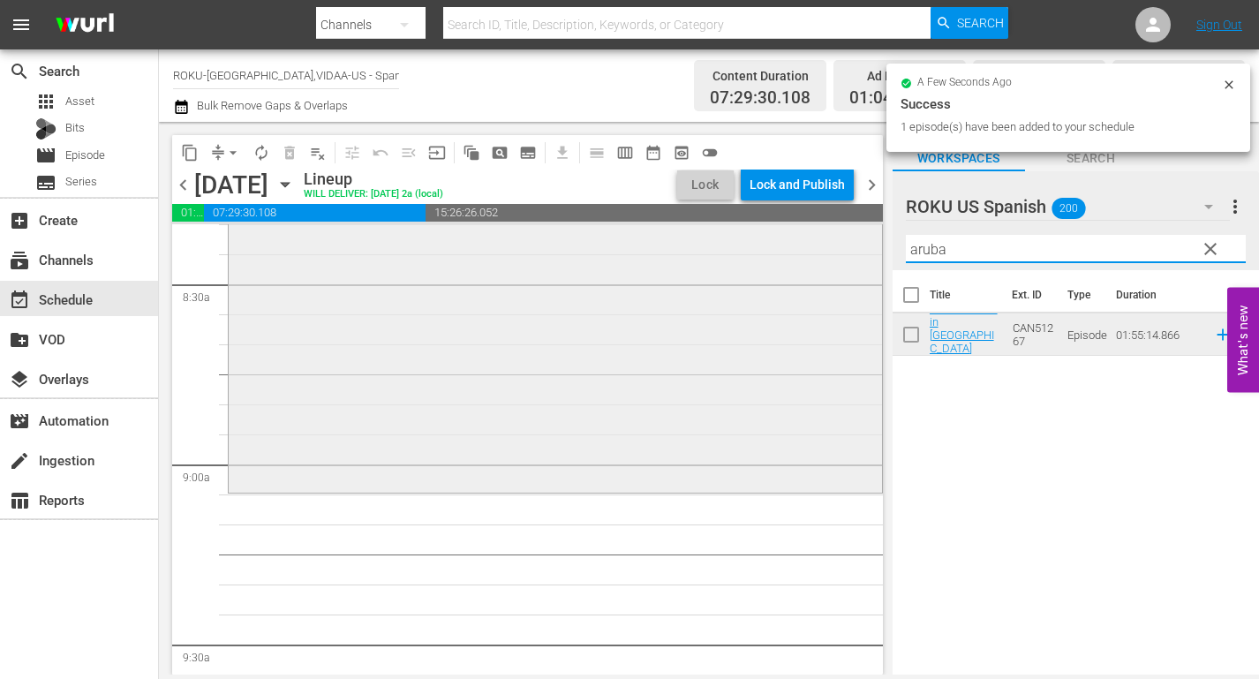
drag, startPoint x: 973, startPoint y: 252, endPoint x: 777, endPoint y: 255, distance: 195.9
click at [778, 254] on div "content_copy compress arrow_drop_down autorenew_outlined delete_forever_outline…" at bounding box center [709, 398] width 1100 height 552
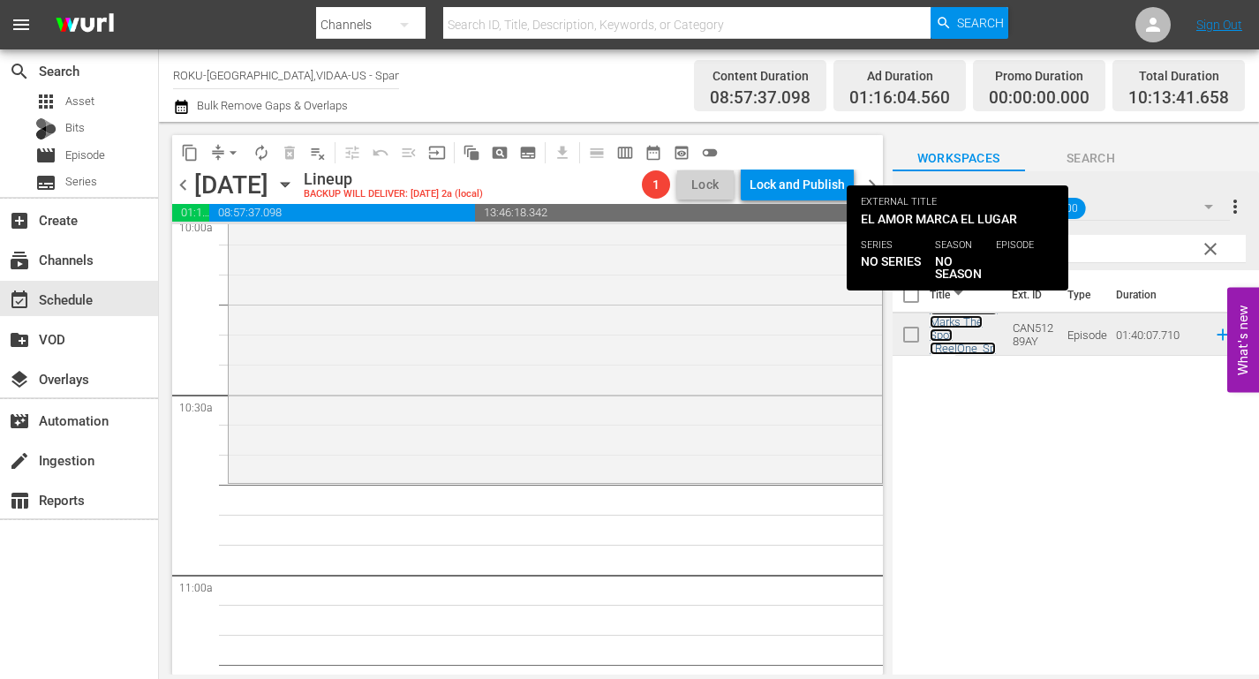
scroll to position [3619, 0]
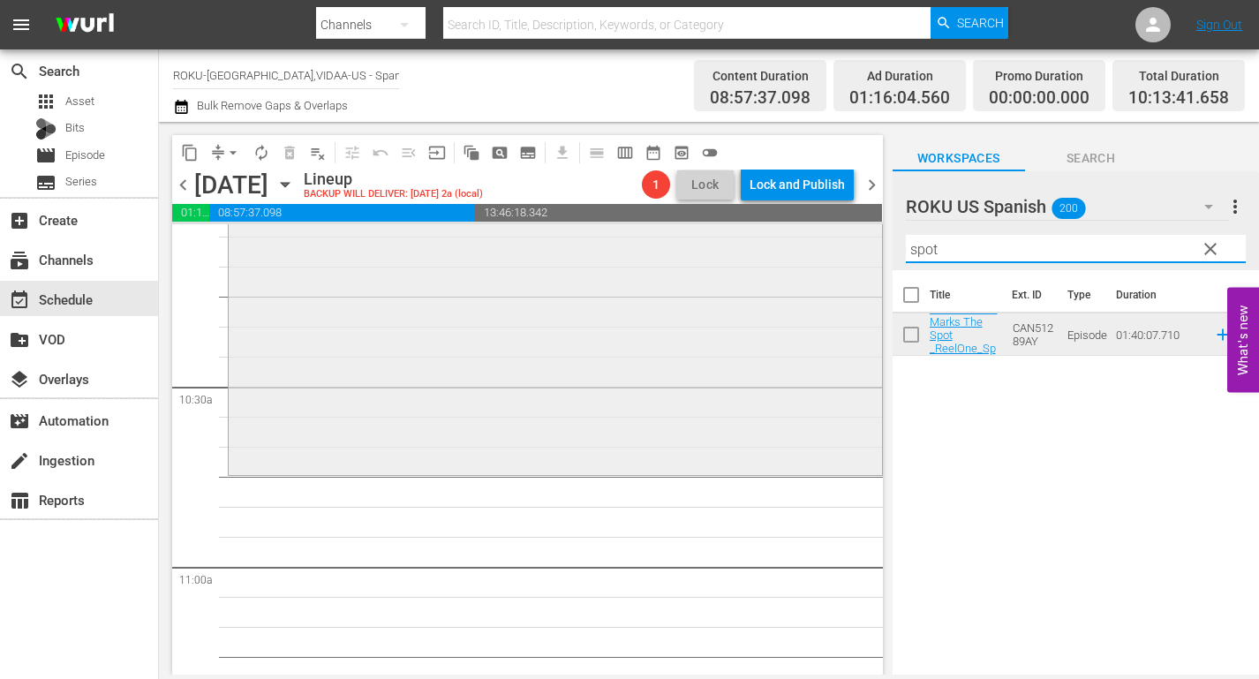
drag, startPoint x: 957, startPoint y: 243, endPoint x: 833, endPoint y: 259, distance: 124.6
click at [833, 259] on div "content_copy compress arrow_drop_down autorenew_outlined delete_forever_outline…" at bounding box center [709, 398] width 1100 height 552
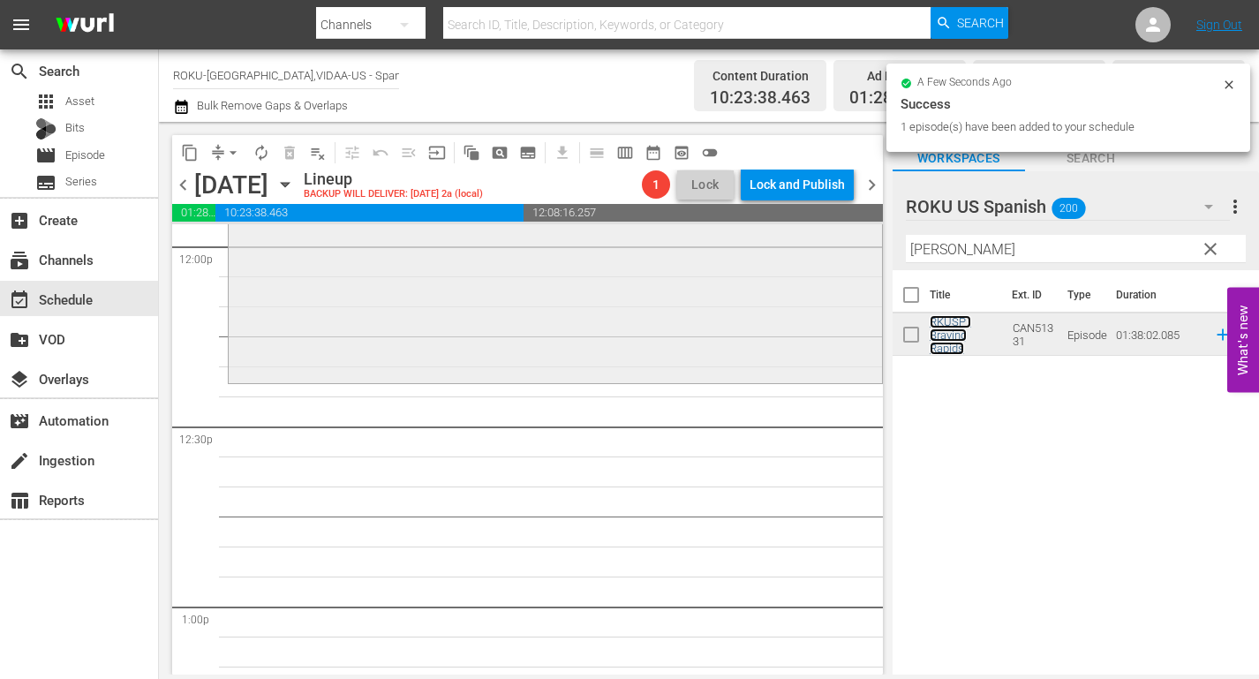
scroll to position [4325, 0]
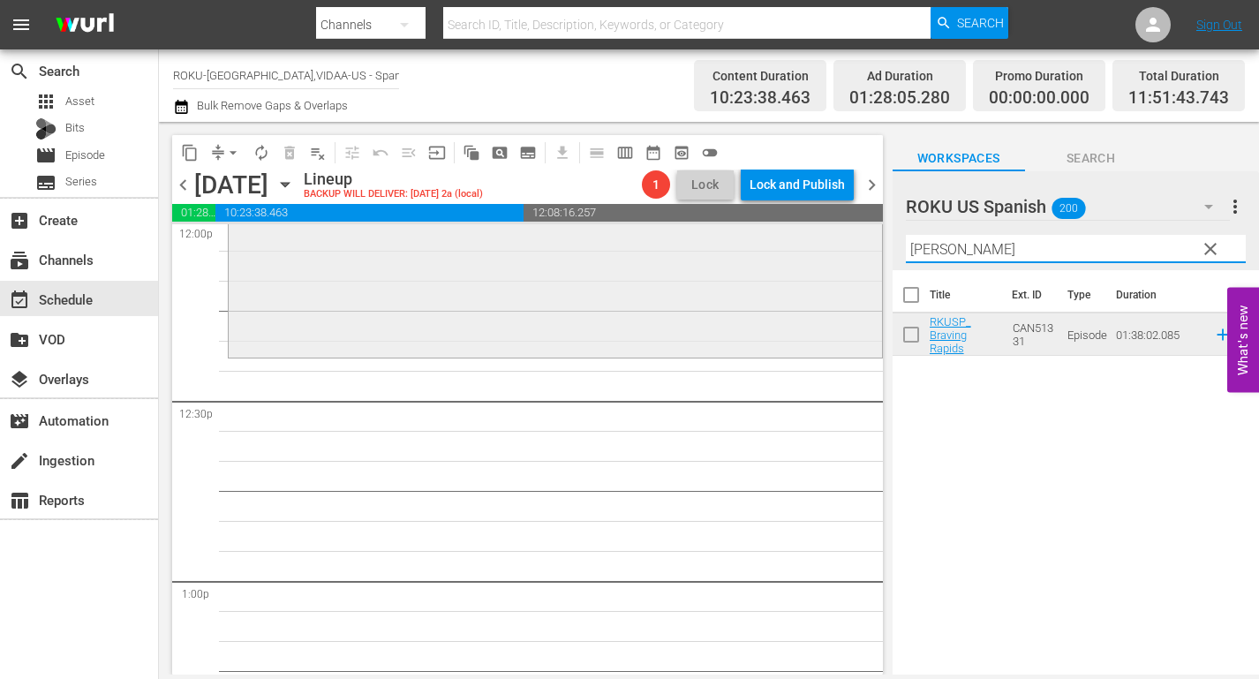
drag, startPoint x: 968, startPoint y: 256, endPoint x: 803, endPoint y: 248, distance: 165.2
click at [803, 248] on div "content_copy compress arrow_drop_down autorenew_outlined delete_forever_outline…" at bounding box center [709, 398] width 1100 height 552
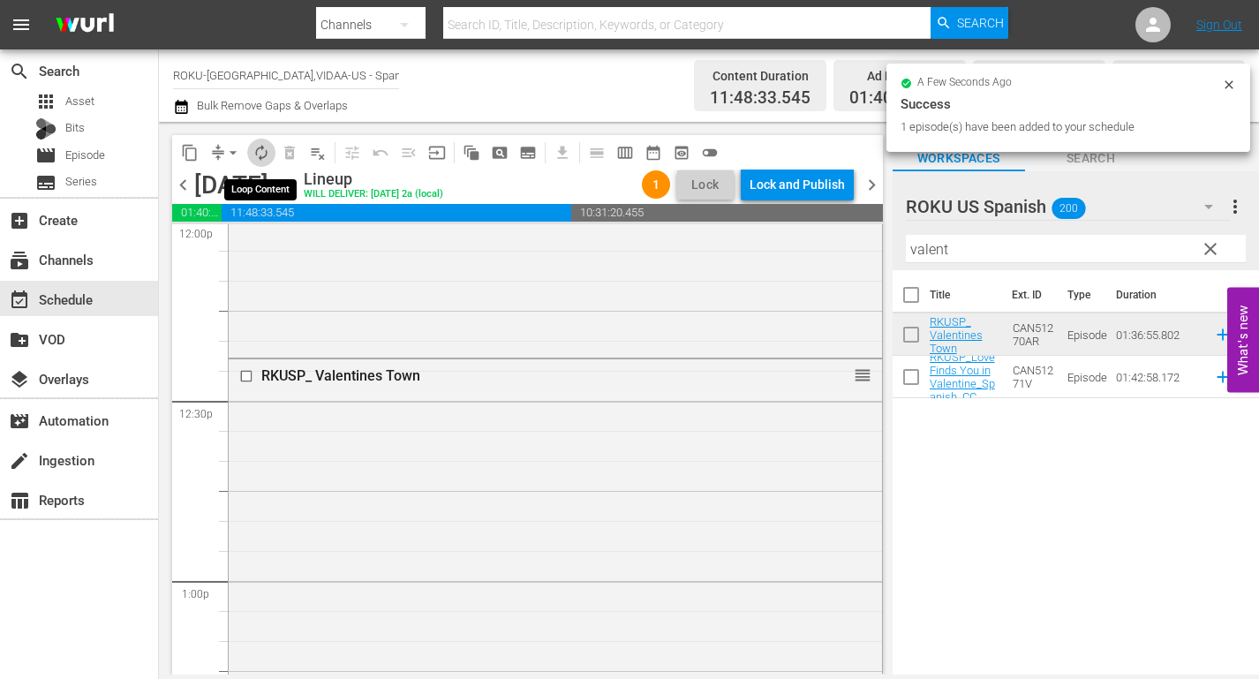
click at [266, 151] on span "autorenew_outlined" at bounding box center [261, 153] width 18 height 18
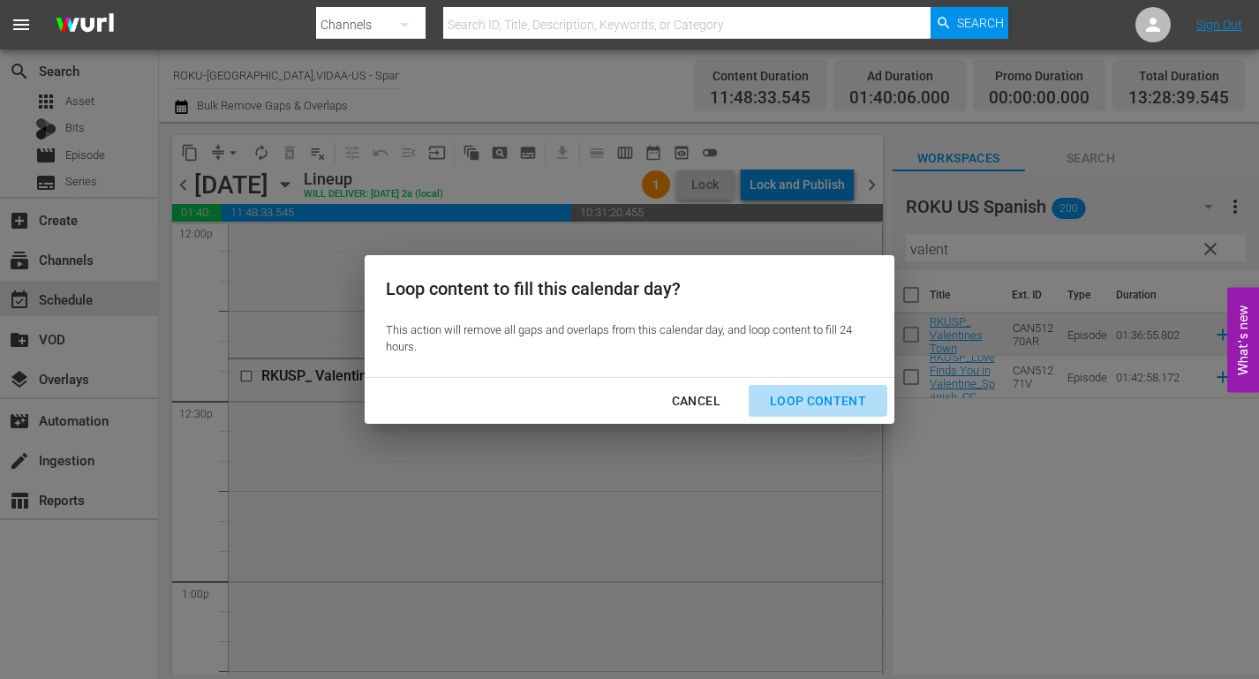
click at [824, 399] on div "Loop Content" at bounding box center [817, 401] width 124 height 22
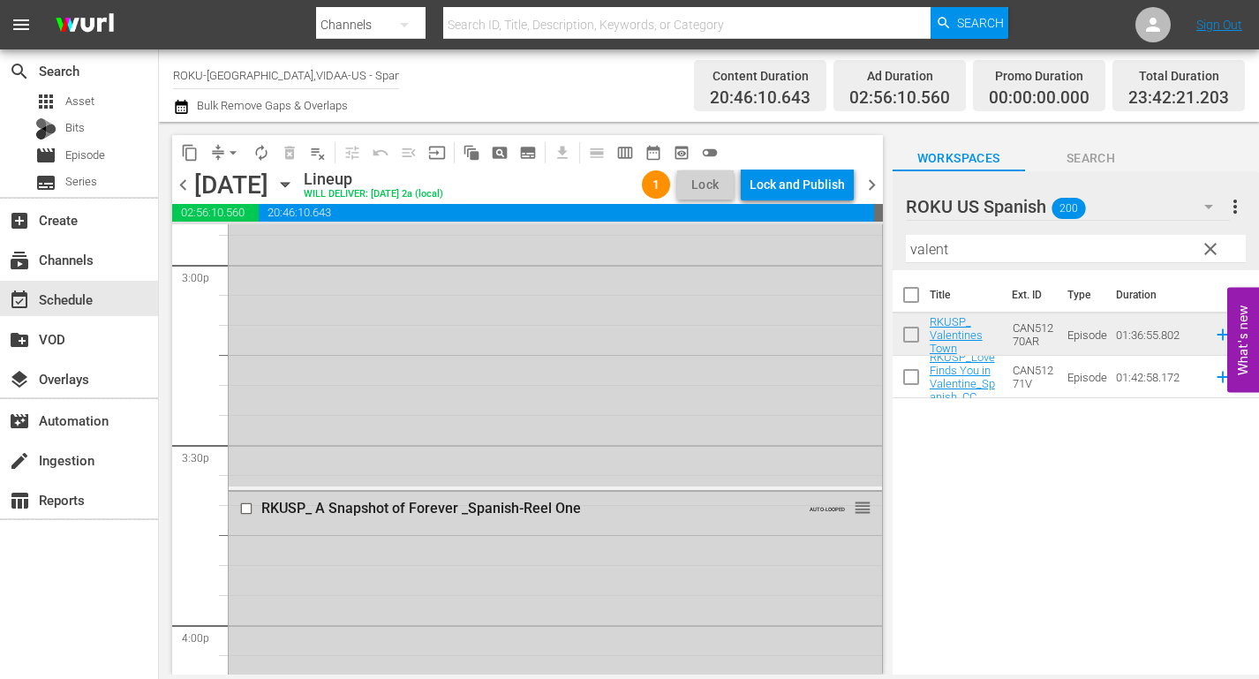
scroll to position [4831, 0]
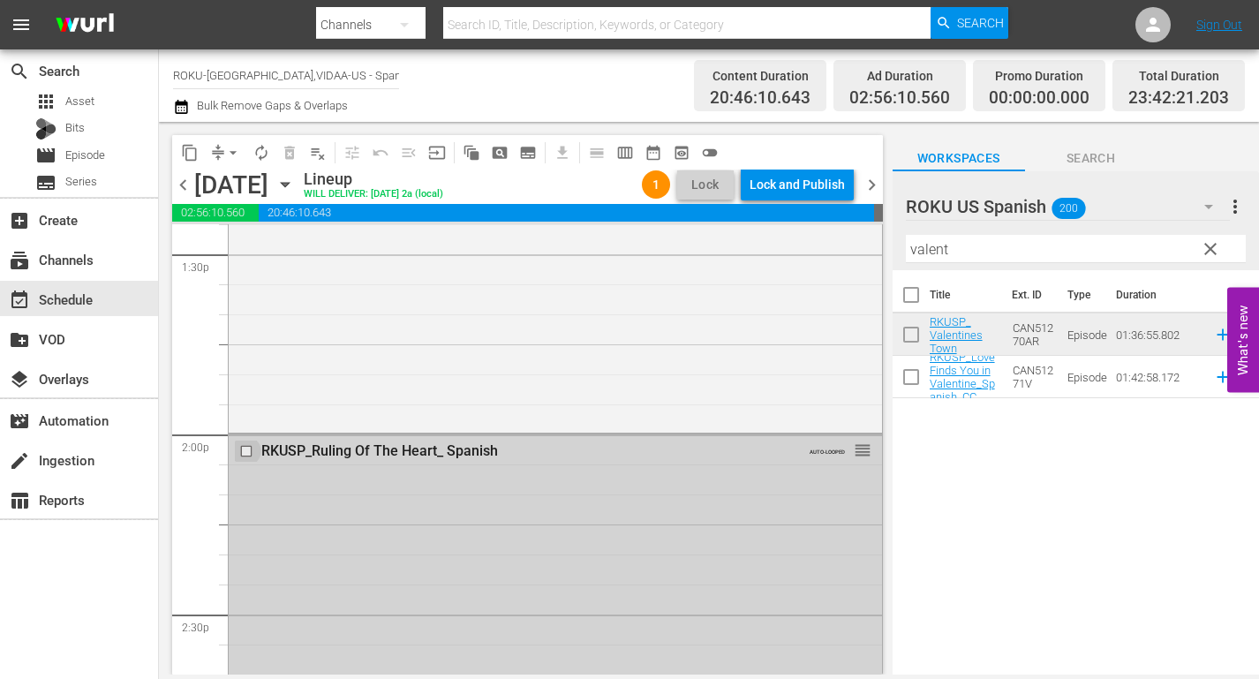
click at [248, 449] on input "checkbox" at bounding box center [248, 451] width 19 height 15
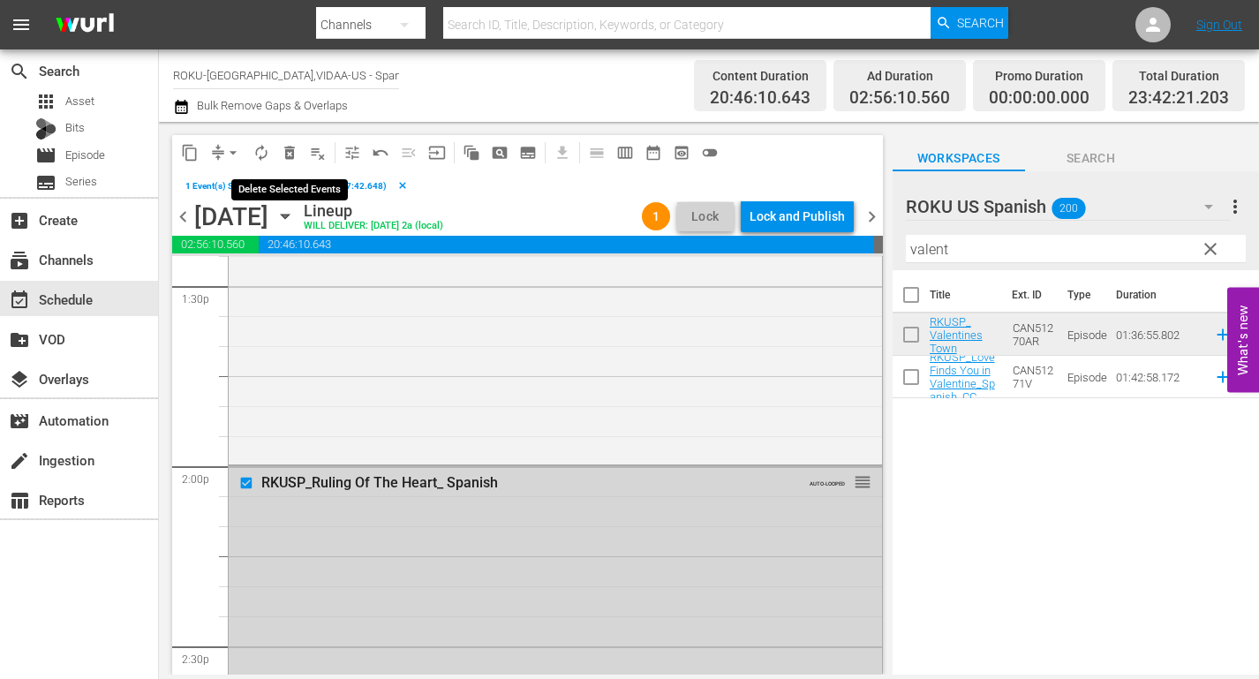
click at [290, 154] on span "delete_forever_outlined" at bounding box center [290, 153] width 18 height 18
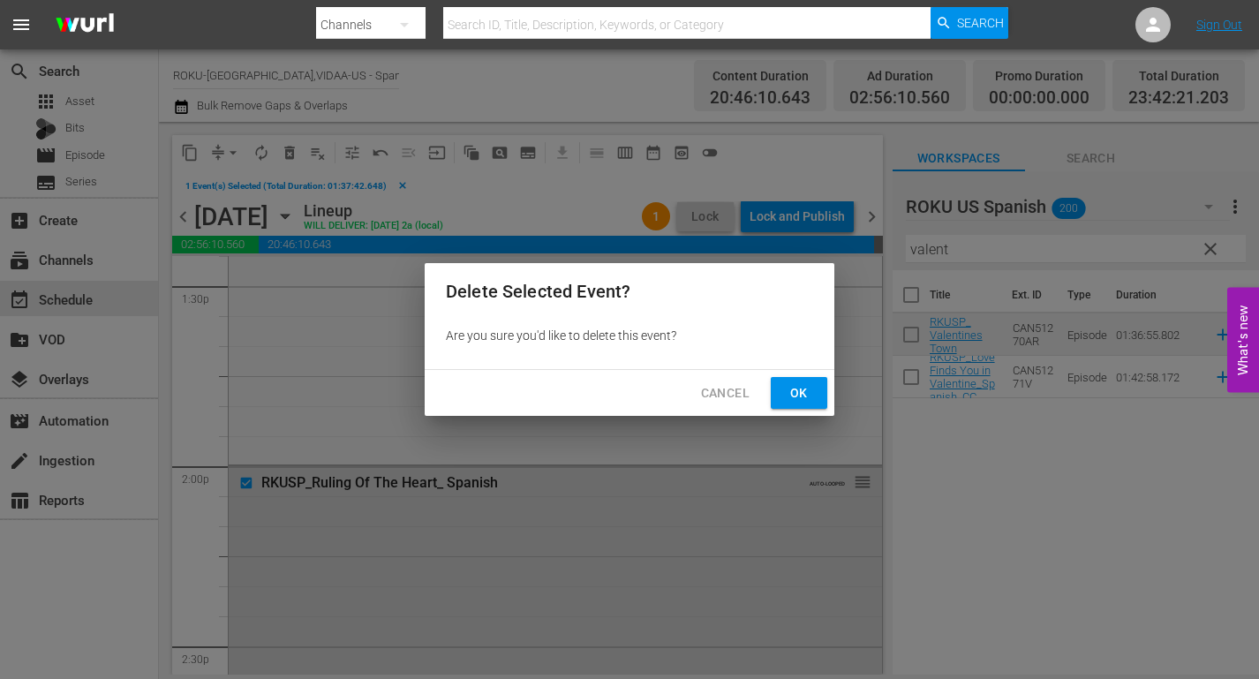
click at [794, 387] on span "Ok" at bounding box center [799, 393] width 28 height 22
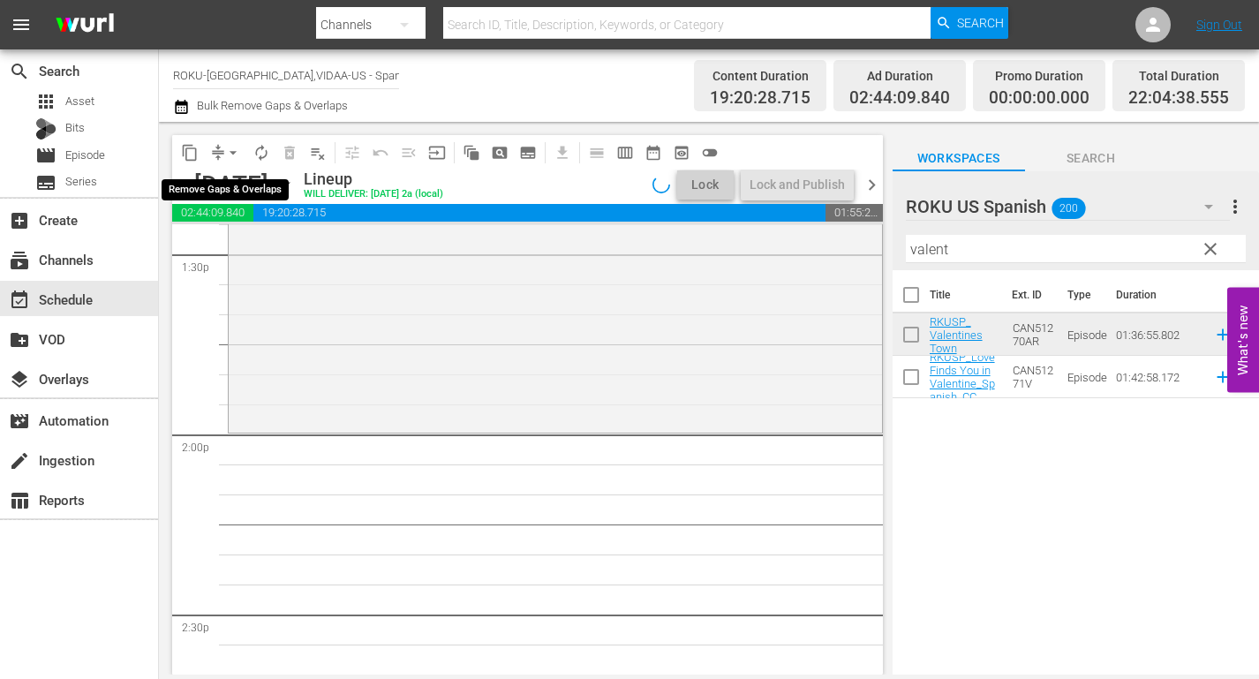
click at [229, 152] on span "arrow_drop_down" at bounding box center [233, 153] width 18 height 18
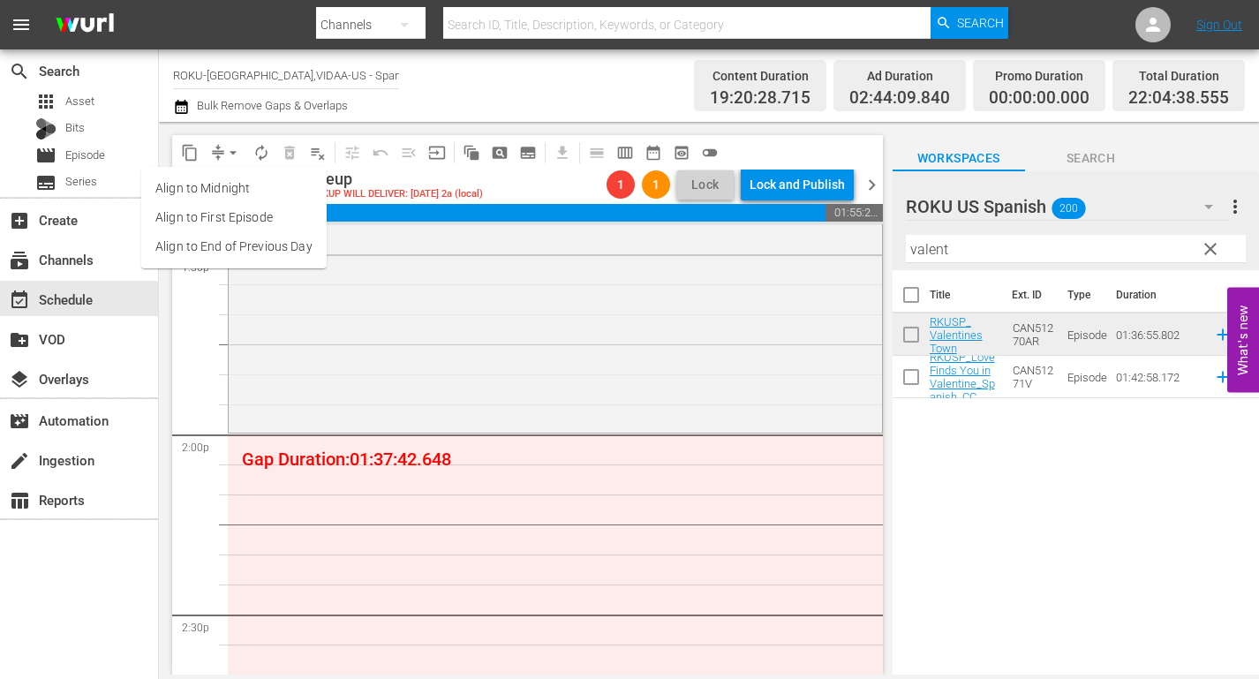
click at [255, 242] on li "Align to End of Previous Day" at bounding box center [233, 246] width 185 height 29
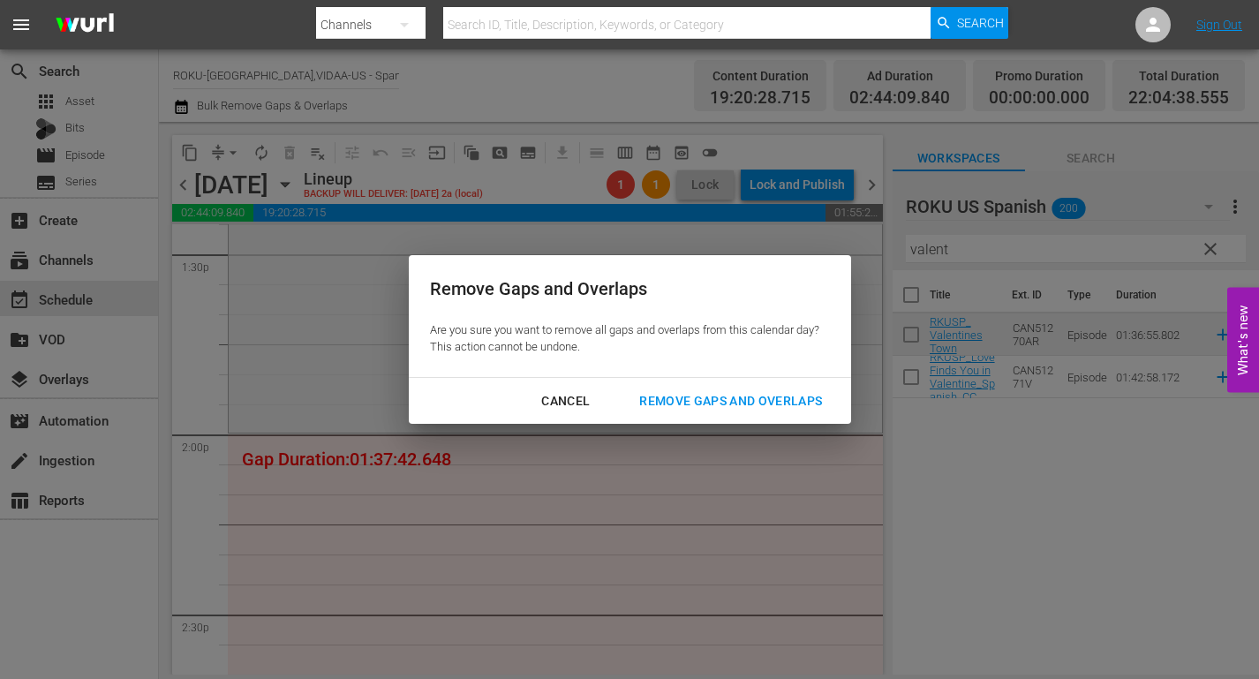
click at [743, 397] on div "Remove Gaps and Overlaps" at bounding box center [730, 401] width 211 height 22
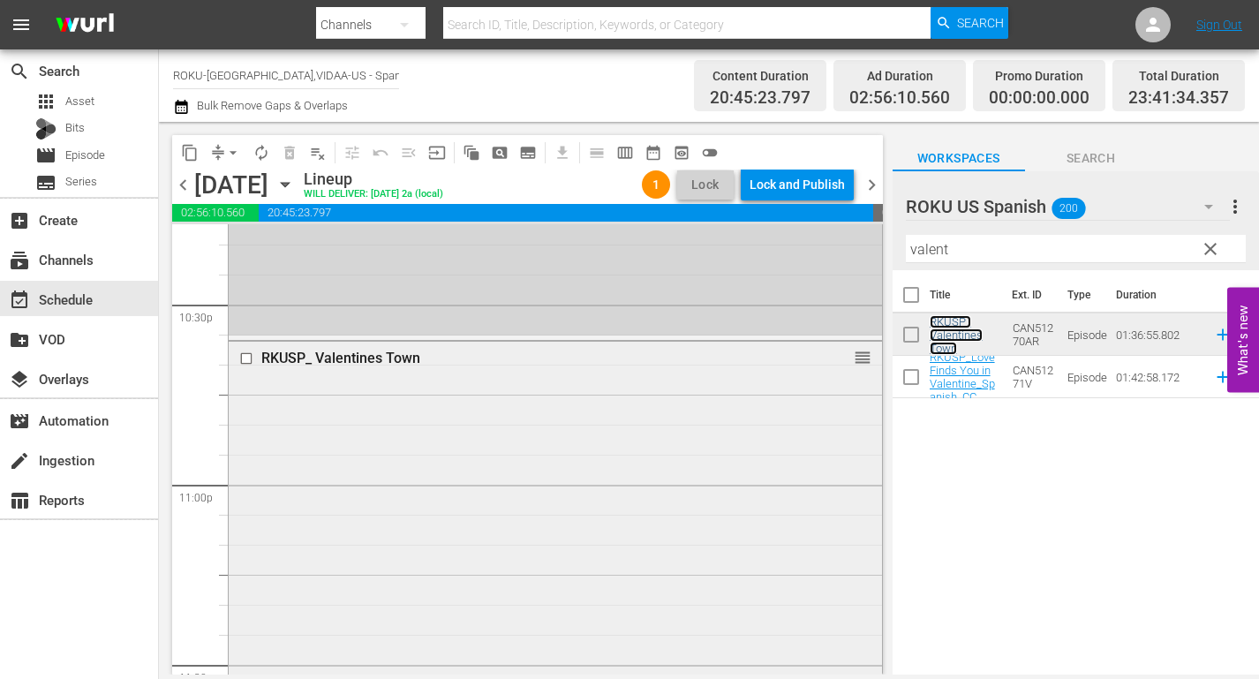
scroll to position [8269, 0]
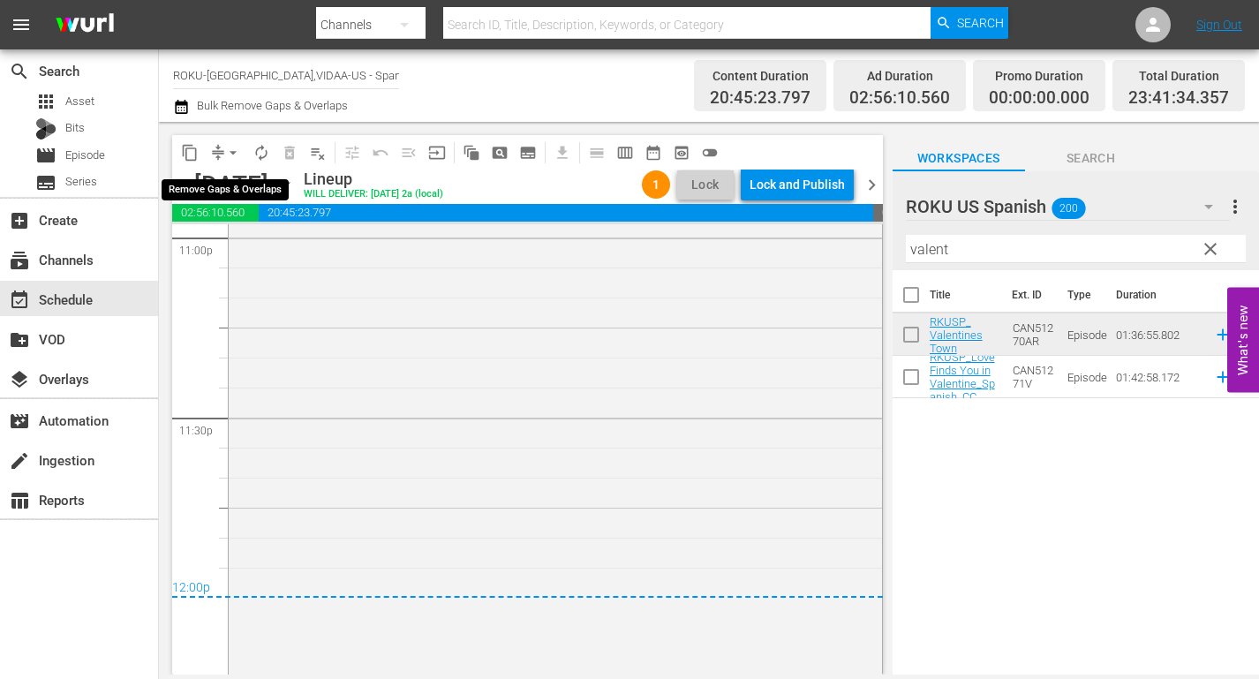
click at [230, 153] on span "arrow_drop_down" at bounding box center [233, 153] width 18 height 18
click at [282, 244] on li "Align to End of Previous Day" at bounding box center [233, 246] width 185 height 29
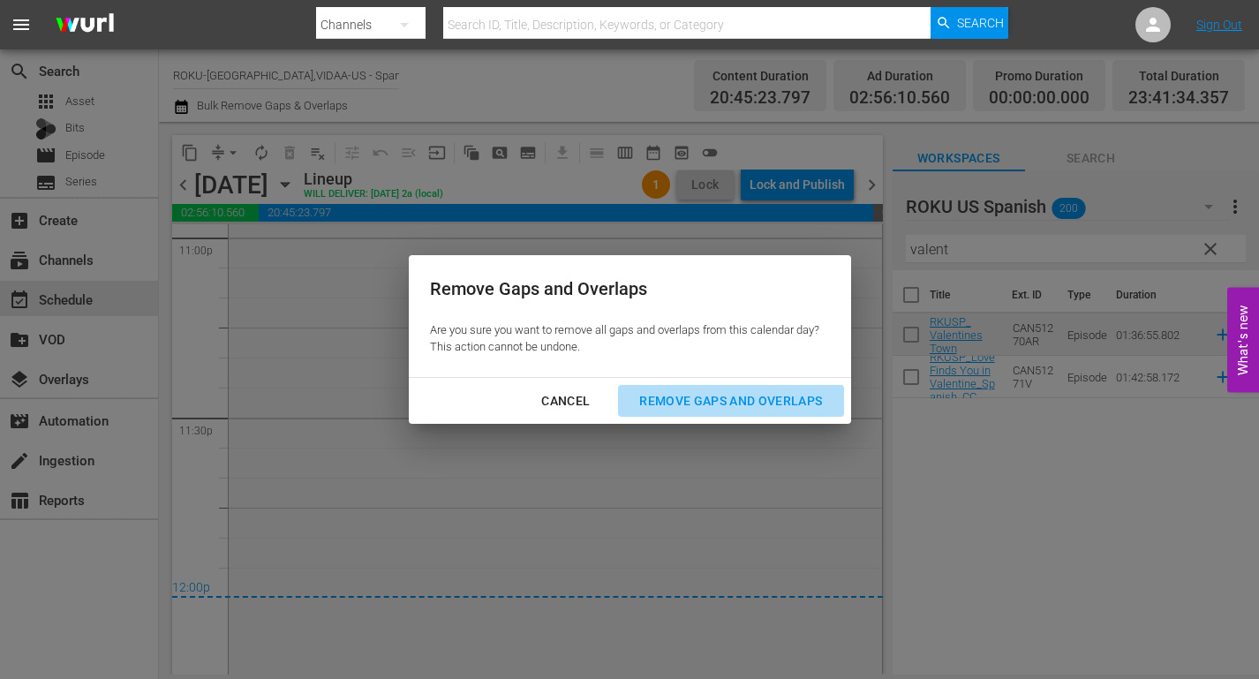
click at [762, 403] on div "Remove Gaps and Overlaps" at bounding box center [730, 401] width 211 height 22
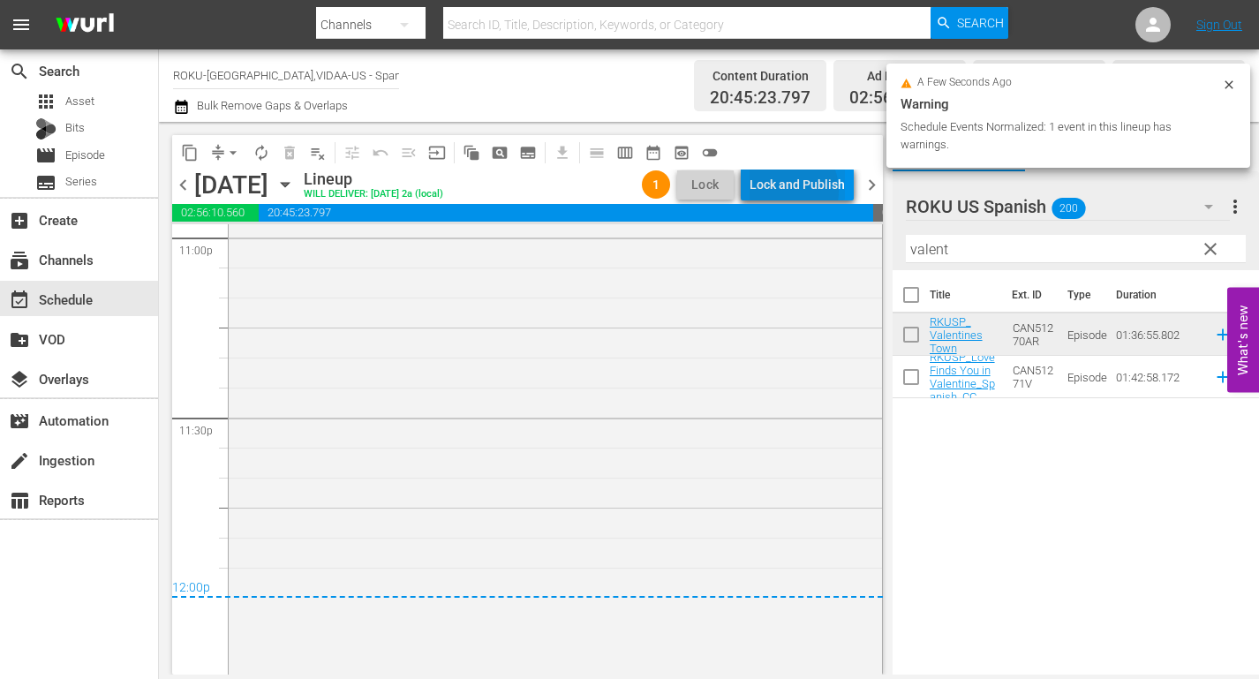
click at [785, 191] on div "Lock and Publish" at bounding box center [796, 185] width 95 height 32
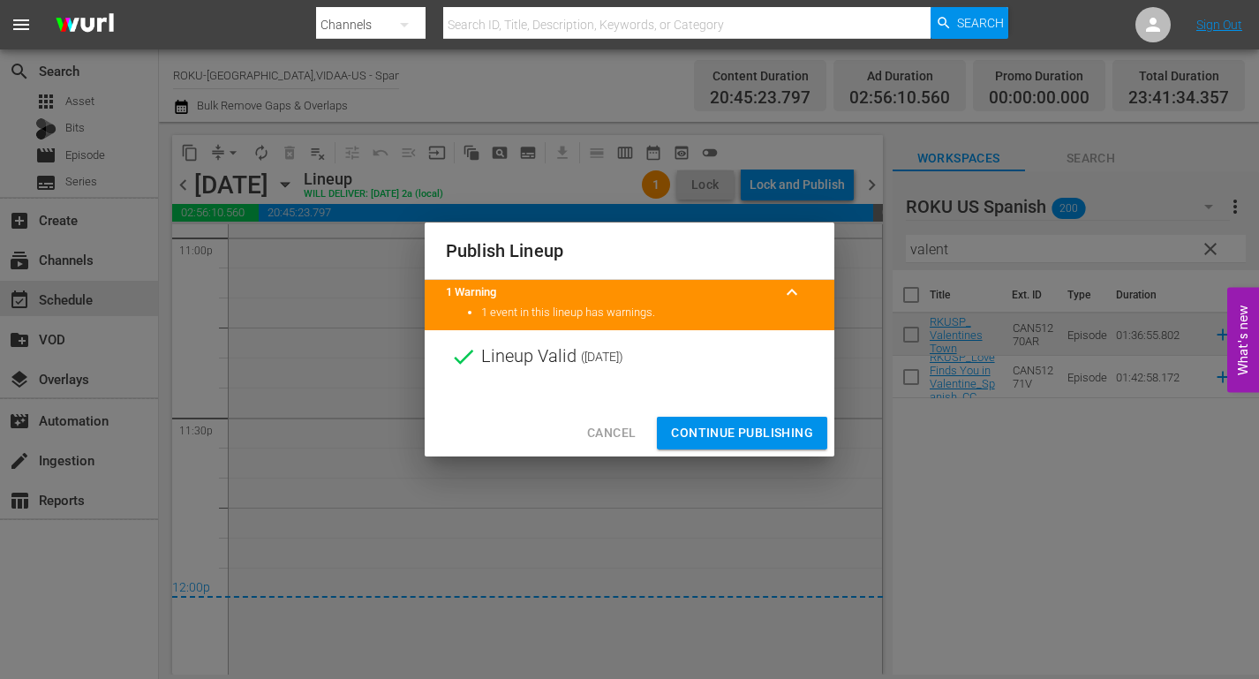
click at [736, 431] on span "Continue Publishing" at bounding box center [742, 433] width 142 height 22
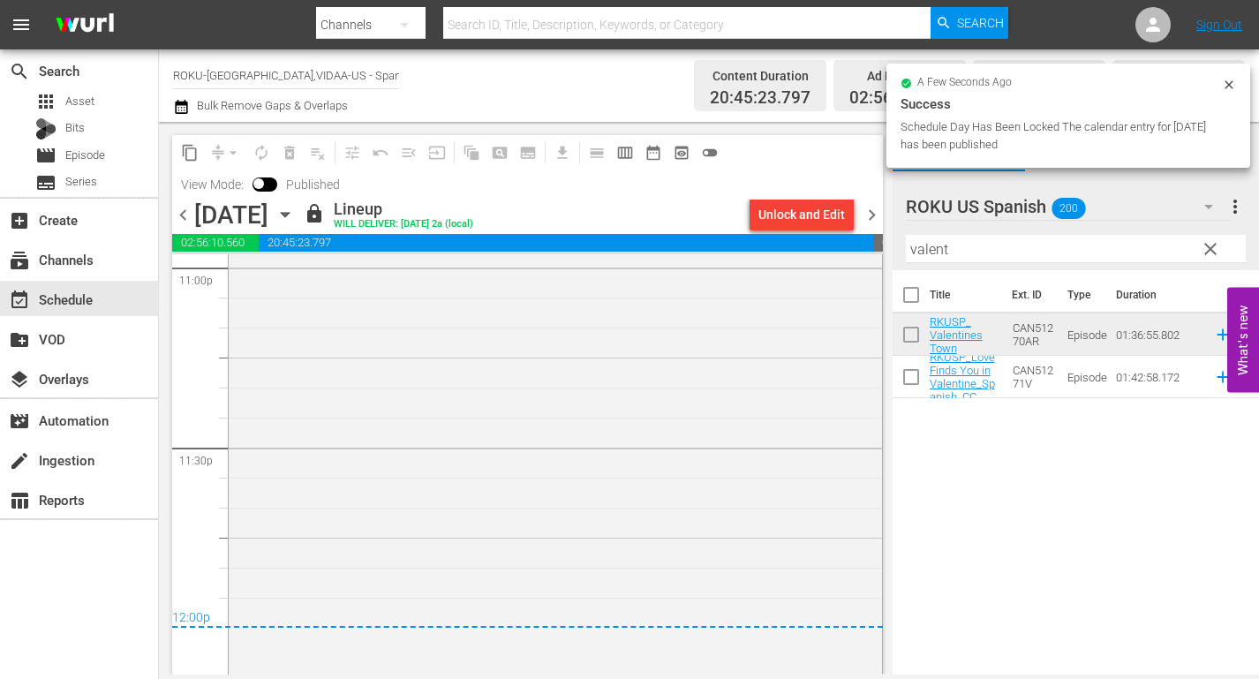
click at [295, 216] on icon "button" at bounding box center [284, 214] width 19 height 19
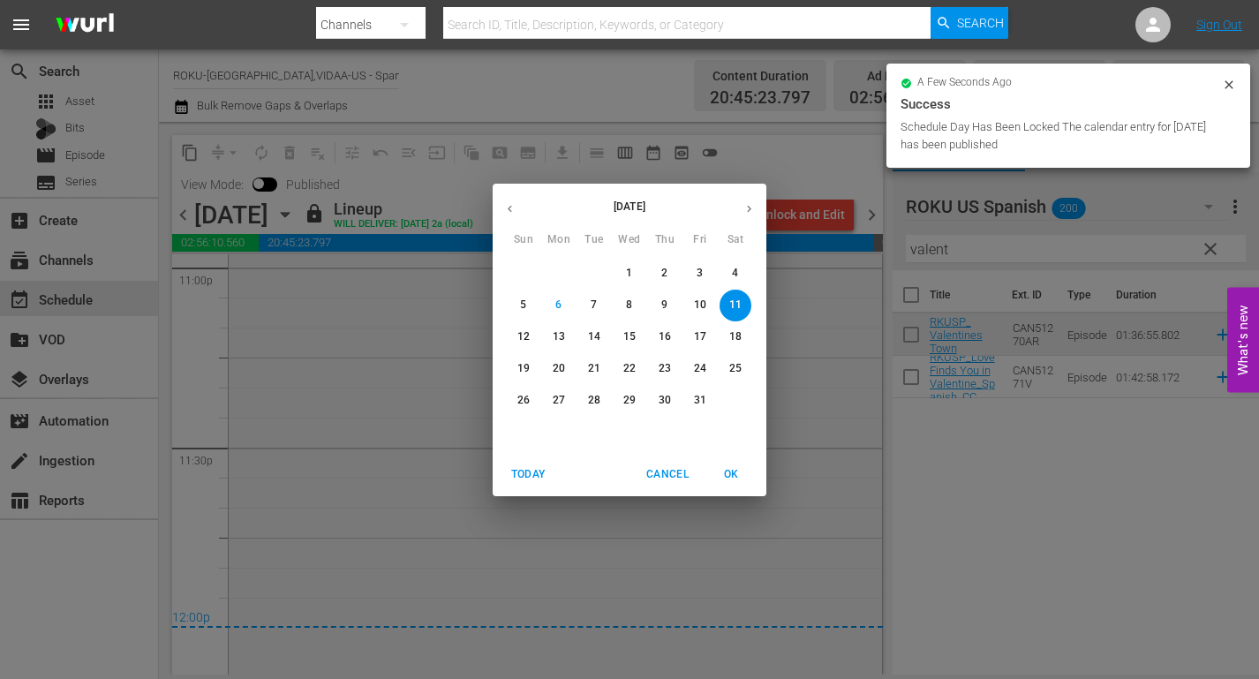
click at [517, 340] on p "12" at bounding box center [523, 336] width 12 height 15
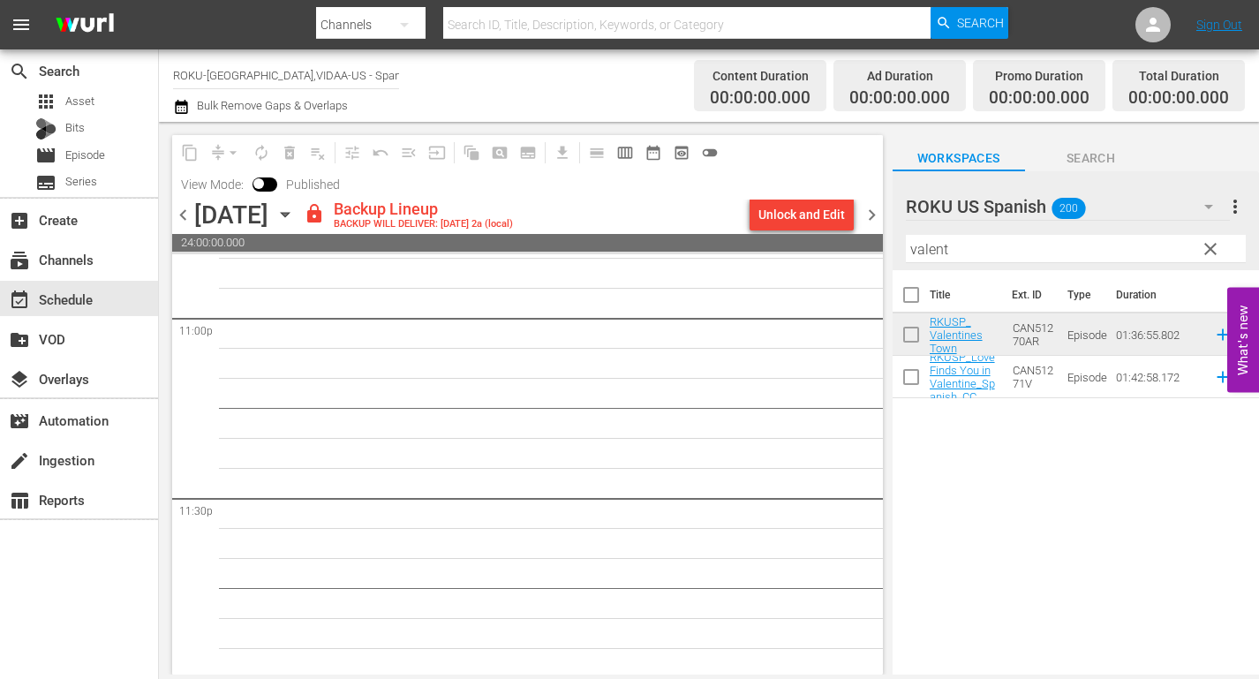
scroll to position [8222, 0]
click at [823, 216] on div "Unlock and Edit" at bounding box center [801, 215] width 86 height 32
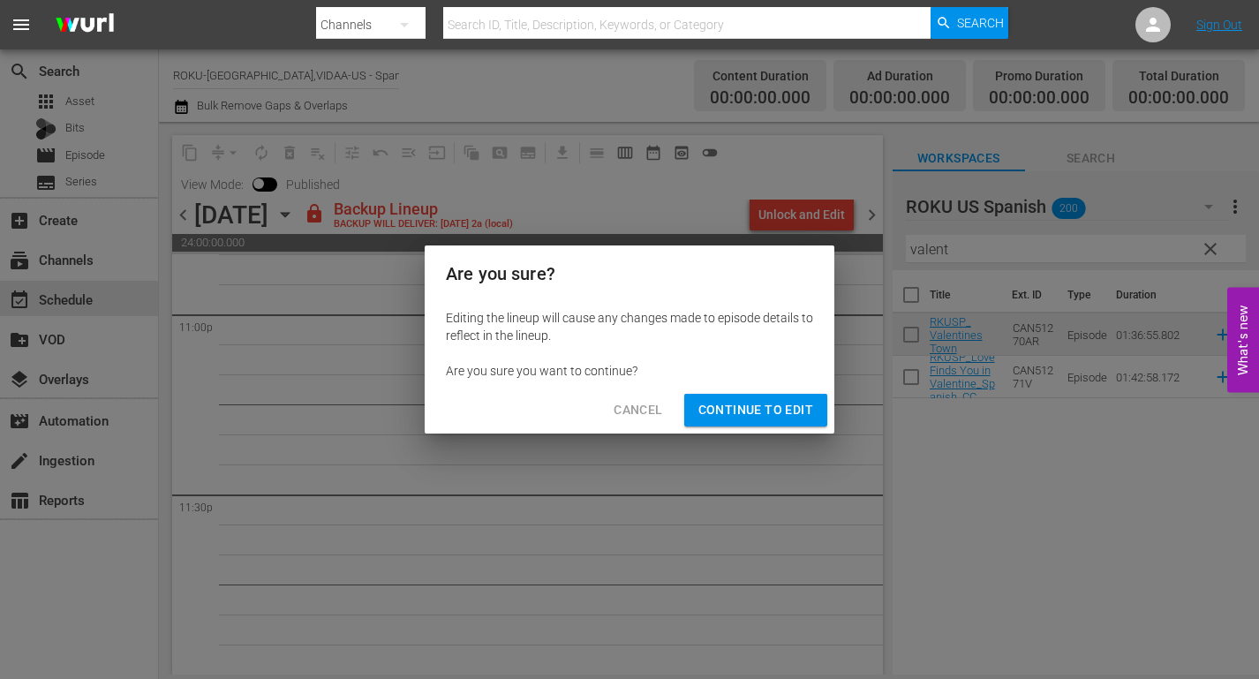
drag, startPoint x: 767, startPoint y: 406, endPoint x: 791, endPoint y: 435, distance: 37.6
click at [767, 407] on span "Continue to Edit" at bounding box center [755, 410] width 115 height 22
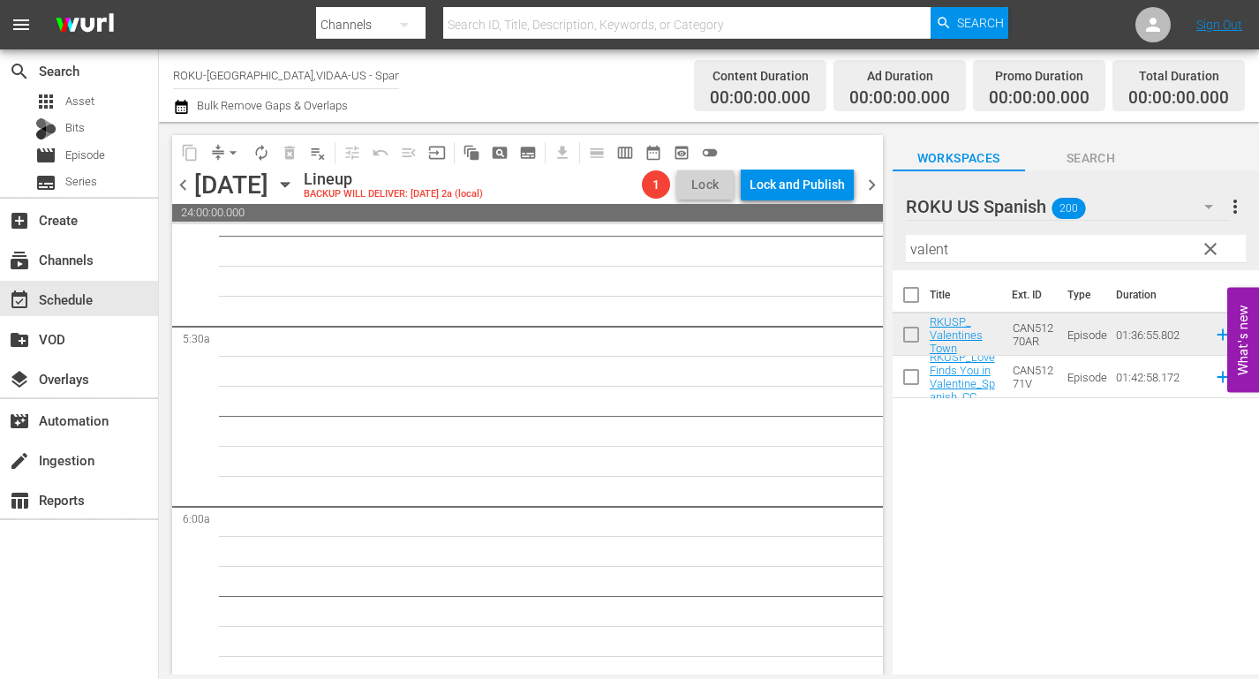
scroll to position [0, 0]
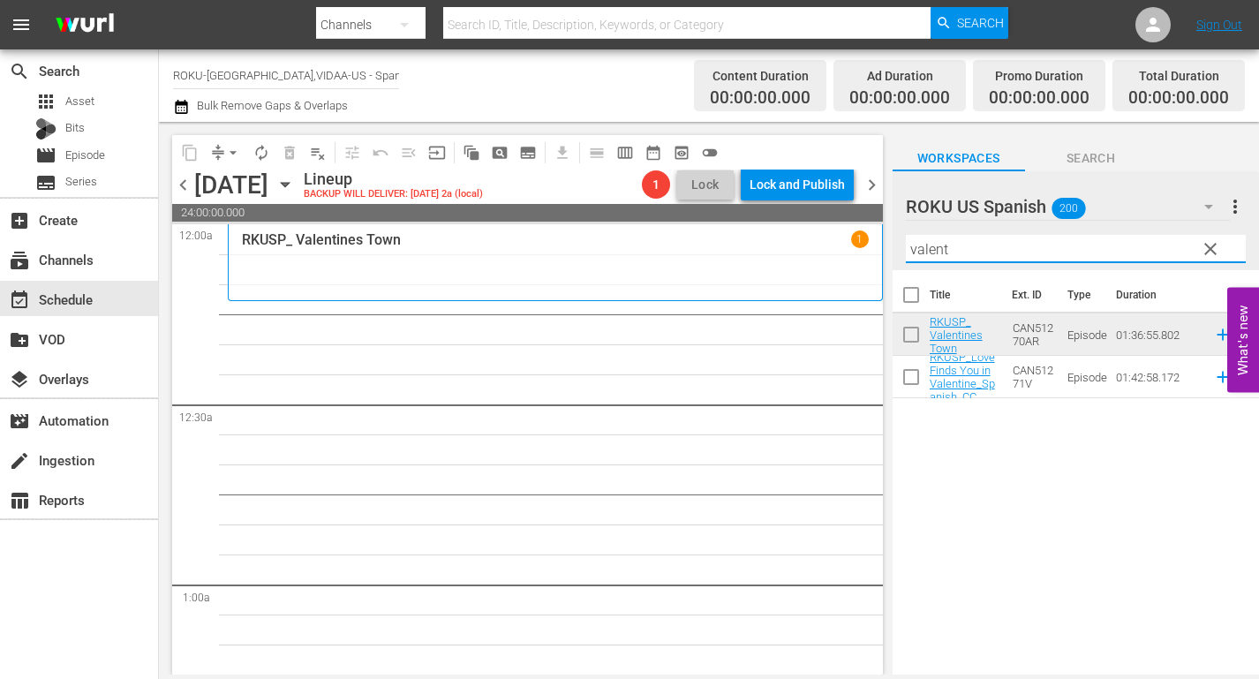
drag, startPoint x: 968, startPoint y: 253, endPoint x: 638, endPoint y: 219, distance: 331.9
click at [688, 230] on div "content_copy compress arrow_drop_down autorenew_outlined delete_forever_outline…" at bounding box center [709, 398] width 1100 height 552
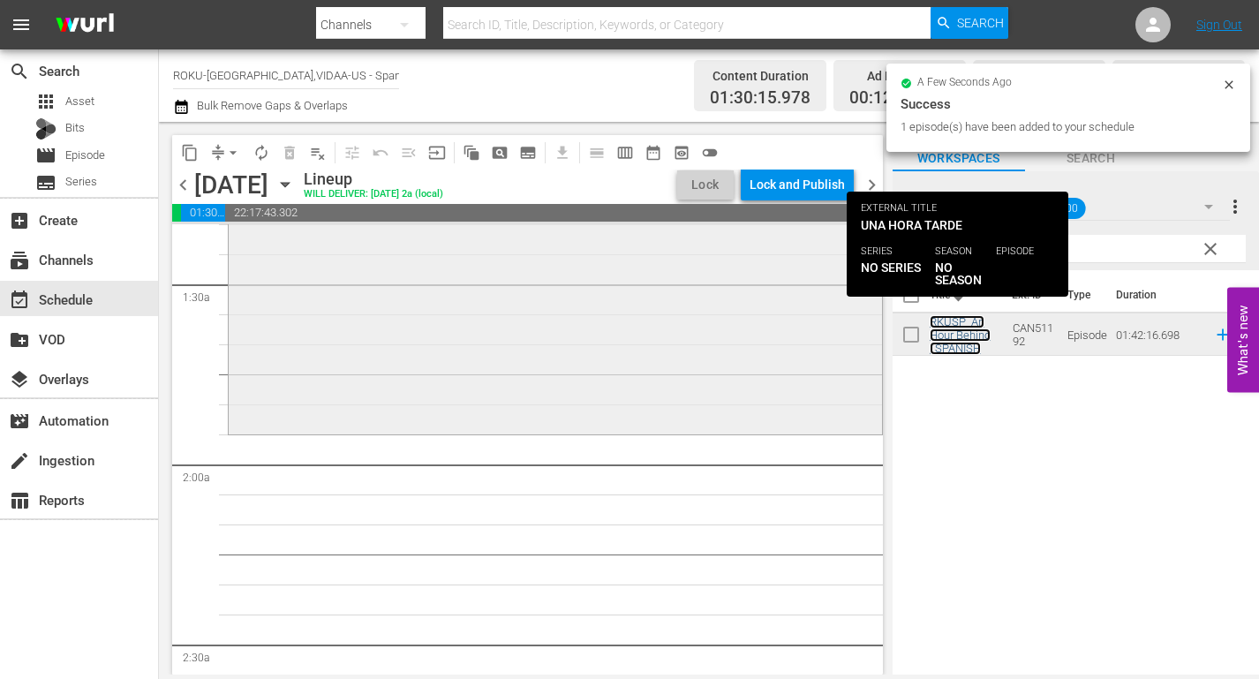
scroll to position [530, 0]
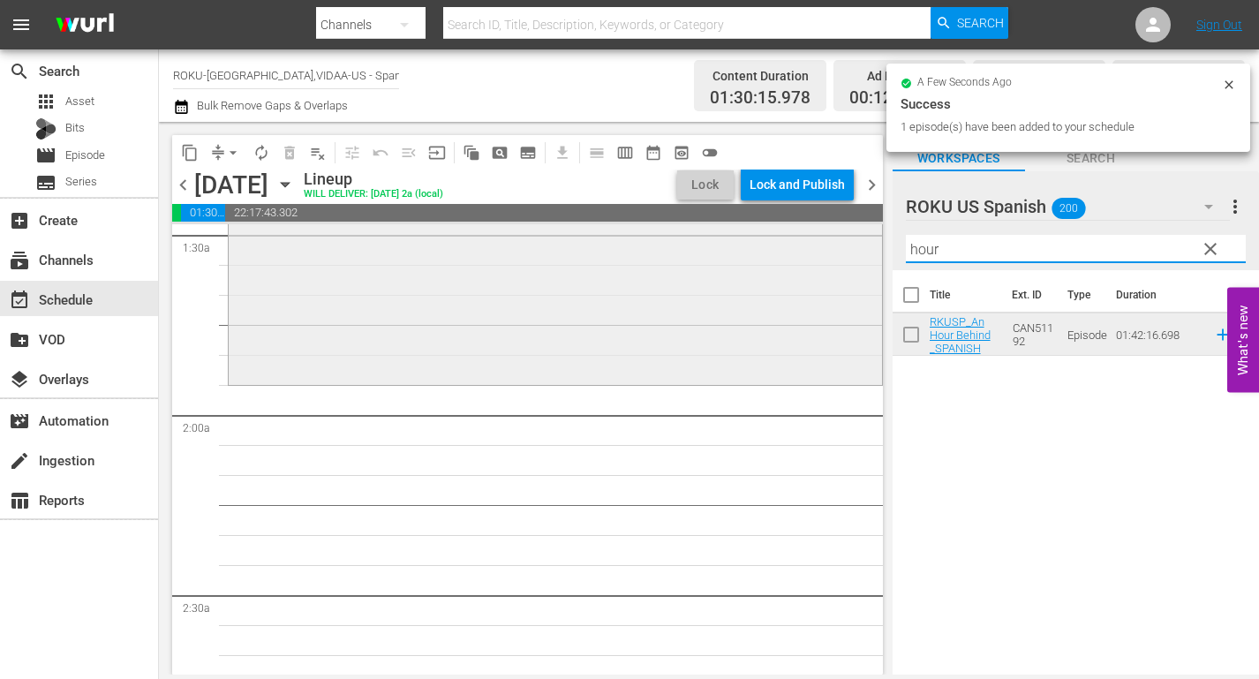
drag, startPoint x: 811, startPoint y: 255, endPoint x: 799, endPoint y: 255, distance: 12.4
click at [799, 255] on div "content_copy compress arrow_drop_down autorenew_outlined delete_forever_outline…" at bounding box center [709, 398] width 1100 height 552
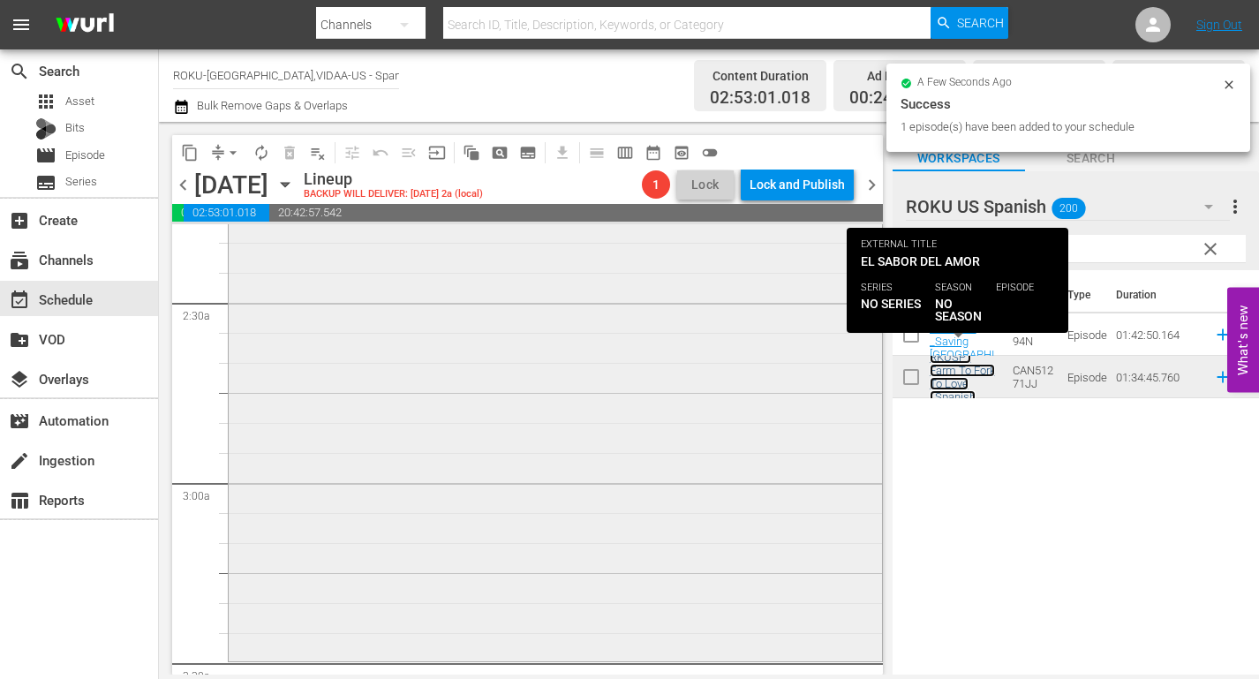
scroll to position [971, 0]
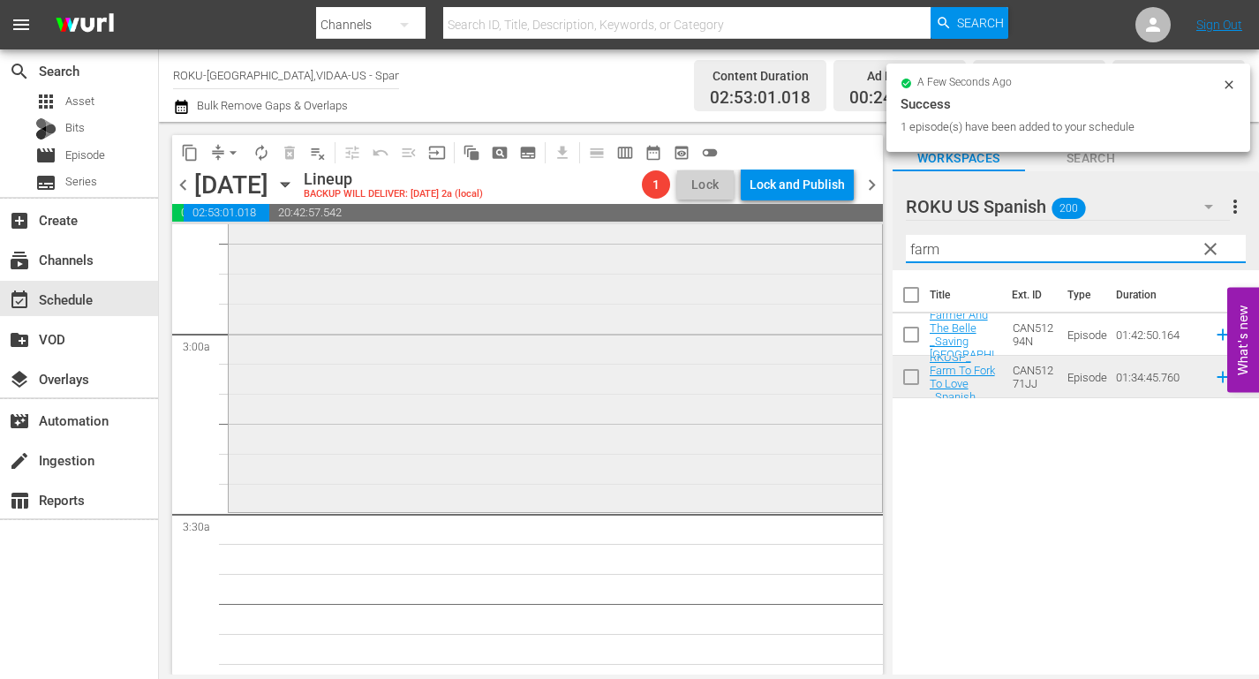
drag, startPoint x: 966, startPoint y: 250, endPoint x: 731, endPoint y: 229, distance: 235.7
click at [735, 231] on div "content_copy compress arrow_drop_down autorenew_outlined delete_forever_outline…" at bounding box center [709, 398] width 1100 height 552
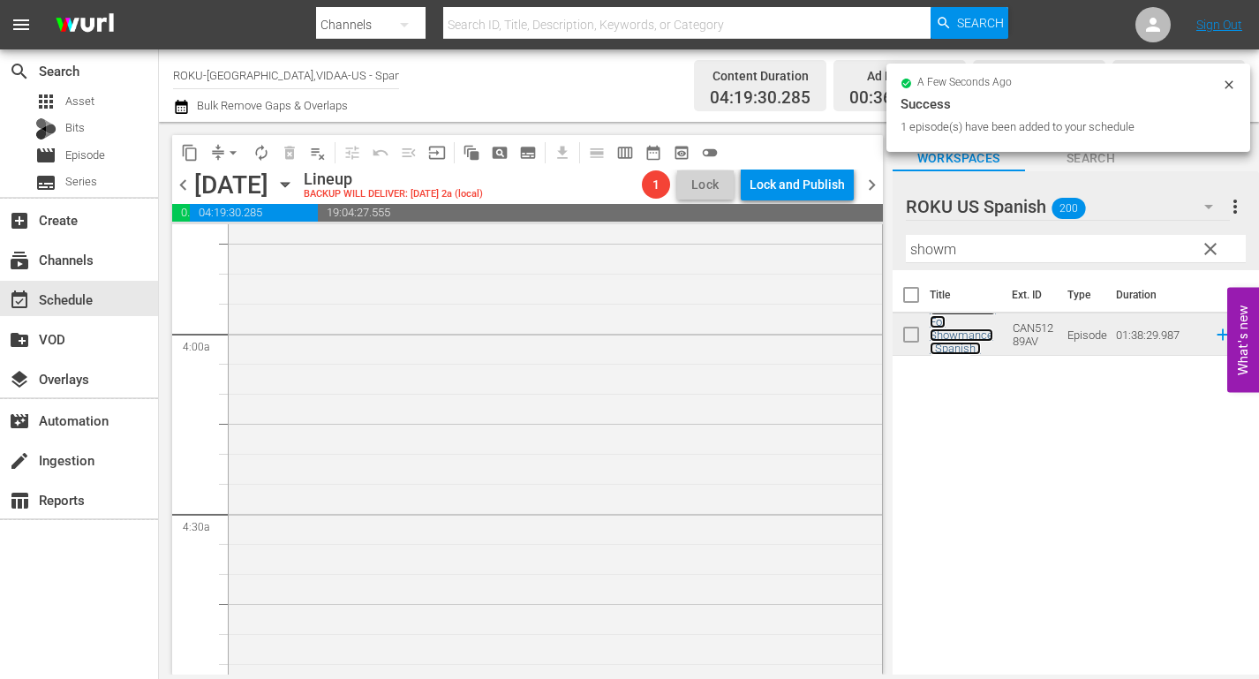
scroll to position [1412, 0]
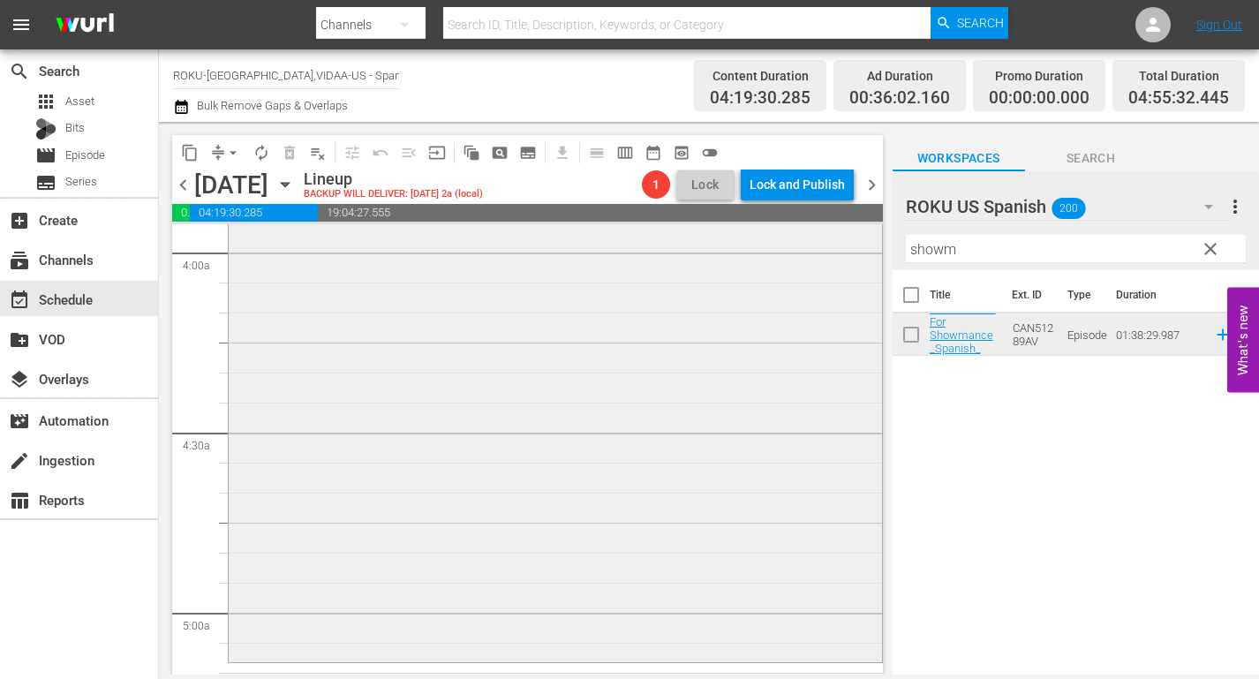
drag, startPoint x: 815, startPoint y: 260, endPoint x: 780, endPoint y: 265, distance: 35.6
click at [780, 265] on div "content_copy compress arrow_drop_down autorenew_outlined delete_forever_outline…" at bounding box center [709, 398] width 1100 height 552
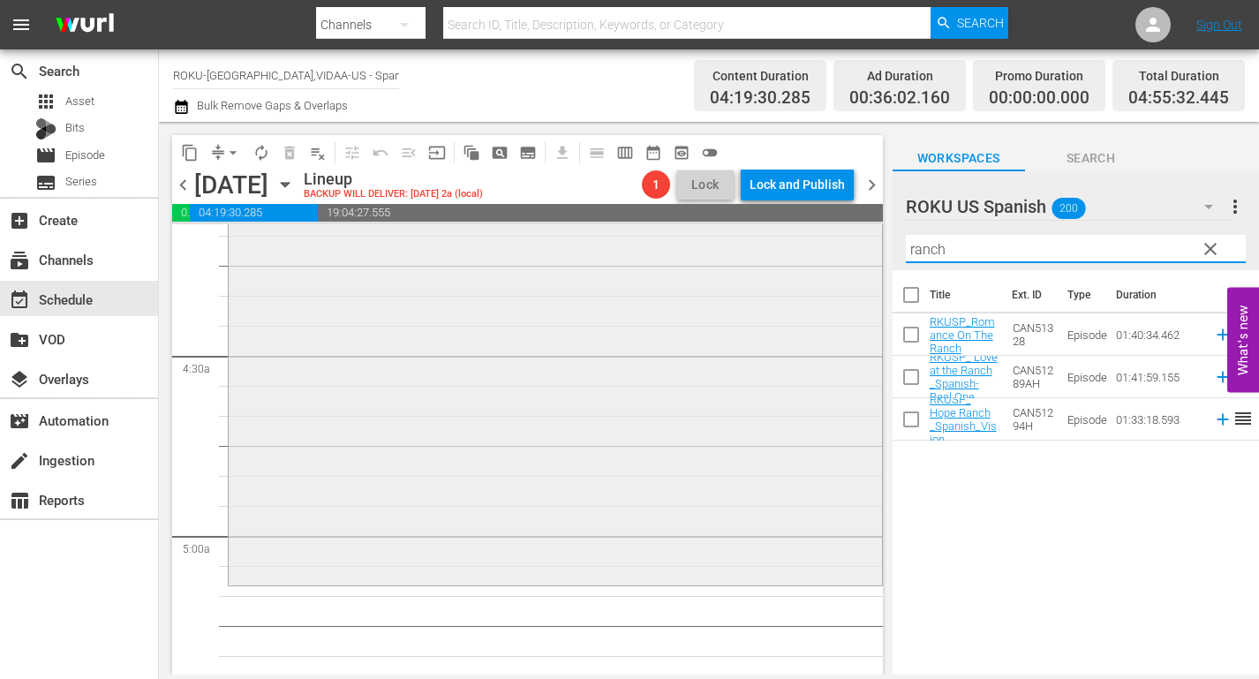
scroll to position [1589, 0]
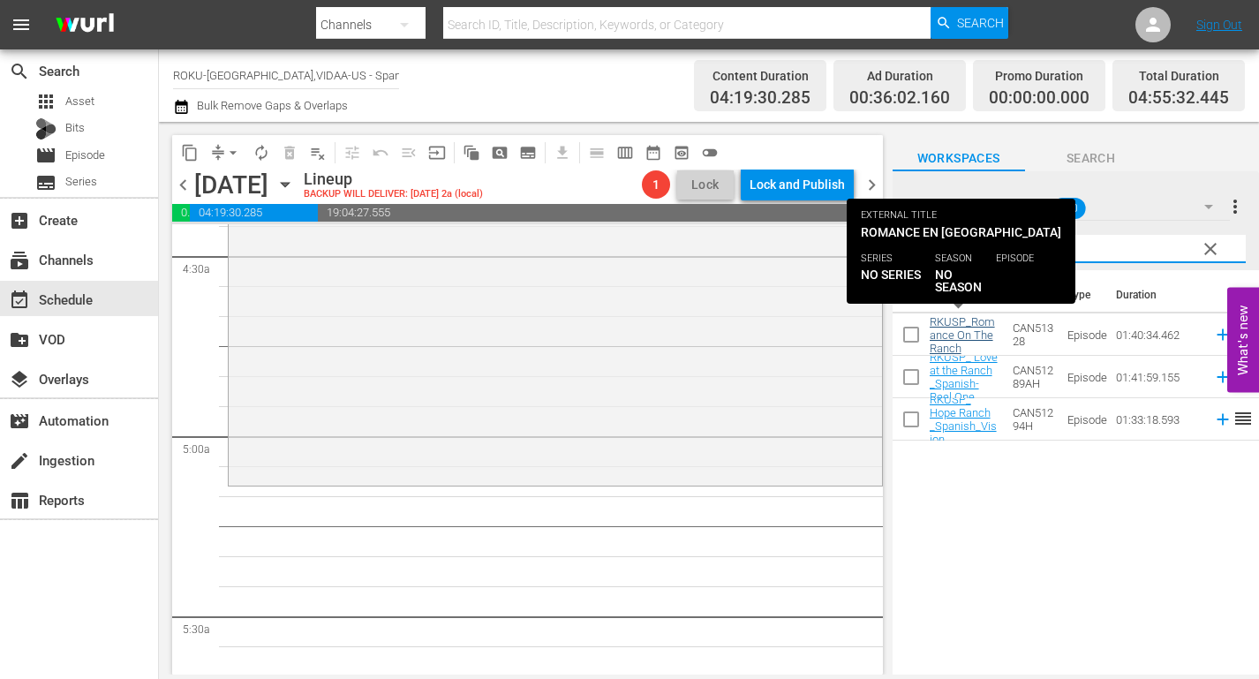
type input "ranch"
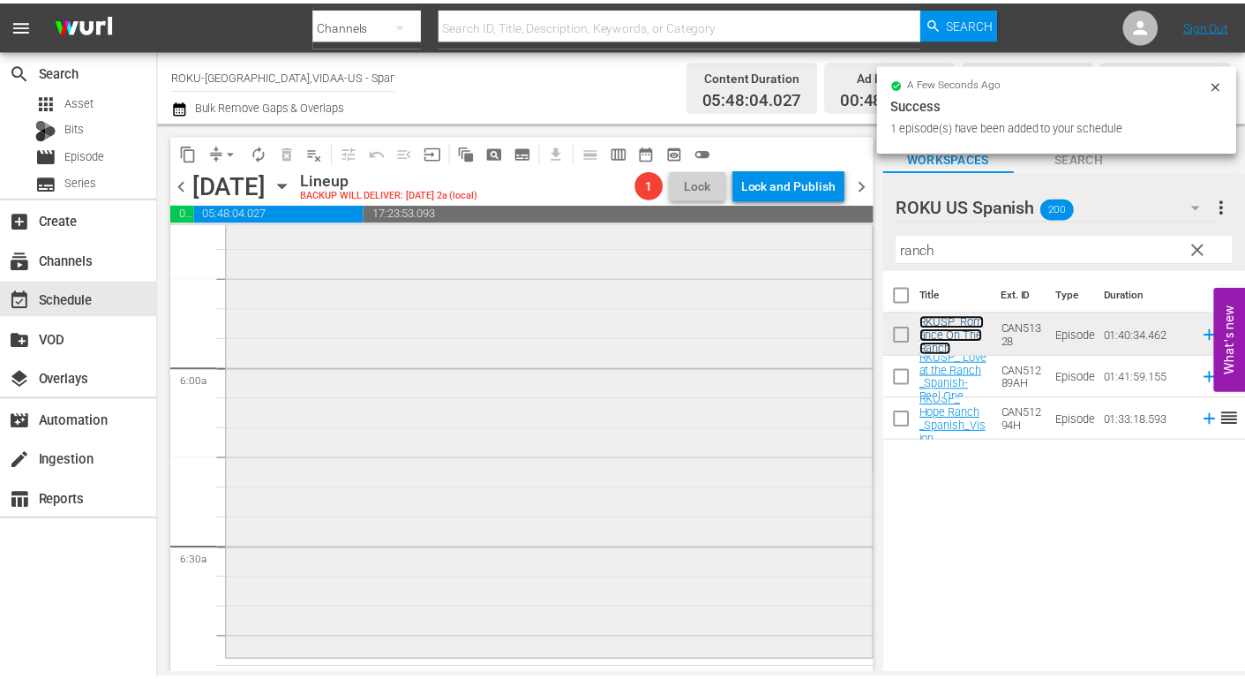
scroll to position [2118, 0]
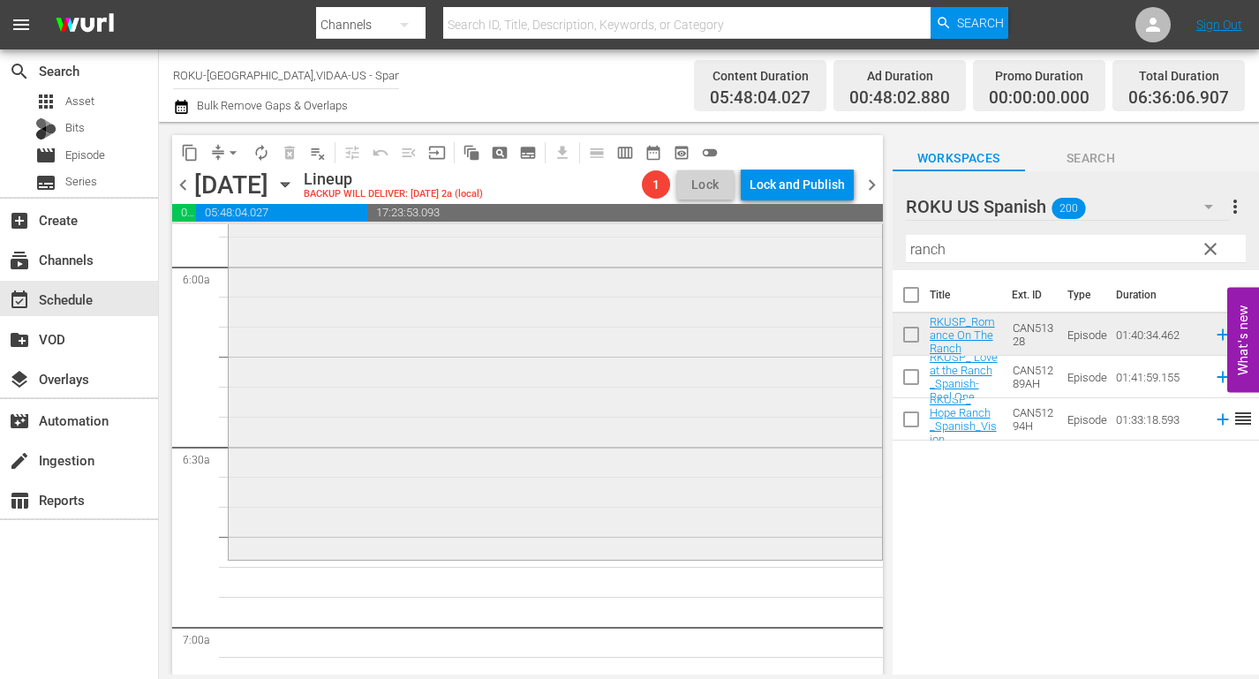
drag, startPoint x: 957, startPoint y: 250, endPoint x: 748, endPoint y: 250, distance: 209.2
click at [754, 250] on div "content_copy compress arrow_drop_down autorenew_outlined delete_forever_outline…" at bounding box center [709, 398] width 1100 height 552
click at [111, 153] on div "movie Episode" at bounding box center [79, 155] width 158 height 25
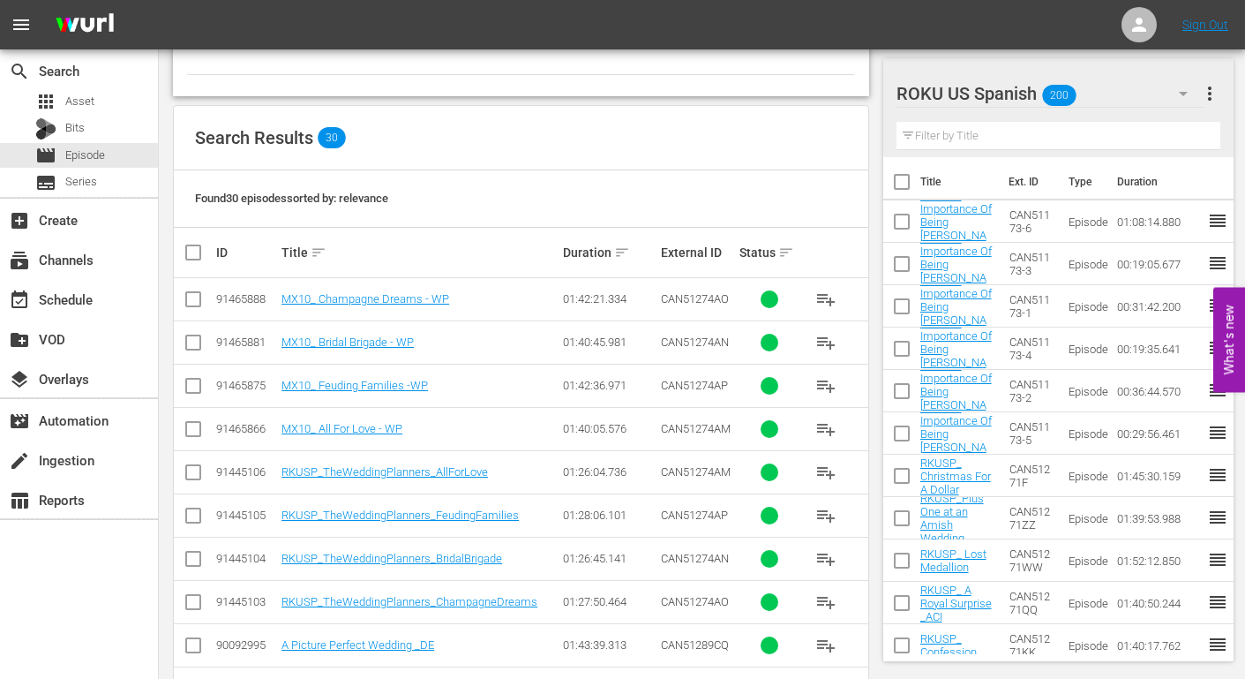
scroll to position [441, 0]
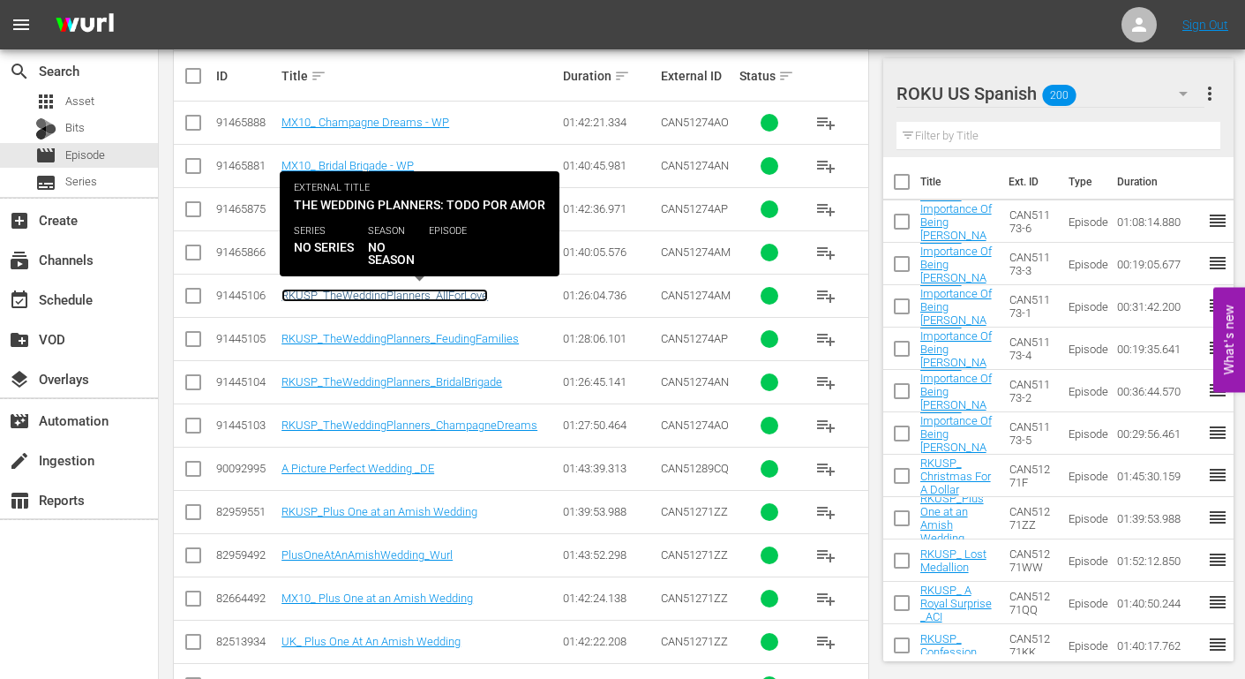
click at [411, 296] on link "RKUSP_TheWeddingPlanners_AllForLove" at bounding box center [385, 295] width 207 height 13
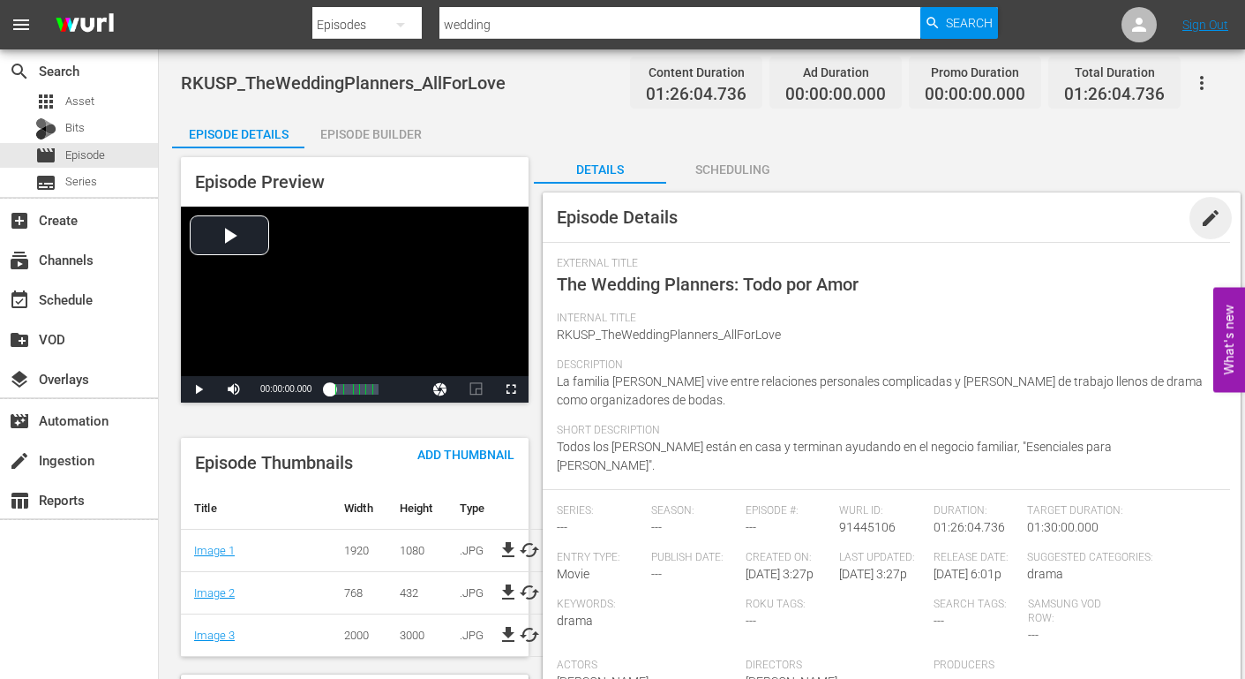
click at [1211, 215] on span "edit" at bounding box center [1210, 217] width 21 height 21
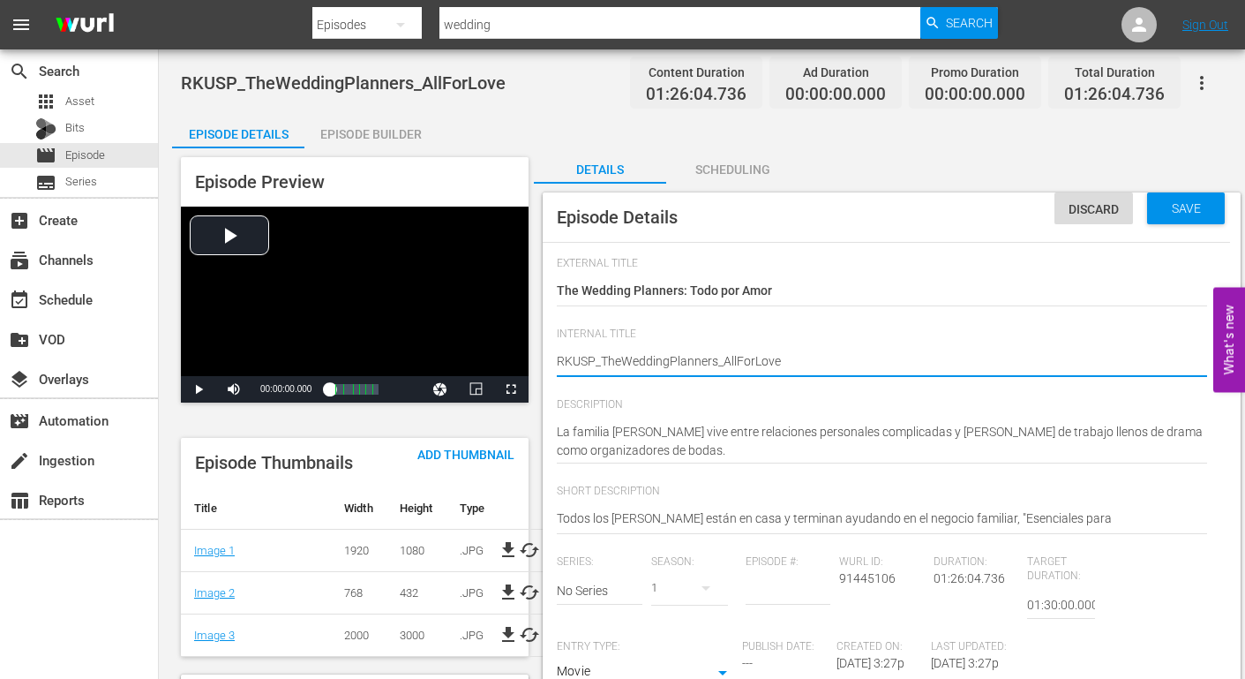
drag, startPoint x: 715, startPoint y: 360, endPoint x: 603, endPoint y: 357, distance: 112.1
type textarea "RKUSP__AllForLove"
type textarea "RKUSP_AllForLove"
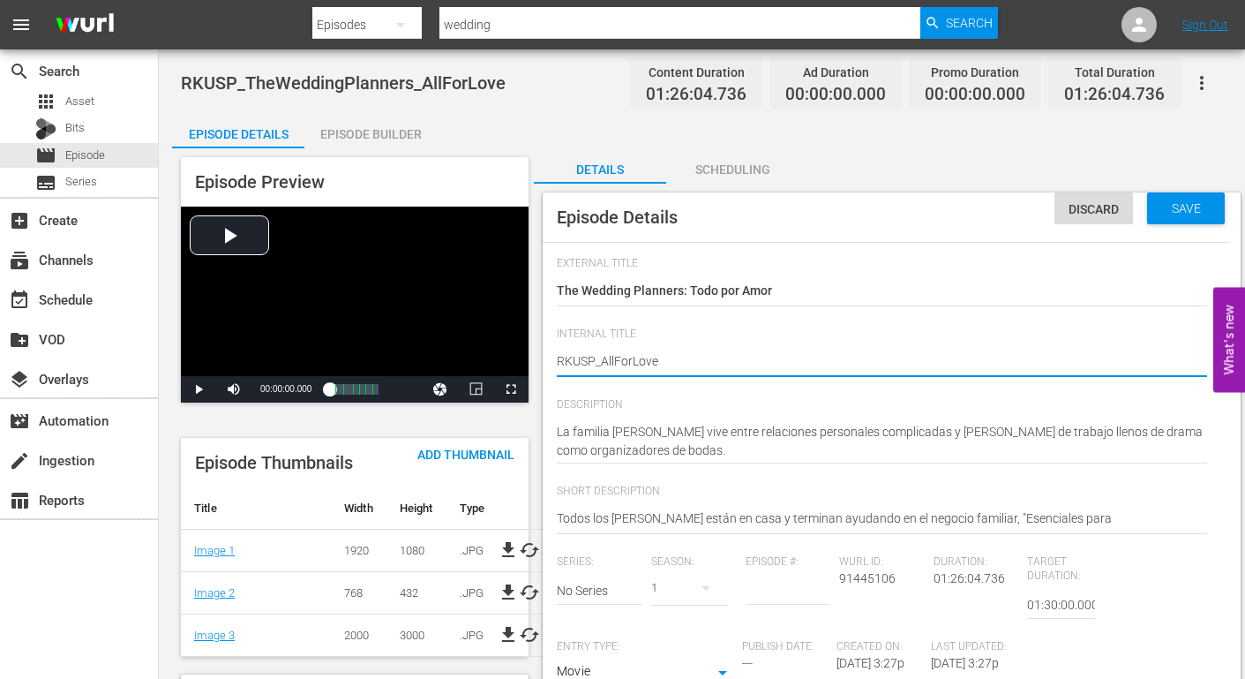
type textarea "RKUSP_ AllForLove"
click at [618, 358] on textarea "RKUSP_TheWeddingPlanners_AllForLove" at bounding box center [882, 362] width 650 height 21
type textarea "RKUSP_ All ForLove"
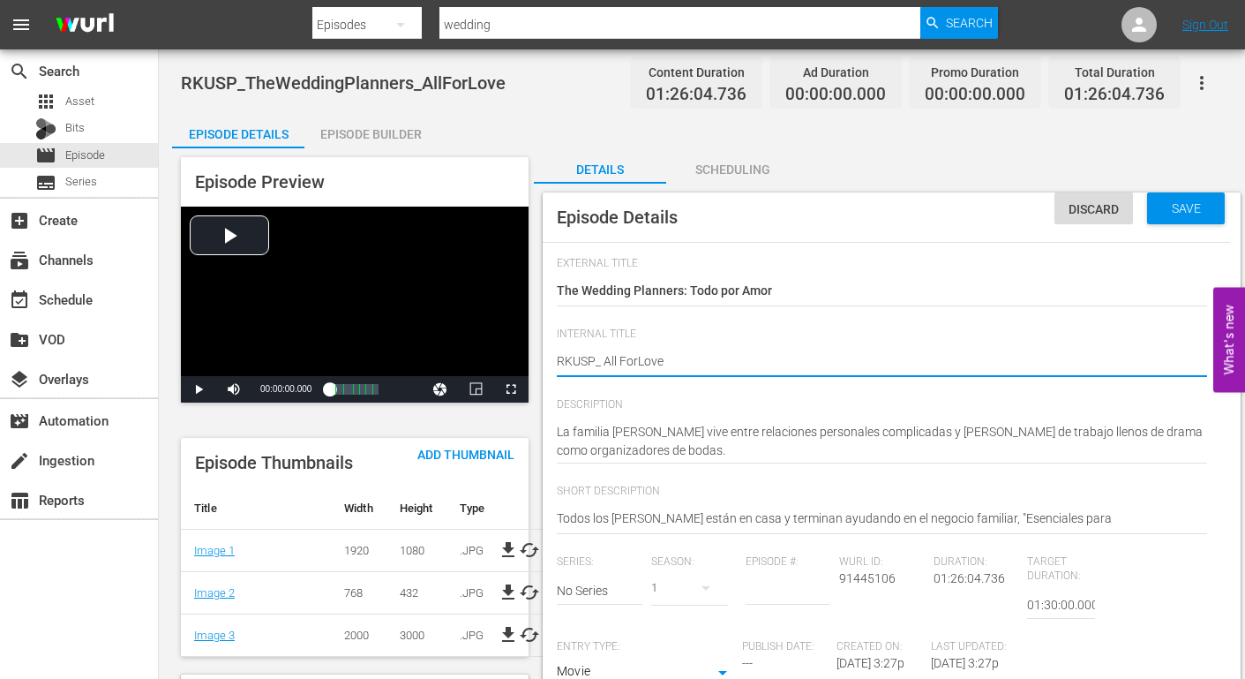
click at [637, 360] on textarea "RKUSP_TheWeddingPlanners_AllForLove" at bounding box center [882, 362] width 650 height 21
type textarea "RKUSP_ All For Love"
click at [665, 361] on textarea "RKUSP_TheWeddingPlanners_AllForLove" at bounding box center [882, 362] width 650 height 21
type textarea "RKUSP_ All For Love"
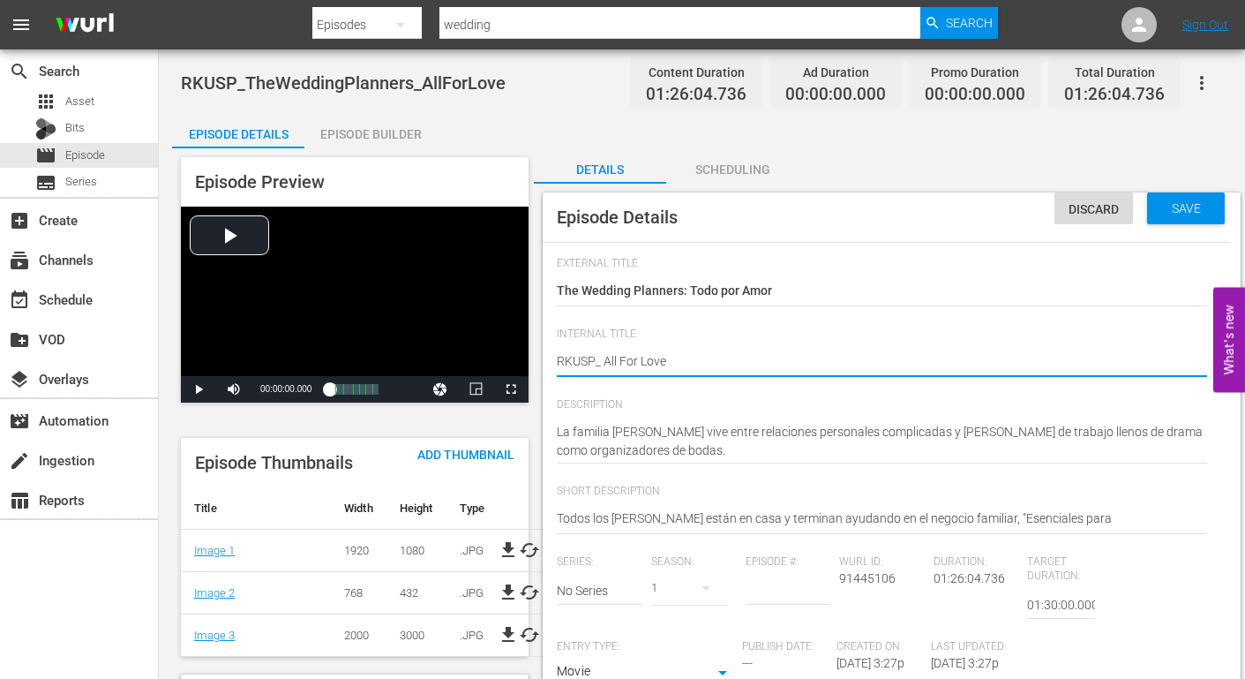
type textarea "RKUSP_ All For Love"
type textarea "RKUSP_ All For Love -"
type textarea "RKUSP_ All For Love -W"
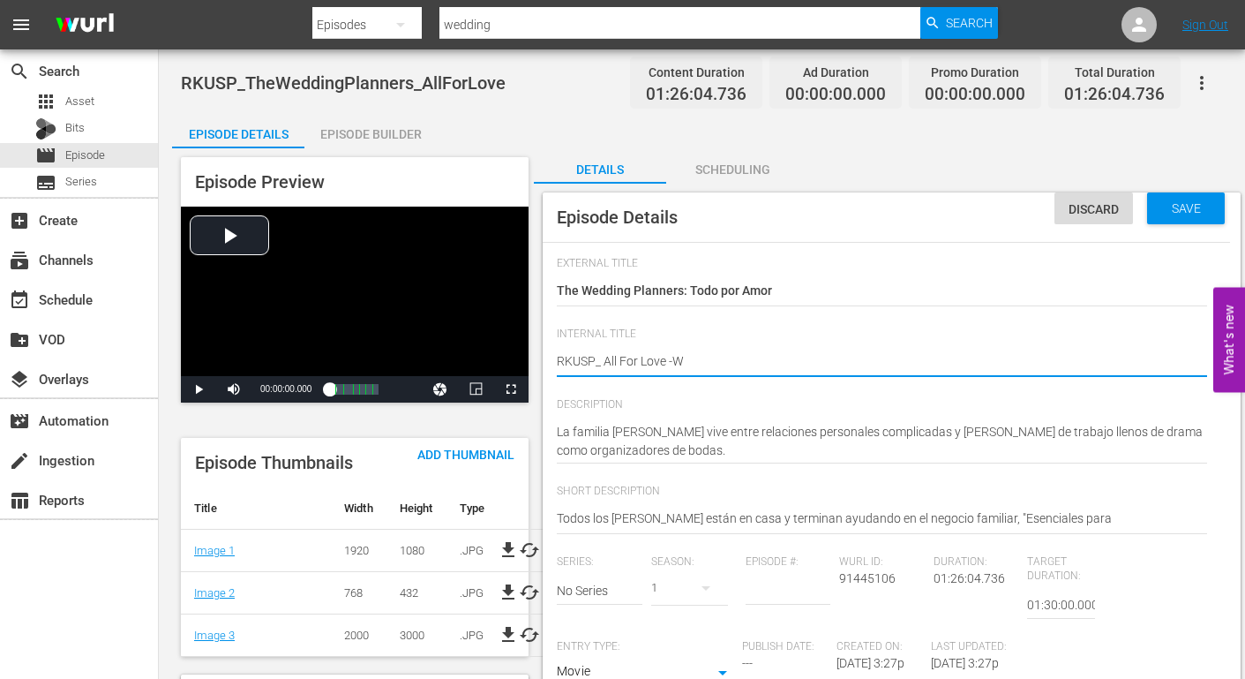
type textarea "RKUSP_ All For Love -WP"
click at [1173, 207] on span "Save" at bounding box center [1186, 208] width 57 height 14
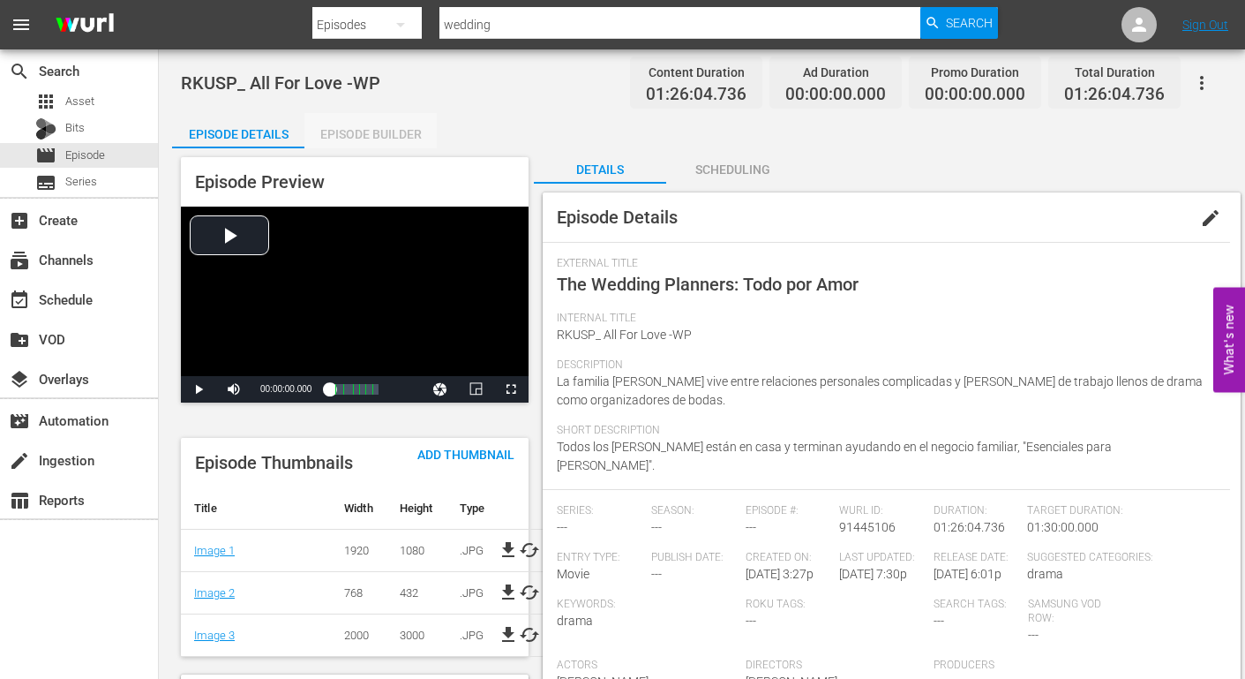
click at [373, 134] on div "Episode Builder" at bounding box center [370, 134] width 132 height 42
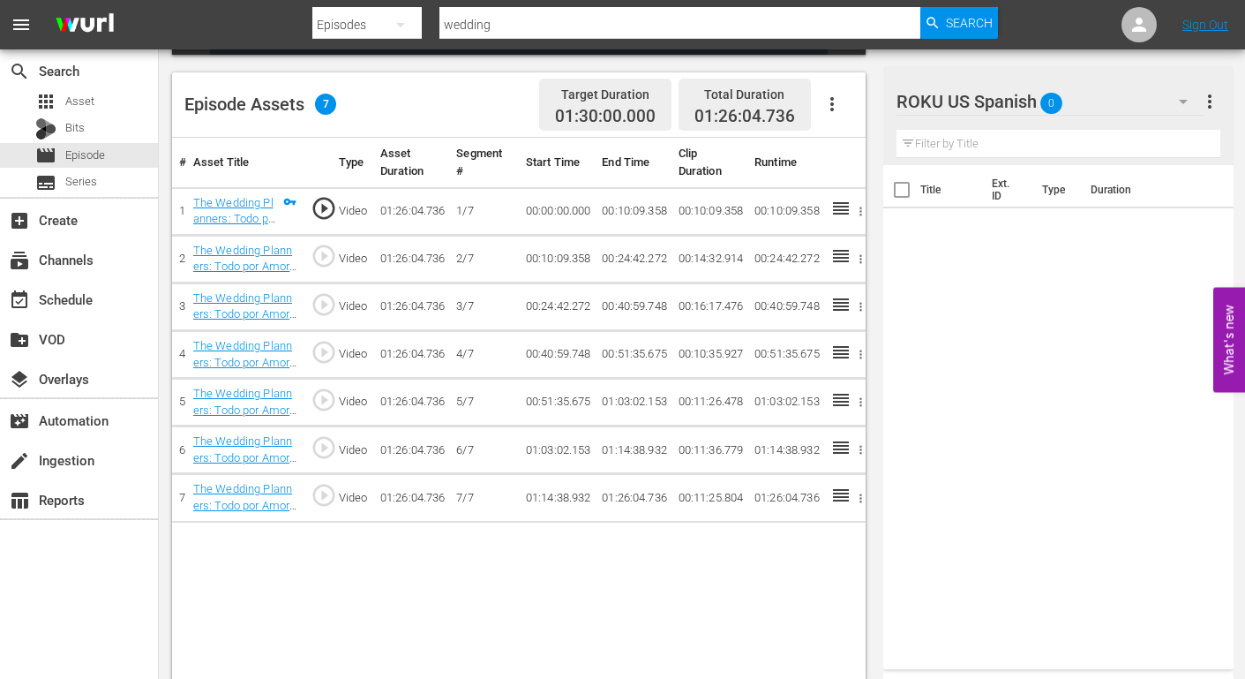
scroll to position [460, 0]
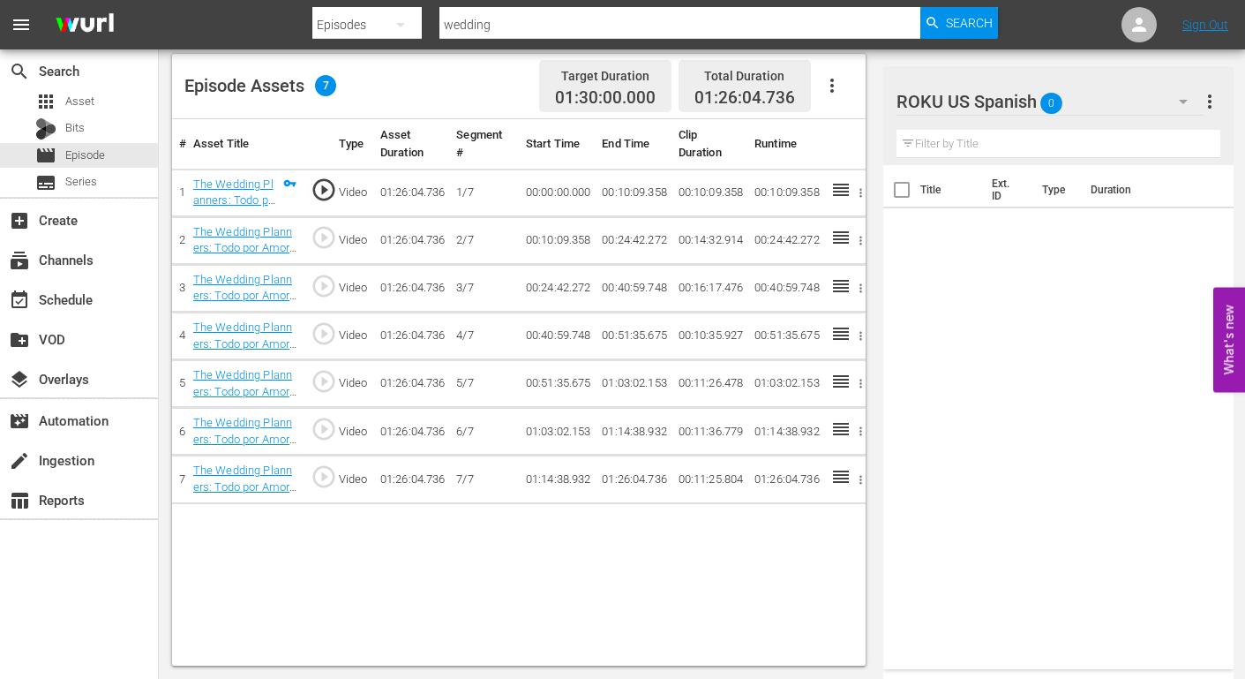
click at [1187, 100] on icon "button" at bounding box center [1183, 102] width 9 height 4
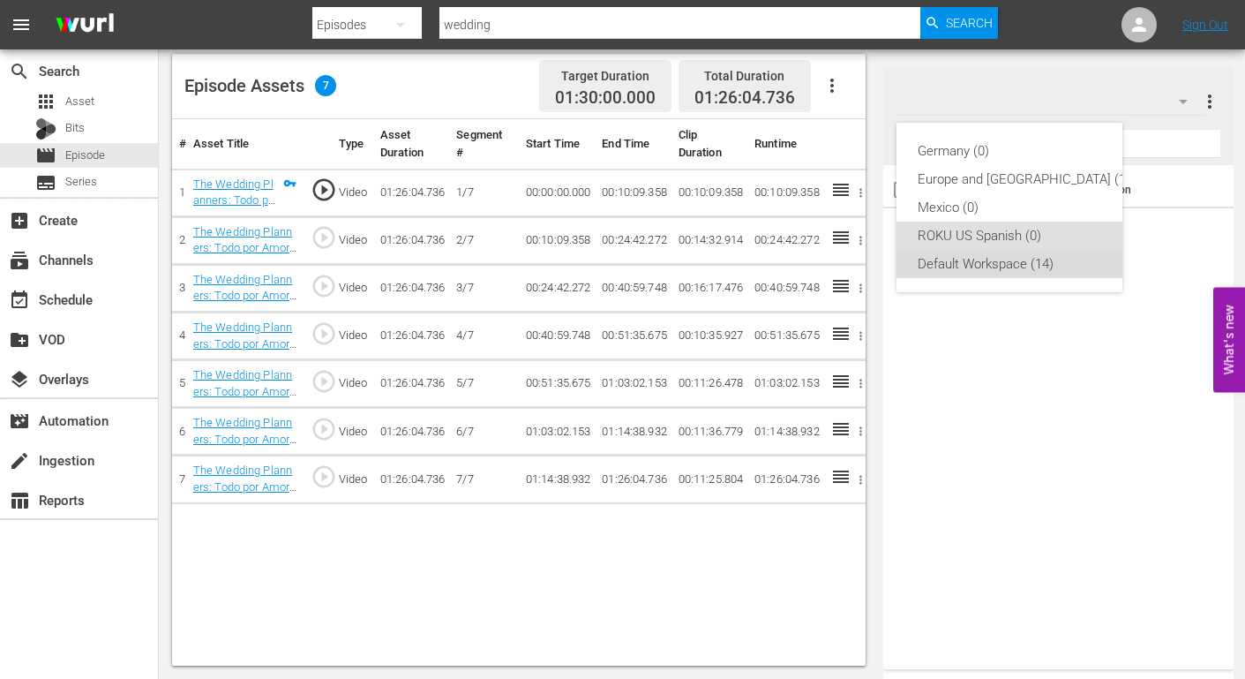
click at [988, 259] on div "Default Workspace (14)" at bounding box center [1024, 264] width 213 height 28
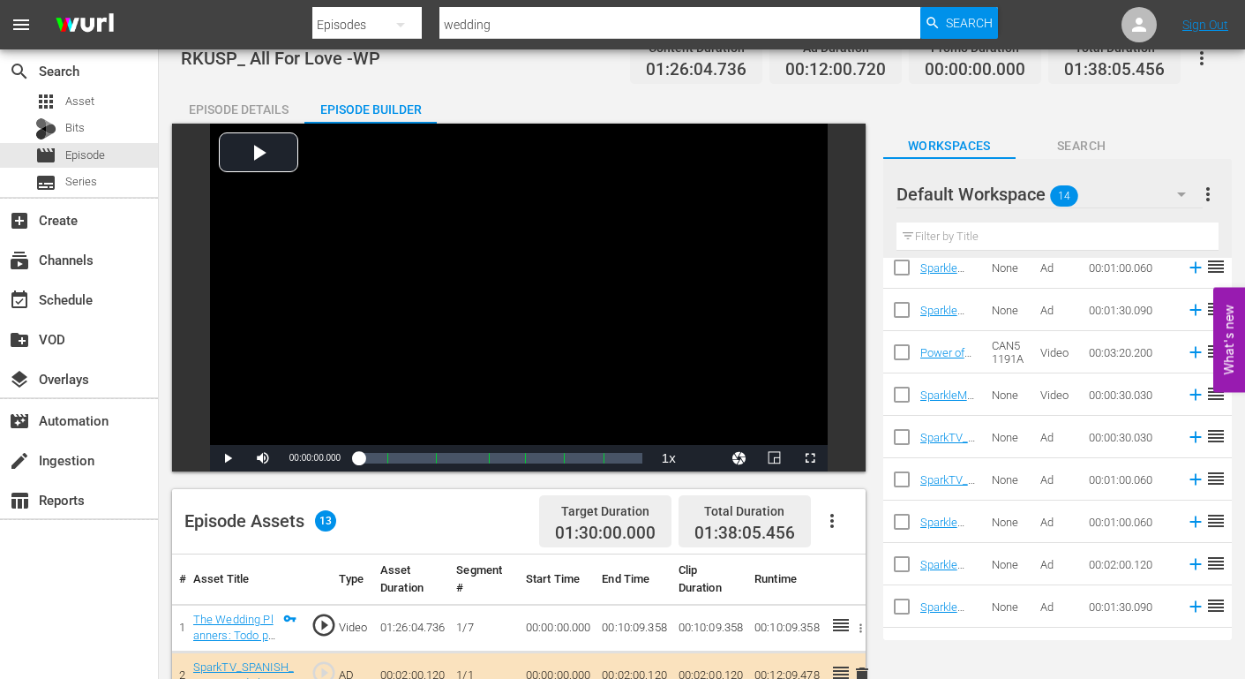
scroll to position [0, 0]
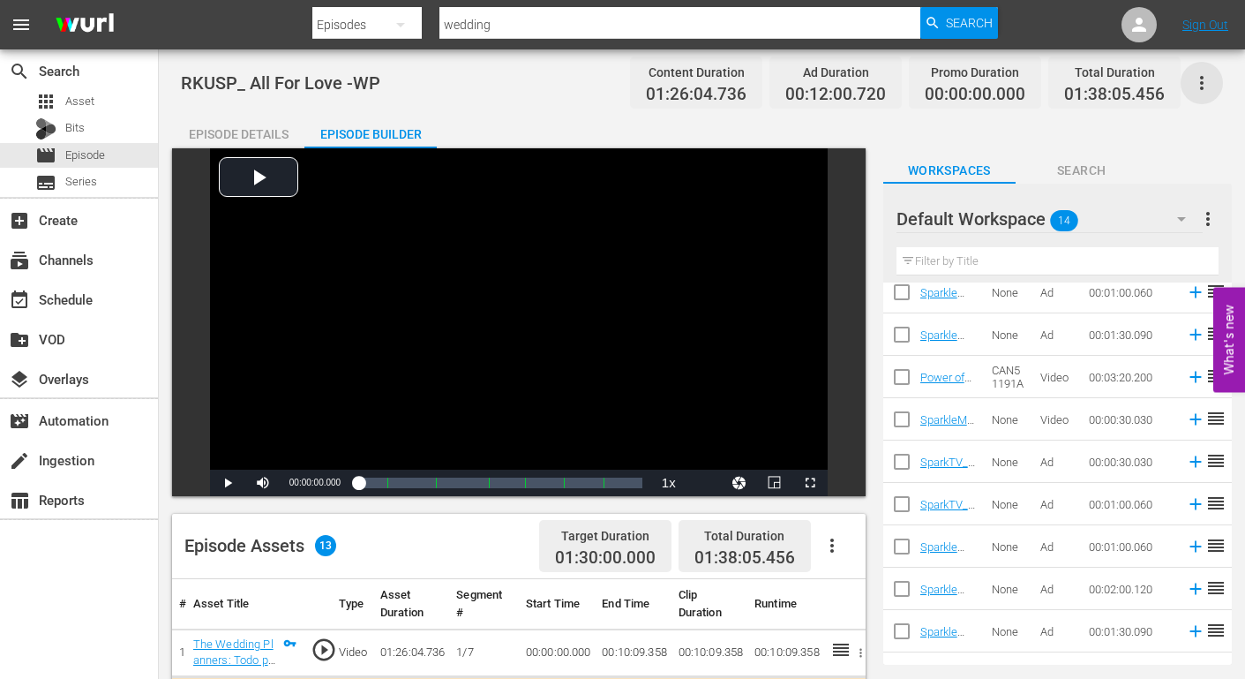
click at [1206, 79] on icon "button" at bounding box center [1201, 82] width 21 height 21
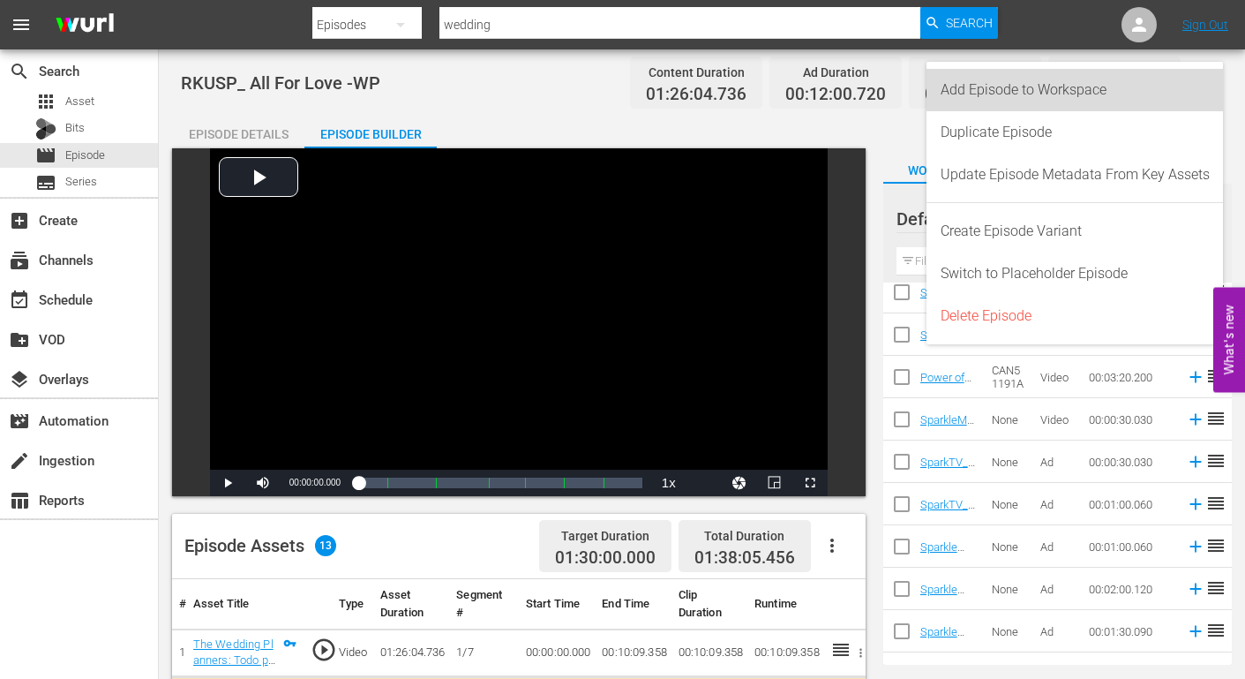
click at [1094, 85] on div "Add Episode to Workspace" at bounding box center [1075, 90] width 269 height 42
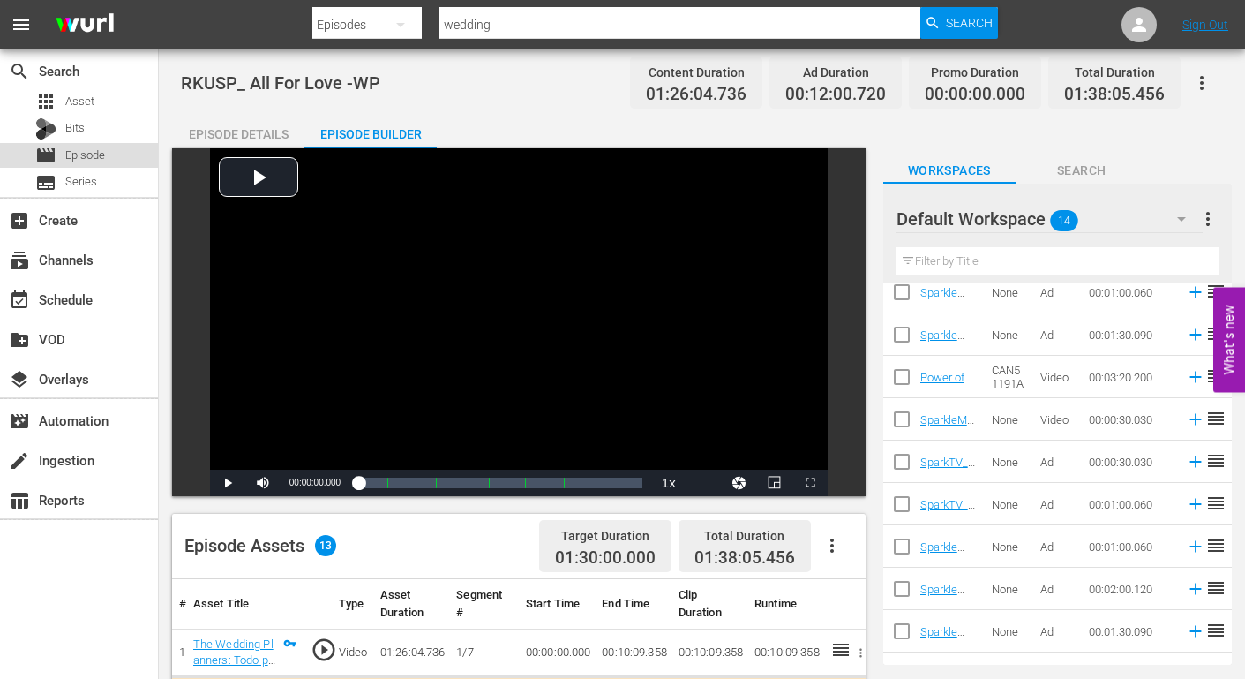
click at [79, 160] on span "Episode" at bounding box center [85, 156] width 40 height 18
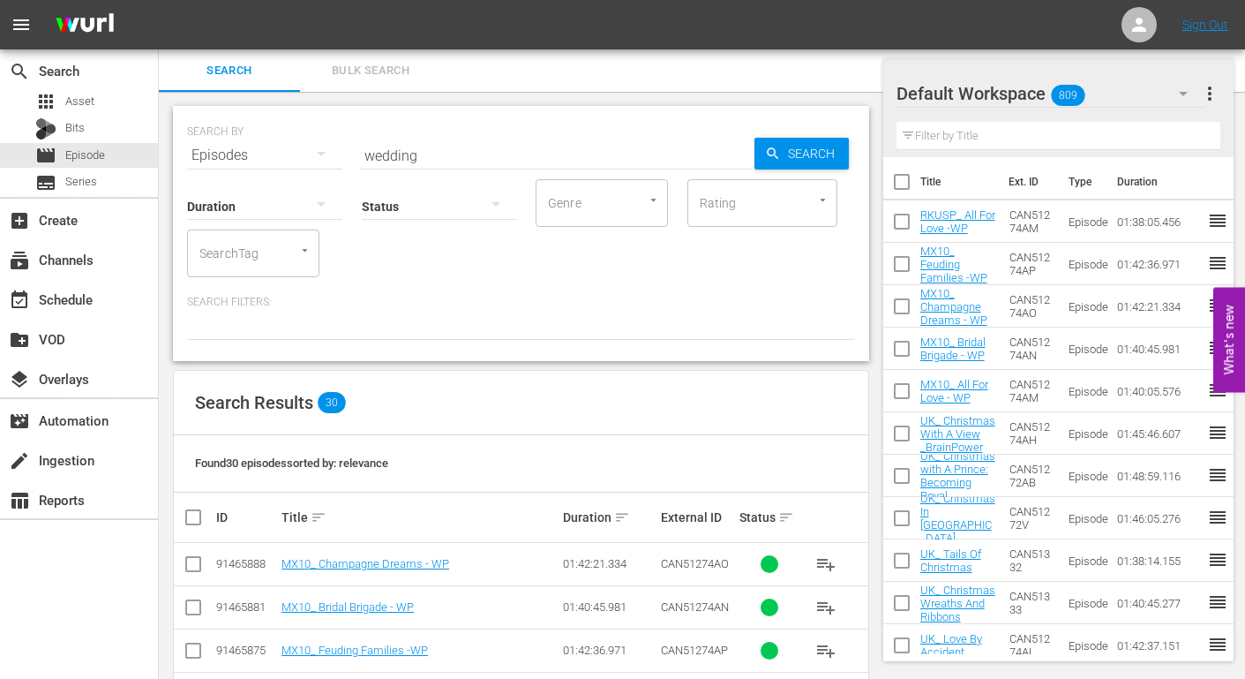
scroll to position [265, 0]
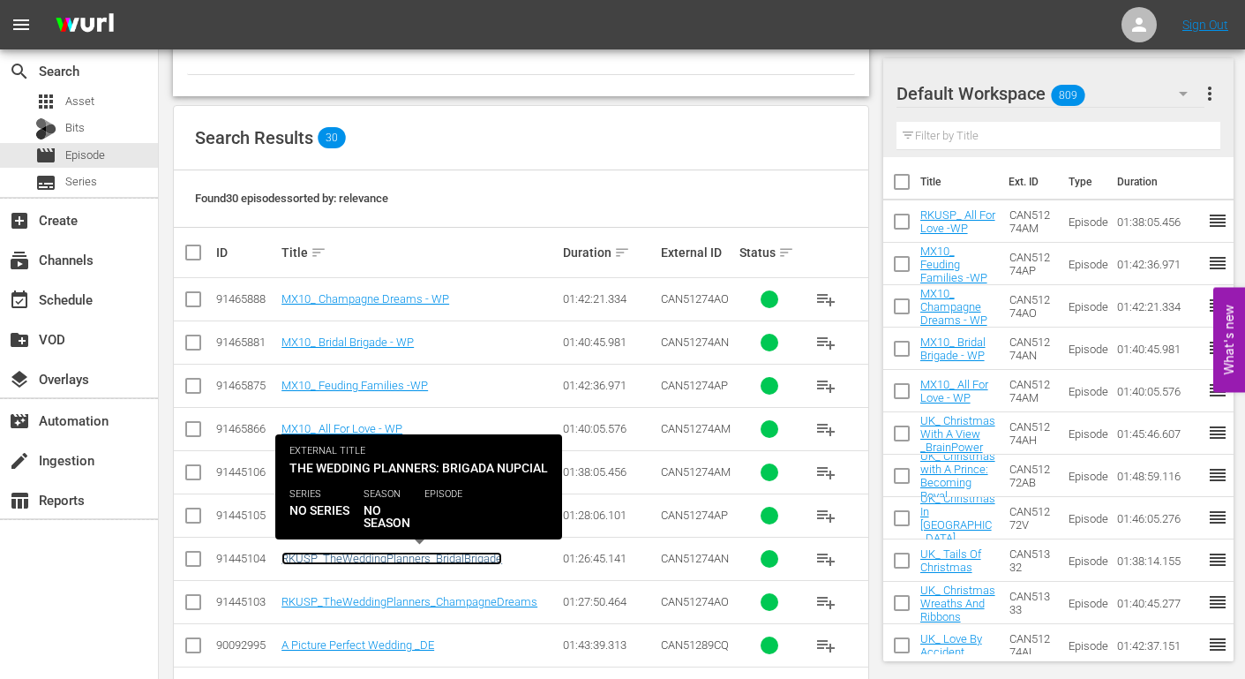
click at [389, 558] on link "RKUSP_TheWeddingPlanners_BridalBrigade" at bounding box center [392, 558] width 221 height 13
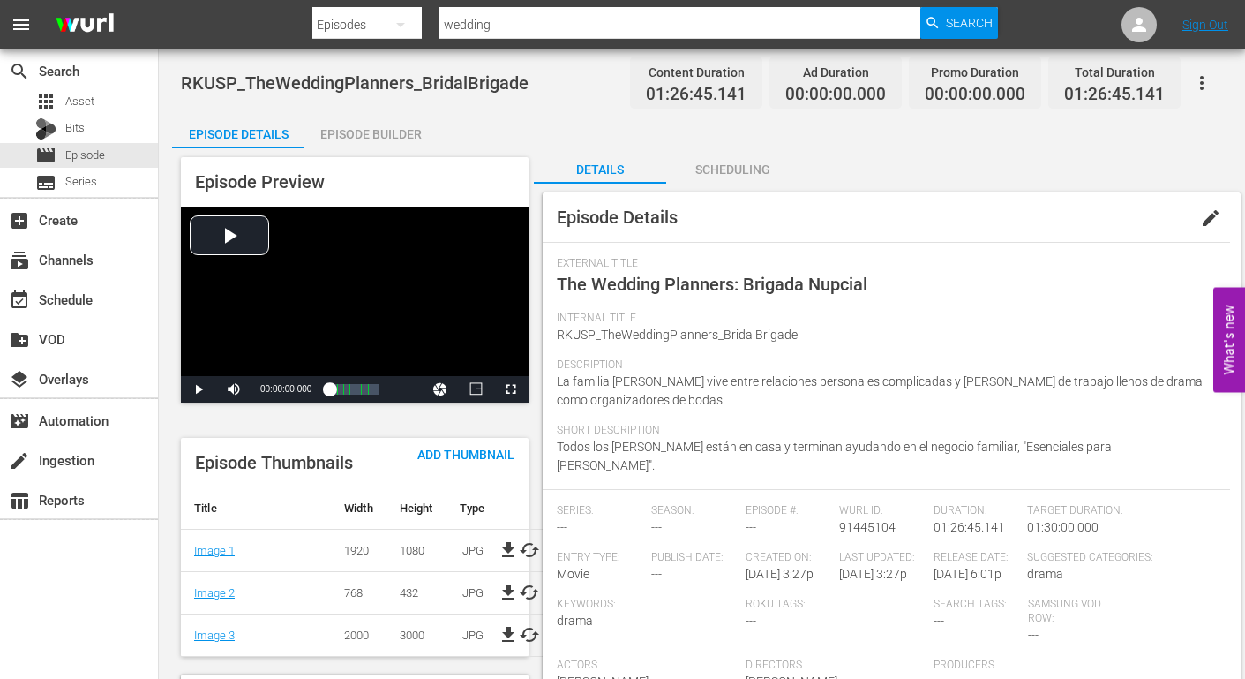
click at [1215, 211] on span "edit" at bounding box center [1210, 217] width 21 height 21
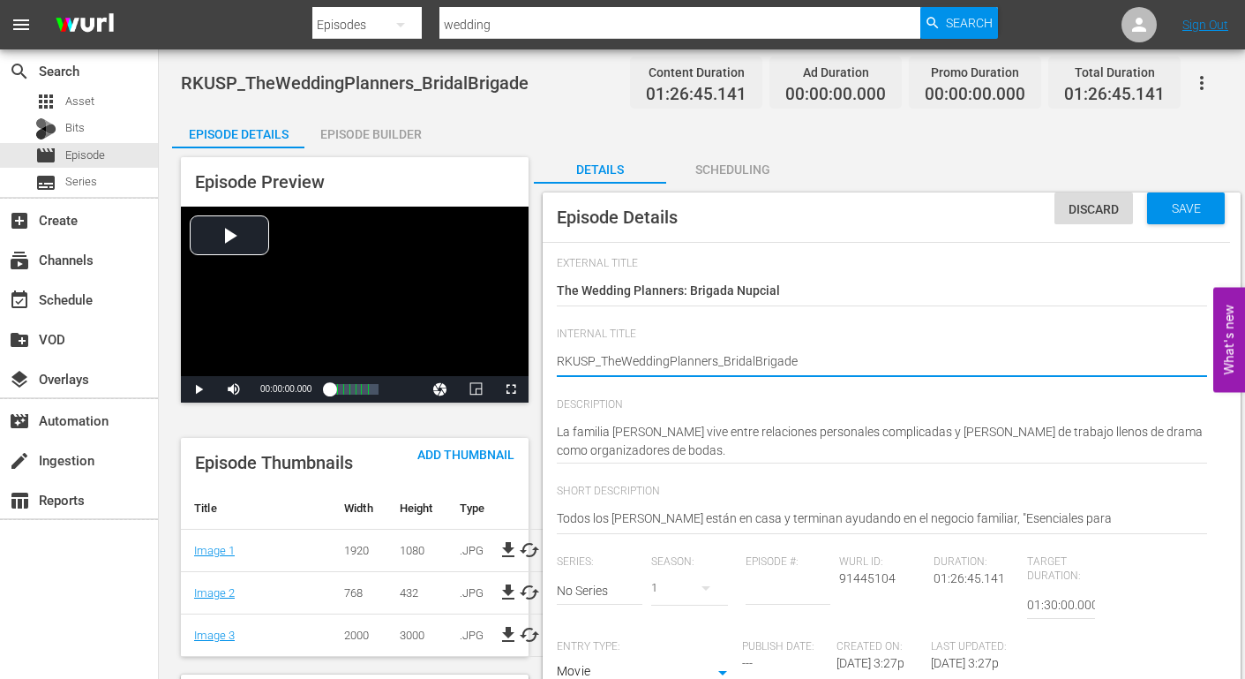
drag, startPoint x: 704, startPoint y: 360, endPoint x: 605, endPoint y: 357, distance: 99.8
type textarea "RKUSP__BridalBrigade"
type textarea "RKUSP_BridalBrigade"
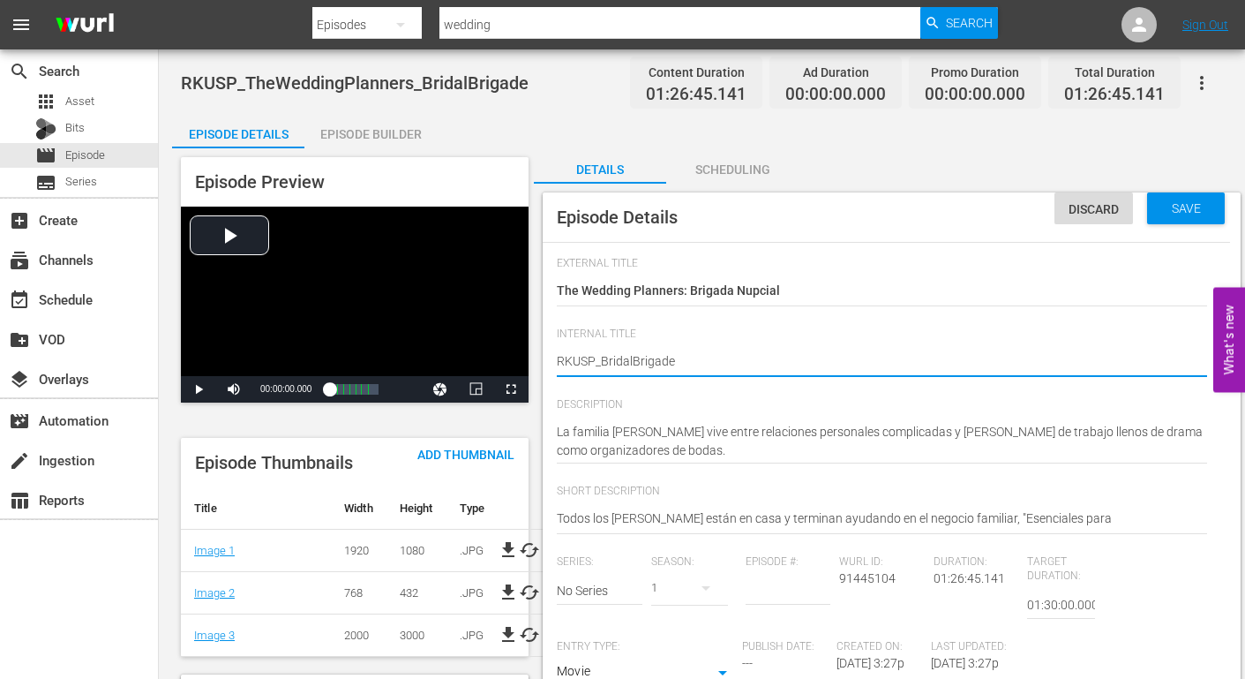
type textarea "RKUSP_ BridalBrigade"
click at [637, 360] on textarea "RKUSP_TheWeddingPlanners_BridalBrigade" at bounding box center [882, 362] width 650 height 21
type textarea "RKUSP_ Bridal Brigade"
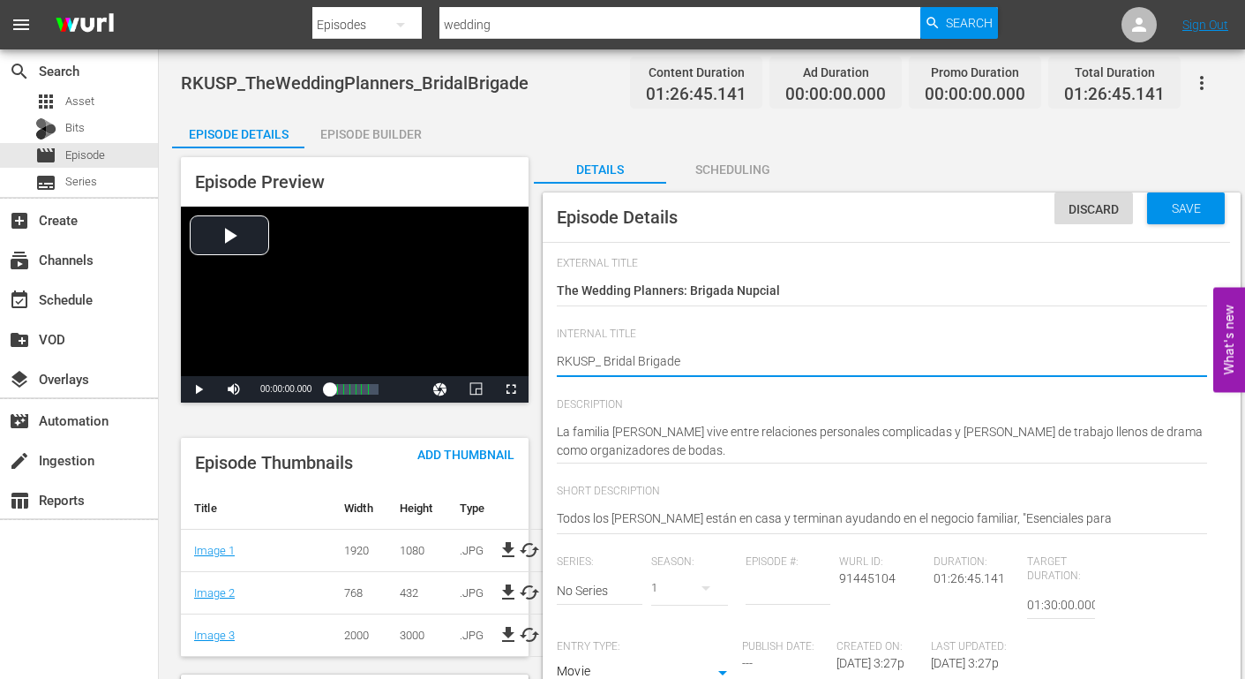
click at [689, 361] on textarea "RKUSP_TheWeddingPlanners_BridalBrigade" at bounding box center [882, 362] width 650 height 21
type textarea "RKUSP_ Bridal Brigade"
type textarea "RKUSP_ Bridal Brigade -"
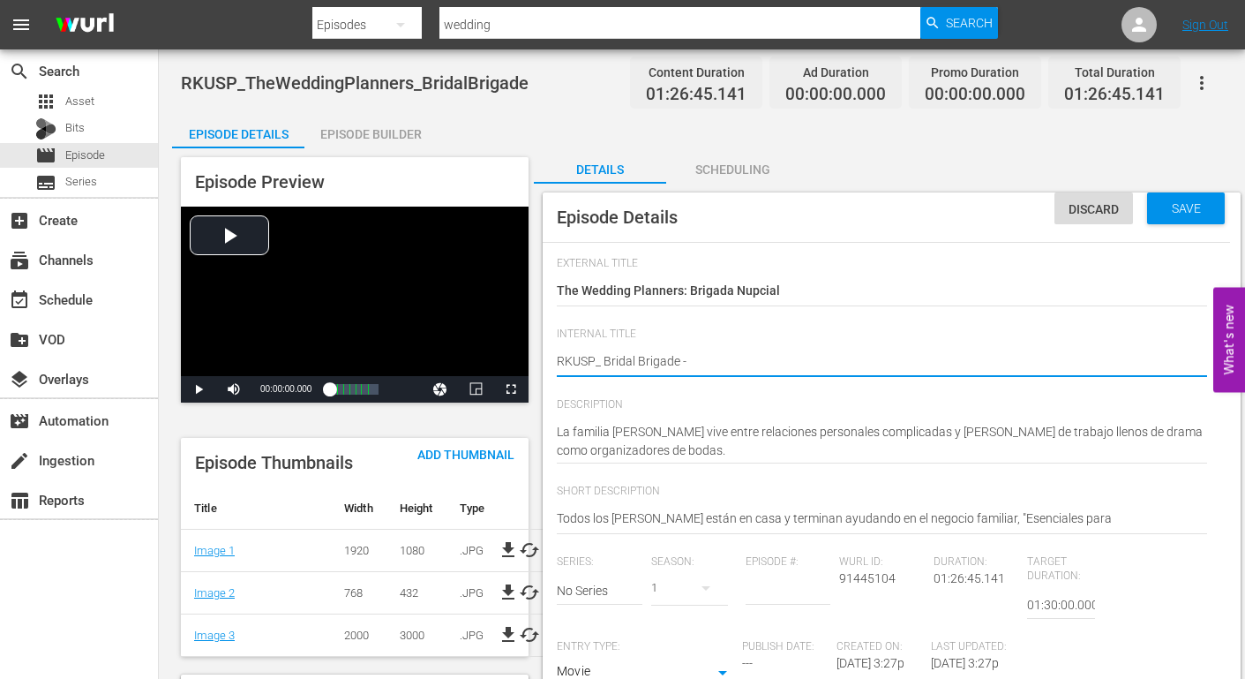
type textarea "RKUSP_ Bridal Brigade -W"
type textarea "RKUSP_ Bridal Brigade -WP"
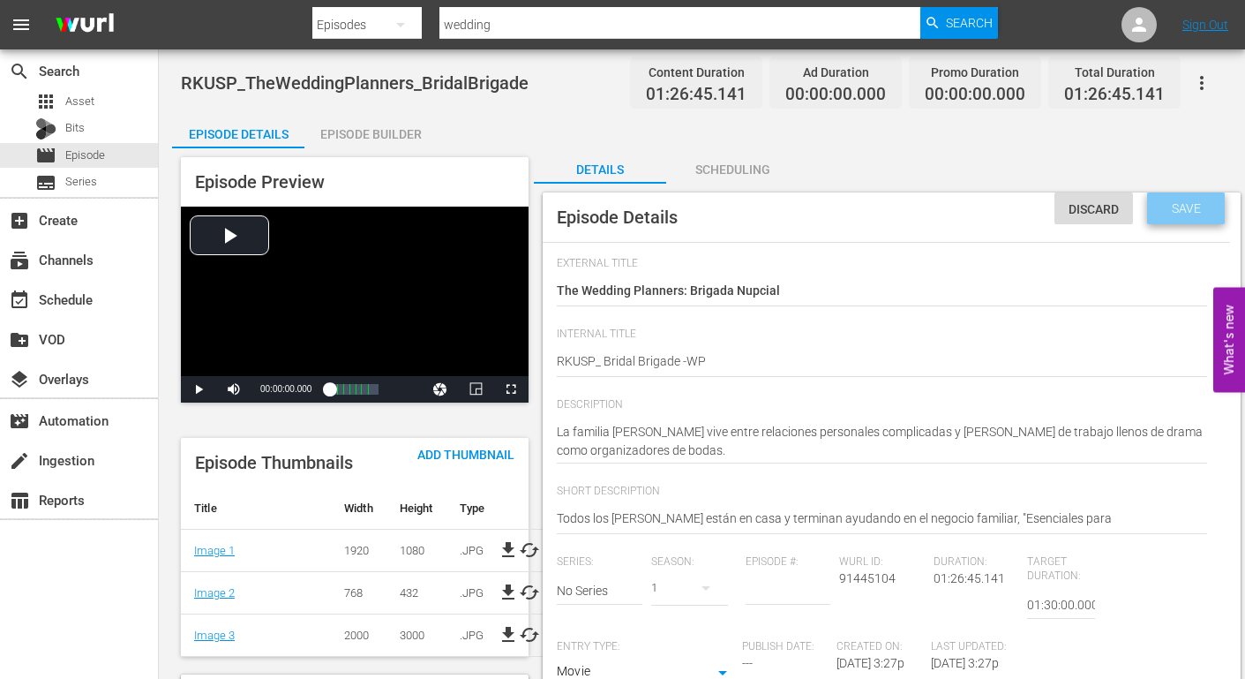
click at [1186, 207] on span "Save" at bounding box center [1186, 208] width 57 height 14
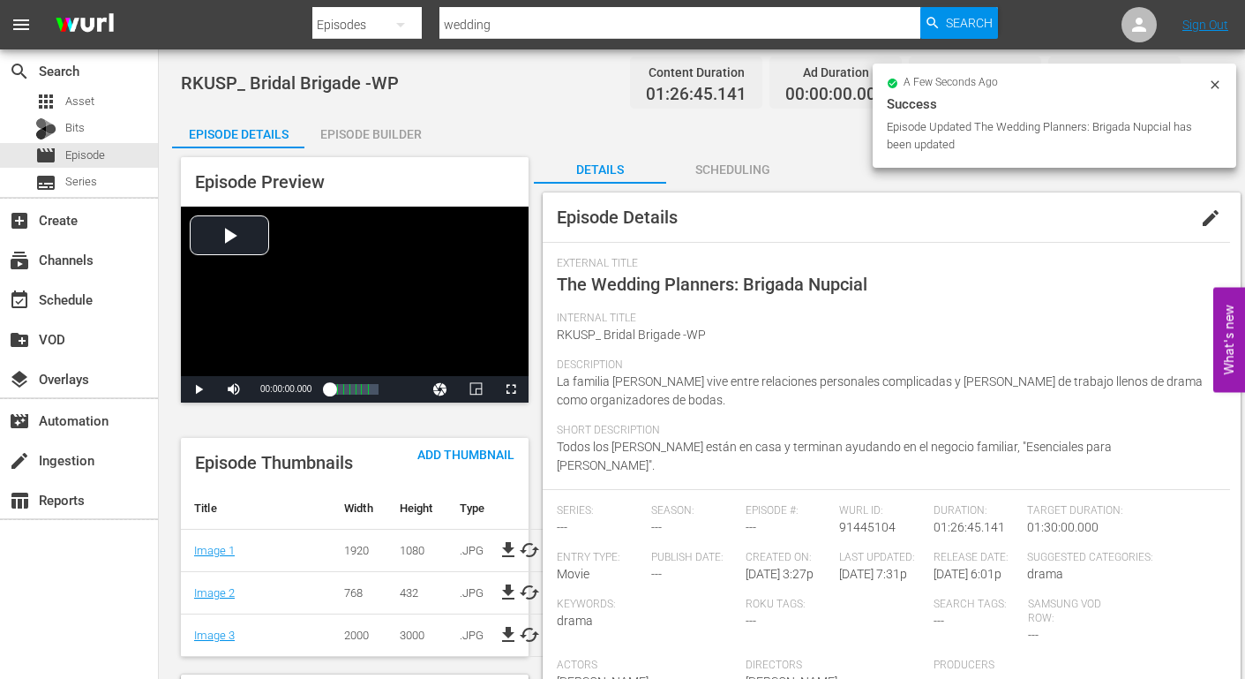
click at [362, 130] on div "Episode Builder" at bounding box center [370, 134] width 132 height 42
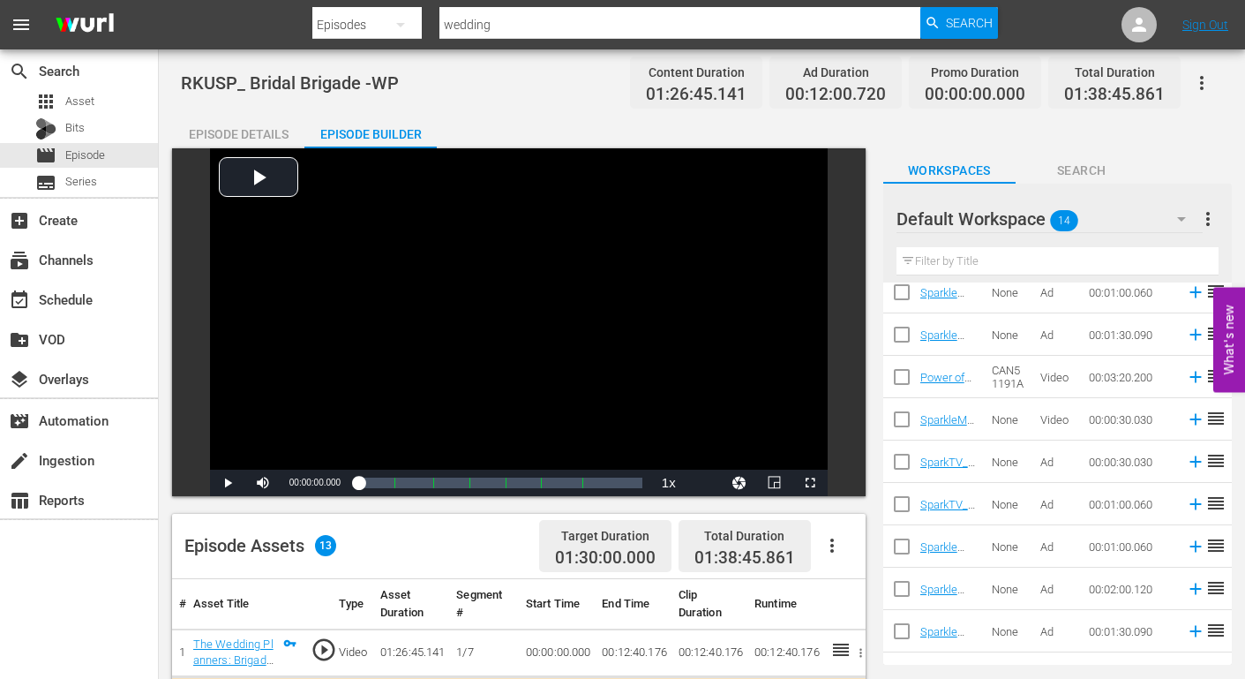
click at [1199, 79] on icon "button" at bounding box center [1201, 82] width 21 height 21
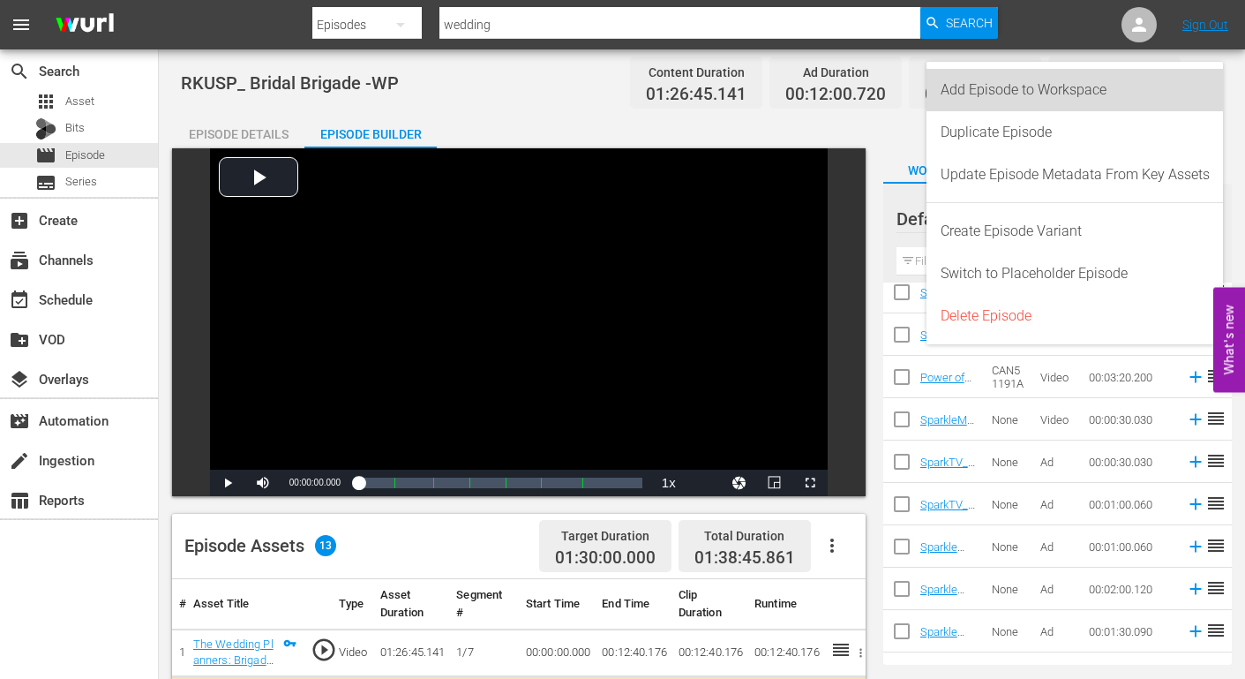
click at [1079, 86] on div "Add Episode to Workspace" at bounding box center [1075, 90] width 269 height 42
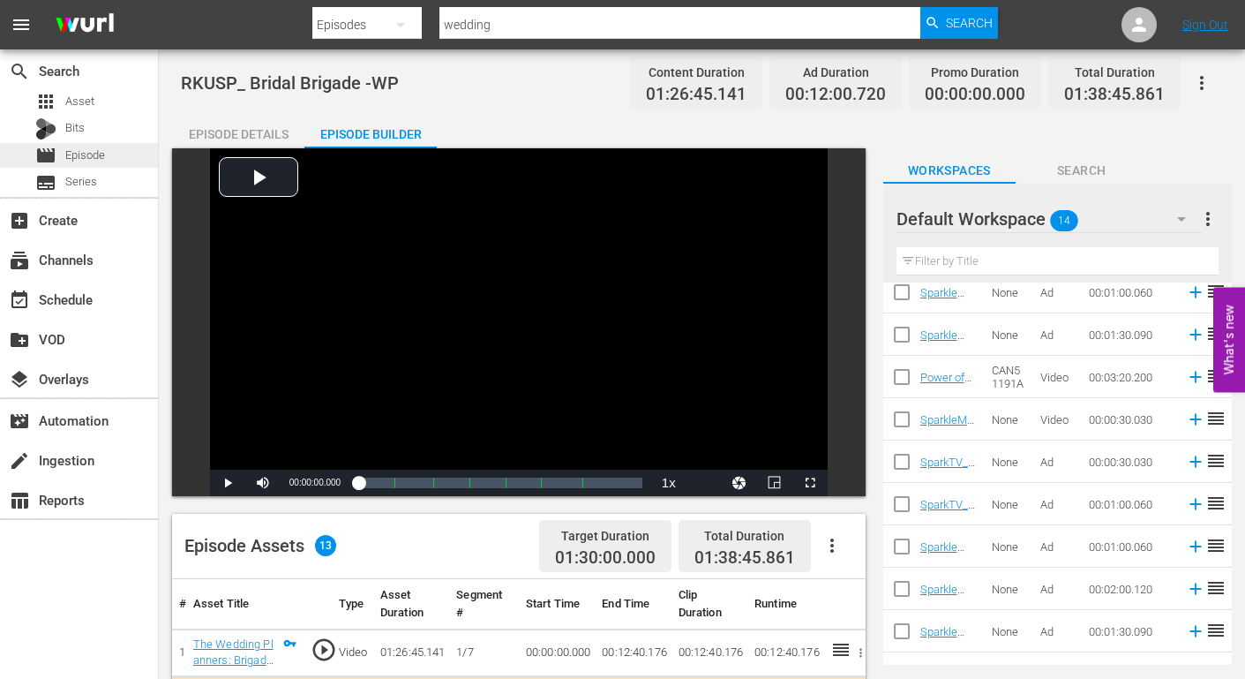
click at [73, 154] on span "Episode" at bounding box center [85, 156] width 40 height 18
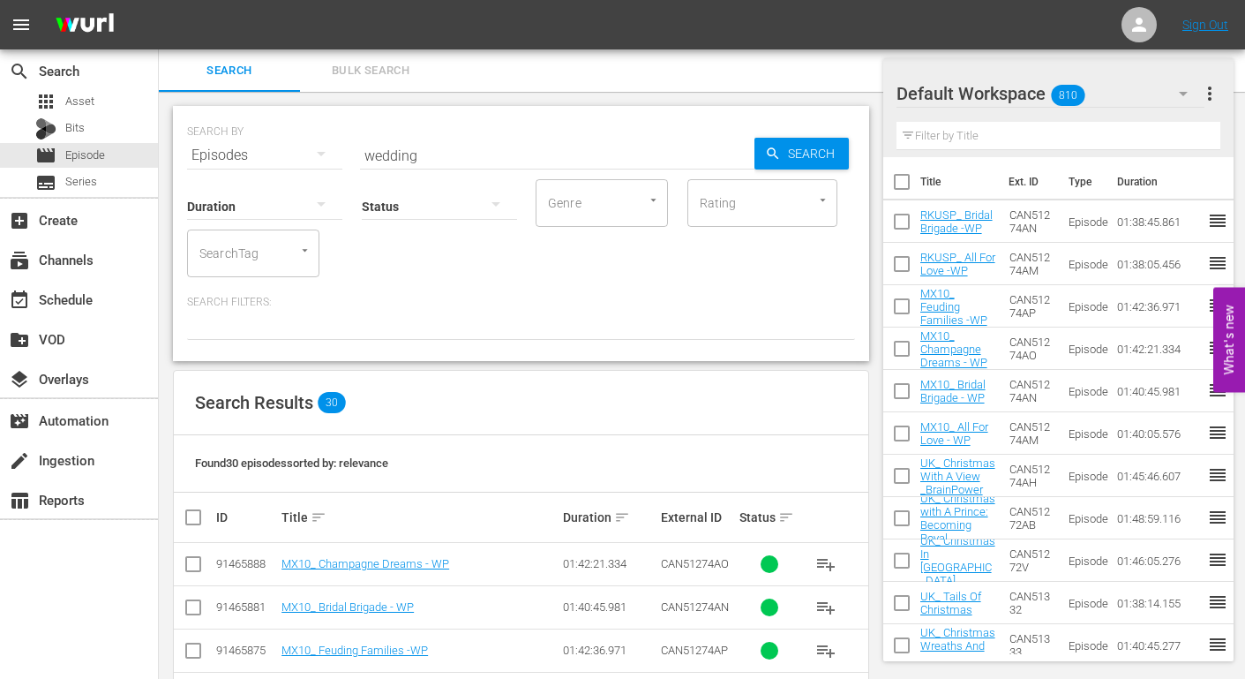
scroll to position [353, 0]
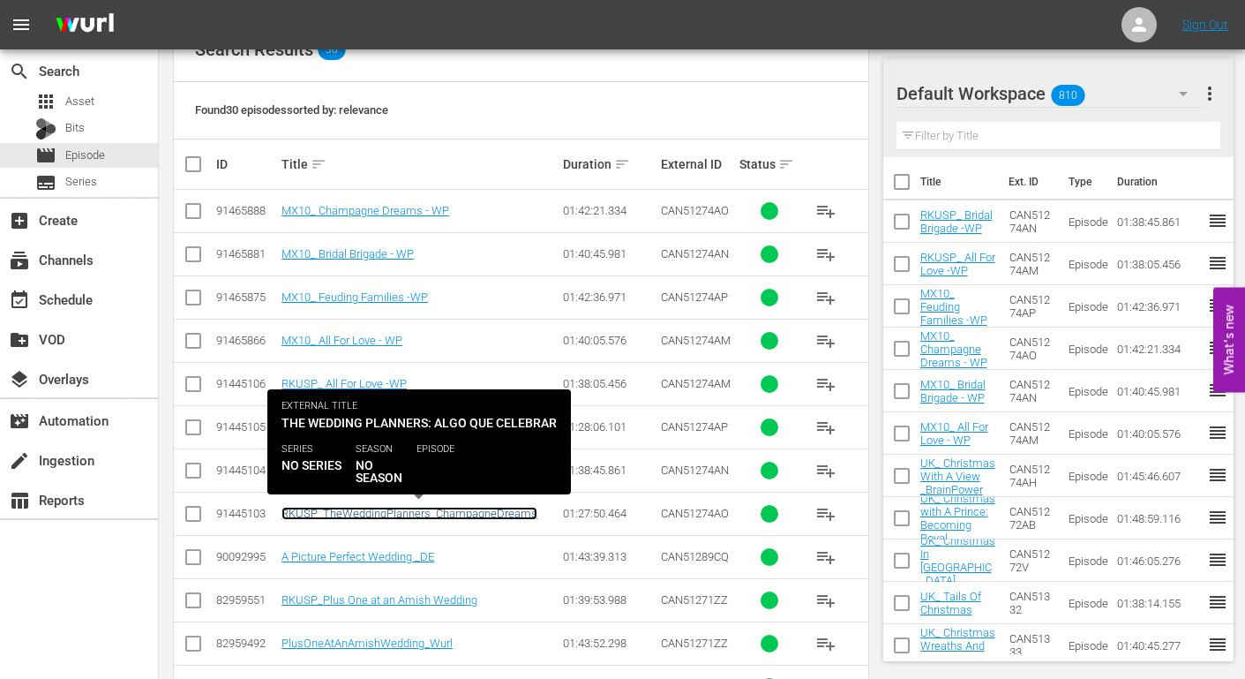
click at [405, 512] on link "RKUSP_TheWeddingPlanners_ChampagneDreams" at bounding box center [410, 513] width 256 height 13
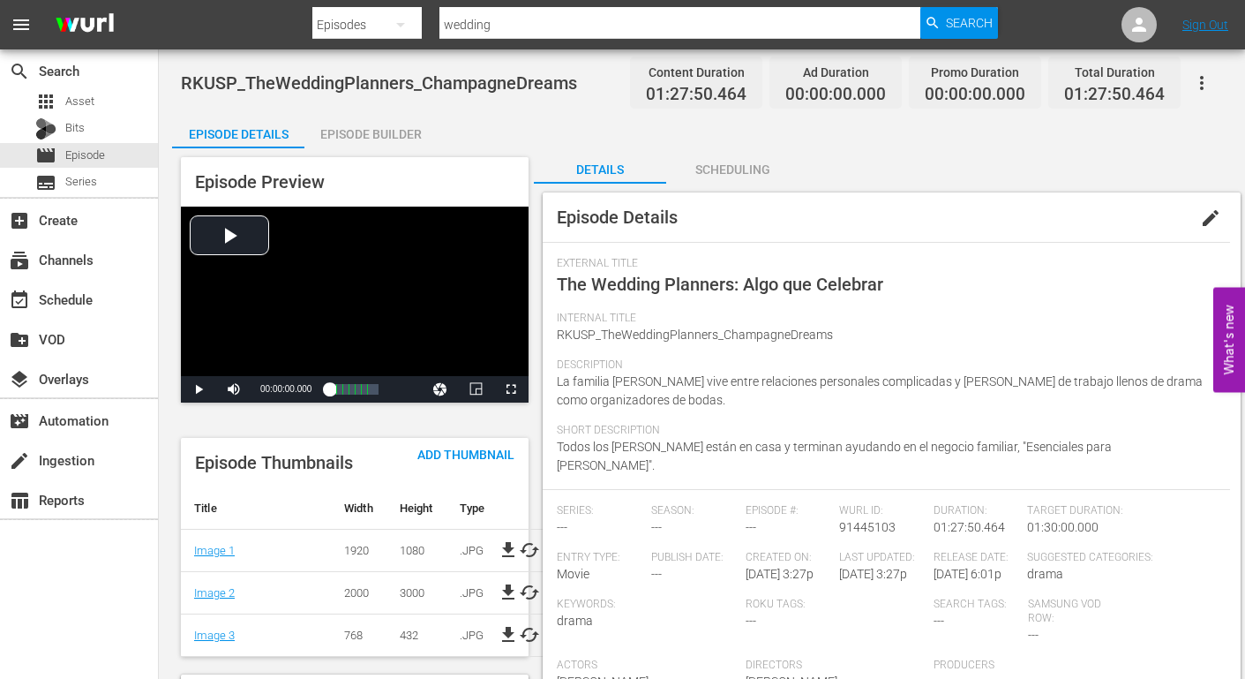
click at [1207, 215] on span "edit" at bounding box center [1210, 217] width 21 height 21
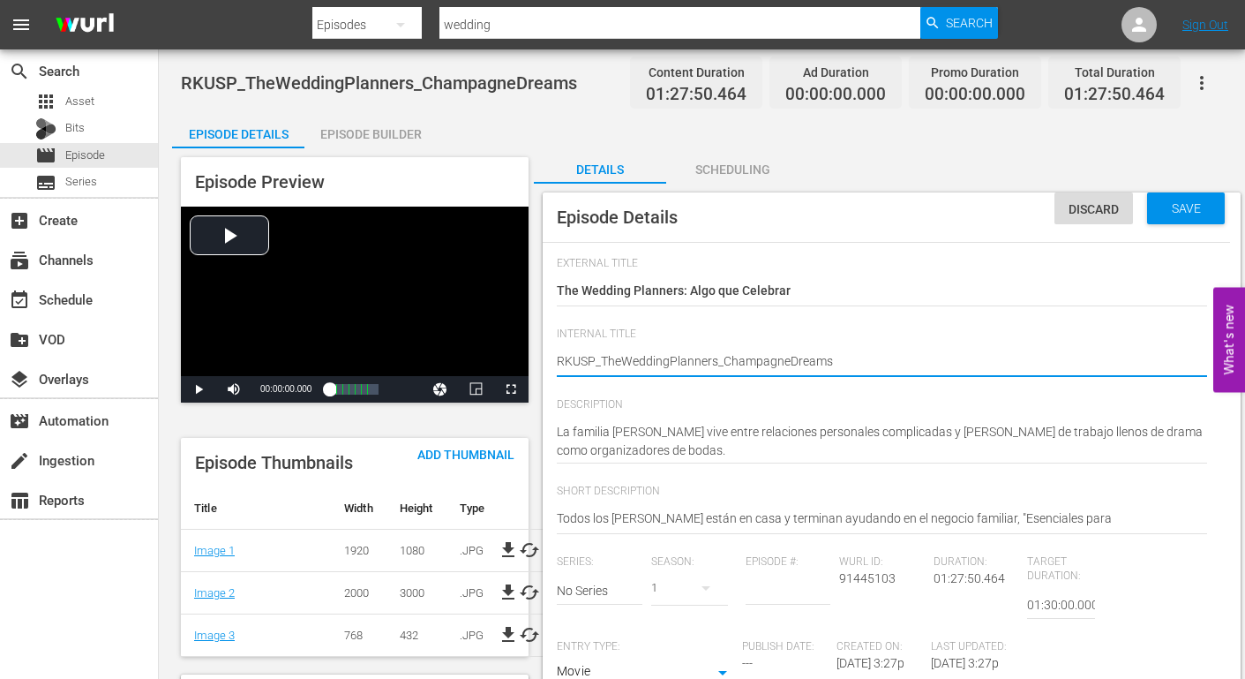
drag, startPoint x: 717, startPoint y: 361, endPoint x: 604, endPoint y: 358, distance: 113.0
type textarea "RKUSP_ _ChampagneDreams"
type textarea "RKUSP__ChampagneDreams"
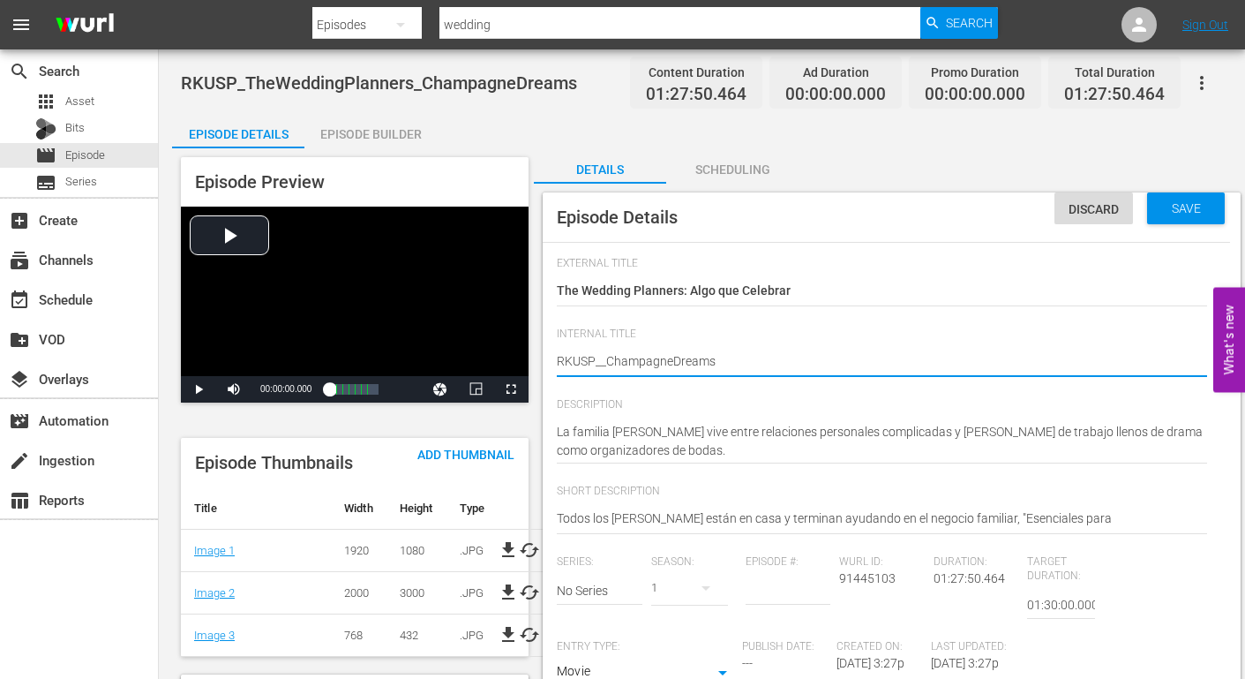
click at [606, 360] on textarea "RKUSP_TheWeddingPlanners_ChampagneDreams" at bounding box center [882, 362] width 650 height 21
type textarea "RKUSP__ ChampagneDreams"
click at [677, 359] on textarea "RKUSP_TheWeddingPlanners_ChampagneDreams" at bounding box center [882, 362] width 650 height 21
type textarea "RKUSP__ Champagne Dreams"
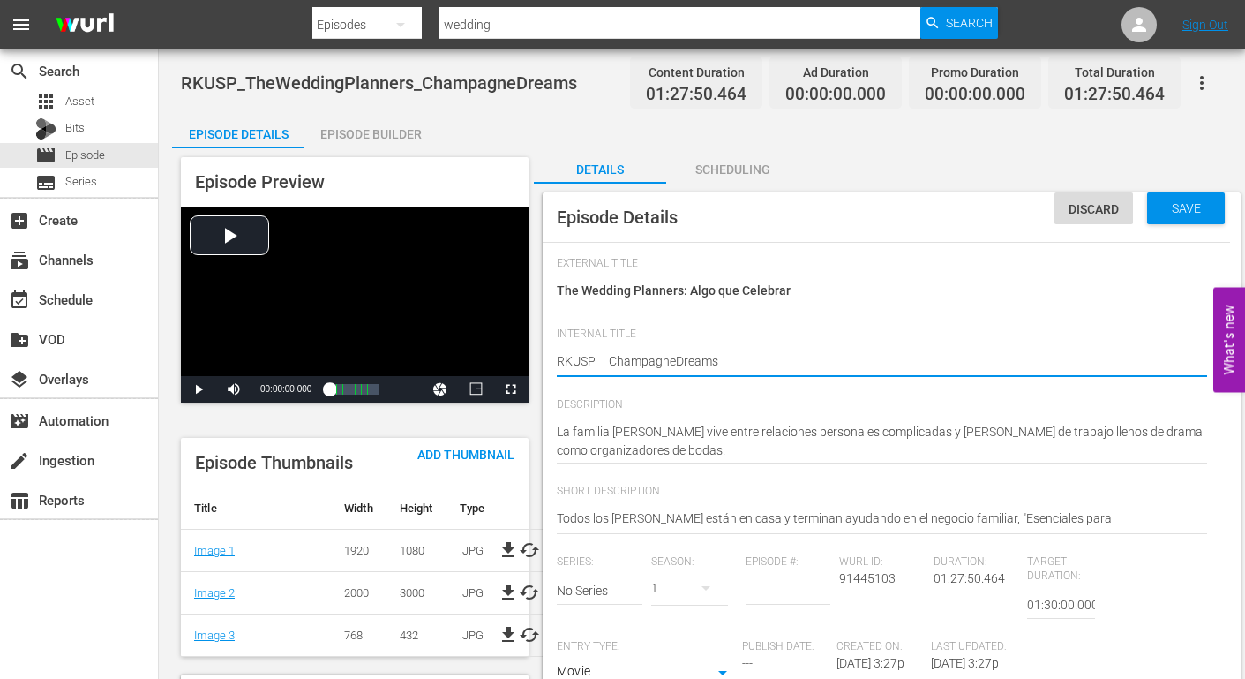
type textarea "RKUSP__ Champagne Dreams"
click at [730, 360] on textarea "RKUSP_TheWeddingPlanners_ChampagneDreams" at bounding box center [882, 362] width 650 height 21
type textarea "RKUSP__ Champagne Dreams"
type textarea "RKUSP__ Champagne Dreams -"
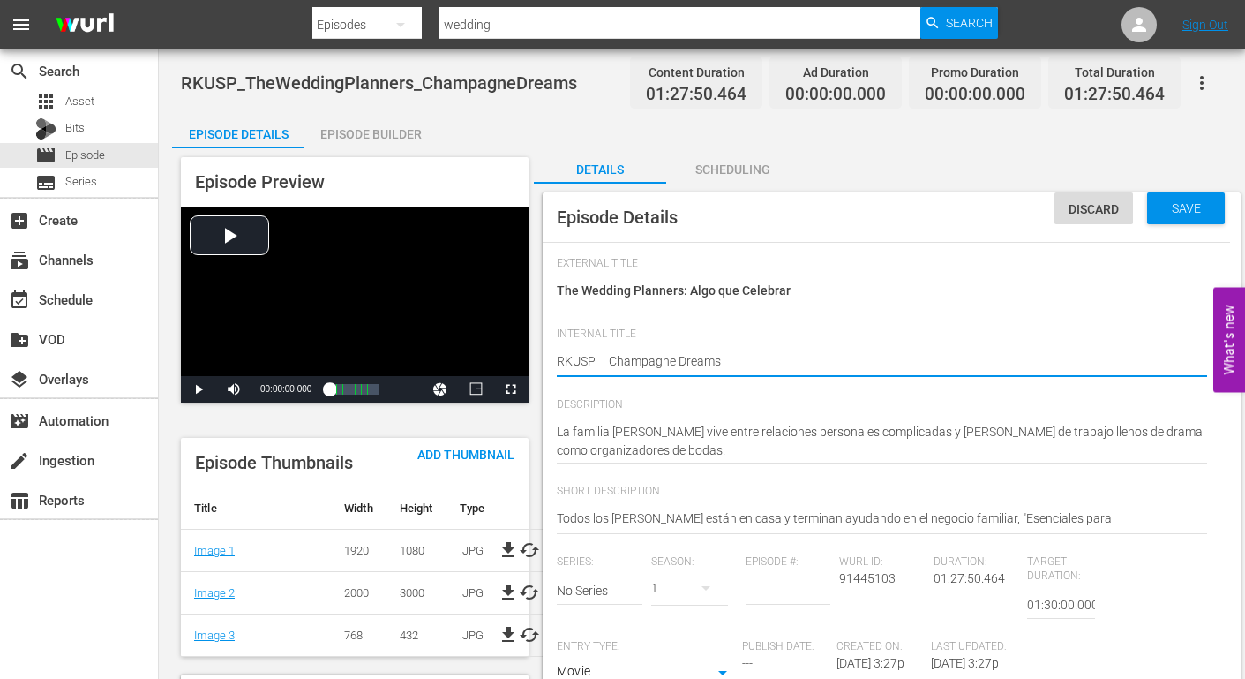
type textarea "RKUSP__ Champagne Dreams -"
type textarea "RKUSP__ Champagne Dreams -W"
type textarea "RKUSP__ Champagne Dreams -WP"
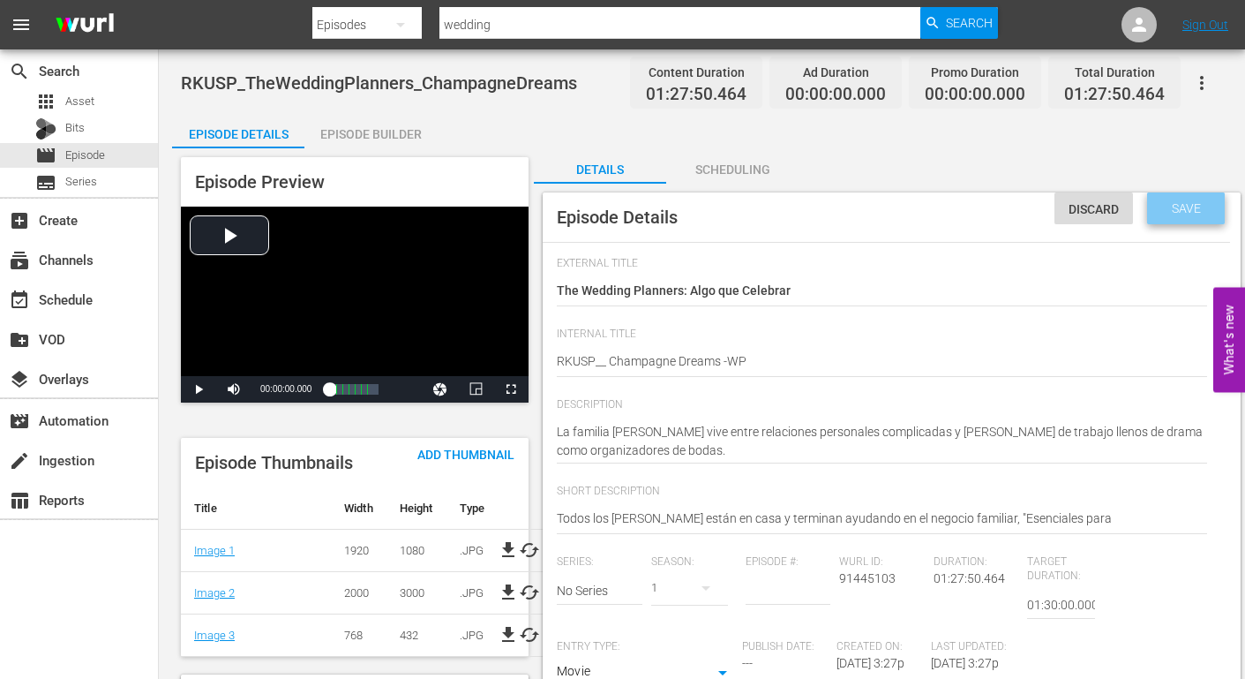
click at [1179, 200] on div "Save" at bounding box center [1186, 208] width 78 height 32
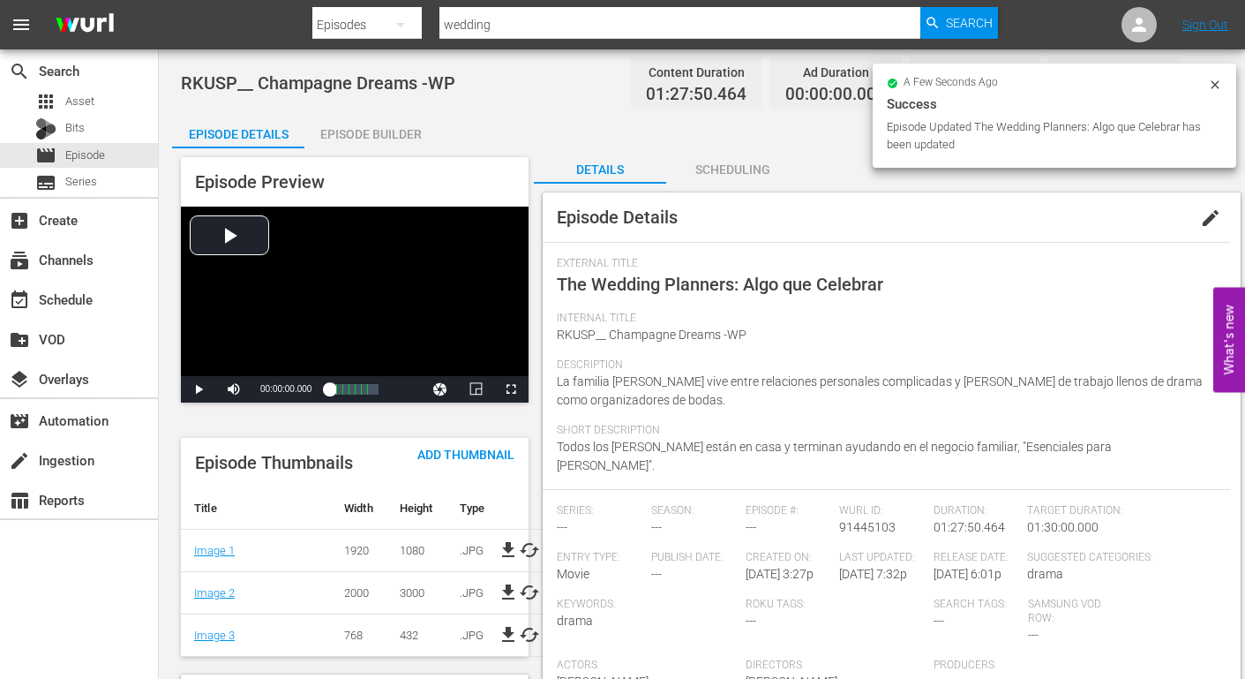
click at [386, 133] on div "Episode Builder" at bounding box center [370, 134] width 132 height 42
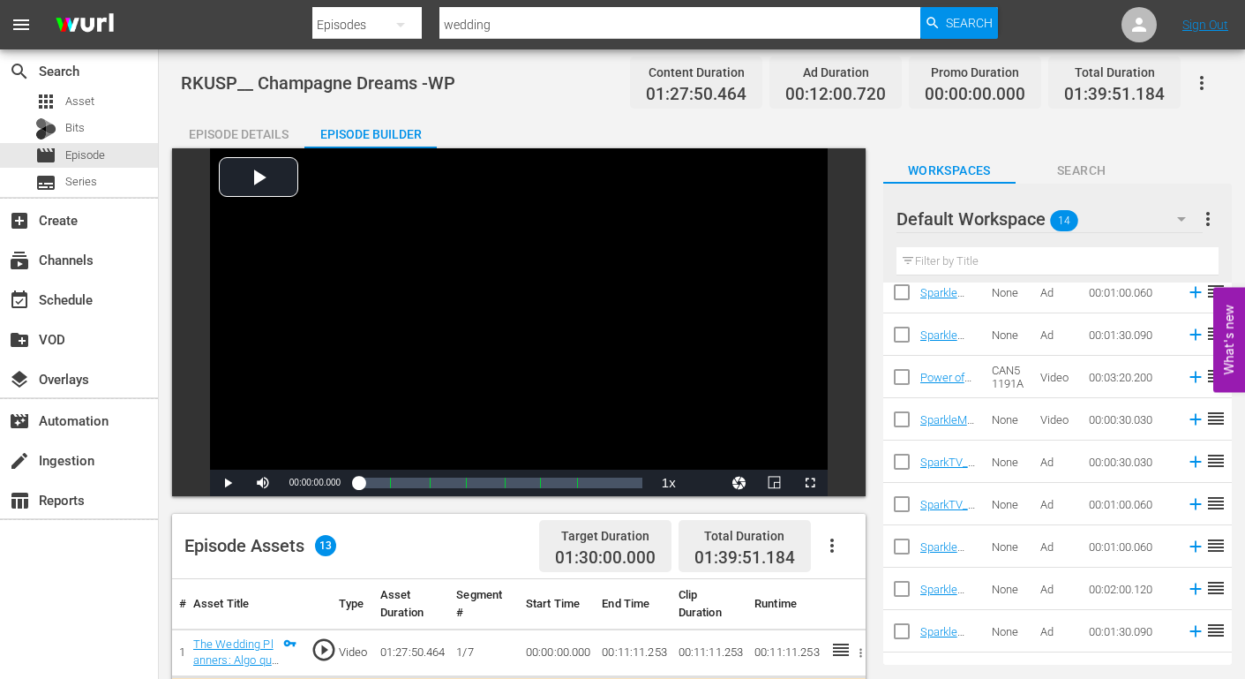
click at [1199, 82] on icon "button" at bounding box center [1201, 82] width 21 height 21
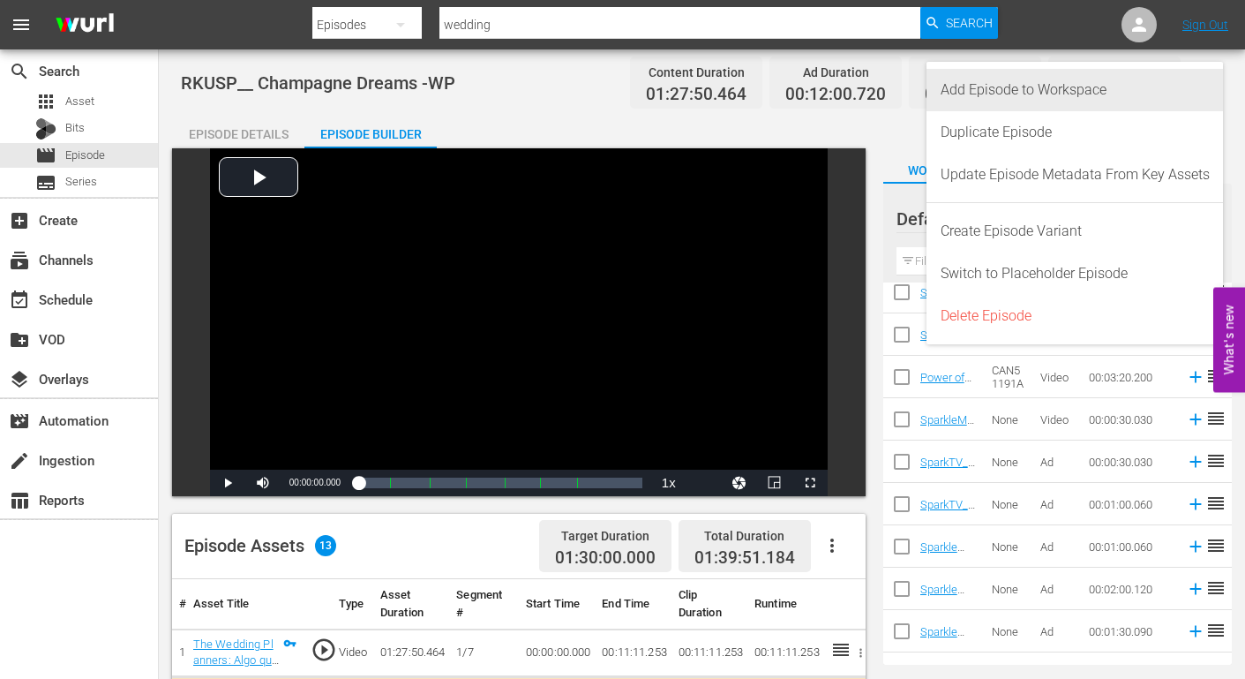
click at [1118, 86] on div "Add Episode to Workspace" at bounding box center [1075, 90] width 269 height 42
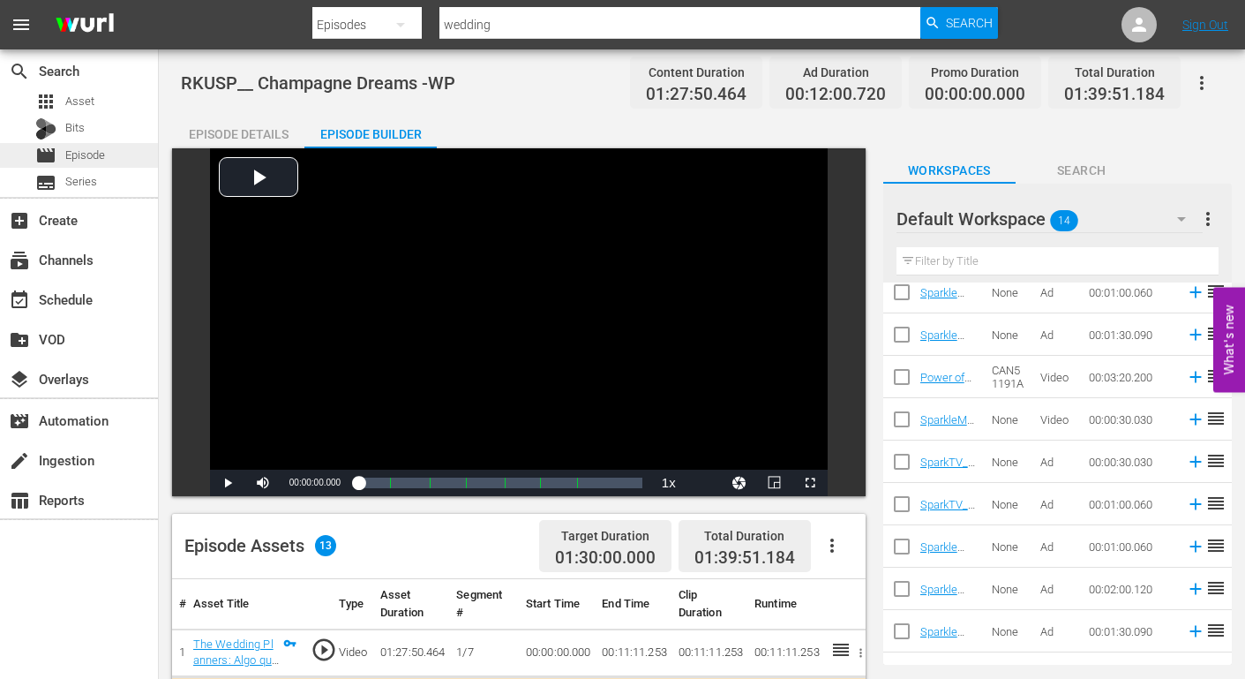
click at [83, 153] on span "Episode" at bounding box center [85, 156] width 40 height 18
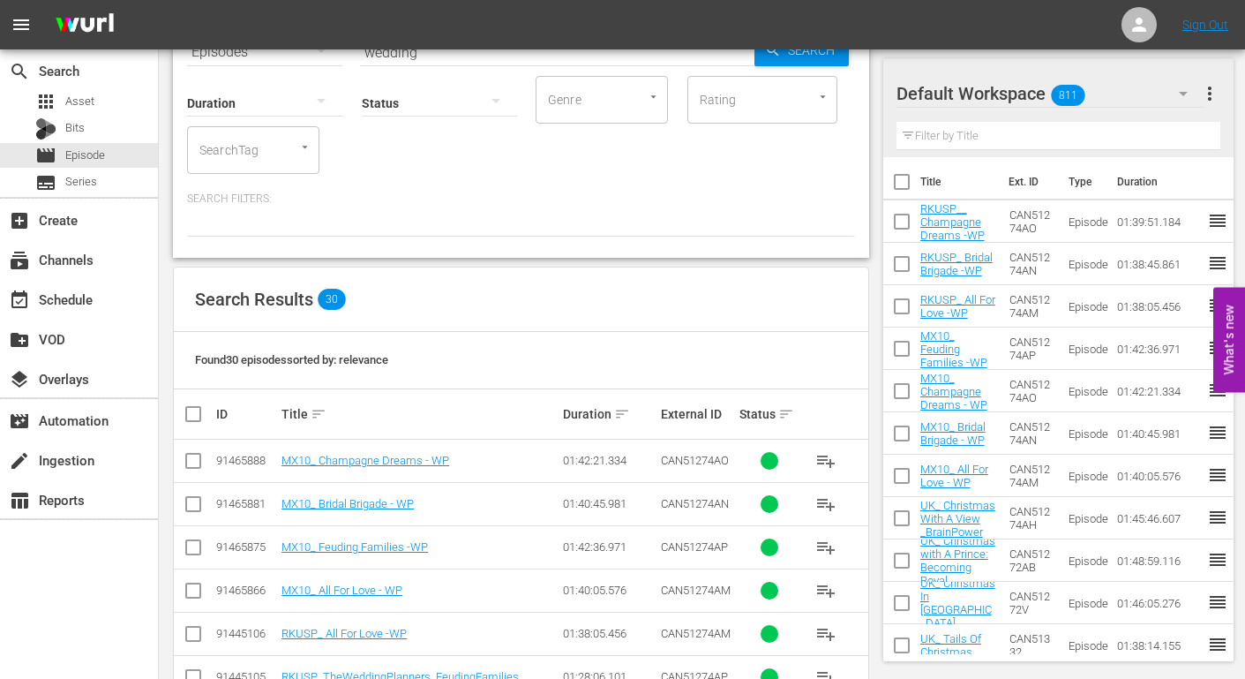
scroll to position [265, 0]
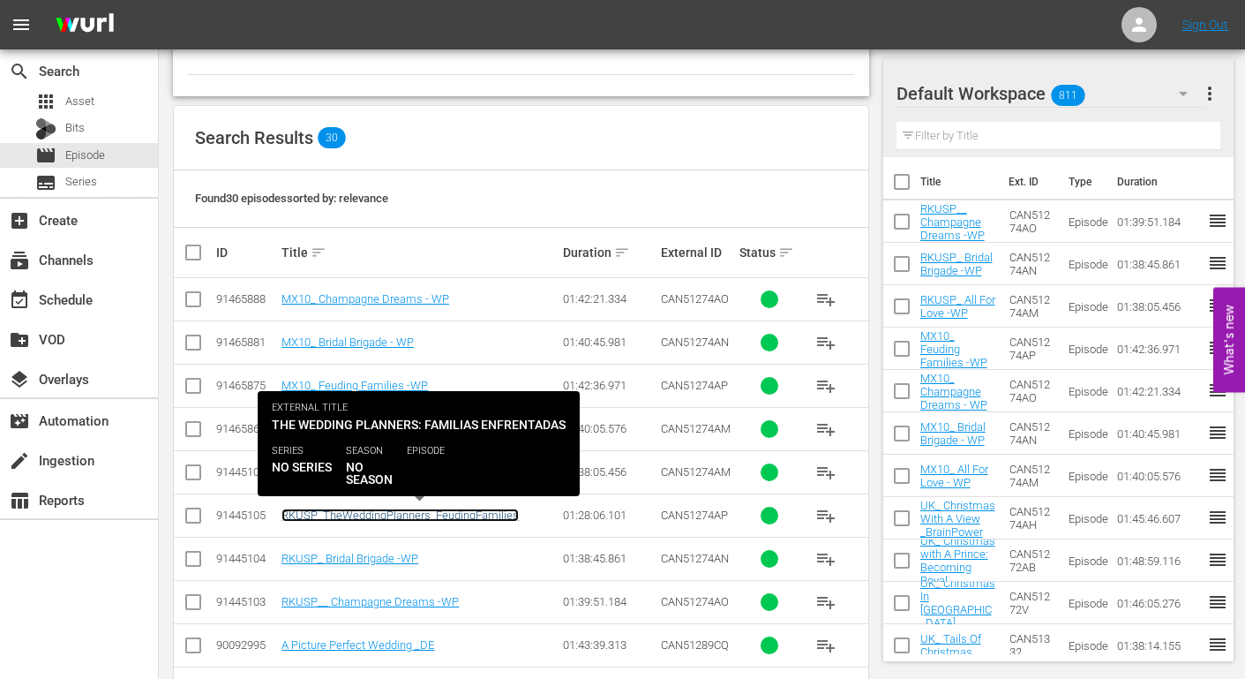
click at [431, 515] on link "RKUSP_TheWeddingPlanners_FeudingFamilies" at bounding box center [400, 514] width 237 height 13
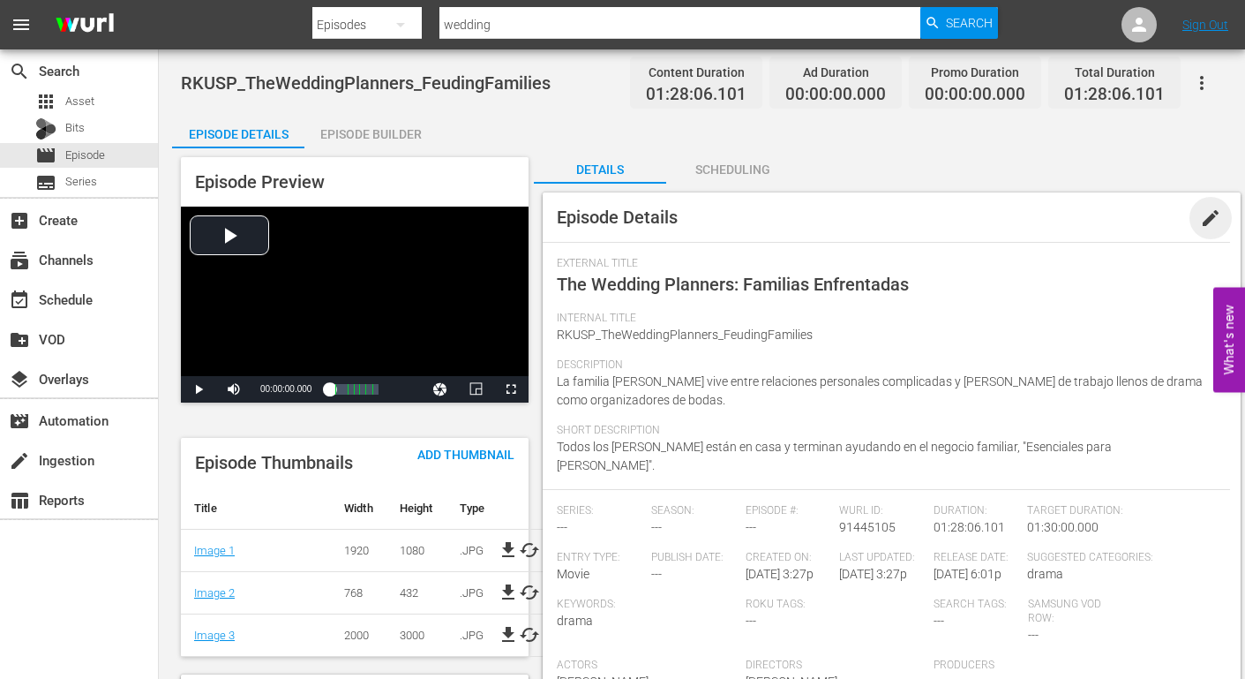
click at [1209, 215] on span "edit" at bounding box center [1210, 217] width 21 height 21
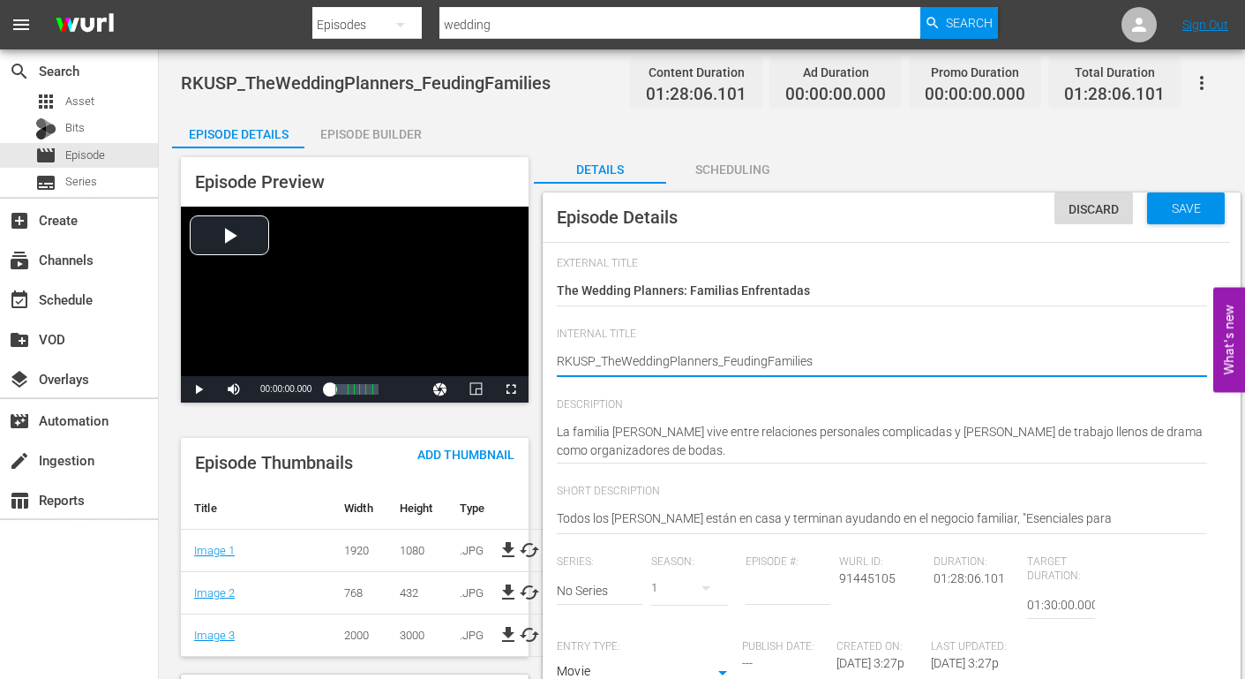
drag, startPoint x: 603, startPoint y: 360, endPoint x: 714, endPoint y: 364, distance: 111.3
type textarea "RKUSP__FeudingFamilies"
type textarea "RKUSP_FeudingFamilies"
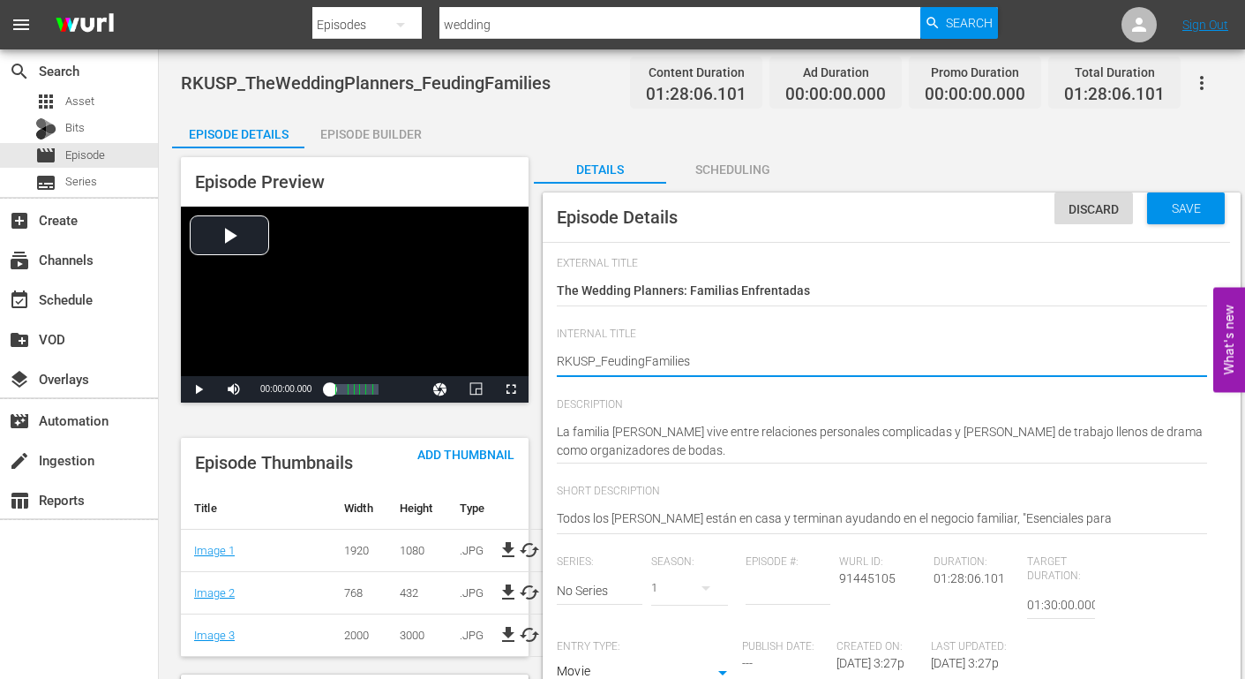
type textarea "RKUSP_ FeudingFamilies"
click at [648, 357] on textarea "RKUSP_TheWeddingPlanners_FeudingFamilies" at bounding box center [882, 362] width 650 height 21
type textarea "RKUSP_ Feuding Families"
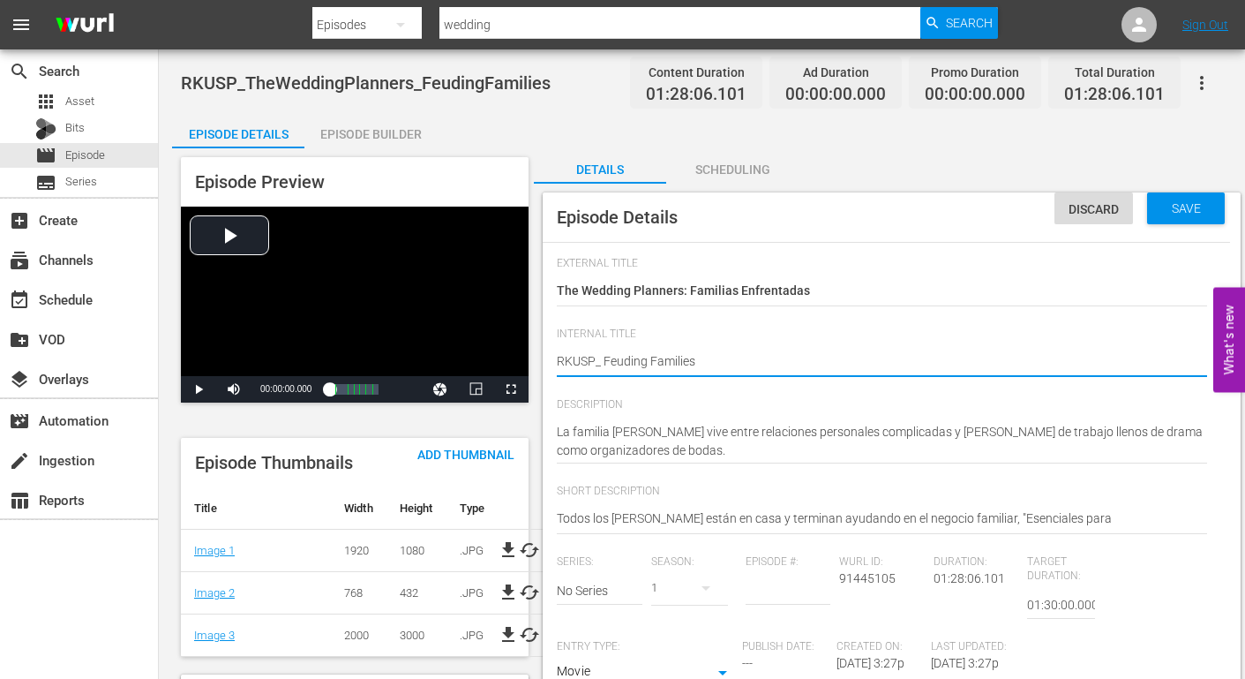
click at [704, 358] on textarea "RKUSP_TheWeddingPlanners_FeudingFamilies" at bounding box center [882, 362] width 650 height 21
type textarea "RKUSP_ Feuding Families"
type textarea "RKUSP_ Feuding Families -"
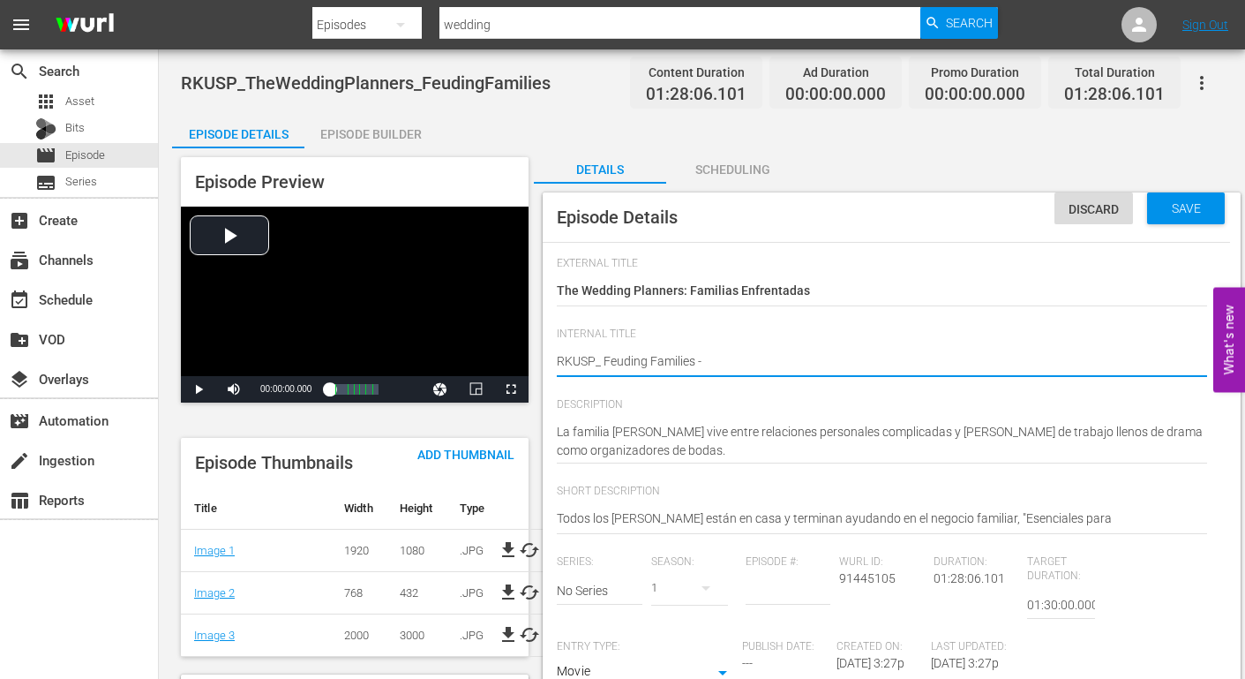
type textarea "RKUSP_ Feuding Families -W"
type textarea "RKUSP_ Feuding Families -WP"
click at [1179, 205] on span "Save" at bounding box center [1186, 208] width 57 height 14
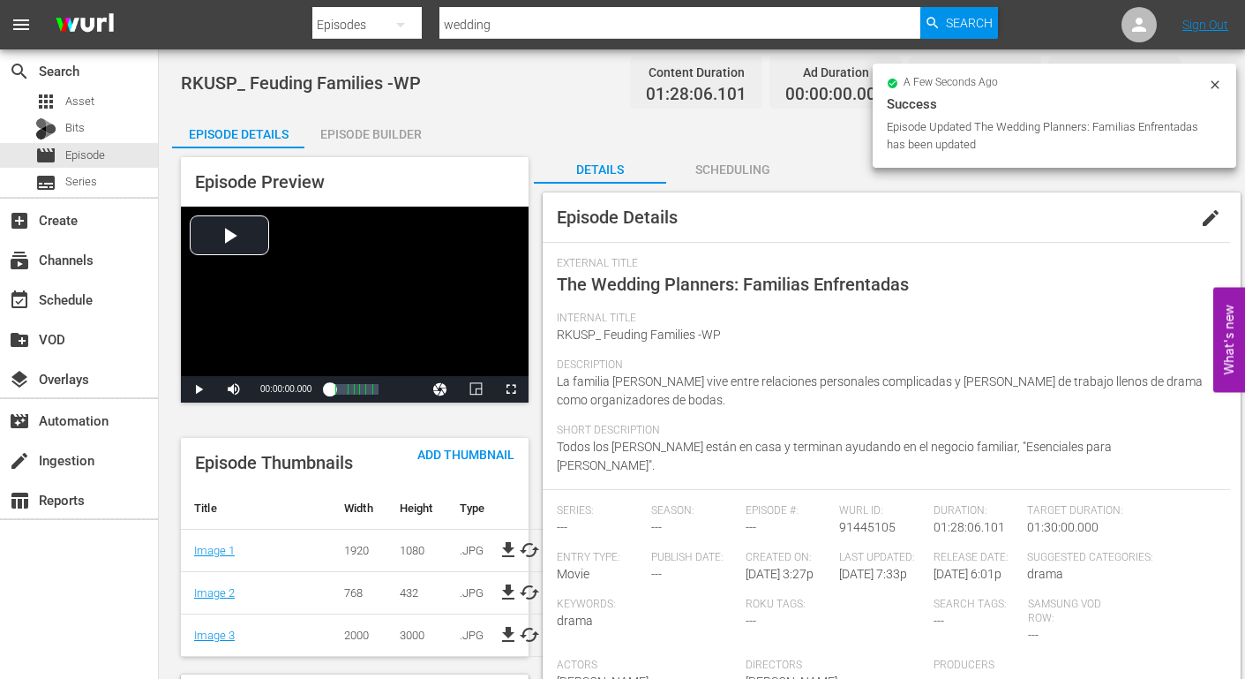
click at [354, 132] on div "Episode Builder" at bounding box center [370, 134] width 132 height 42
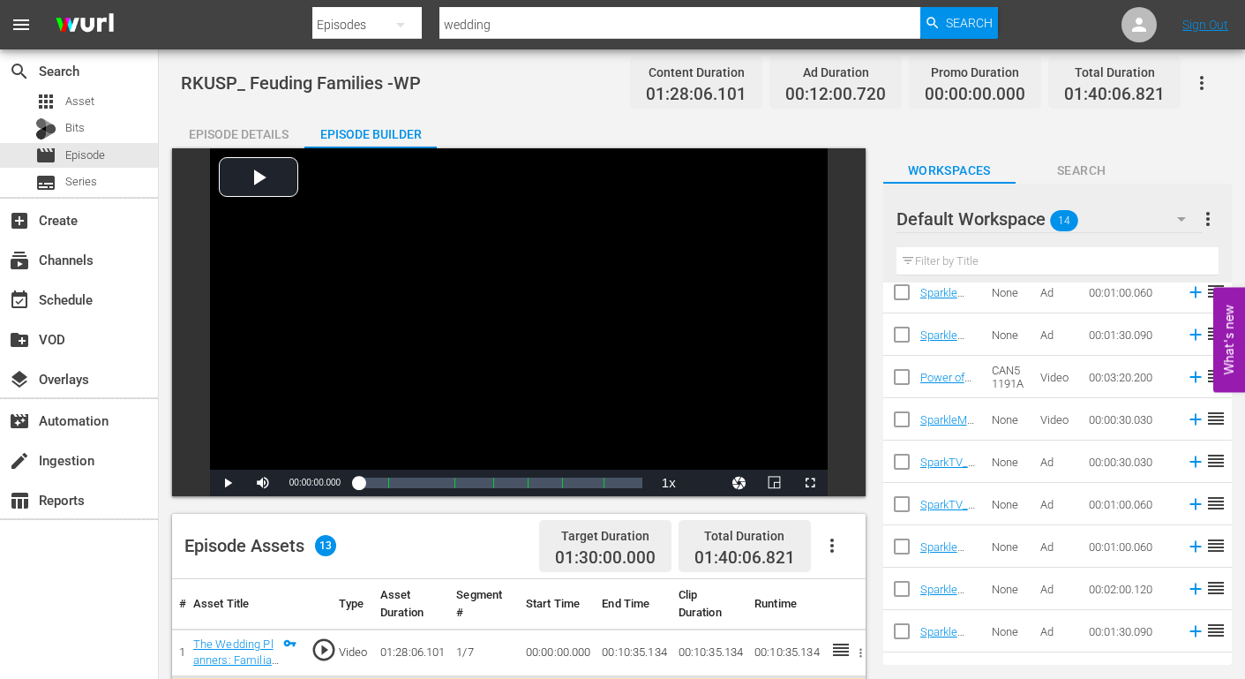
click at [1203, 84] on icon "button" at bounding box center [1201, 82] width 21 height 21
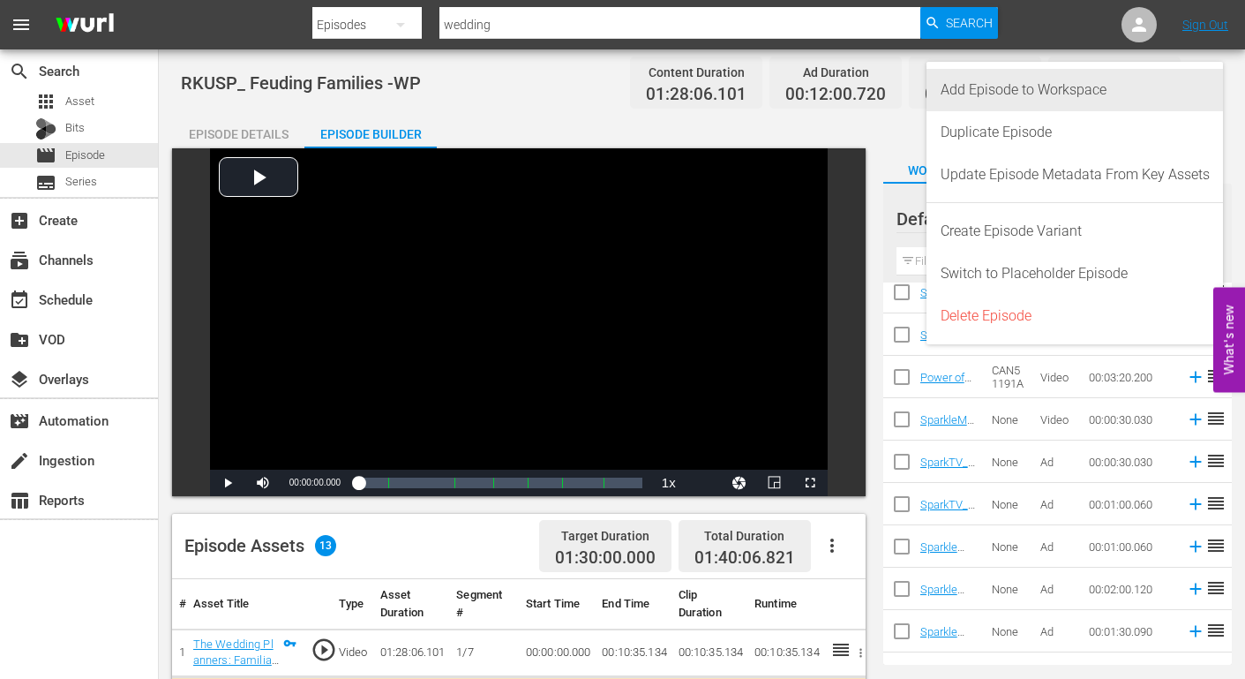
click at [1087, 90] on div "Add Episode to Workspace" at bounding box center [1075, 90] width 269 height 42
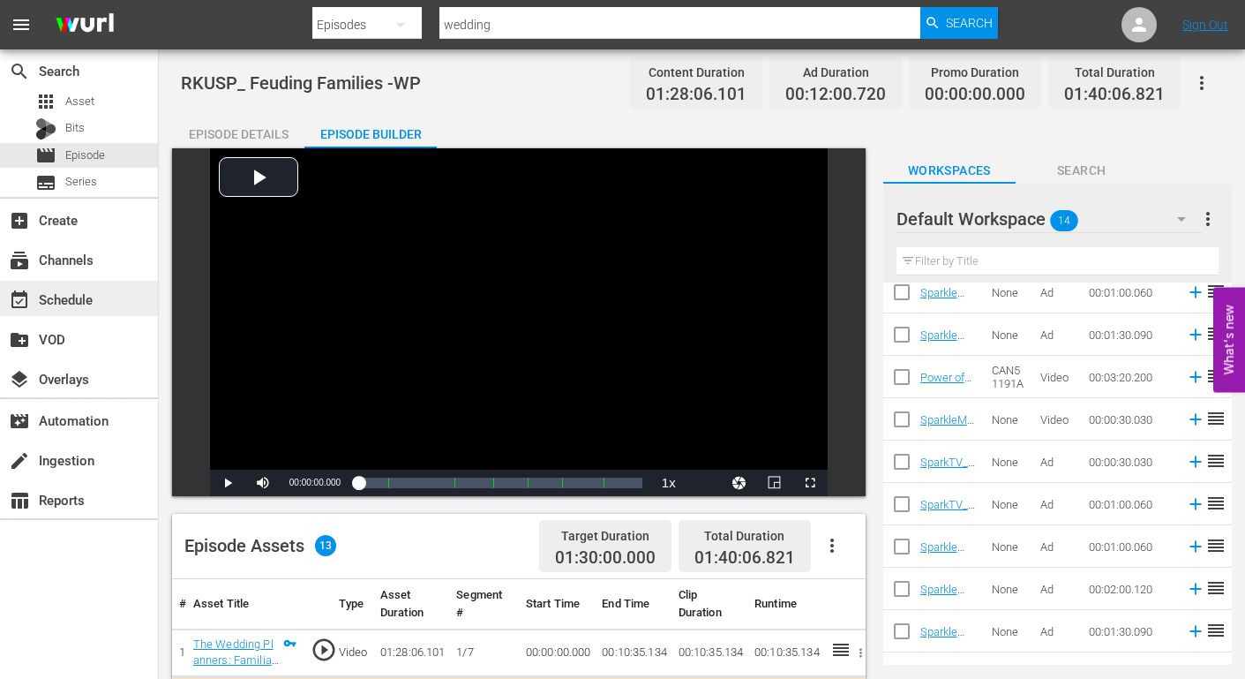
click at [77, 296] on div "event_available Schedule" at bounding box center [49, 297] width 99 height 16
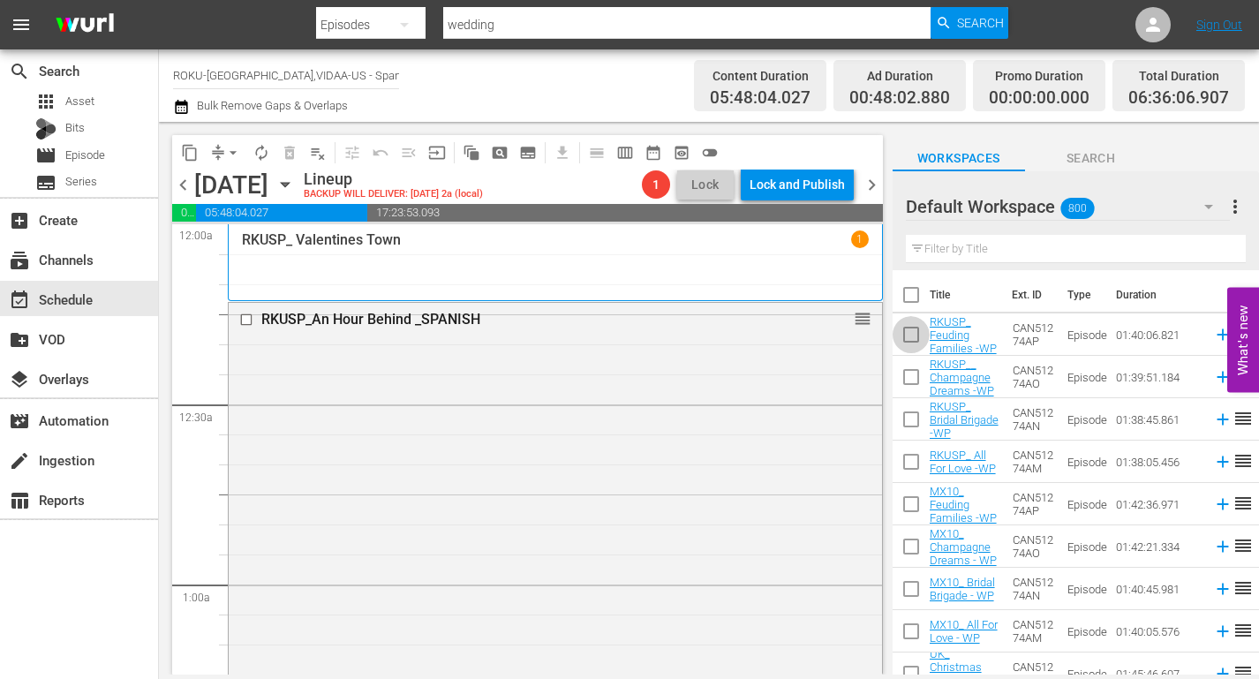
click at [909, 334] on input "checkbox" at bounding box center [910, 337] width 37 height 37
checkbox input "true"
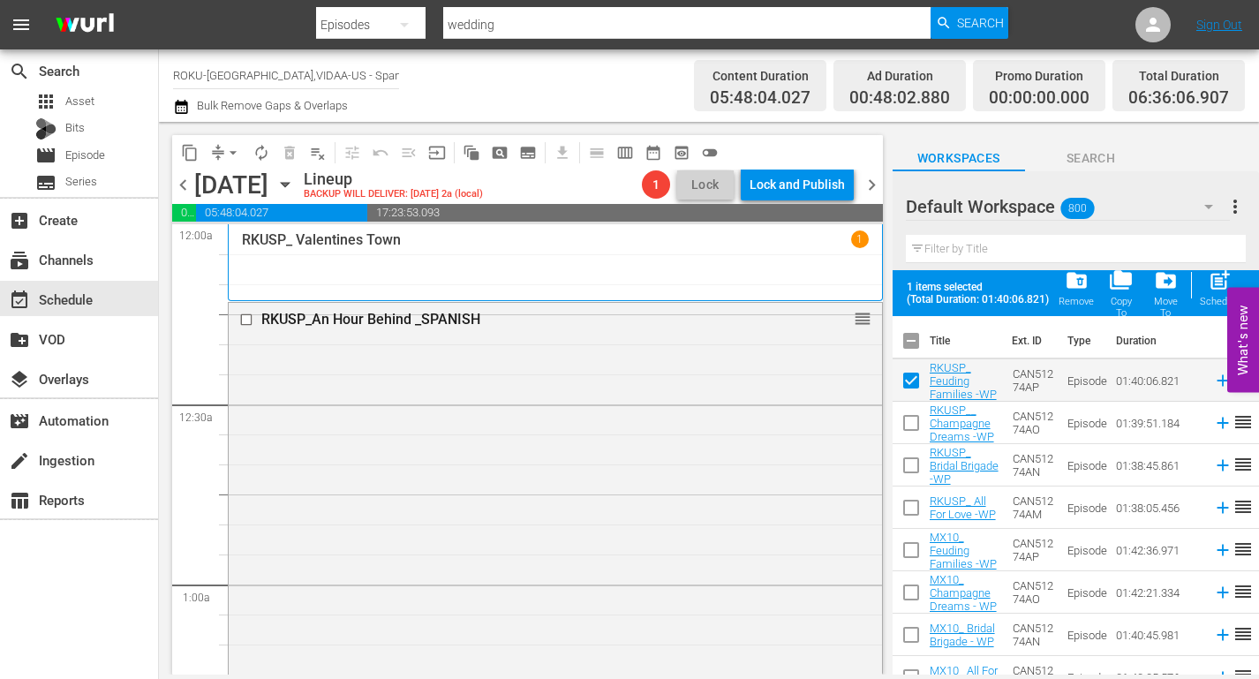
click at [913, 424] on input "checkbox" at bounding box center [910, 426] width 37 height 37
checkbox input "true"
click at [907, 468] on input "checkbox" at bounding box center [910, 468] width 37 height 37
checkbox input "true"
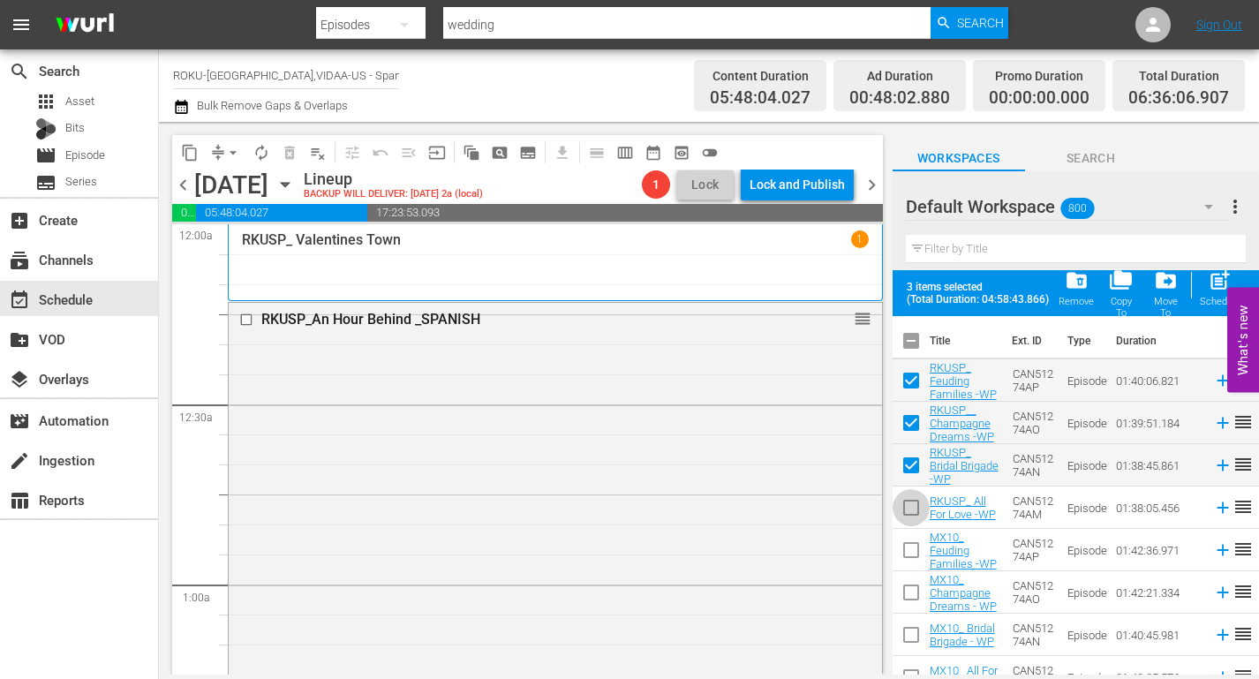
click at [915, 507] on input "checkbox" at bounding box center [910, 510] width 37 height 37
checkbox input "true"
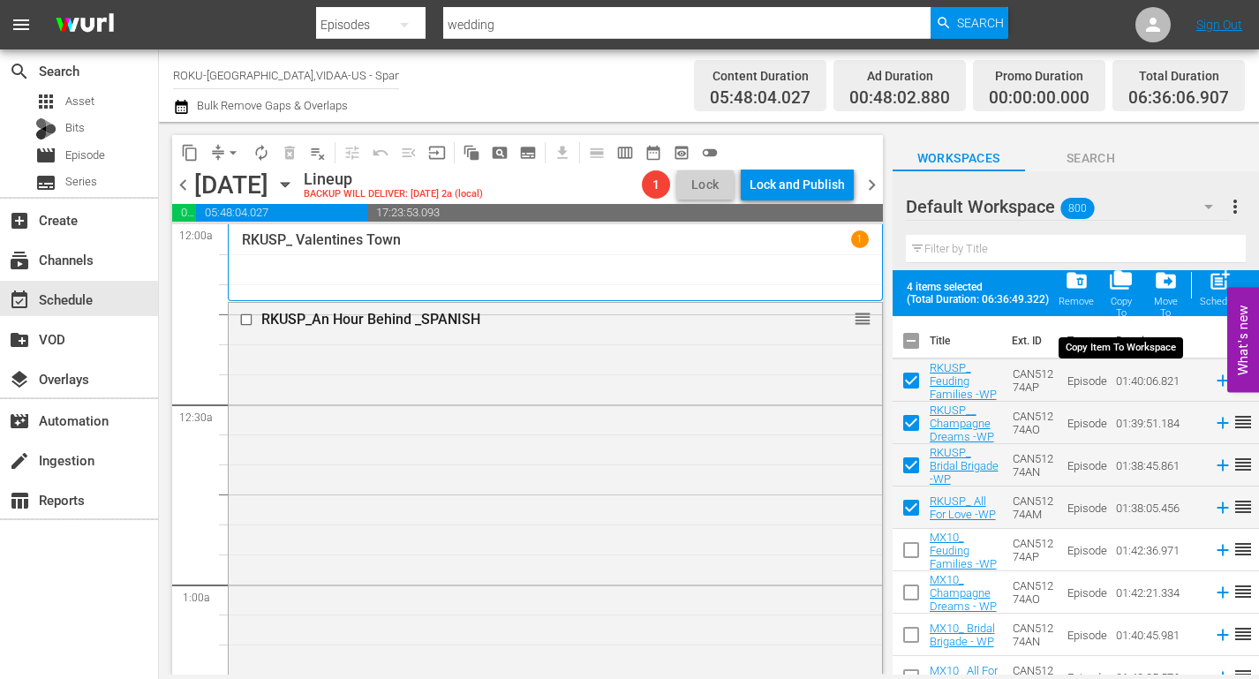
click at [1116, 275] on span "folder_copy" at bounding box center [1121, 280] width 24 height 24
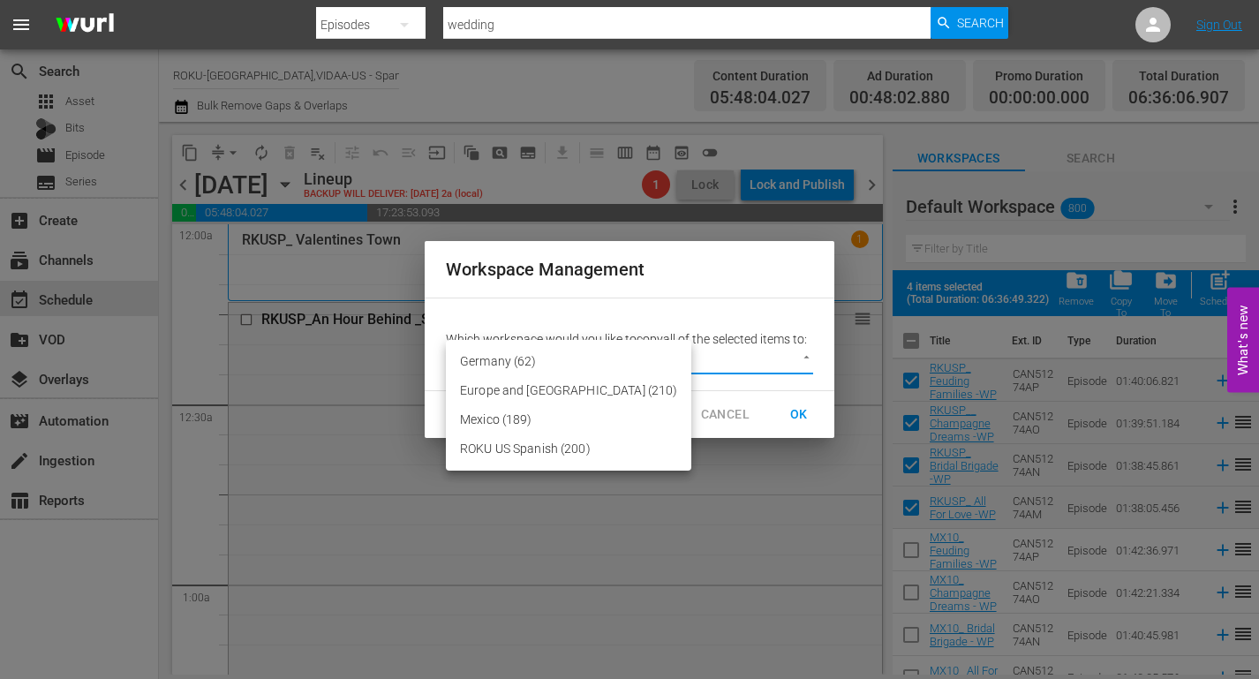
click at [804, 358] on body "menu Search By Episodes Search ID, Title, Description, Keywords, or Category we…" at bounding box center [629, 339] width 1259 height 679
click at [537, 445] on li "ROKU US Spanish (200)" at bounding box center [568, 448] width 245 height 29
type input "2210"
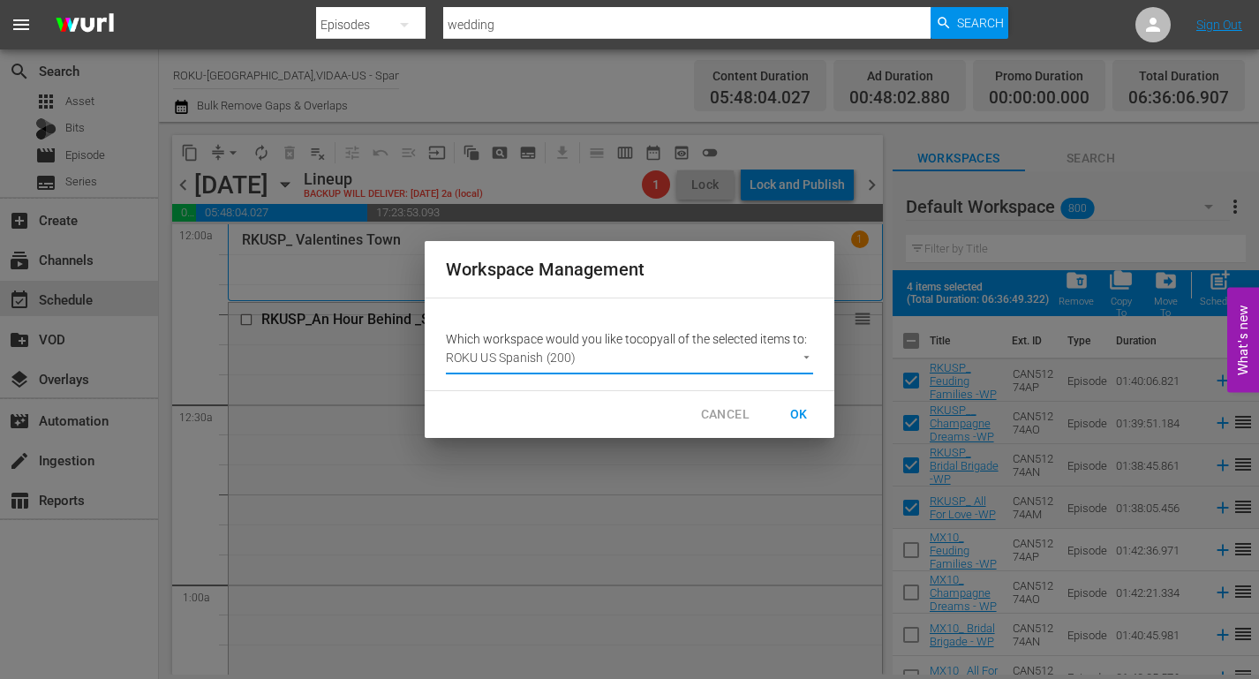
click at [799, 412] on span "OK" at bounding box center [799, 414] width 28 height 22
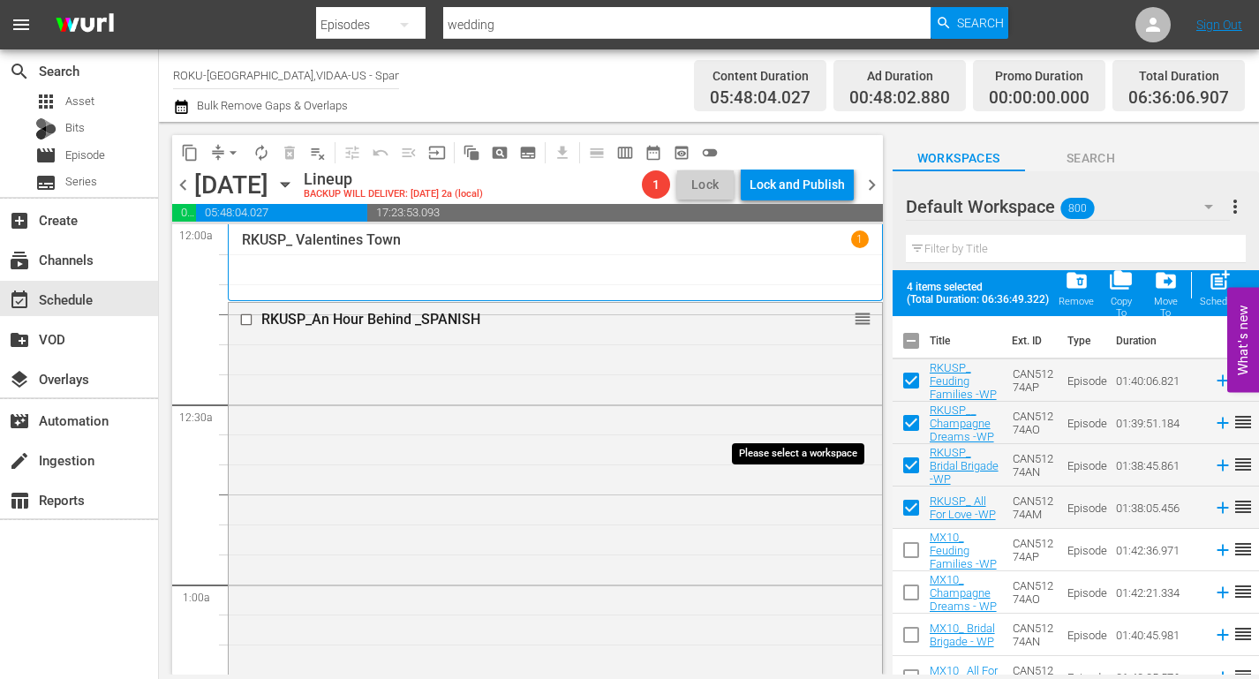
checkbox input "false"
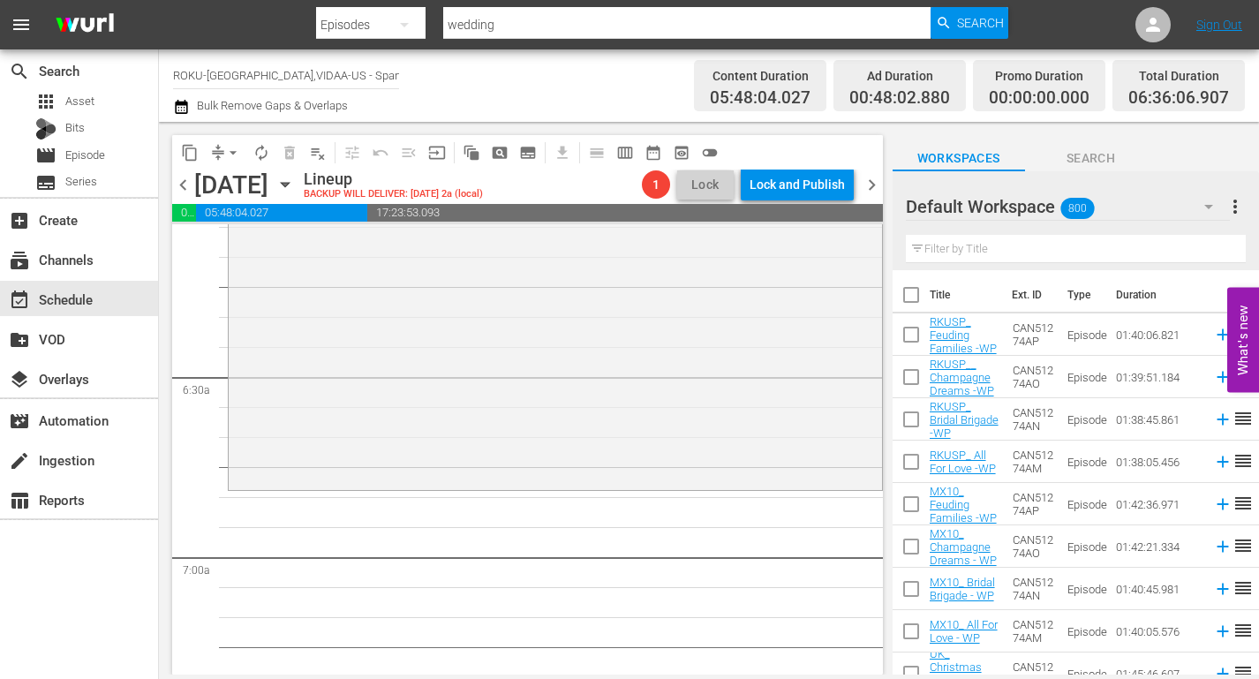
scroll to position [2206, 0]
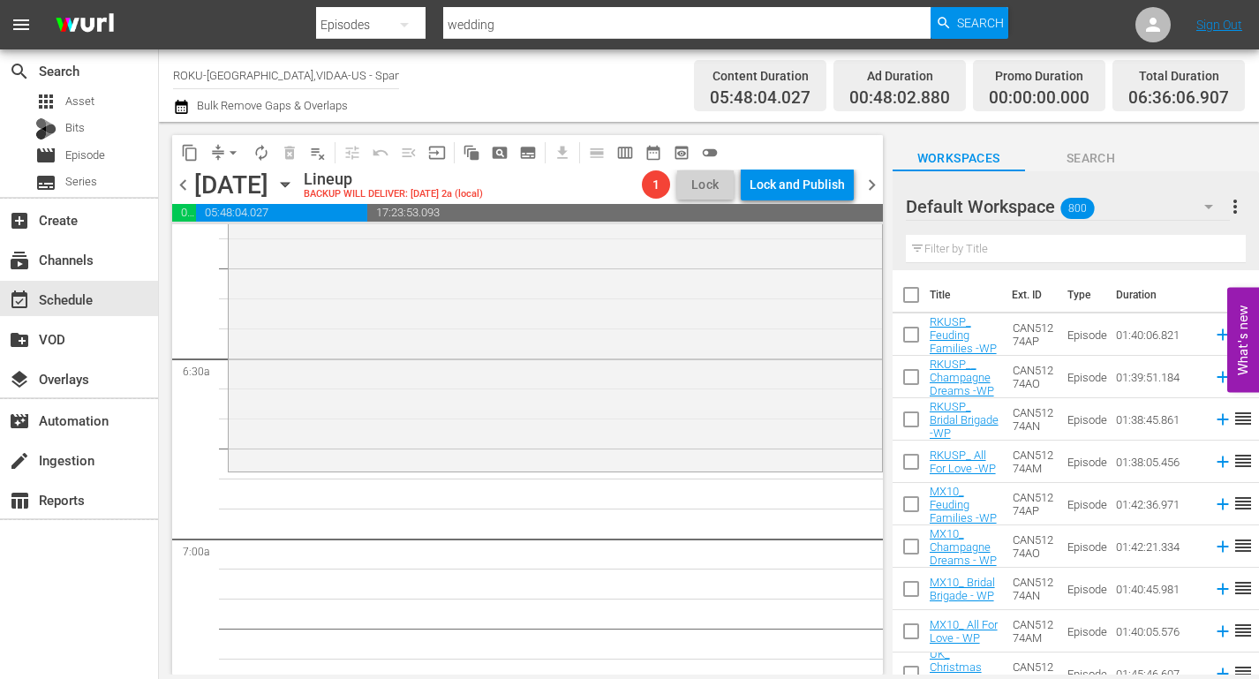
click at [974, 250] on input "text" at bounding box center [1076, 249] width 340 height 28
click at [1209, 205] on icon "button" at bounding box center [1208, 206] width 21 height 21
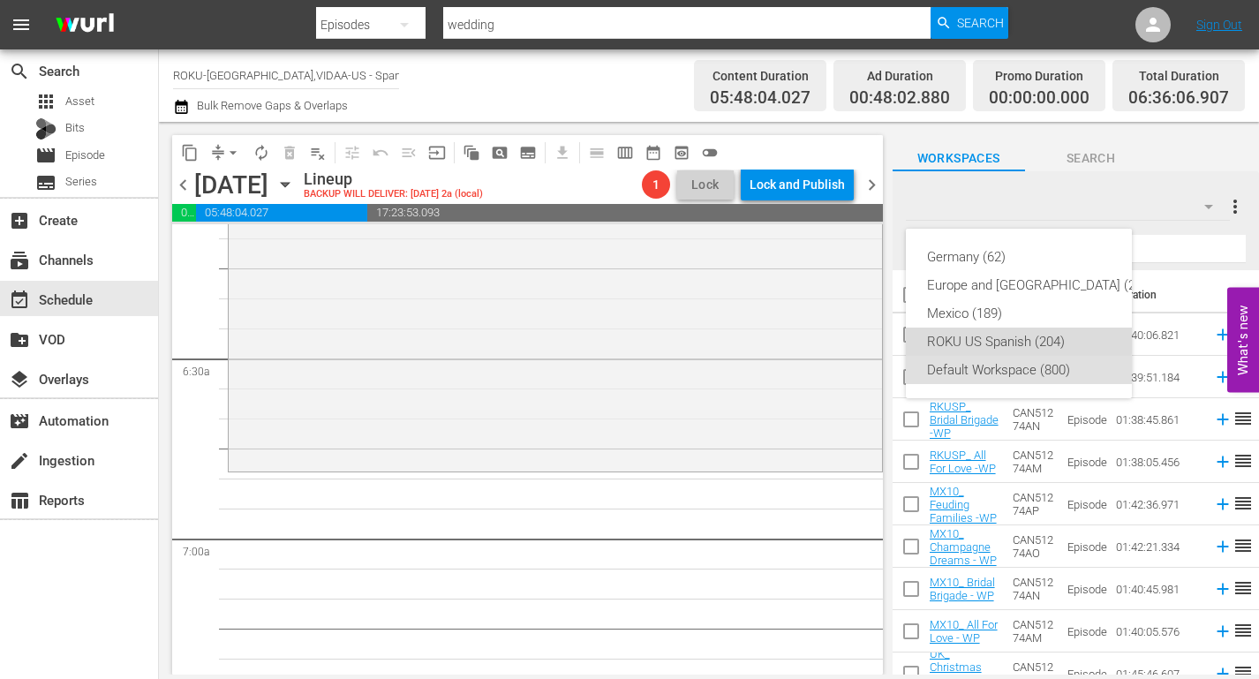
click at [1003, 337] on div "ROKU US Spanish (204)" at bounding box center [1040, 341] width 227 height 28
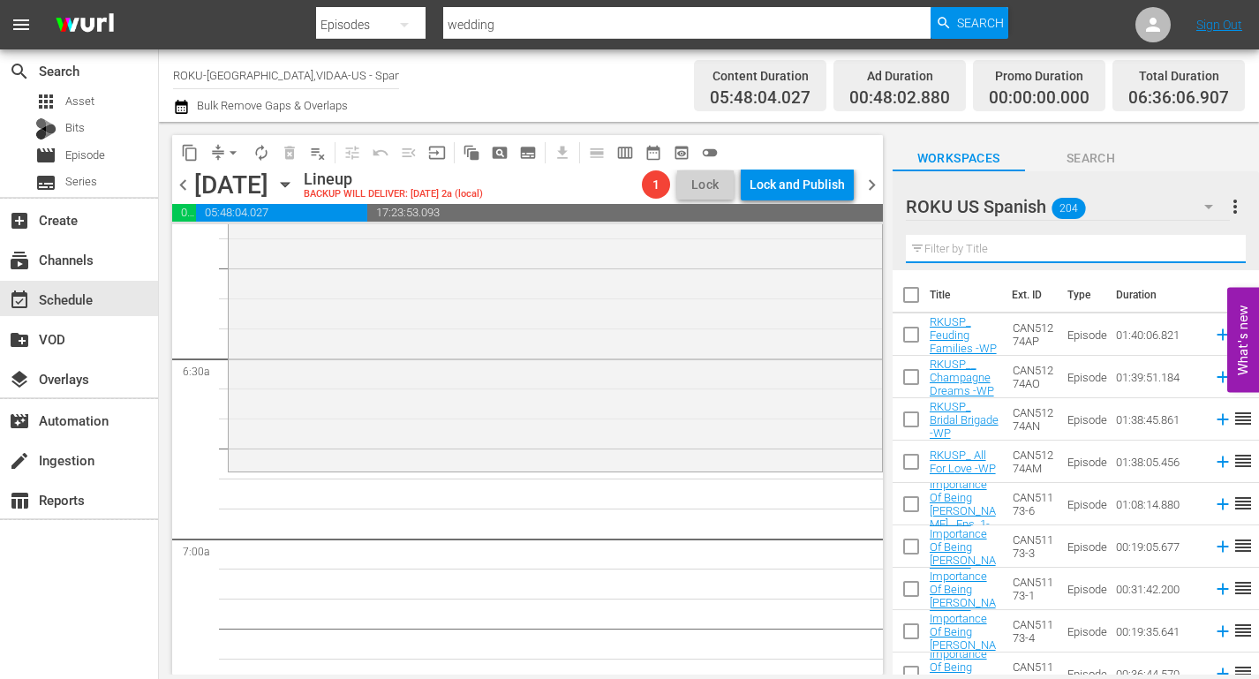
click at [992, 248] on input "text" at bounding box center [1076, 249] width 340 height 28
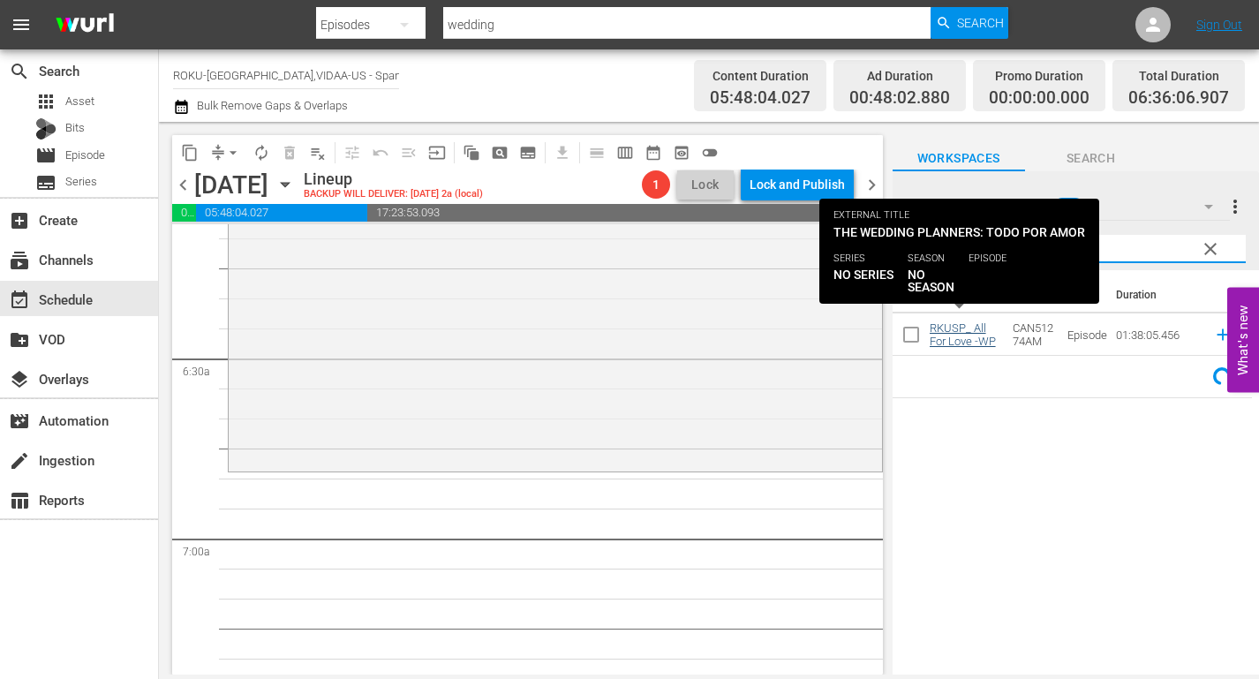
type input "all"
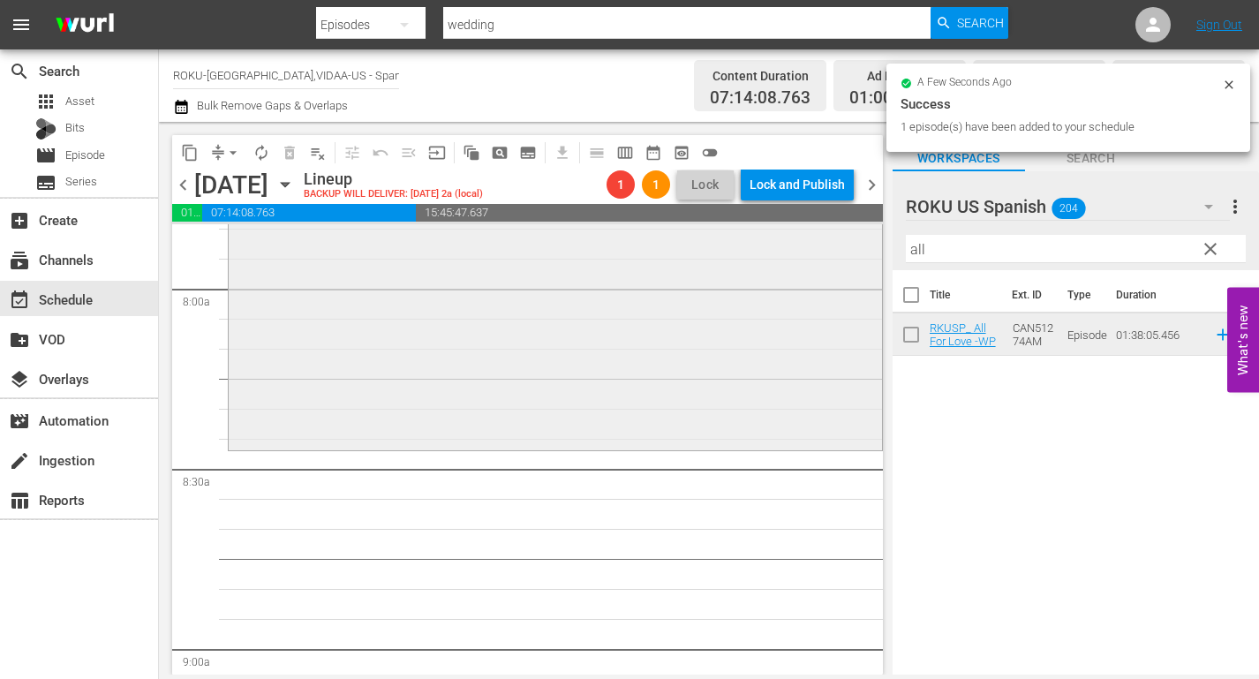
scroll to position [2824, 0]
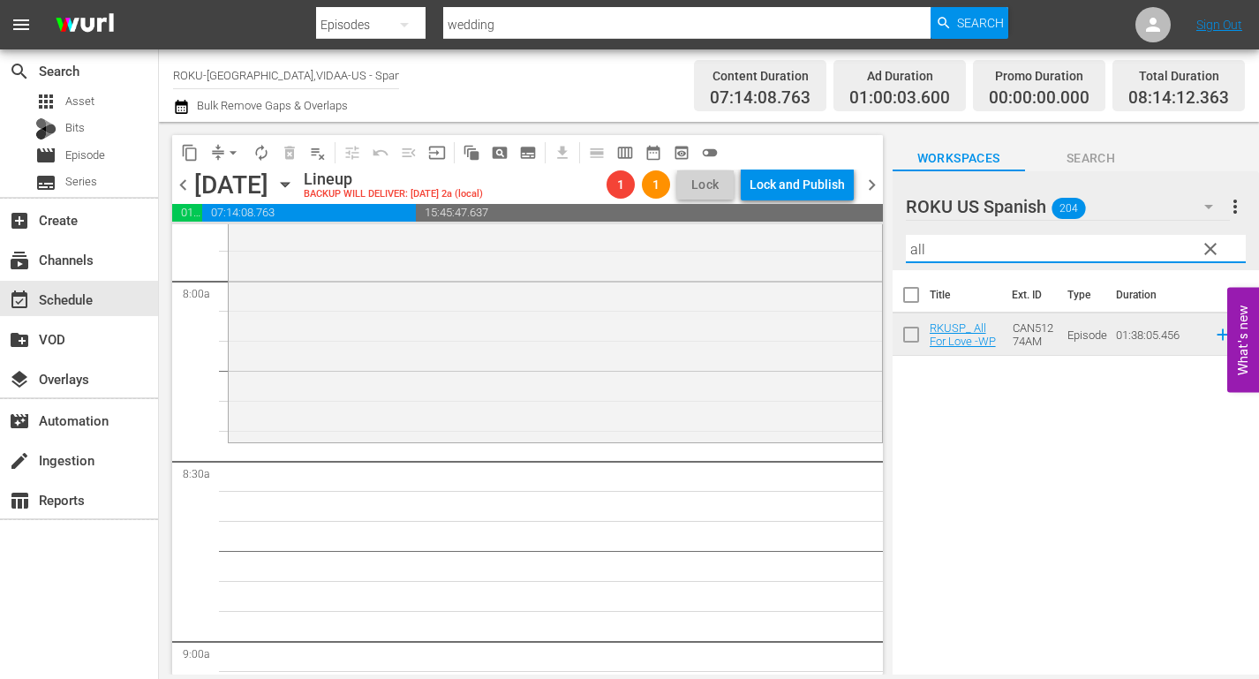
drag, startPoint x: 940, startPoint y: 252, endPoint x: 870, endPoint y: 252, distance: 69.7
click at [870, 252] on div "content_copy compress arrow_drop_down autorenew_outlined delete_forever_outline…" at bounding box center [709, 398] width 1100 height 552
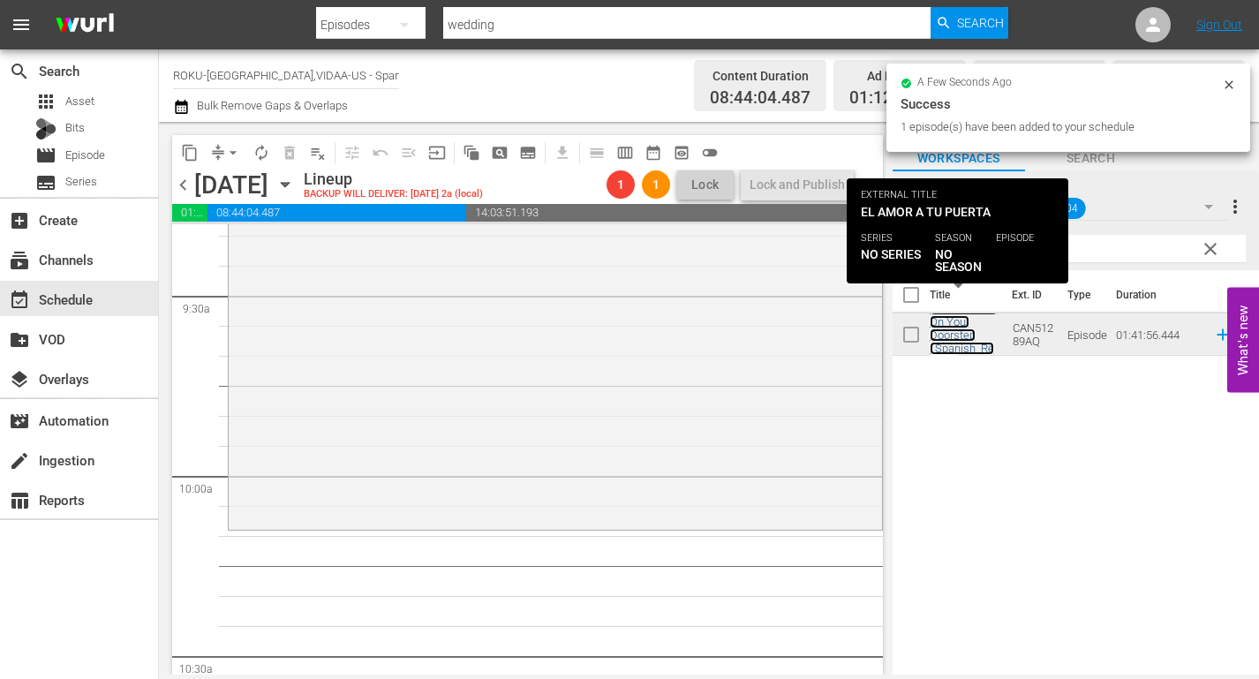
scroll to position [3354, 0]
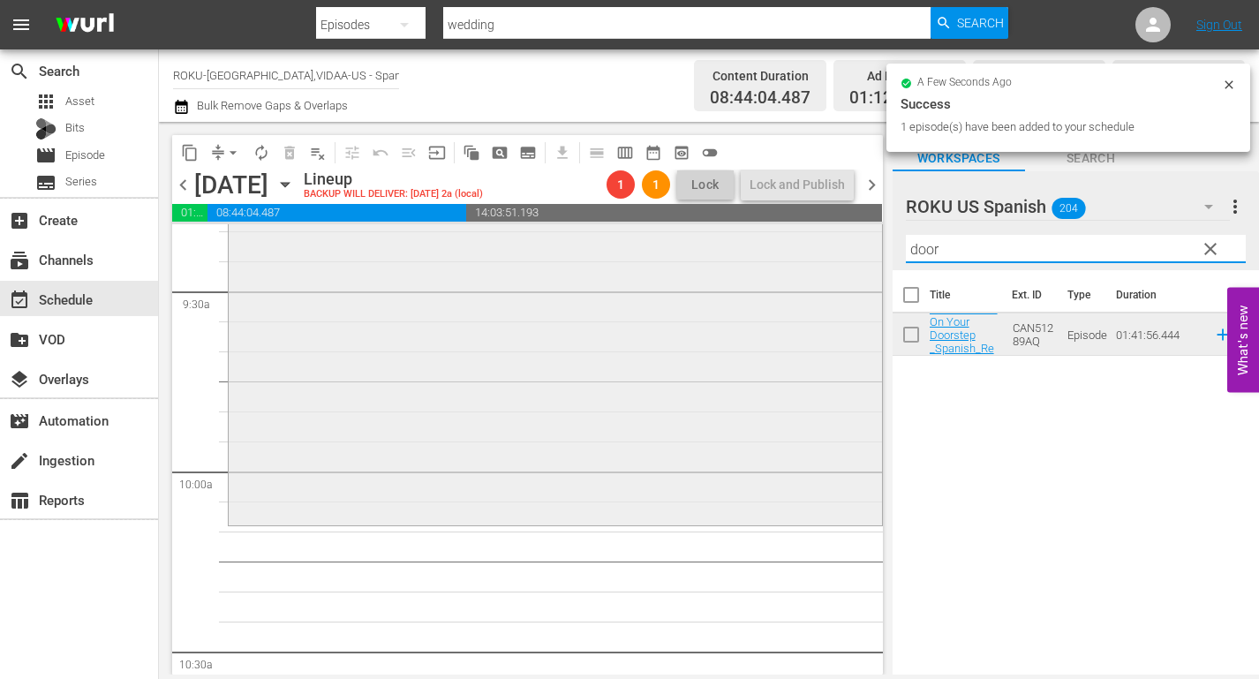
drag, startPoint x: 807, startPoint y: 237, endPoint x: 785, endPoint y: 239, distance: 22.1
click at [790, 237] on div "content_copy compress arrow_drop_down autorenew_outlined delete_forever_outline…" at bounding box center [709, 398] width 1100 height 552
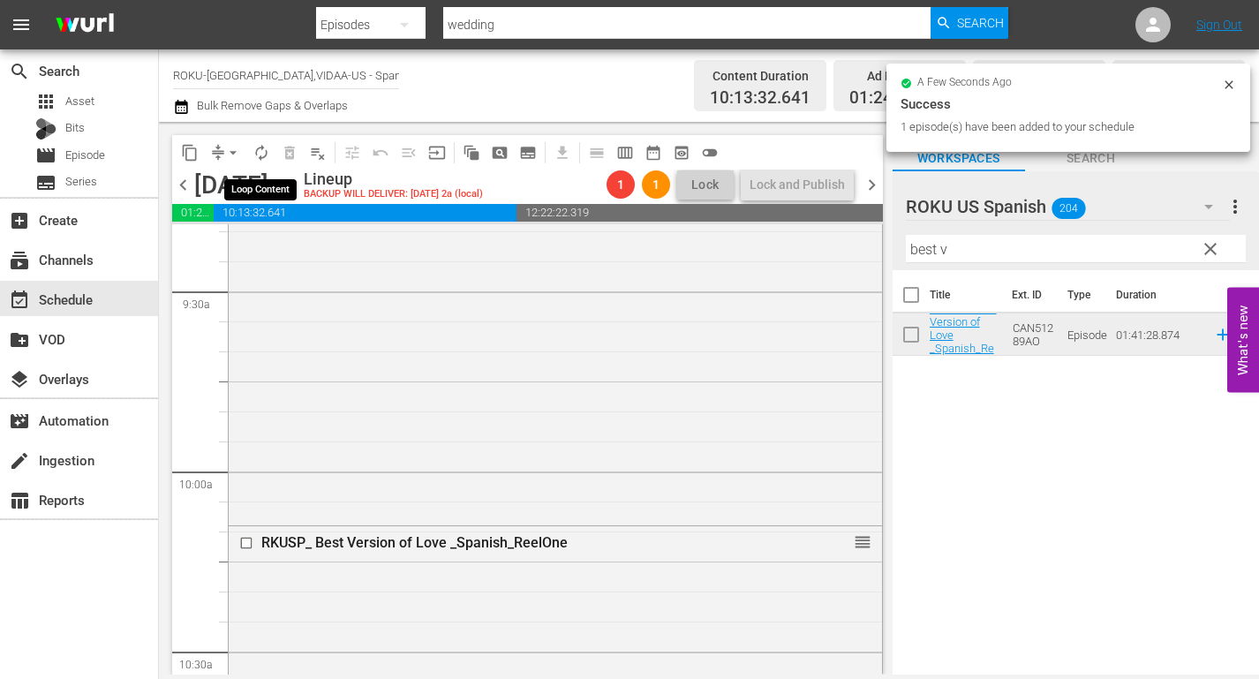
click at [262, 154] on span "autorenew_outlined" at bounding box center [261, 153] width 18 height 18
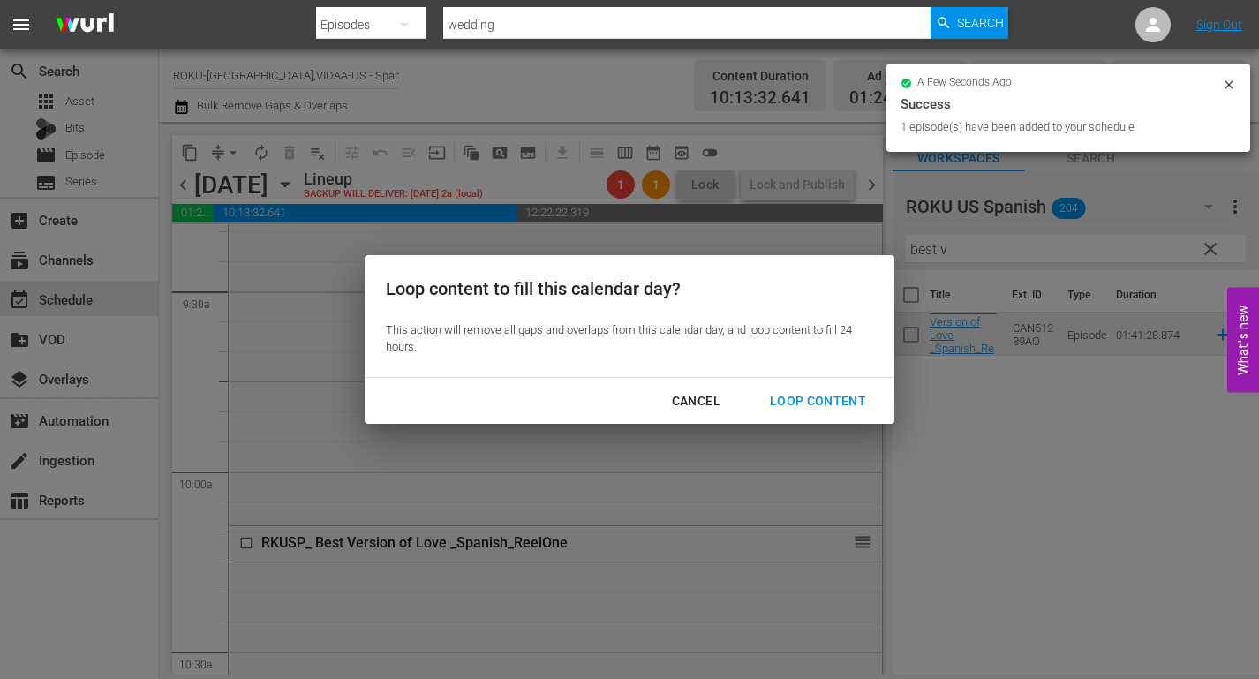
click at [817, 399] on div "Loop Content" at bounding box center [817, 401] width 124 height 22
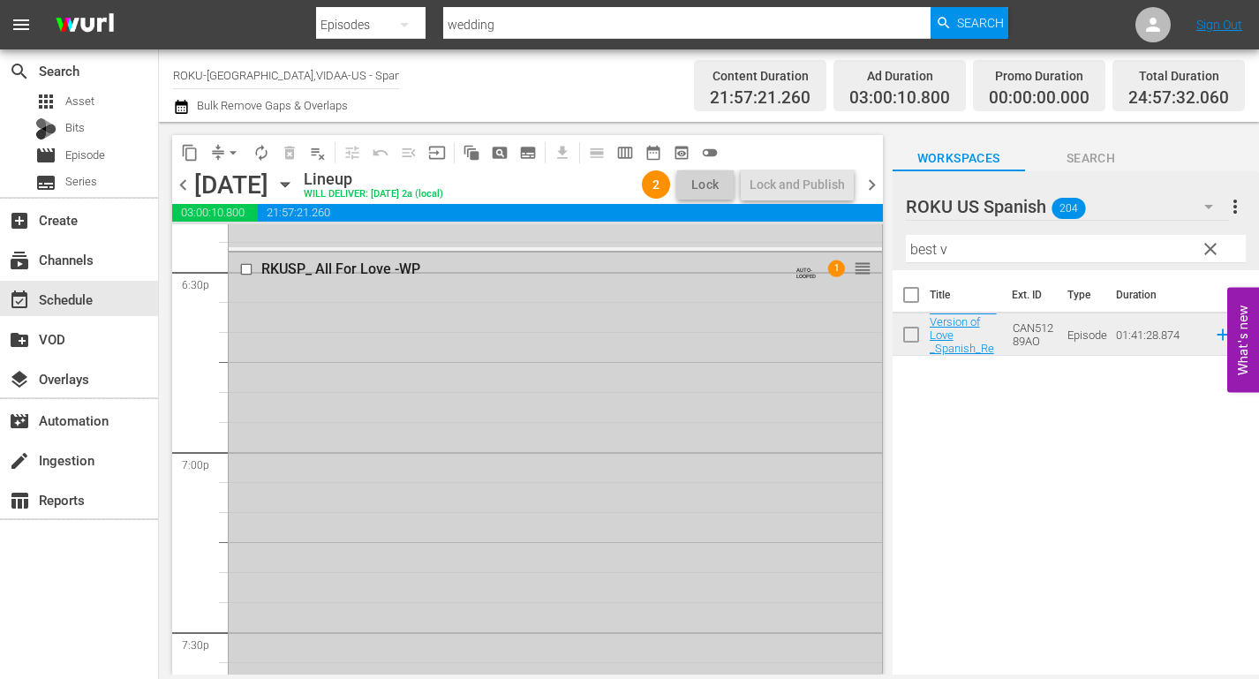
scroll to position [6619, 0]
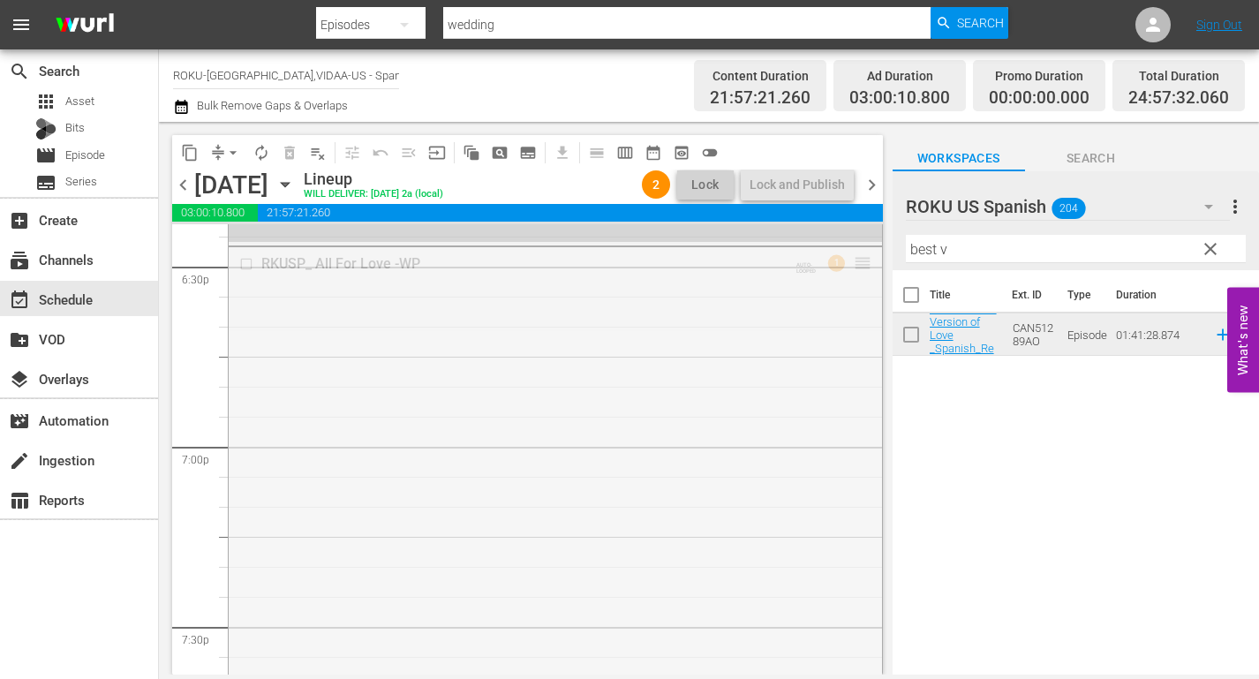
drag, startPoint x: 848, startPoint y: 261, endPoint x: 838, endPoint y: 455, distance: 193.6
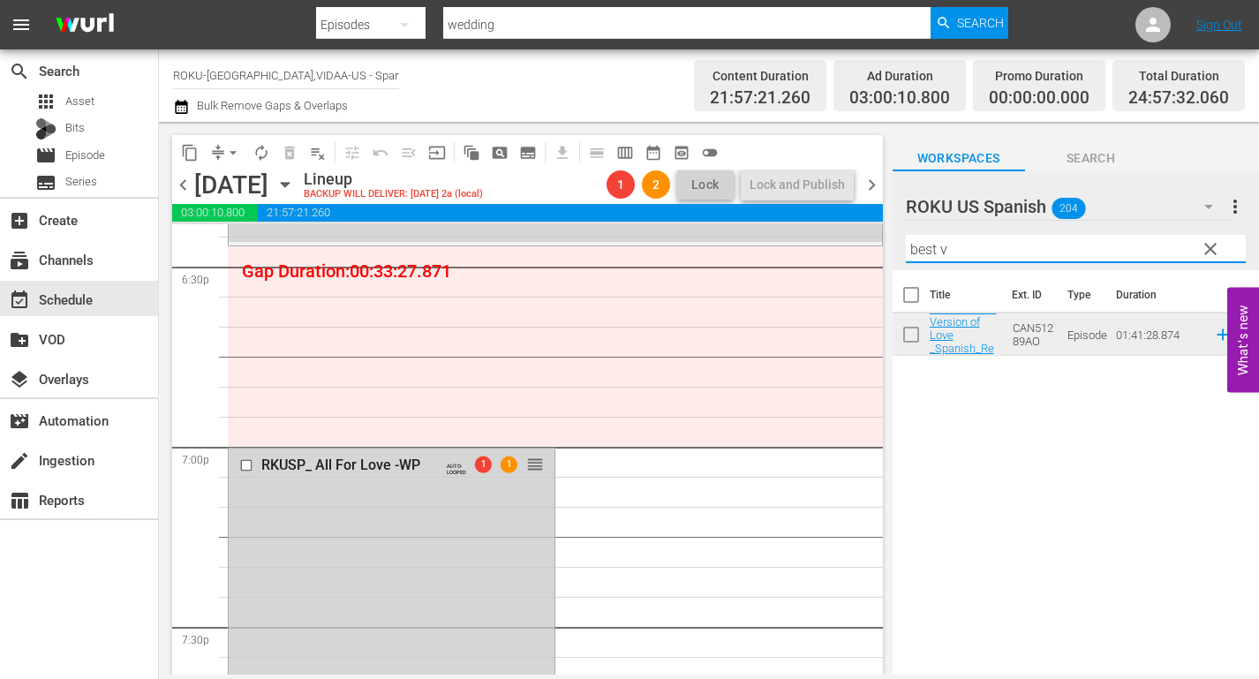
drag, startPoint x: 966, startPoint y: 249, endPoint x: 837, endPoint y: 247, distance: 129.7
click at [837, 247] on div "content_copy compress arrow_drop_down autorenew_outlined delete_forever_outline…" at bounding box center [709, 398] width 1100 height 552
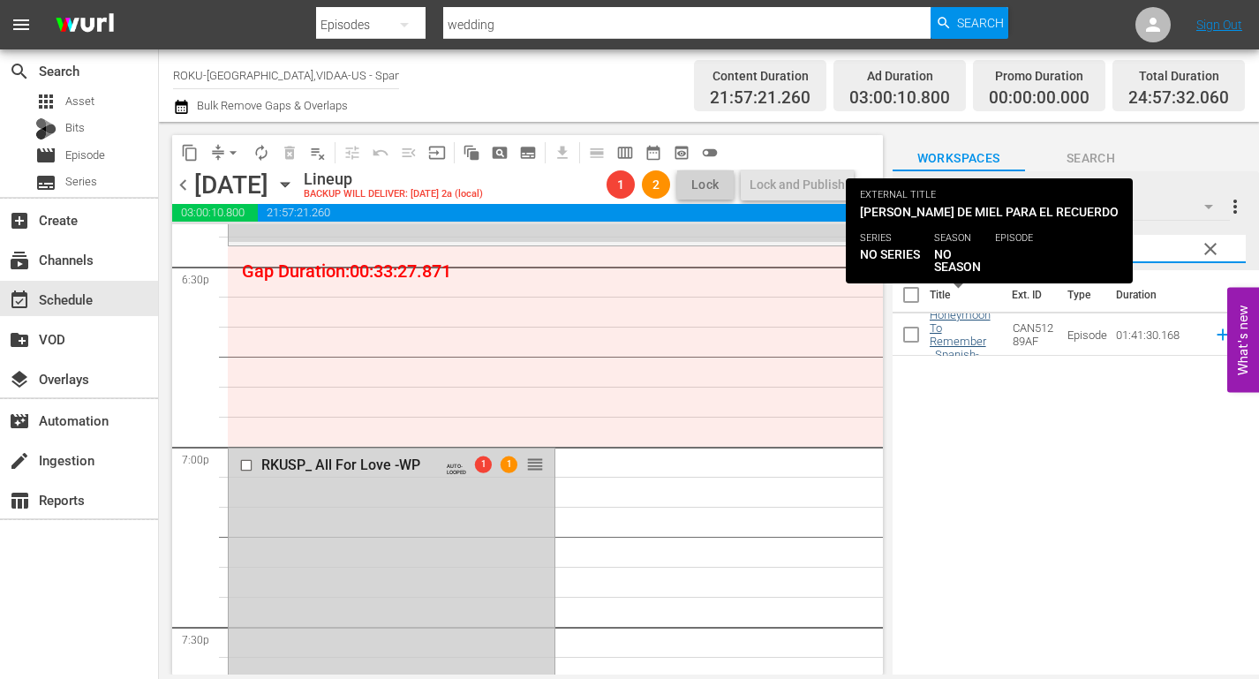
type input "honey"
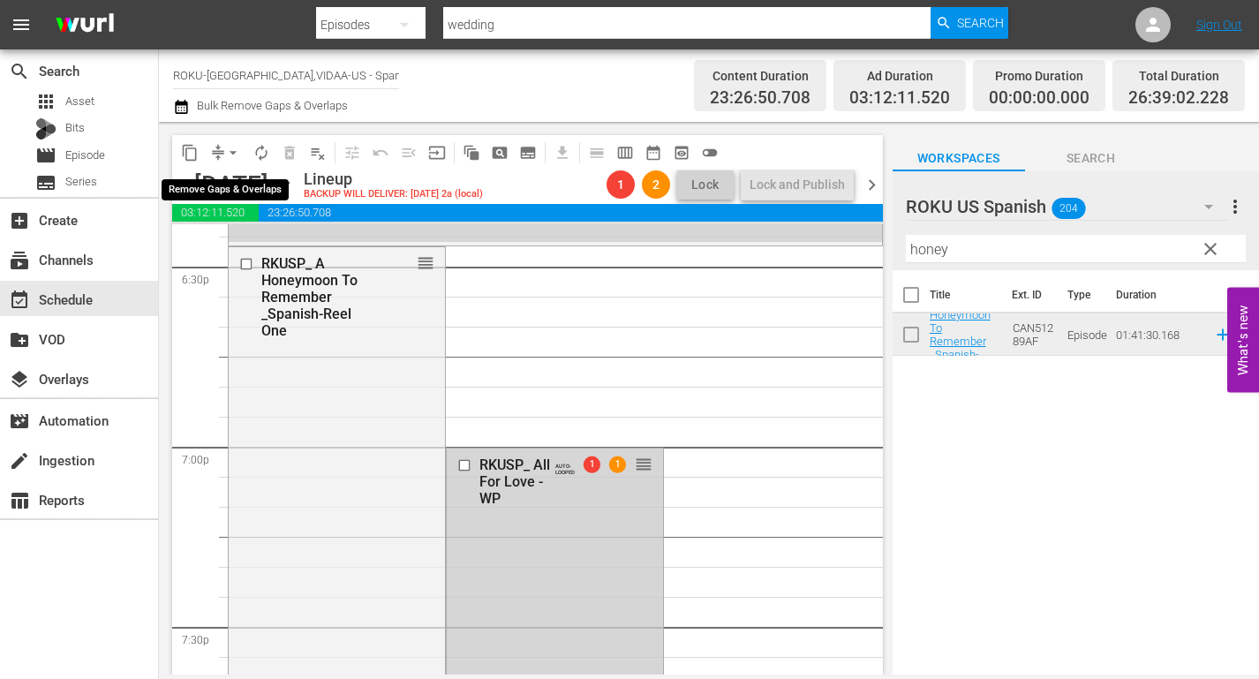
click at [235, 154] on span "arrow_drop_down" at bounding box center [233, 153] width 18 height 18
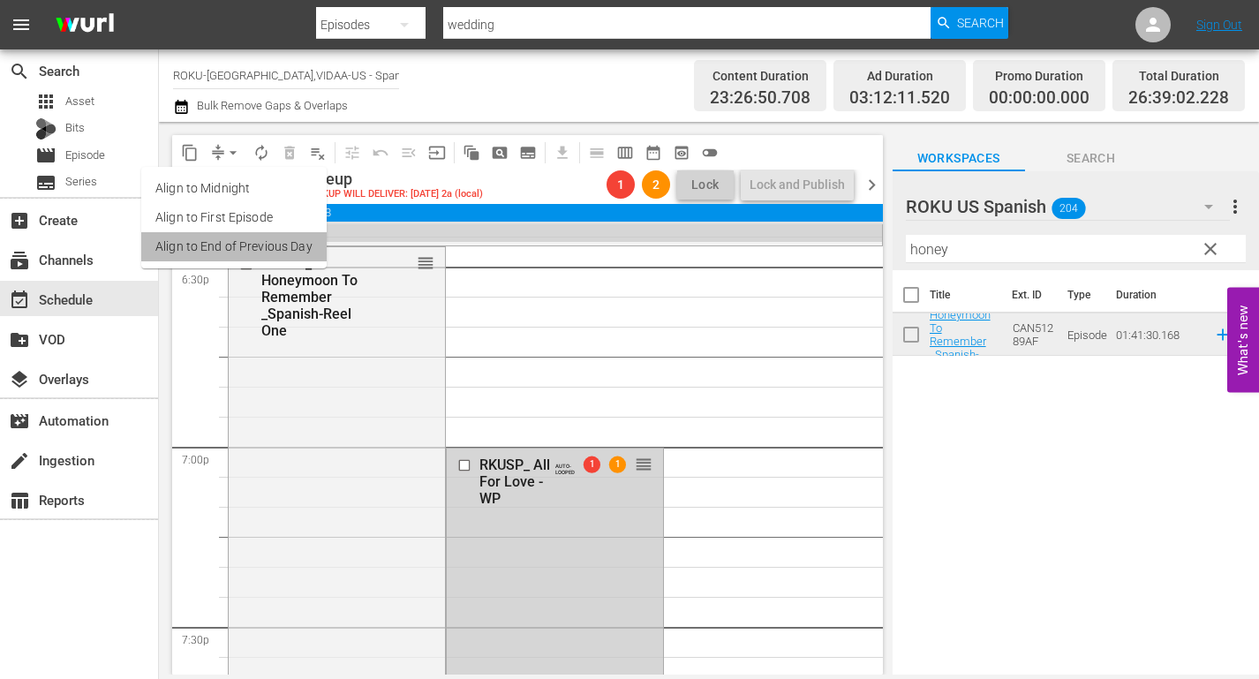
click at [295, 248] on li "Align to End of Previous Day" at bounding box center [233, 246] width 185 height 29
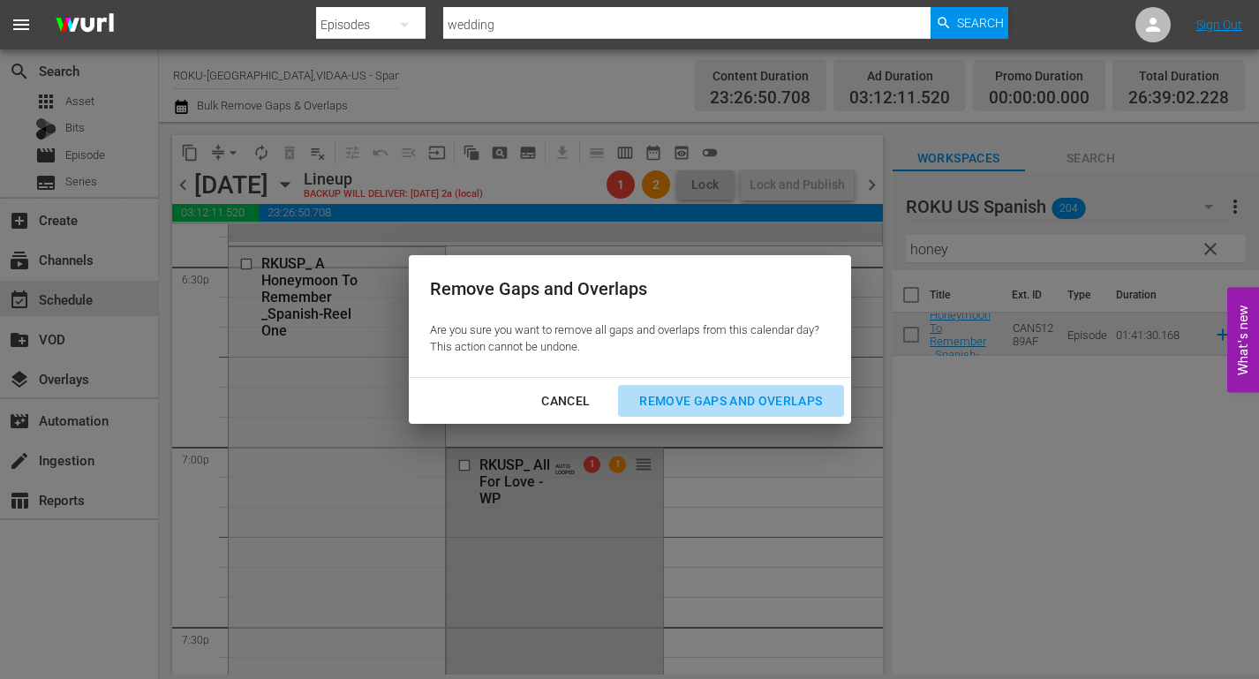
click at [725, 400] on div "Remove Gaps and Overlaps" at bounding box center [730, 401] width 211 height 22
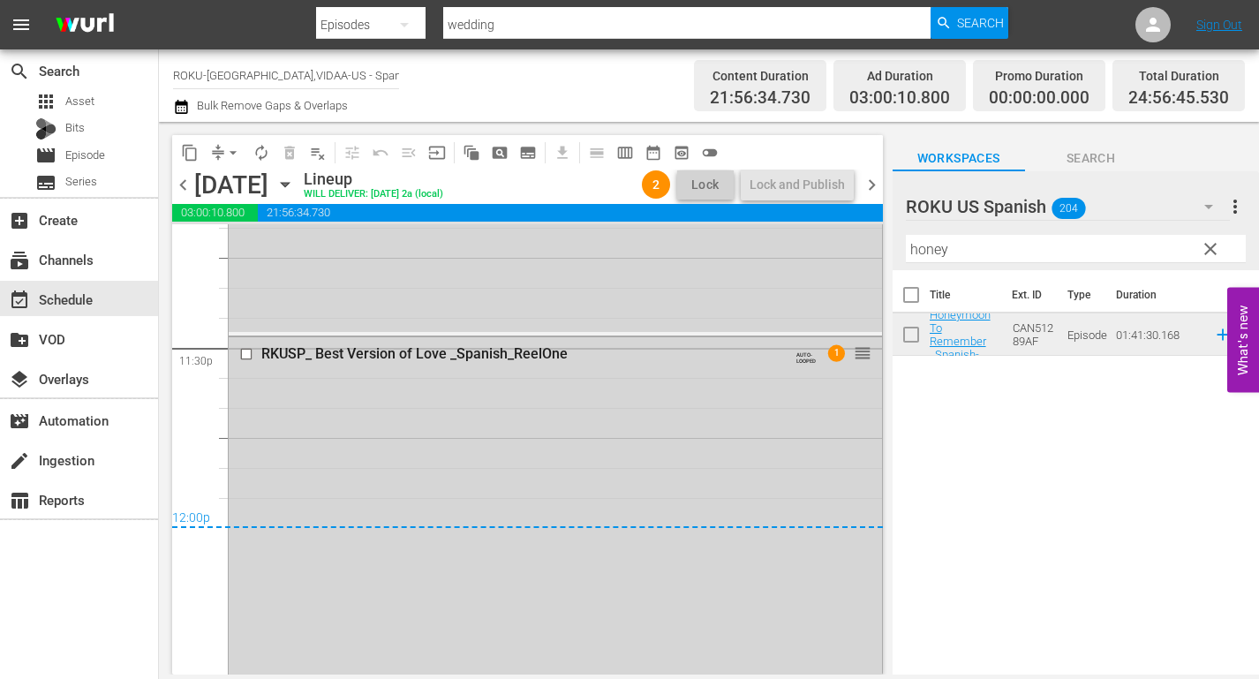
scroll to position [8384, 0]
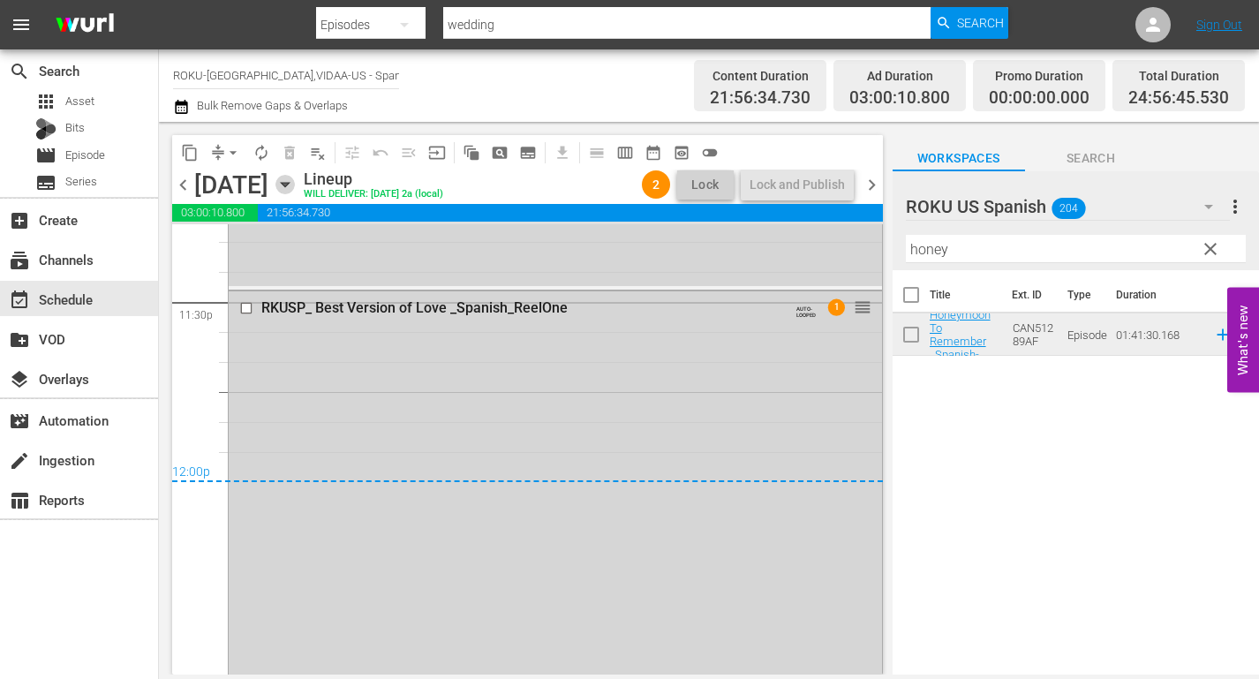
click at [295, 185] on icon "button" at bounding box center [284, 184] width 19 height 19
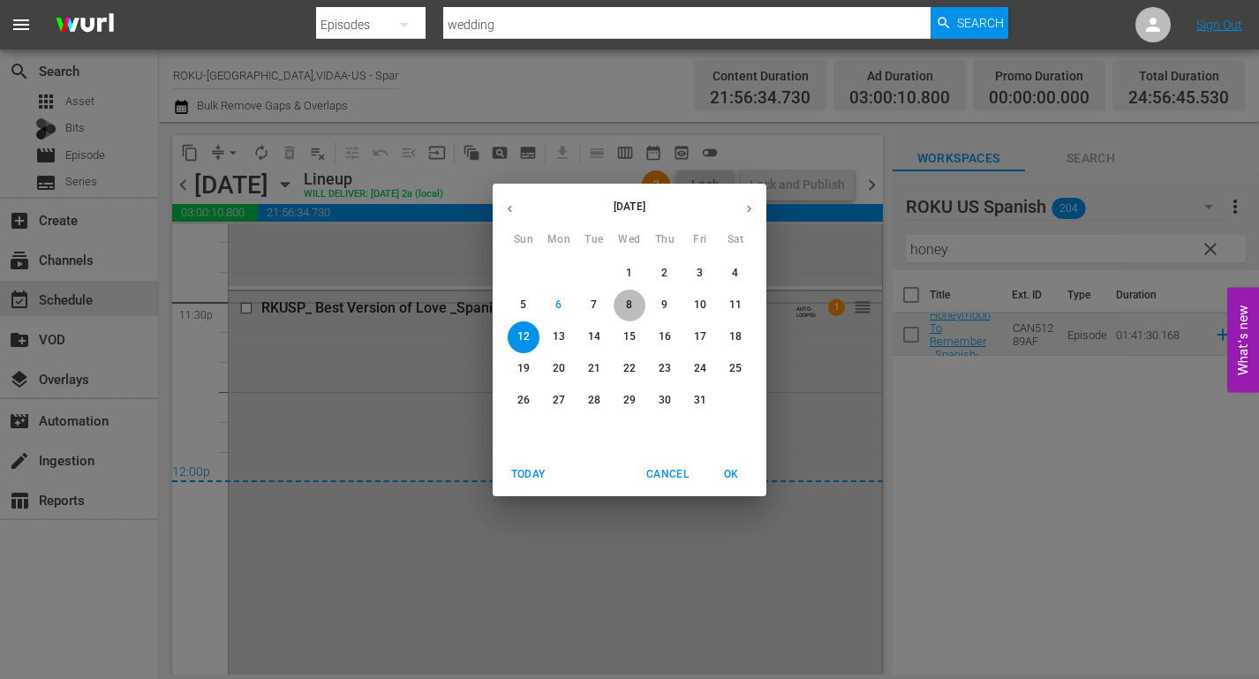
click at [635, 302] on span "8" at bounding box center [629, 304] width 32 height 15
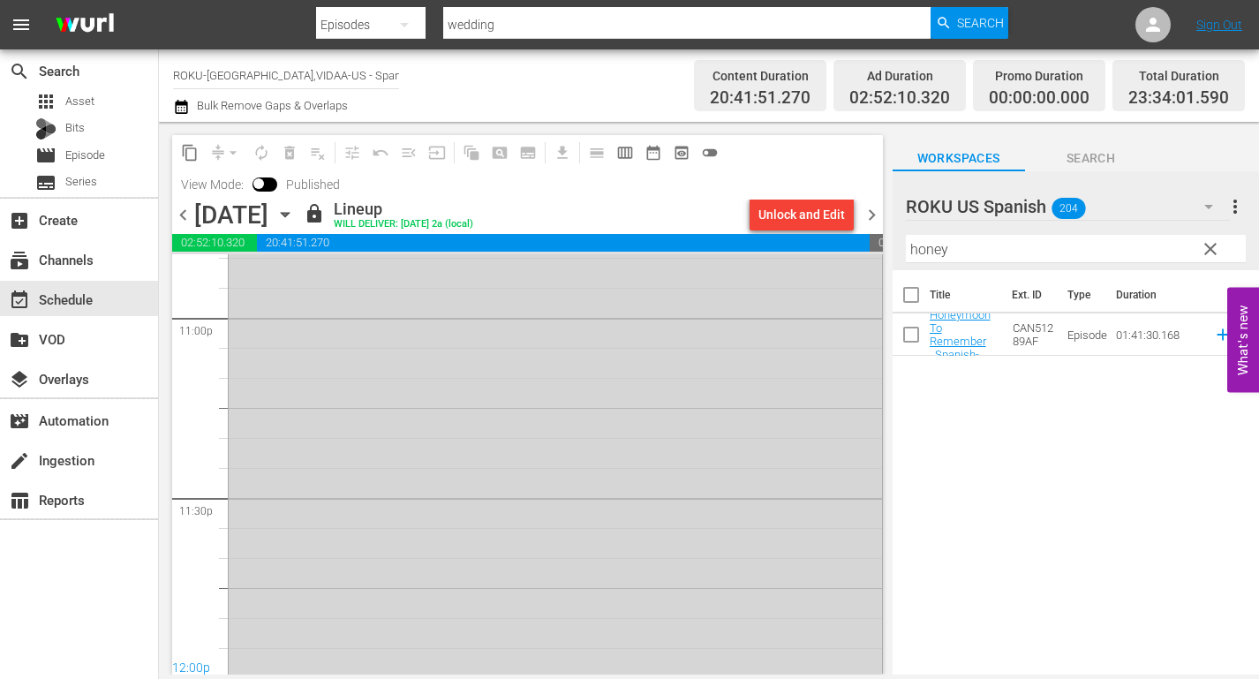
scroll to position [8376, 0]
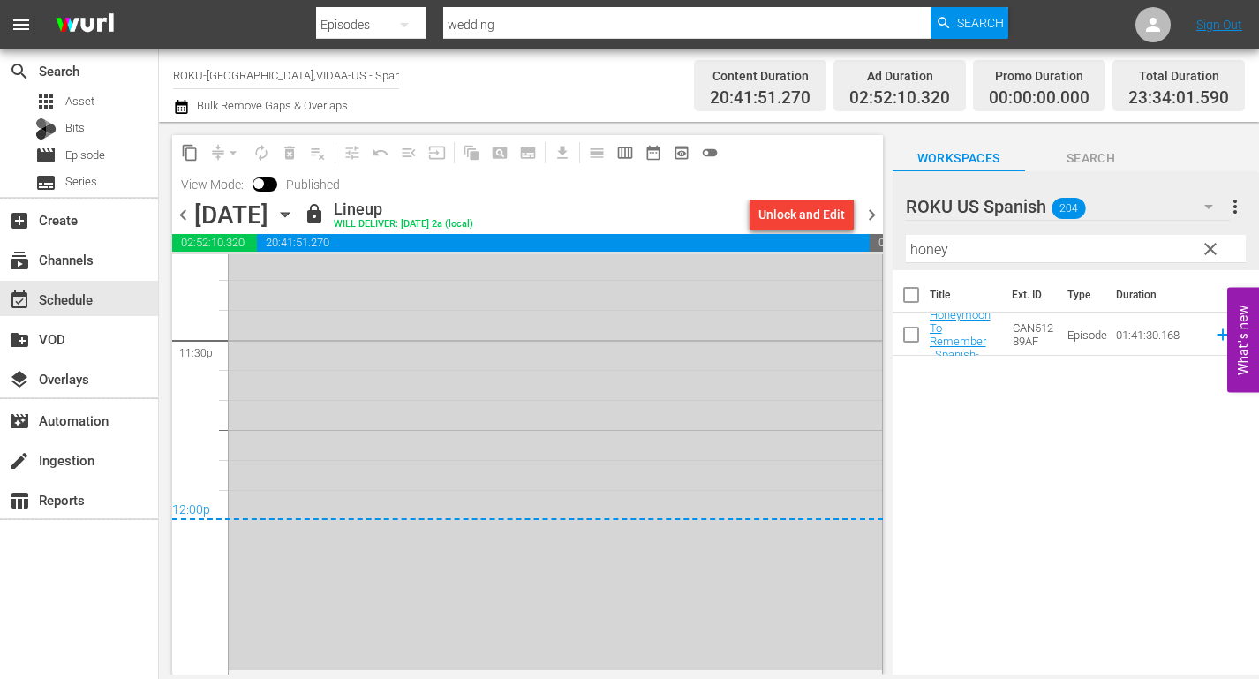
click at [295, 210] on icon "button" at bounding box center [284, 214] width 19 height 19
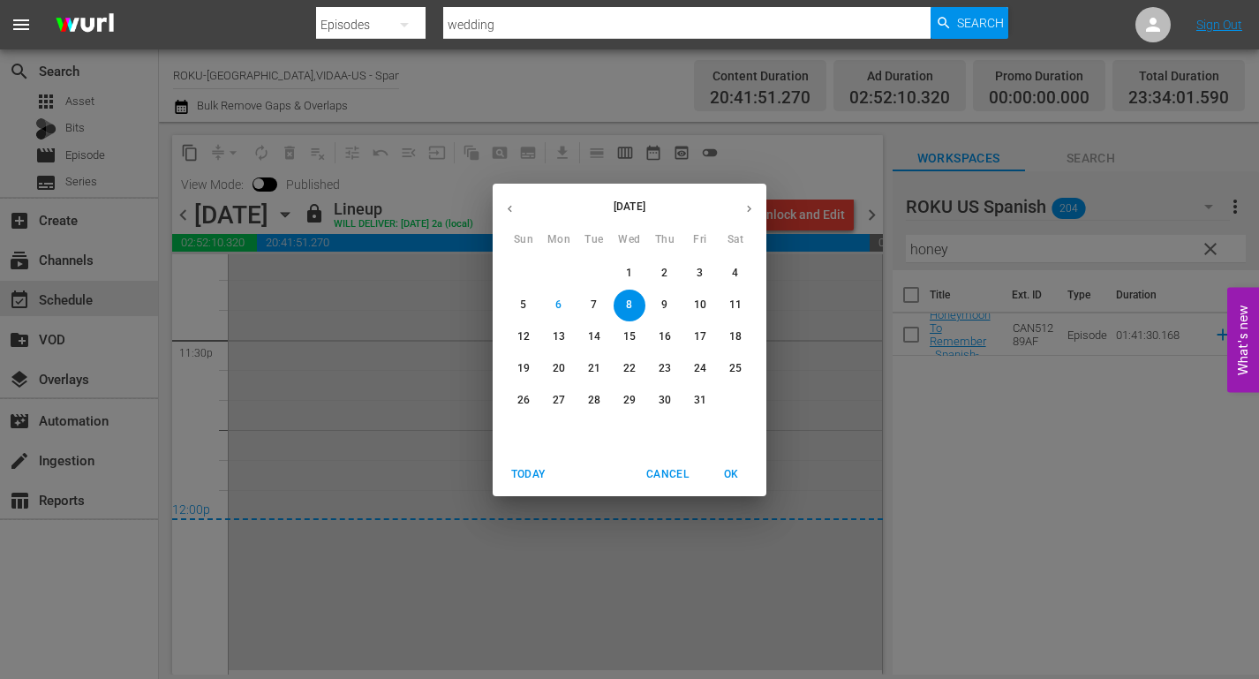
click at [657, 300] on span "9" at bounding box center [665, 304] width 32 height 15
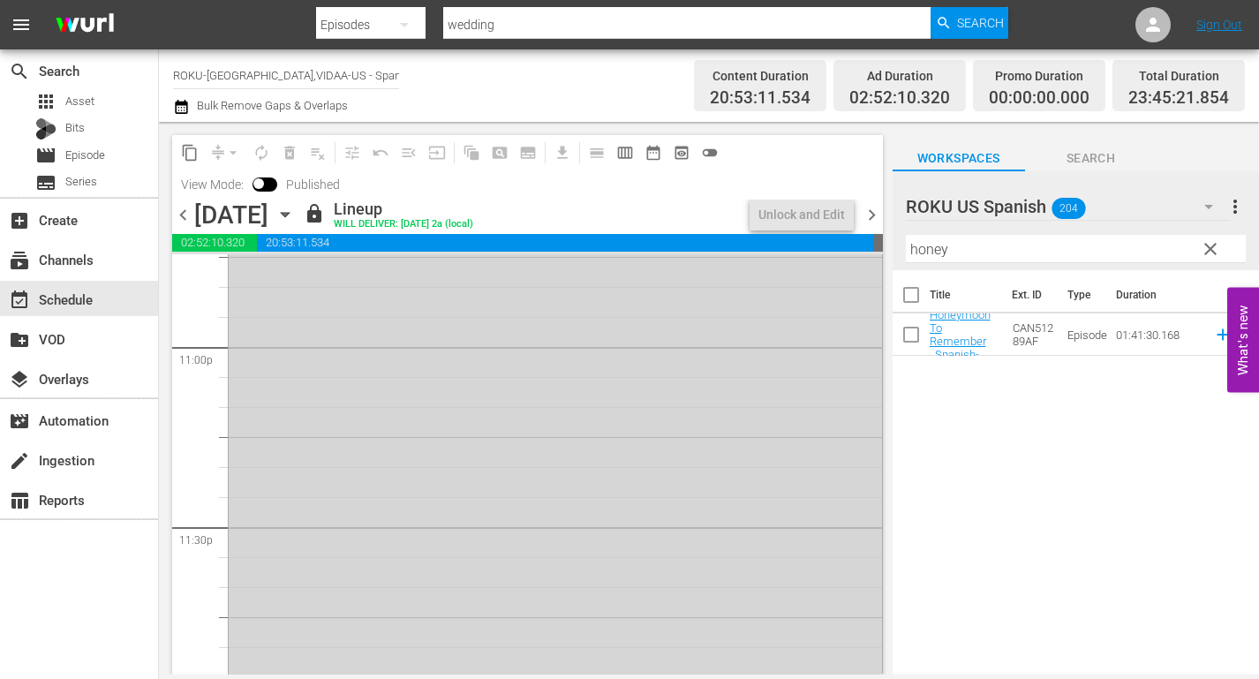
scroll to position [8288, 0]
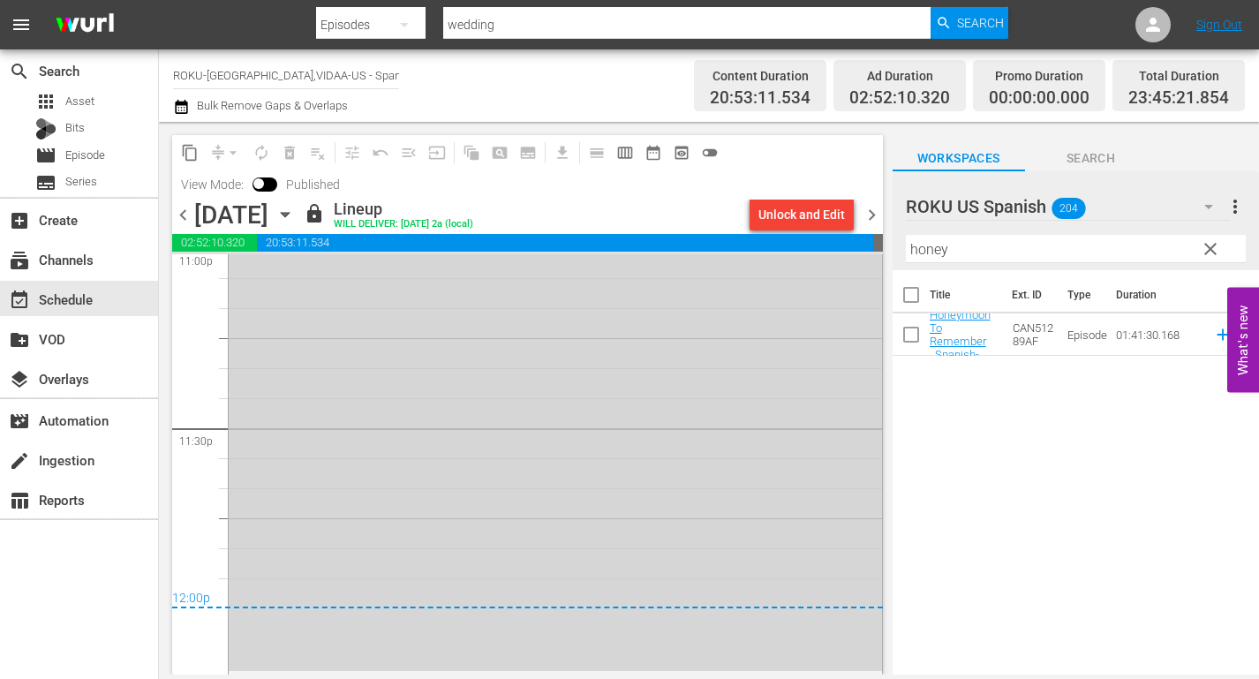
click at [289, 214] on icon "button" at bounding box center [285, 215] width 8 height 4
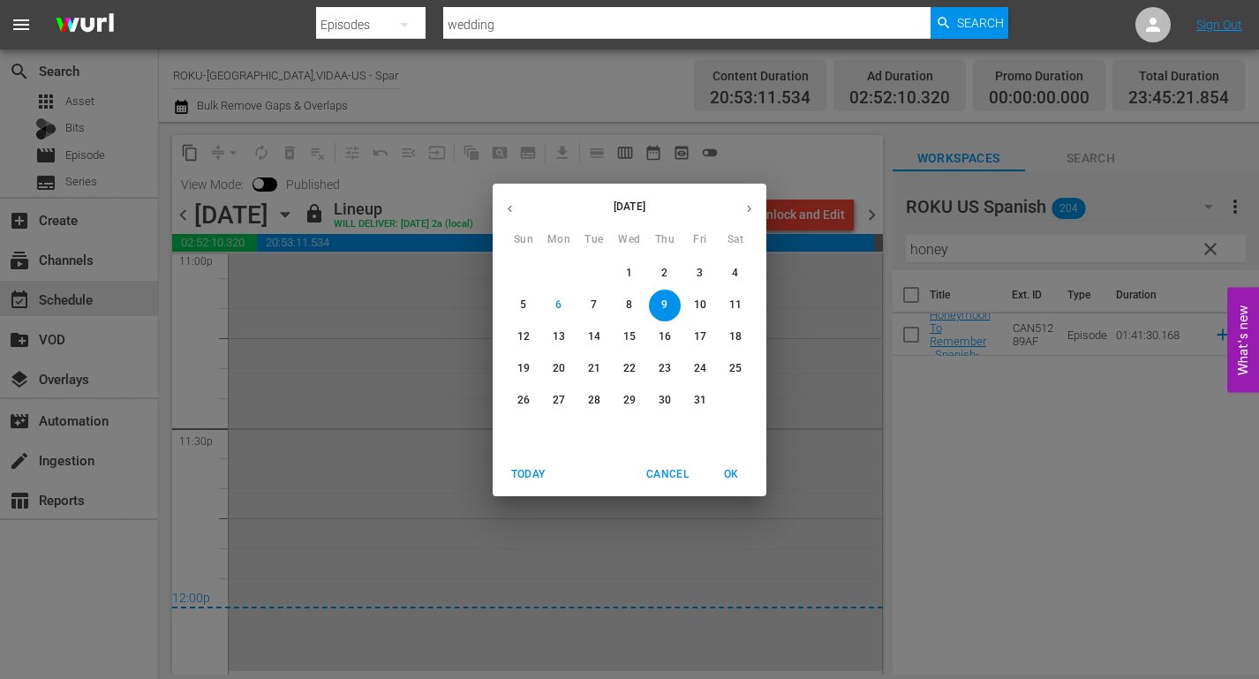
click at [699, 308] on p "10" at bounding box center [700, 304] width 12 height 15
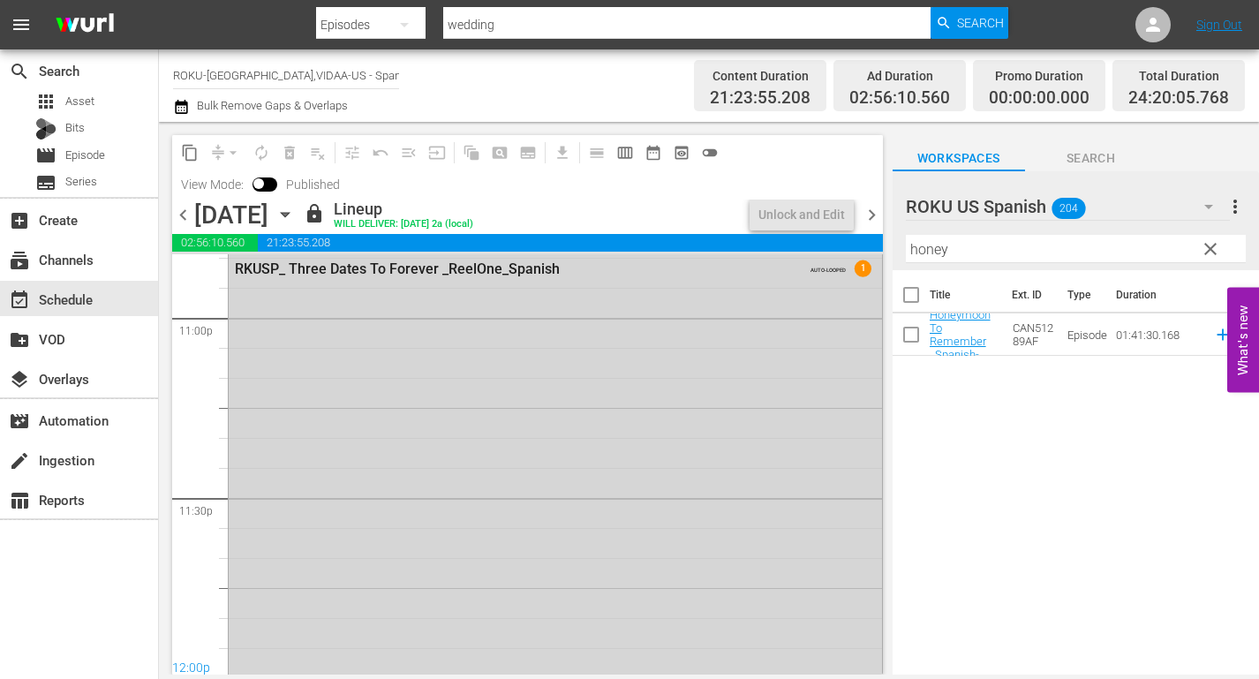
scroll to position [8384, 0]
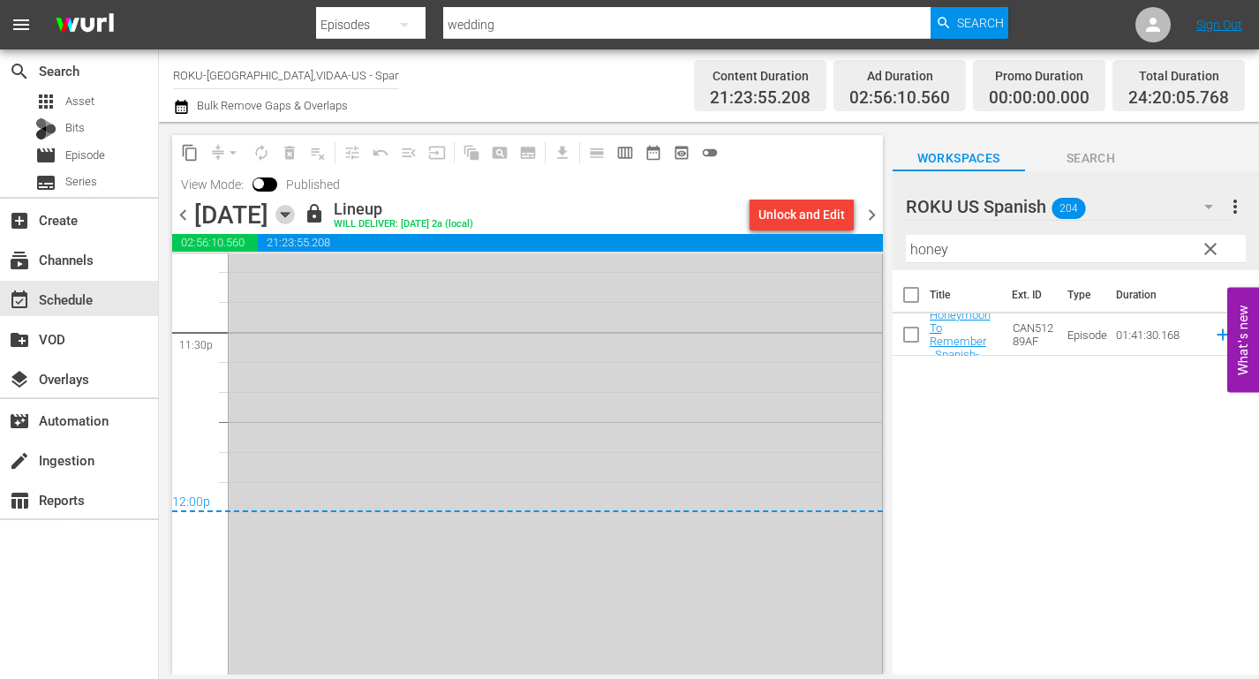
click at [295, 212] on icon "button" at bounding box center [284, 214] width 19 height 19
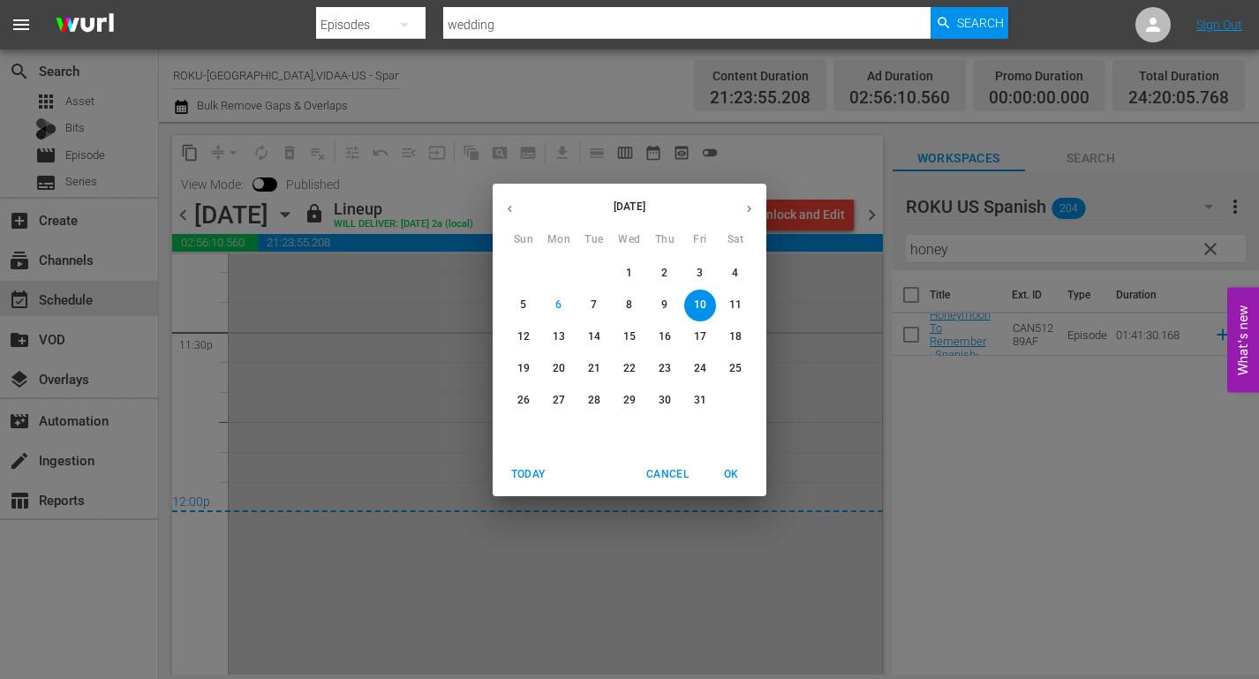
click at [738, 303] on p "11" at bounding box center [735, 304] width 12 height 15
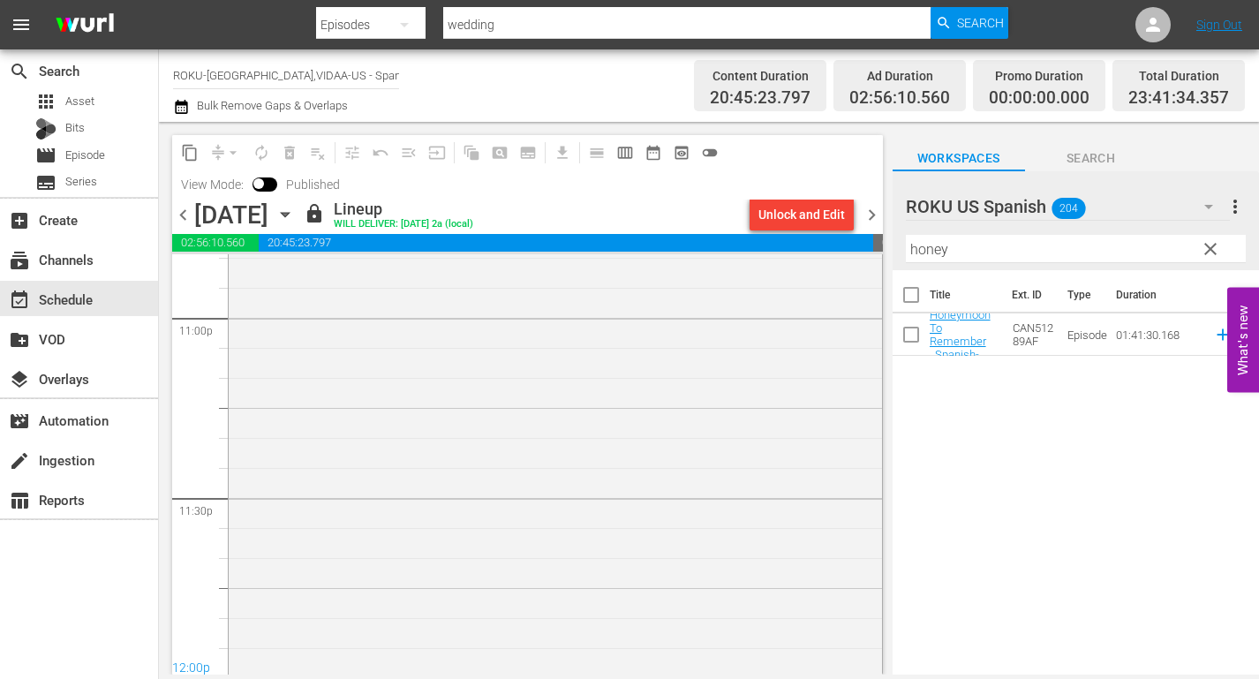
scroll to position [8299, 0]
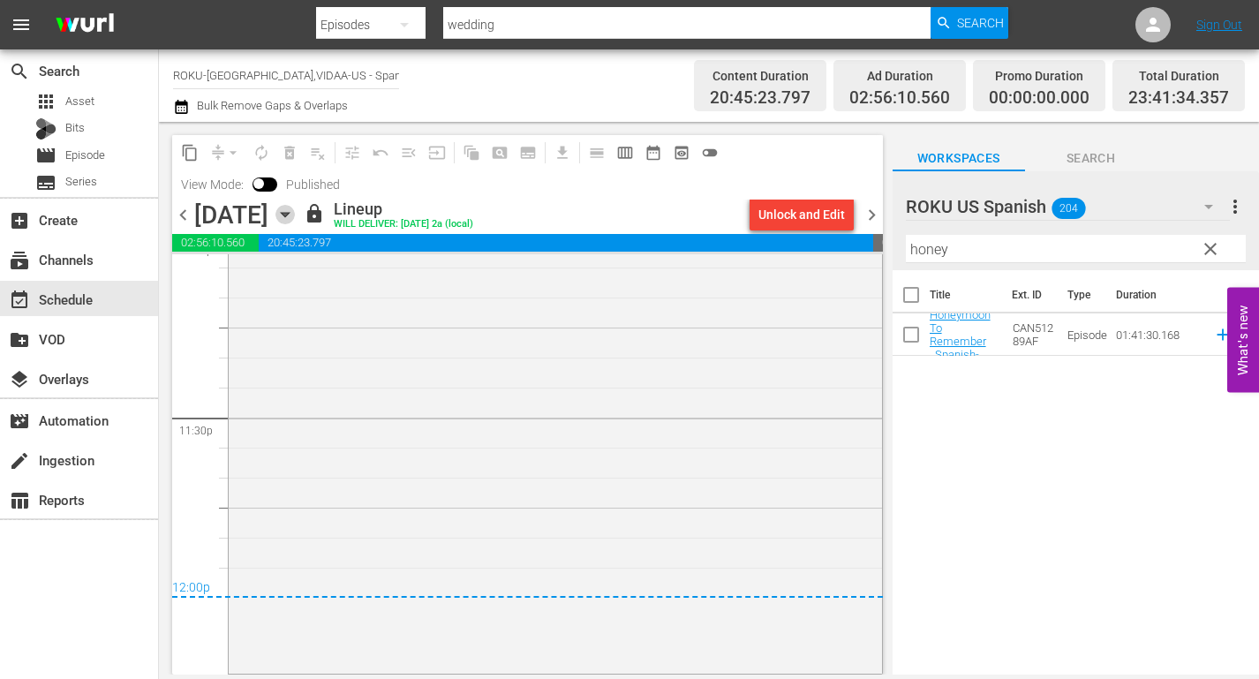
click at [289, 214] on icon "button" at bounding box center [285, 215] width 8 height 4
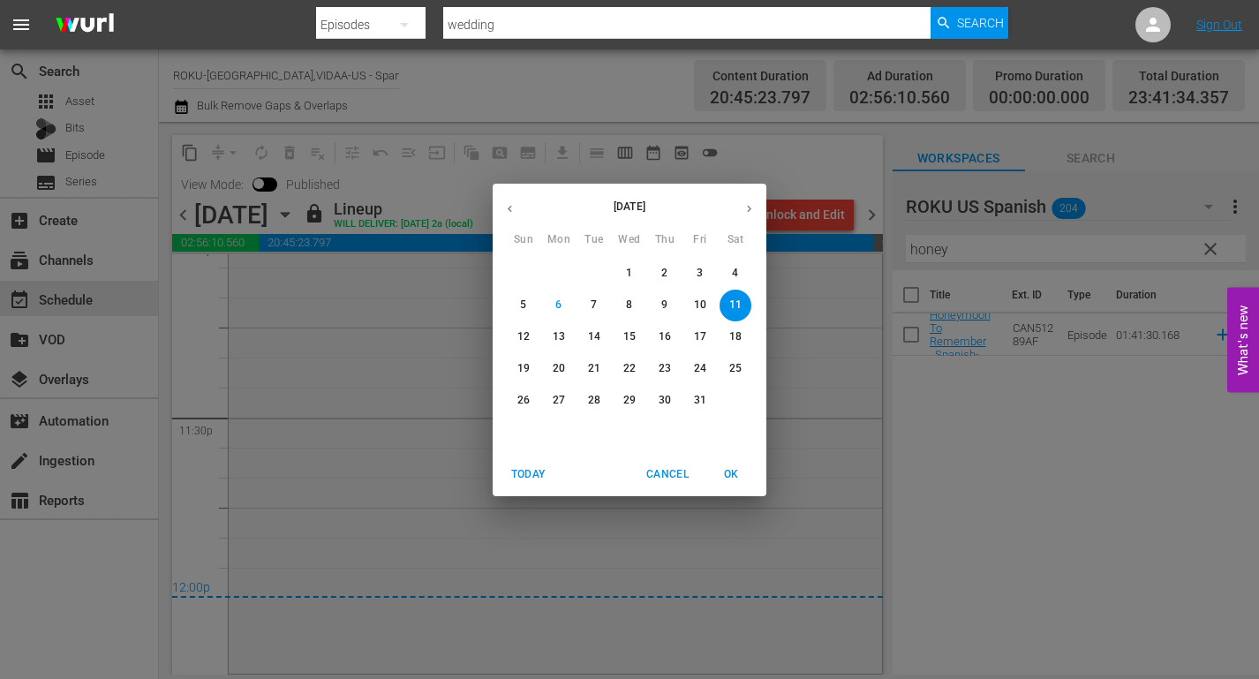
click at [522, 334] on p "12" at bounding box center [523, 336] width 12 height 15
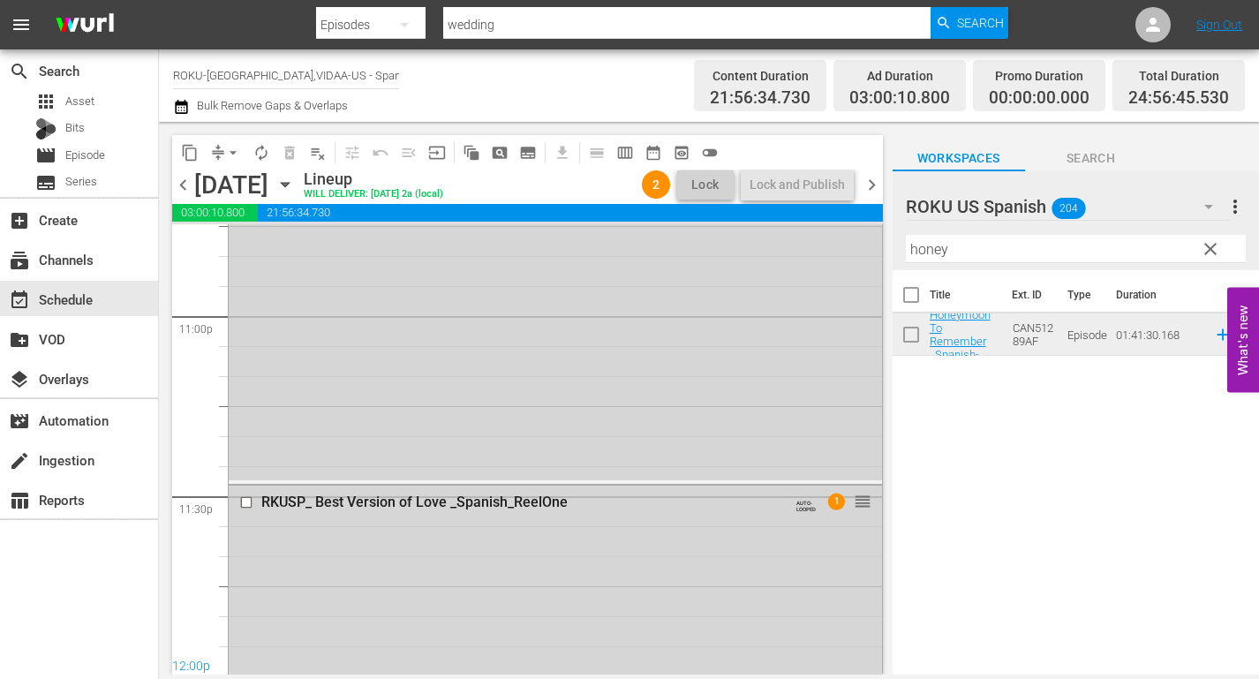
scroll to position [8384, 0]
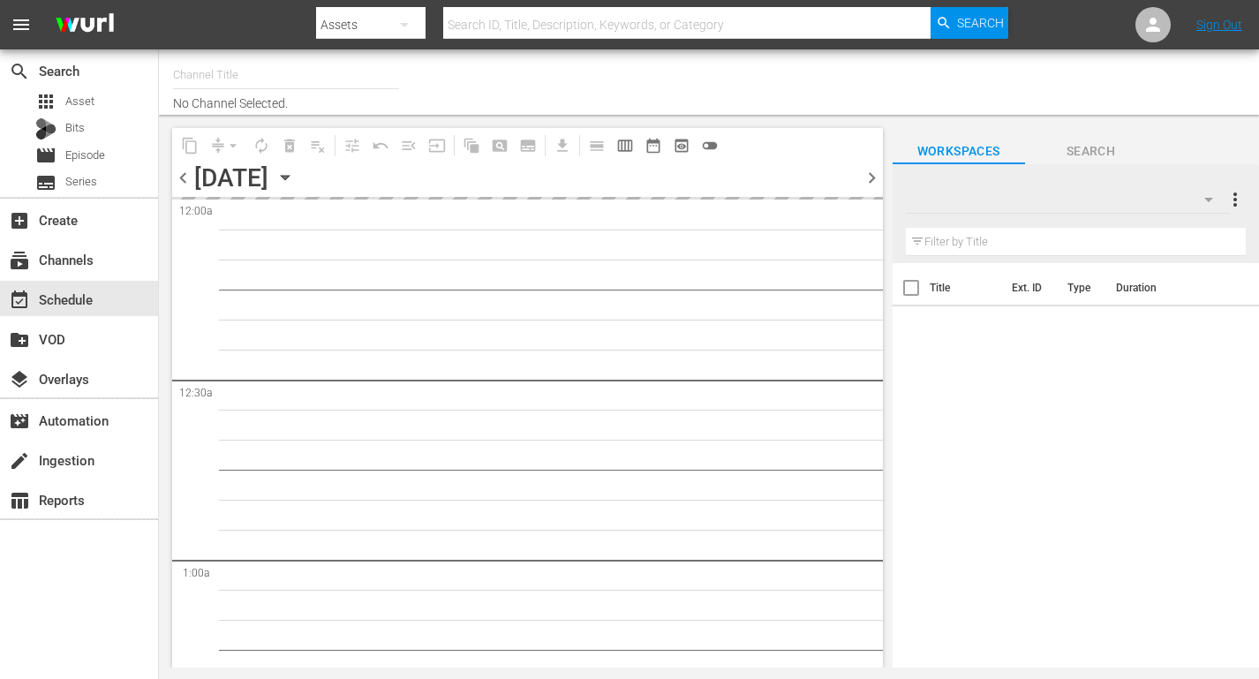
type input "ROKU-[GEOGRAPHIC_DATA],VIDAA-US - Spanish - Spark TV - [PERSON_NAME] y Amor (11…"
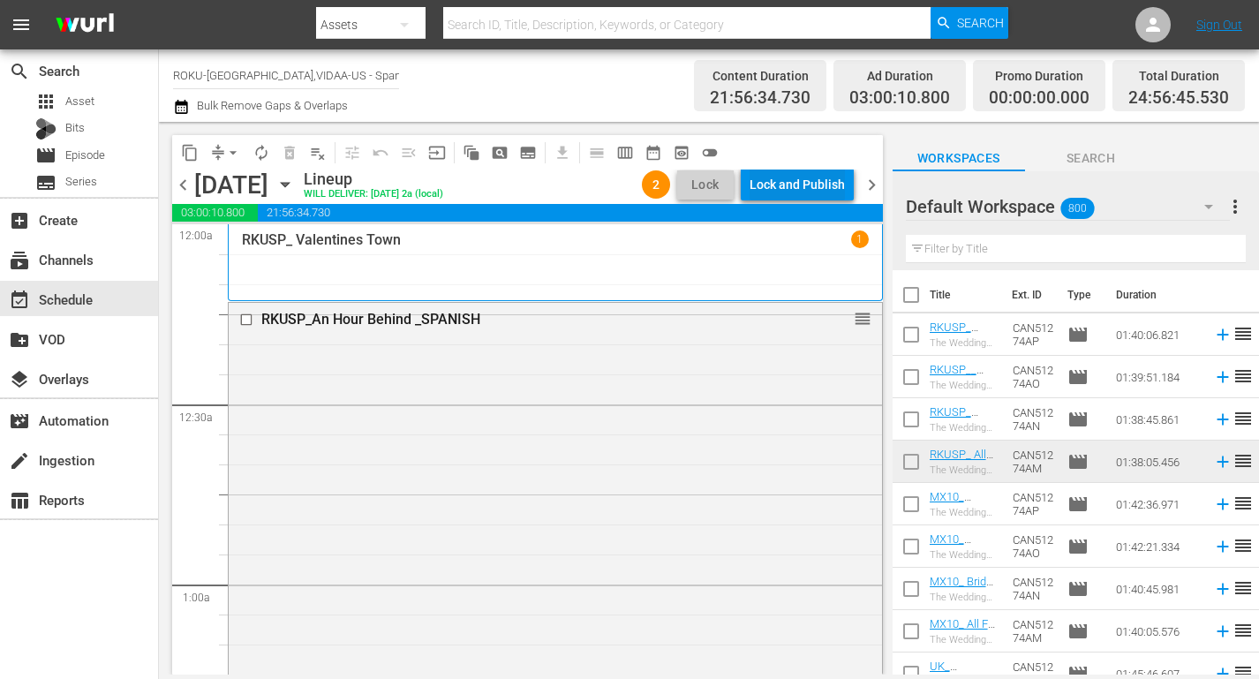
click at [793, 177] on div "Lock and Publish" at bounding box center [796, 185] width 95 height 32
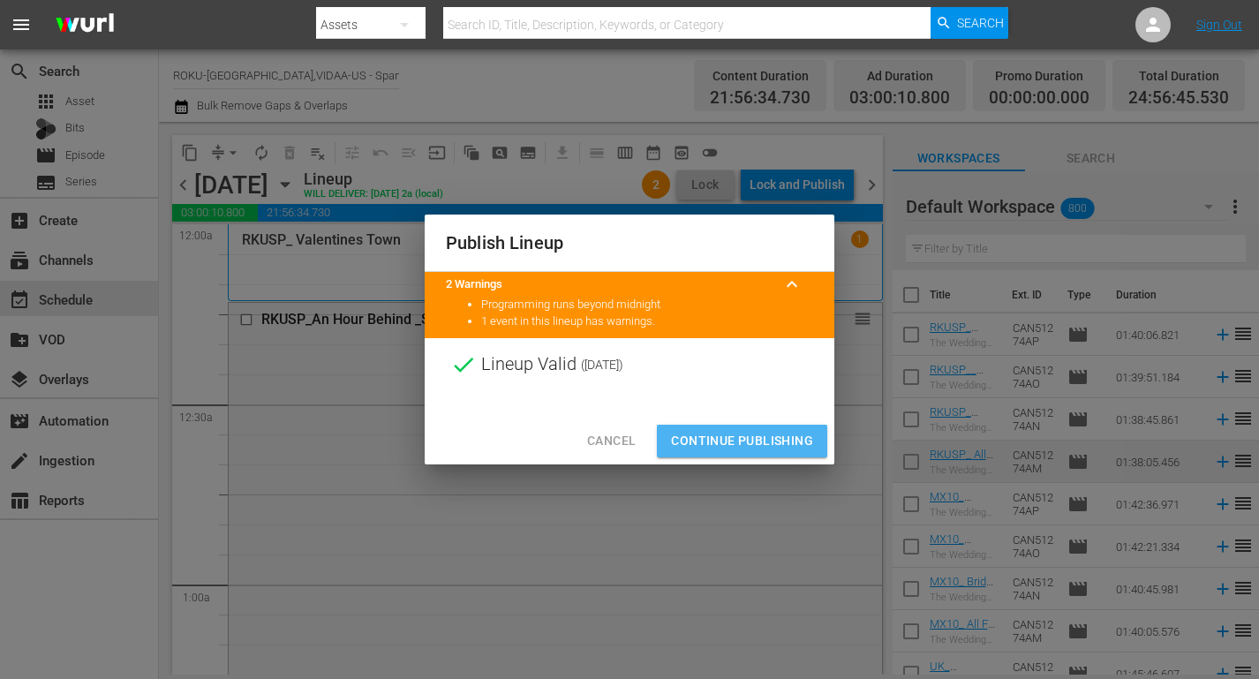
click at [742, 433] on span "Continue Publishing" at bounding box center [742, 441] width 142 height 22
